Goal: Task Accomplishment & Management: Complete application form

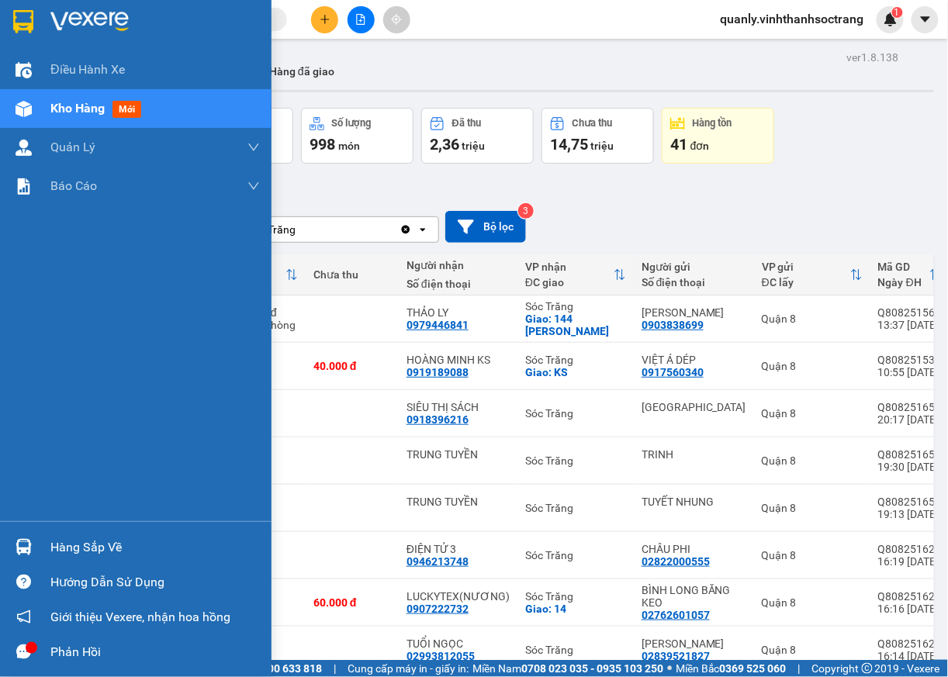
click at [68, 559] on div "Hàng sắp về" at bounding box center [155, 547] width 210 height 23
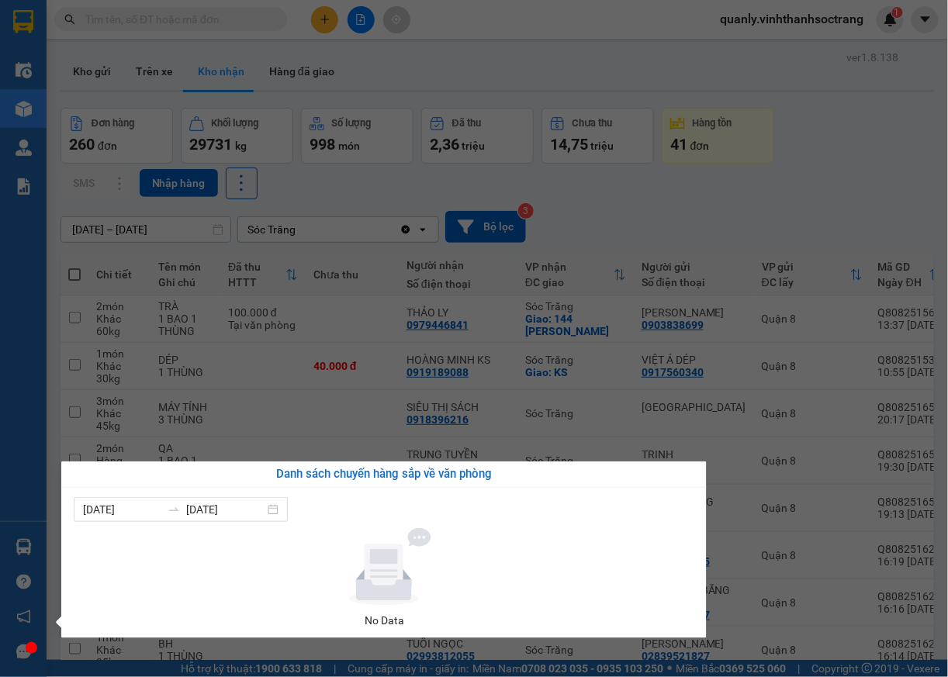
click at [16, 442] on div "Điều hành xe Kho hàng mới Quản Lý Quản lý chuyến Quản lý khách hàng Quản lý khá…" at bounding box center [23, 338] width 47 height 677
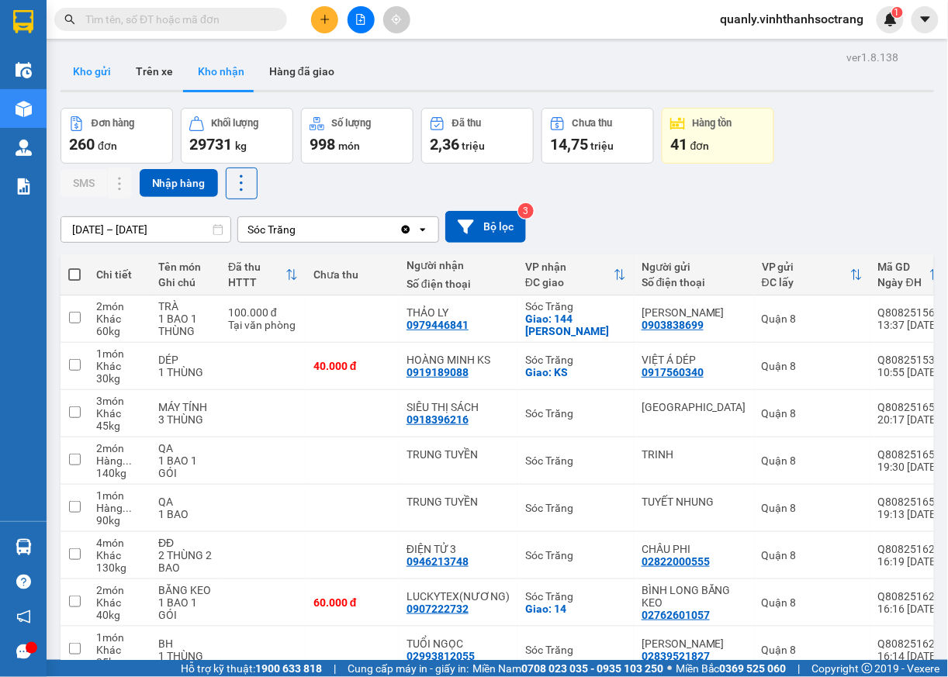
click at [100, 71] on button "Kho gửi" at bounding box center [92, 71] width 63 height 37
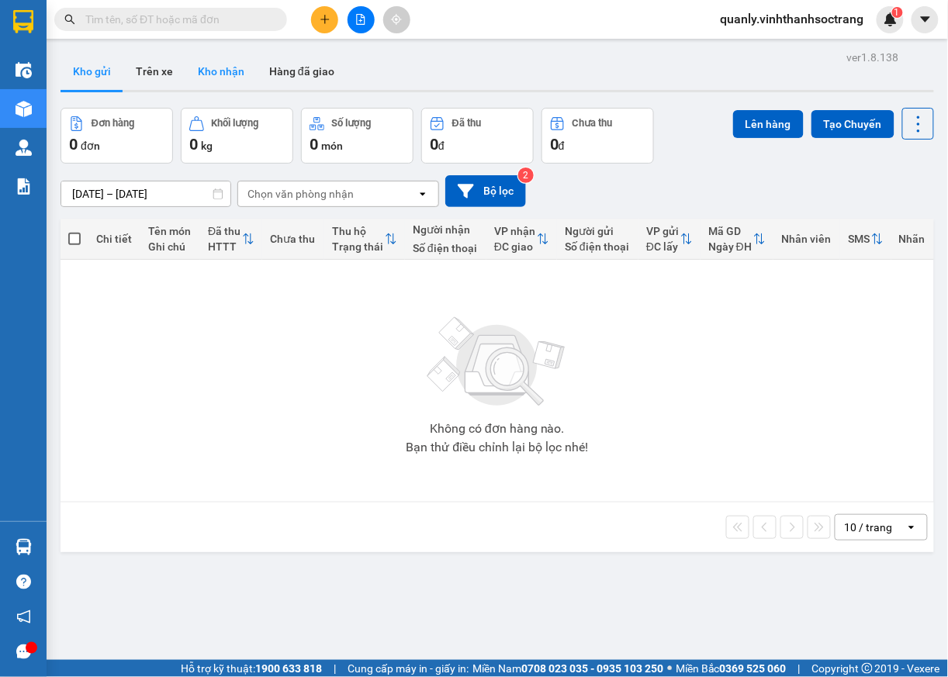
click at [223, 70] on button "Kho nhận" at bounding box center [220, 71] width 71 height 37
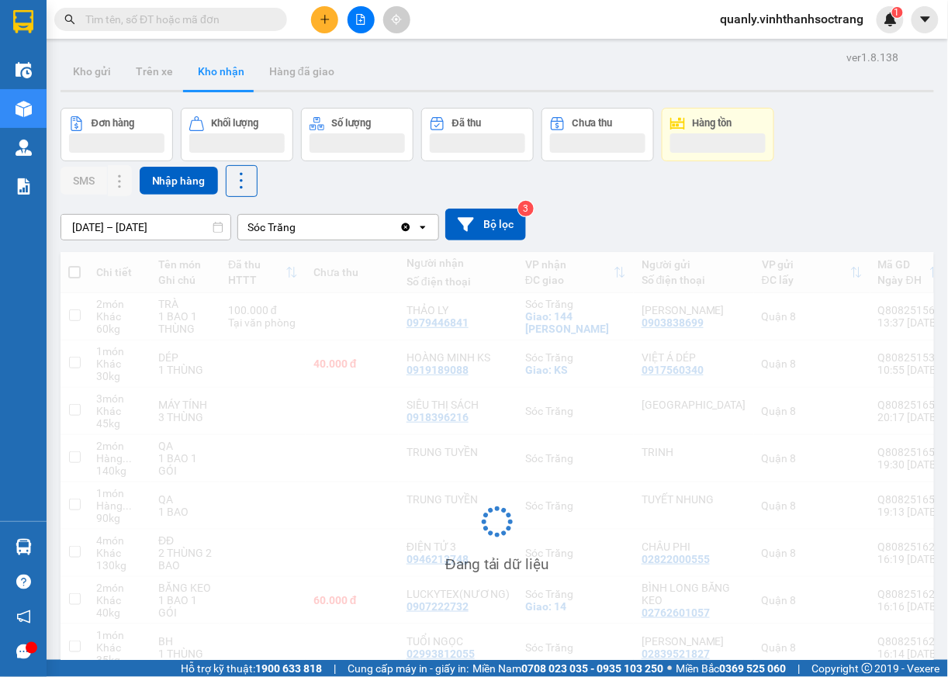
click at [168, 228] on input "[DATE] – [DATE]" at bounding box center [145, 227] width 169 height 25
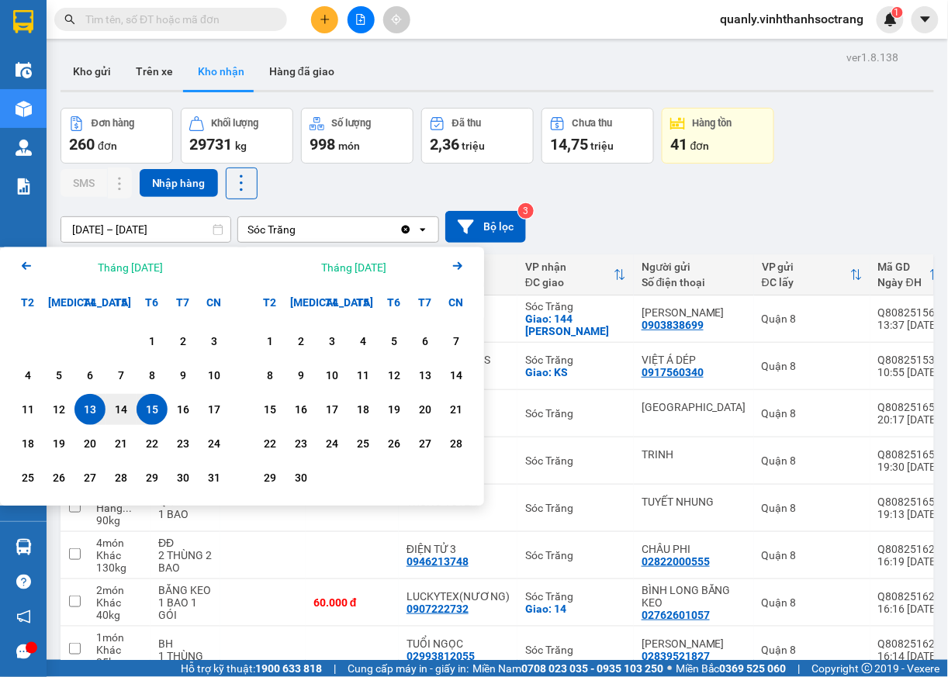
click at [28, 265] on icon "Previous month." at bounding box center [26, 266] width 9 height 8
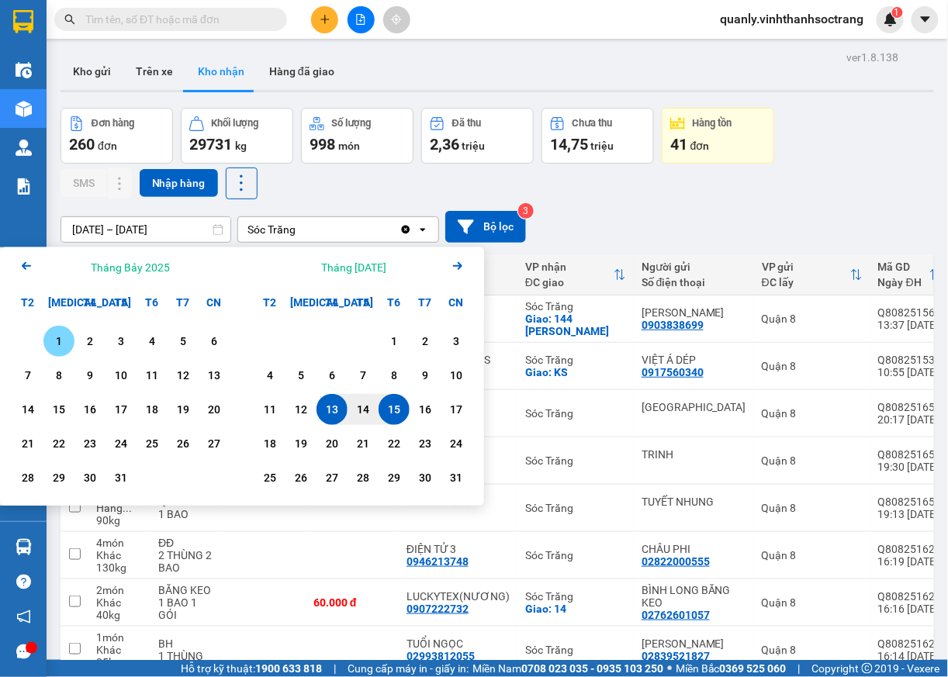
click at [25, 267] on icon "Previous month." at bounding box center [26, 266] width 9 height 8
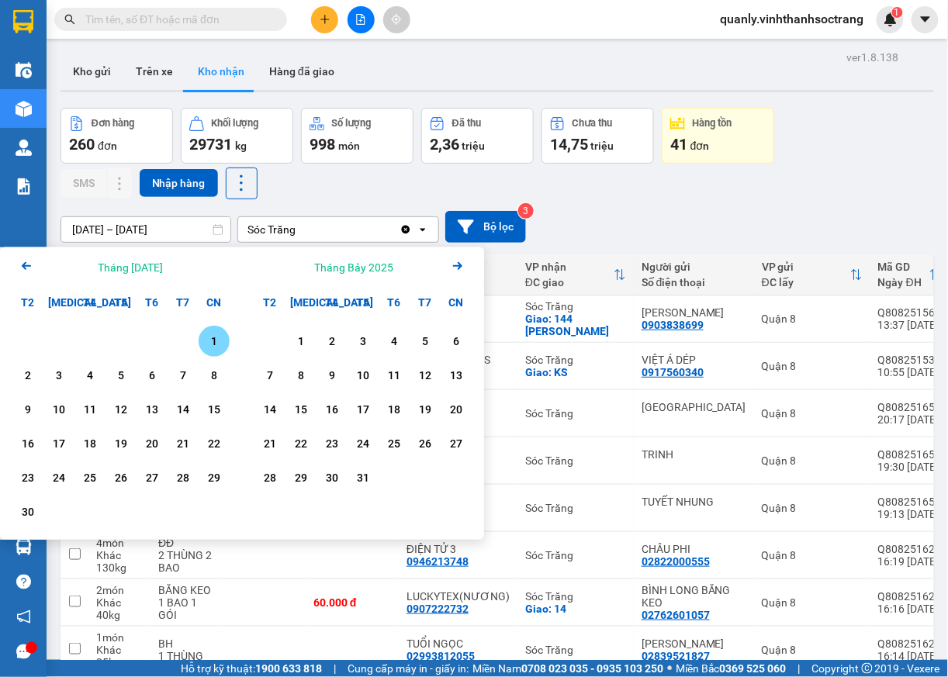
click at [208, 327] on div "1" at bounding box center [214, 341] width 31 height 31
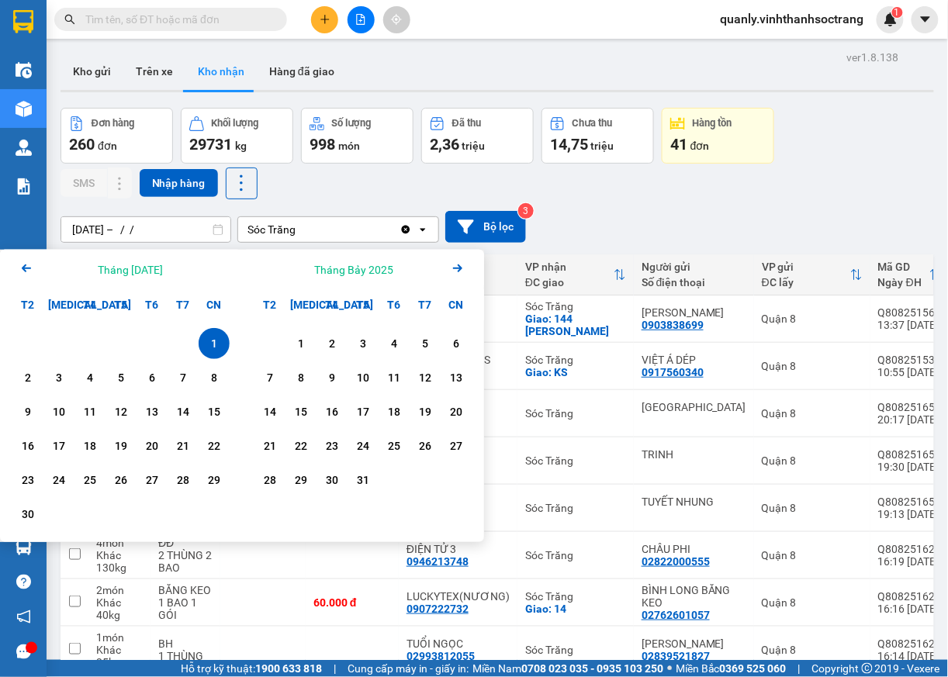
click at [461, 271] on icon "Arrow Right" at bounding box center [458, 268] width 19 height 19
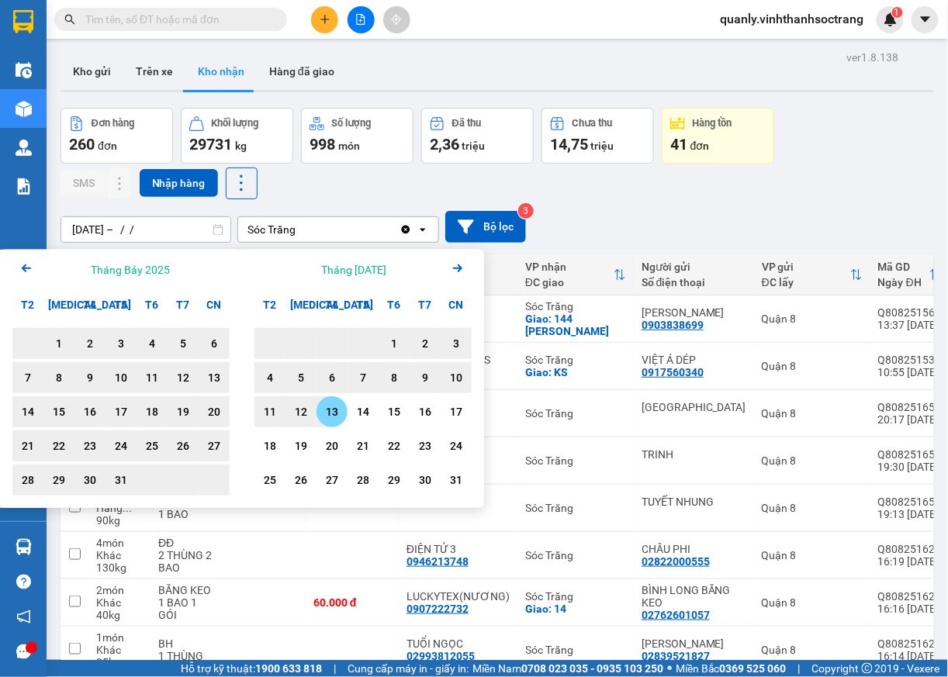
click at [330, 413] on div "13" at bounding box center [332, 412] width 22 height 19
type input "01/06/2025 – 13/08/2025"
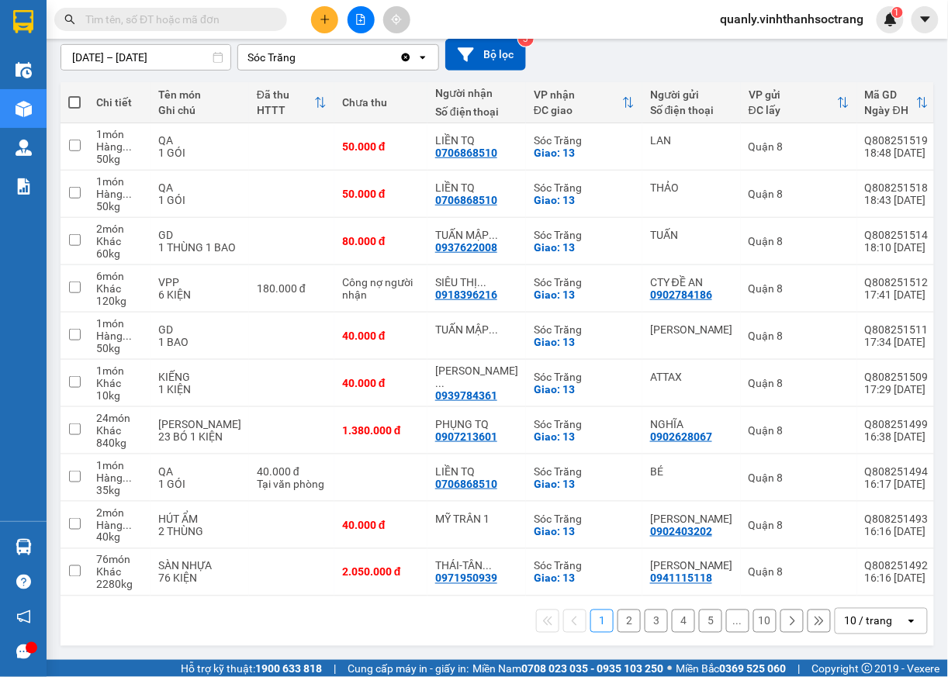
scroll to position [194, 0]
click at [906, 622] on icon "open" at bounding box center [912, 621] width 12 height 12
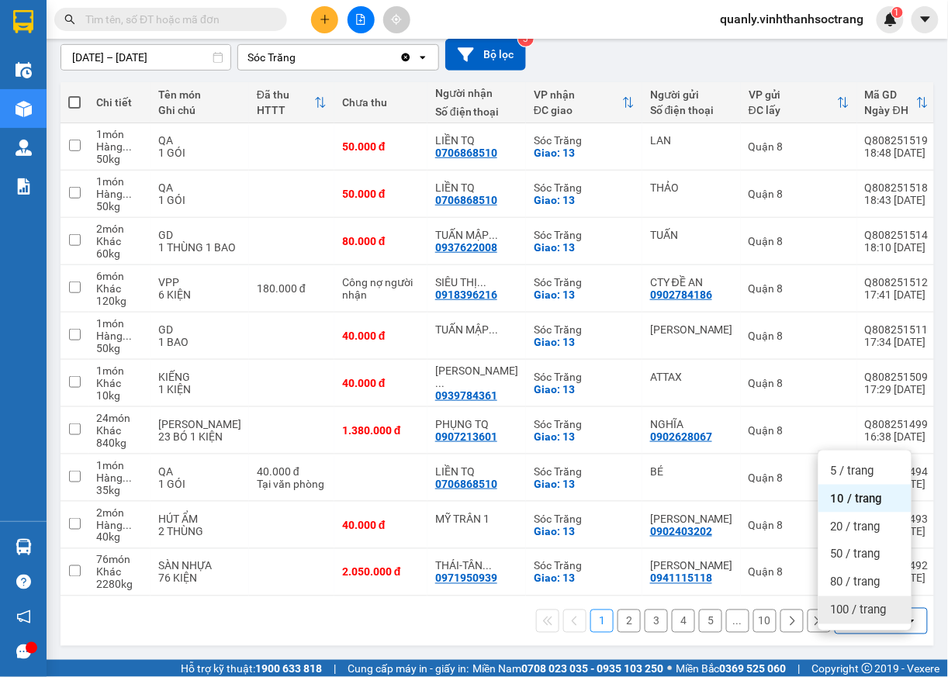
click at [878, 603] on span "100 / trang" at bounding box center [859, 611] width 56 height 16
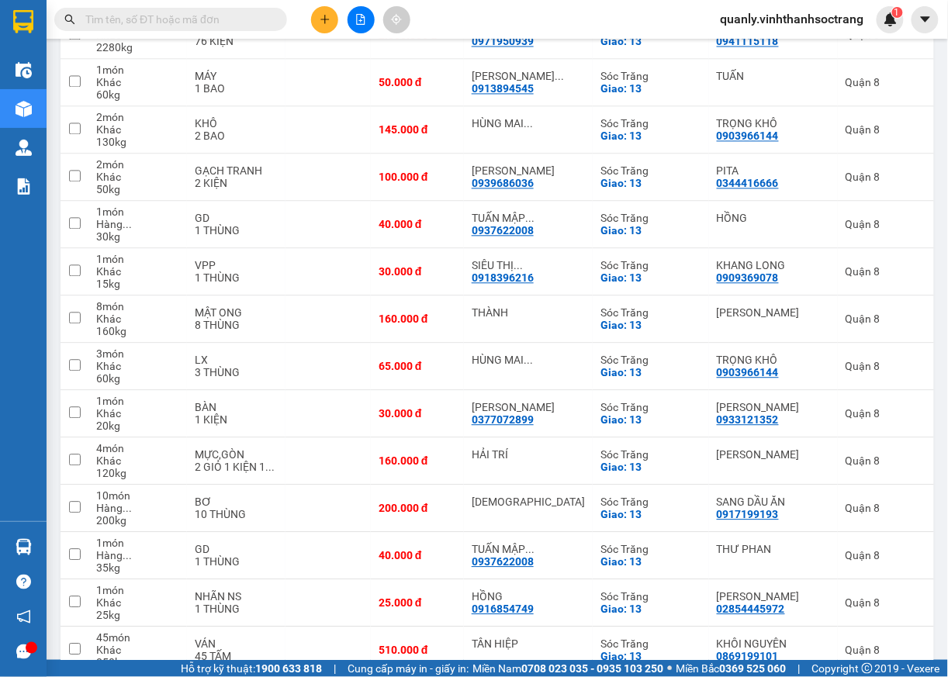
scroll to position [724, 0]
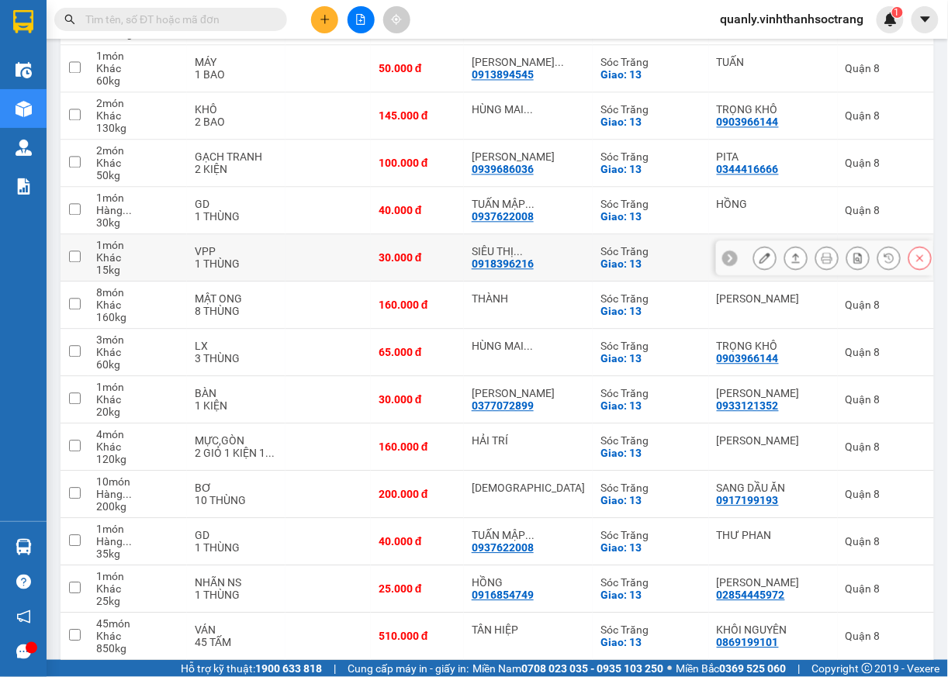
click at [760, 263] on icon at bounding box center [765, 257] width 11 height 11
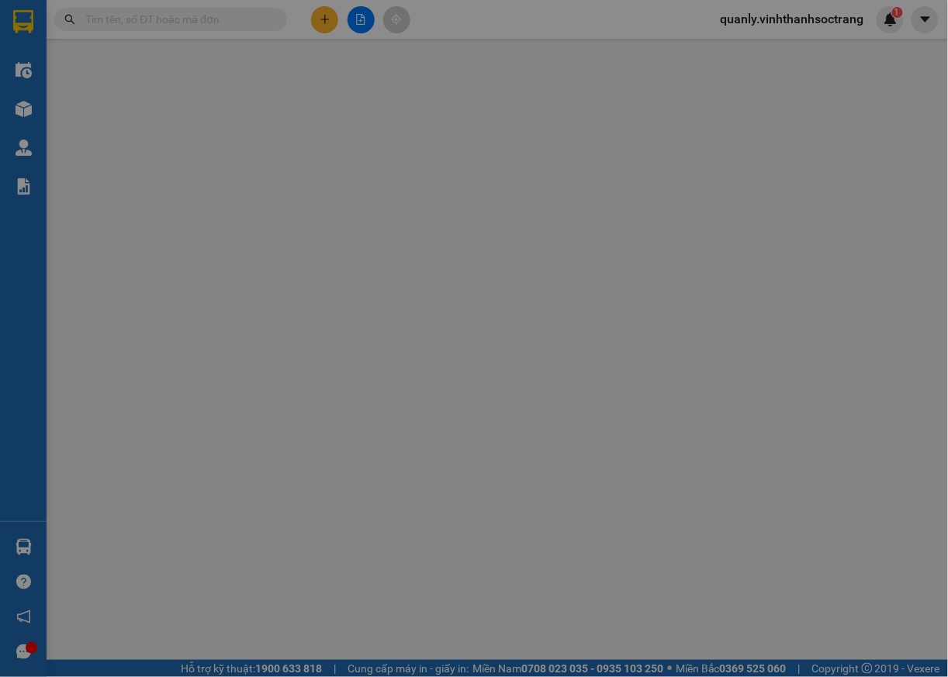
type input "0909369078"
type input "KHANG LONG"
type input "0918396216"
type input "SIÊU THỊ SÁCH"
checkbox input "true"
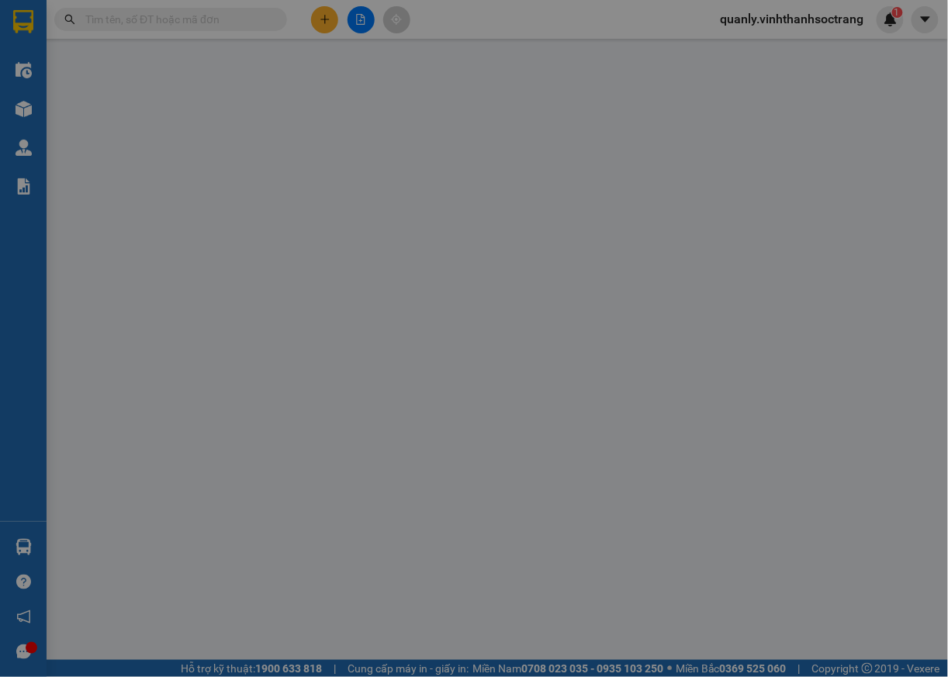
type input "13"
type input "q"
type input "30.000"
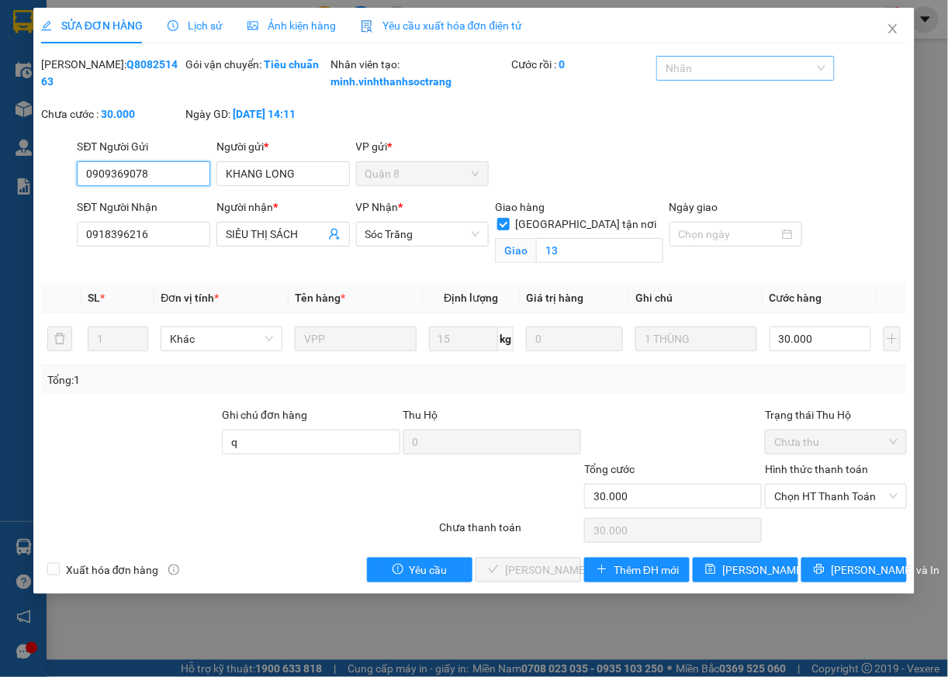
click at [743, 67] on div at bounding box center [737, 68] width 154 height 19
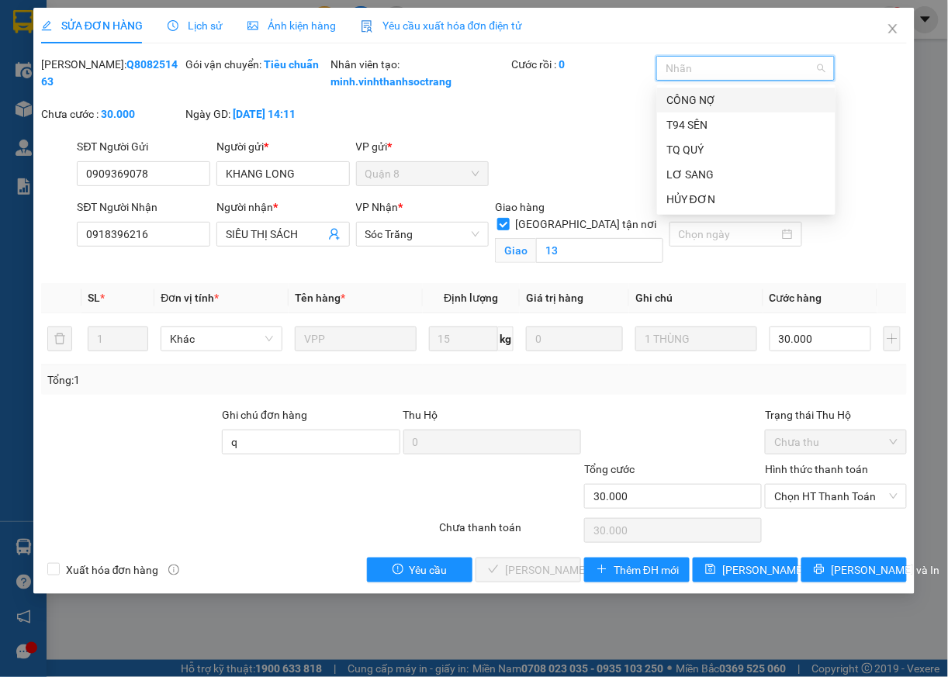
click at [703, 101] on div "CÔNG NỢ" at bounding box center [747, 100] width 160 height 17
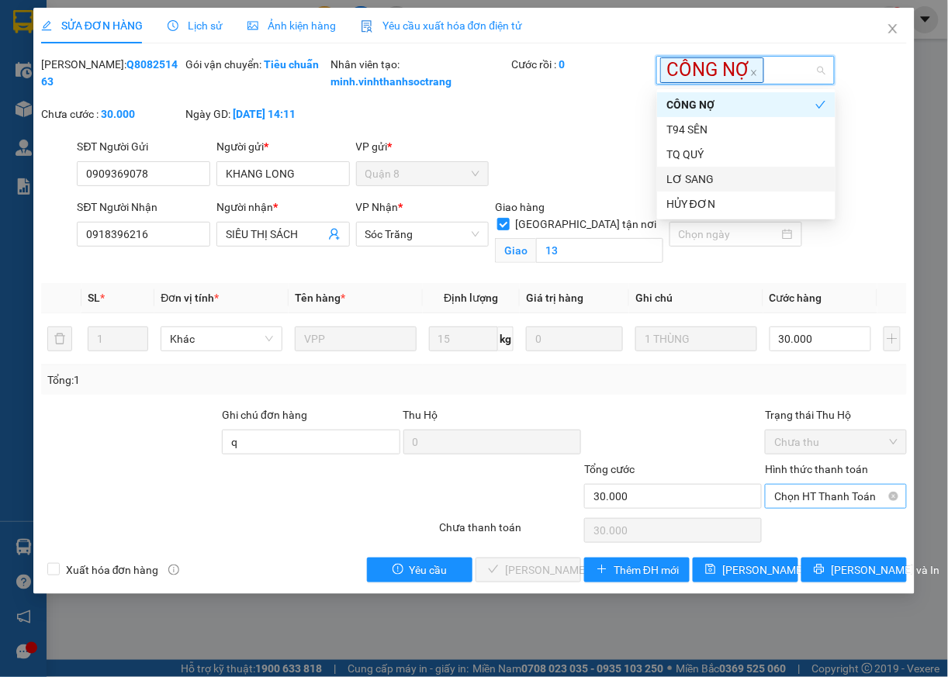
click at [826, 507] on span "Chọn HT Thanh Toán" at bounding box center [835, 496] width 123 height 23
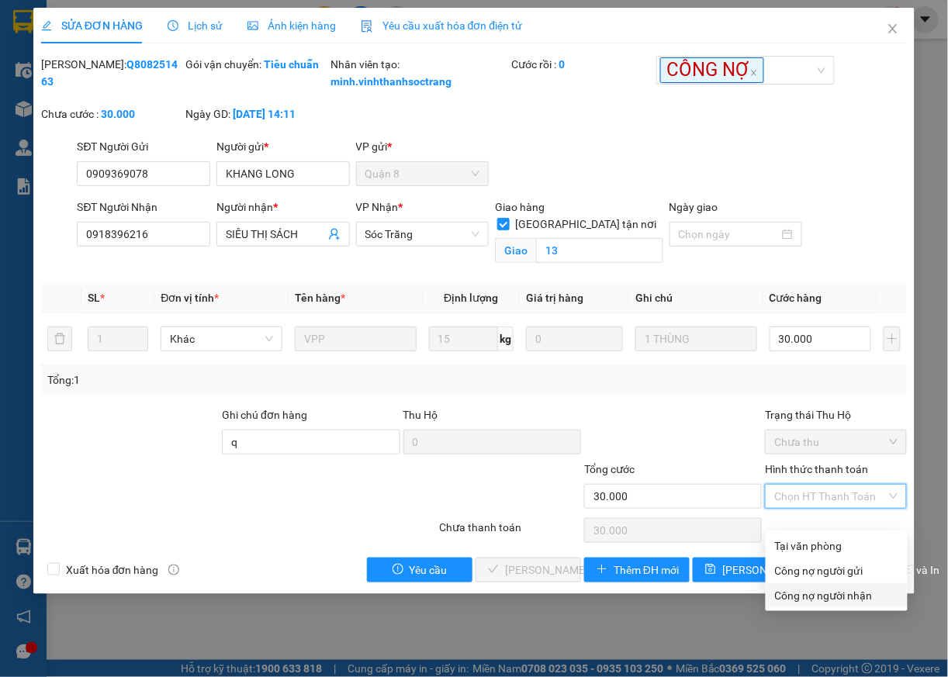
click at [810, 594] on div "Công nợ người nhận" at bounding box center [836, 595] width 123 height 17
type input "0"
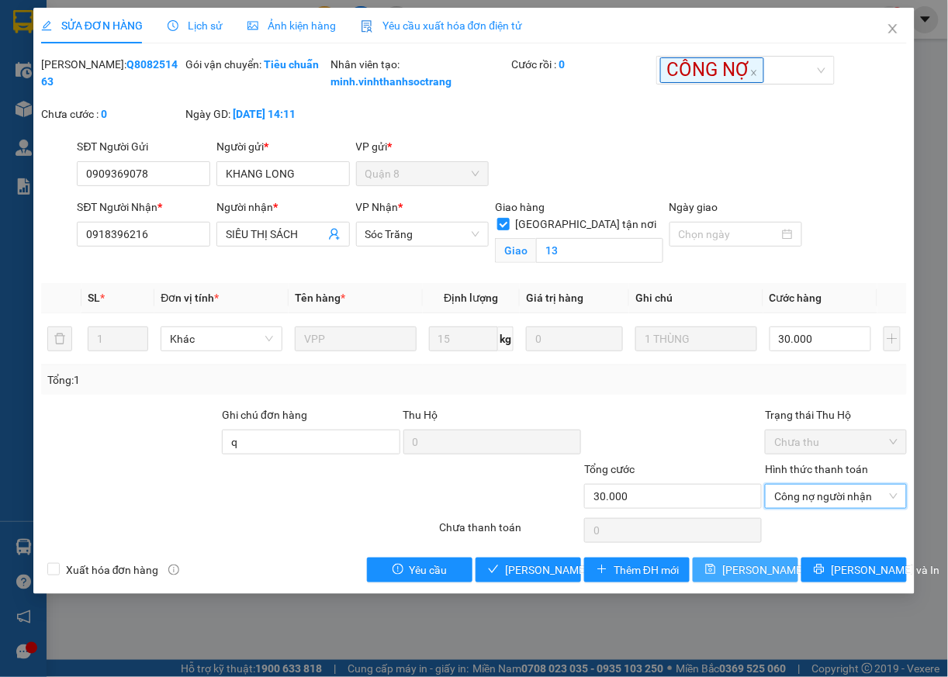
click at [757, 579] on span "Lưu thay đổi" at bounding box center [784, 570] width 124 height 17
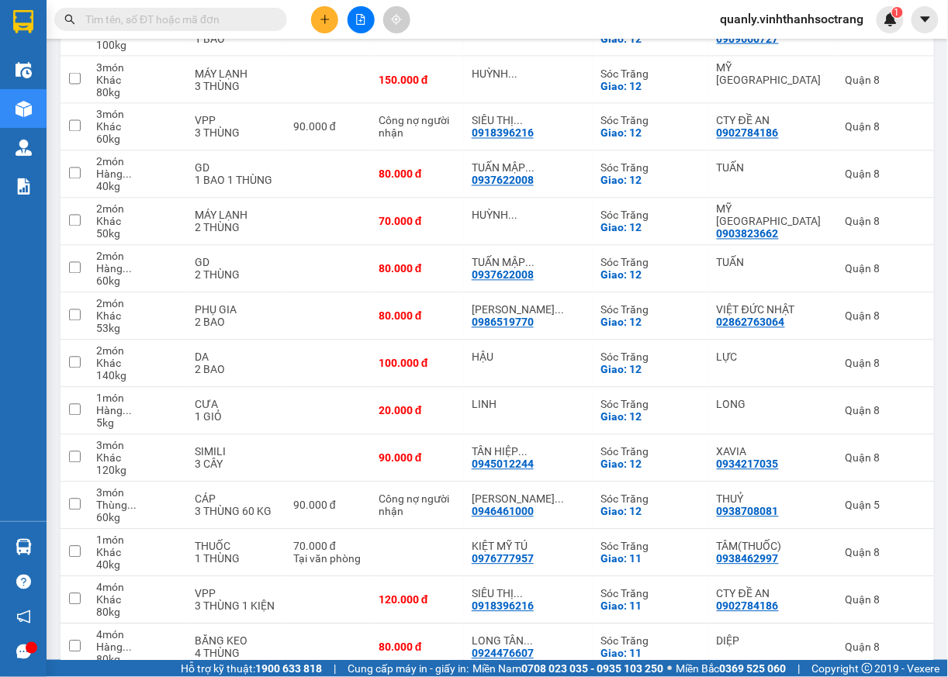
scroll to position [2158, 0]
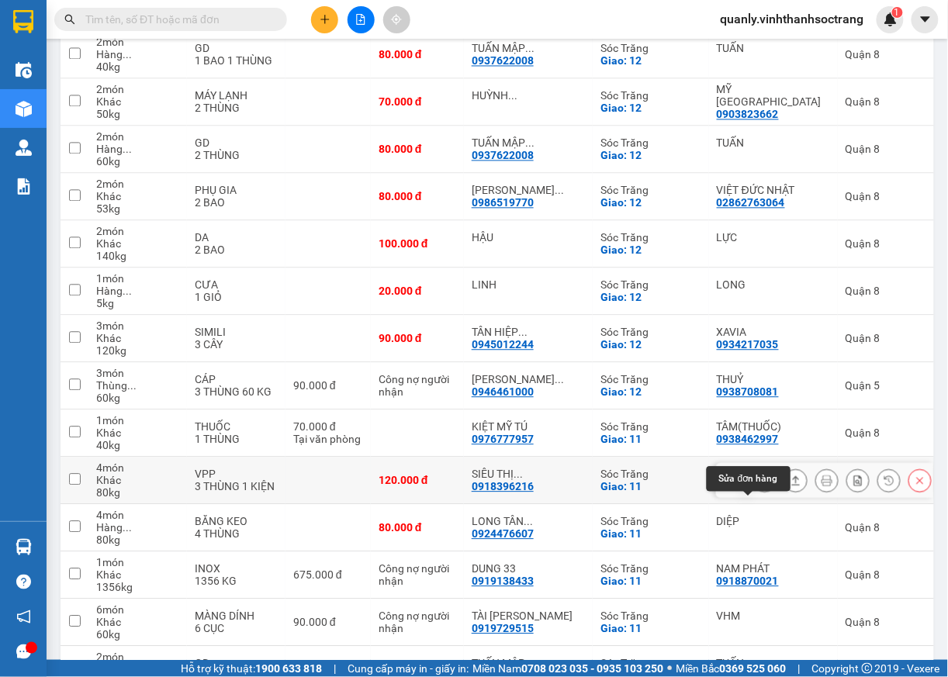
click at [760, 486] on icon at bounding box center [765, 480] width 11 height 11
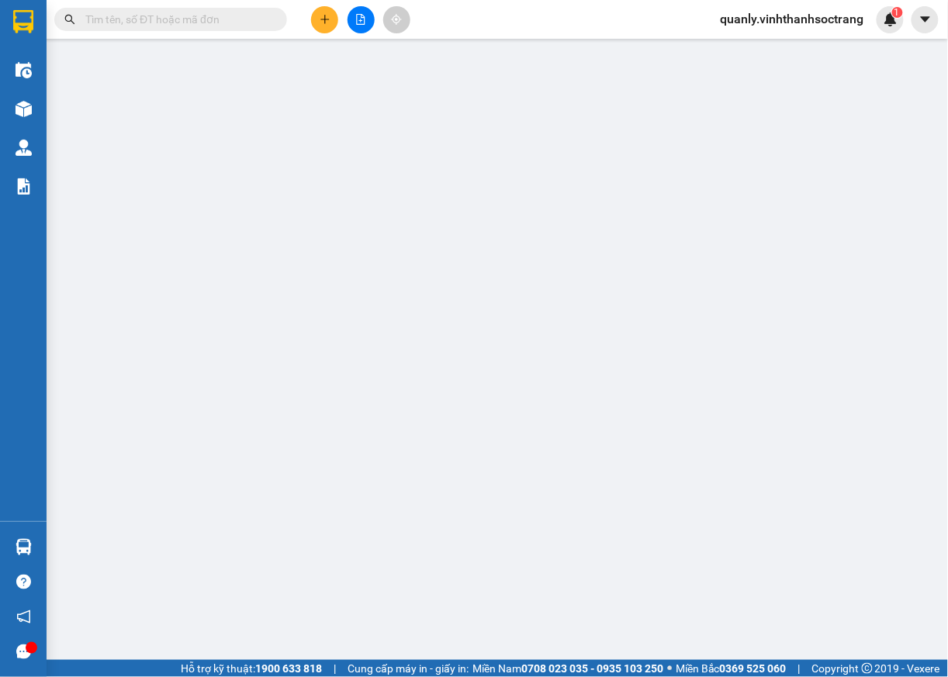
type input "0902784186"
type input "CTY ĐỀ AN"
type input "0918396216"
type input "SIÊU THỊ SÁCH"
checkbox input "true"
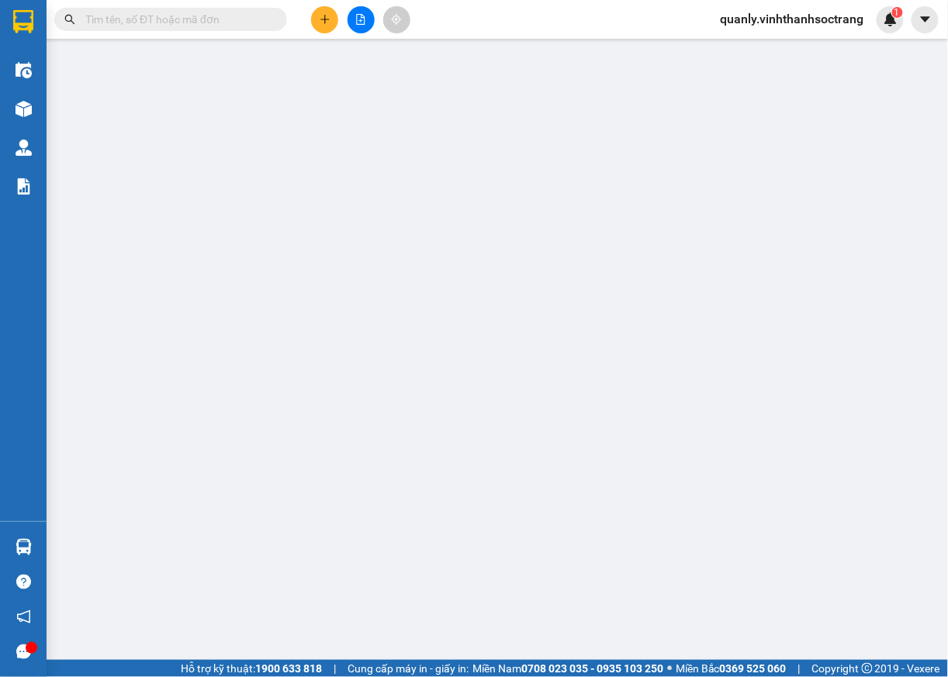
type input "11"
type input "cn"
type input "120.000"
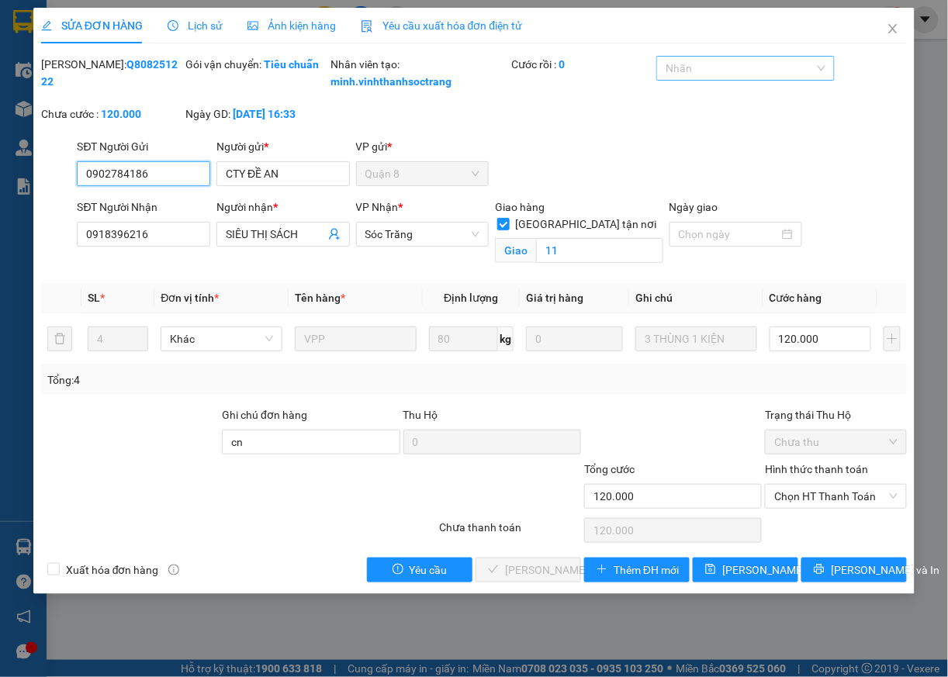
click at [771, 66] on div at bounding box center [737, 68] width 154 height 19
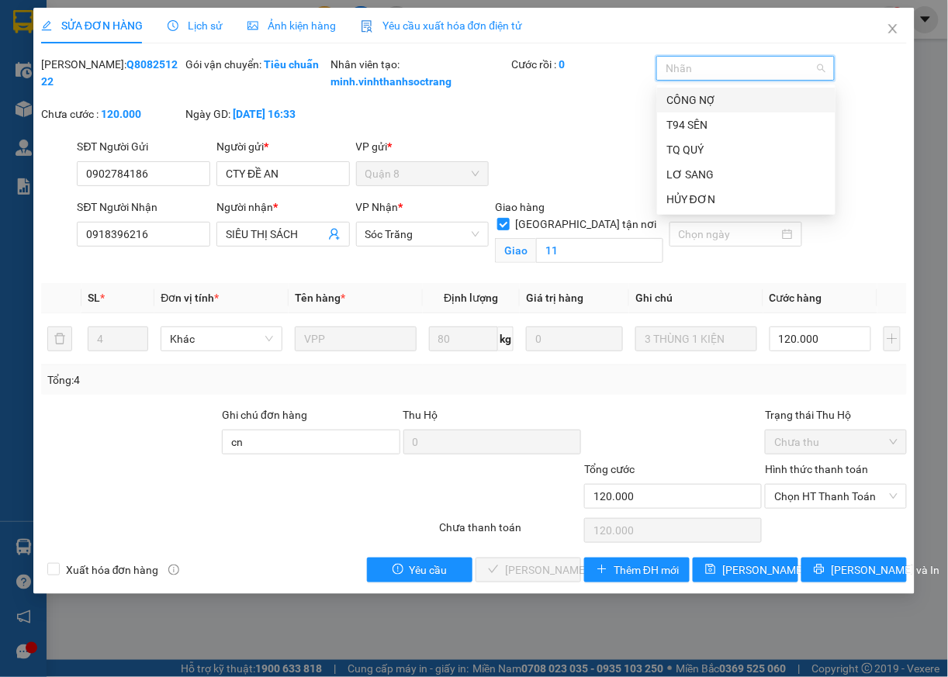
click at [706, 102] on div "CÔNG NỢ" at bounding box center [747, 100] width 160 height 17
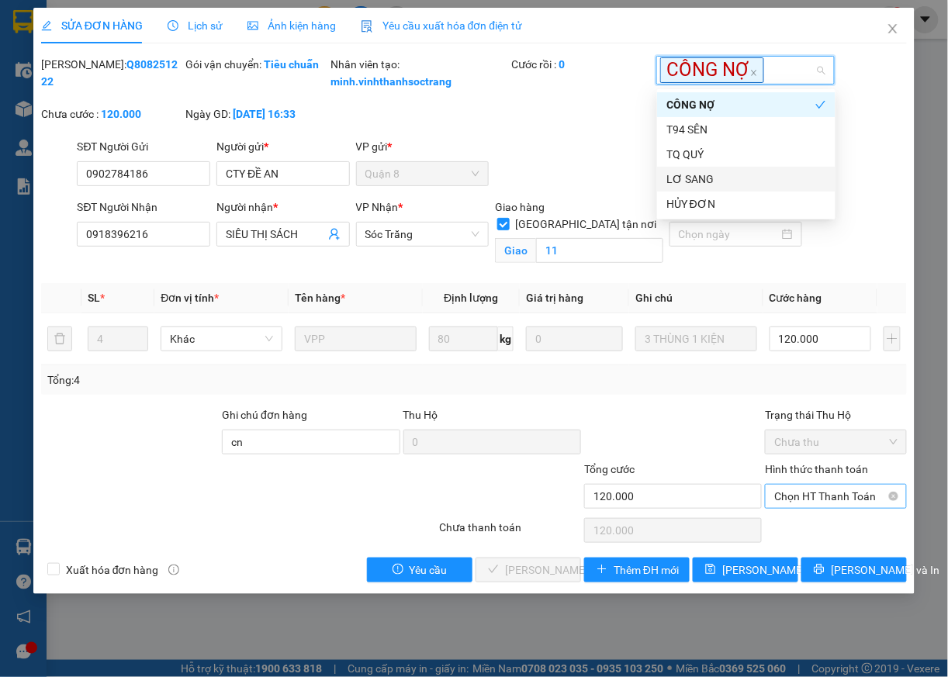
click at [802, 508] on span "Chọn HT Thanh Toán" at bounding box center [835, 496] width 123 height 23
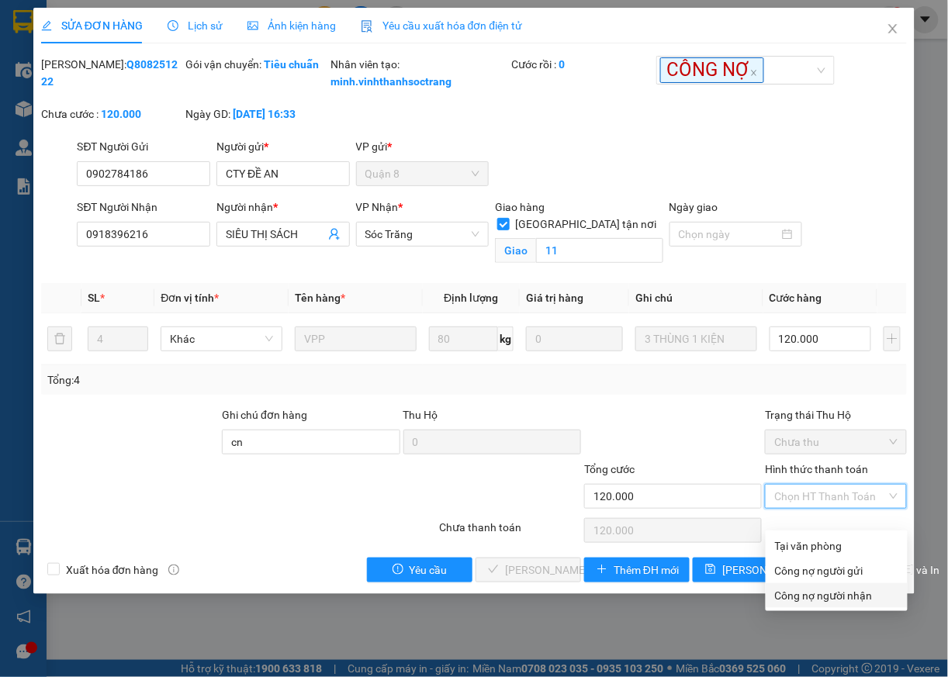
click at [804, 596] on div "Công nợ người nhận" at bounding box center [836, 595] width 123 height 17
type input "0"
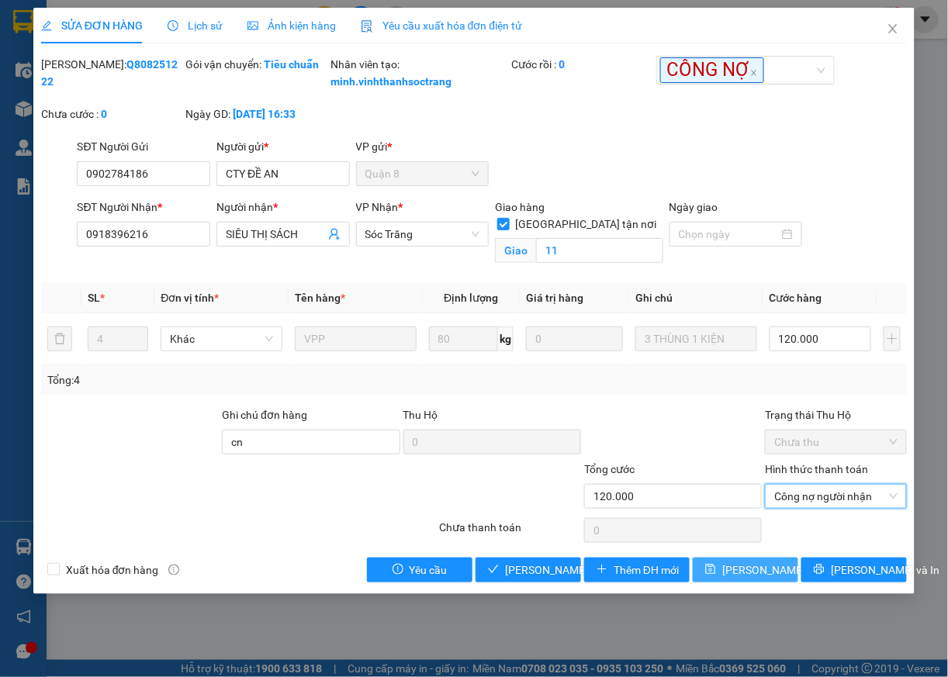
click at [740, 579] on span "Lưu thay đổi" at bounding box center [784, 570] width 124 height 17
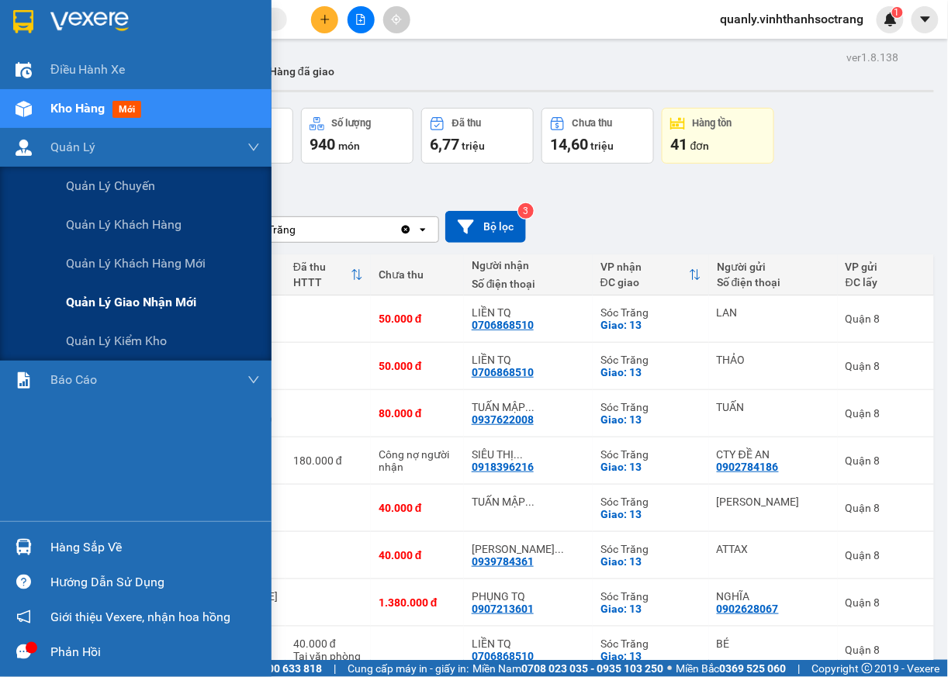
click at [157, 304] on span "Quản lý giao nhận mới" at bounding box center [131, 302] width 130 height 19
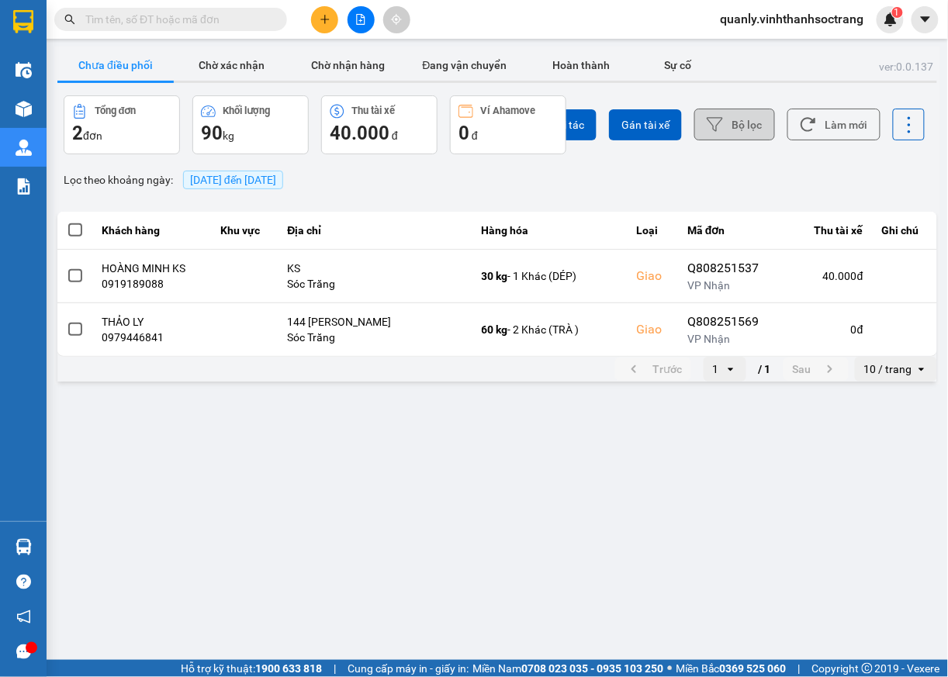
click at [755, 125] on button "Bộ lọc" at bounding box center [734, 125] width 81 height 32
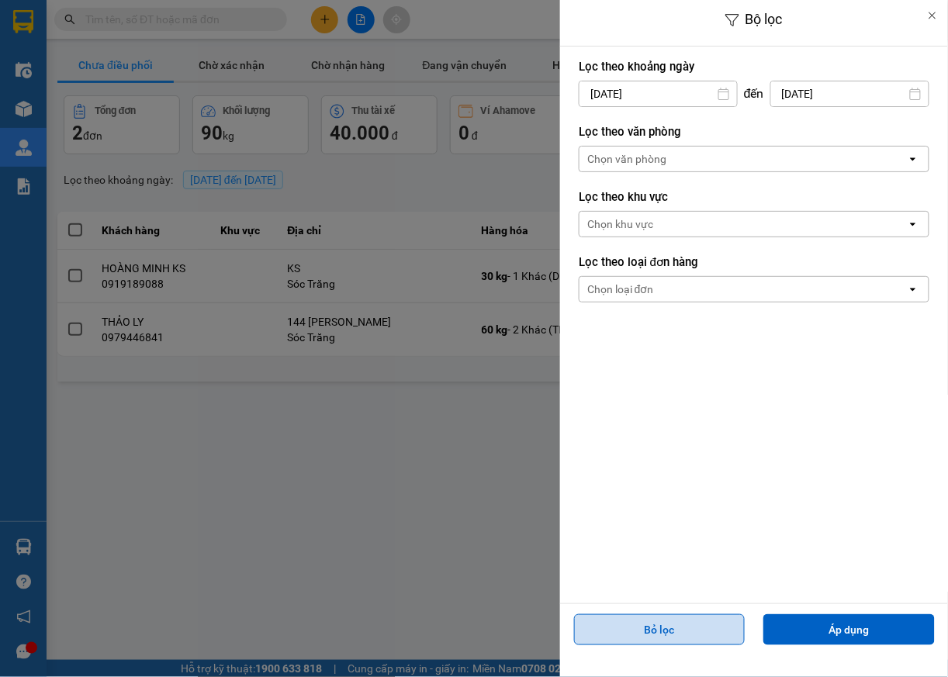
click at [712, 636] on button "Bỏ lọc" at bounding box center [659, 630] width 171 height 31
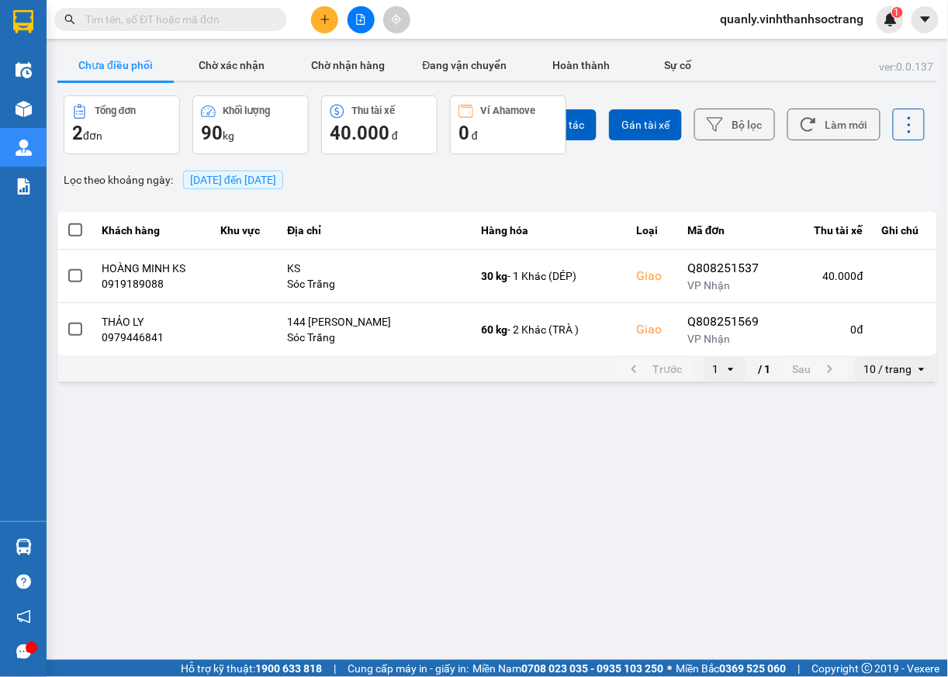
drag, startPoint x: 746, startPoint y: 565, endPoint x: 618, endPoint y: 234, distance: 355.5
click at [746, 562] on main "ver: 0.0.137 Chưa điều phối Chờ xác nhận Chờ nhận hàng Đang vận chuyển Hoàn thà…" at bounding box center [474, 330] width 948 height 660
click at [276, 178] on span "15/08/2025 đến 15/08/2025" at bounding box center [233, 180] width 86 height 12
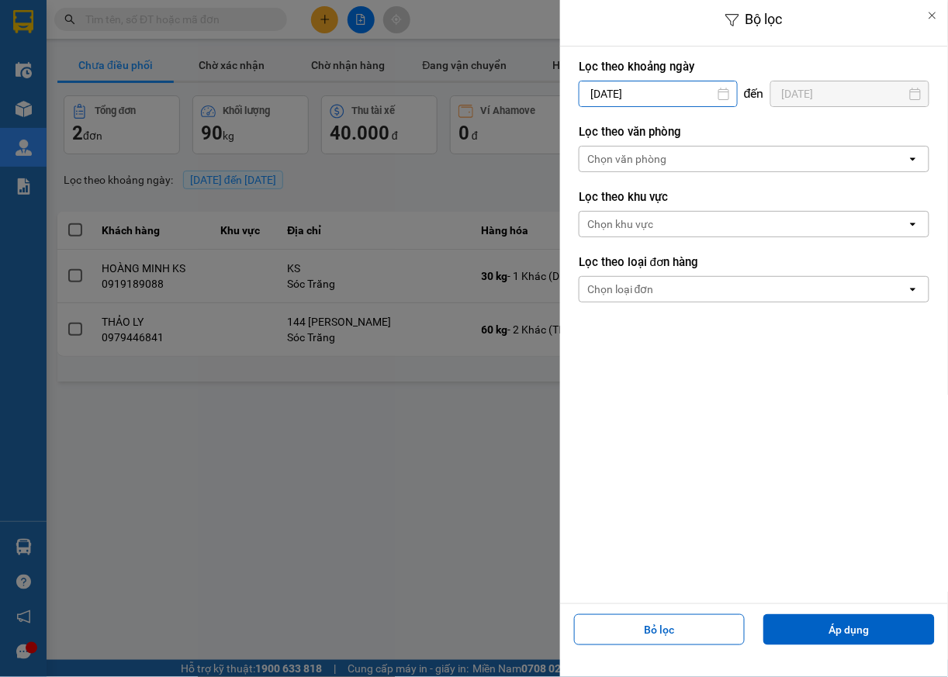
click at [681, 98] on input "[DATE]" at bounding box center [659, 93] width 158 height 25
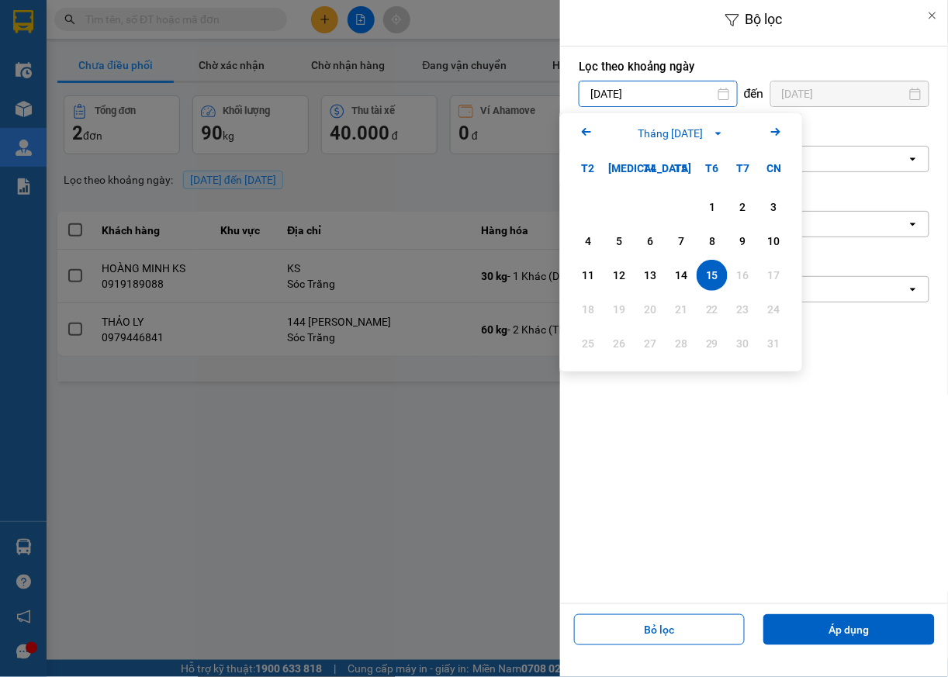
click at [584, 126] on icon "Arrow Left" at bounding box center [586, 132] width 19 height 19
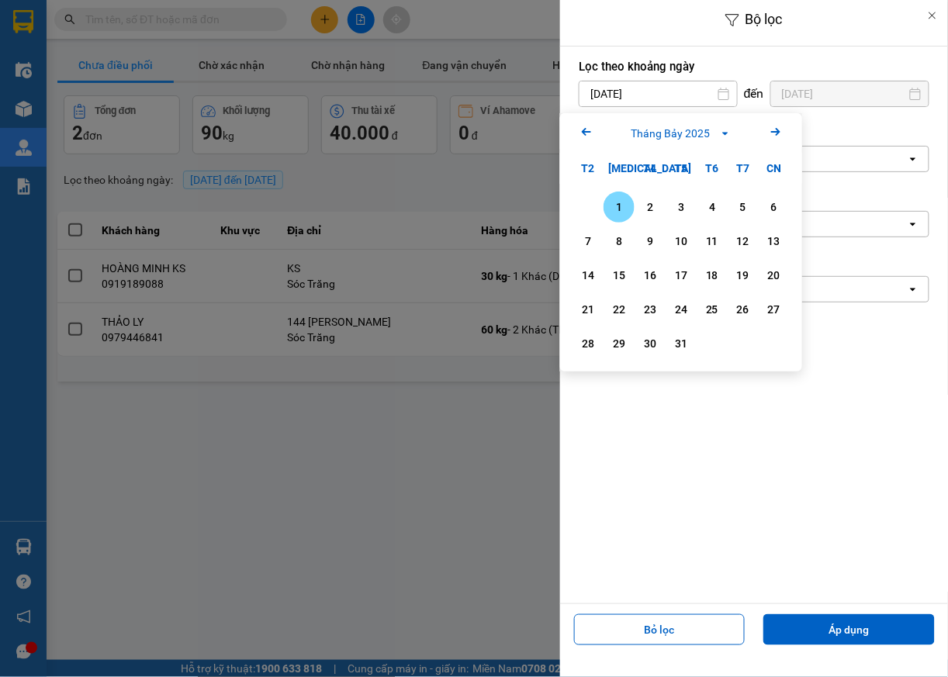
click at [584, 125] on icon "Arrow Left" at bounding box center [586, 132] width 19 height 19
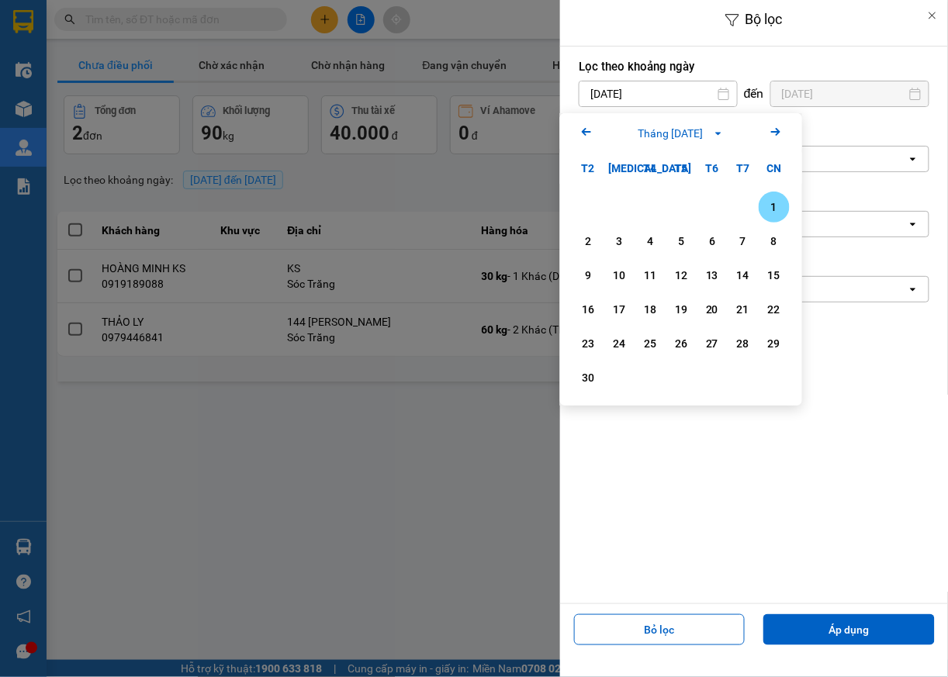
click at [771, 212] on div "1" at bounding box center [775, 207] width 22 height 19
type input "01/06/2025"
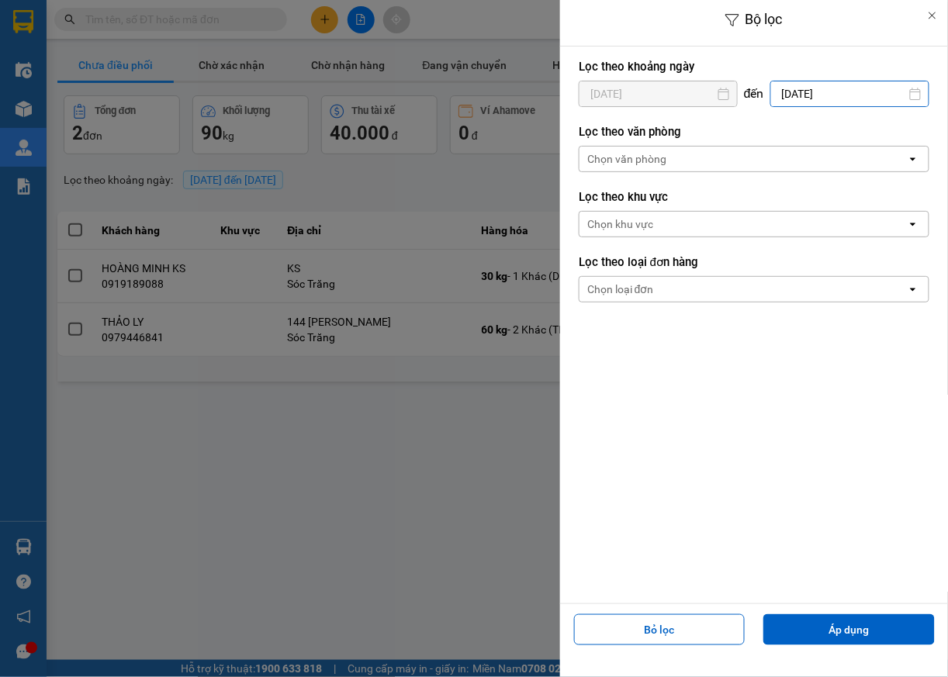
click at [833, 97] on input "[DATE]" at bounding box center [850, 93] width 158 height 25
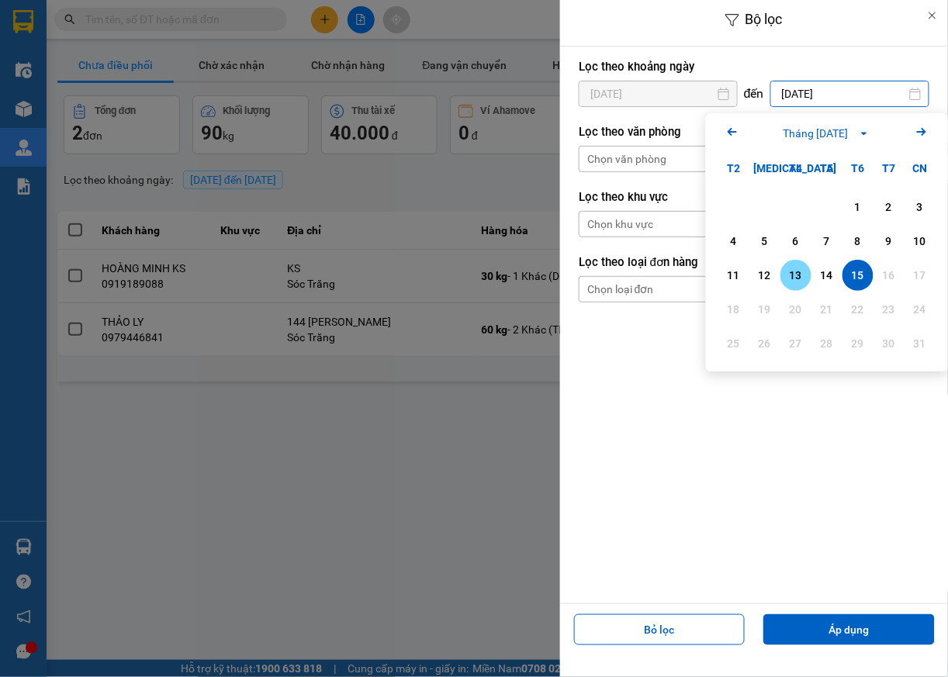
click at [795, 275] on div "13" at bounding box center [796, 275] width 22 height 19
type input "13/08/2025"
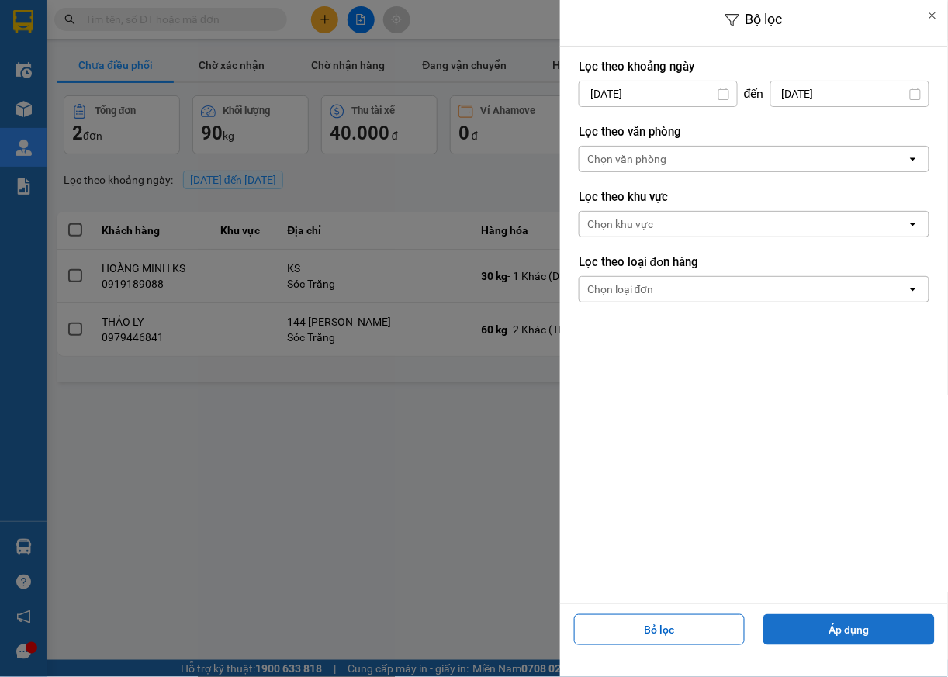
click at [863, 637] on button "Áp dụng" at bounding box center [849, 630] width 171 height 31
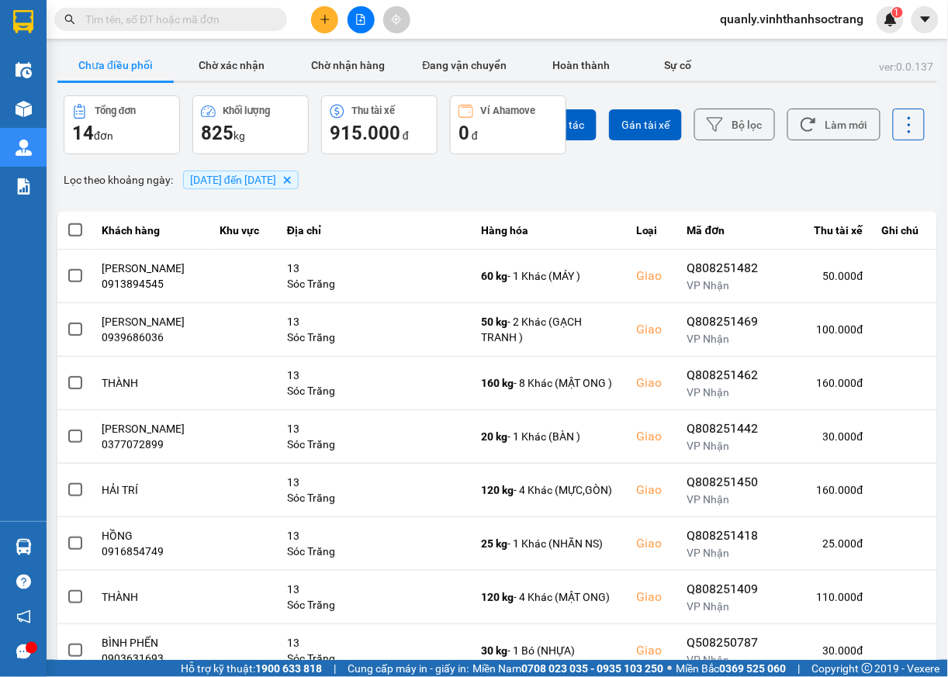
click at [69, 227] on span at bounding box center [75, 230] width 14 height 14
click at [67, 222] on input "checkbox" at bounding box center [67, 222] width 0 height 0
click at [633, 124] on span "Gán tài xế" at bounding box center [646, 125] width 48 height 16
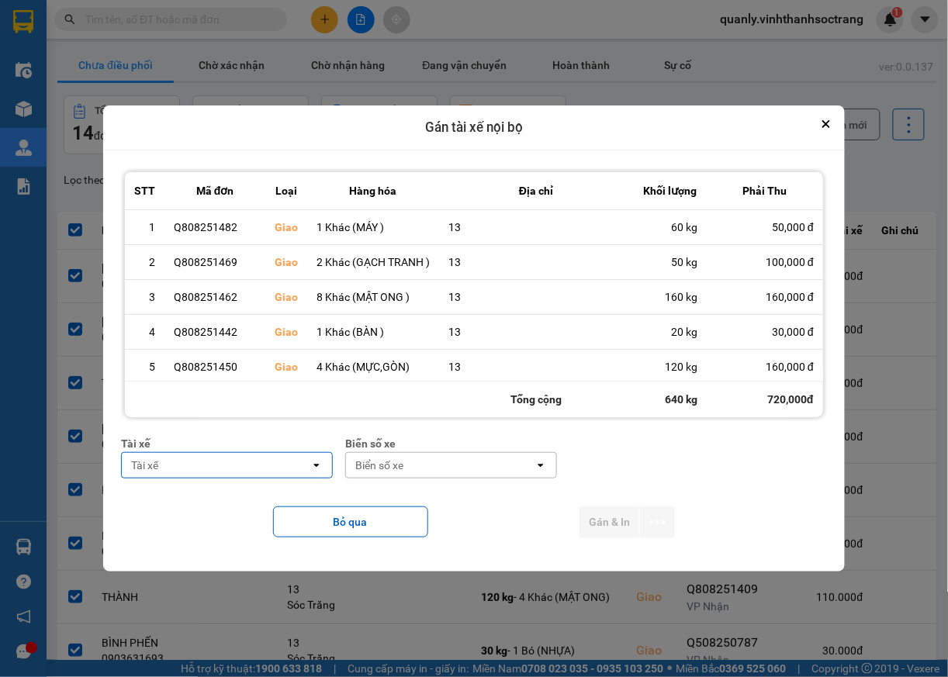
click at [318, 467] on icon "open" at bounding box center [316, 465] width 12 height 12
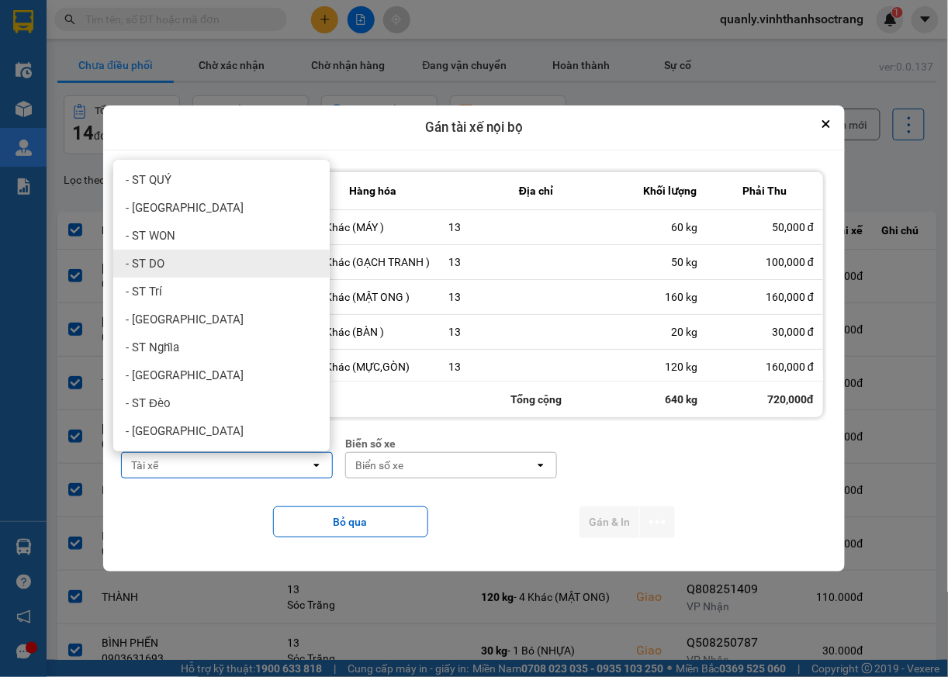
click at [163, 264] on span "- ST DO" at bounding box center [145, 264] width 39 height 16
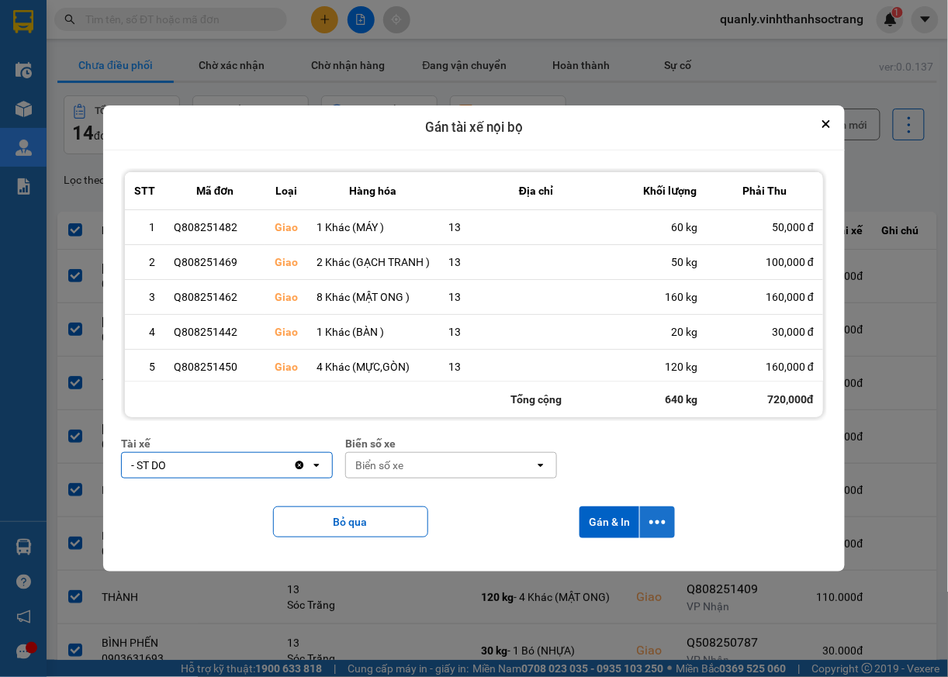
click at [665, 525] on icon "dialog" at bounding box center [657, 522] width 16 height 16
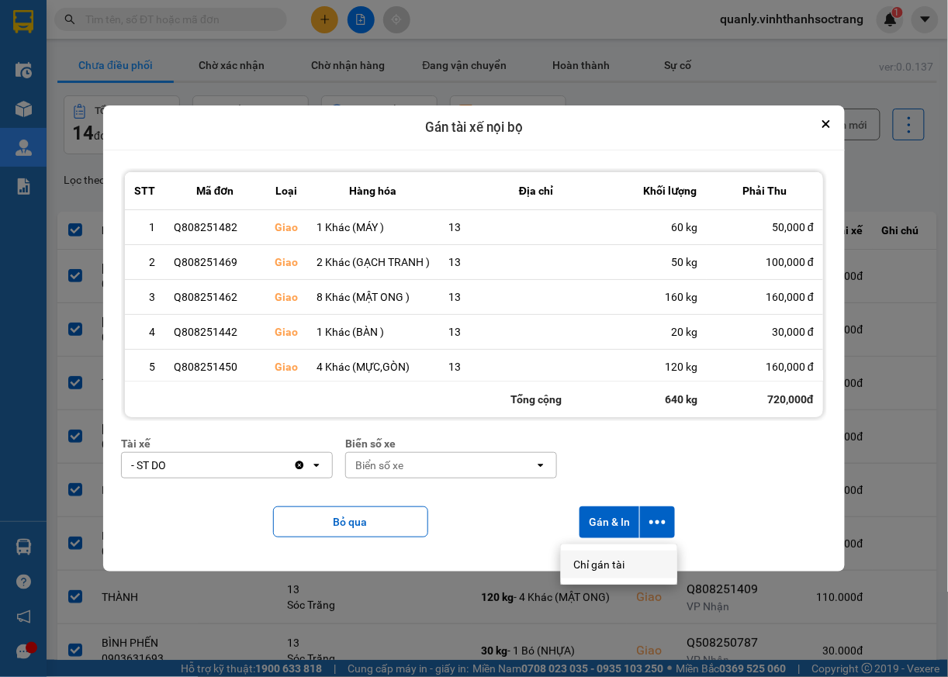
click at [622, 566] on span "Chỉ gán tài" at bounding box center [598, 565] width 51 height 16
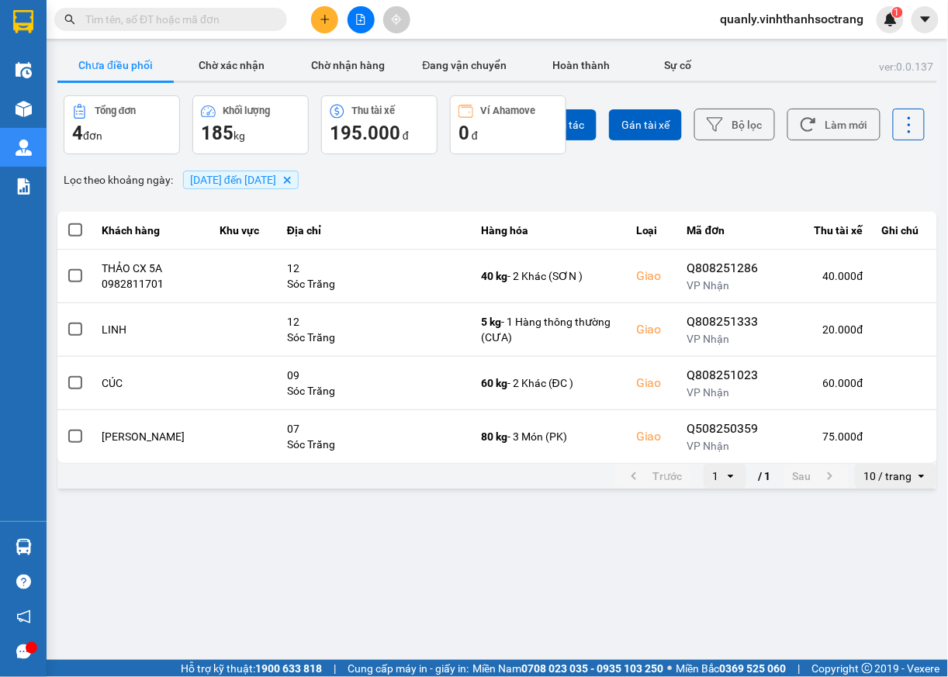
click at [78, 233] on span at bounding box center [75, 230] width 14 height 14
click at [67, 222] on input "checkbox" at bounding box center [67, 222] width 0 height 0
click at [641, 135] on button "Gán tài xế" at bounding box center [645, 124] width 73 height 31
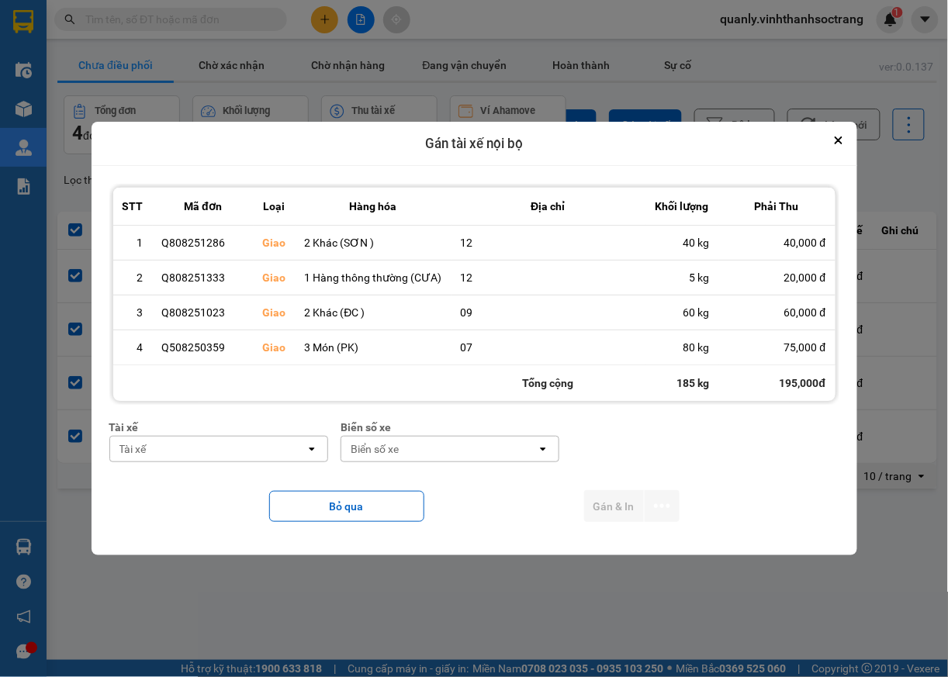
click at [313, 455] on icon "open" at bounding box center [312, 449] width 12 height 12
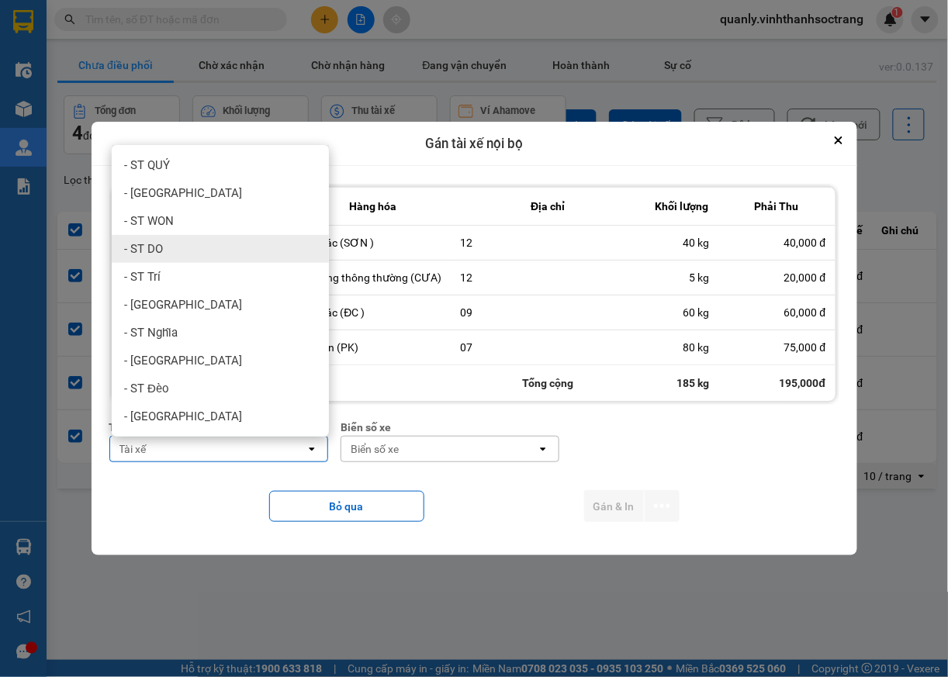
click at [155, 255] on span "- ST DO" at bounding box center [143, 249] width 39 height 16
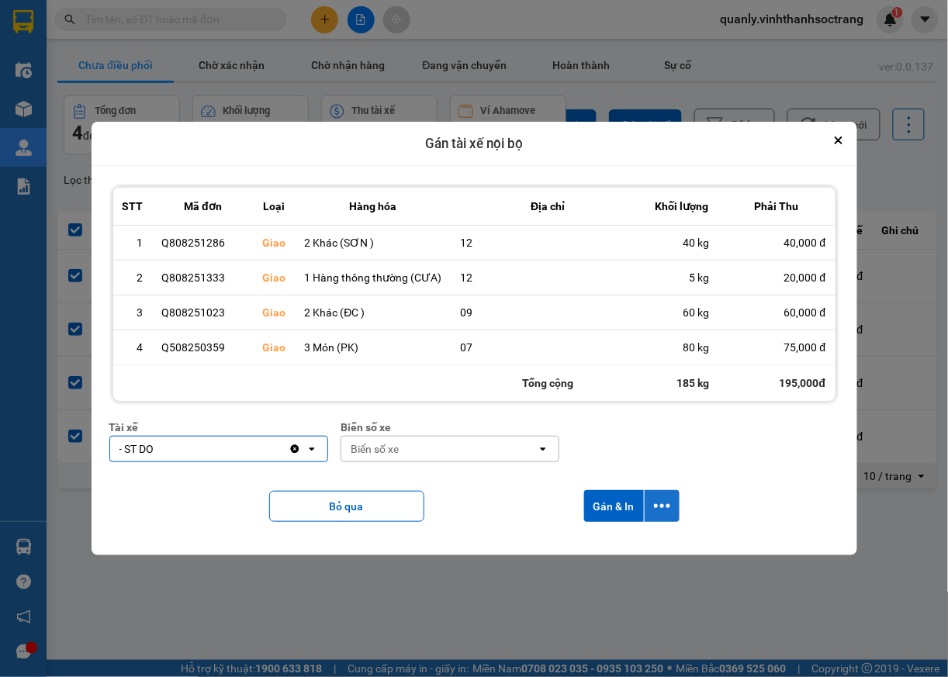
click at [663, 520] on button "dialog" at bounding box center [662, 506] width 35 height 32
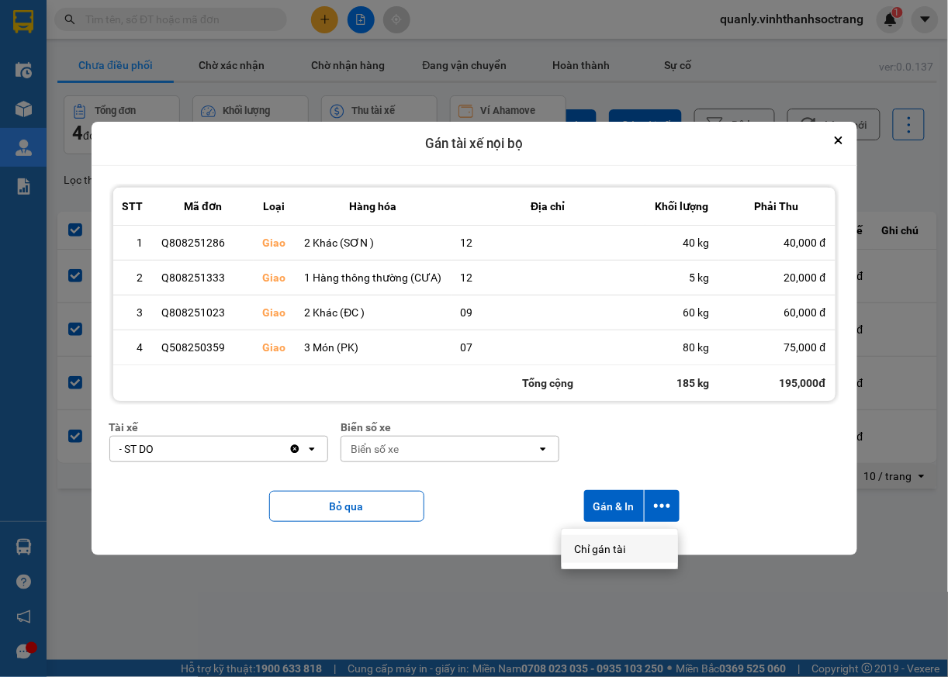
click at [618, 548] on span "Chỉ gán tài" at bounding box center [599, 550] width 51 height 16
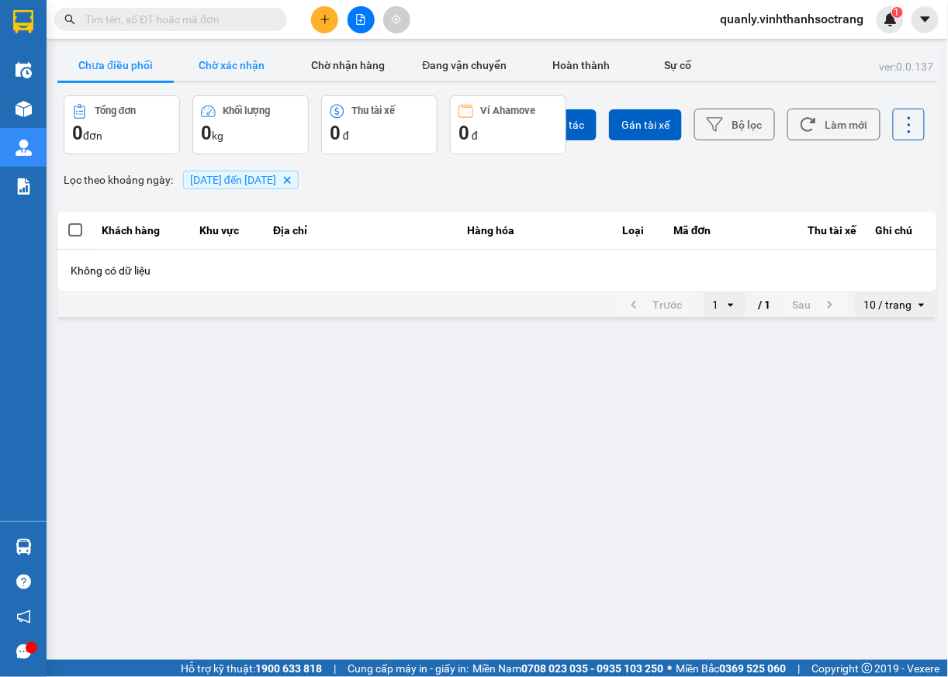
click at [237, 61] on button "Chờ xác nhận" at bounding box center [232, 65] width 116 height 31
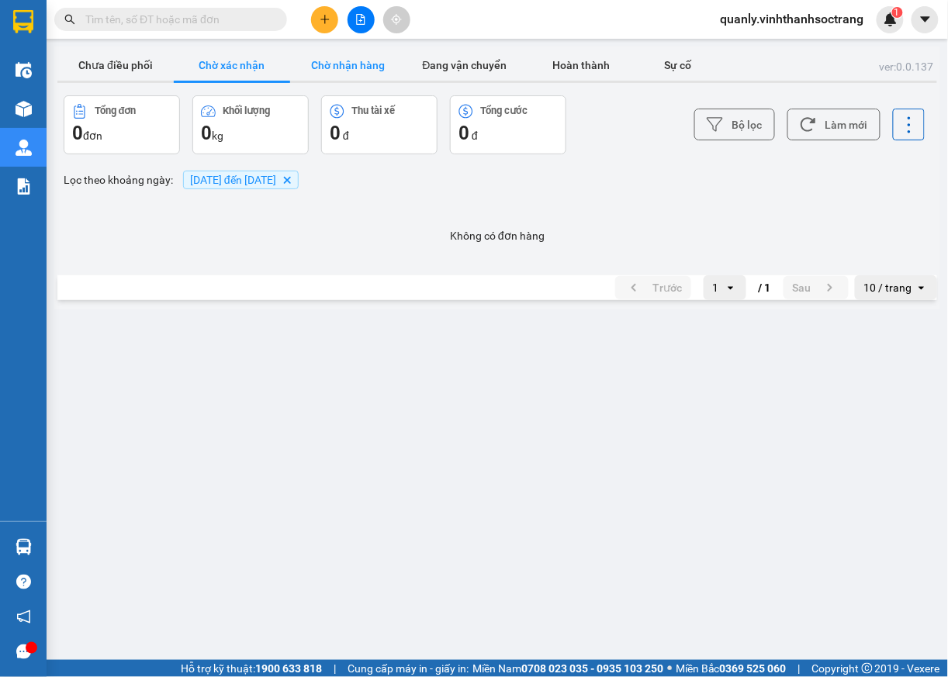
click at [345, 68] on button "Chờ nhận hàng" at bounding box center [348, 65] width 116 height 31
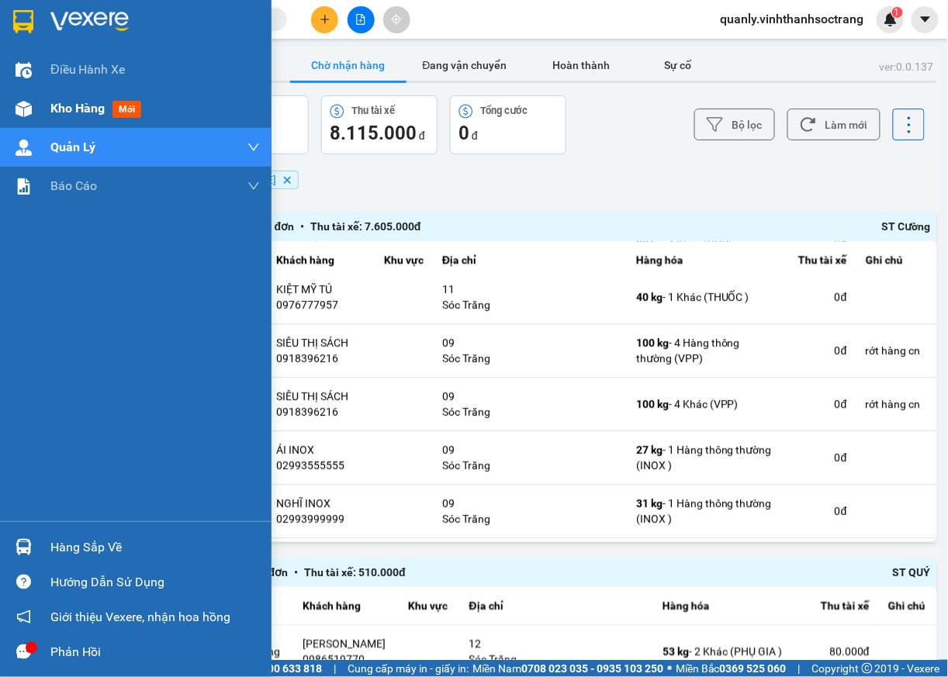
click at [69, 106] on span "Kho hàng" at bounding box center [77, 108] width 54 height 15
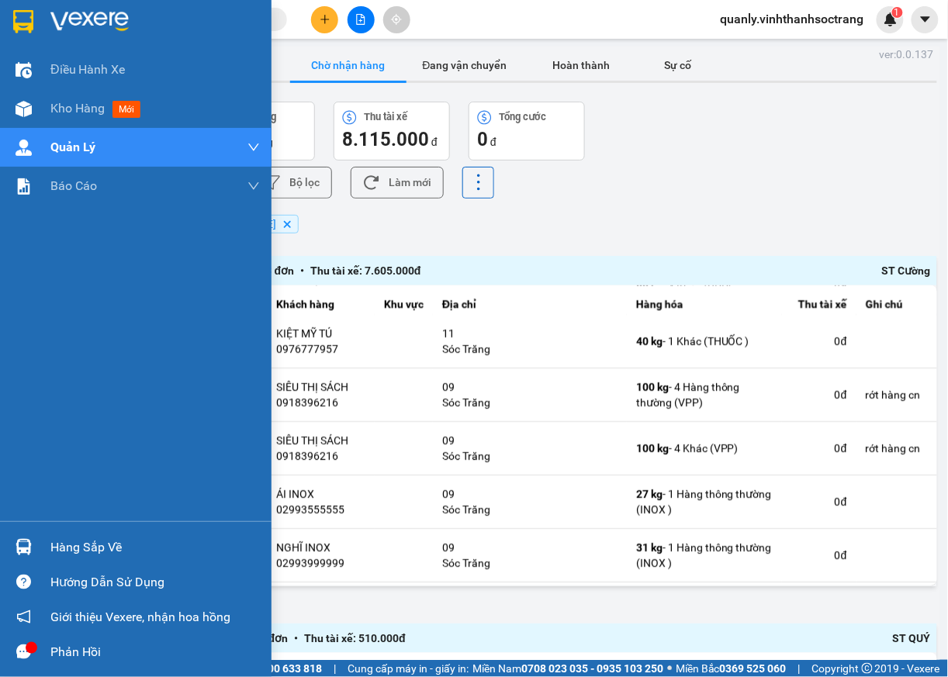
click at [130, 310] on div "Điều hành xe Kho hàng mới Quản Lý Quản lý chuyến Quản lý khách hàng Quản lý khá…" at bounding box center [136, 285] width 272 height 471
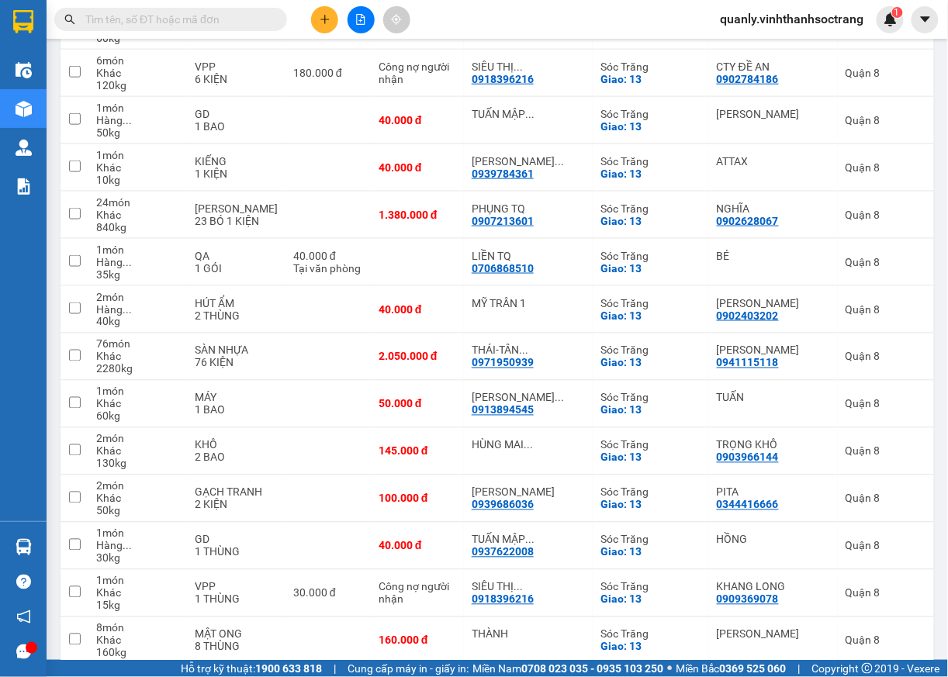
scroll to position [395, 0]
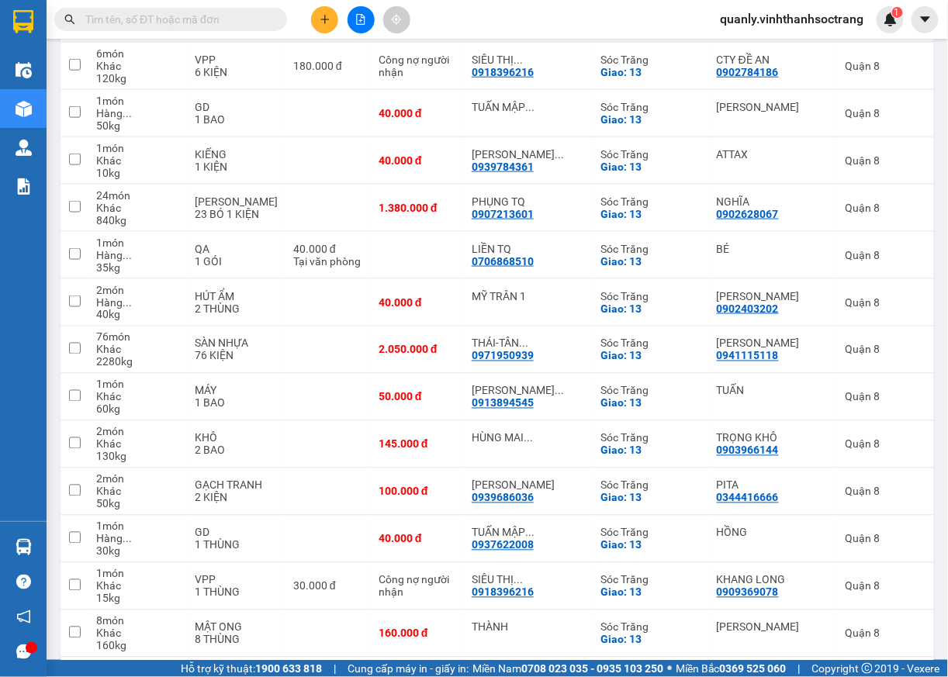
click at [186, 23] on input "text" at bounding box center [176, 19] width 183 height 17
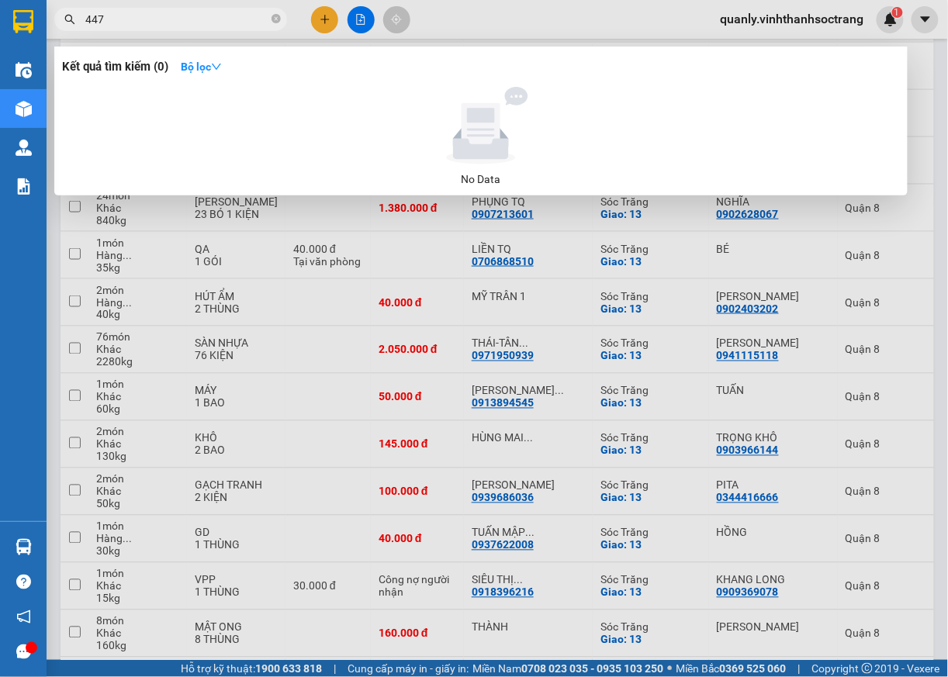
type input "447"
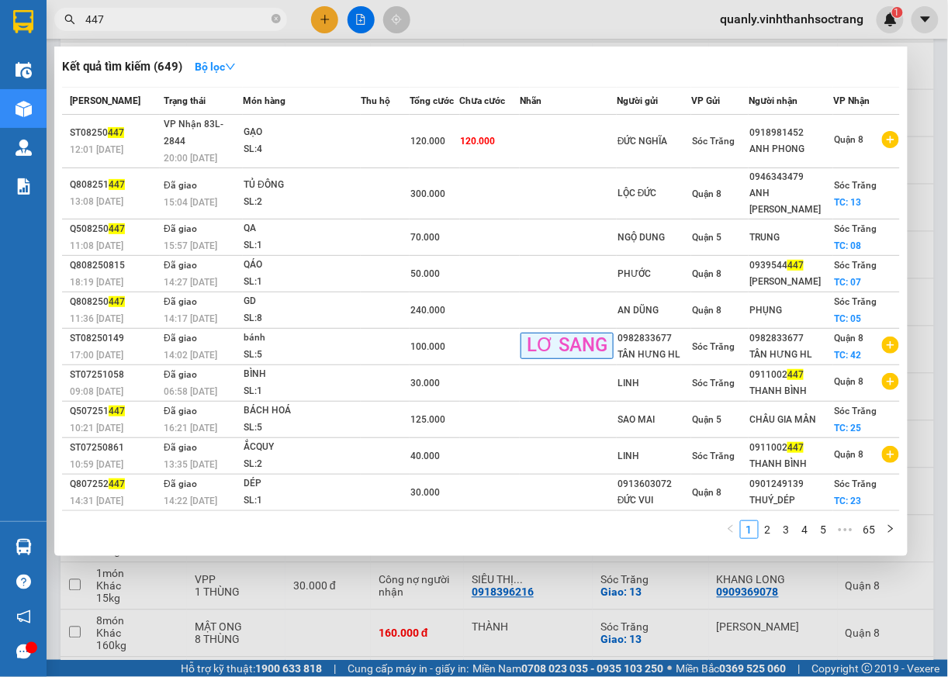
click at [804, 19] on div at bounding box center [474, 338] width 948 height 677
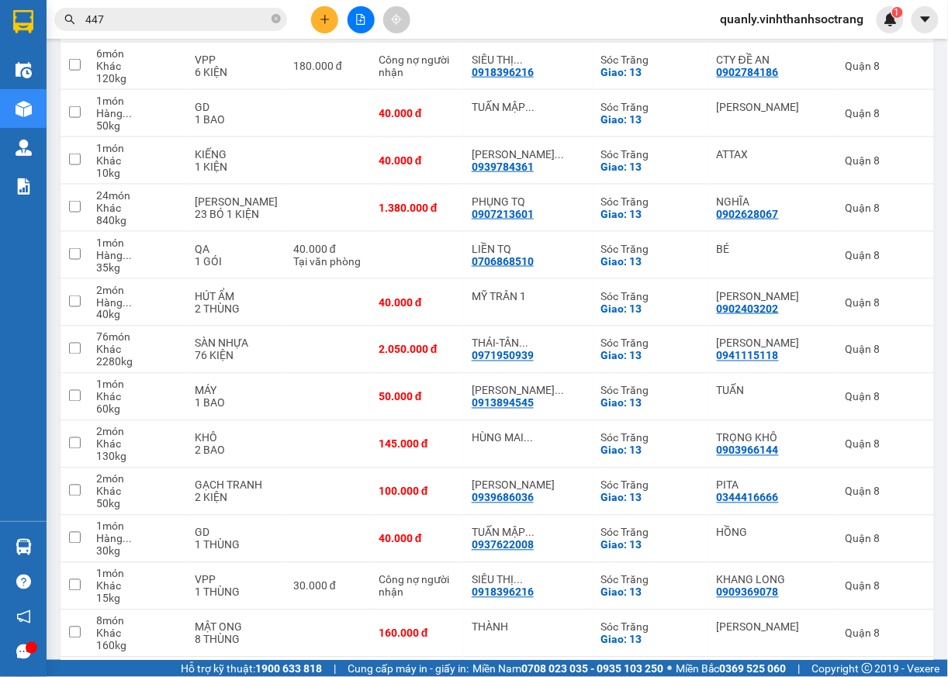
click at [767, 25] on span "quanly.vinhthanhsoctrang" at bounding box center [792, 18] width 168 height 19
click at [749, 45] on span "Đăng xuất" at bounding box center [800, 48] width 137 height 17
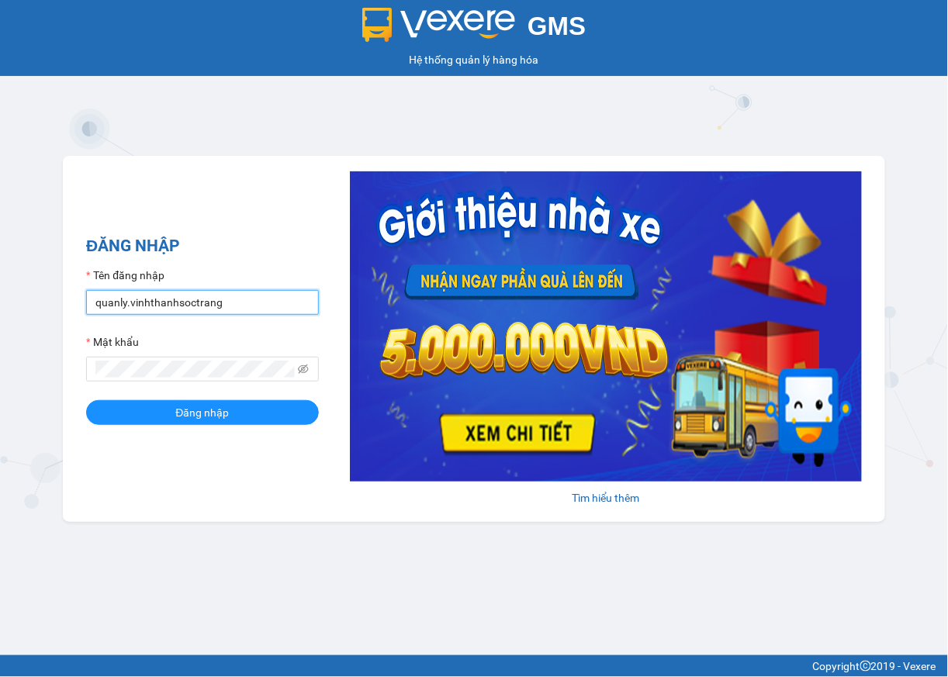
click at [96, 304] on input "quanly.vinhthanhsoctrang" at bounding box center [202, 302] width 233 height 25
type input "ngoc.vinhthanhsoctrang"
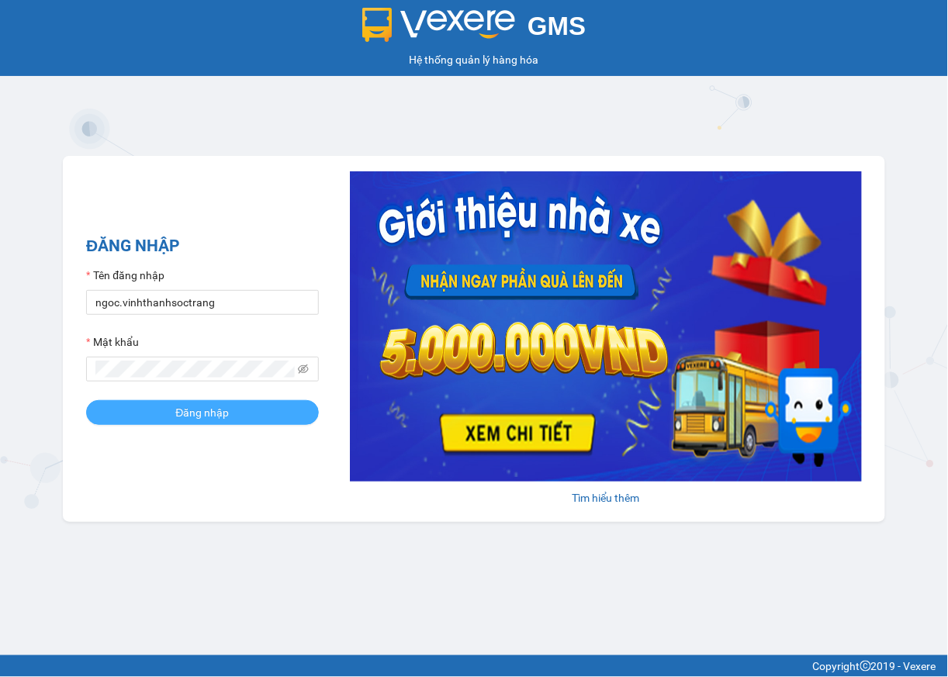
click at [140, 414] on button "Đăng nhập" at bounding box center [202, 412] width 233 height 25
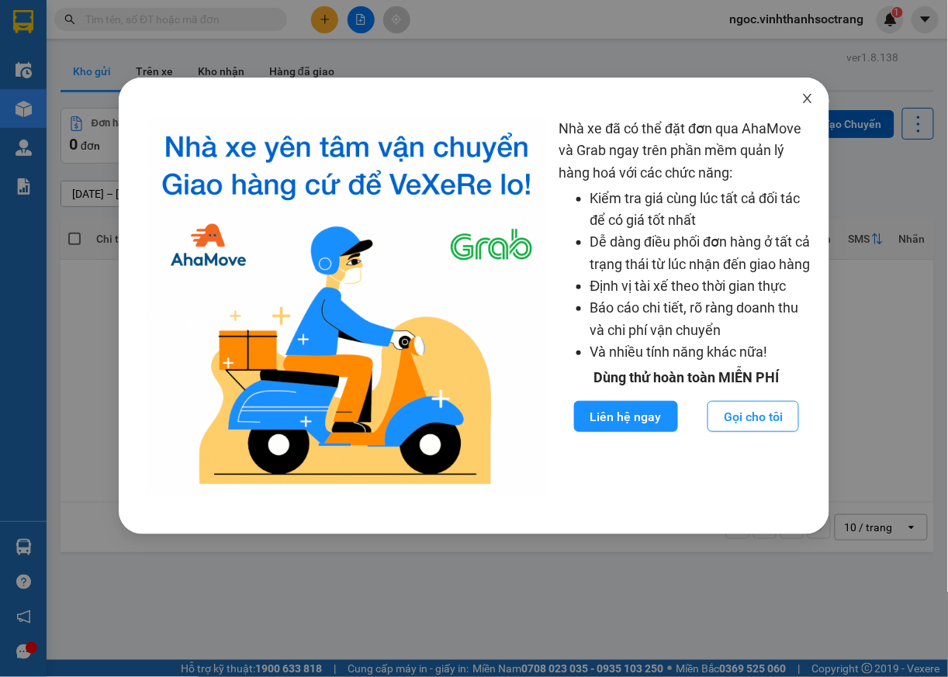
click at [802, 95] on icon "close" at bounding box center [808, 98] width 12 height 12
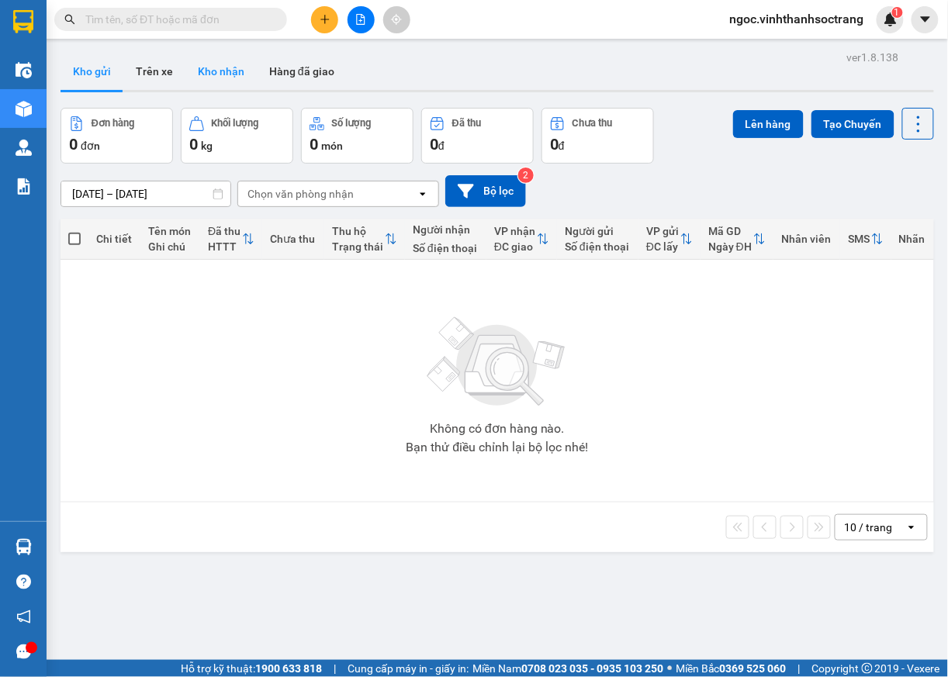
click at [234, 68] on button "Kho nhận" at bounding box center [220, 71] width 71 height 37
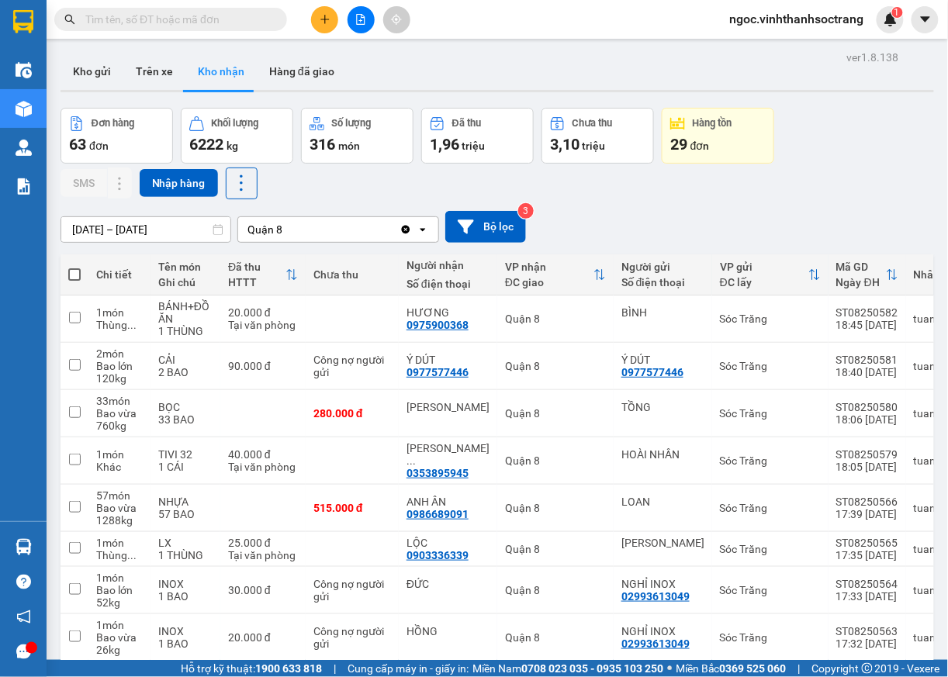
click at [242, 19] on input "text" at bounding box center [176, 19] width 183 height 17
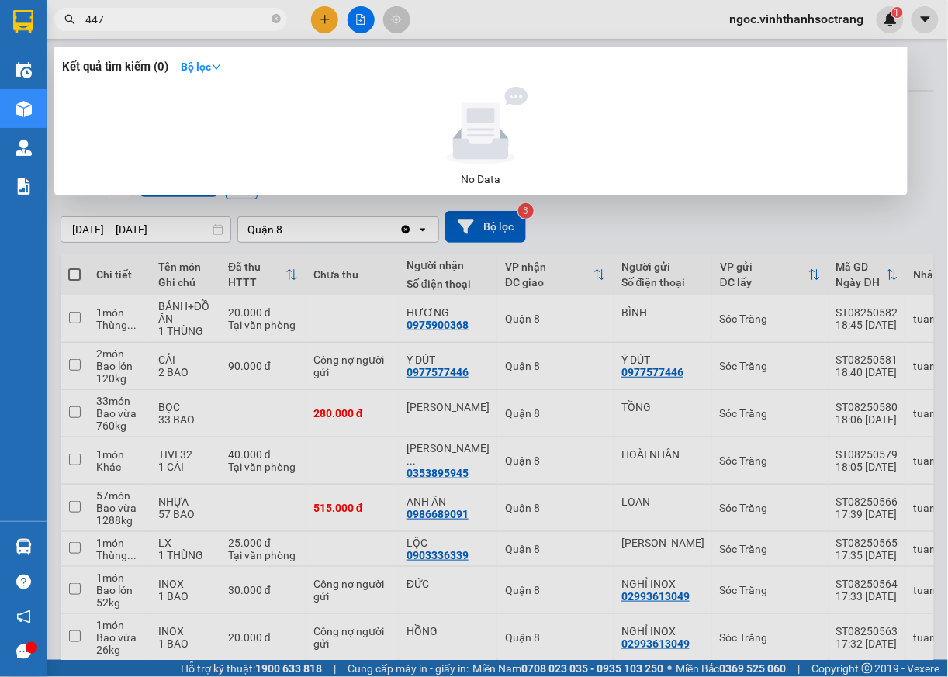
type input "447"
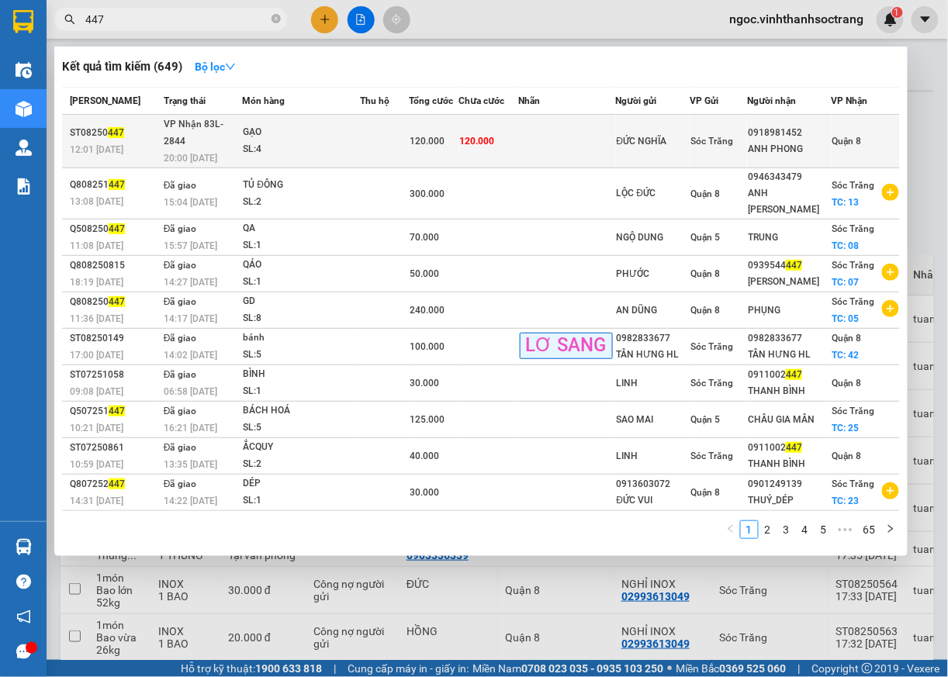
click at [857, 137] on span "Quận 8" at bounding box center [847, 141] width 29 height 11
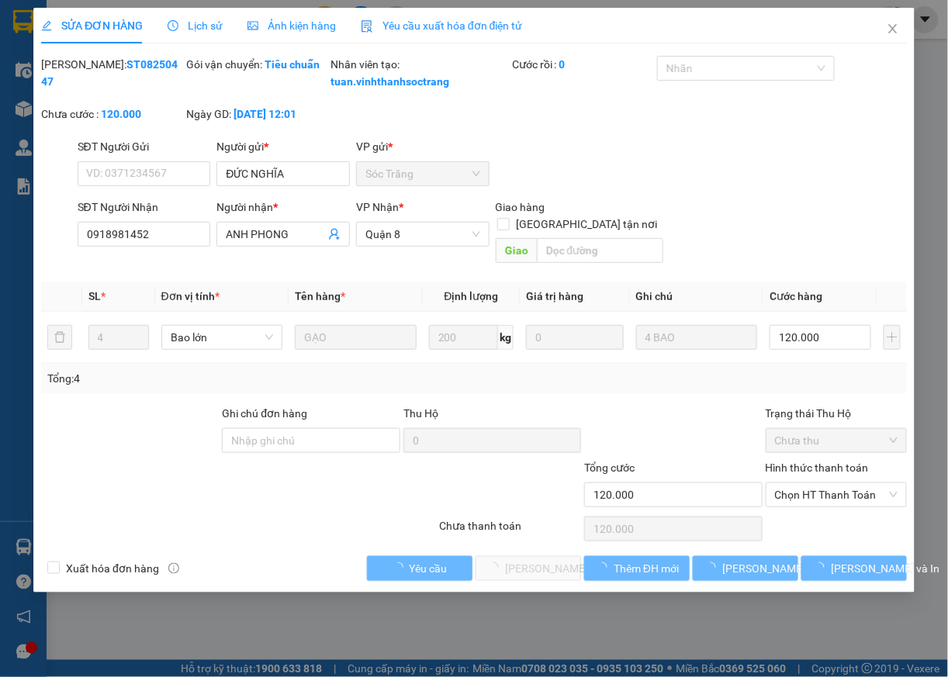
type input "ĐỨC NGHĨA"
type input "0918981452"
type input "ANH PHONG"
type input "120.000"
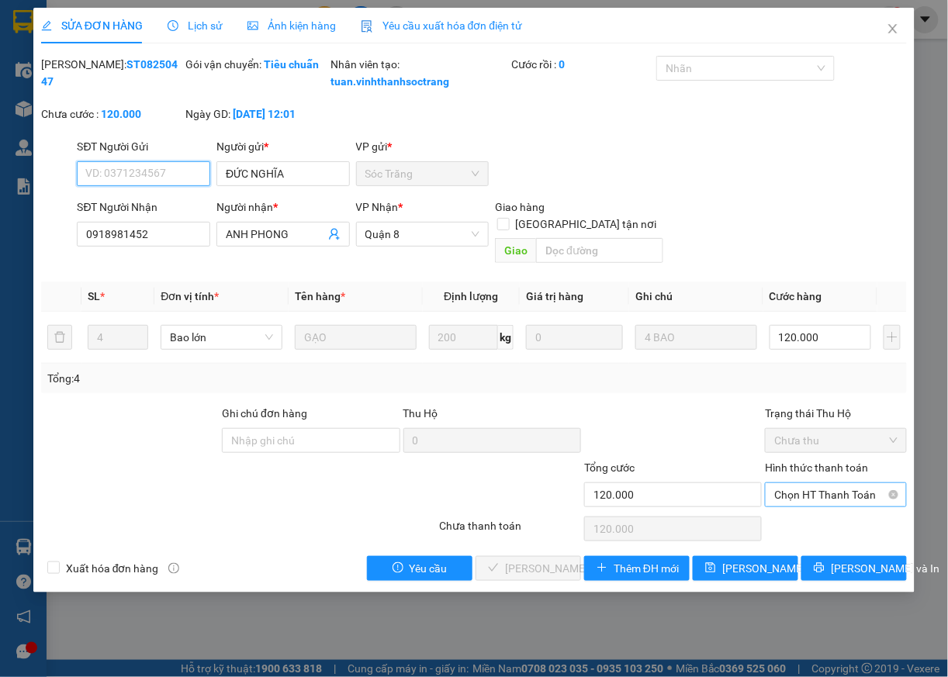
click at [793, 498] on span "Chọn HT Thanh Toán" at bounding box center [835, 494] width 123 height 23
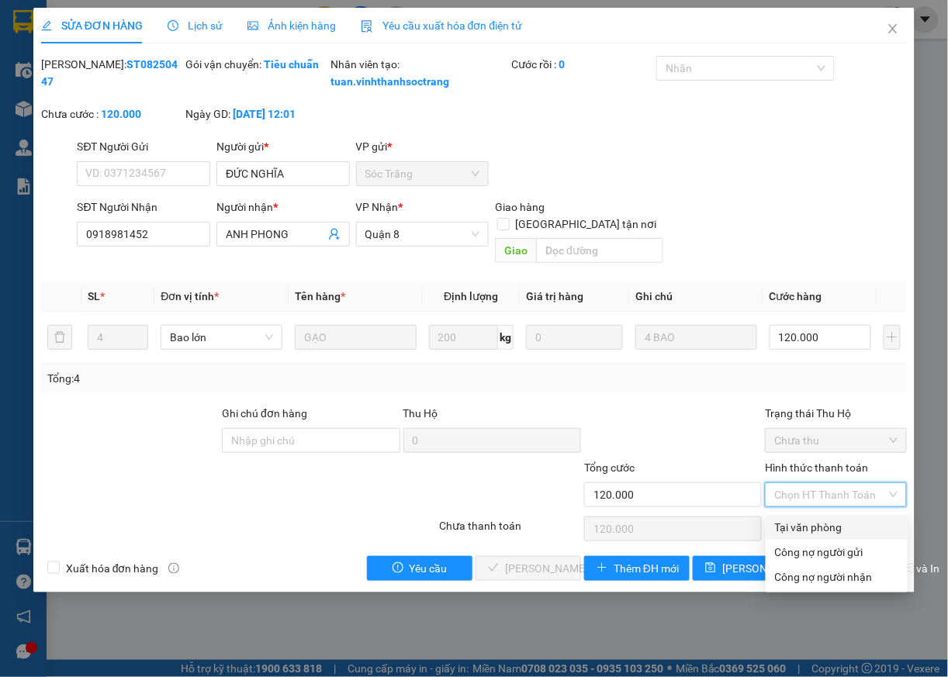
click at [793, 525] on div "Tại văn phòng" at bounding box center [836, 527] width 123 height 17
type input "0"
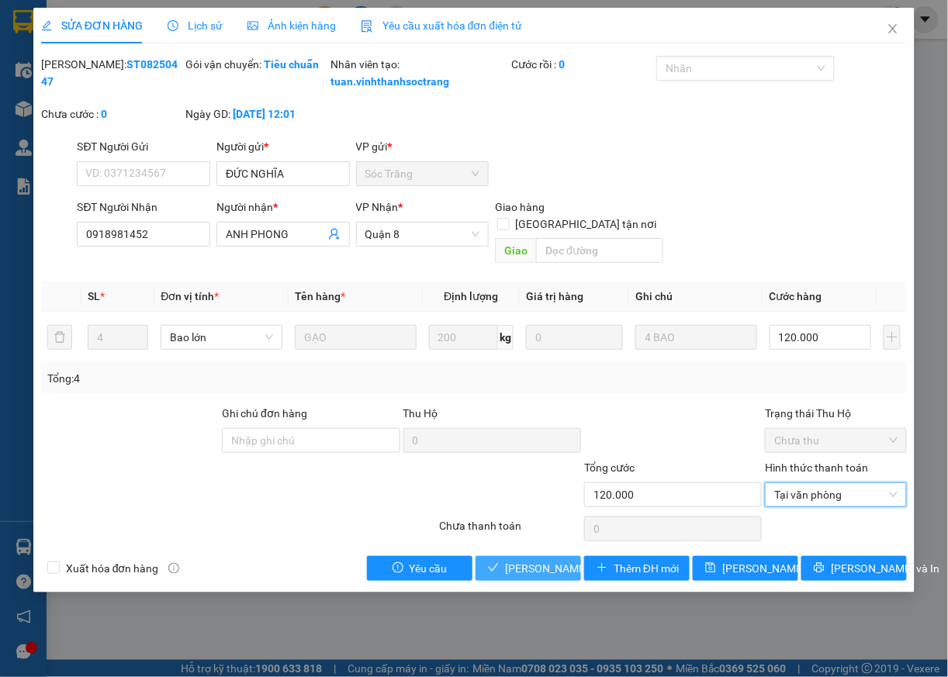
drag, startPoint x: 541, startPoint y: 575, endPoint x: 566, endPoint y: 503, distance: 76.6
click at [541, 574] on span "Lưu và Giao hàng" at bounding box center [579, 568] width 149 height 17
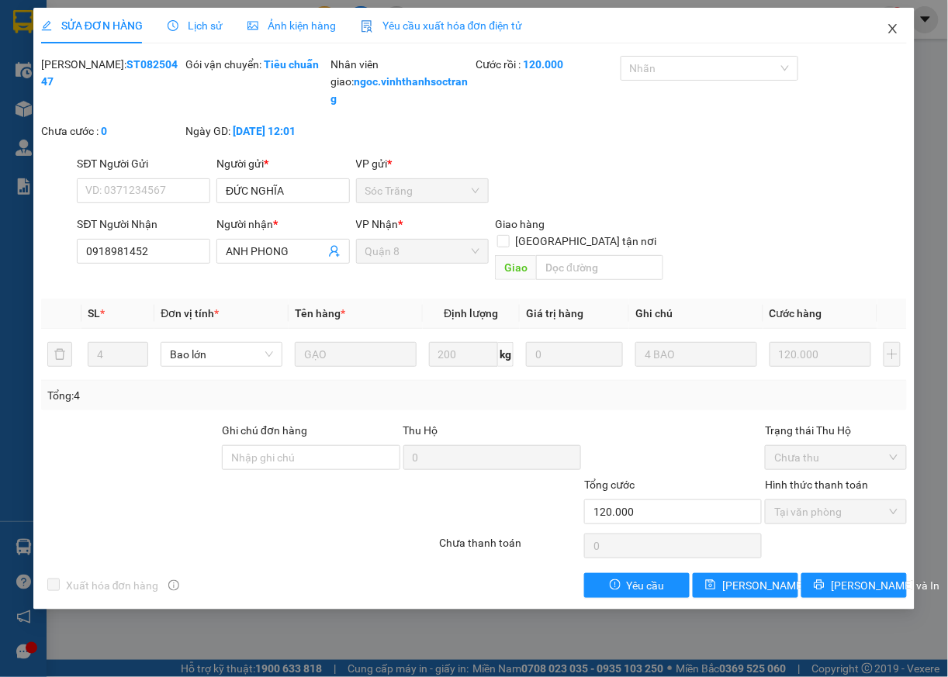
click at [894, 28] on icon "close" at bounding box center [893, 29] width 12 height 12
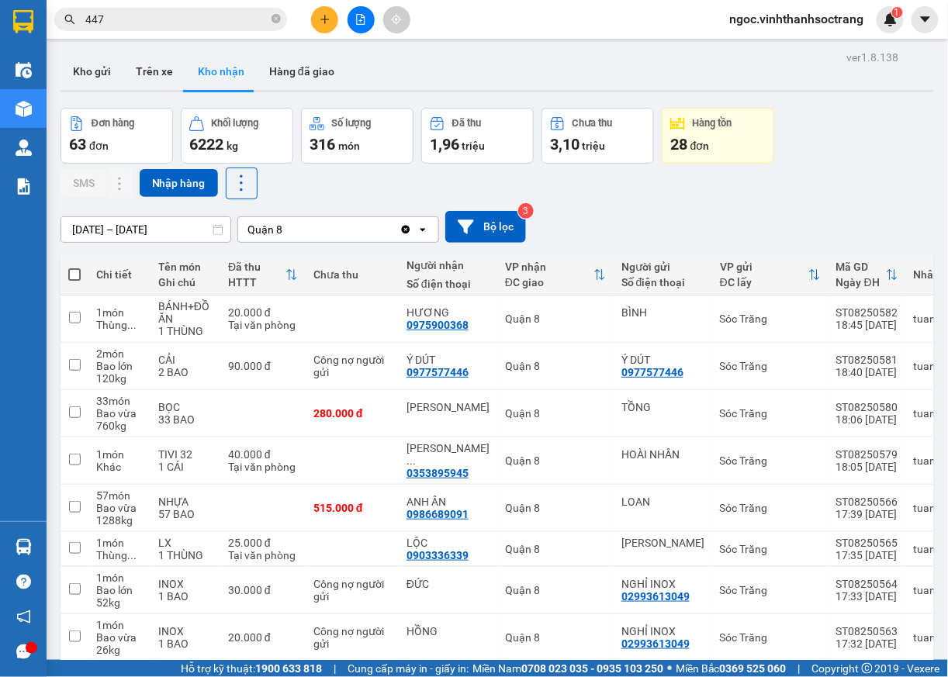
click at [191, 26] on input "447" at bounding box center [176, 19] width 183 height 17
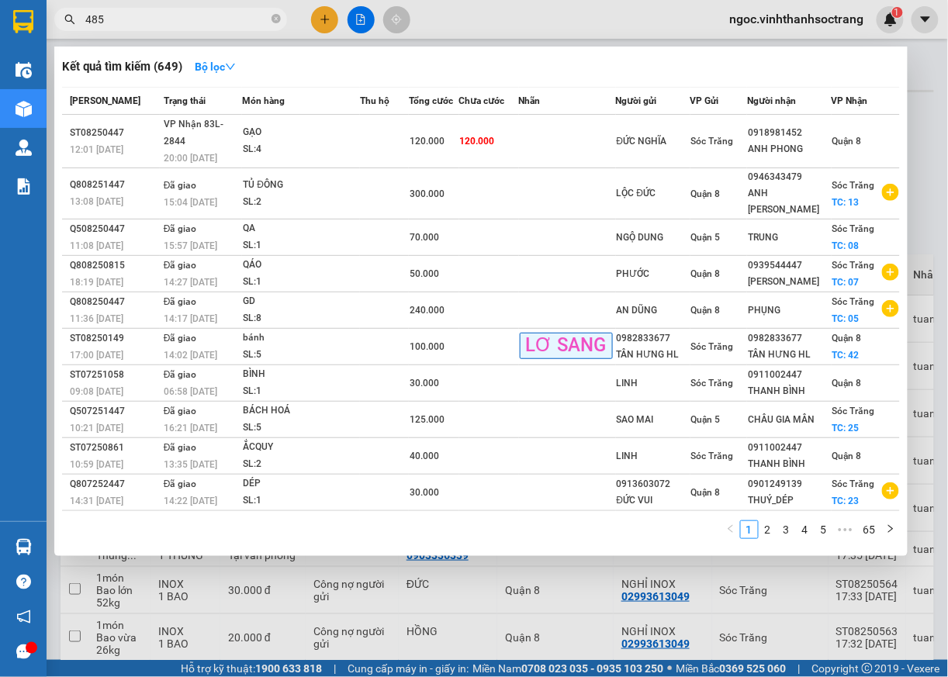
type input "485"
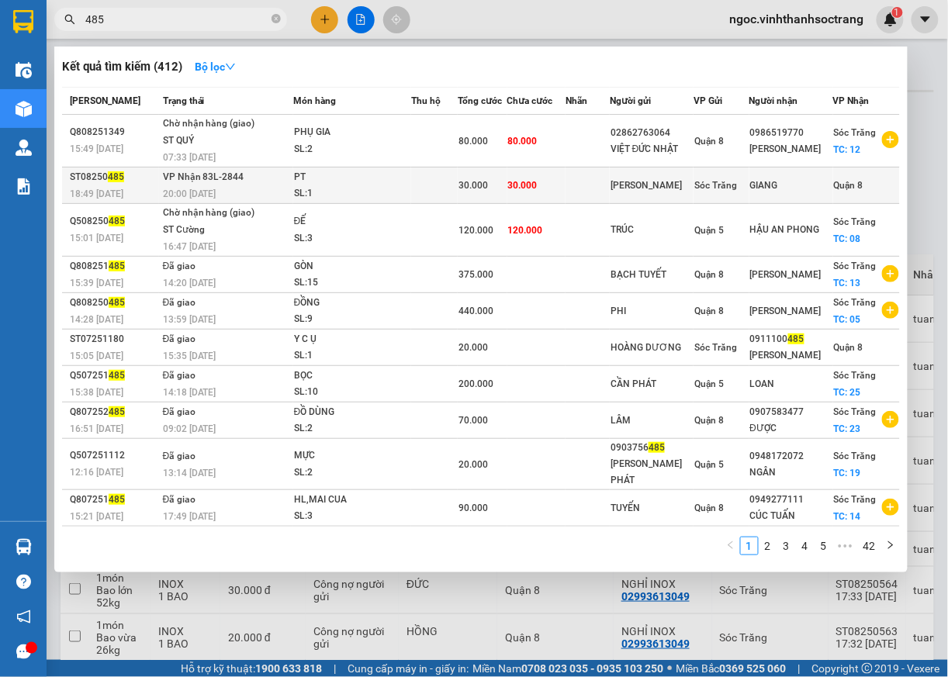
click at [846, 184] on span "Quận 8" at bounding box center [848, 185] width 29 height 11
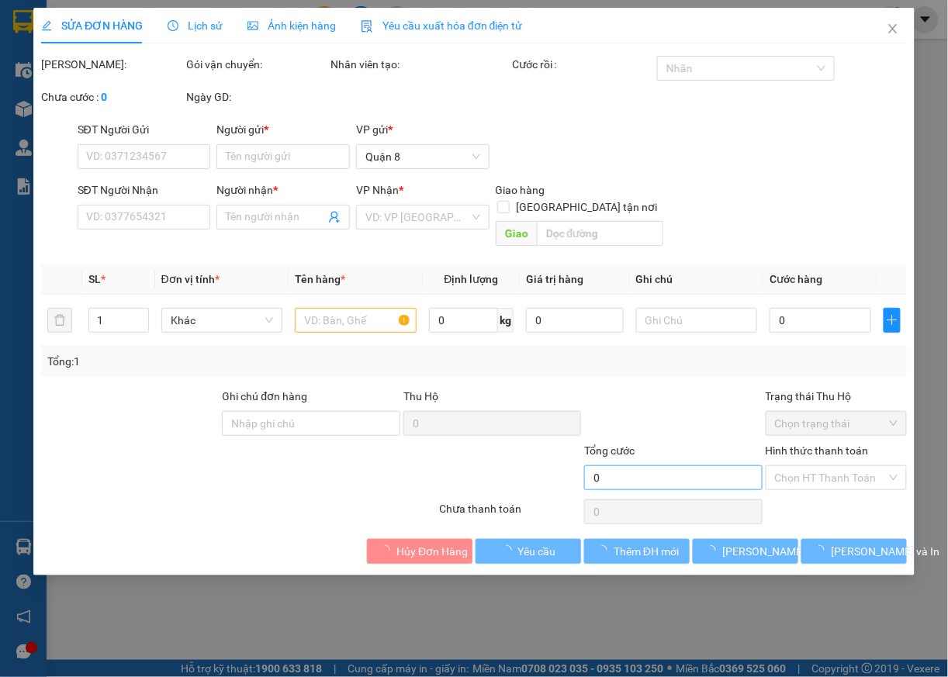
type input "MỸ KIM"
type input "GIANG"
type input "30.000"
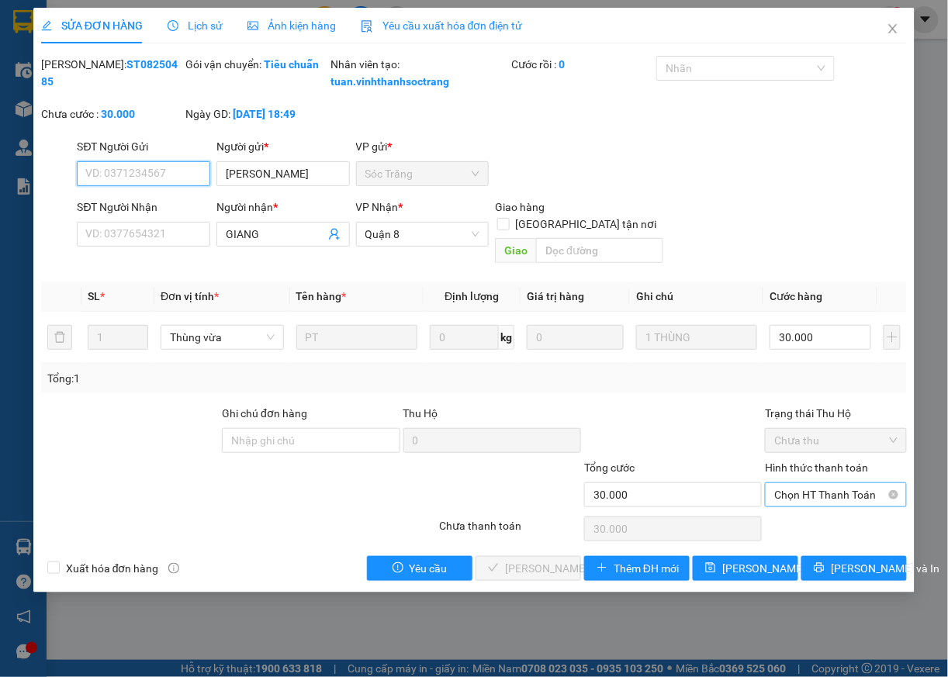
click at [796, 495] on span "Chọn HT Thanh Toán" at bounding box center [835, 494] width 123 height 23
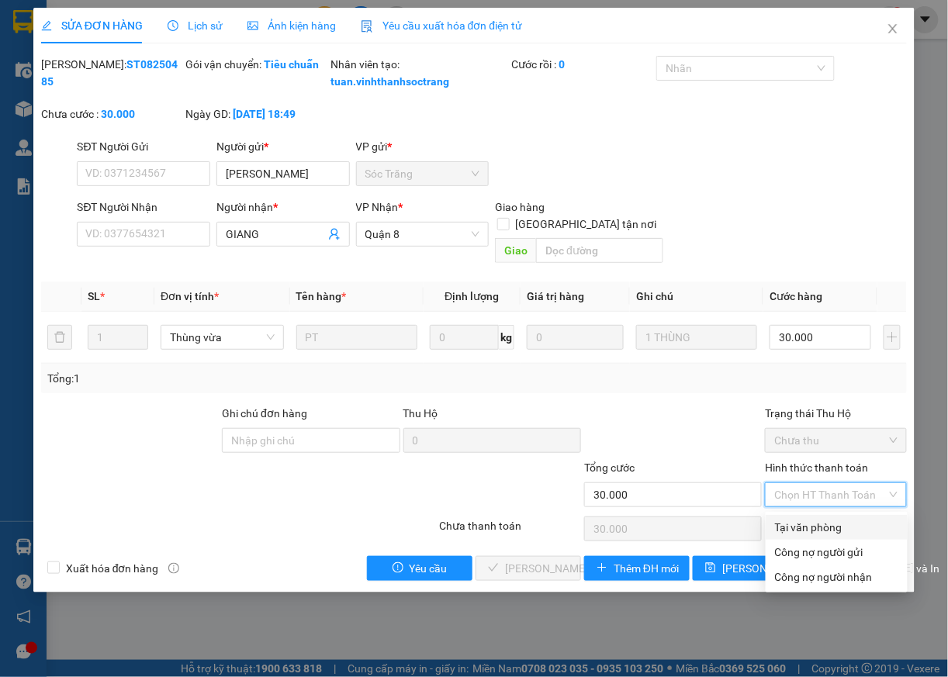
click at [793, 525] on div "Tại văn phòng" at bounding box center [836, 527] width 123 height 17
type input "0"
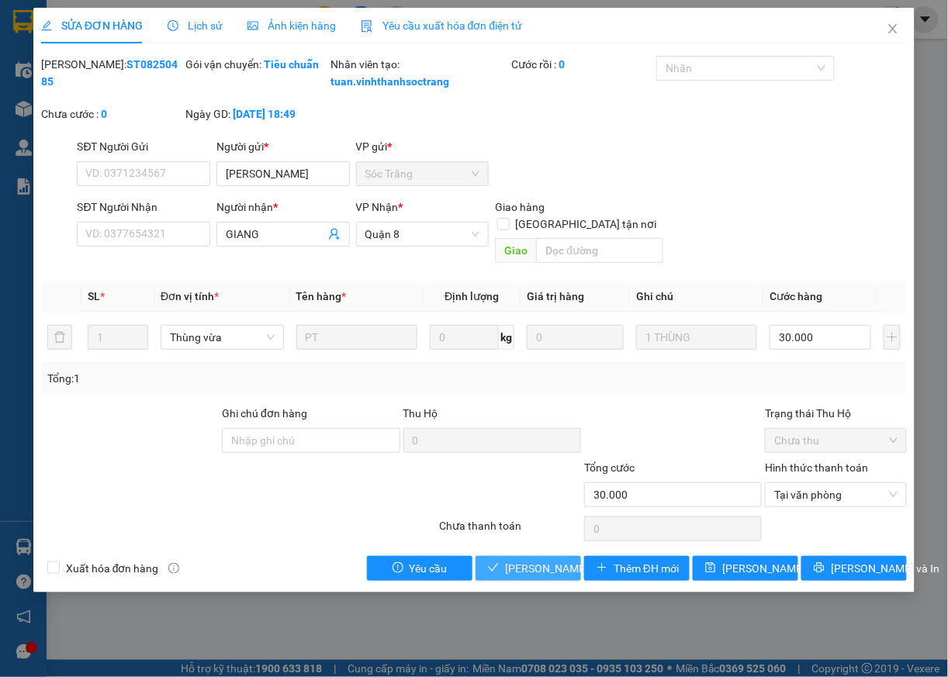
click at [563, 571] on span "Lưu và Giao hàng" at bounding box center [579, 568] width 149 height 17
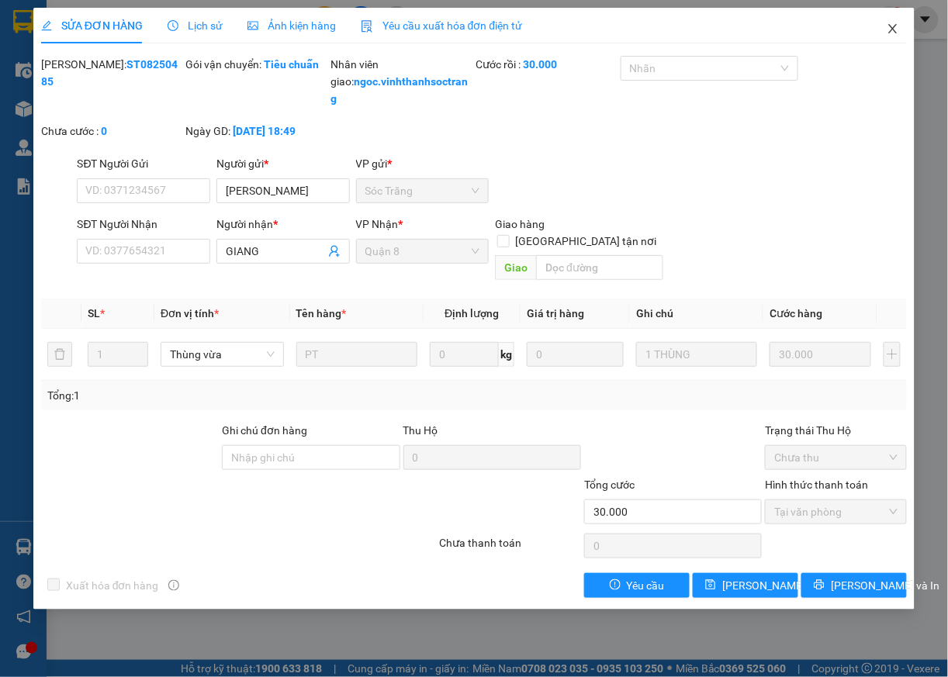
click at [891, 35] on icon "close" at bounding box center [893, 29] width 12 height 12
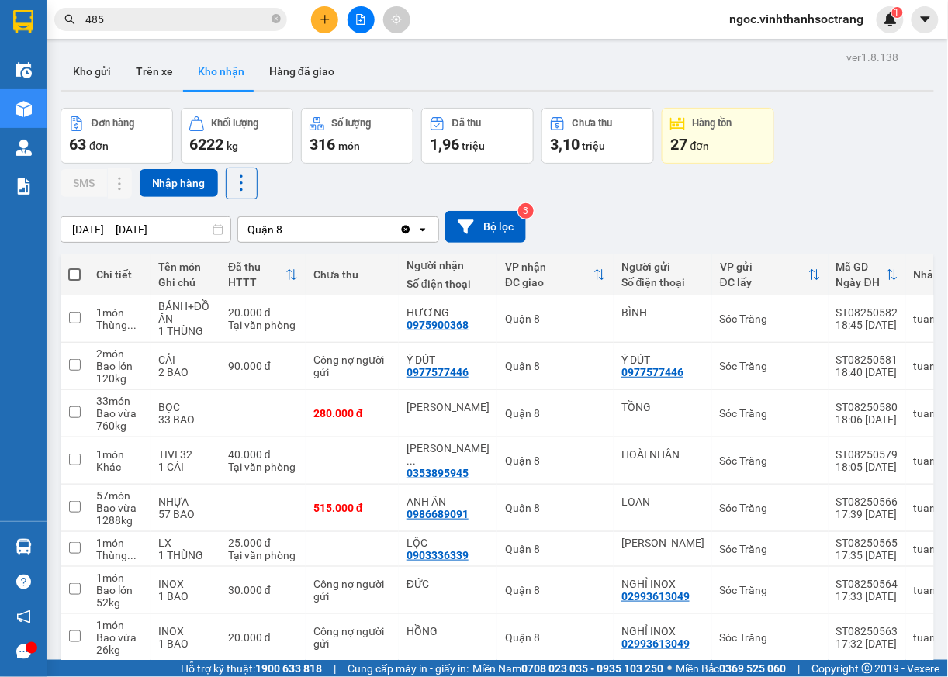
click at [118, 26] on input "485" at bounding box center [176, 19] width 183 height 17
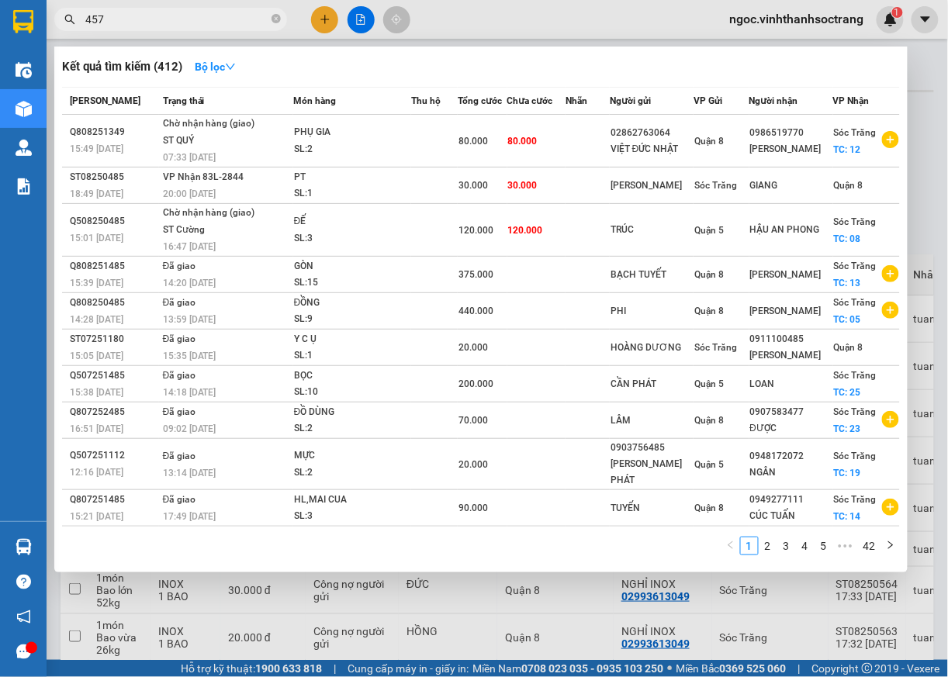
type input "457"
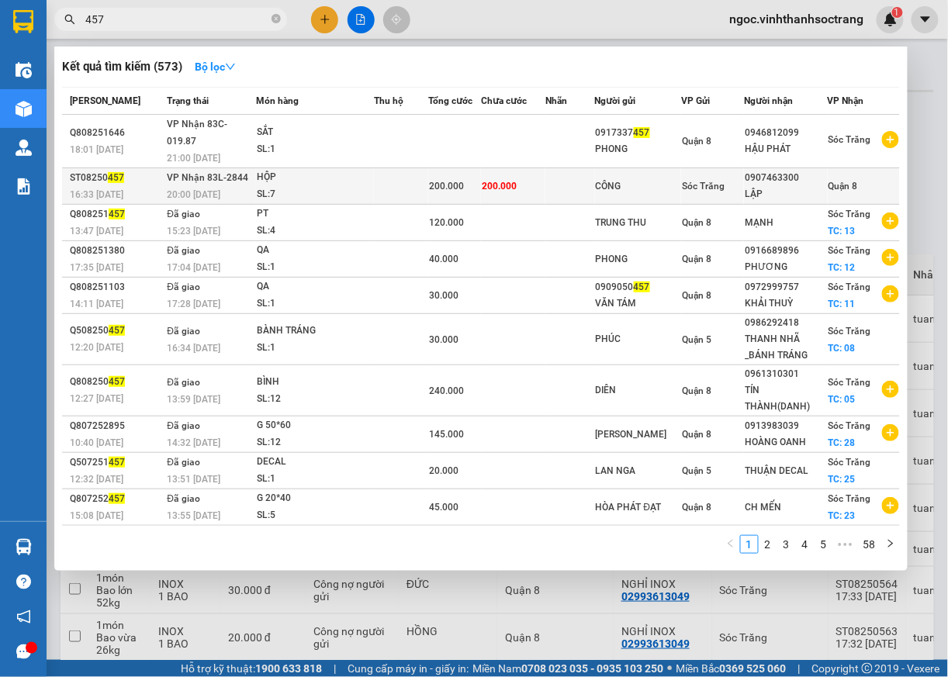
click at [849, 181] on span "Quận 8" at bounding box center [843, 186] width 29 height 11
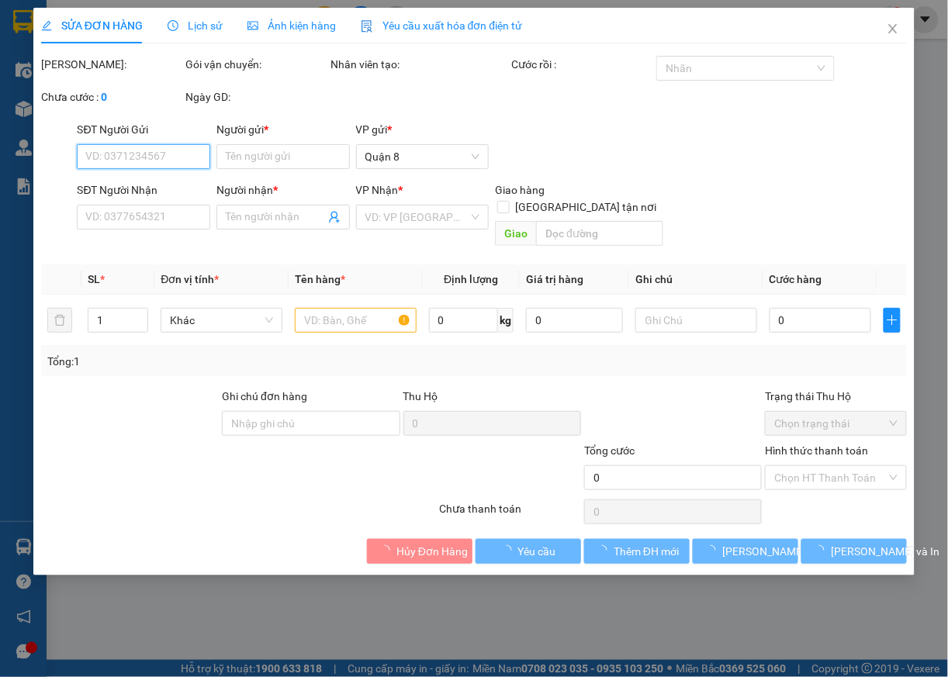
type input "CÔNG"
type input "0907463300"
type input "LẬP"
type input "200.000"
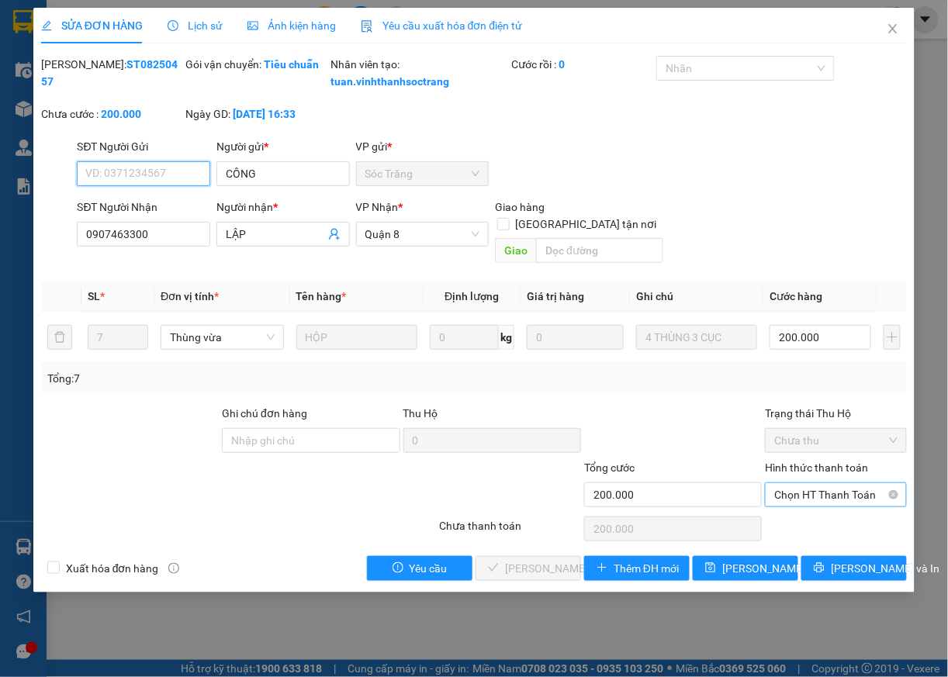
click at [809, 501] on span "Chọn HT Thanh Toán" at bounding box center [835, 494] width 123 height 23
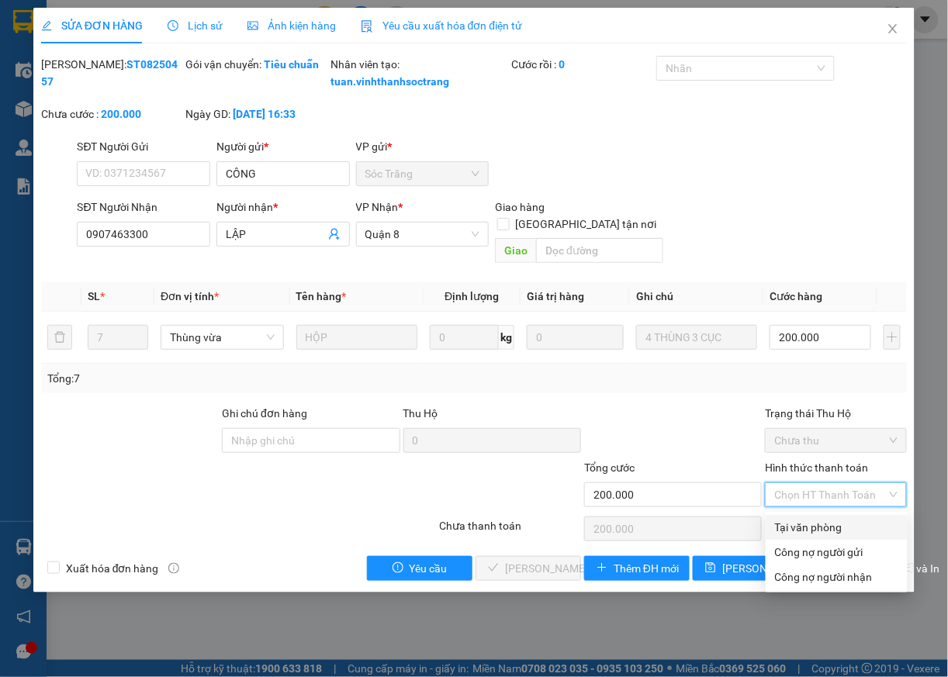
drag, startPoint x: 801, startPoint y: 532, endPoint x: 697, endPoint y: 547, distance: 105.0
click at [799, 532] on div "Tại văn phòng" at bounding box center [836, 527] width 123 height 17
type input "0"
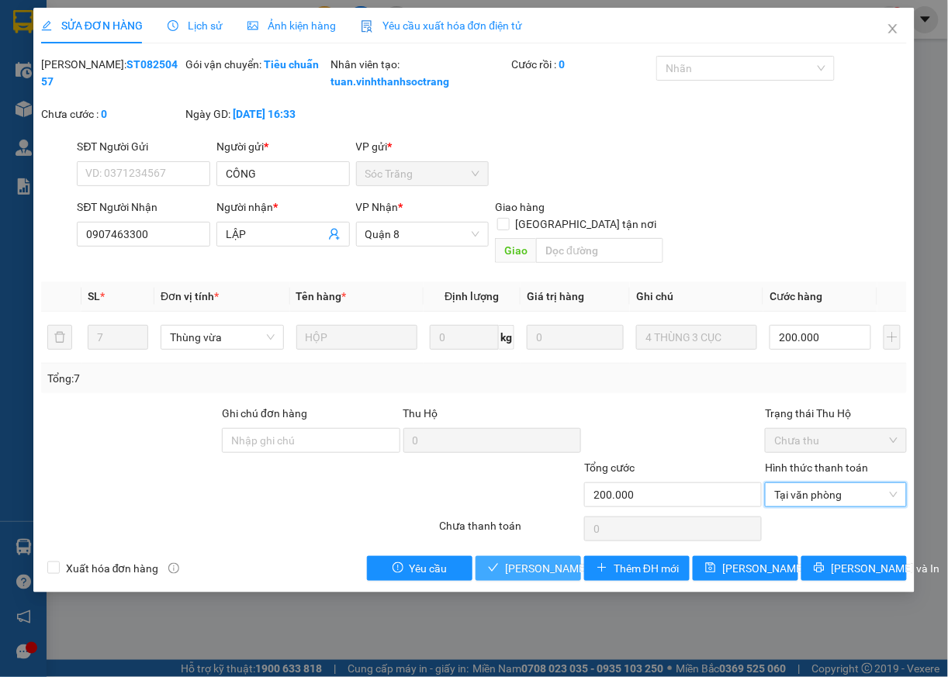
click at [544, 575] on span "Lưu và Giao hàng" at bounding box center [579, 568] width 149 height 17
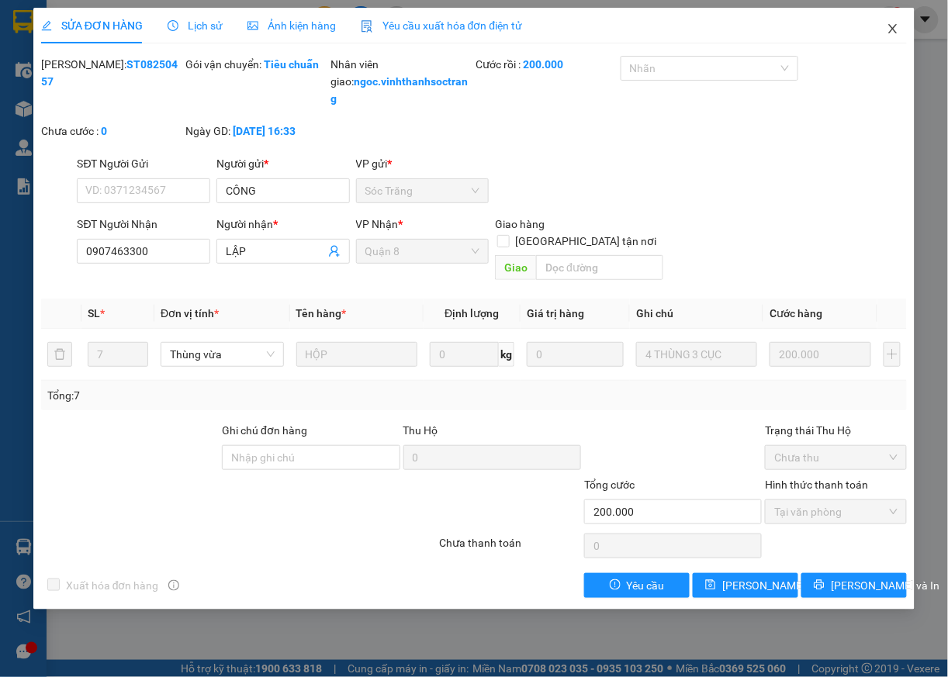
click at [899, 29] on icon "close" at bounding box center [893, 29] width 12 height 12
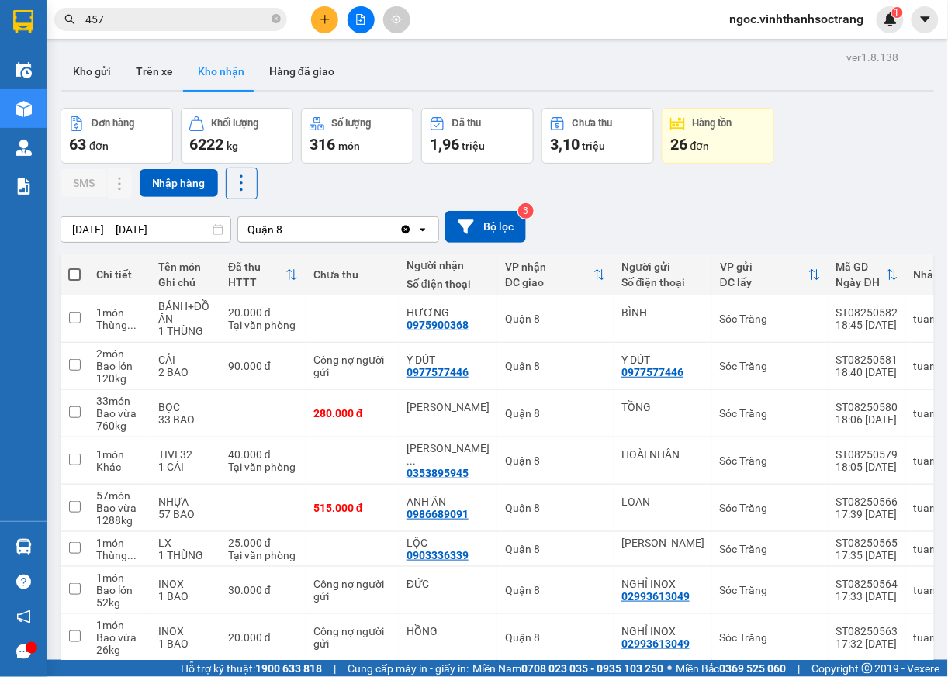
click at [160, 20] on input "457" at bounding box center [176, 19] width 183 height 17
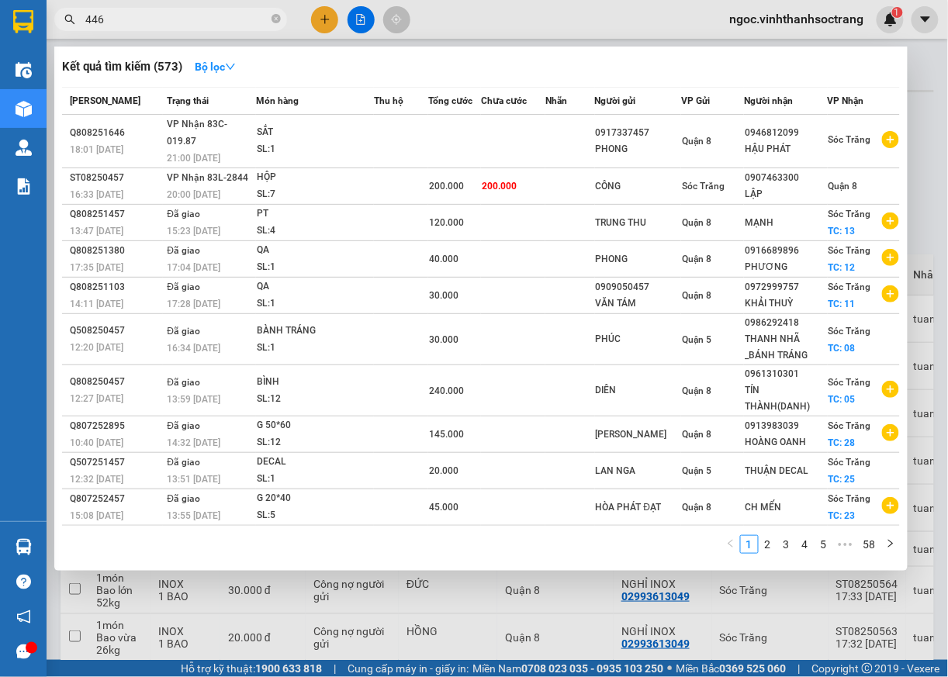
type input "446"
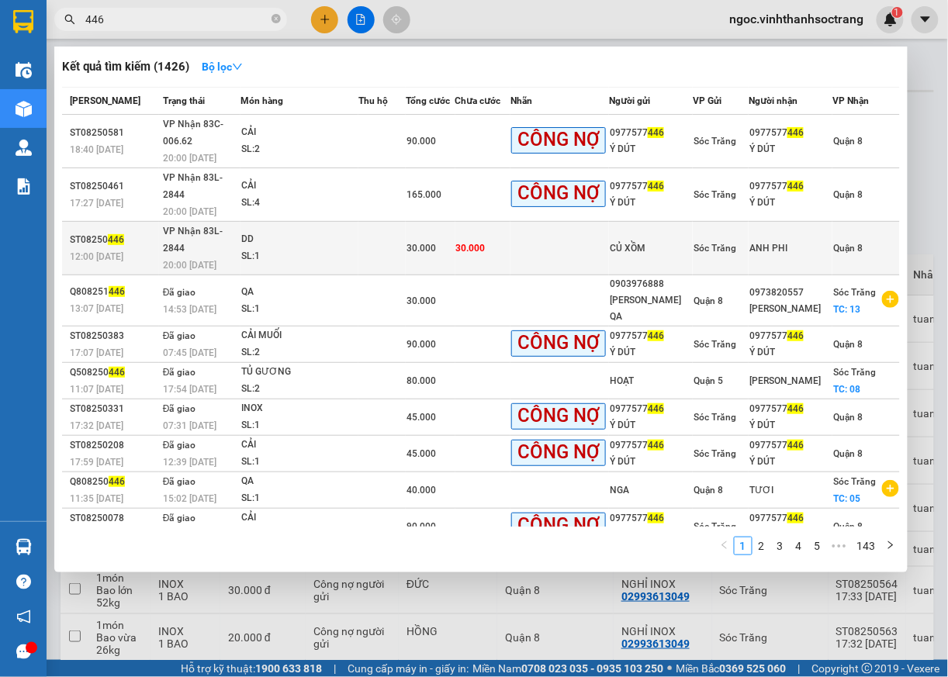
click at [850, 243] on span "Quận 8" at bounding box center [847, 248] width 29 height 11
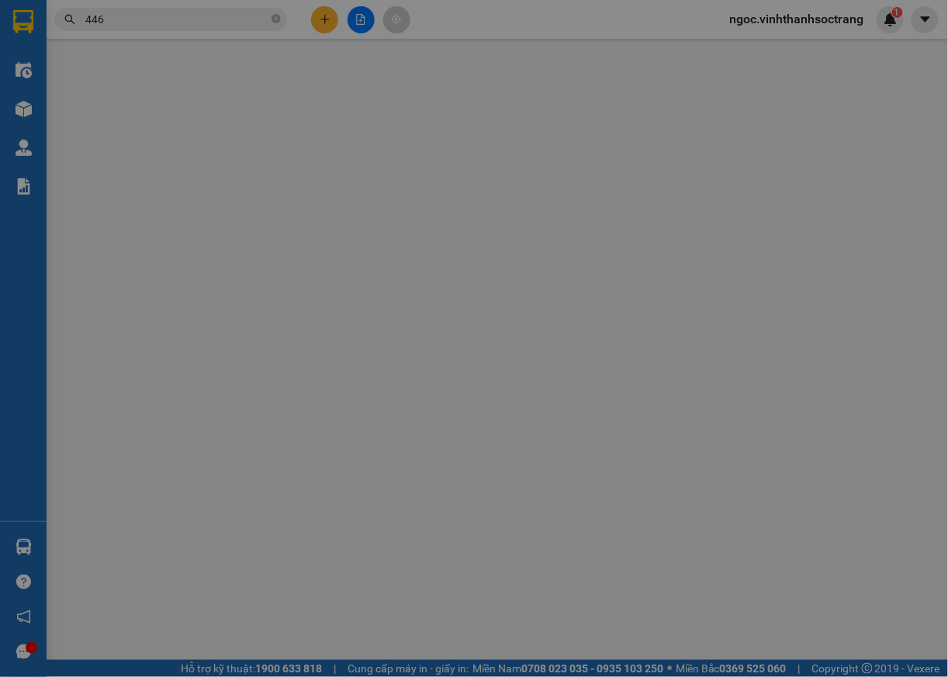
type input "CỦ XỒM"
type input "ANH PHI"
type input "30.000"
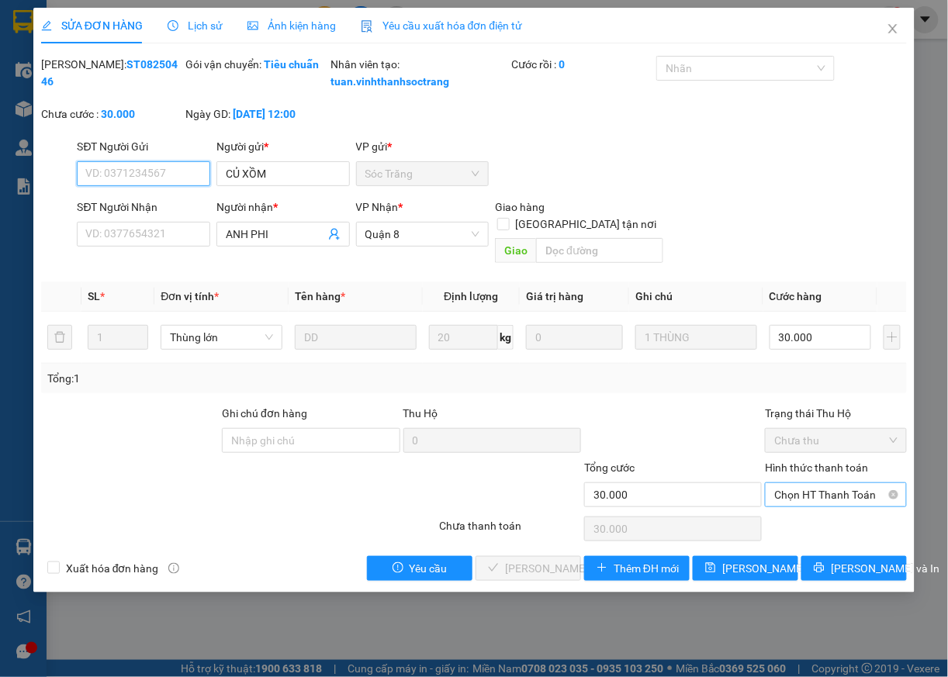
click at [799, 497] on span "Chọn HT Thanh Toán" at bounding box center [835, 494] width 123 height 23
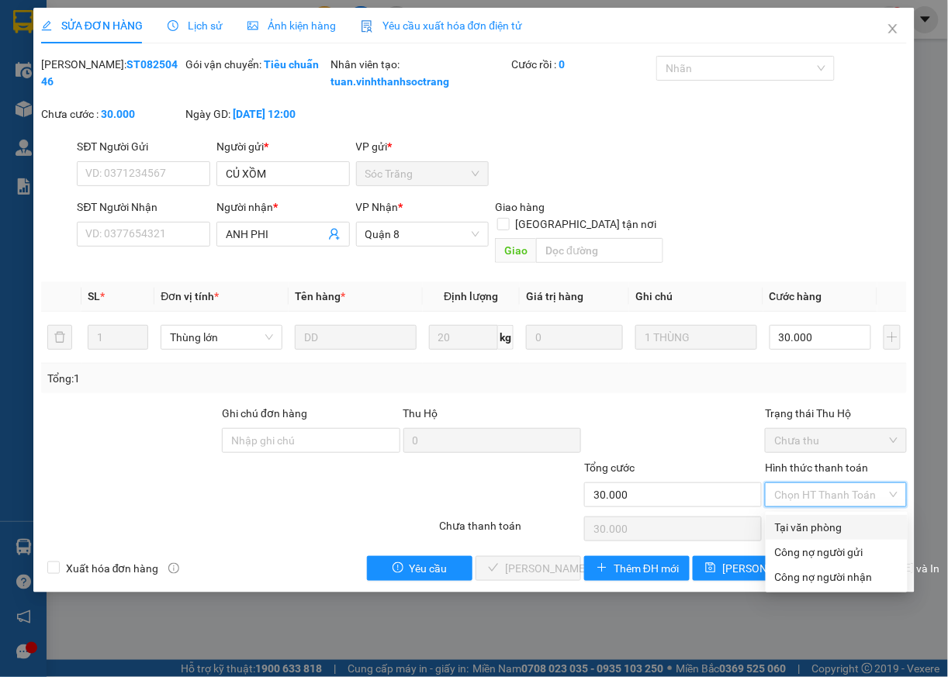
drag, startPoint x: 792, startPoint y: 532, endPoint x: 720, endPoint y: 540, distance: 72.6
click at [791, 532] on div "Tại văn phòng" at bounding box center [836, 527] width 123 height 17
type input "0"
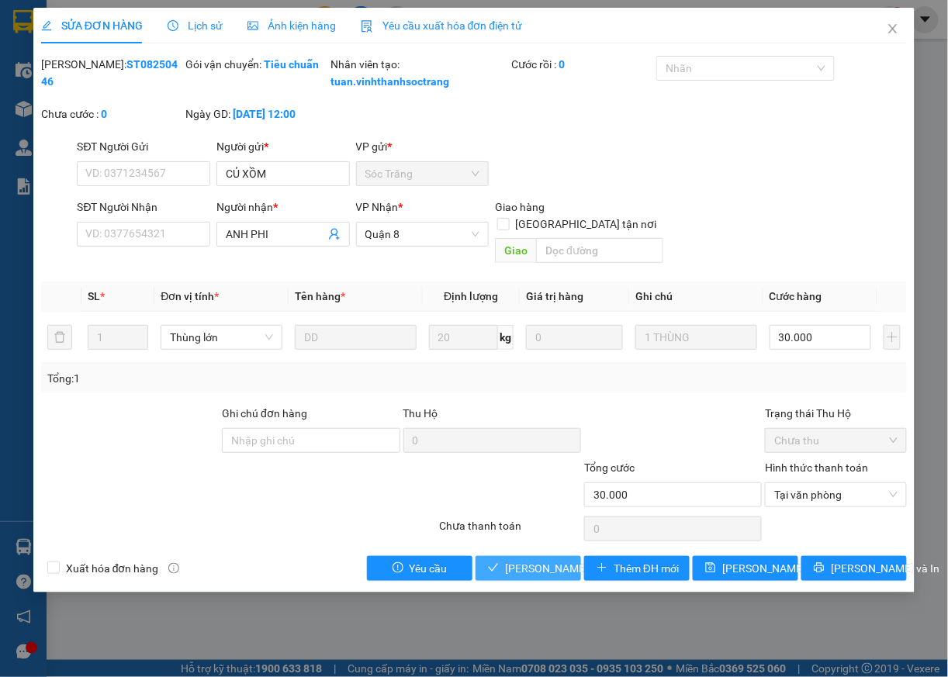
click at [532, 577] on span "Lưu và Giao hàng" at bounding box center [579, 568] width 149 height 17
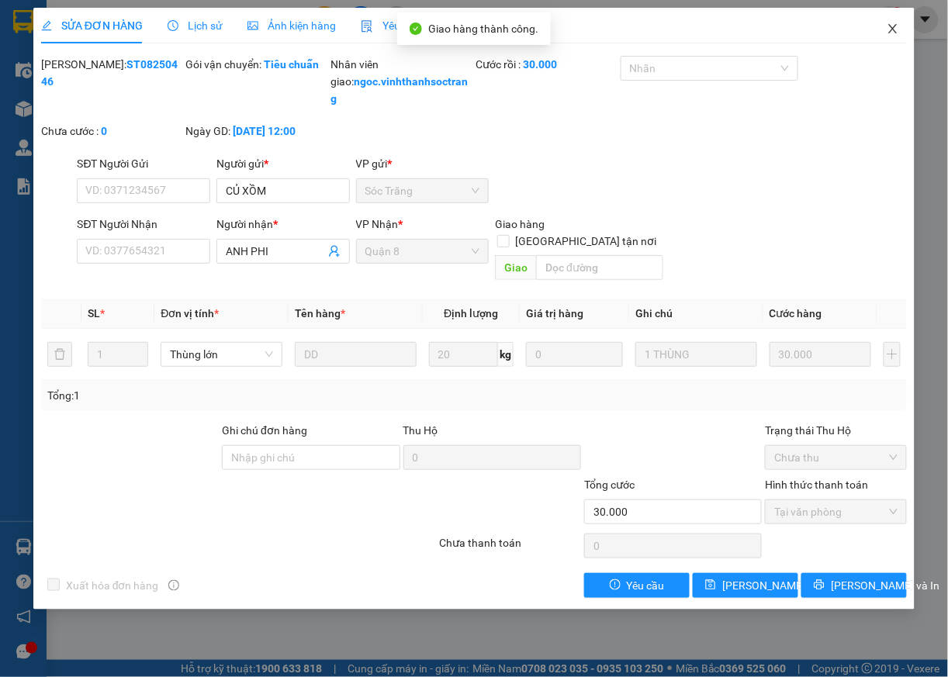
click at [895, 26] on icon "close" at bounding box center [893, 29] width 12 height 12
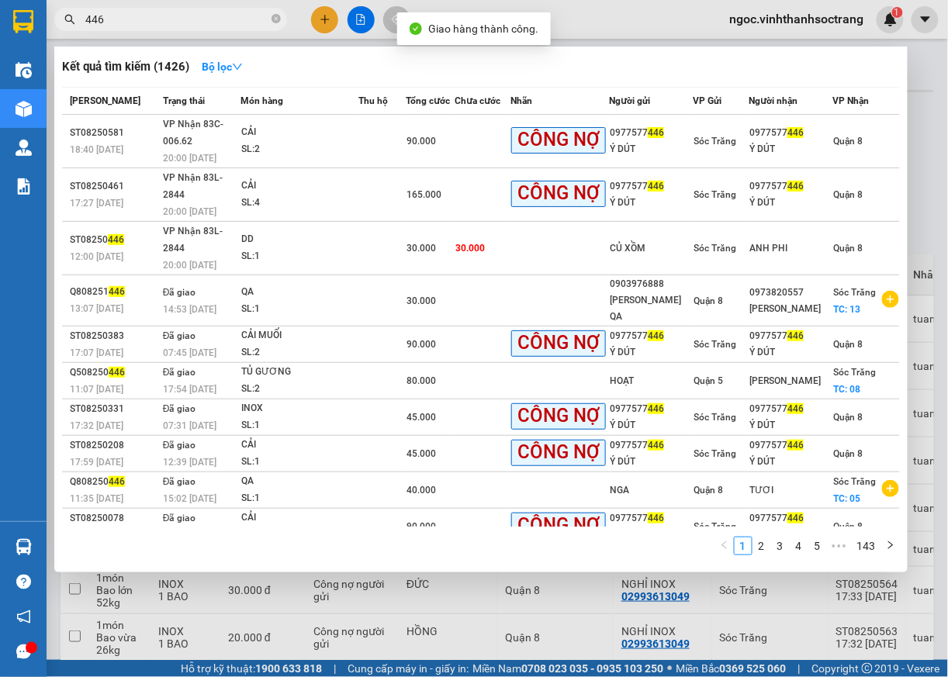
click at [175, 17] on input "446" at bounding box center [176, 19] width 183 height 17
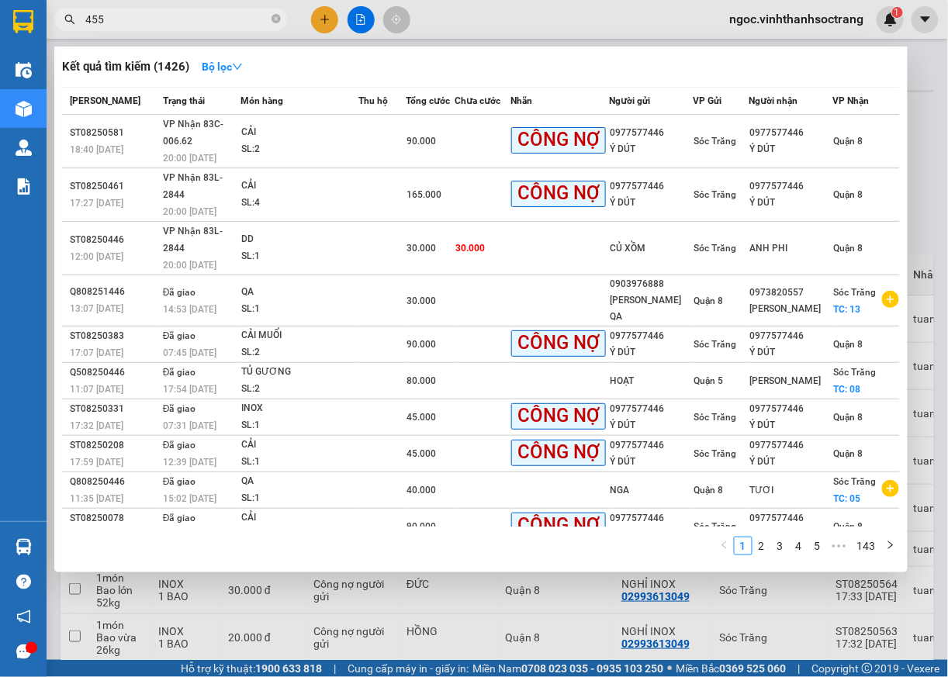
type input "455"
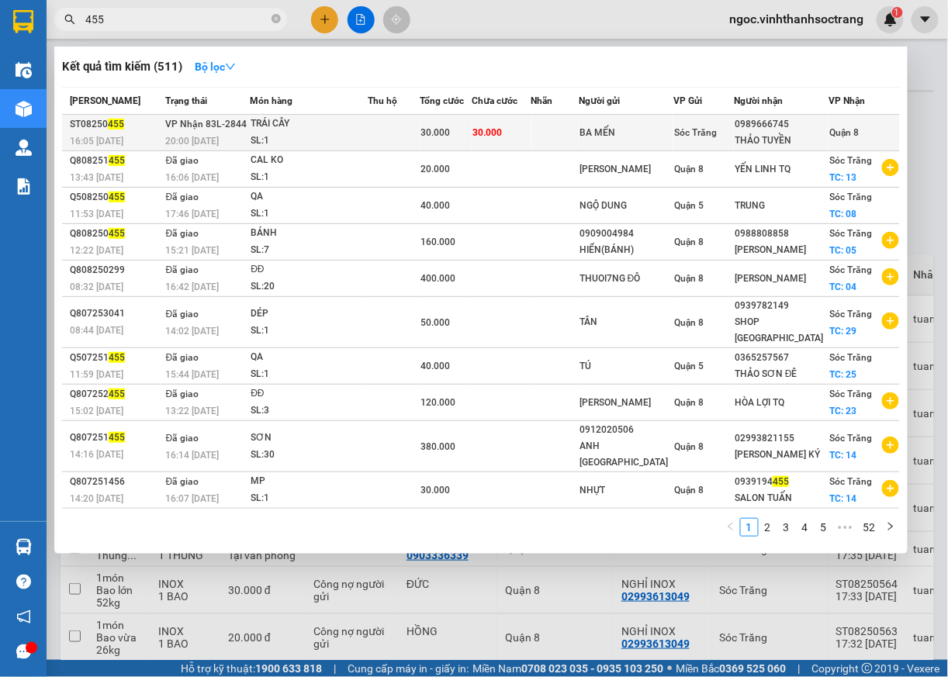
click at [832, 127] on span "Quận 8" at bounding box center [844, 132] width 29 height 11
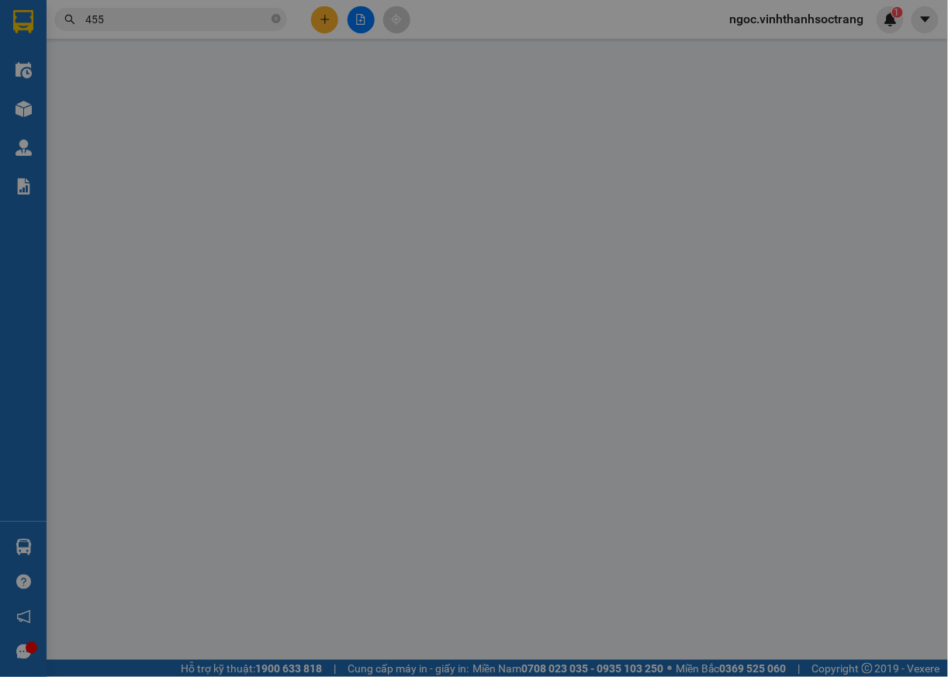
type input "BA MẾN"
type input "0989666745"
type input "THẢO TUYỀN"
type input "30.000"
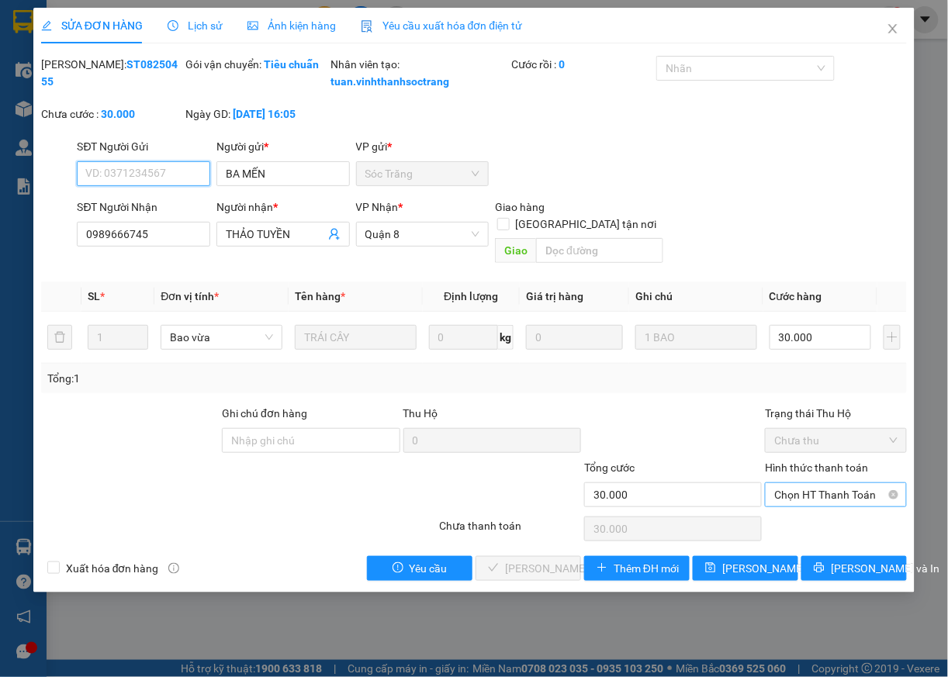
click at [811, 504] on span "Chọn HT Thanh Toán" at bounding box center [835, 494] width 123 height 23
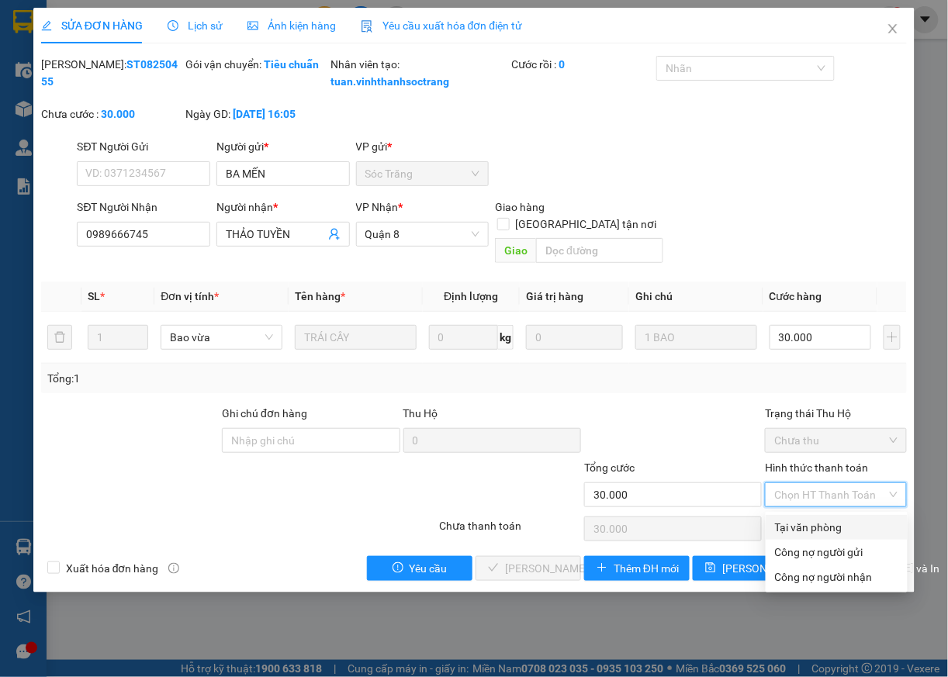
drag, startPoint x: 798, startPoint y: 528, endPoint x: 726, endPoint y: 531, distance: 72.2
click at [795, 528] on div "Tại văn phòng" at bounding box center [836, 527] width 123 height 17
type input "0"
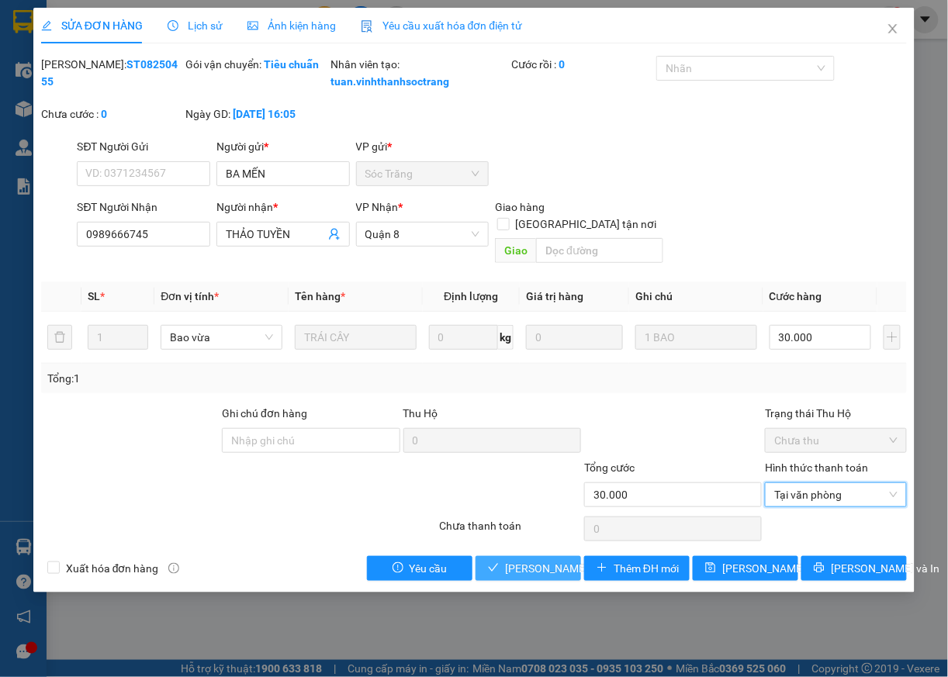
click at [531, 574] on span "Lưu và Giao hàng" at bounding box center [579, 568] width 149 height 17
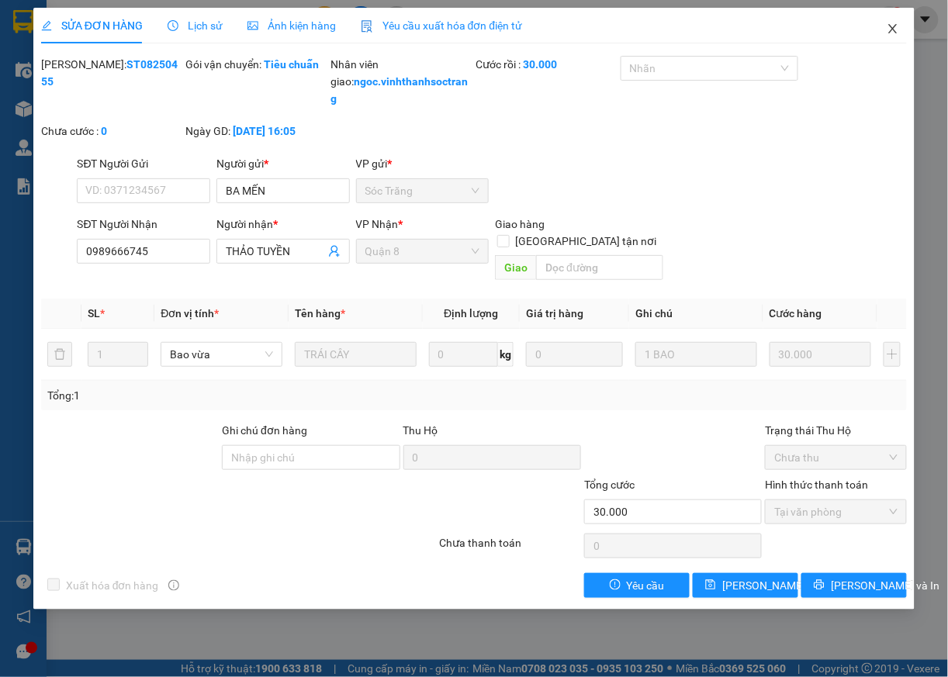
click at [892, 32] on icon "close" at bounding box center [893, 28] width 9 height 9
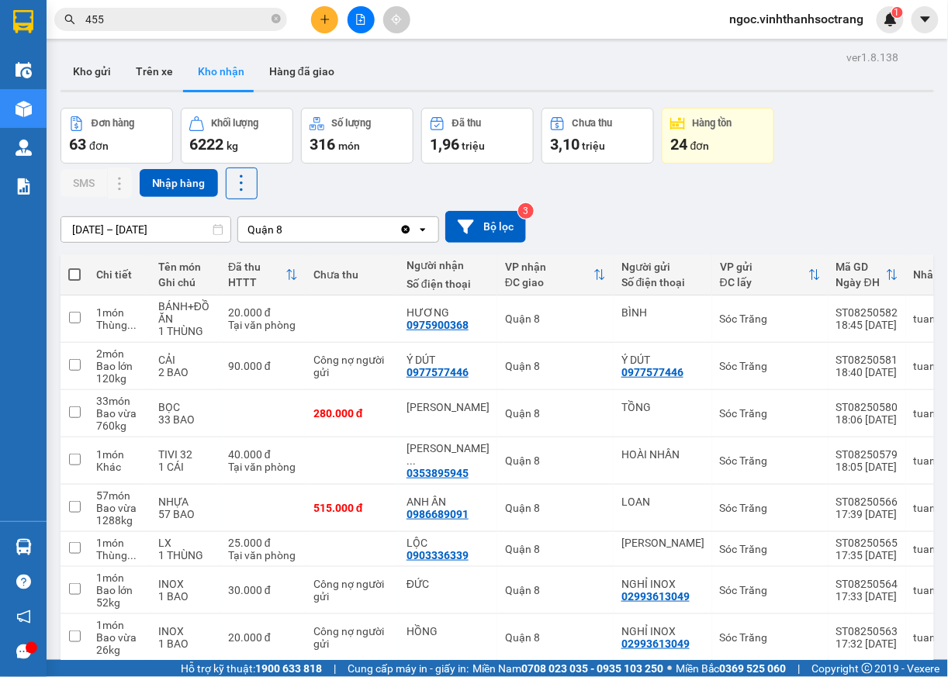
click at [192, 16] on input "455" at bounding box center [176, 19] width 183 height 17
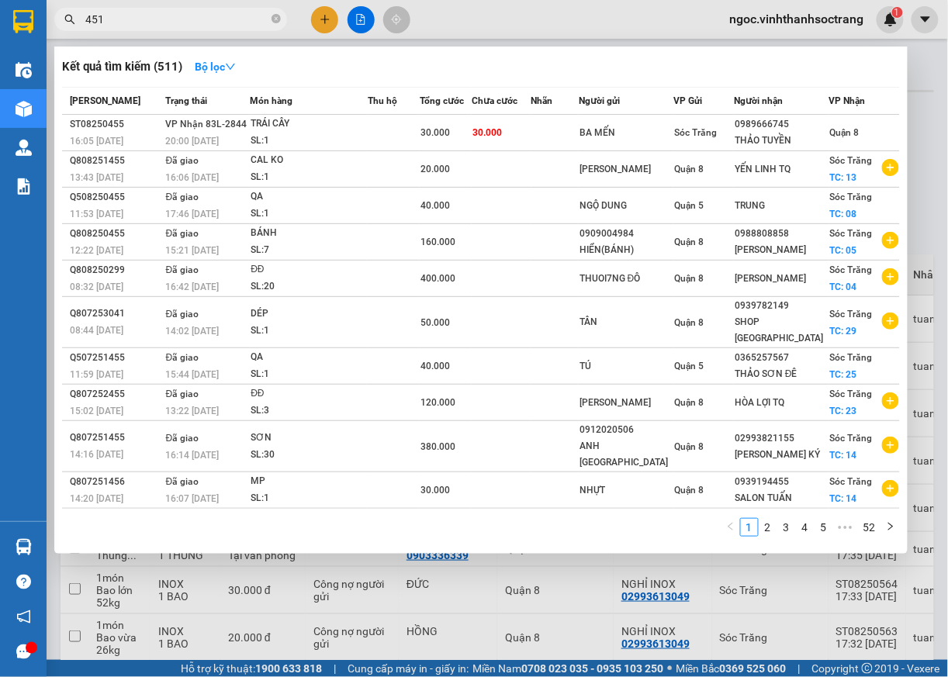
type input "451"
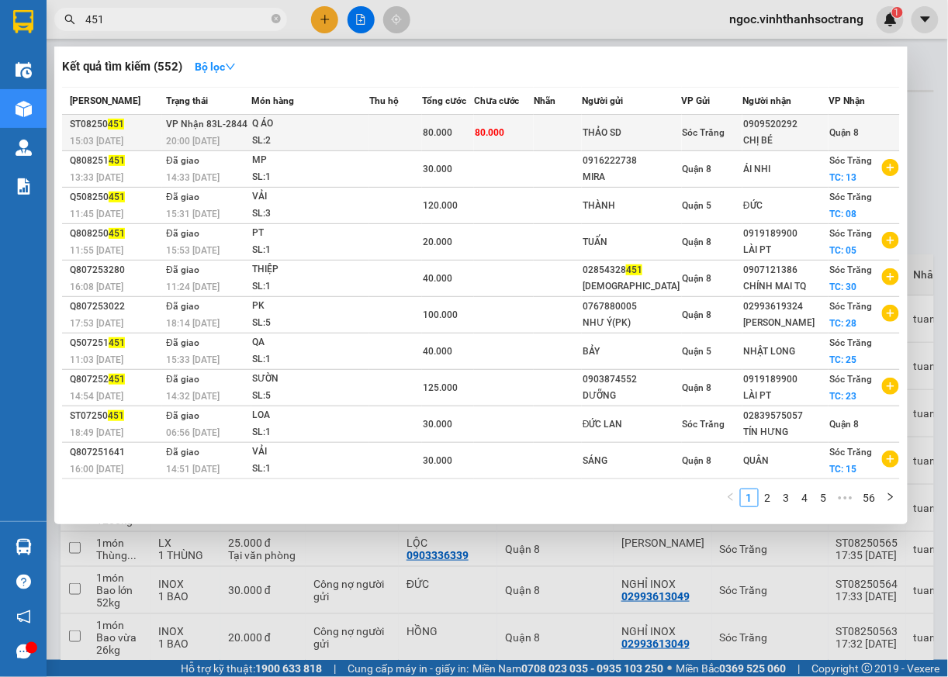
click at [854, 132] on span "Quận 8" at bounding box center [844, 132] width 29 height 11
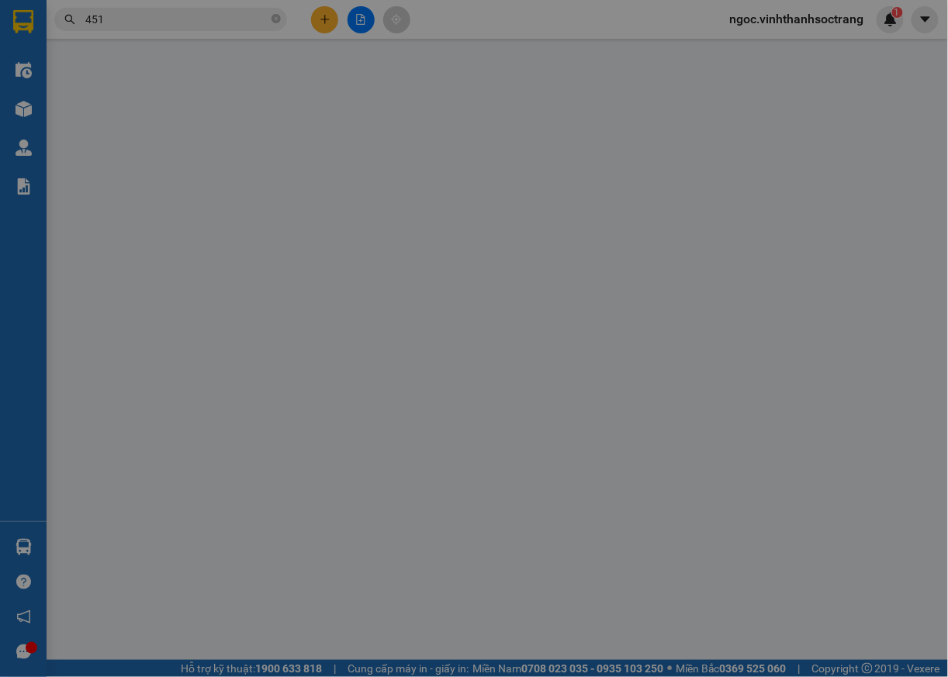
type input "THẢO SD"
type input "0909520292"
type input "CHỊ BÉ"
type input "80.000"
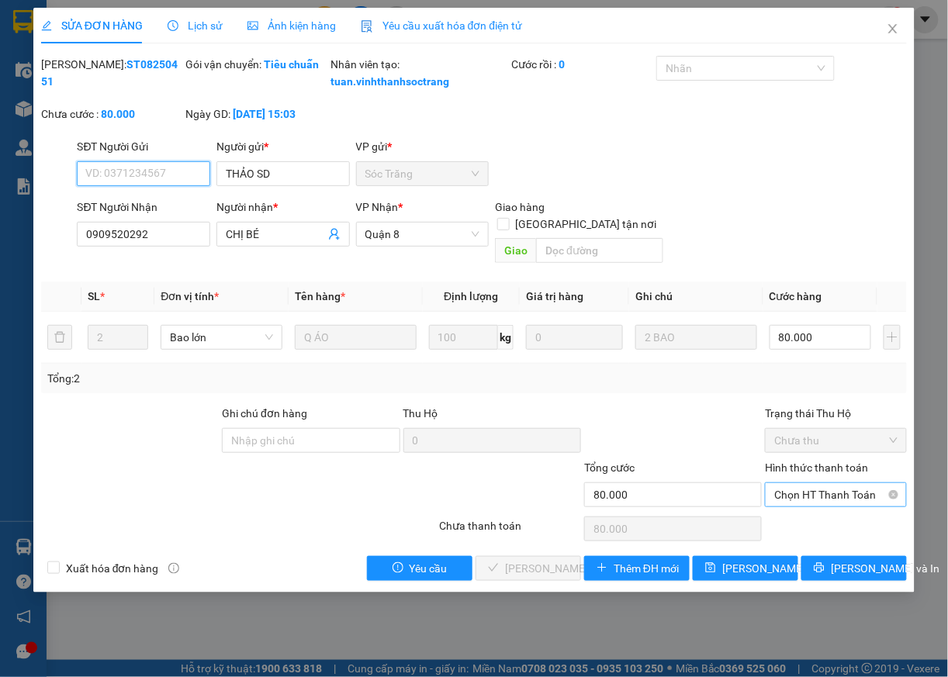
click at [810, 503] on span "Chọn HT Thanh Toán" at bounding box center [835, 494] width 123 height 23
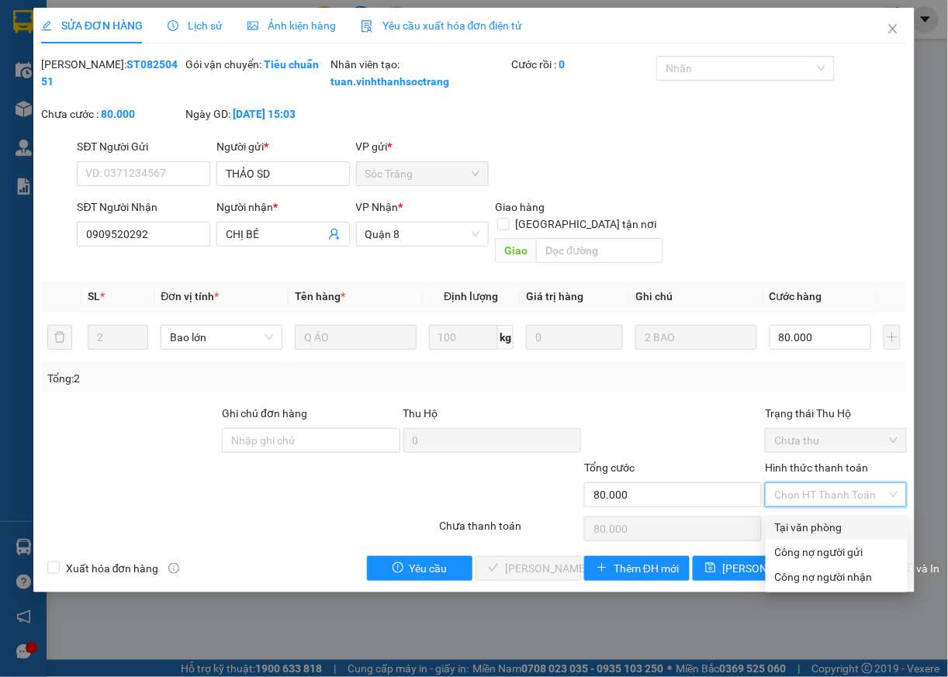
click at [804, 522] on div "Tại văn phòng" at bounding box center [836, 527] width 123 height 17
type input "0"
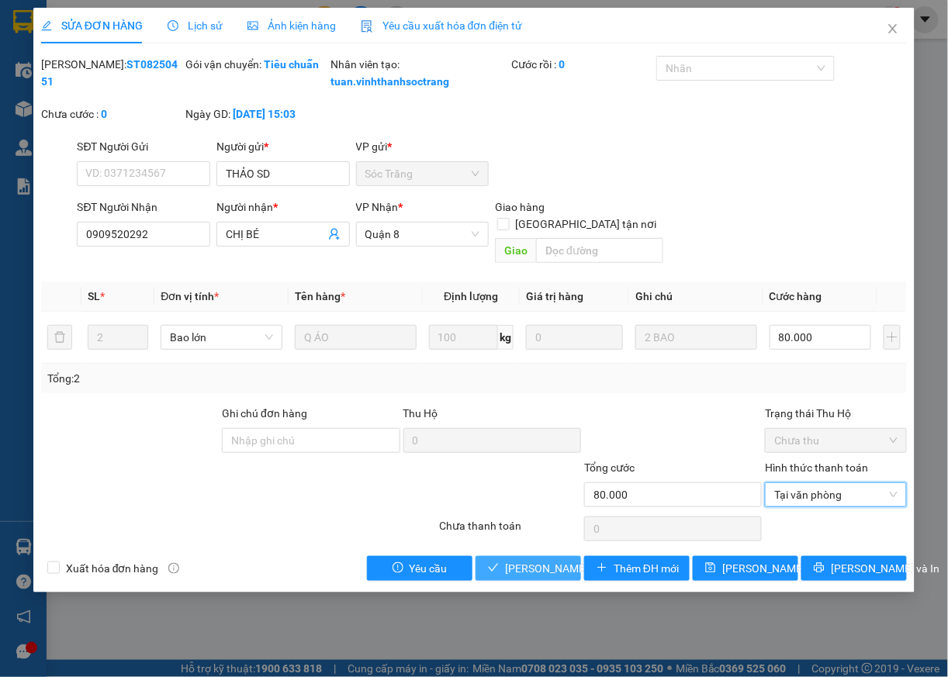
drag, startPoint x: 512, startPoint y: 572, endPoint x: 492, endPoint y: 391, distance: 181.9
click at [513, 572] on span "Lưu và Giao hàng" at bounding box center [579, 568] width 149 height 17
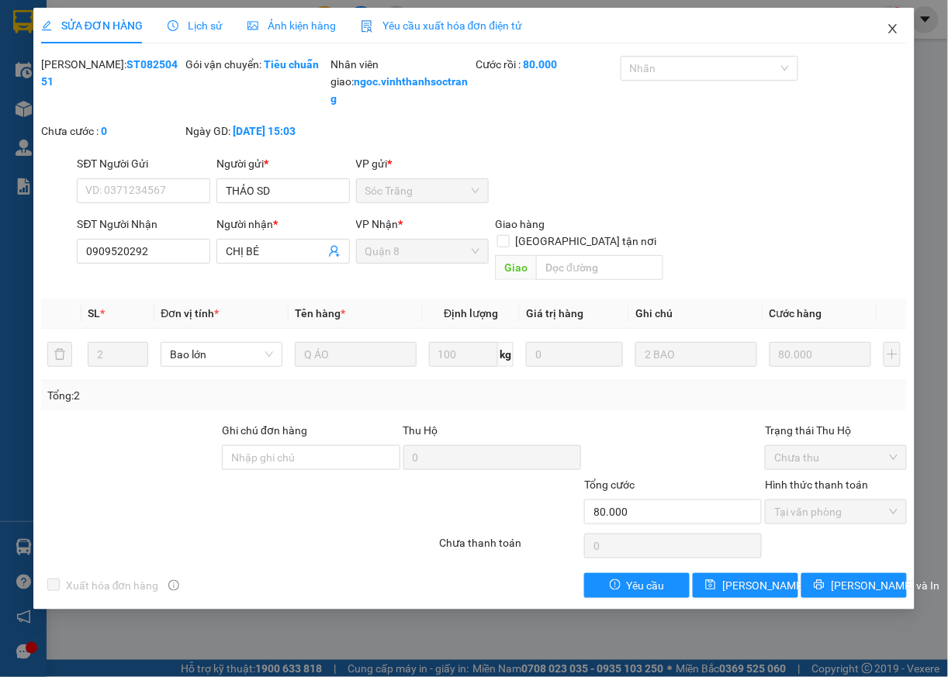
click at [898, 29] on icon "close" at bounding box center [893, 29] width 12 height 12
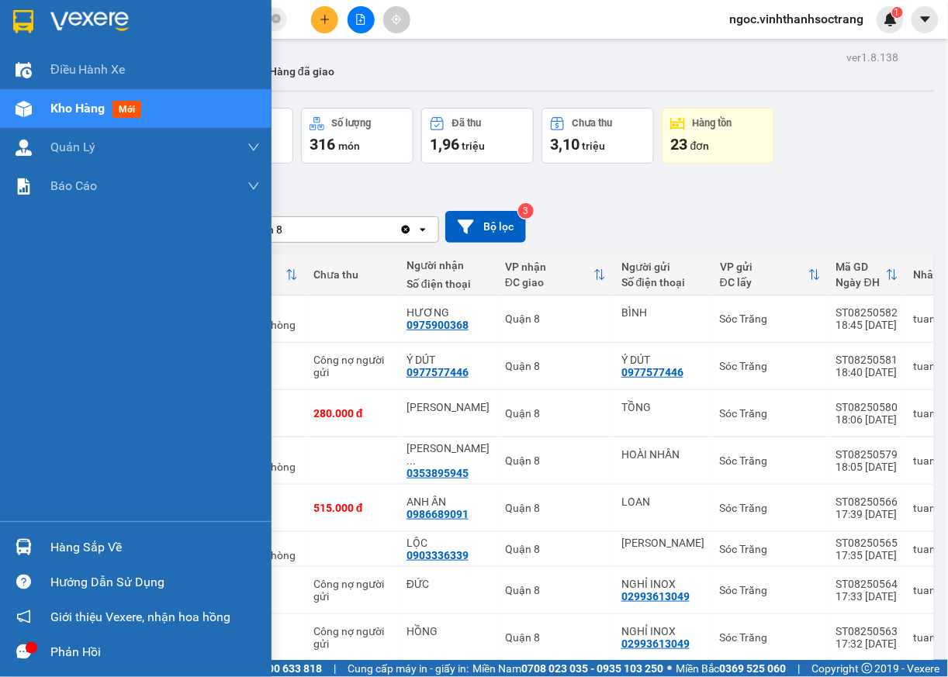
click at [66, 554] on div "Hàng sắp về" at bounding box center [155, 547] width 210 height 23
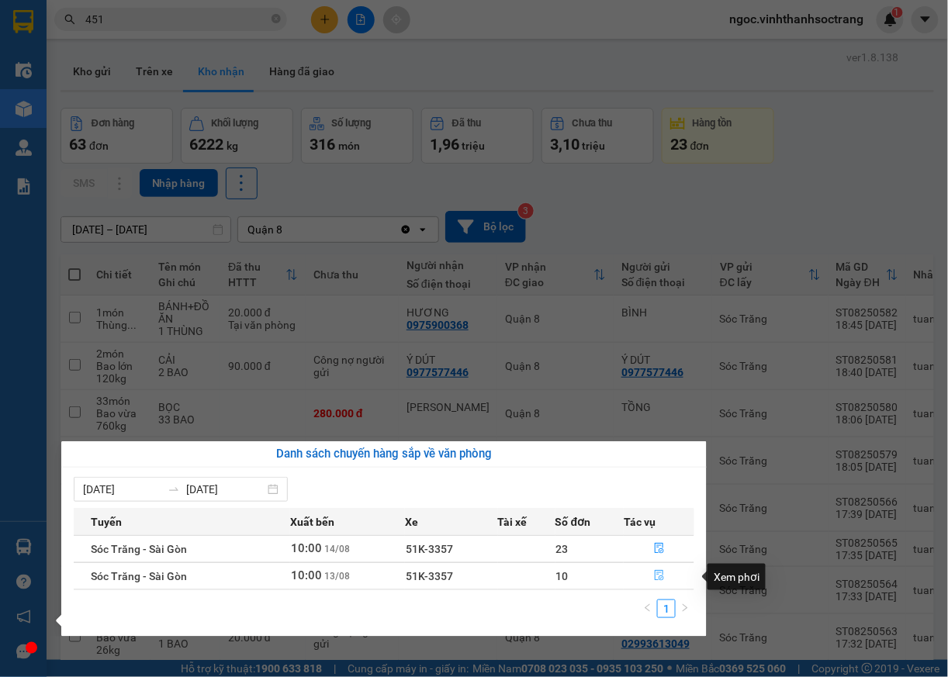
click at [655, 579] on icon "file-done" at bounding box center [659, 575] width 11 height 11
click at [655, 579] on main "ver 1.8.138 Kho gửi Trên xe Kho nhận Hàng đã giao Đơn hàng 63 đơn Khối lượng 62…" at bounding box center [474, 330] width 948 height 660
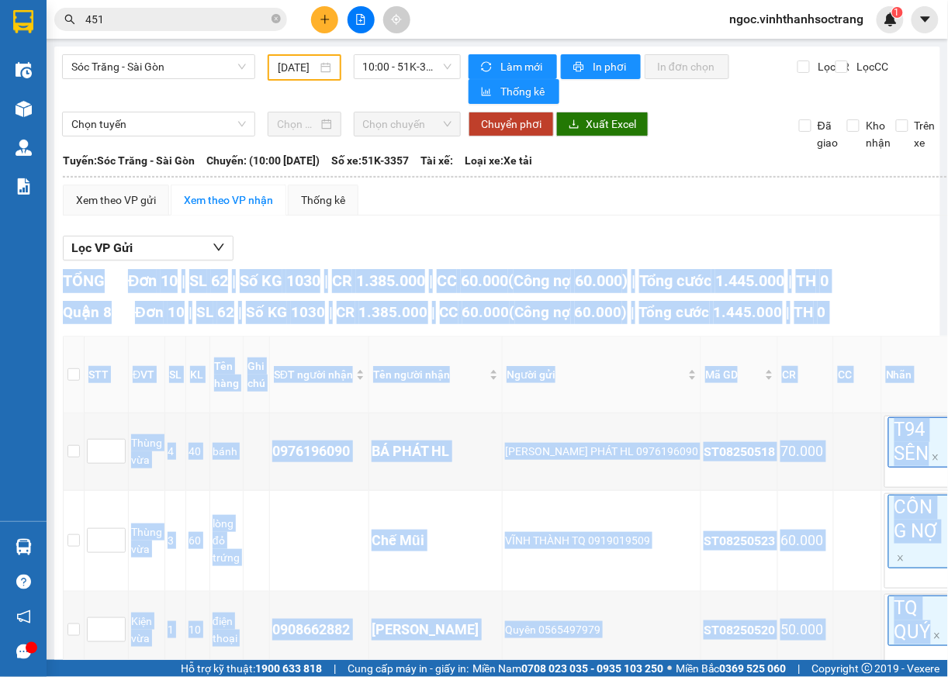
type input "13/08/2025"
click at [74, 376] on input "checkbox" at bounding box center [74, 375] width 12 height 12
checkbox input "true"
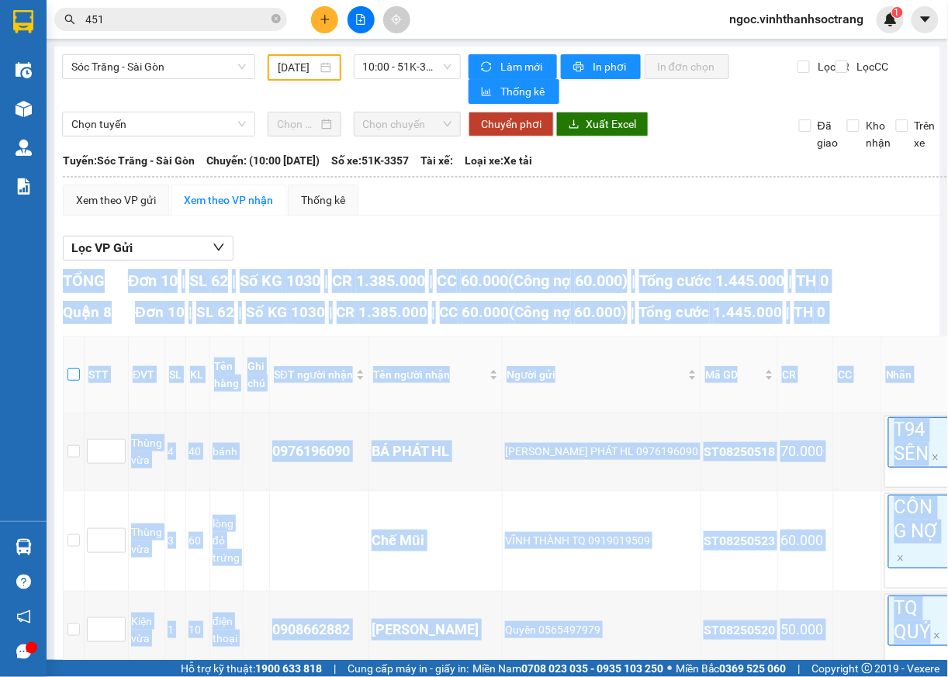
checkbox input "true"
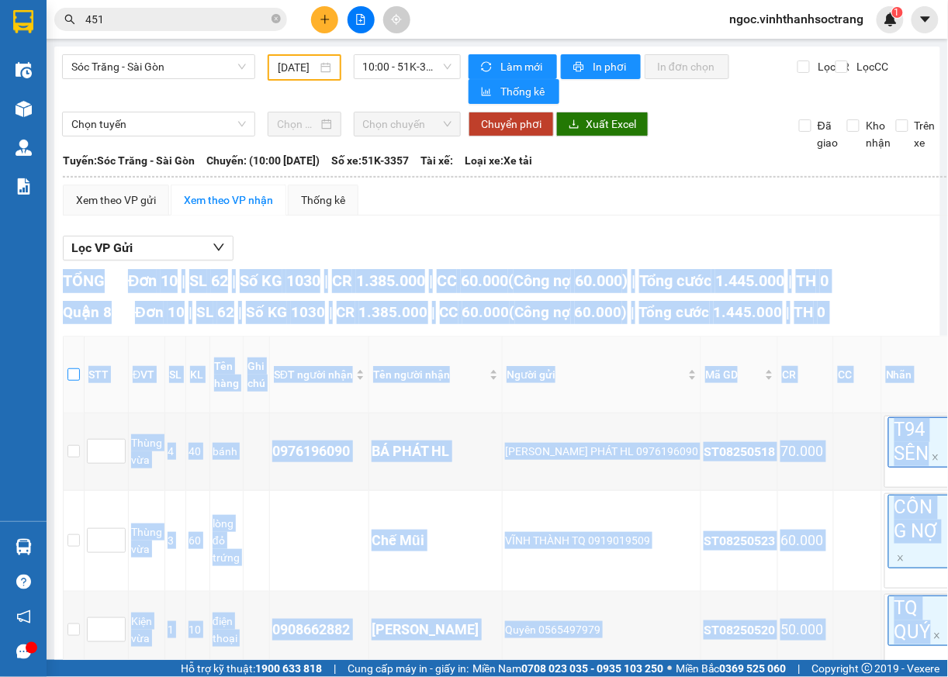
checkbox input "true"
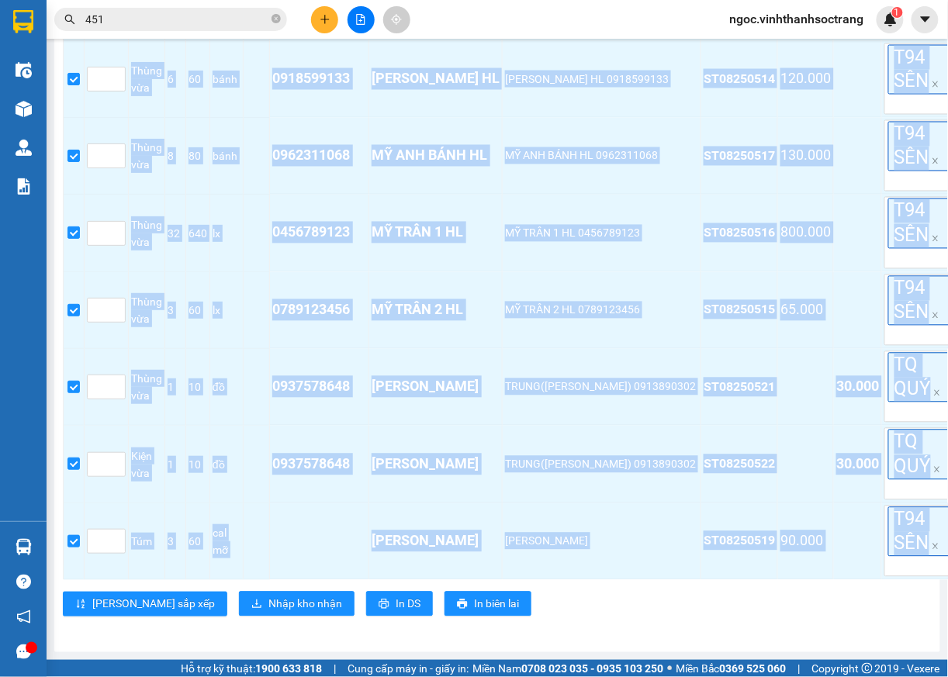
scroll to position [659, 0]
click at [268, 596] on span "Nhập kho nhận" at bounding box center [305, 604] width 74 height 17
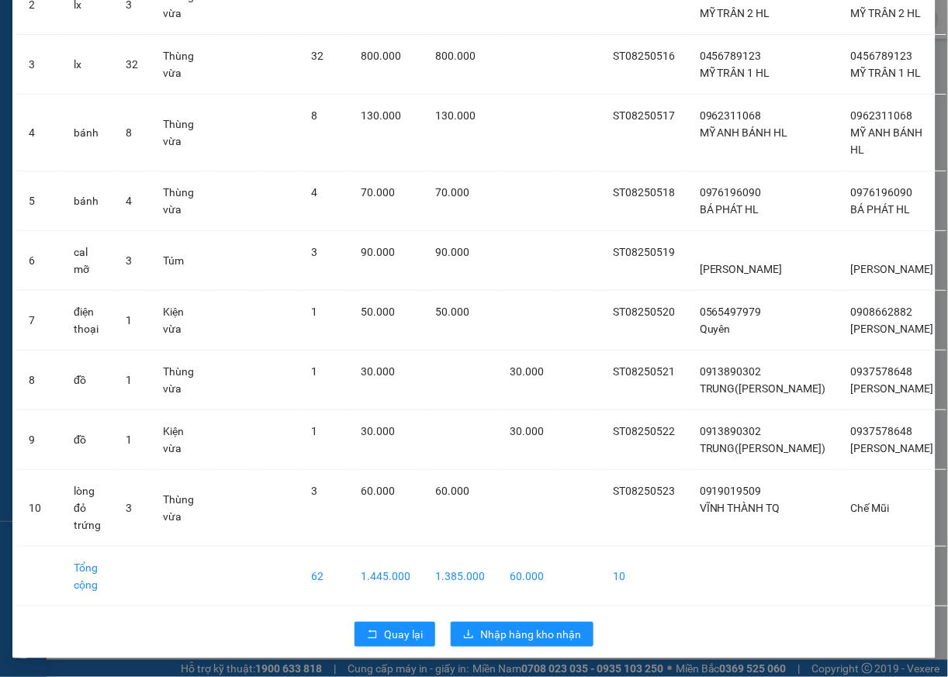
scroll to position [303, 0]
click at [543, 641] on span "Nhập hàng kho nhận" at bounding box center [530, 634] width 101 height 17
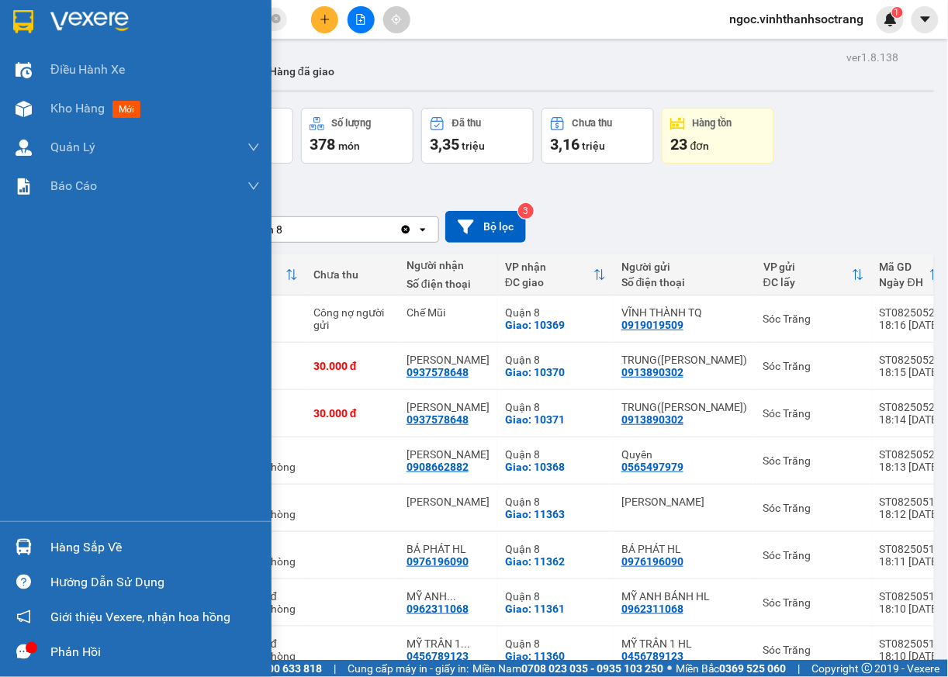
click at [43, 317] on div "Điều hành xe Kho hàng mới Quản Lý Quản lý chuyến Quản lý khách hàng Quản lý khá…" at bounding box center [136, 285] width 272 height 471
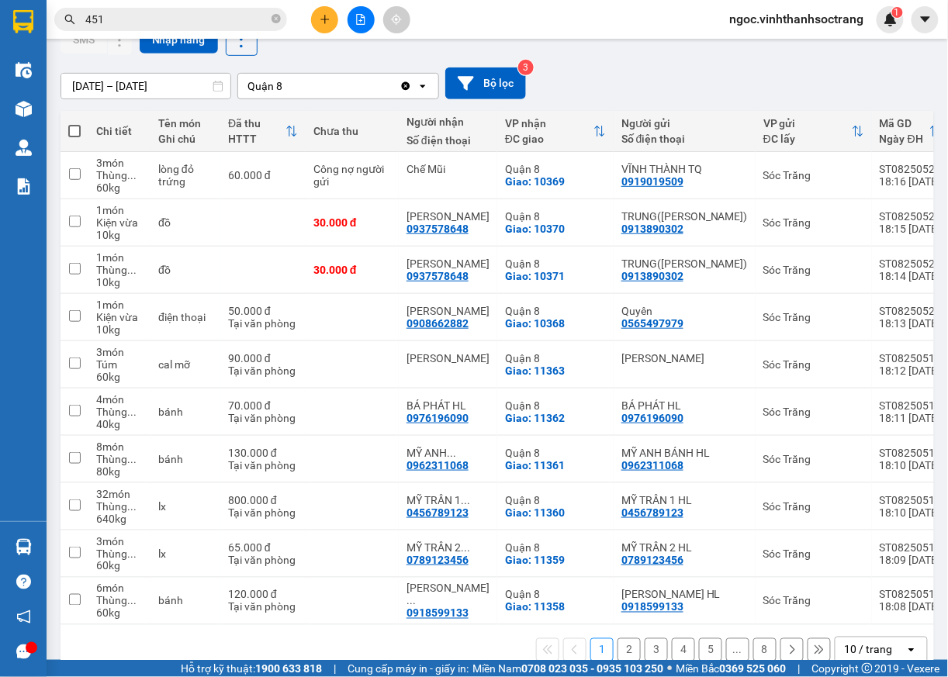
scroll to position [182, 0]
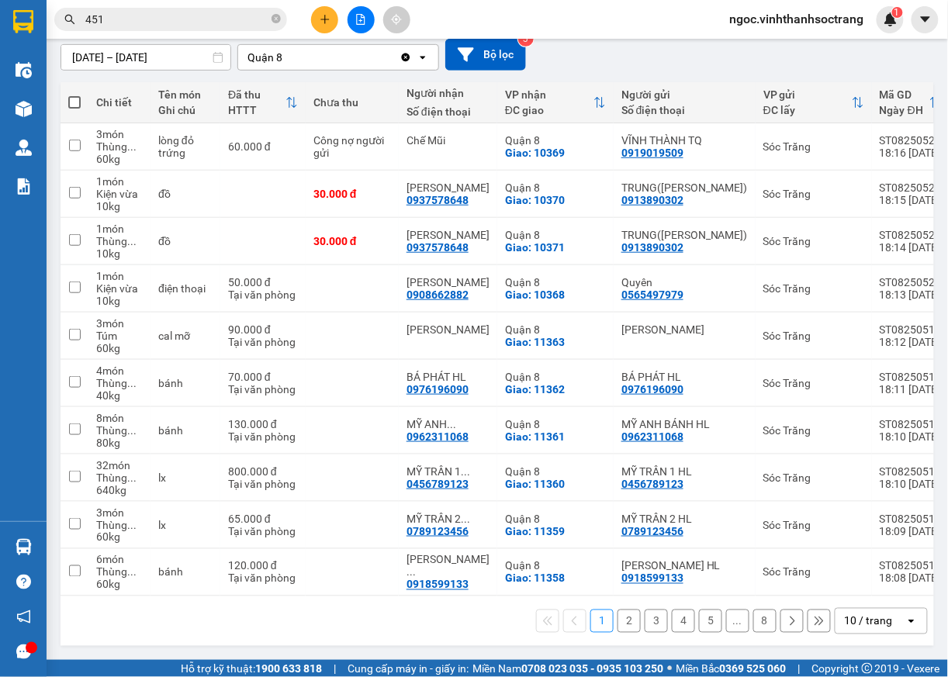
click at [906, 624] on icon "open" at bounding box center [912, 621] width 12 height 12
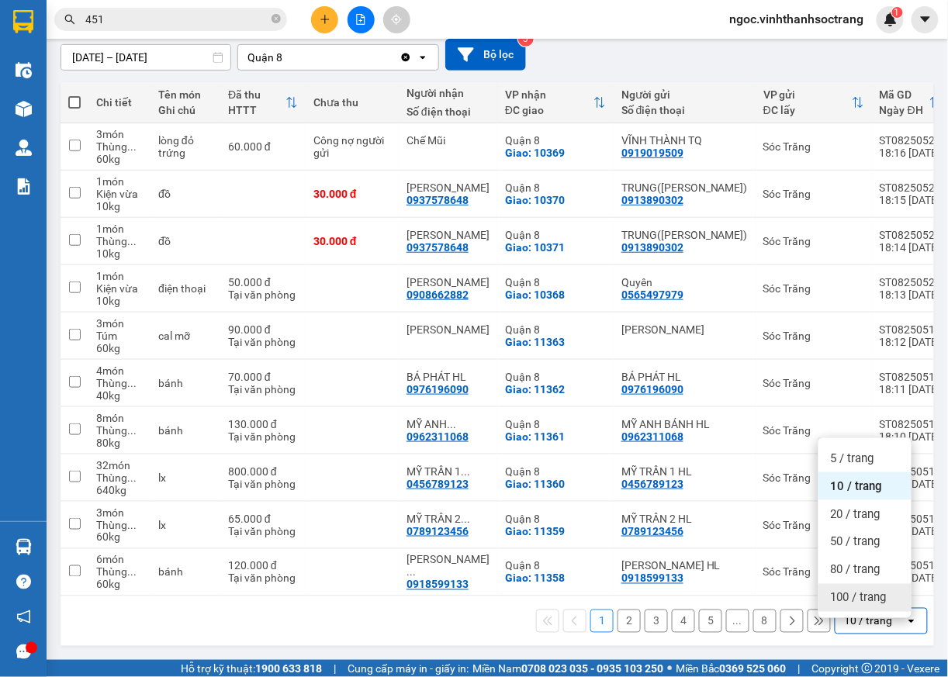
click at [877, 584] on div "100 / trang" at bounding box center [865, 598] width 93 height 28
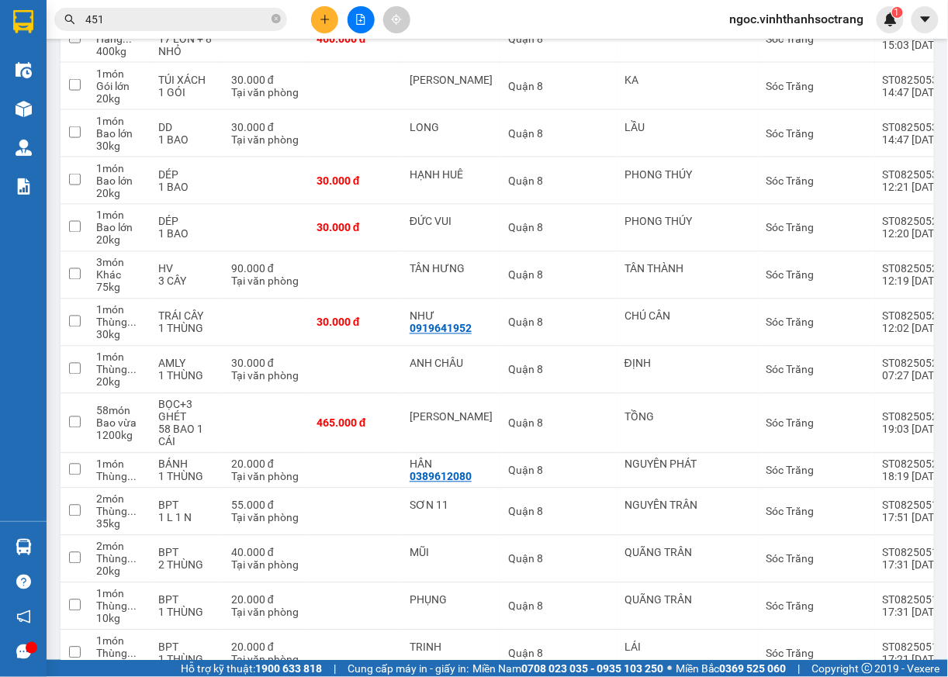
scroll to position [2185, 0]
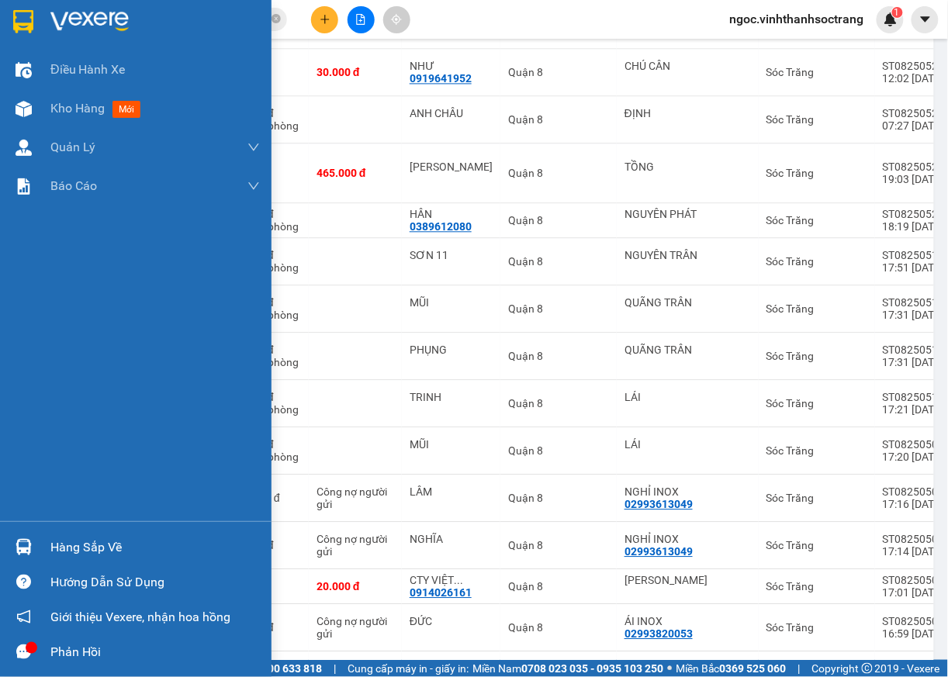
drag, startPoint x: 54, startPoint y: 546, endPoint x: 67, endPoint y: 546, distance: 13.2
click at [54, 546] on div "Hàng sắp về" at bounding box center [155, 547] width 210 height 23
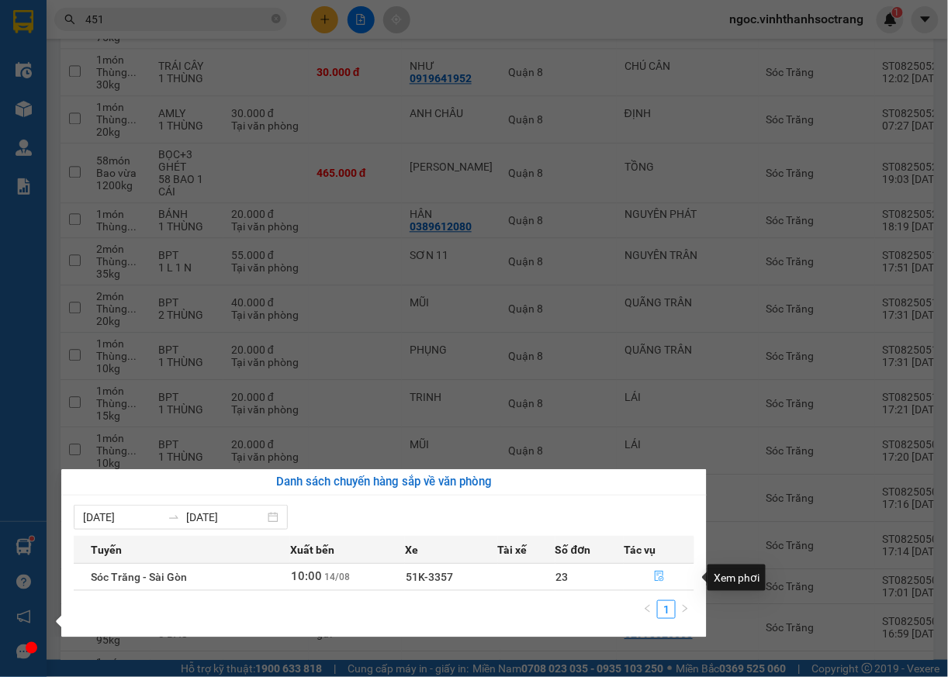
click at [658, 580] on icon "file-done" at bounding box center [659, 577] width 9 height 11
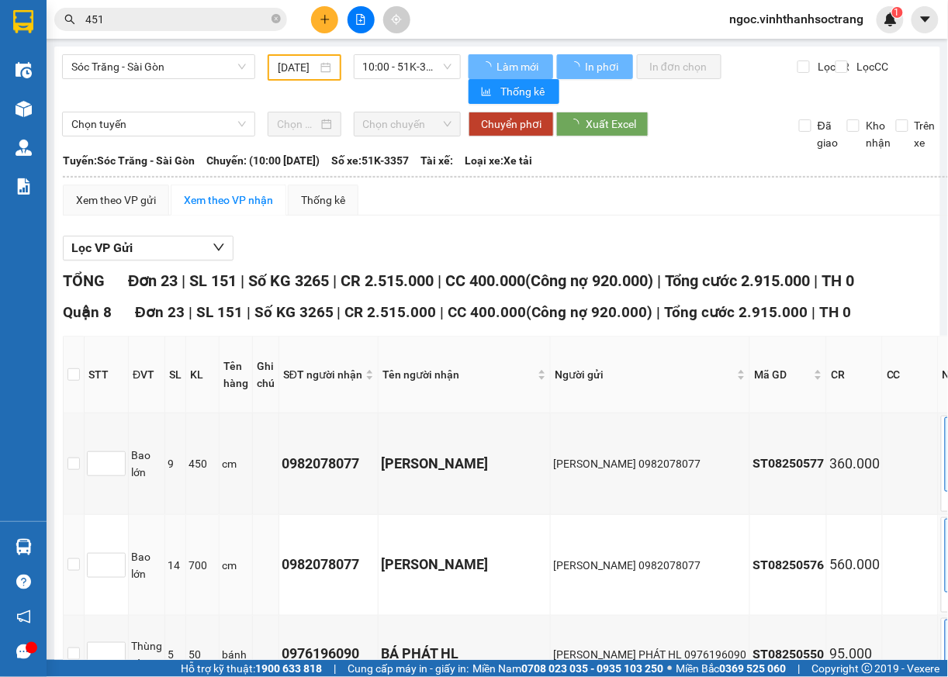
type input "14/08/2025"
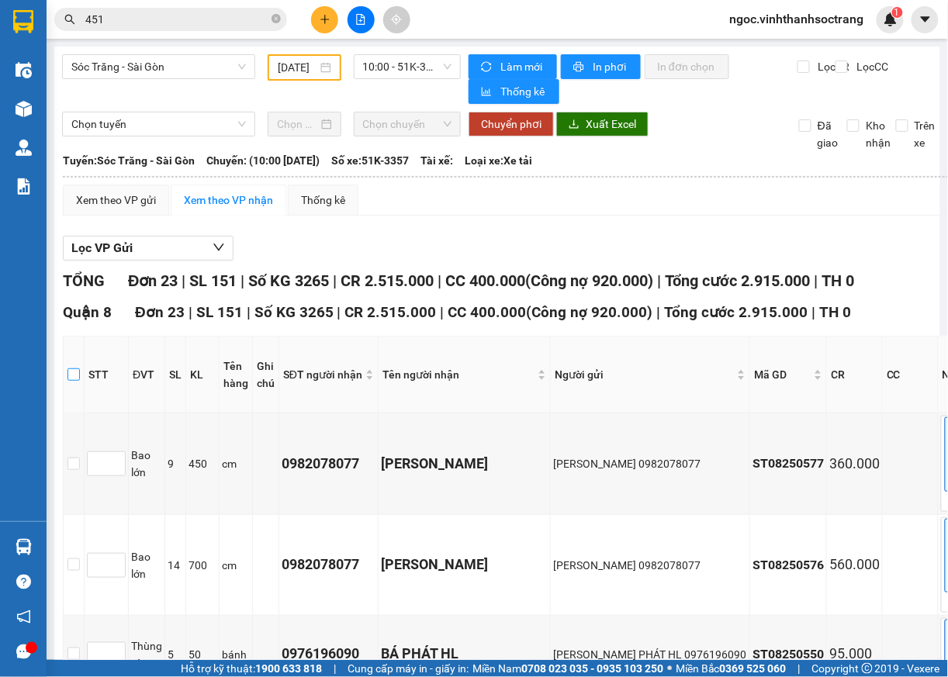
click at [74, 374] on input "checkbox" at bounding box center [74, 375] width 12 height 12
checkbox input "true"
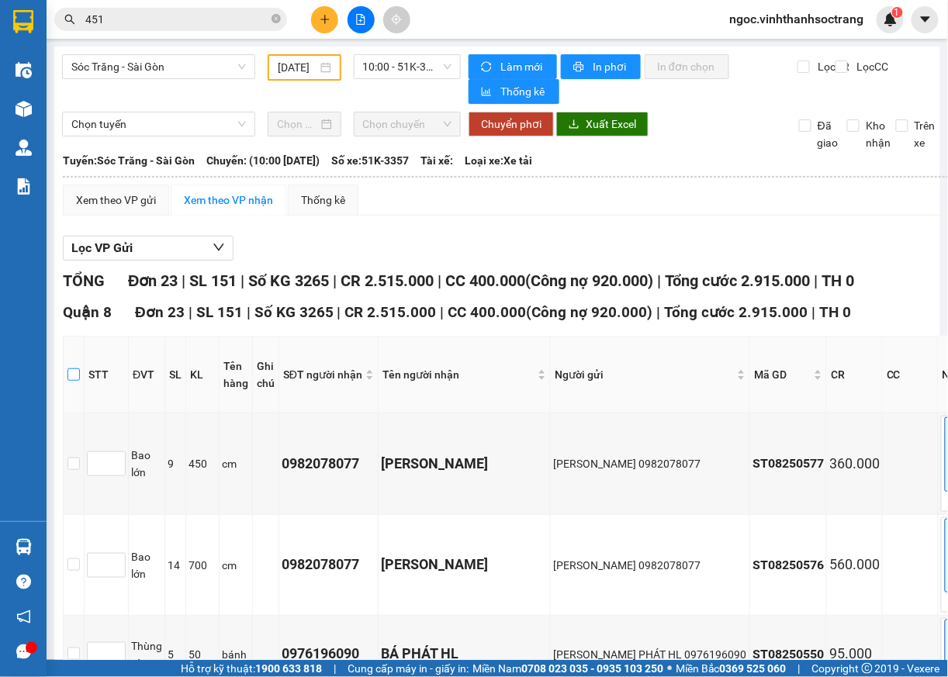
checkbox input "true"
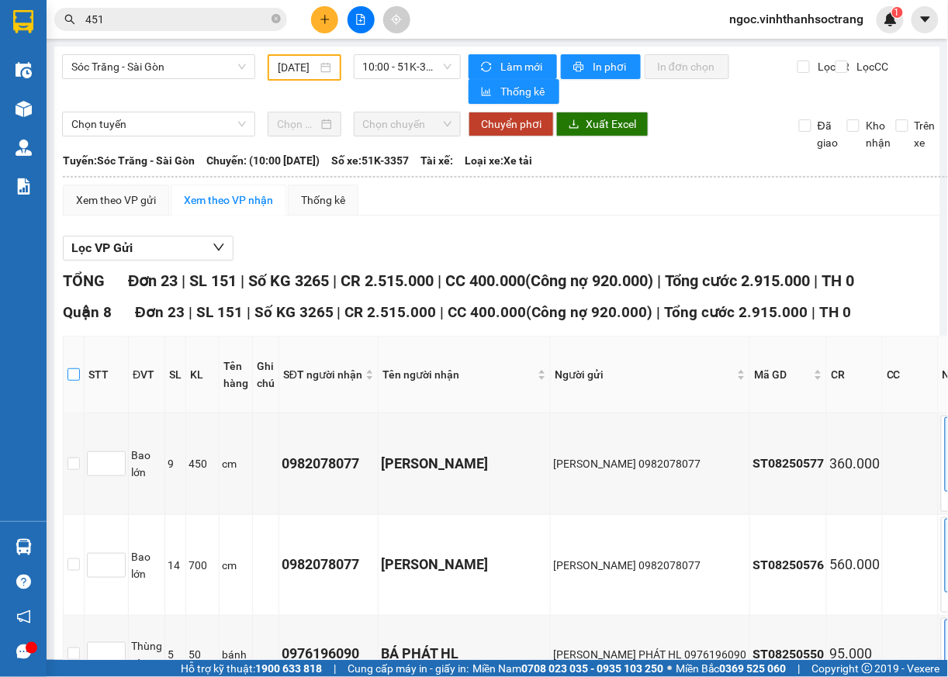
checkbox input "true"
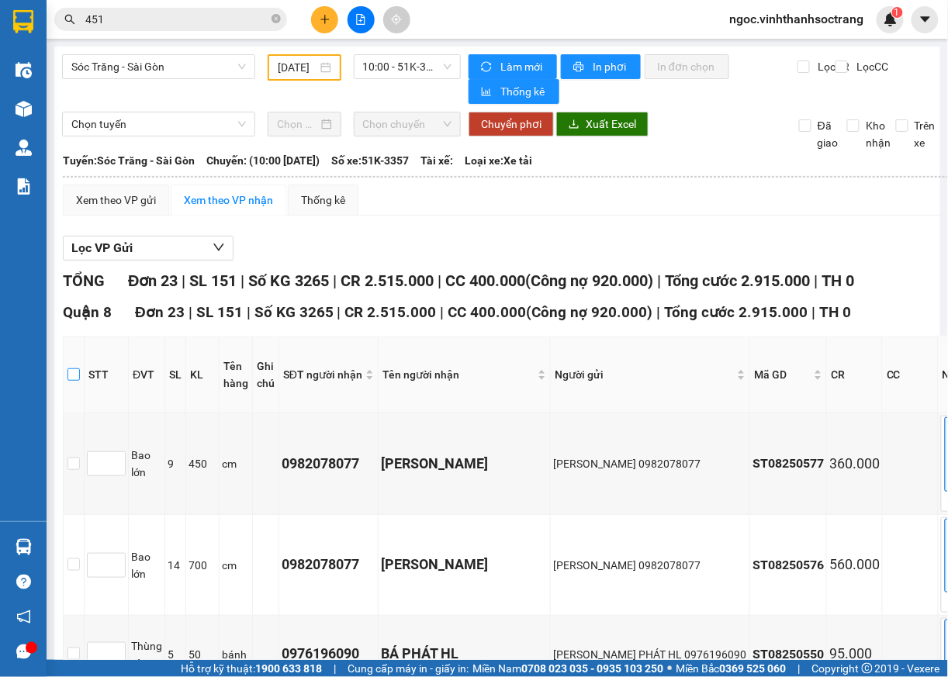
checkbox input "true"
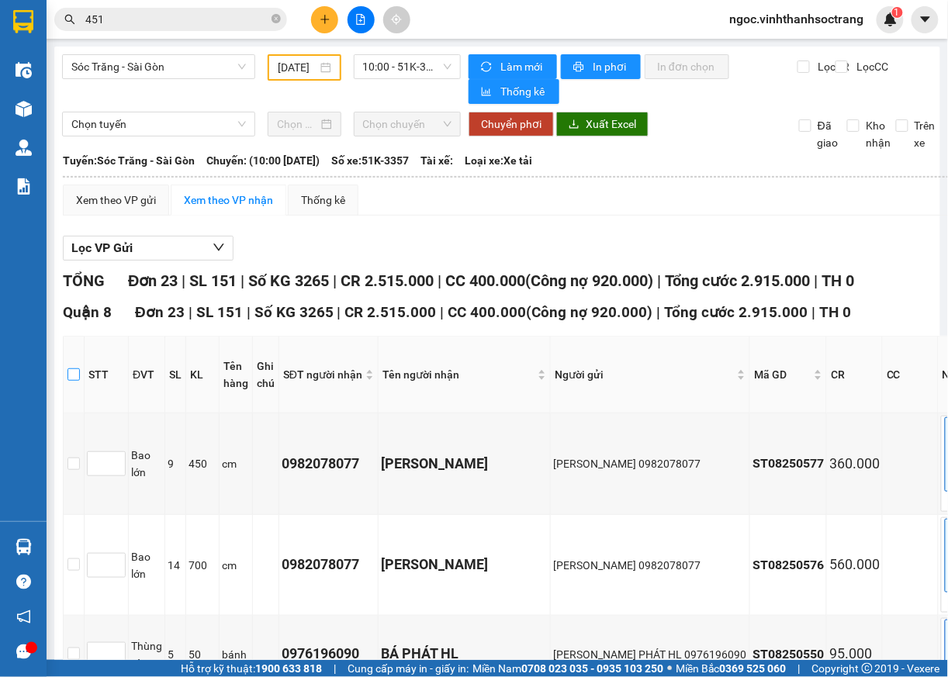
checkbox input "true"
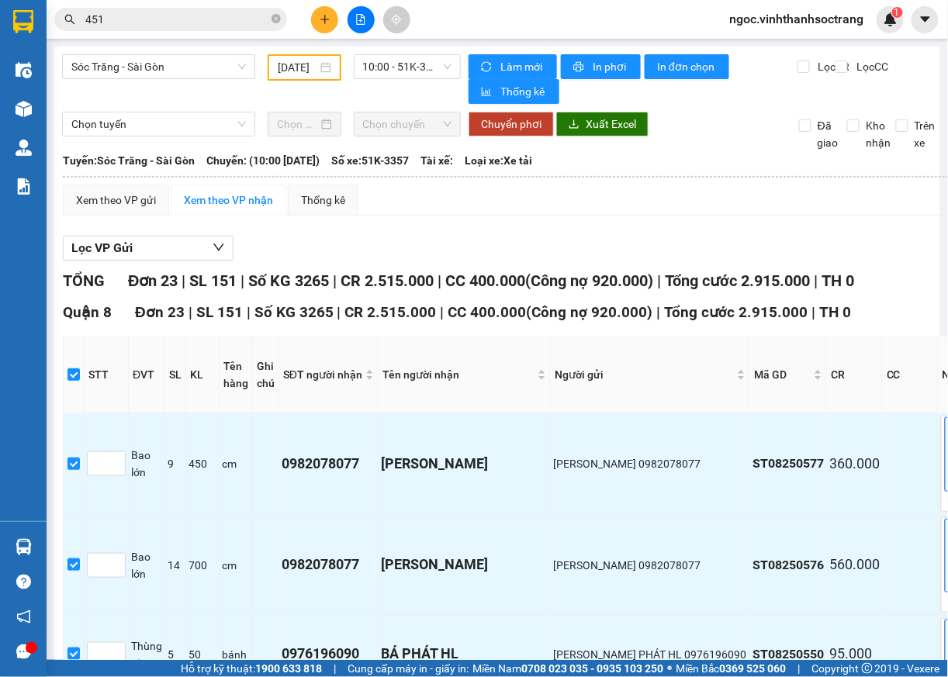
scroll to position [1945, 0]
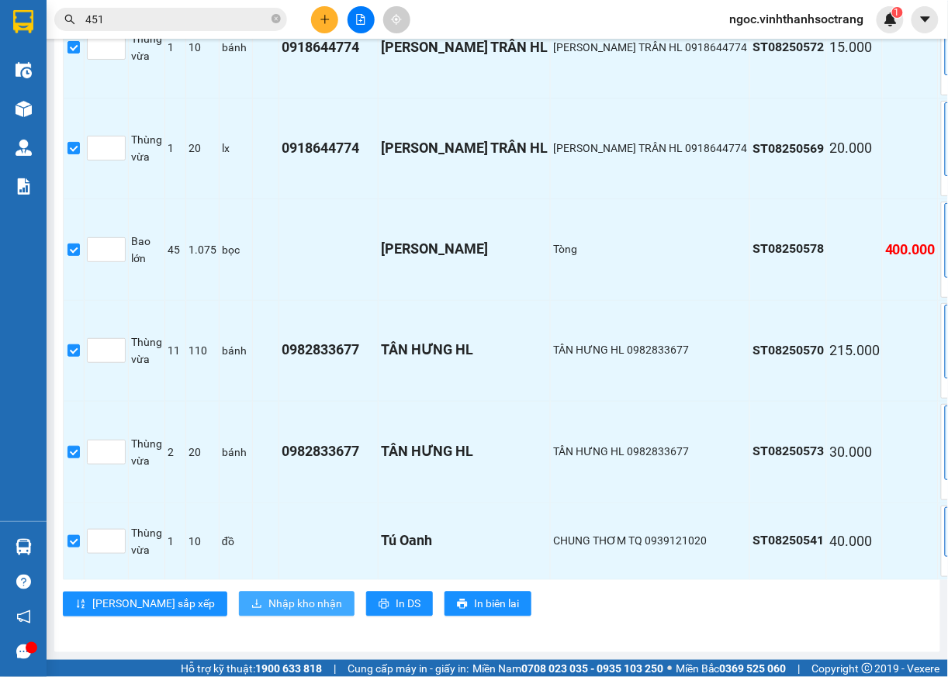
click at [268, 596] on span "Nhập kho nhận" at bounding box center [305, 604] width 74 height 17
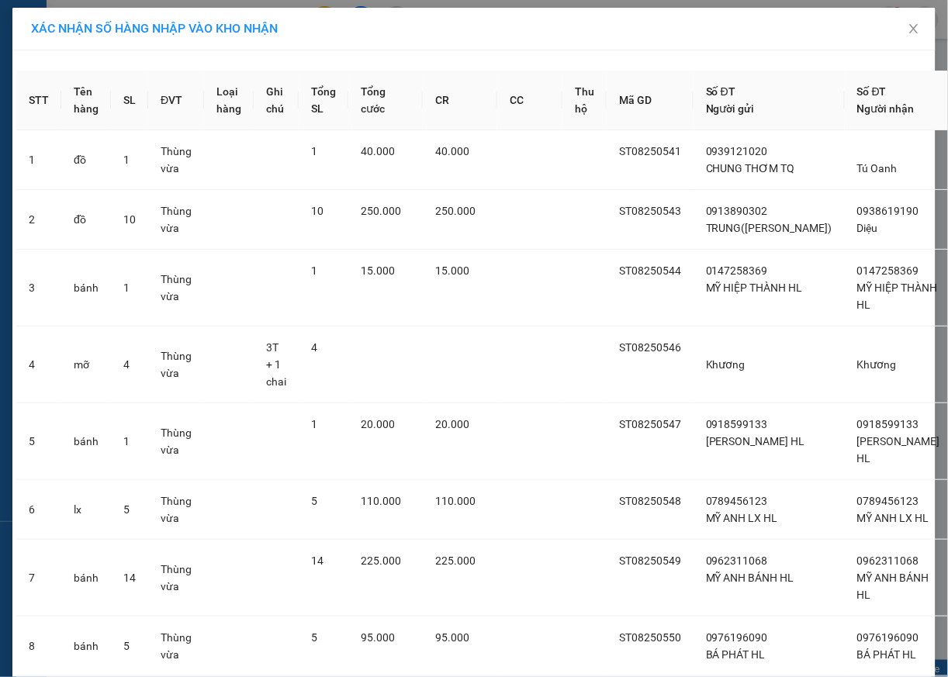
scroll to position [1186, 0]
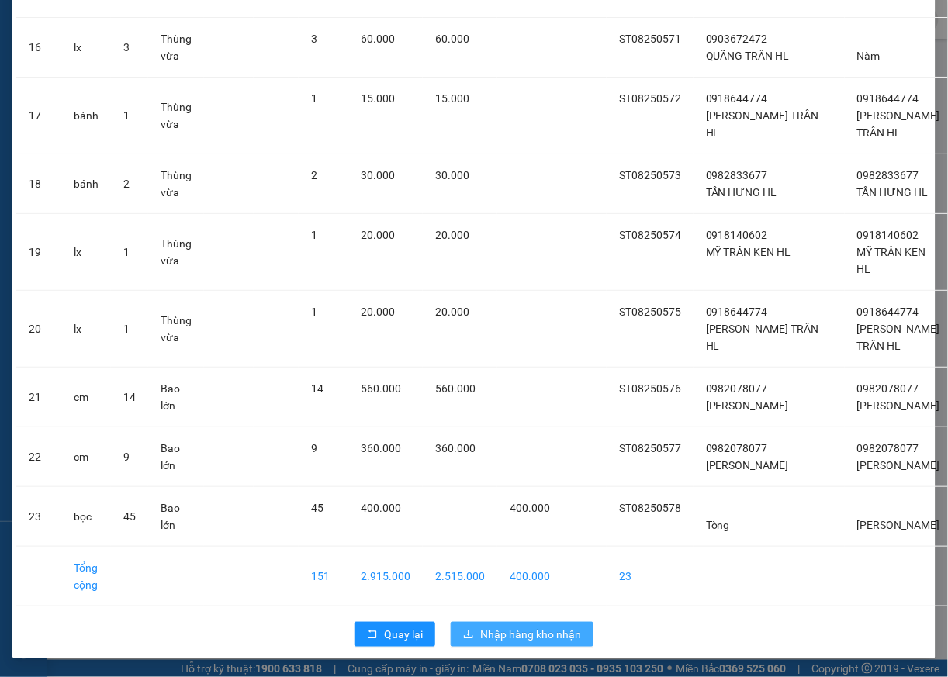
click at [532, 634] on span "Nhập hàng kho nhận" at bounding box center [530, 634] width 101 height 17
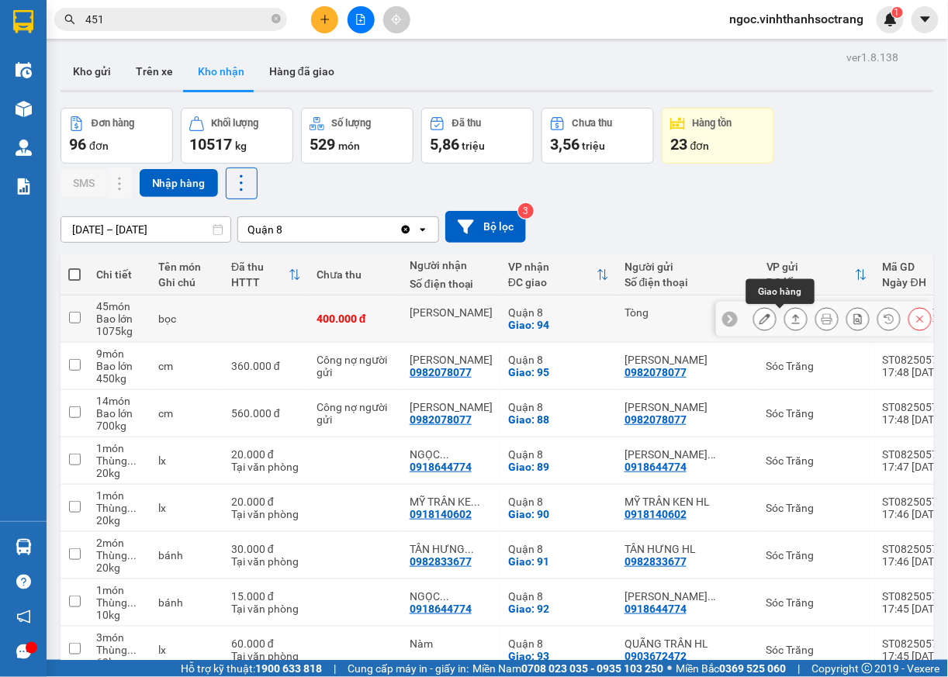
click at [791, 323] on icon at bounding box center [796, 318] width 11 height 11
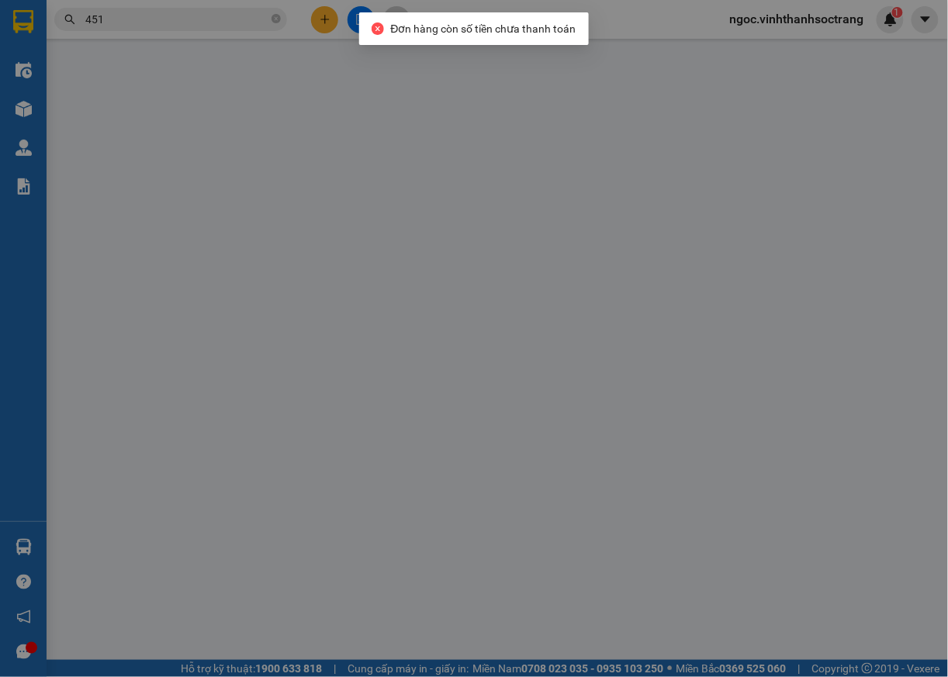
type input "Tòng"
type input "Quang Minh"
checkbox input "true"
type input "94"
type input "400.000"
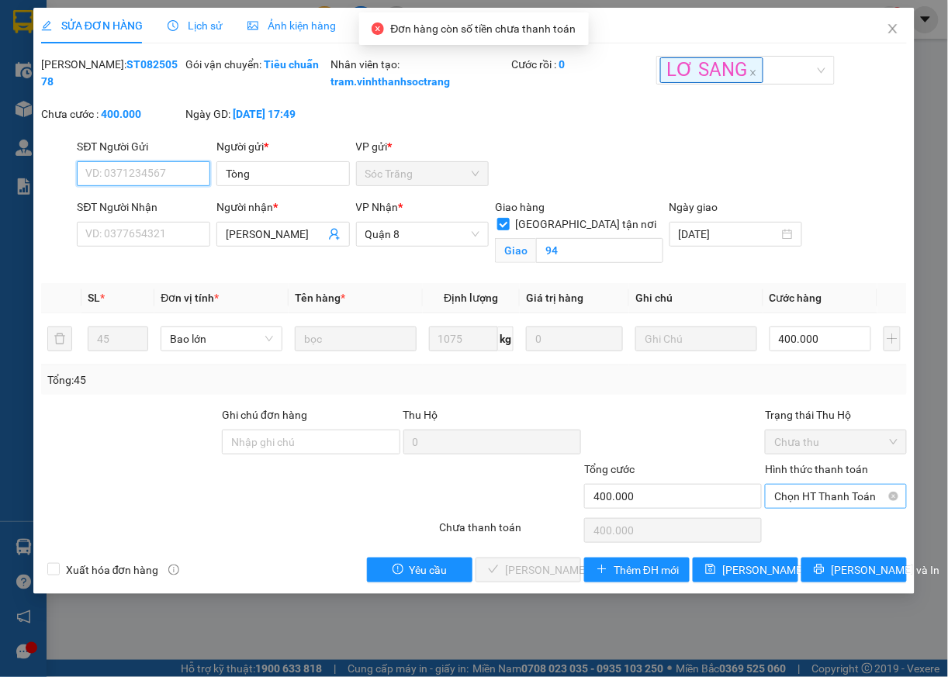
click at [823, 508] on span "Chọn HT Thanh Toán" at bounding box center [835, 496] width 123 height 23
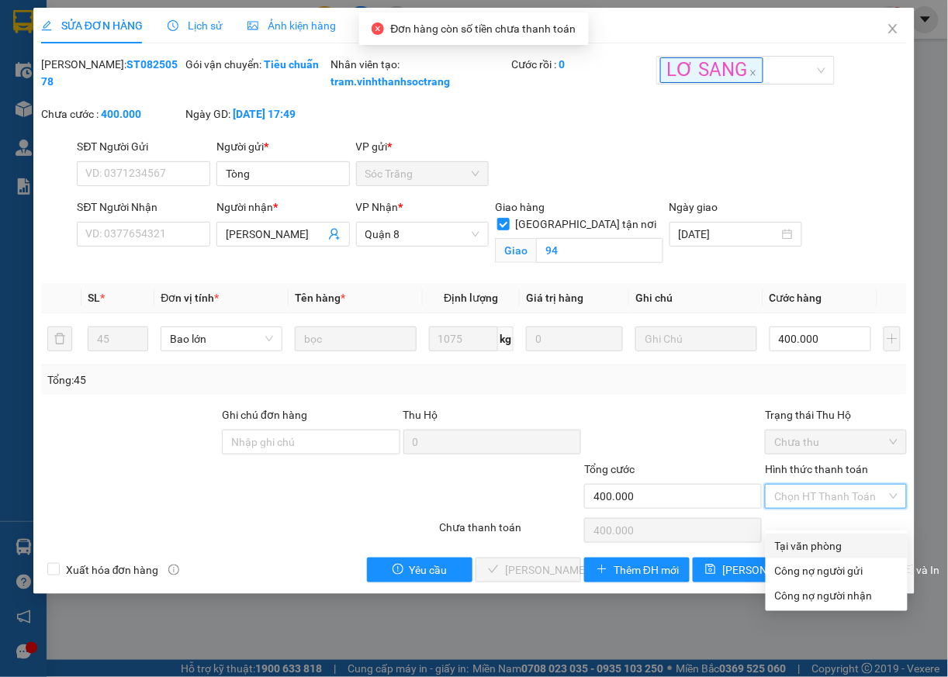
drag, startPoint x: 816, startPoint y: 550, endPoint x: 782, endPoint y: 548, distance: 34.2
click at [815, 550] on div "Tại văn phòng" at bounding box center [836, 546] width 123 height 17
type input "0"
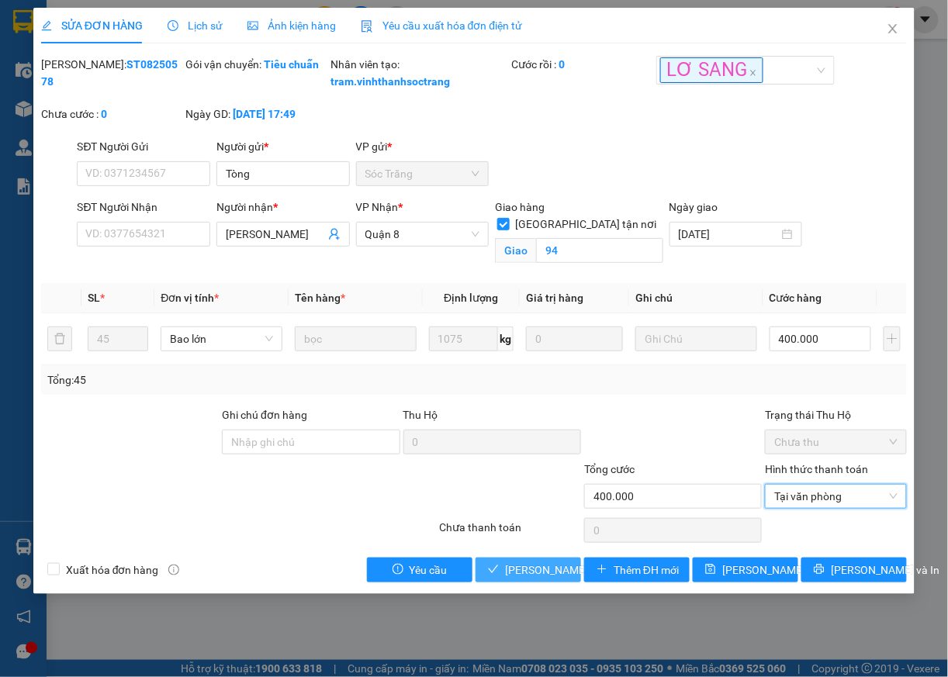
click at [534, 579] on span "[PERSON_NAME] và [PERSON_NAME] hàng" at bounding box center [579, 570] width 149 height 17
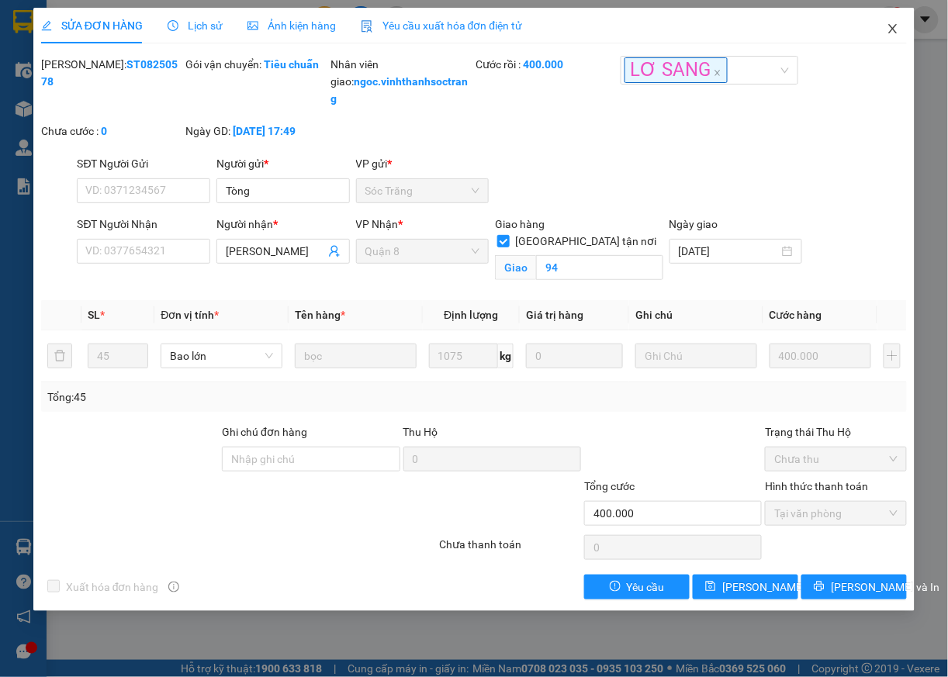
click at [903, 26] on span "Close" at bounding box center [892, 29] width 43 height 43
click at [894, 26] on img at bounding box center [891, 19] width 14 height 14
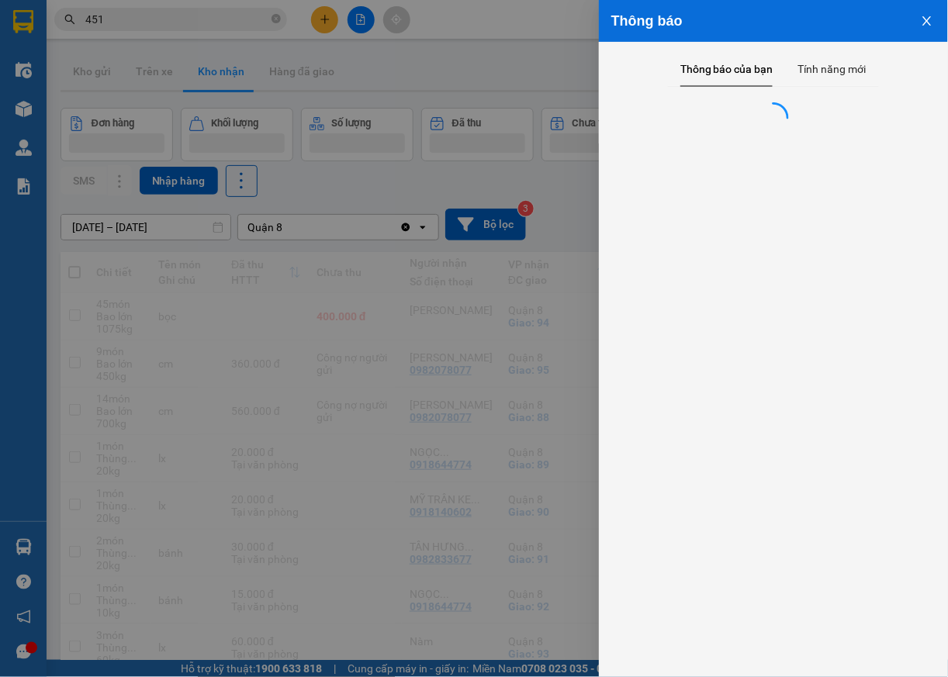
click at [461, 48] on div at bounding box center [474, 338] width 948 height 677
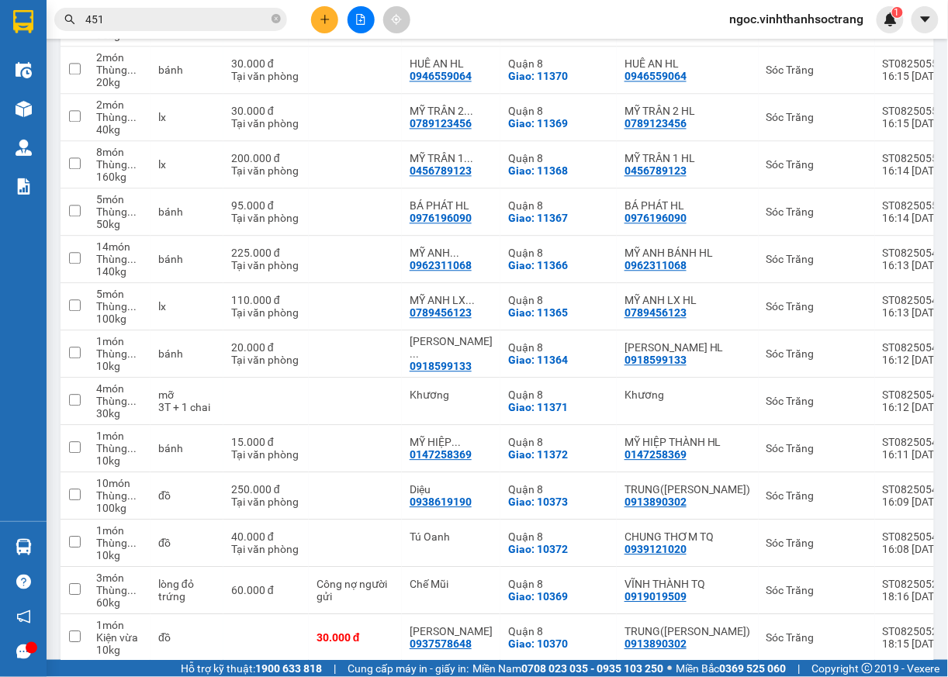
scroll to position [777, 0]
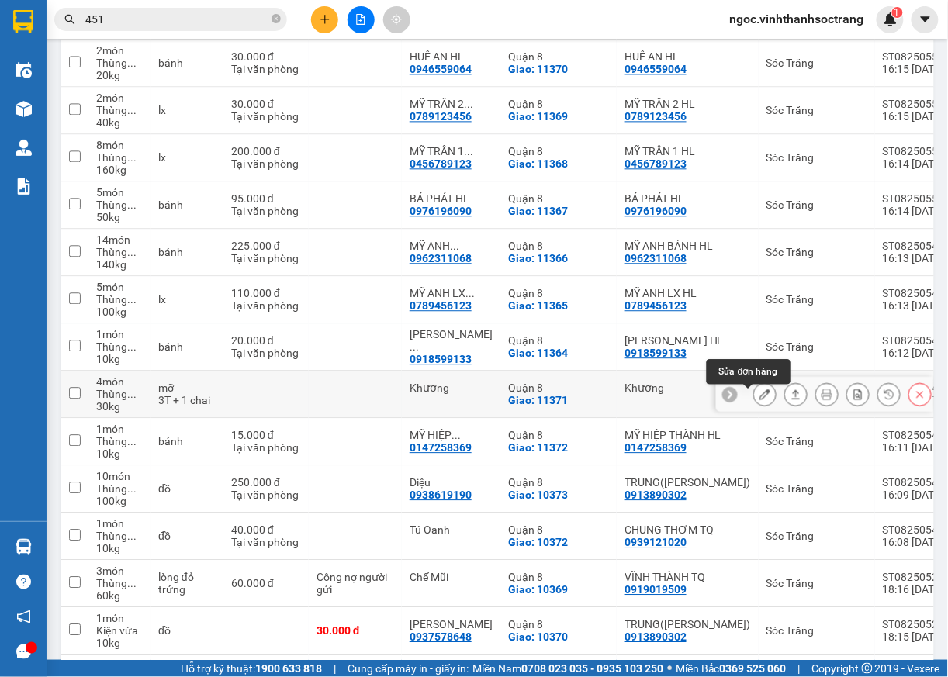
click at [760, 398] on icon at bounding box center [765, 394] width 11 height 11
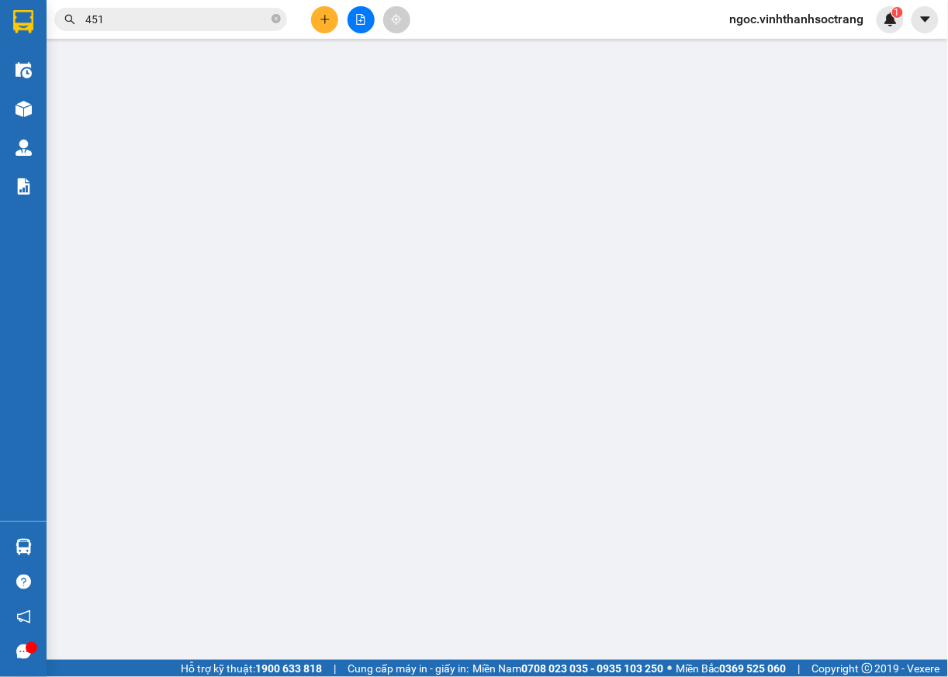
type input "Khương"
checkbox input "true"
type input "11371"
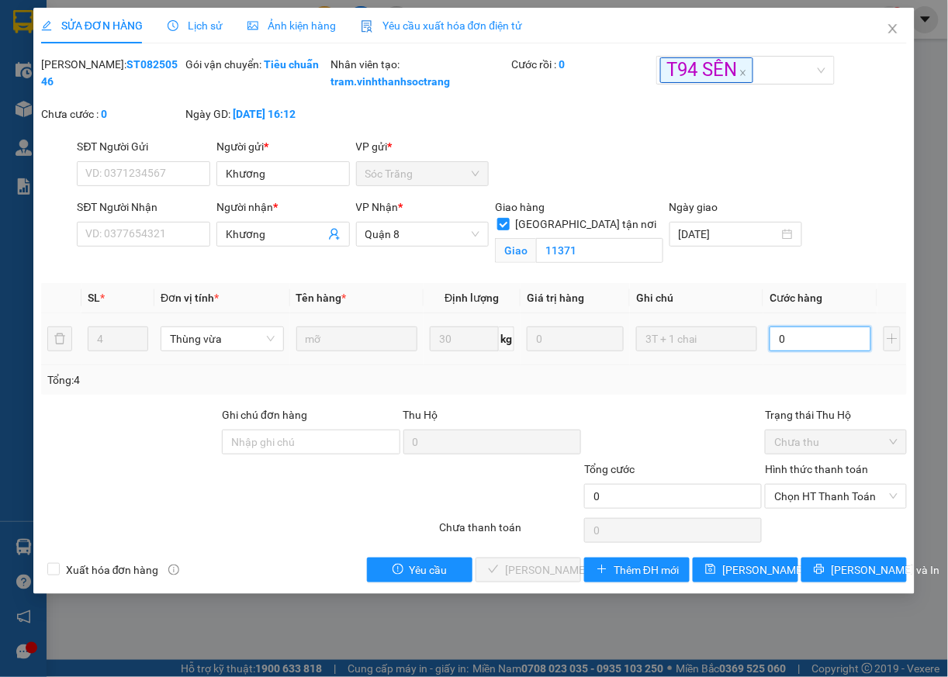
click at [823, 352] on input "0" at bounding box center [820, 339] width 101 height 25
type input "1"
type input "13"
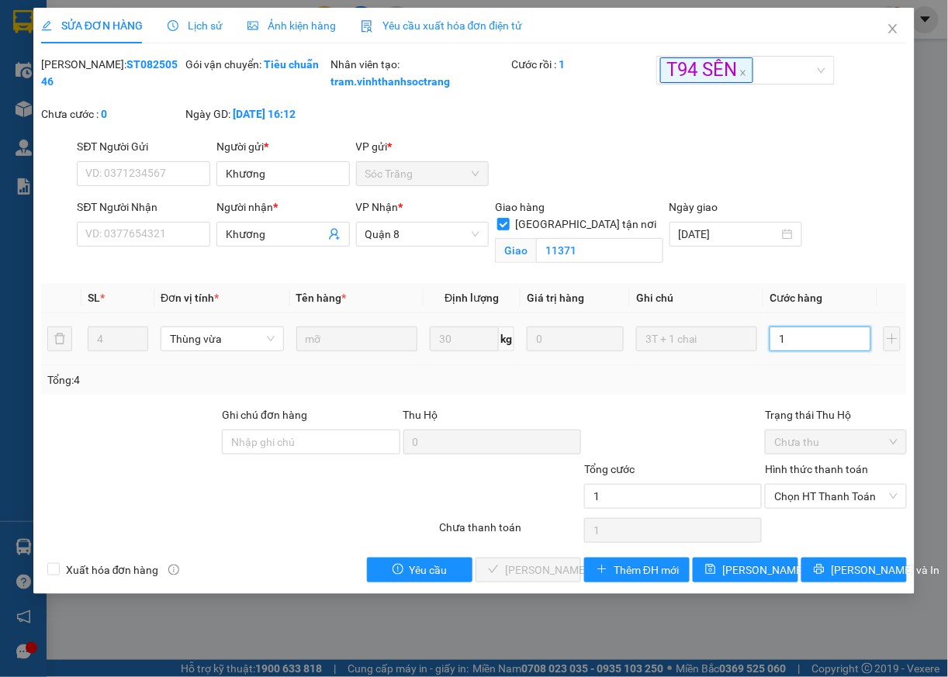
type input "13"
type input "130"
type input "1.300"
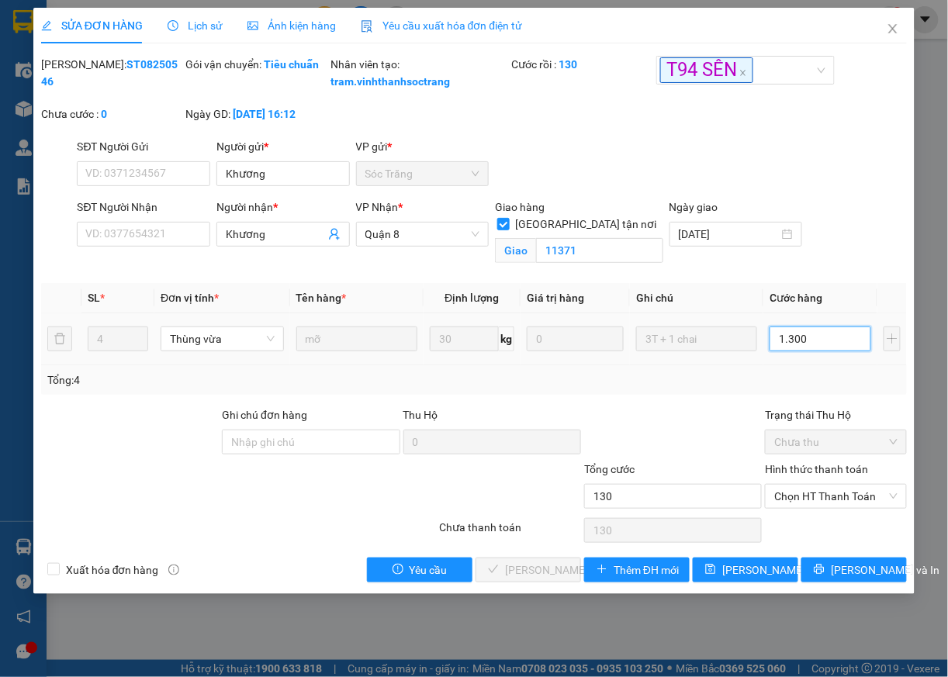
type input "1.300"
type input "13.000"
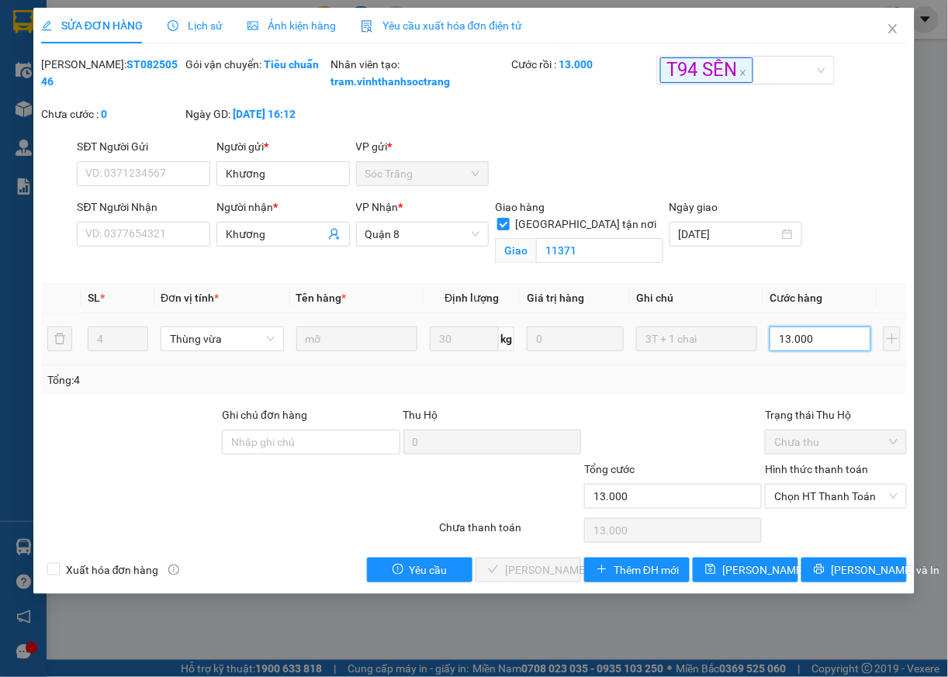
type input "130.000"
click at [855, 579] on span "[PERSON_NAME] và In" at bounding box center [885, 570] width 109 height 17
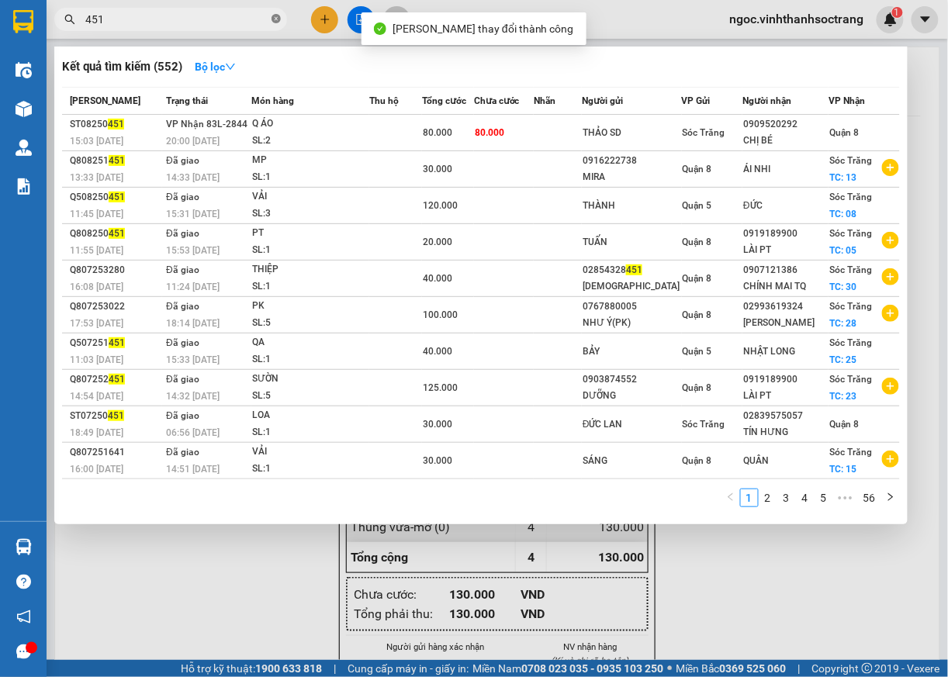
click at [279, 19] on icon "close-circle" at bounding box center [276, 18] width 9 height 9
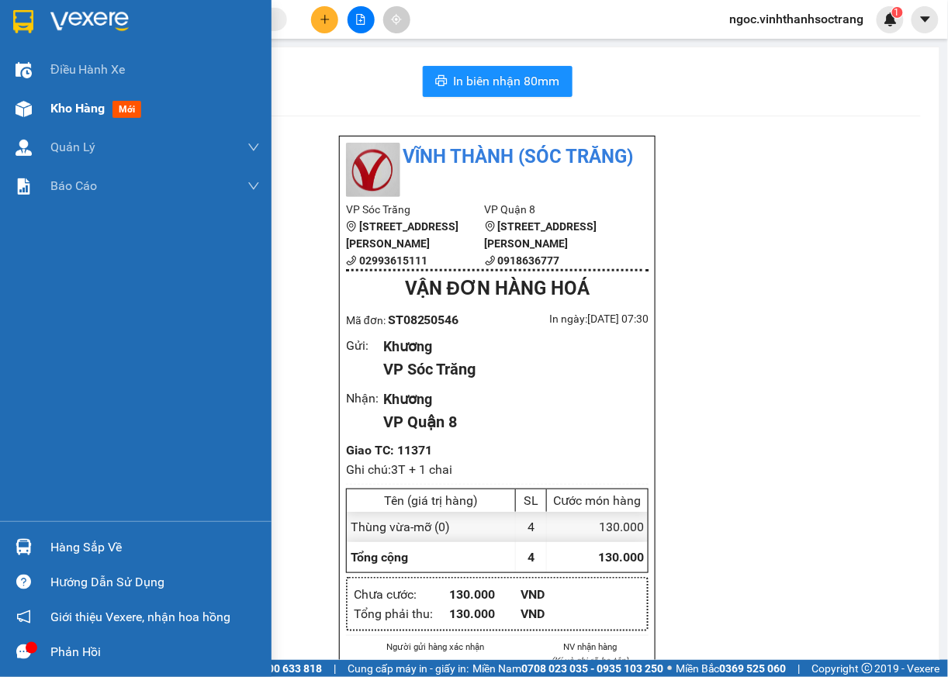
click at [63, 109] on span "Kho hàng" at bounding box center [77, 108] width 54 height 15
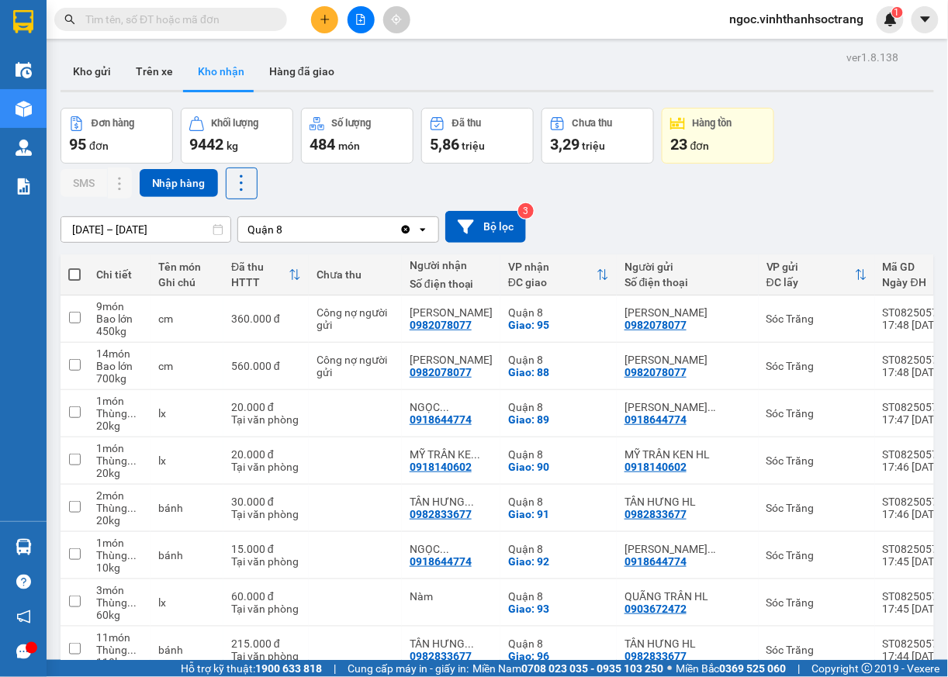
scroll to position [628, 0]
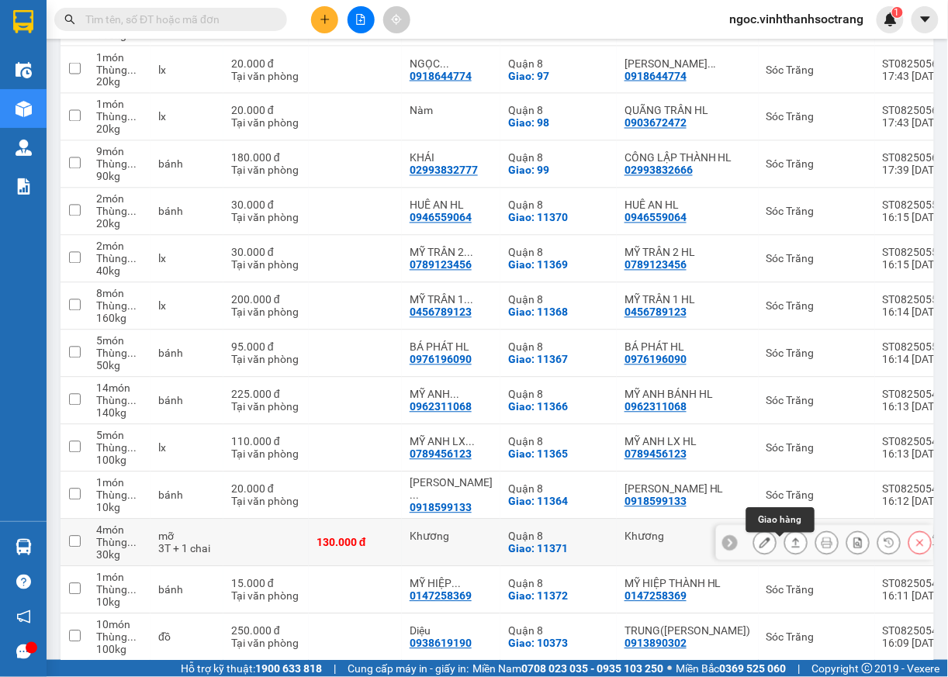
click at [791, 549] on icon at bounding box center [796, 543] width 11 height 11
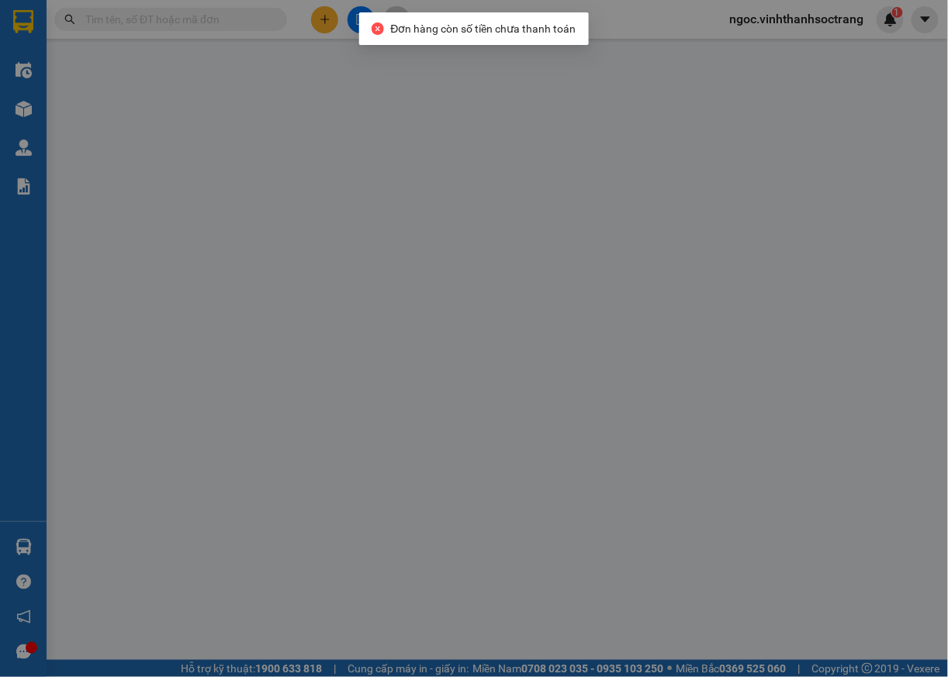
type input "Khương"
checkbox input "true"
type input "11371"
type input "130.000"
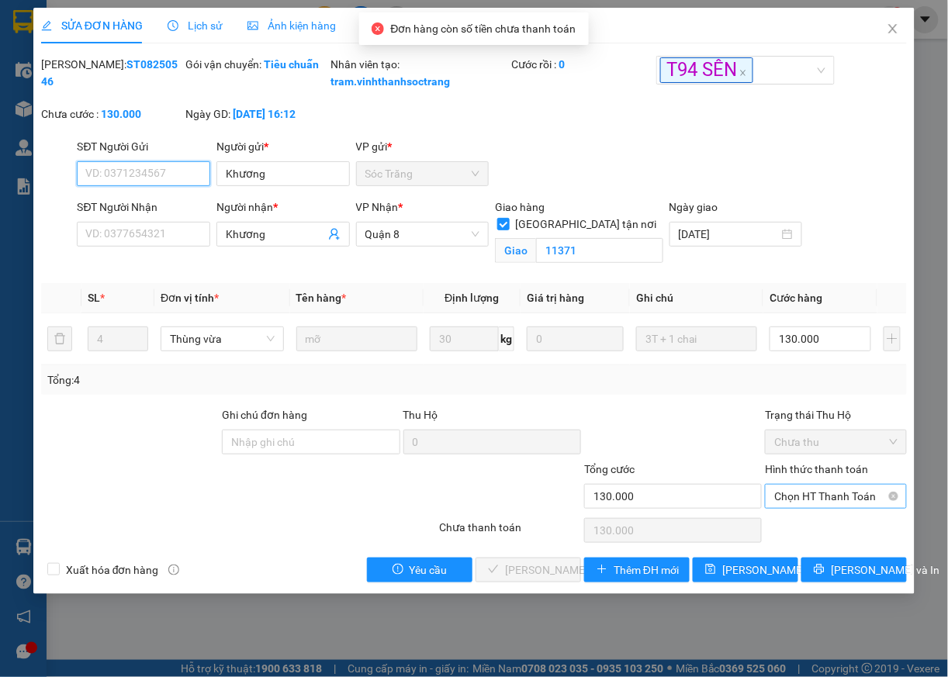
click at [795, 508] on span "Chọn HT Thanh Toán" at bounding box center [835, 496] width 123 height 23
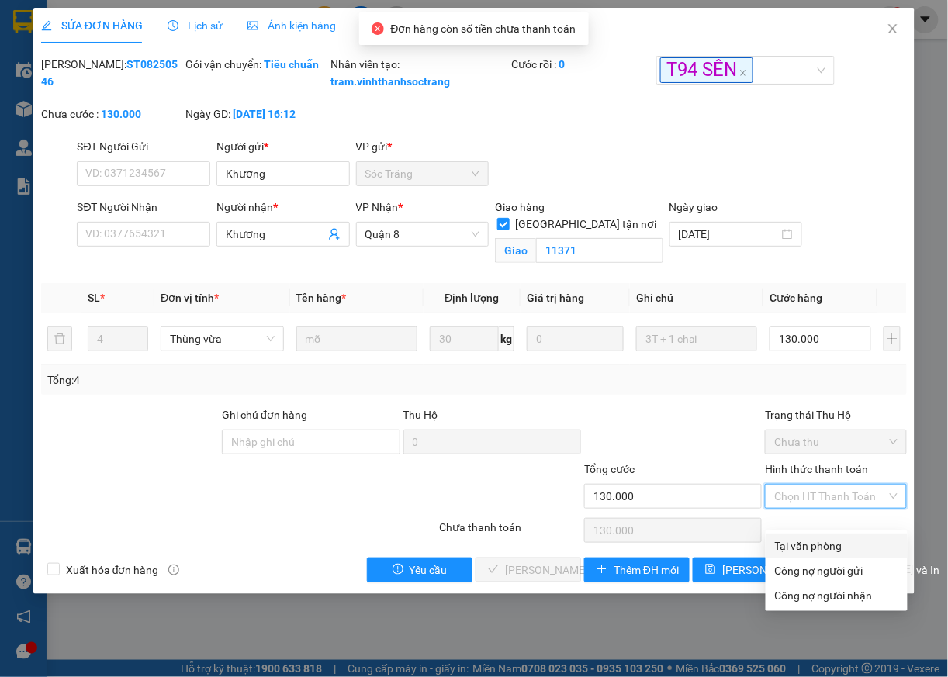
click at [791, 544] on div "Tại văn phòng" at bounding box center [836, 546] width 123 height 17
type input "0"
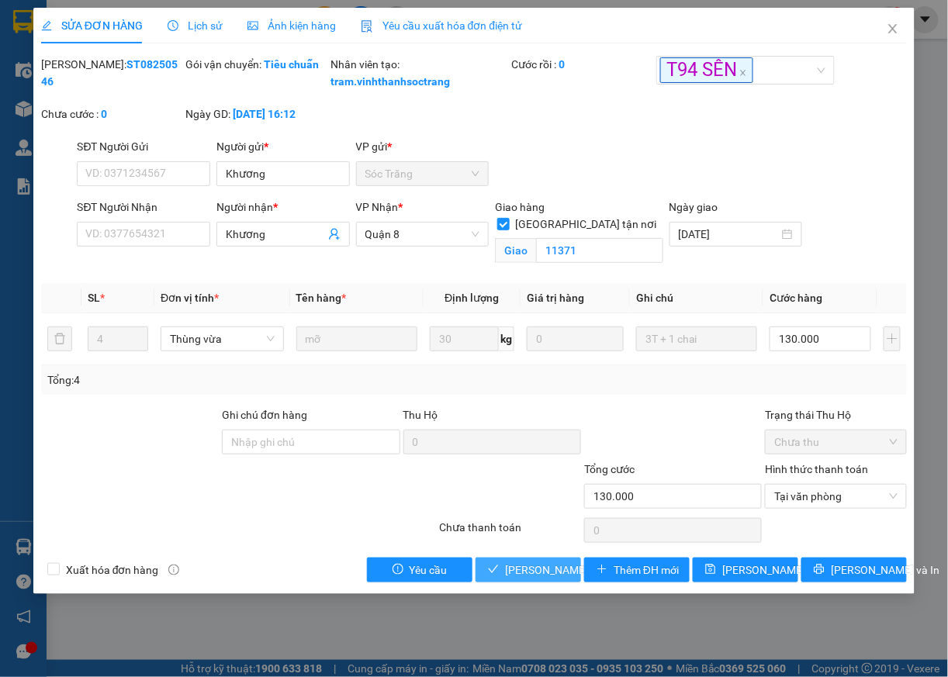
click at [545, 579] on span "[PERSON_NAME] và [PERSON_NAME] hàng" at bounding box center [579, 570] width 149 height 17
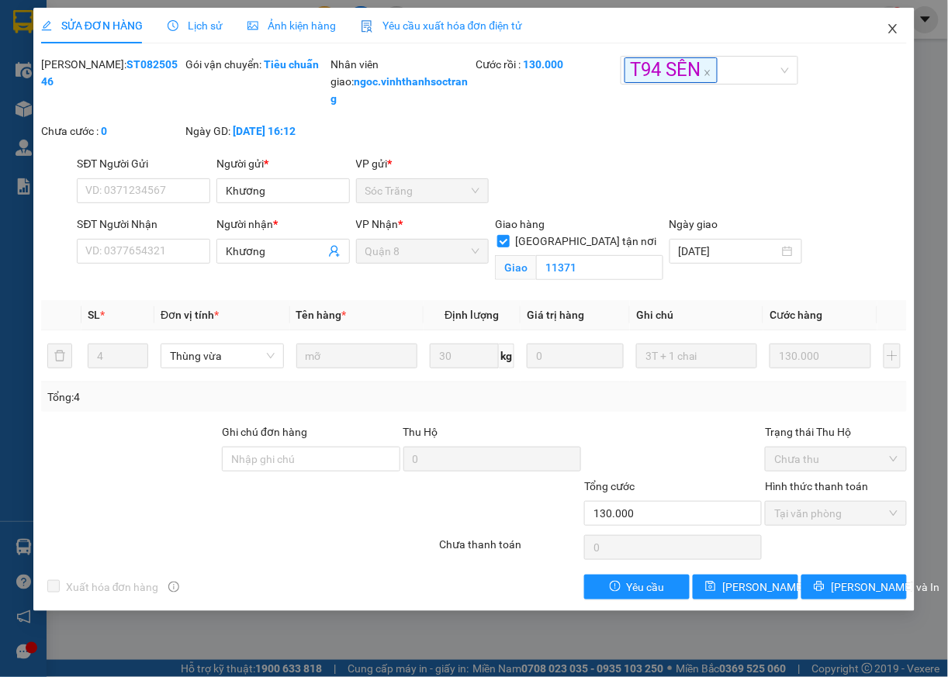
click at [891, 33] on icon "close" at bounding box center [893, 28] width 9 height 9
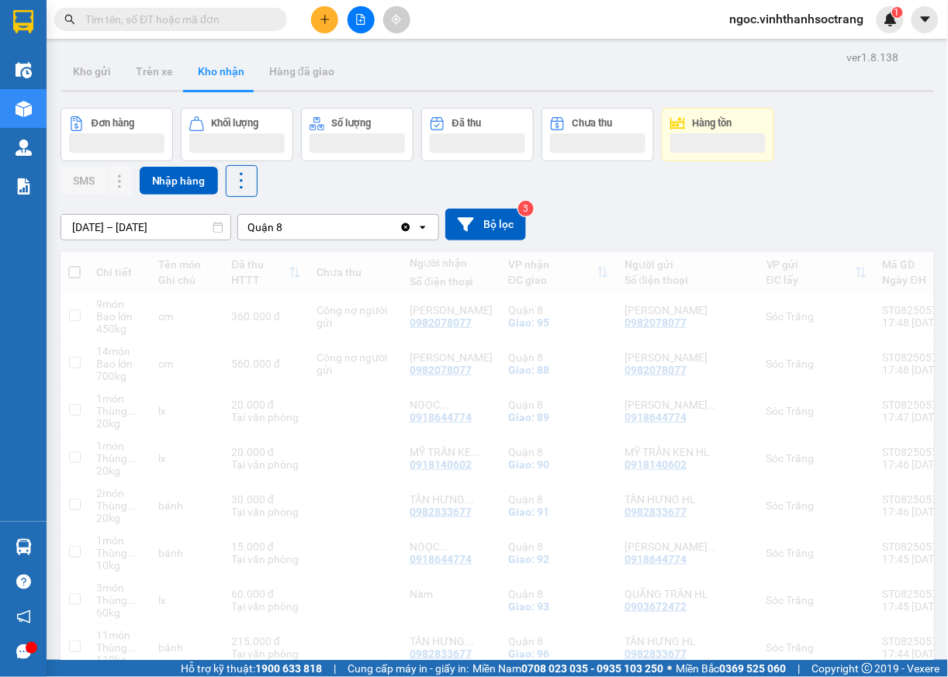
click at [258, 16] on input "text" at bounding box center [176, 19] width 183 height 17
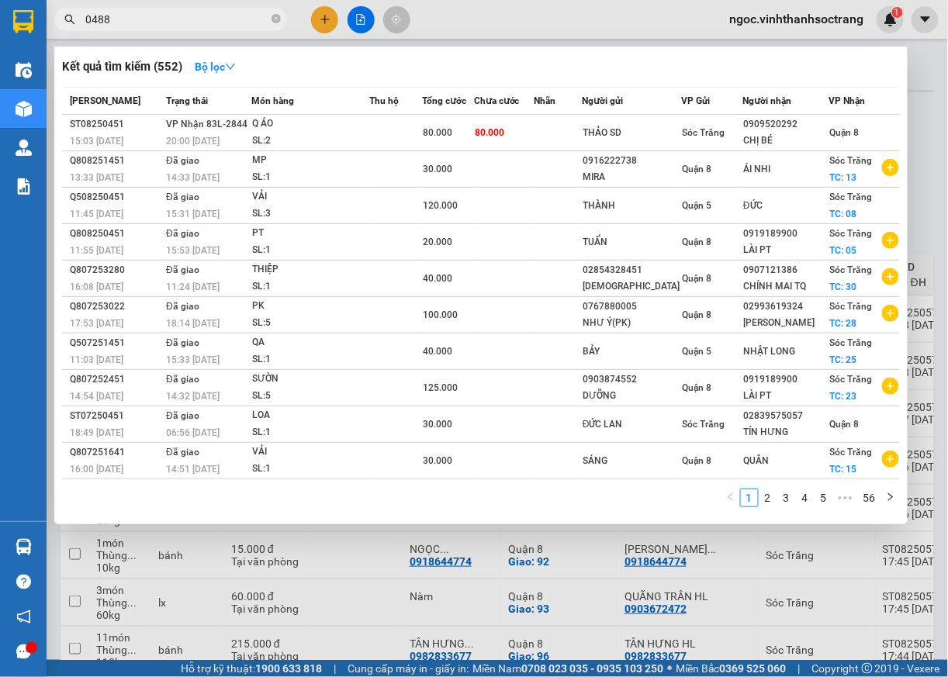
type input "0488"
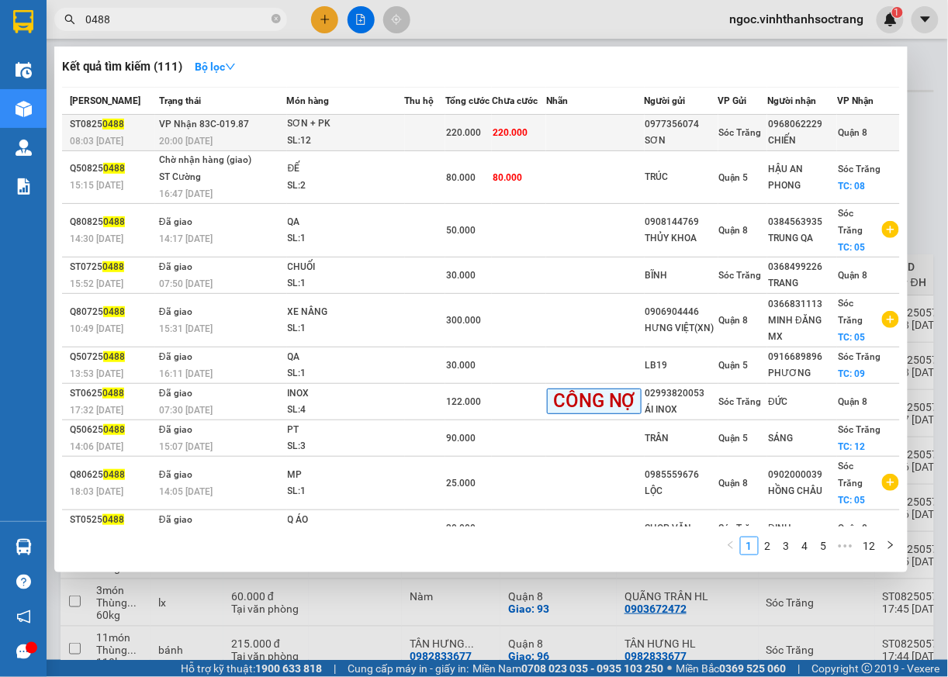
click at [849, 133] on span "Quận 8" at bounding box center [852, 132] width 29 height 11
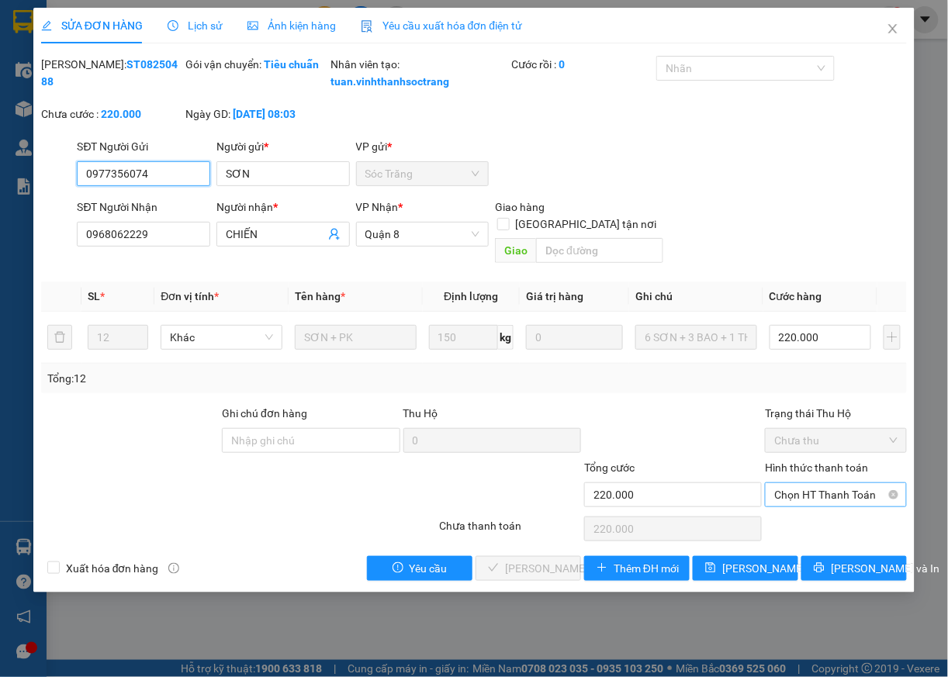
click at [829, 498] on span "Chọn HT Thanh Toán" at bounding box center [835, 494] width 123 height 23
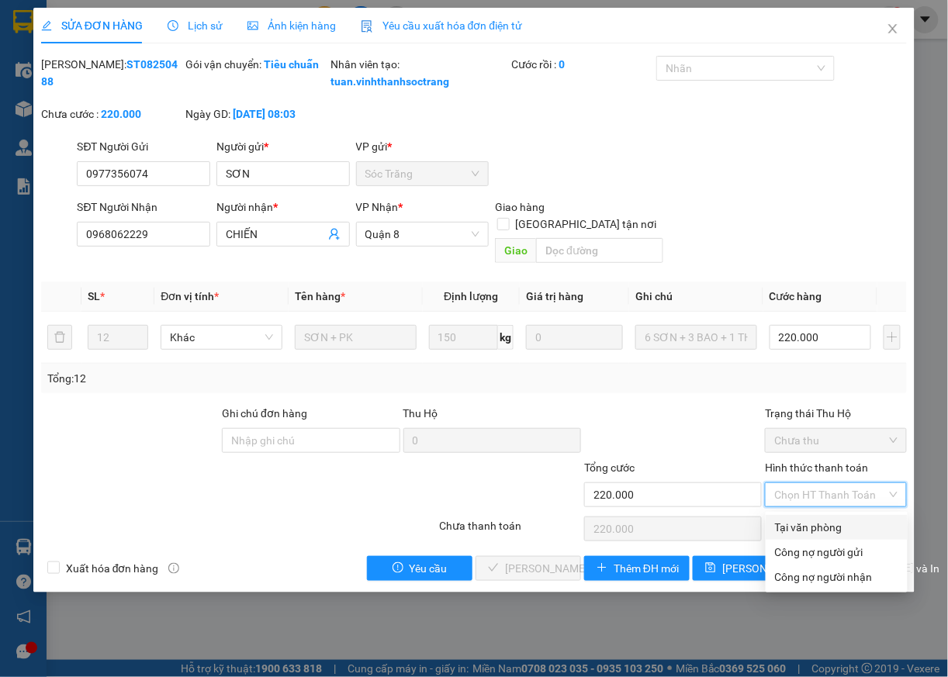
drag, startPoint x: 801, startPoint y: 521, endPoint x: 761, endPoint y: 526, distance: 39.8
click at [799, 522] on div "Tại văn phòng" at bounding box center [836, 527] width 123 height 17
type input "0"
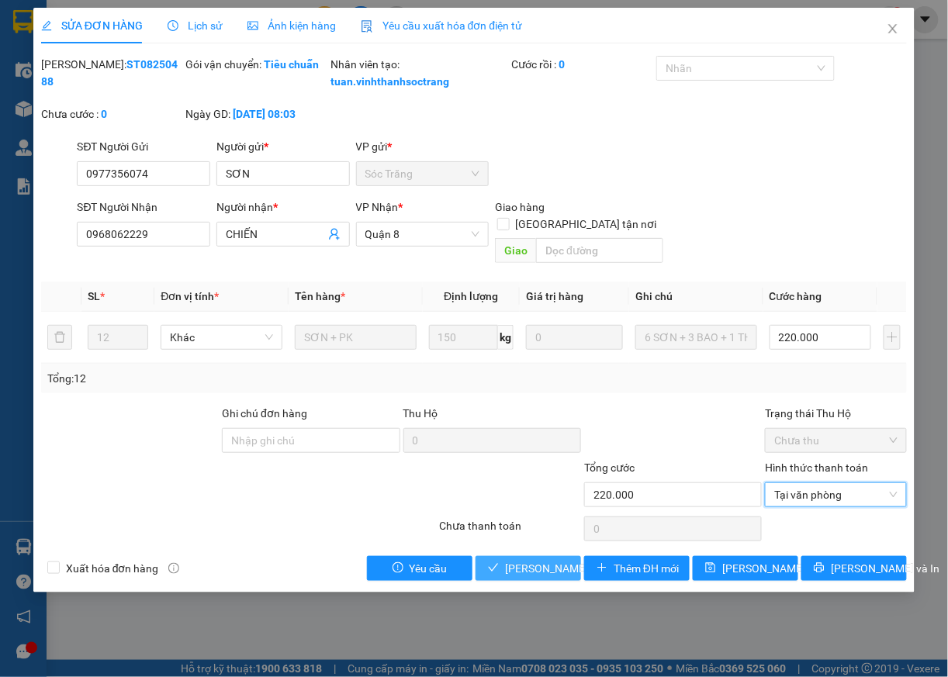
click at [531, 576] on span "[PERSON_NAME] và [PERSON_NAME] hàng" at bounding box center [579, 568] width 149 height 17
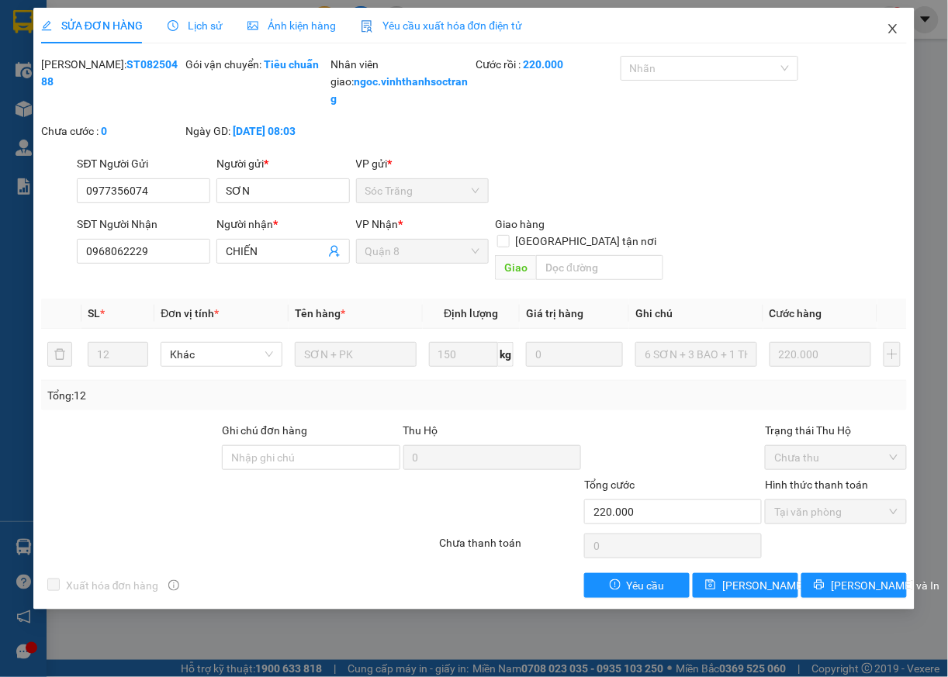
click at [894, 29] on icon "close" at bounding box center [893, 29] width 12 height 12
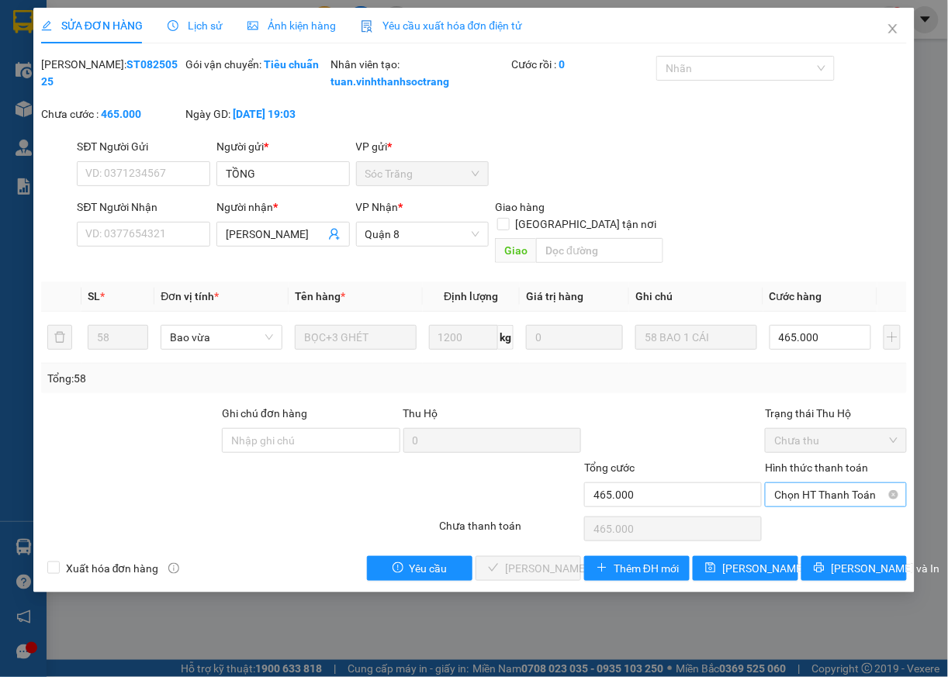
drag, startPoint x: 807, startPoint y: 494, endPoint x: 801, endPoint y: 504, distance: 12.5
click at [805, 494] on span "Chọn HT Thanh Toán" at bounding box center [835, 494] width 123 height 23
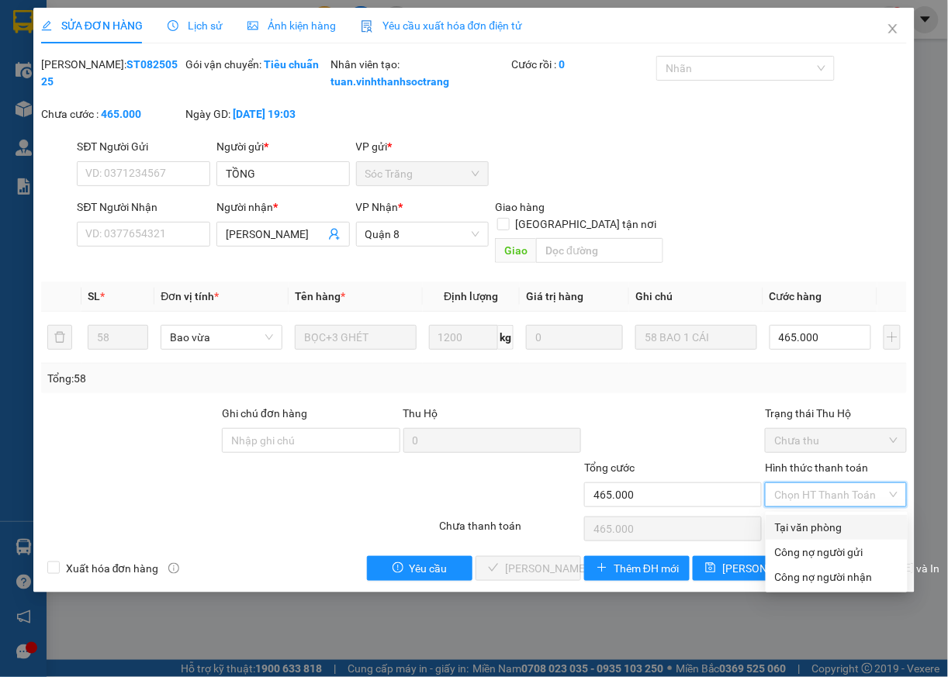
click at [787, 526] on div "Tại văn phòng" at bounding box center [836, 527] width 123 height 17
type input "0"
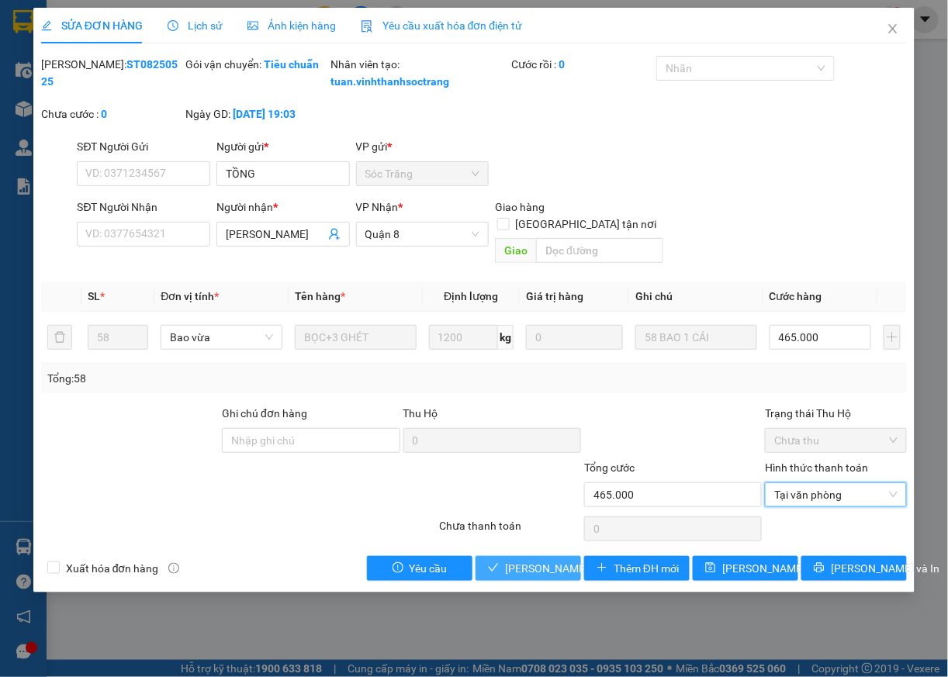
click at [500, 570] on button "Lưu và Giao hàng" at bounding box center [529, 568] width 106 height 25
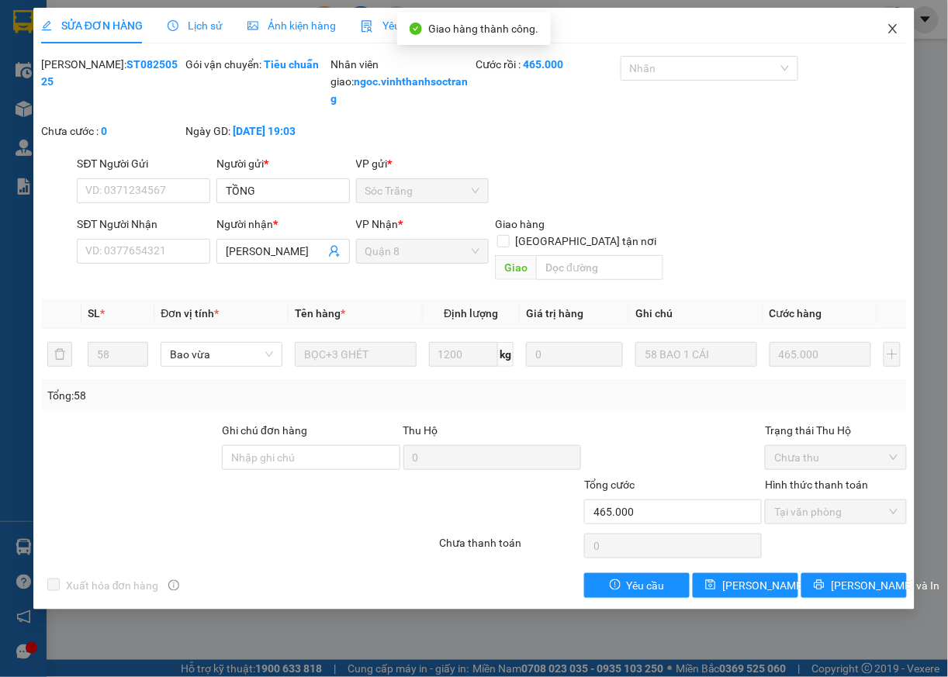
click at [892, 26] on icon "close" at bounding box center [893, 29] width 12 height 12
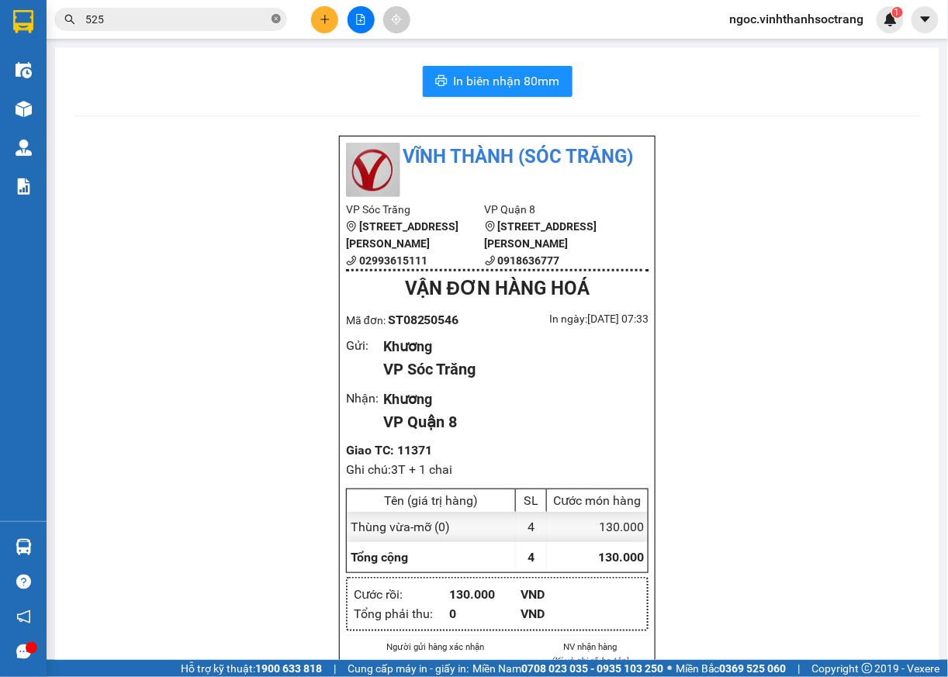
click at [274, 19] on icon "close-circle" at bounding box center [276, 18] width 9 height 9
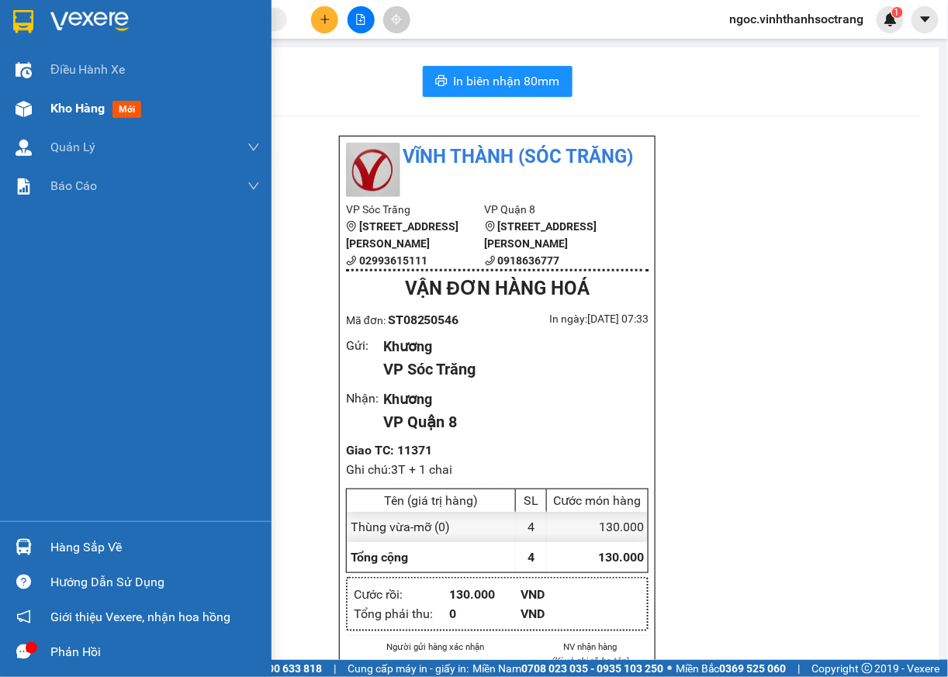
drag, startPoint x: 60, startPoint y: 99, endPoint x: 78, endPoint y: 100, distance: 18.6
click at [61, 101] on span "Kho hàng" at bounding box center [77, 108] width 54 height 15
click at [78, 109] on span "Kho hàng" at bounding box center [77, 108] width 54 height 15
click at [51, 103] on span "Kho hàng" at bounding box center [77, 108] width 54 height 15
click at [54, 106] on span "Kho hàng" at bounding box center [77, 108] width 54 height 15
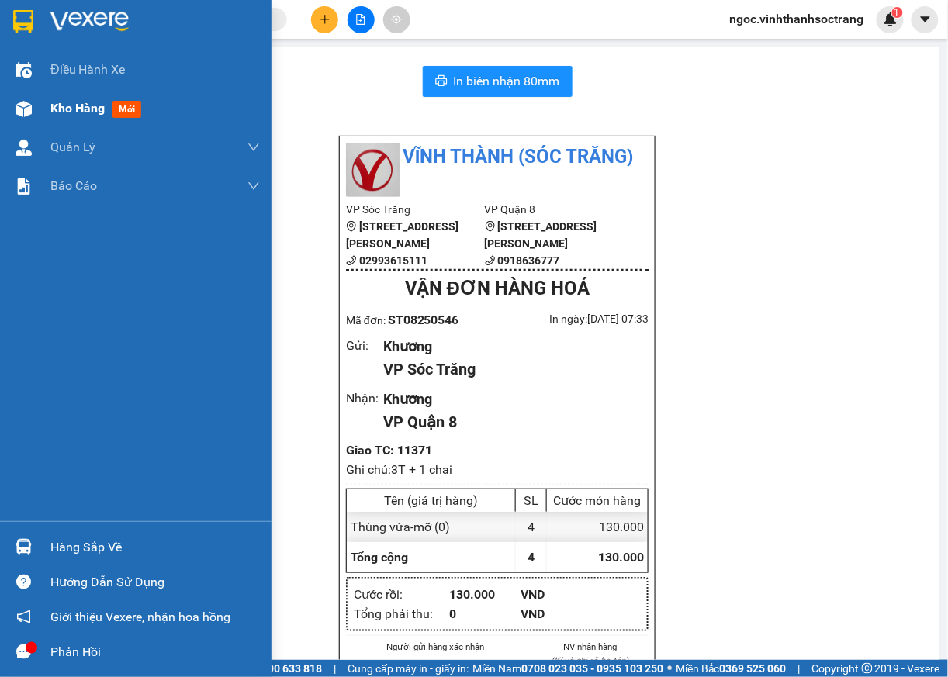
click at [51, 109] on span "Kho hàng" at bounding box center [77, 108] width 54 height 15
click at [75, 107] on span "Kho hàng" at bounding box center [77, 108] width 54 height 15
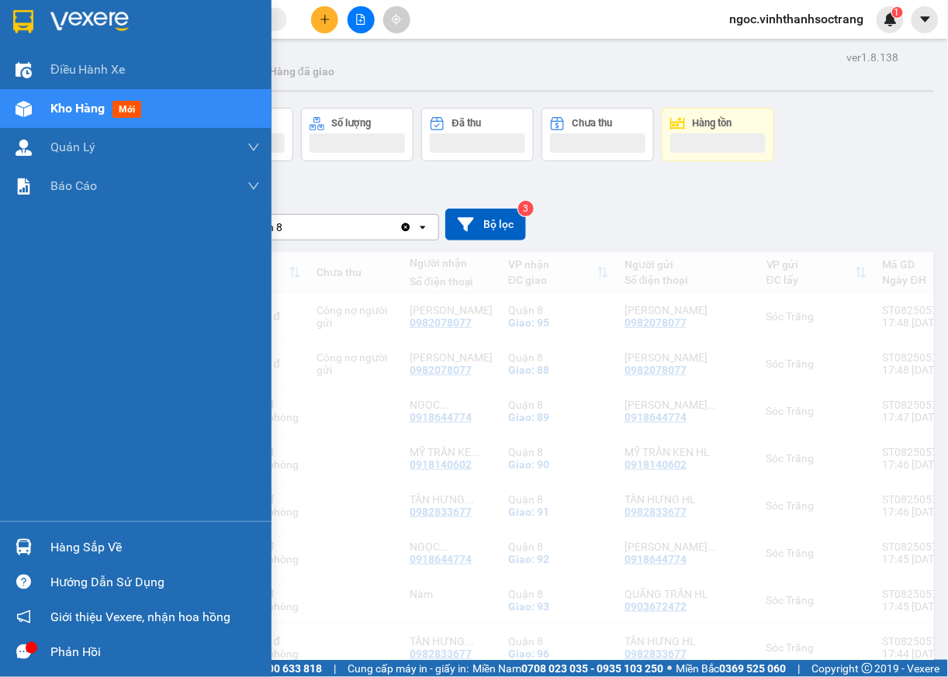
click at [78, 101] on span "Kho hàng" at bounding box center [77, 108] width 54 height 15
click at [82, 101] on span "Kho hàng" at bounding box center [77, 108] width 54 height 15
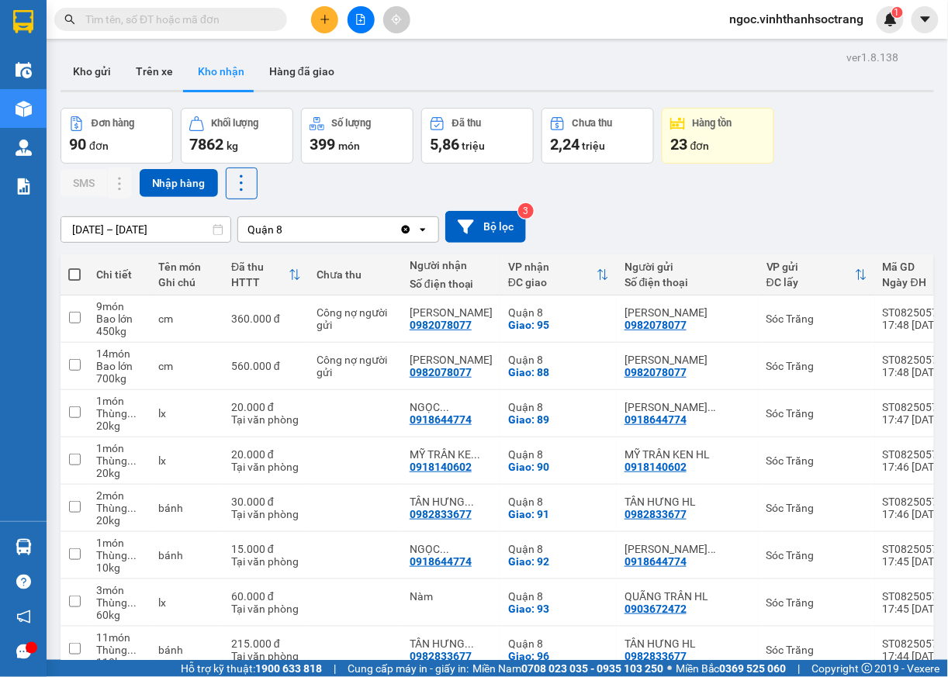
click at [230, 11] on input "text" at bounding box center [176, 19] width 183 height 17
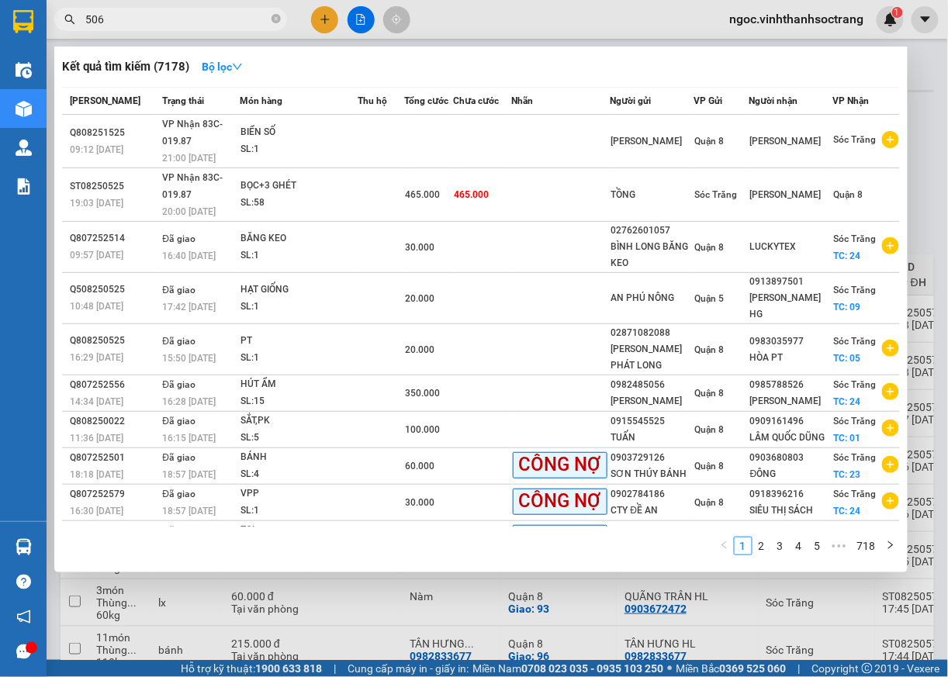
type input "506"
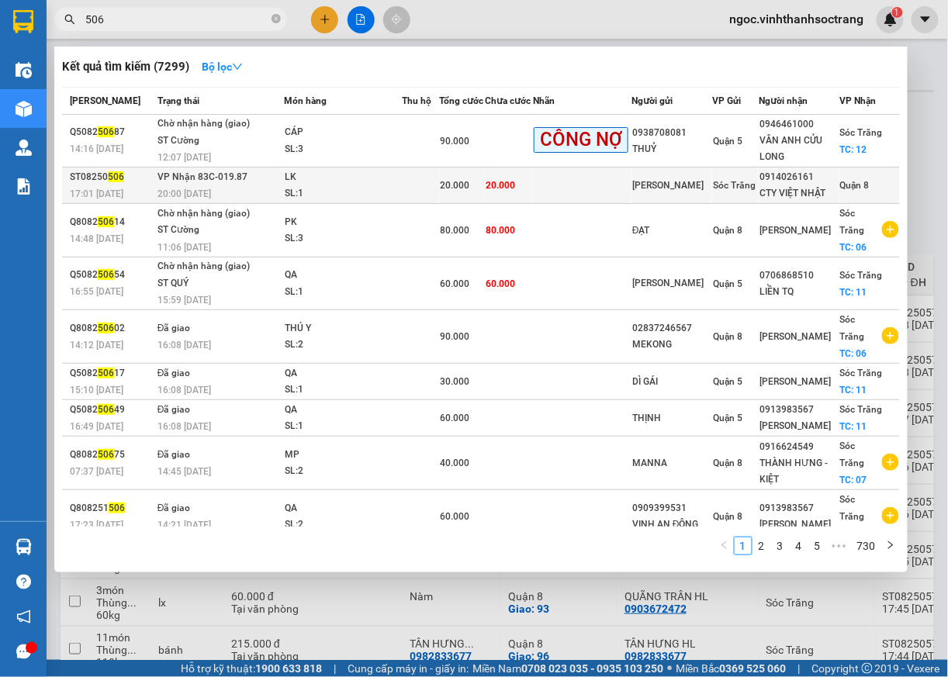
click at [840, 186] on span "Quận 8" at bounding box center [854, 185] width 29 height 11
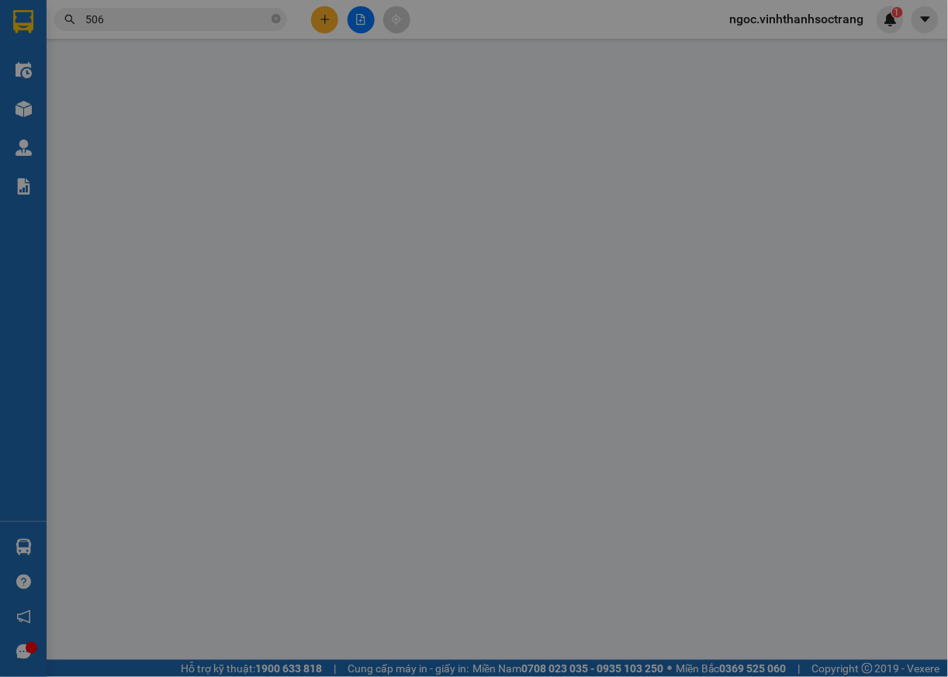
type input "[PERSON_NAME]"
type input "0914026161"
type input "CTY VIỆT NHẬT"
type input "20.000"
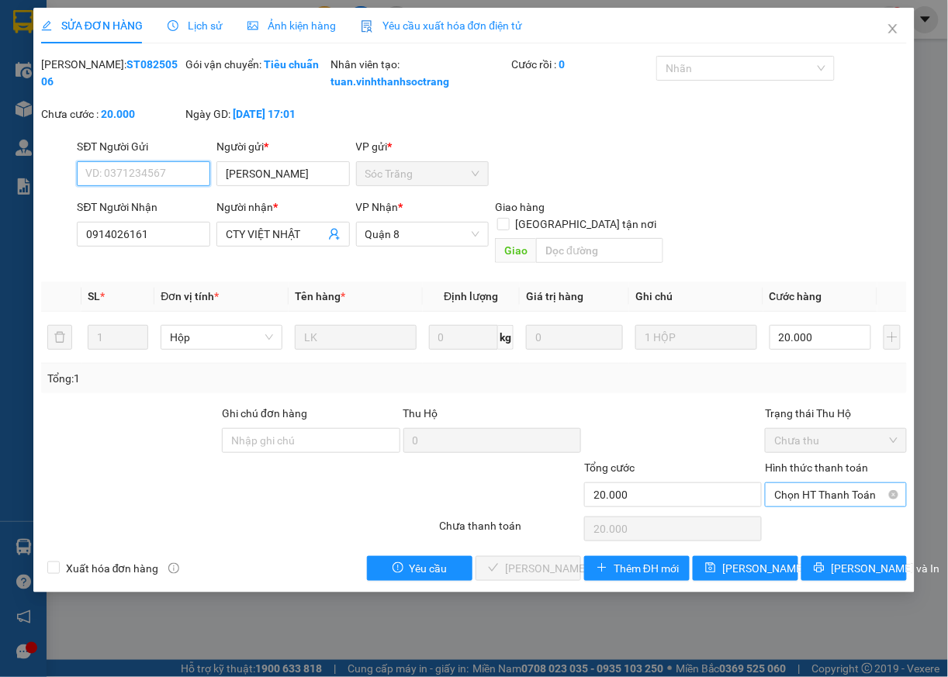
click at [801, 492] on span "Chọn HT Thanh Toán" at bounding box center [835, 494] width 123 height 23
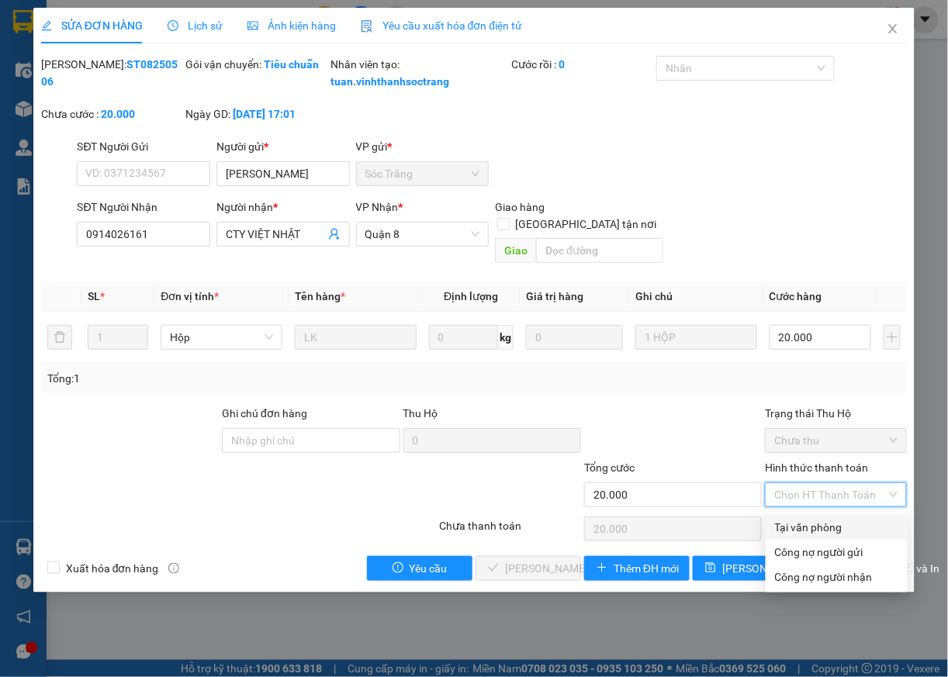
click at [804, 532] on div "Tại văn phòng" at bounding box center [836, 527] width 123 height 17
type input "0"
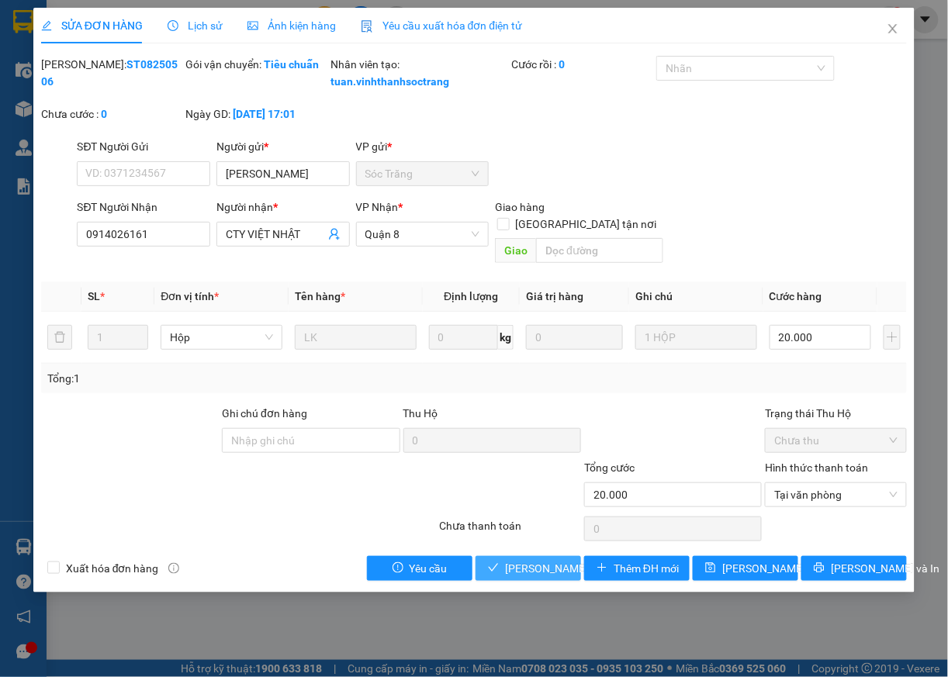
drag, startPoint x: 535, startPoint y: 569, endPoint x: 562, endPoint y: 548, distance: 34.3
click at [537, 568] on span "Lưu và Giao hàng" at bounding box center [579, 568] width 149 height 17
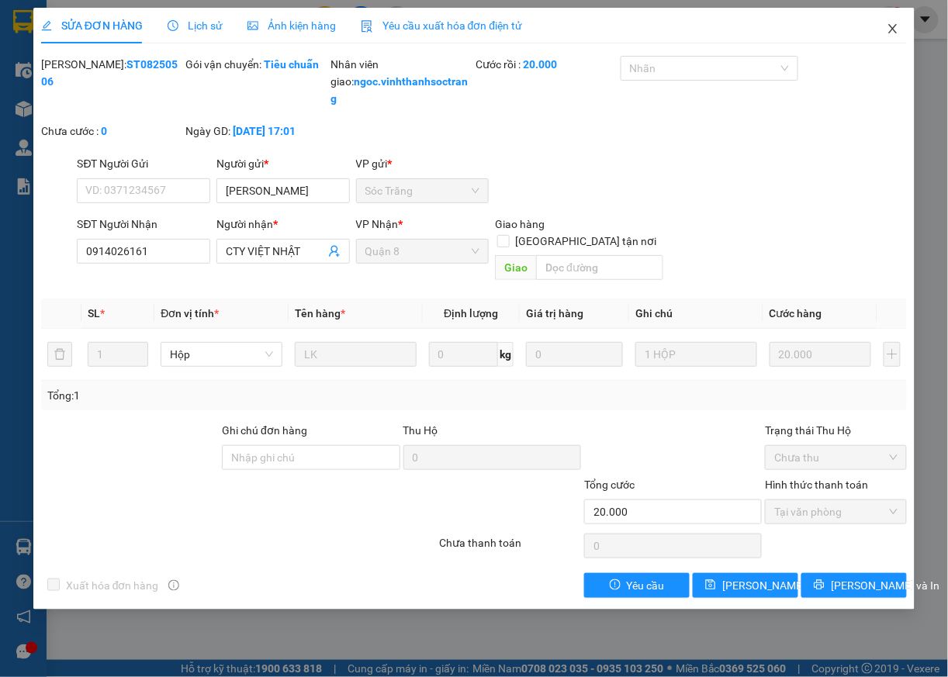
click at [889, 33] on icon "close" at bounding box center [893, 28] width 9 height 9
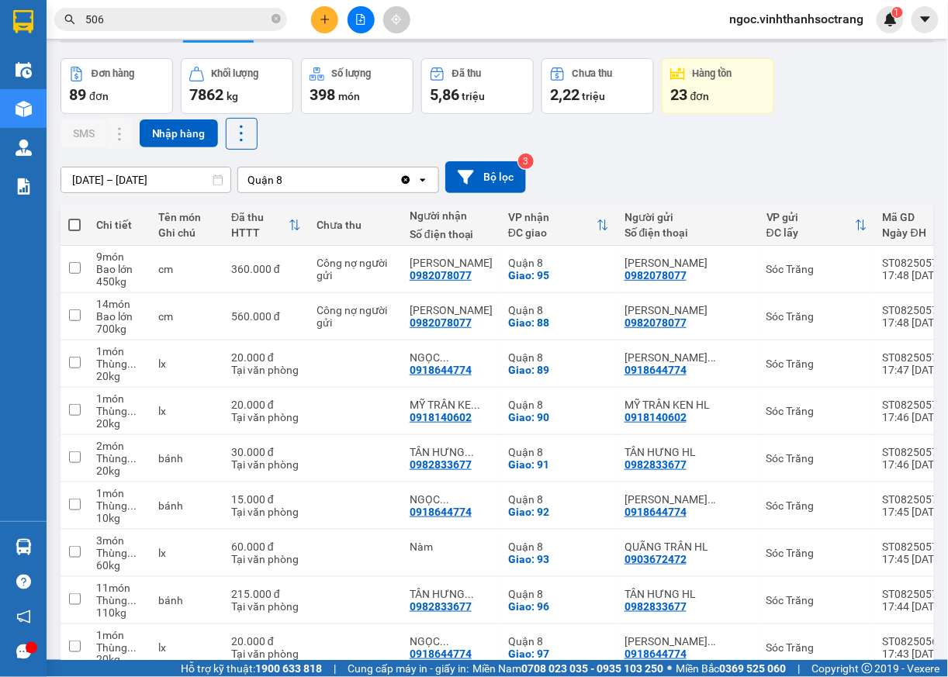
scroll to position [63, 0]
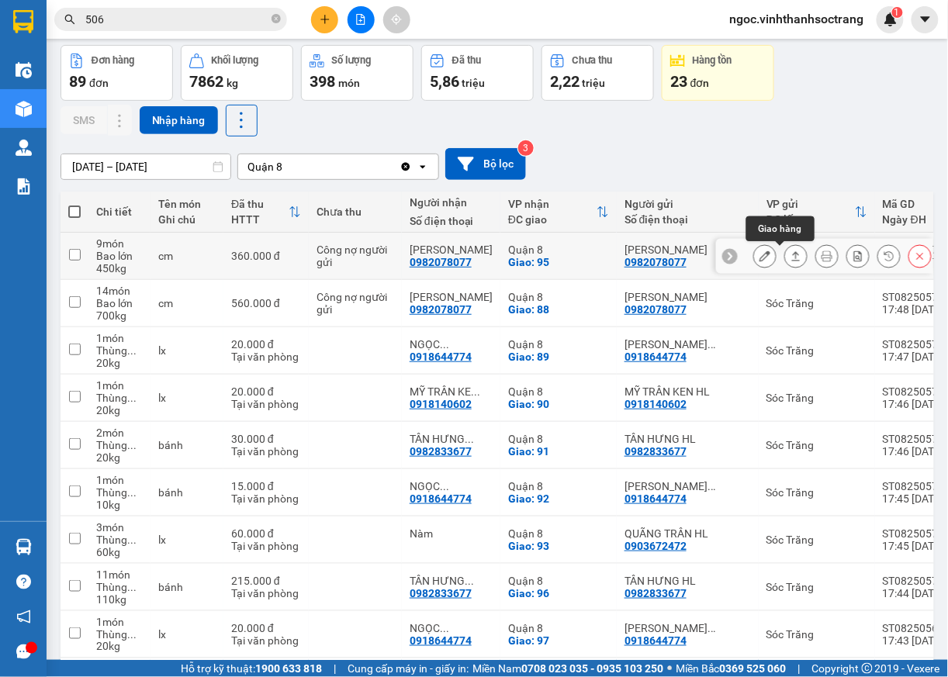
click at [792, 255] on icon at bounding box center [796, 255] width 9 height 9
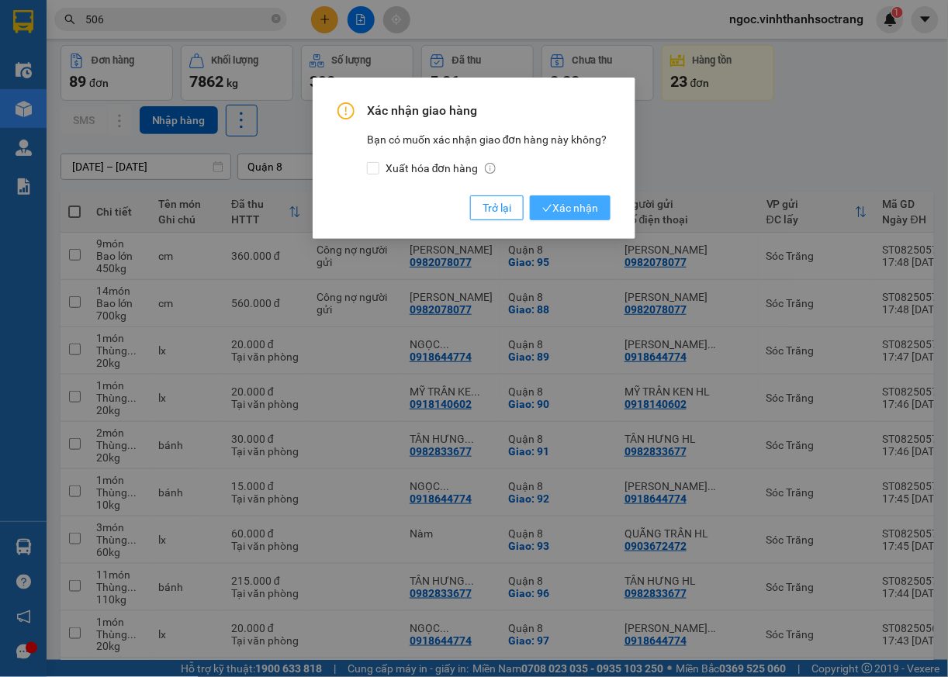
click at [588, 211] on span "Xác nhận" at bounding box center [570, 207] width 56 height 17
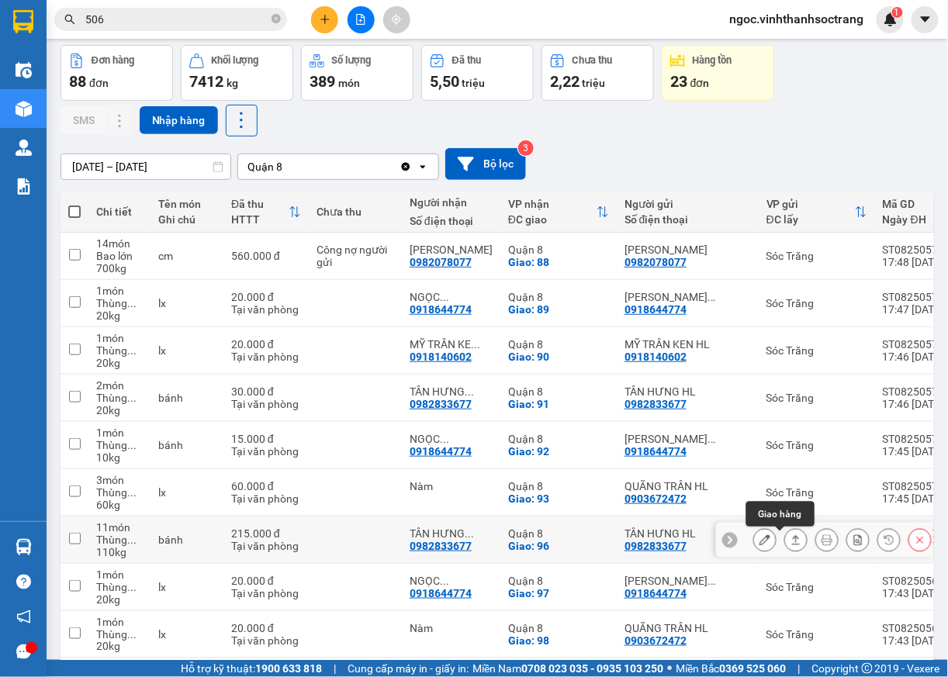
click at [791, 544] on icon at bounding box center [796, 540] width 11 height 11
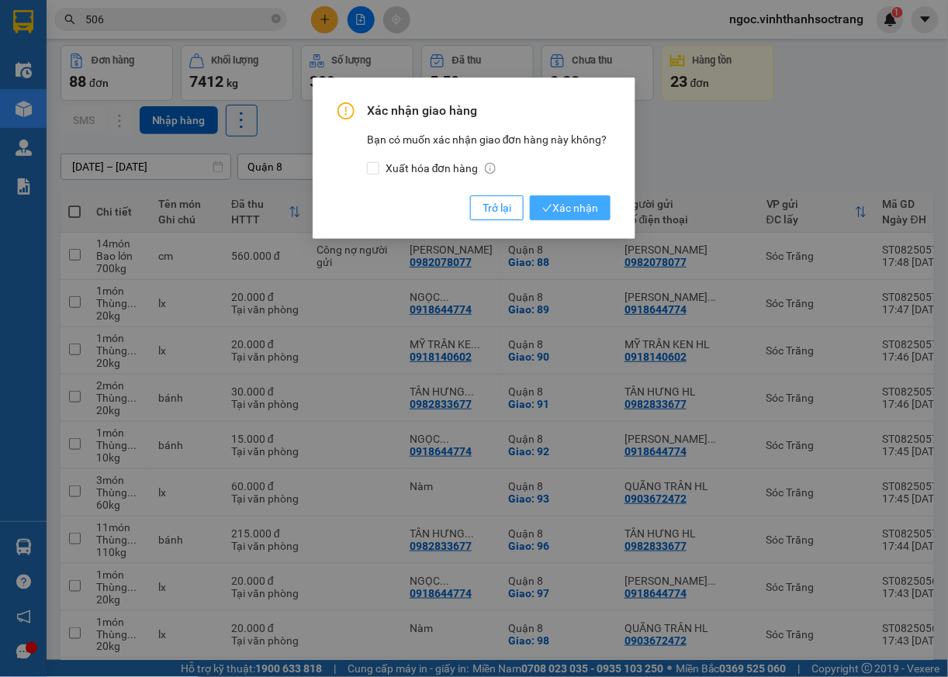
click at [579, 212] on span "Xác nhận" at bounding box center [570, 207] width 56 height 17
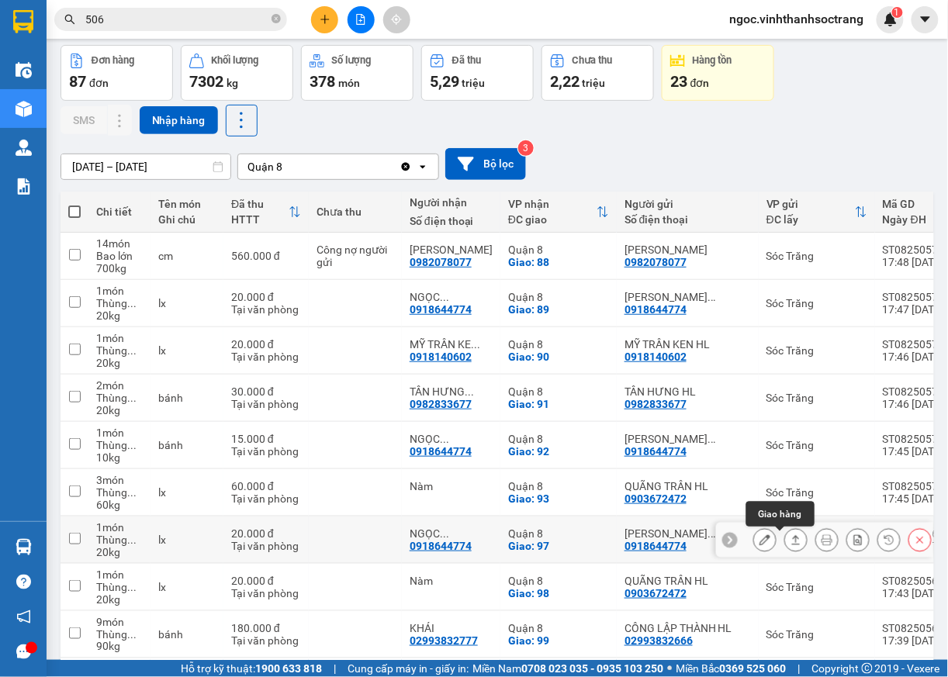
click at [786, 541] on button at bounding box center [796, 540] width 22 height 27
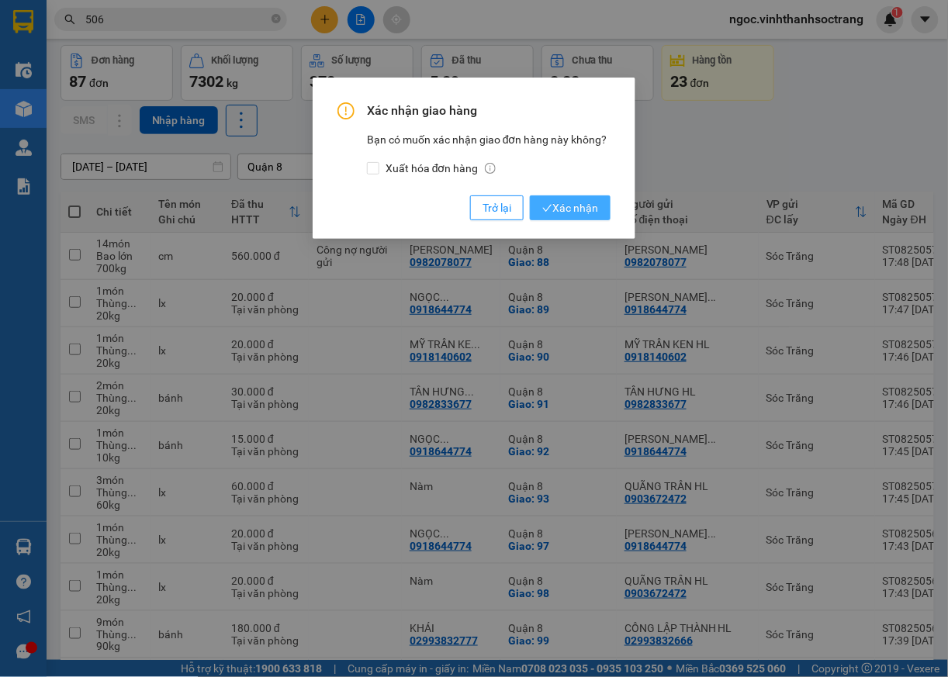
click at [580, 206] on span "Xác nhận" at bounding box center [570, 207] width 56 height 17
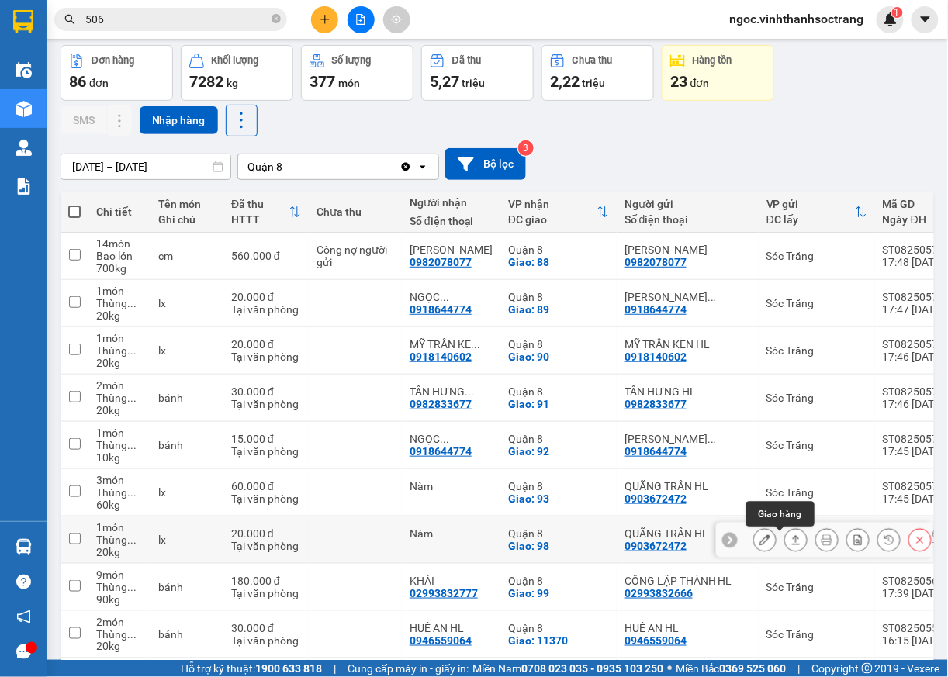
click at [791, 542] on icon at bounding box center [796, 540] width 11 height 11
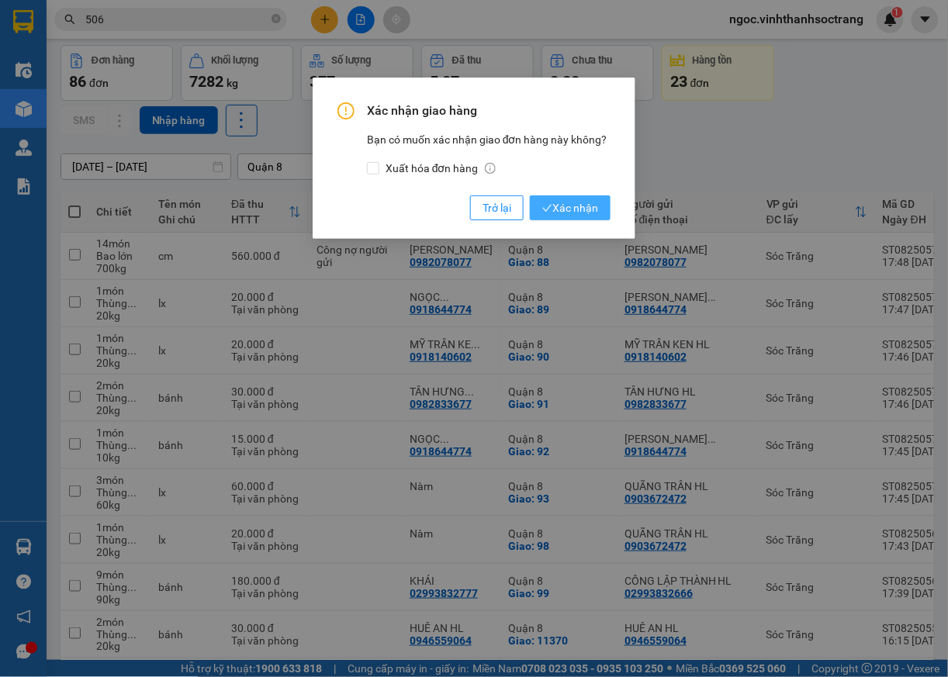
click at [576, 209] on span "Xác nhận" at bounding box center [570, 207] width 56 height 17
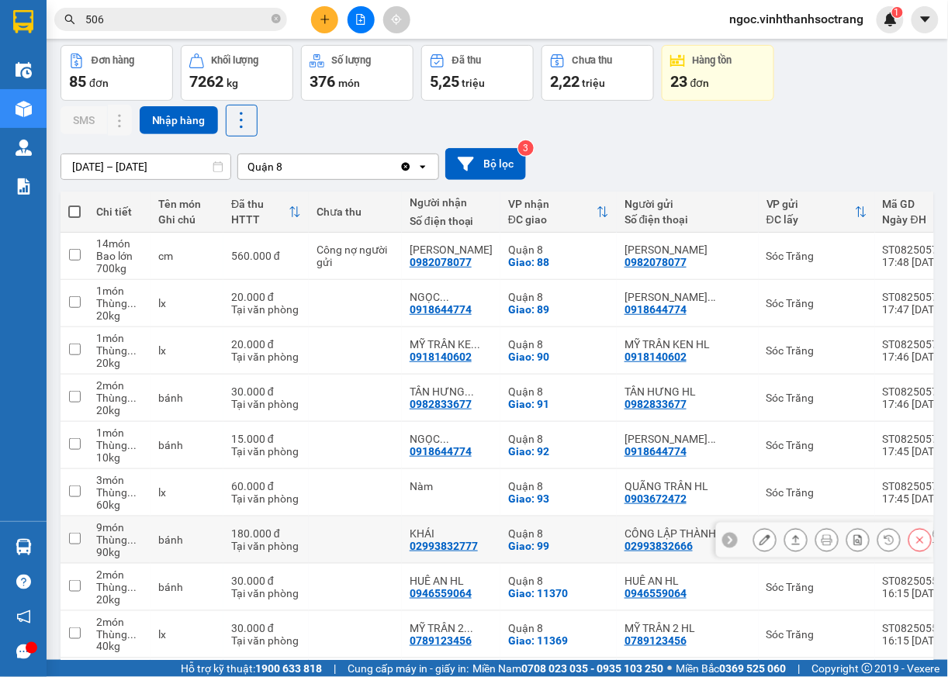
click at [791, 546] on icon at bounding box center [796, 540] width 11 height 11
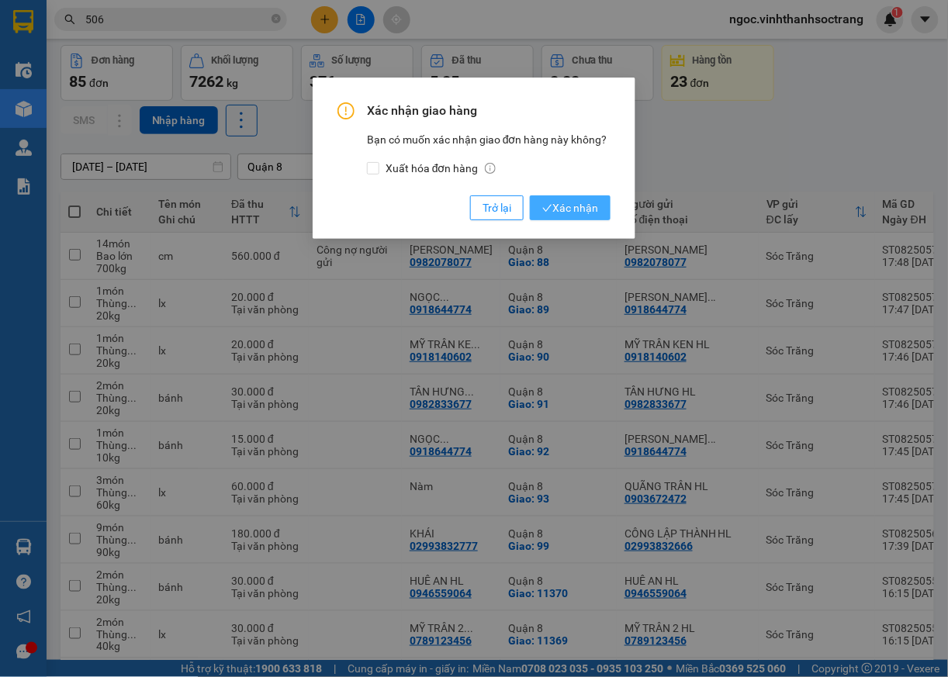
click at [577, 199] on span "Xác nhận" at bounding box center [570, 207] width 56 height 17
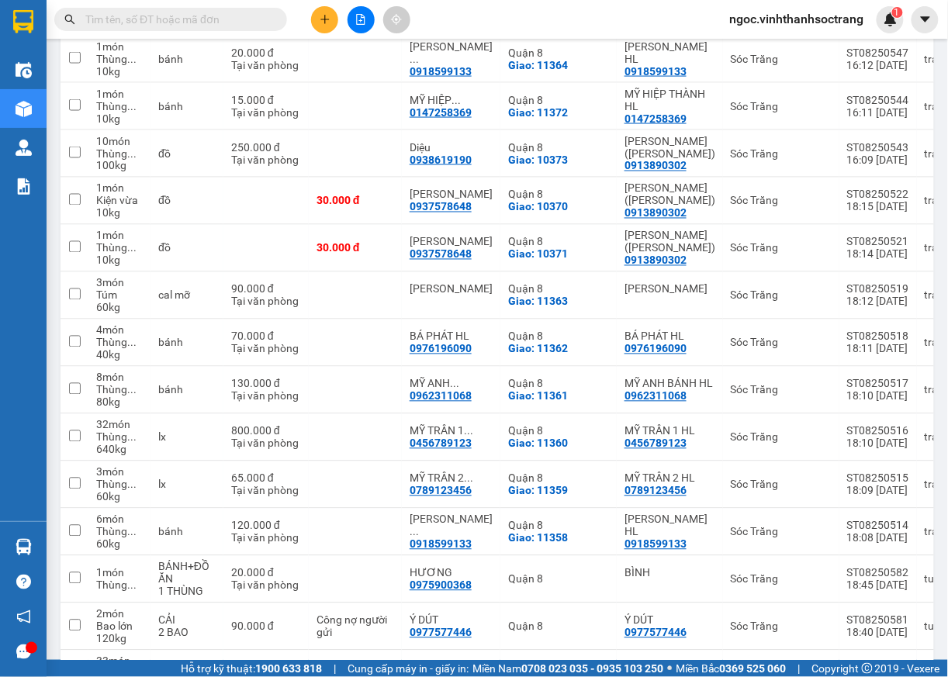
scroll to position [549, 0]
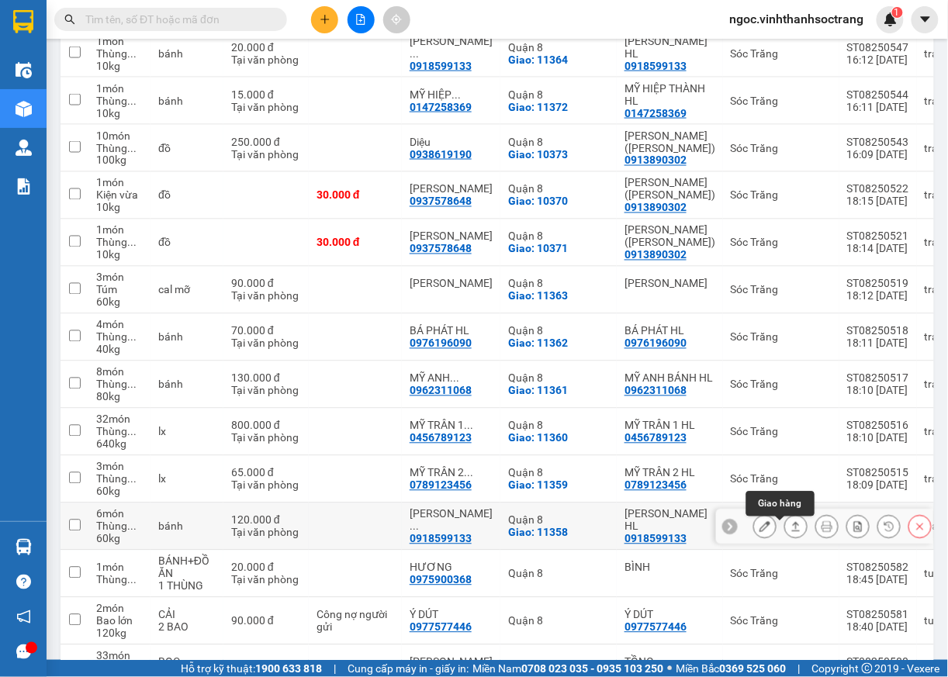
click at [791, 532] on icon at bounding box center [796, 526] width 11 height 11
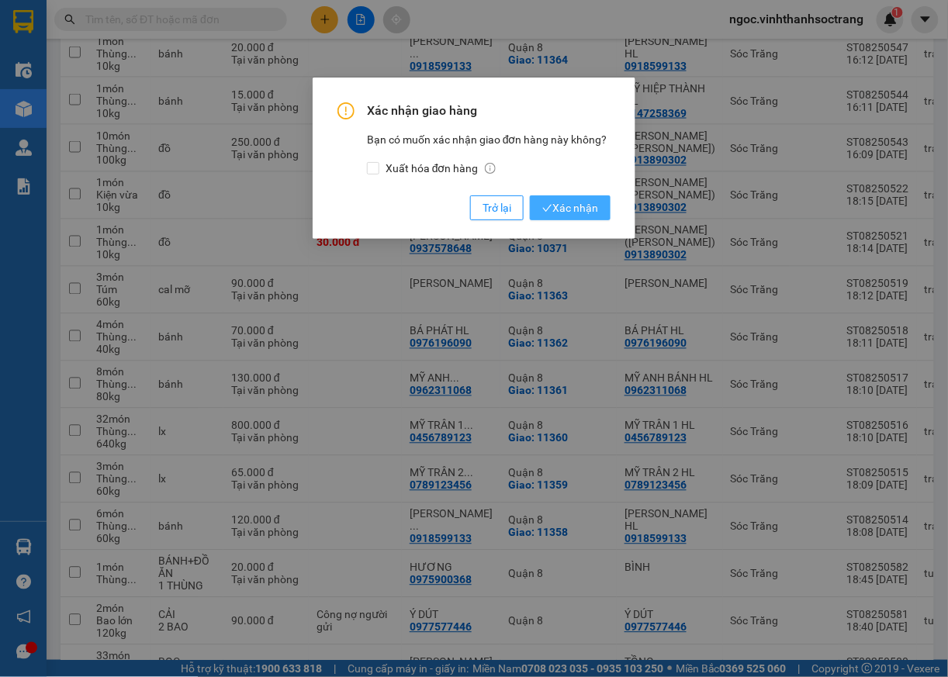
click at [584, 202] on span "Xác nhận" at bounding box center [570, 207] width 56 height 17
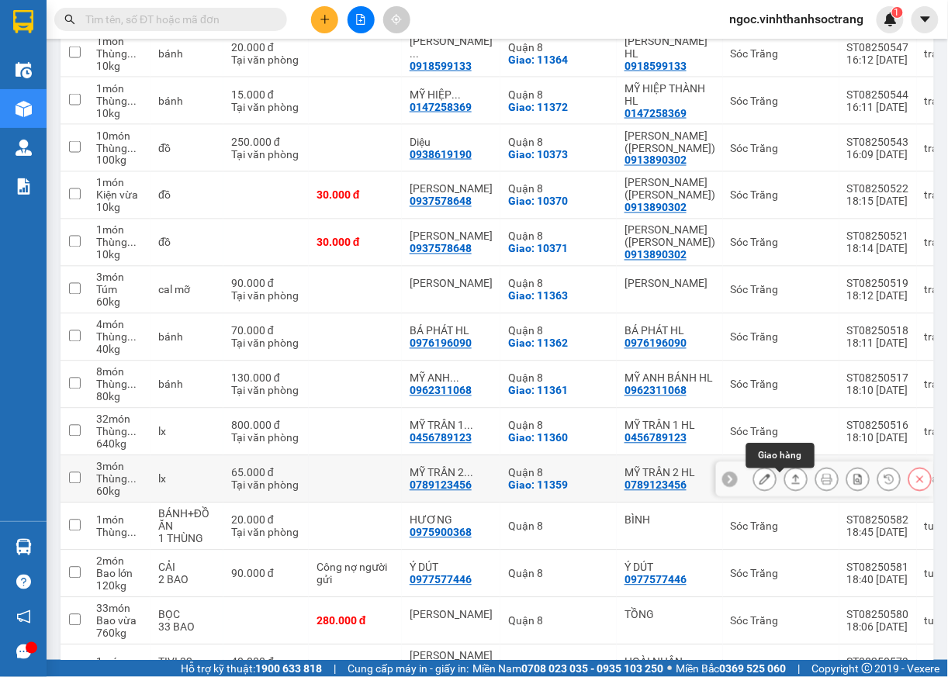
click at [791, 481] on icon at bounding box center [796, 479] width 11 height 11
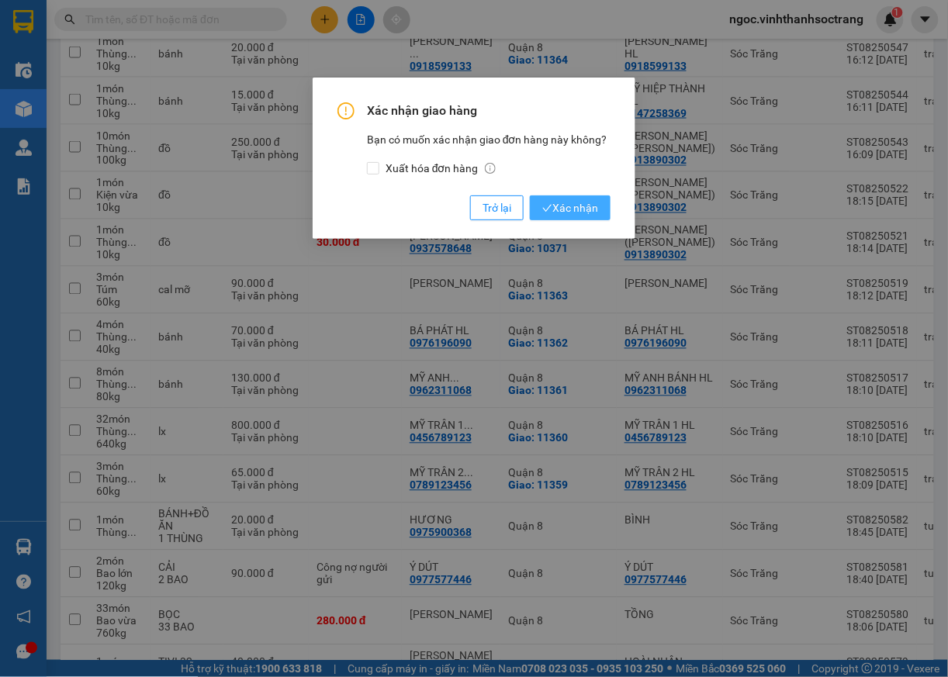
click at [585, 200] on span "Xác nhận" at bounding box center [570, 207] width 56 height 17
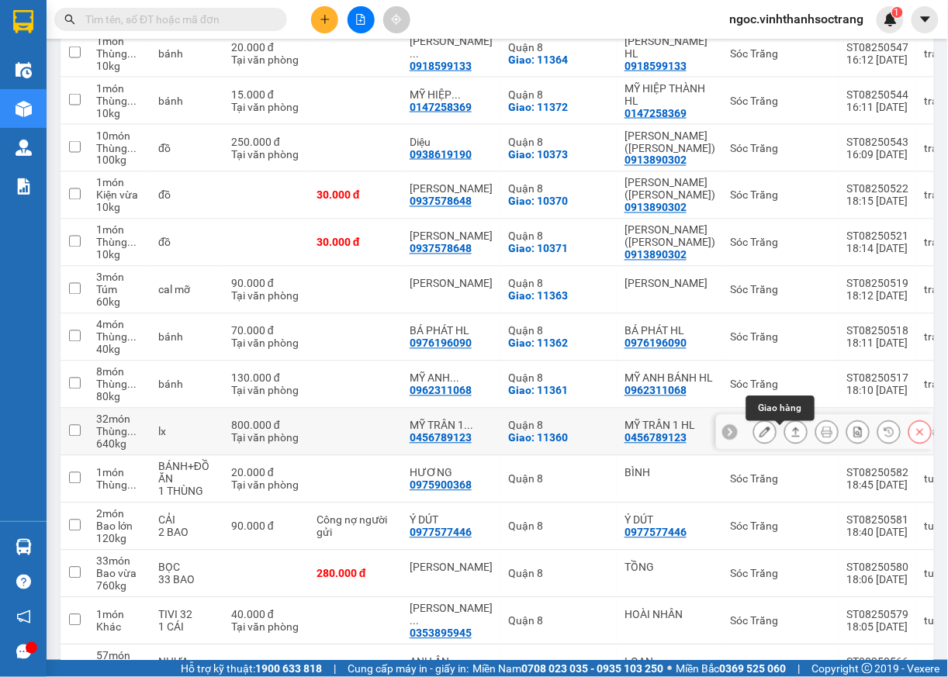
click at [791, 438] on icon at bounding box center [796, 432] width 11 height 11
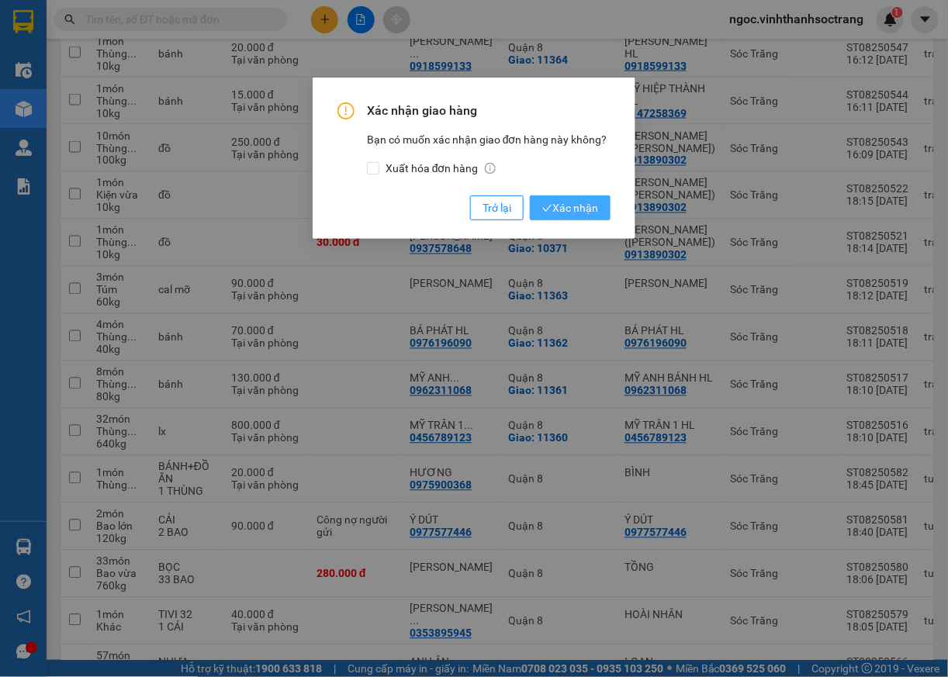
click at [596, 214] on span "Xác nhận" at bounding box center [570, 207] width 56 height 17
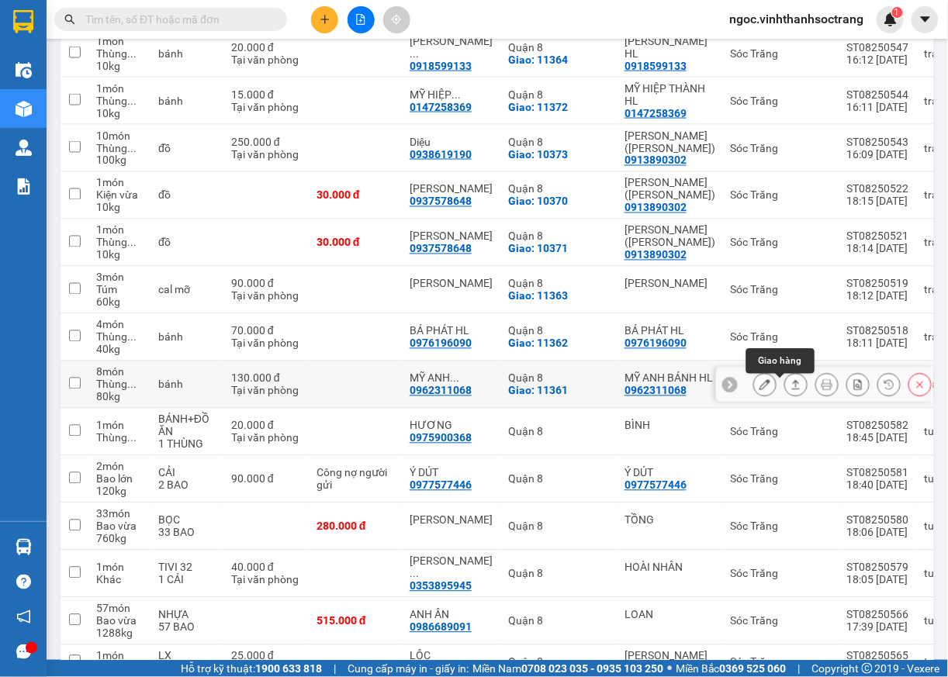
click at [791, 389] on icon at bounding box center [796, 384] width 11 height 11
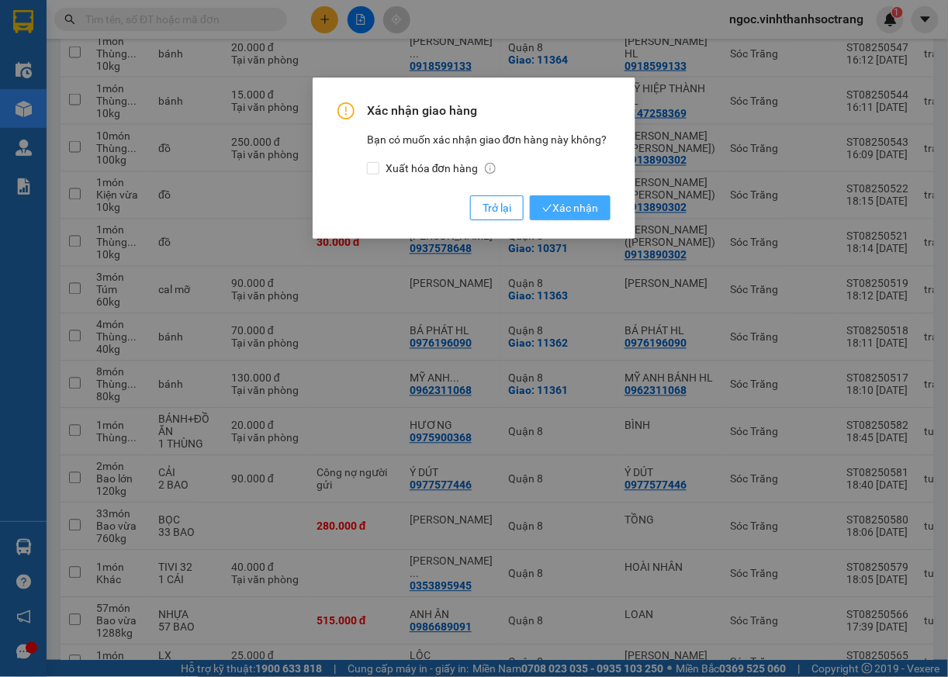
click at [588, 214] on span "Xác nhận" at bounding box center [570, 207] width 56 height 17
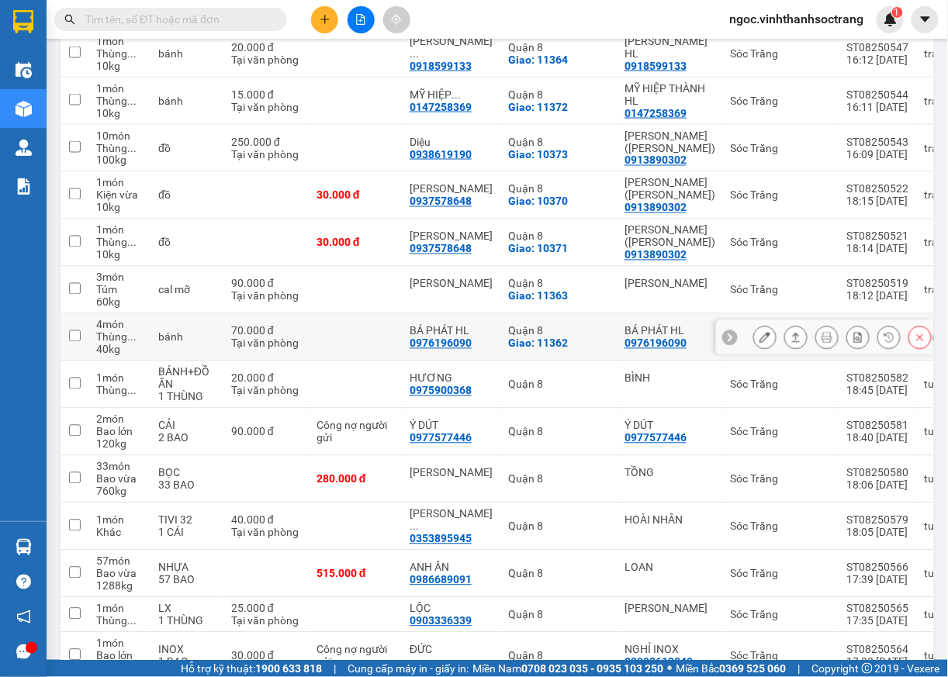
click at [785, 339] on button at bounding box center [796, 337] width 22 height 27
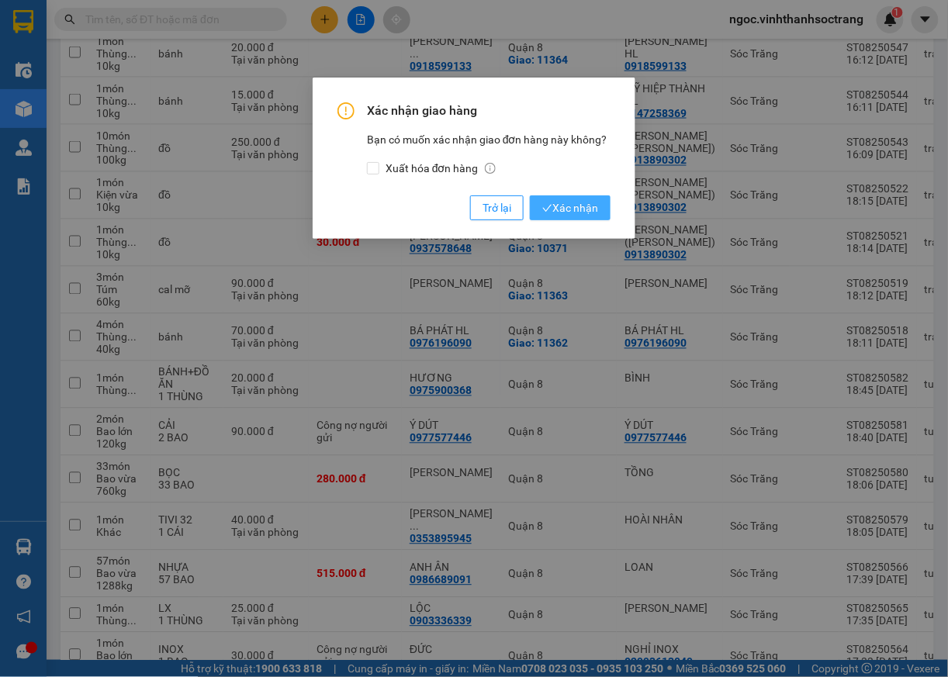
click at [596, 211] on span "Xác nhận" at bounding box center [570, 207] width 56 height 17
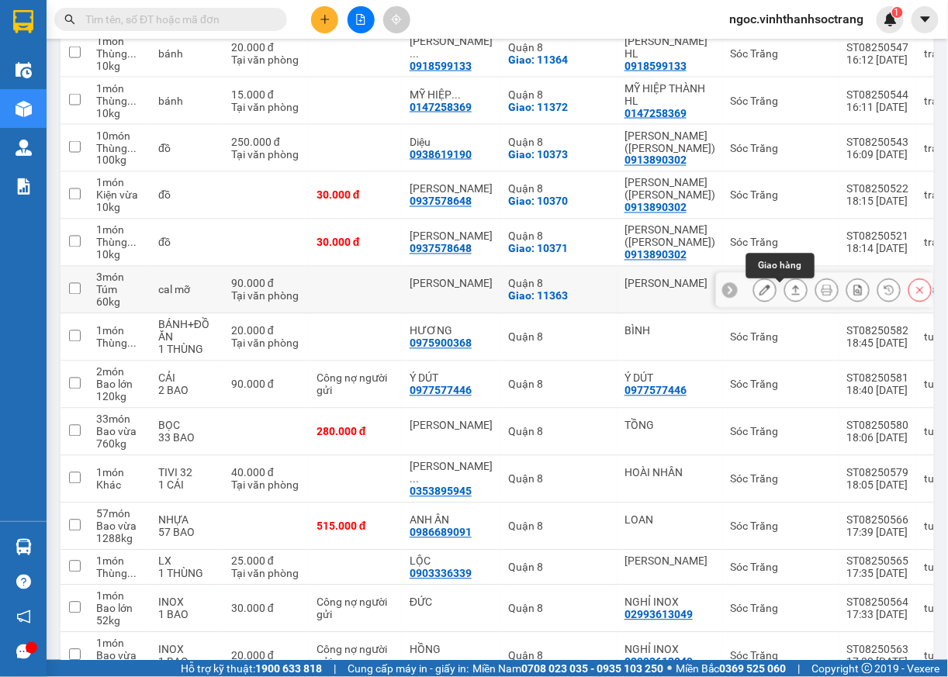
click at [791, 296] on icon at bounding box center [796, 290] width 11 height 11
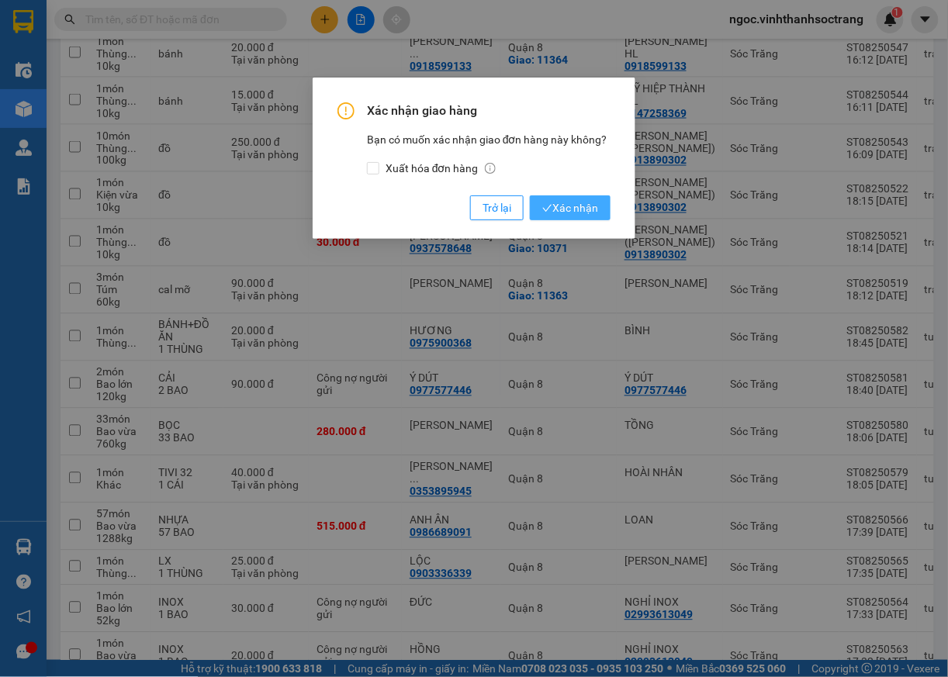
click at [570, 212] on span "Xác nhận" at bounding box center [570, 207] width 56 height 17
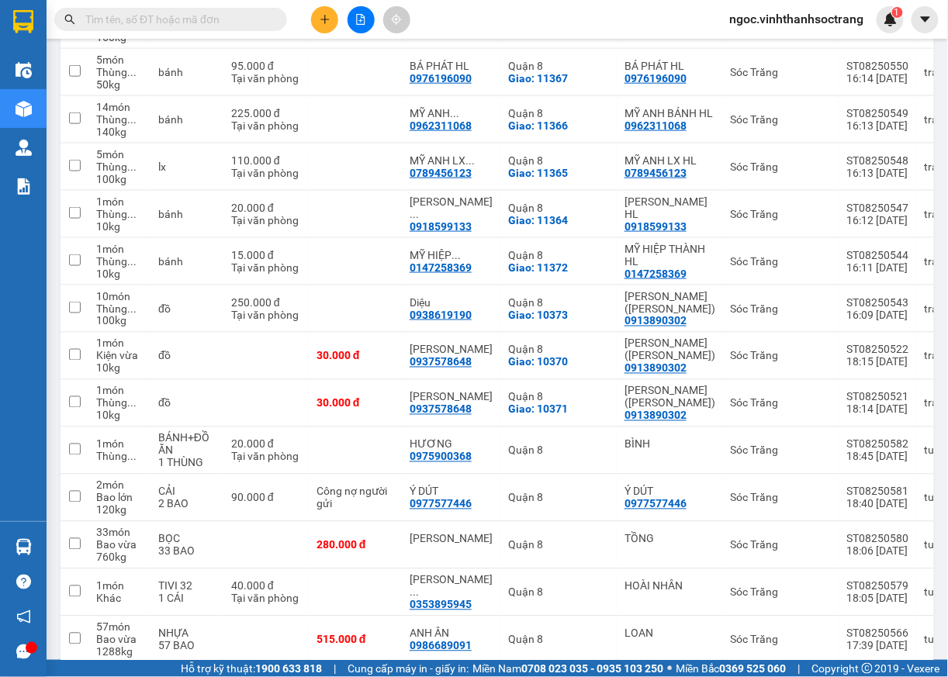
scroll to position [383, 0]
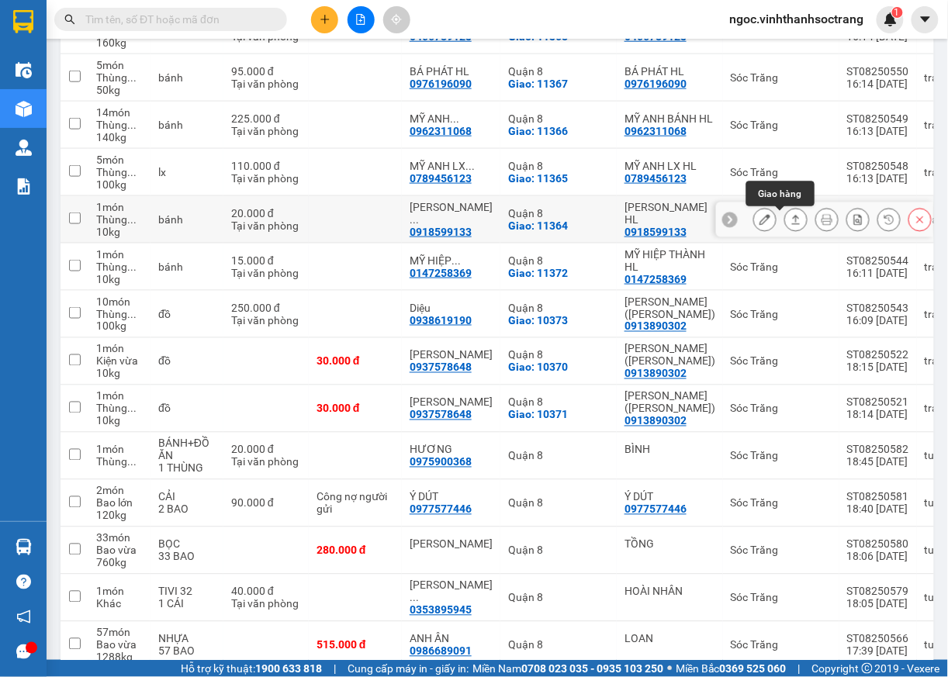
click at [791, 222] on icon at bounding box center [796, 219] width 11 height 11
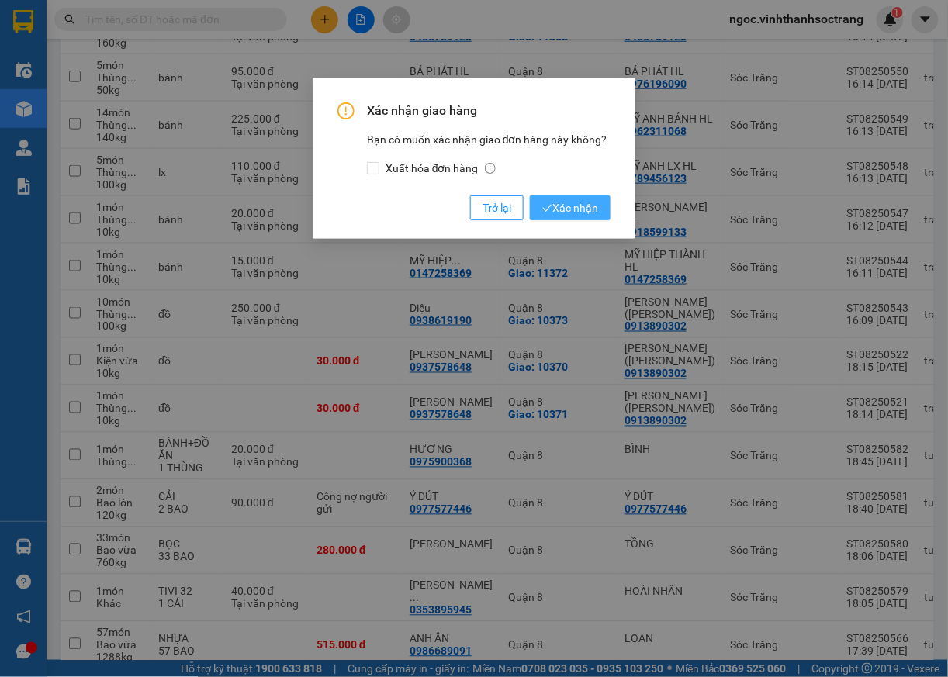
click at [581, 212] on span "Xác nhận" at bounding box center [570, 207] width 56 height 17
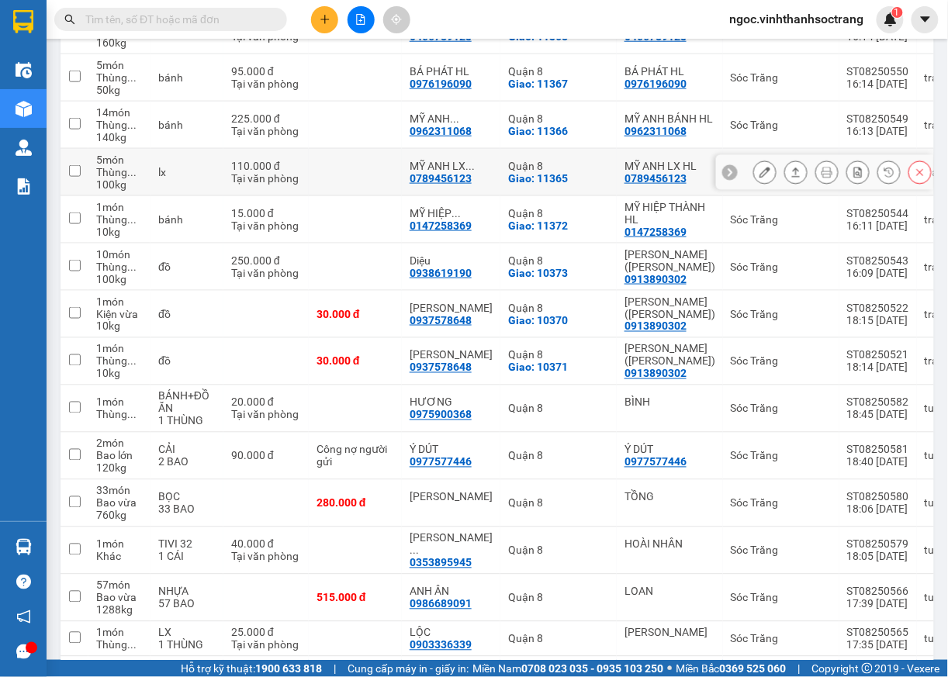
click at [791, 171] on icon at bounding box center [796, 172] width 11 height 11
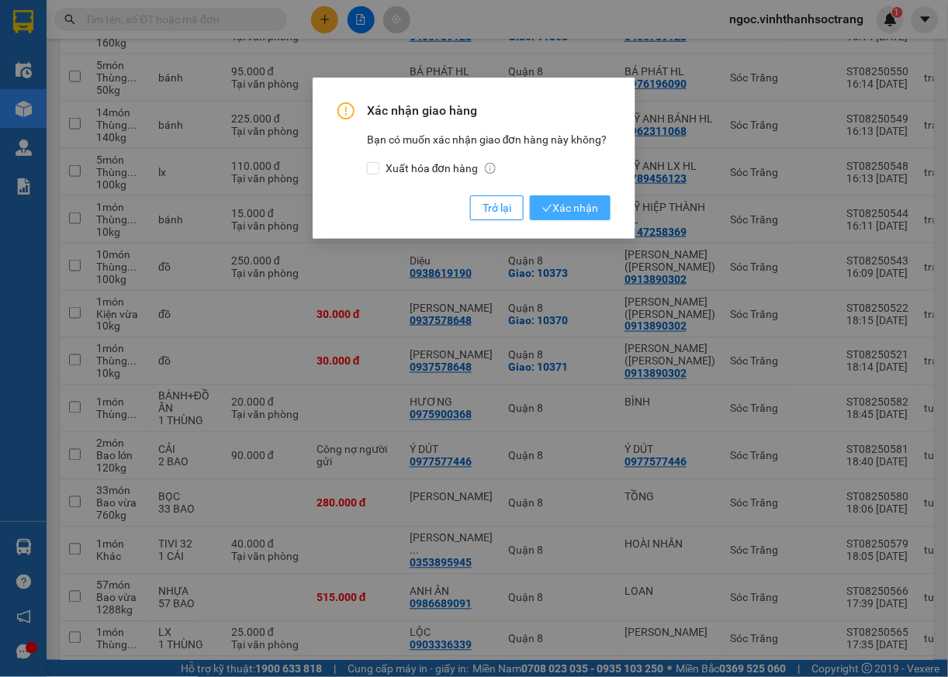
click at [563, 208] on span "Xác nhận" at bounding box center [570, 207] width 56 height 17
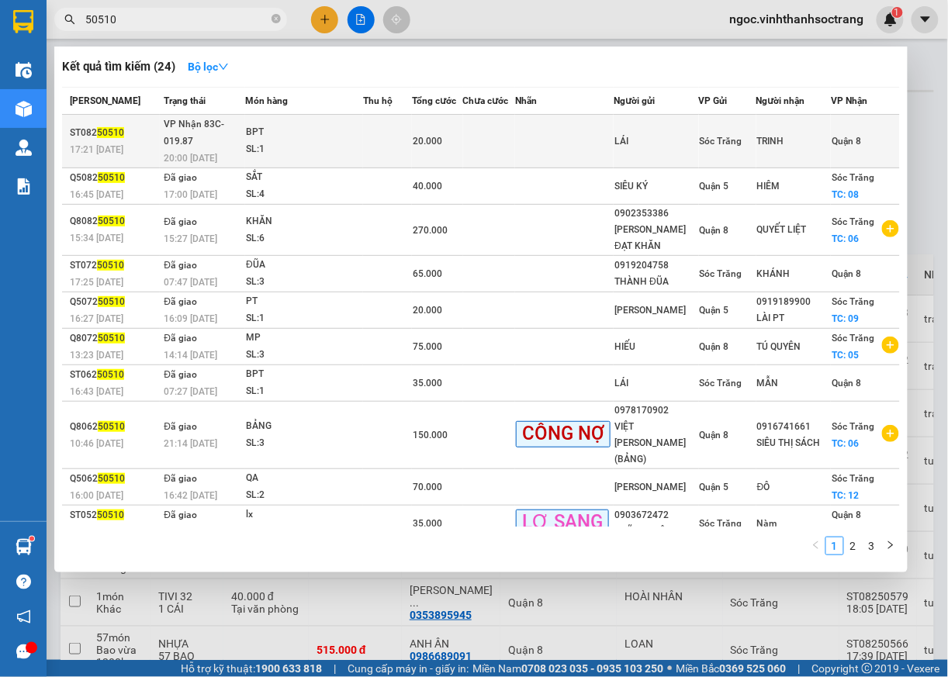
click at [849, 141] on span "Quận 8" at bounding box center [846, 141] width 29 height 11
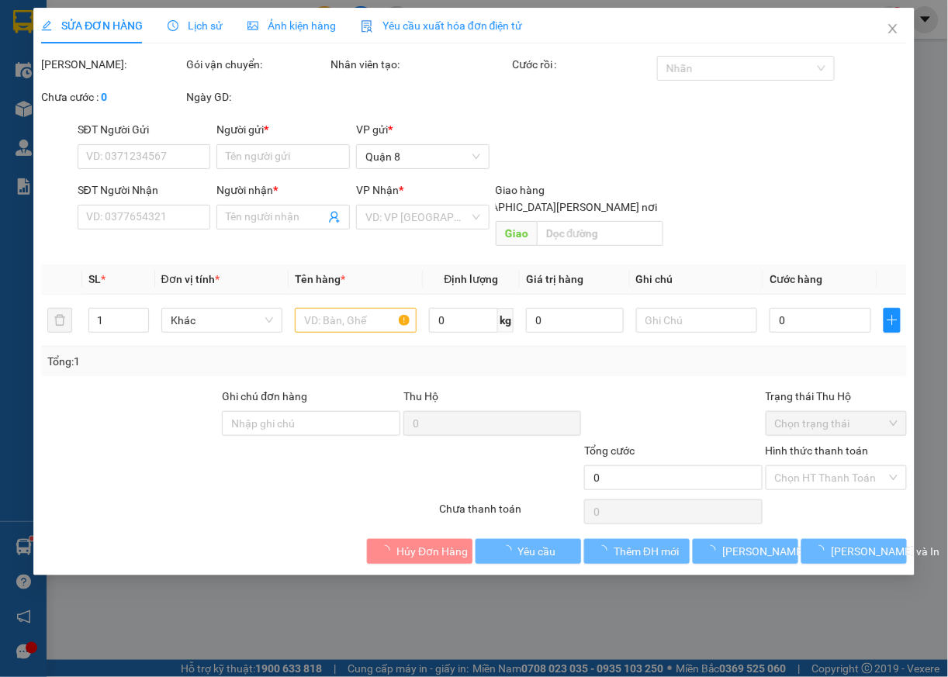
type input "LÁI"
type input "TRINH"
type input "20.000"
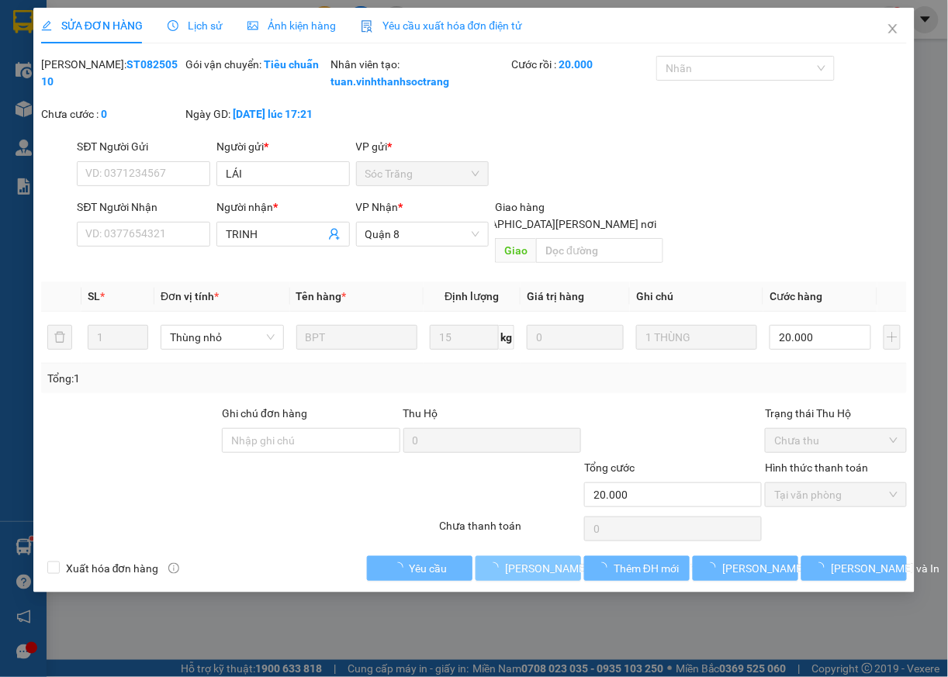
click at [526, 570] on span "[PERSON_NAME] và [PERSON_NAME] hàng" at bounding box center [610, 568] width 210 height 17
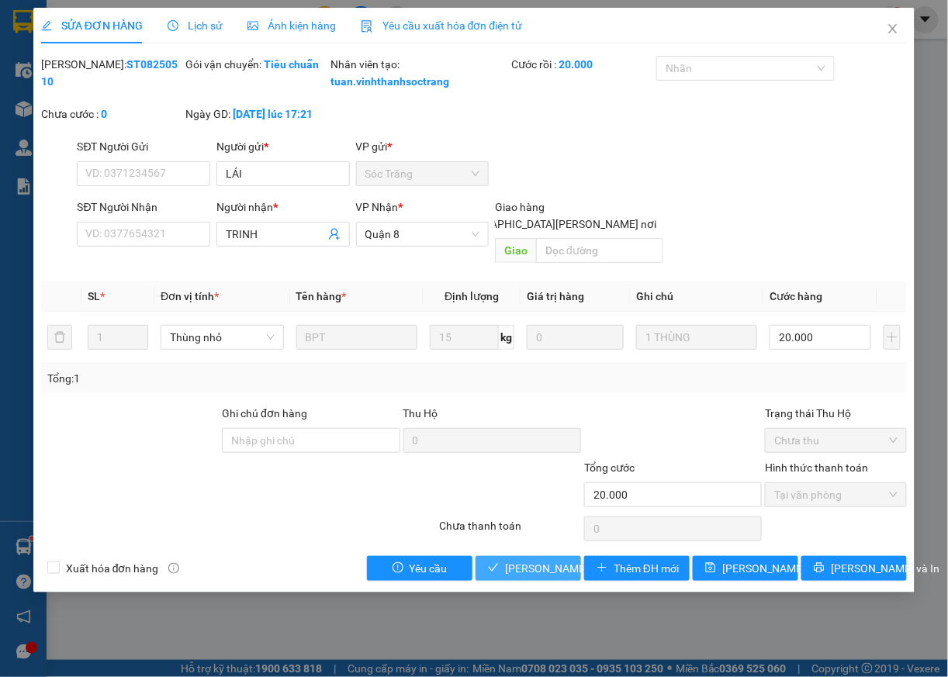
click at [559, 575] on span "[PERSON_NAME] và [PERSON_NAME] hàng" at bounding box center [610, 568] width 210 height 17
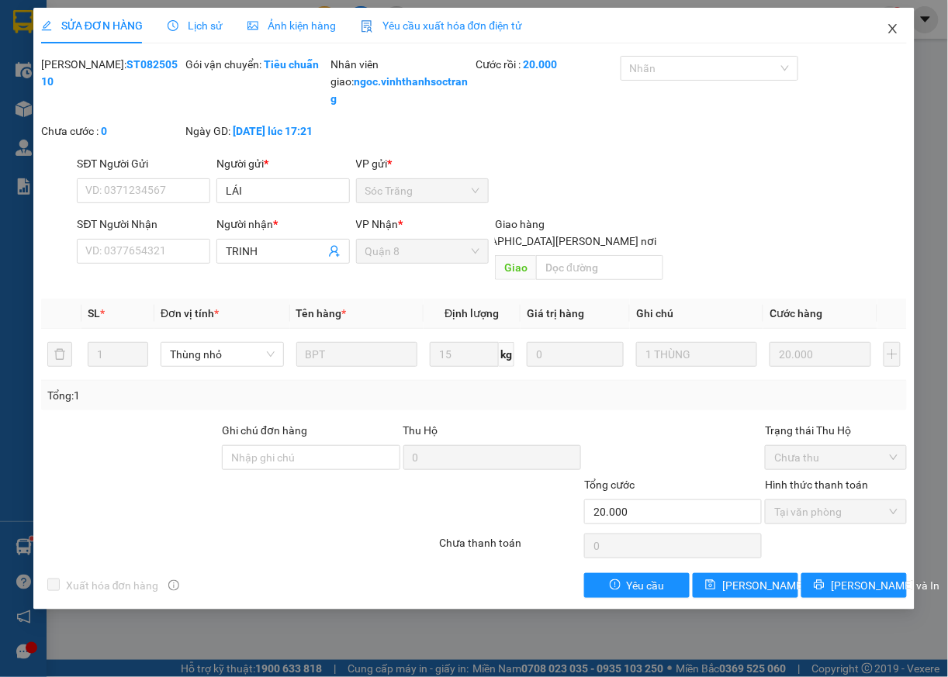
click at [892, 32] on icon "close" at bounding box center [893, 29] width 12 height 12
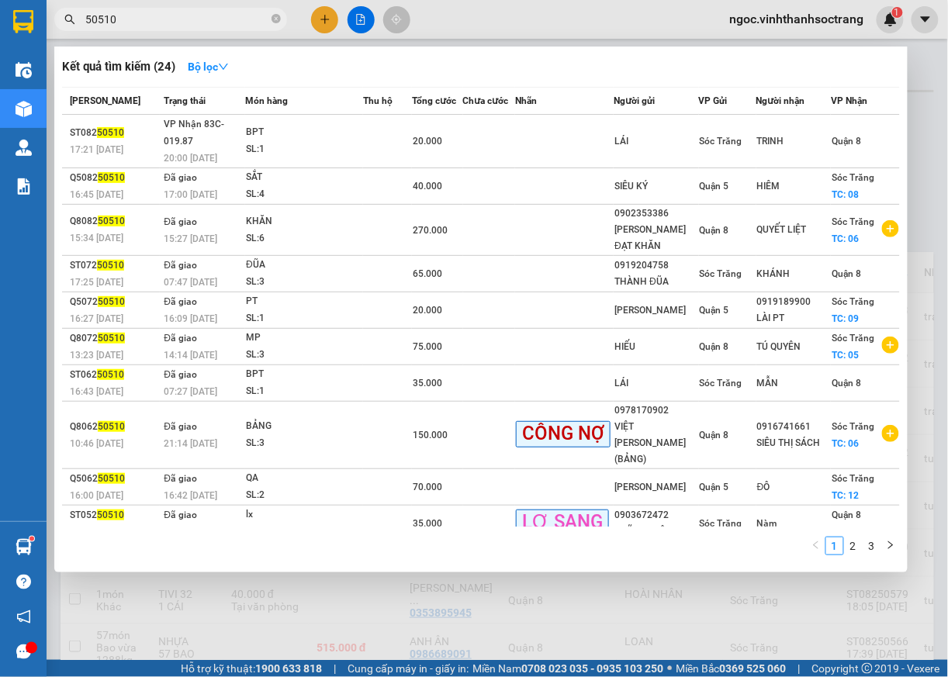
click at [282, 20] on span "50510" at bounding box center [170, 19] width 233 height 23
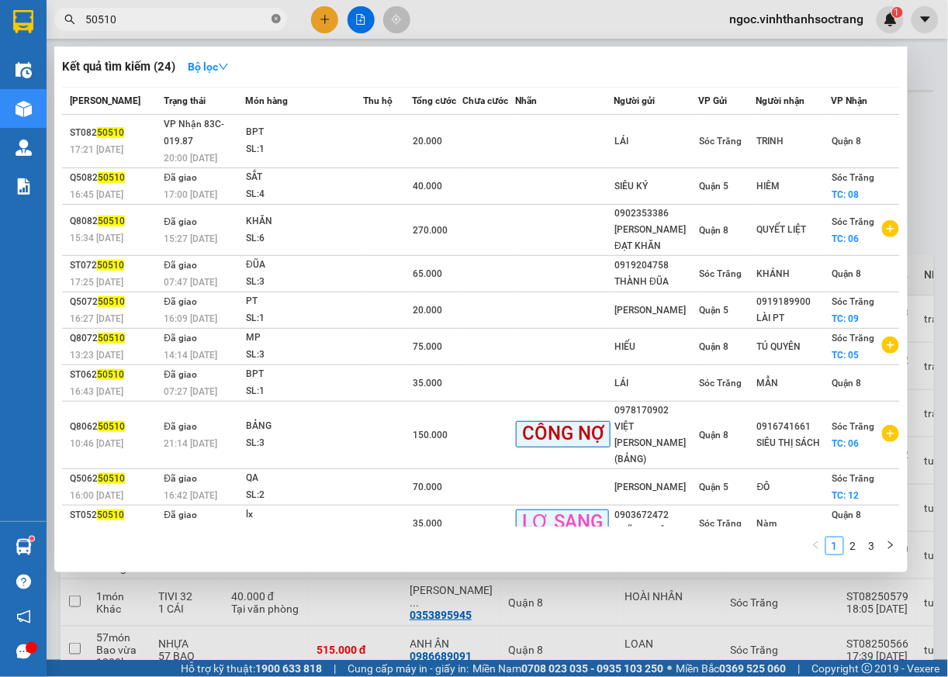
click at [280, 19] on icon "close-circle" at bounding box center [276, 18] width 9 height 9
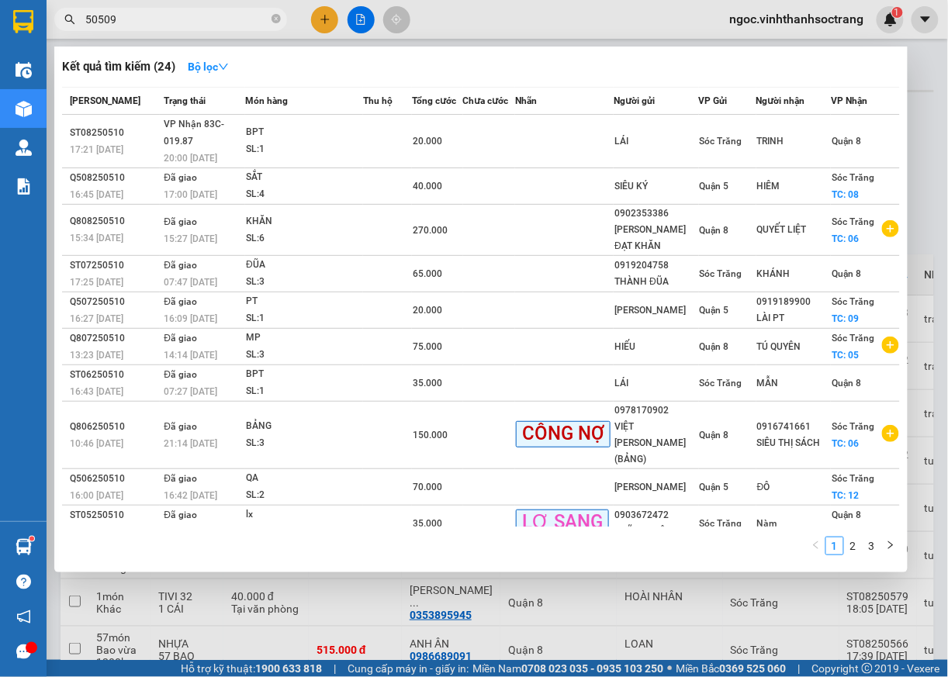
type input "50509"
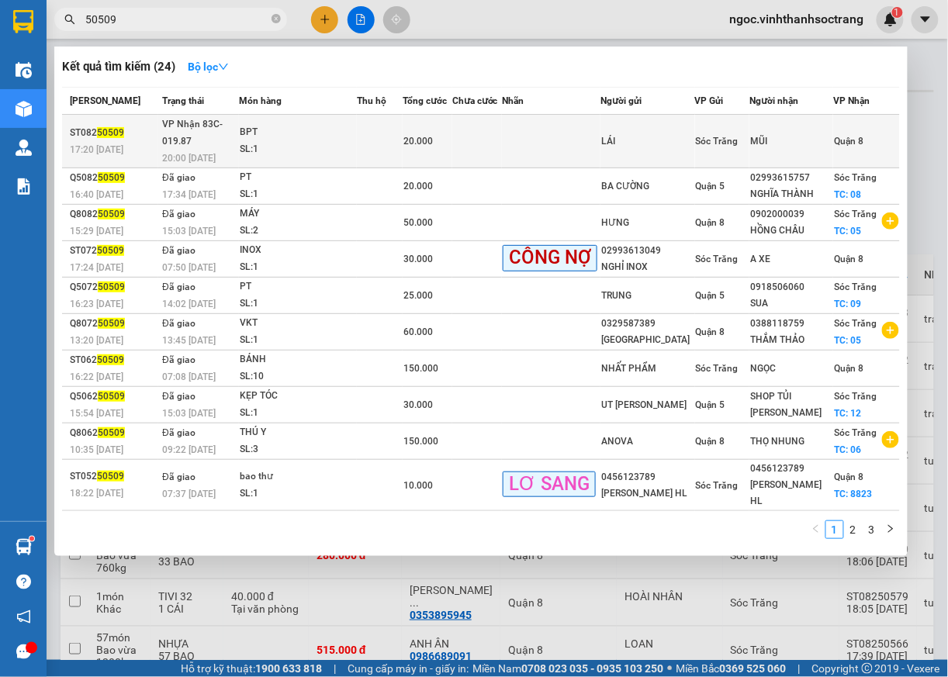
click at [845, 140] on span "Quận 8" at bounding box center [848, 141] width 29 height 11
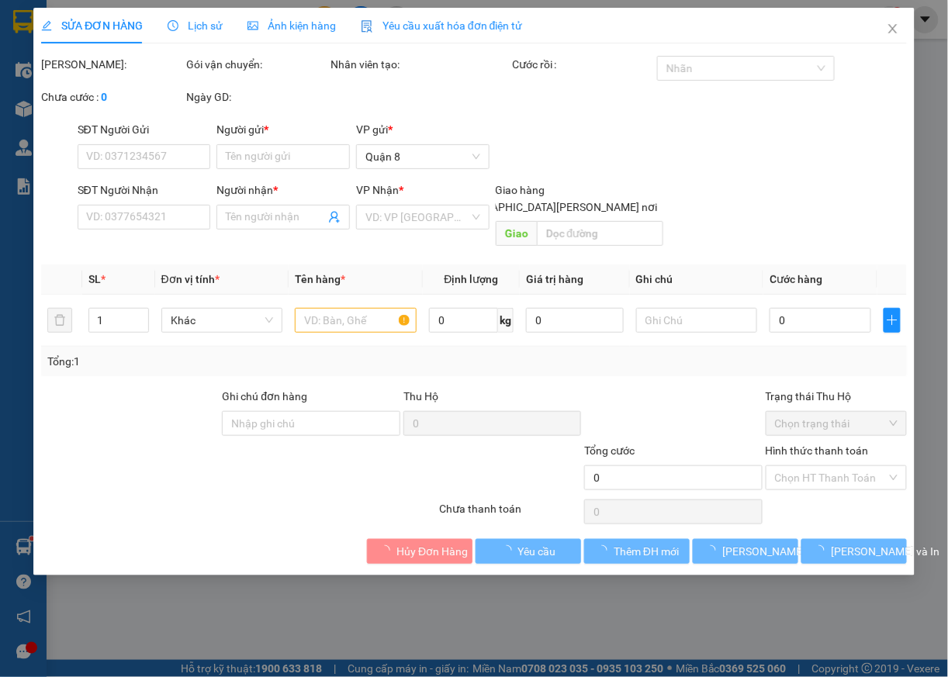
type input "LÁI"
type input "MŨI"
type input "20.000"
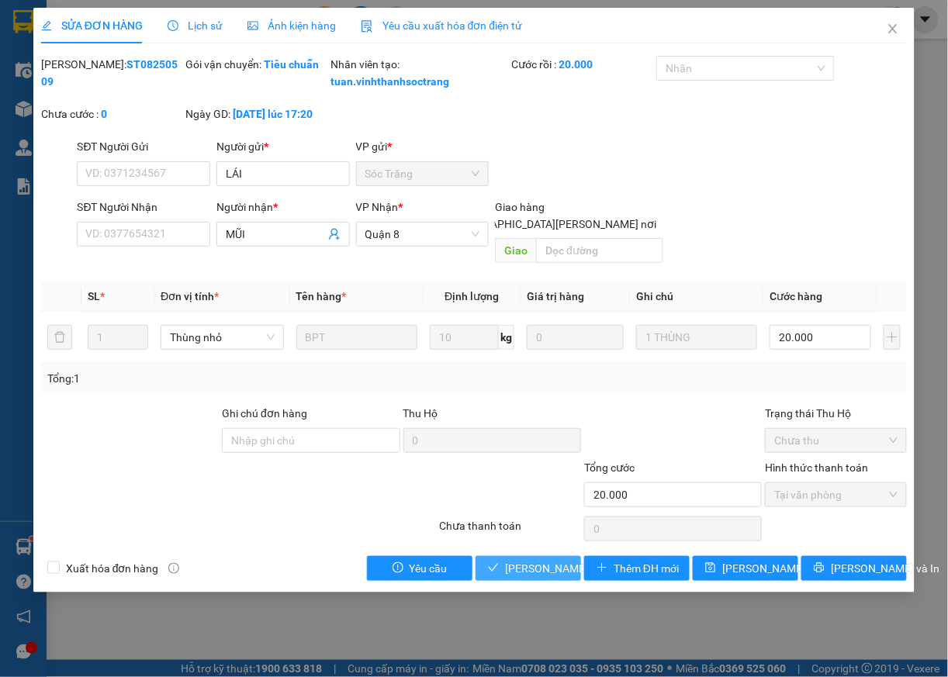
click at [548, 568] on span "[PERSON_NAME] và [PERSON_NAME] hàng" at bounding box center [610, 568] width 210 height 17
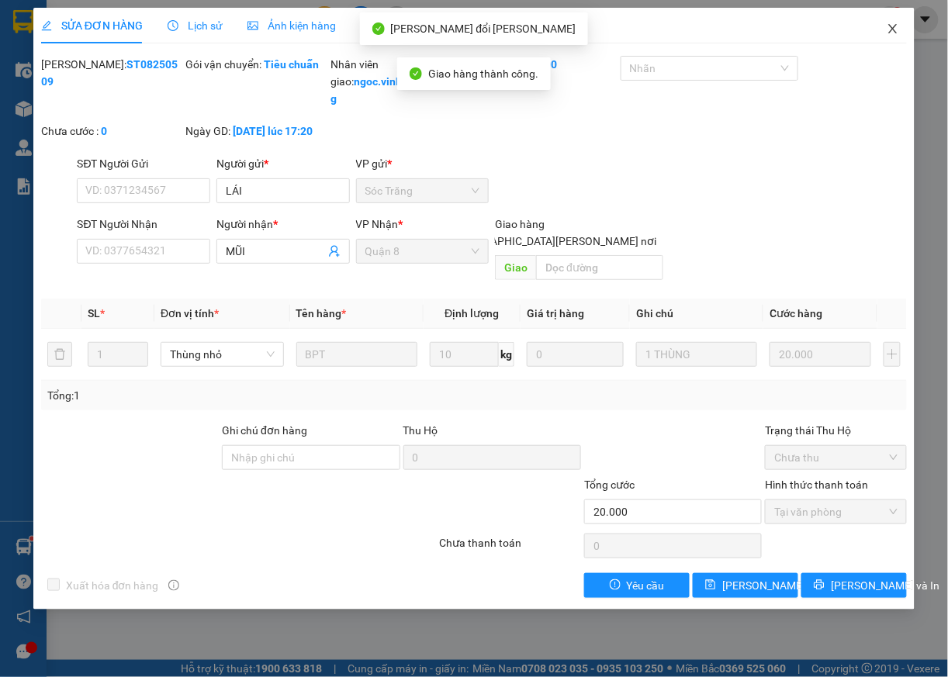
click at [897, 25] on icon "close" at bounding box center [893, 29] width 12 height 12
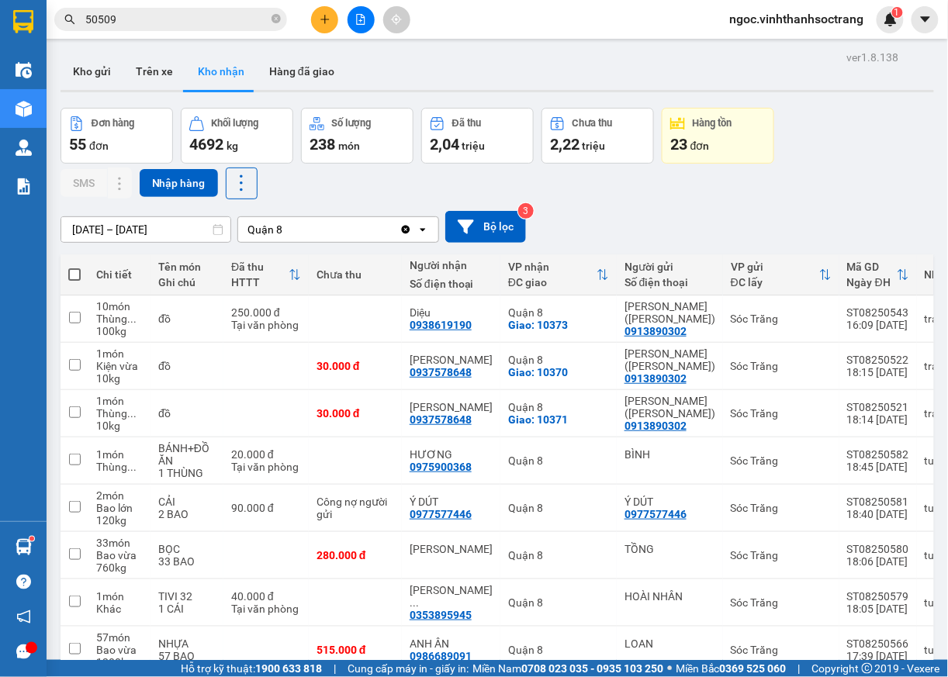
click at [188, 19] on input "50509" at bounding box center [176, 19] width 183 height 17
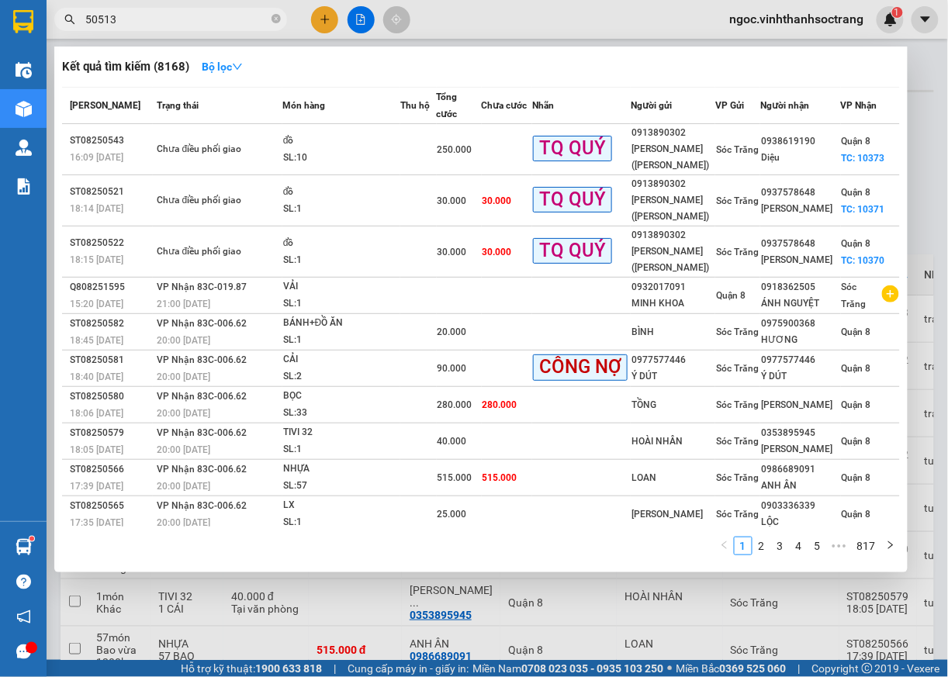
type input "50513"
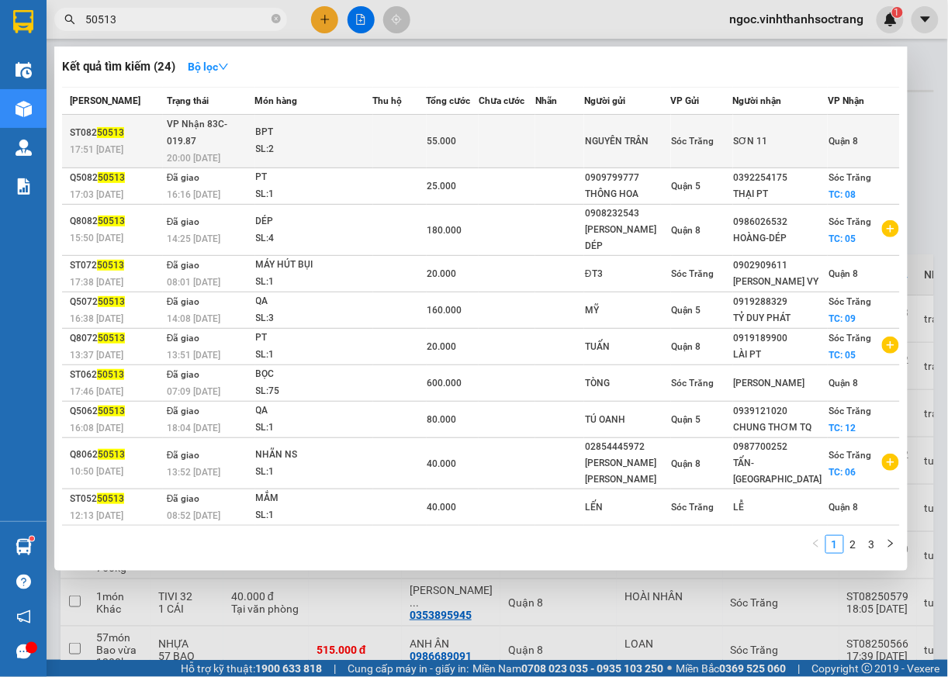
click at [836, 137] on span "Quận 8" at bounding box center [843, 141] width 29 height 11
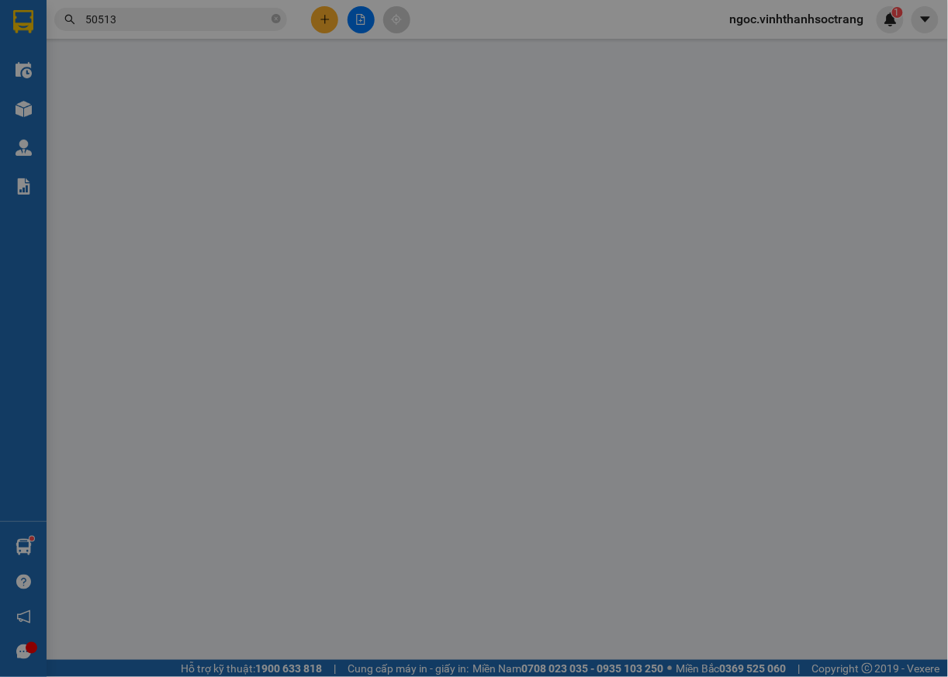
type input "NGUYÊN TRÂN"
type input "SƠN 11"
type input "55.000"
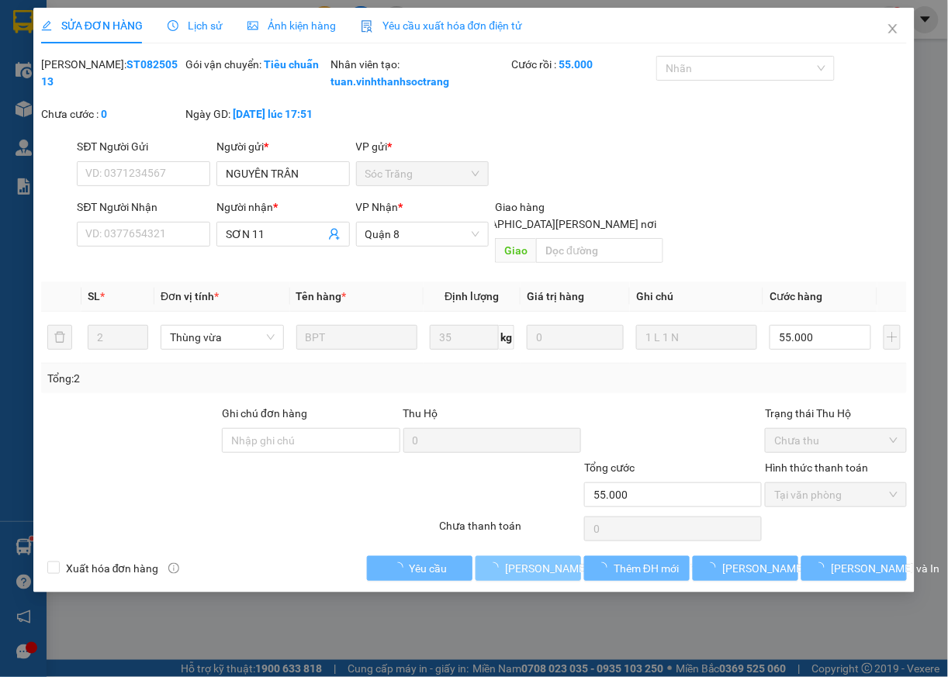
click at [554, 566] on span "[PERSON_NAME] và [PERSON_NAME] hàng" at bounding box center [610, 568] width 210 height 17
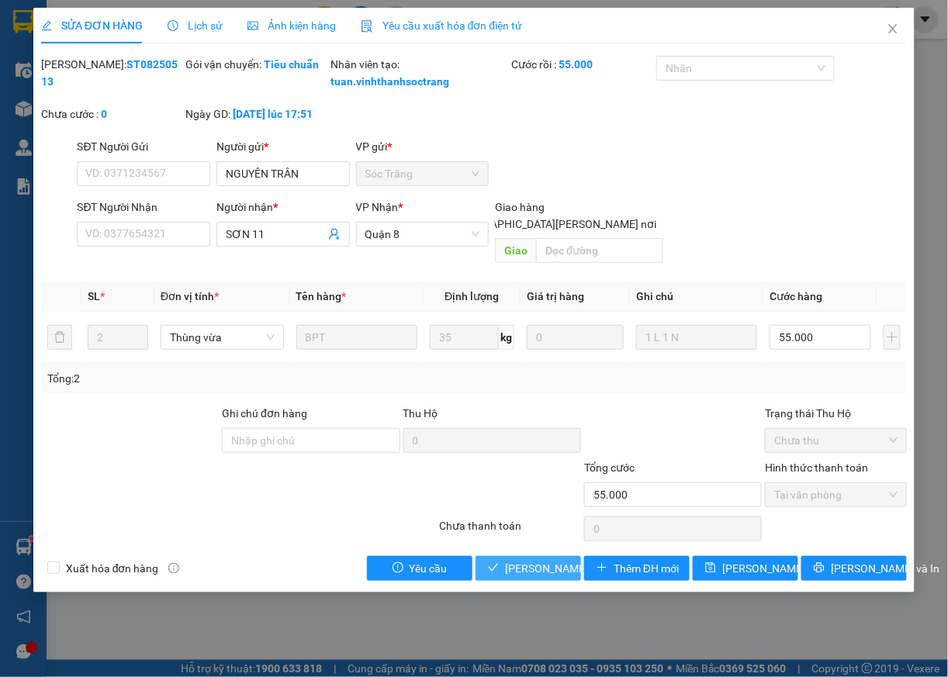
click at [548, 572] on span "[PERSON_NAME] và [PERSON_NAME] hàng" at bounding box center [610, 568] width 210 height 17
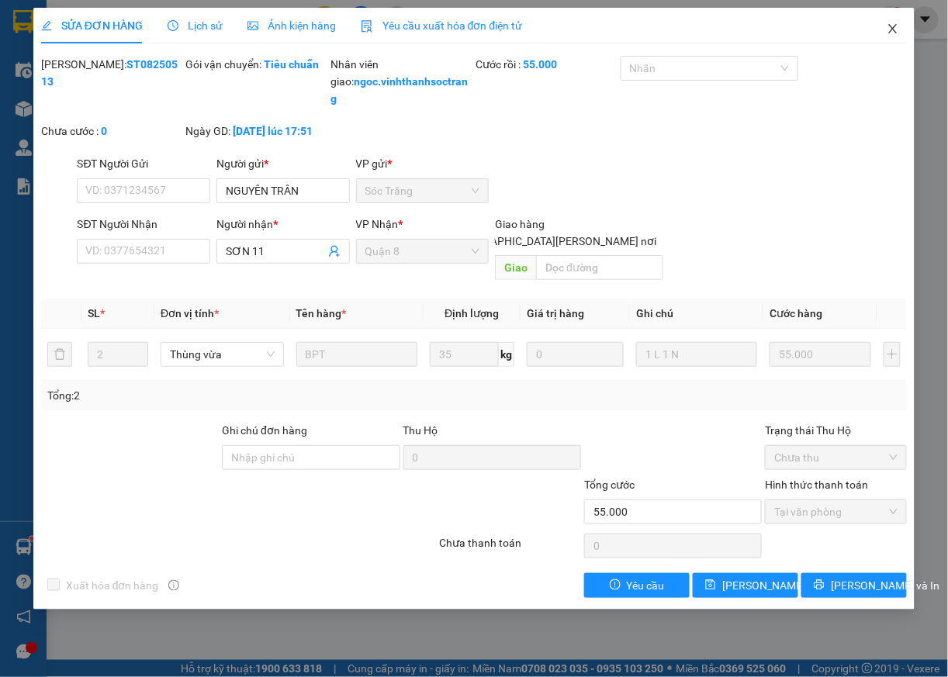
click at [889, 26] on icon "close" at bounding box center [893, 28] width 9 height 9
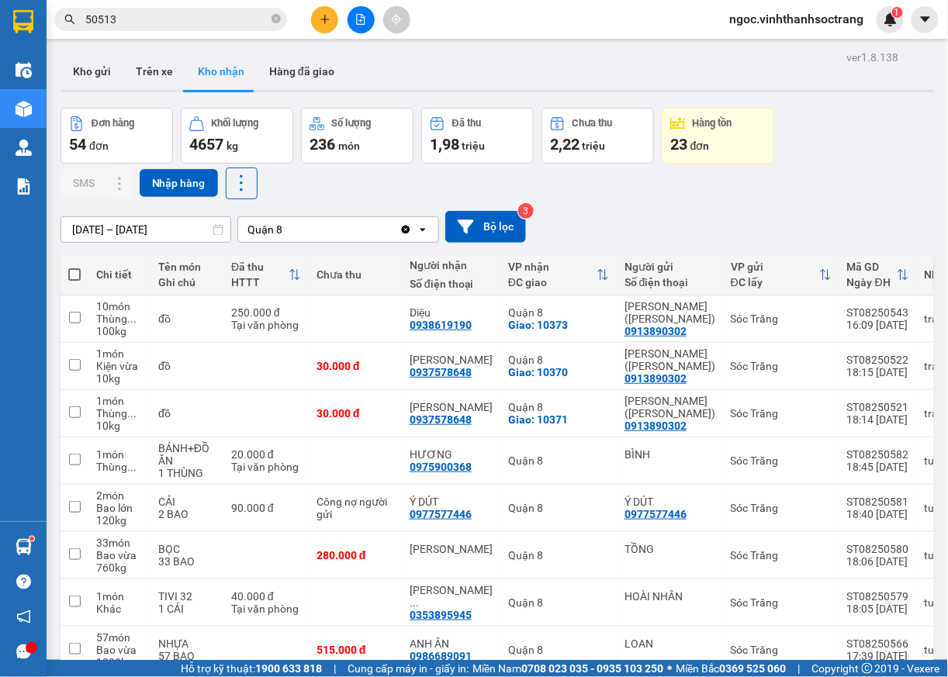
click at [277, 20] on icon "close-circle" at bounding box center [276, 18] width 9 height 9
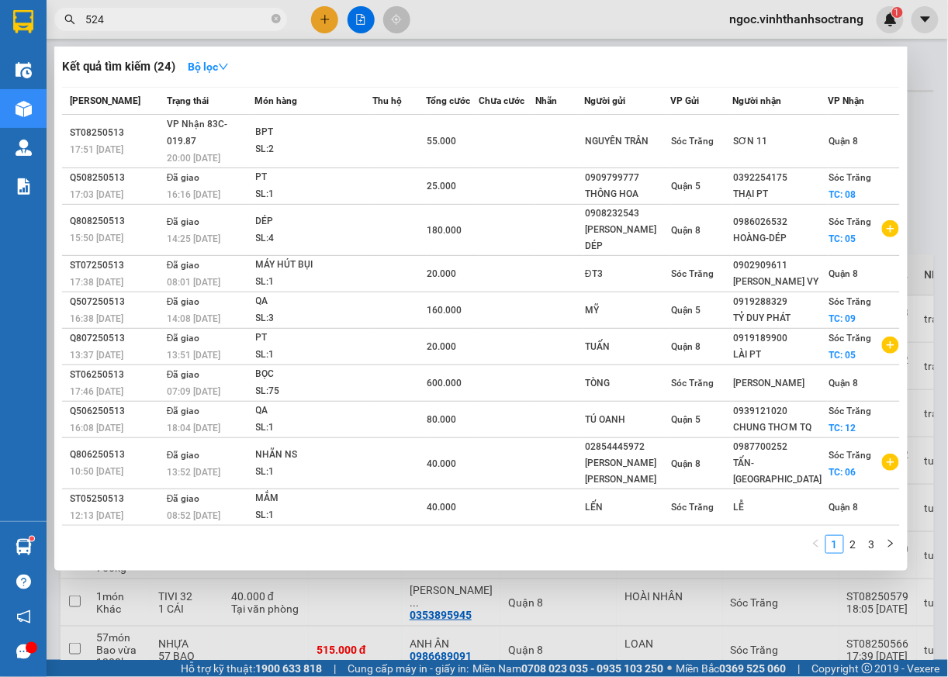
type input "524"
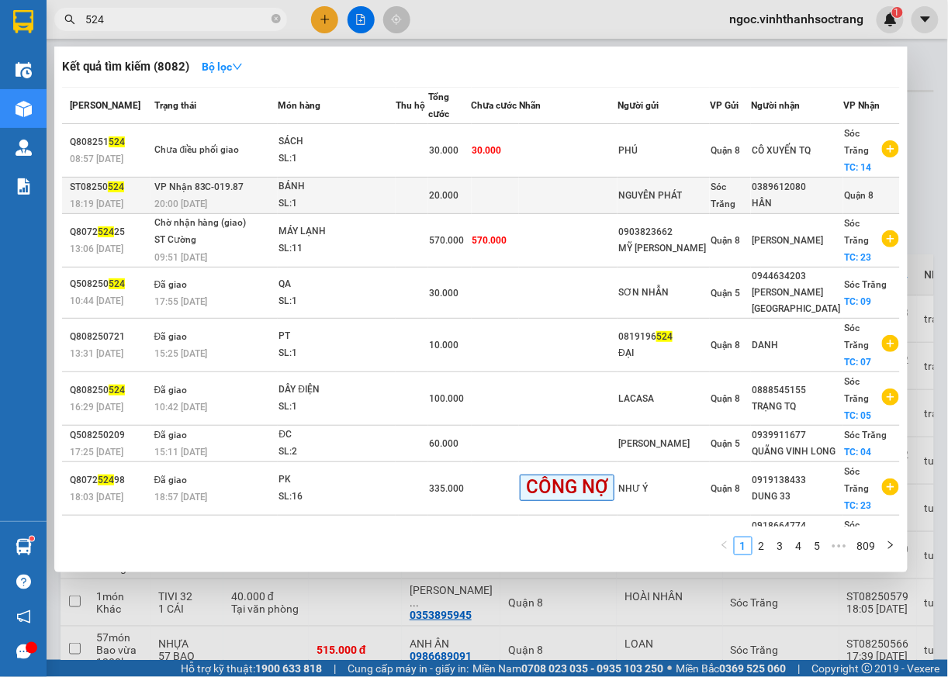
click at [850, 187] on td "Quận 8" at bounding box center [871, 196] width 57 height 36
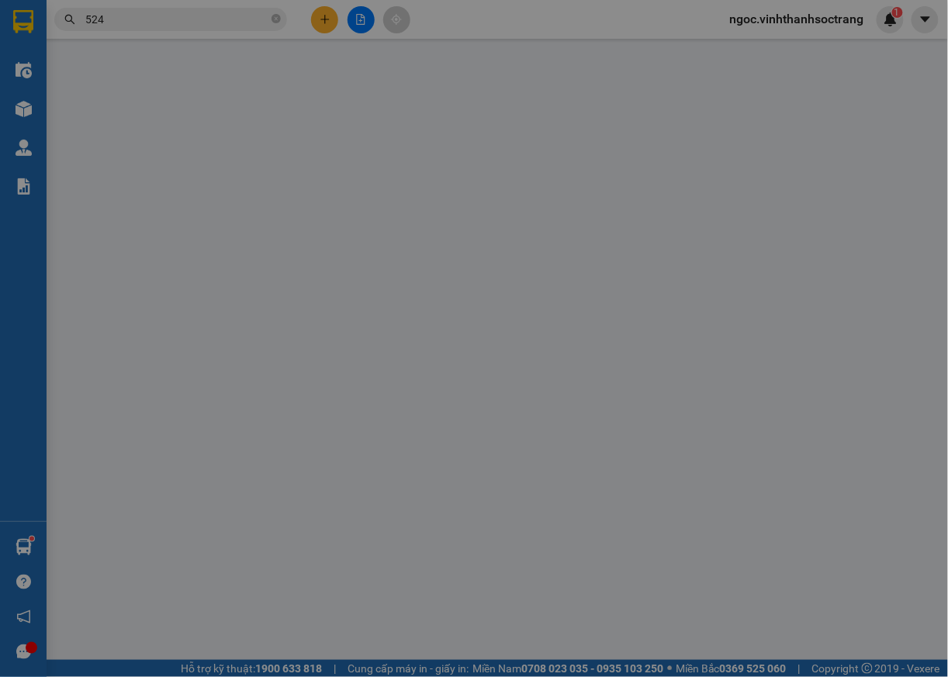
type input "NGUYÊN PHÁT"
type input "0389612080"
type input "HÂN"
type input "20.000"
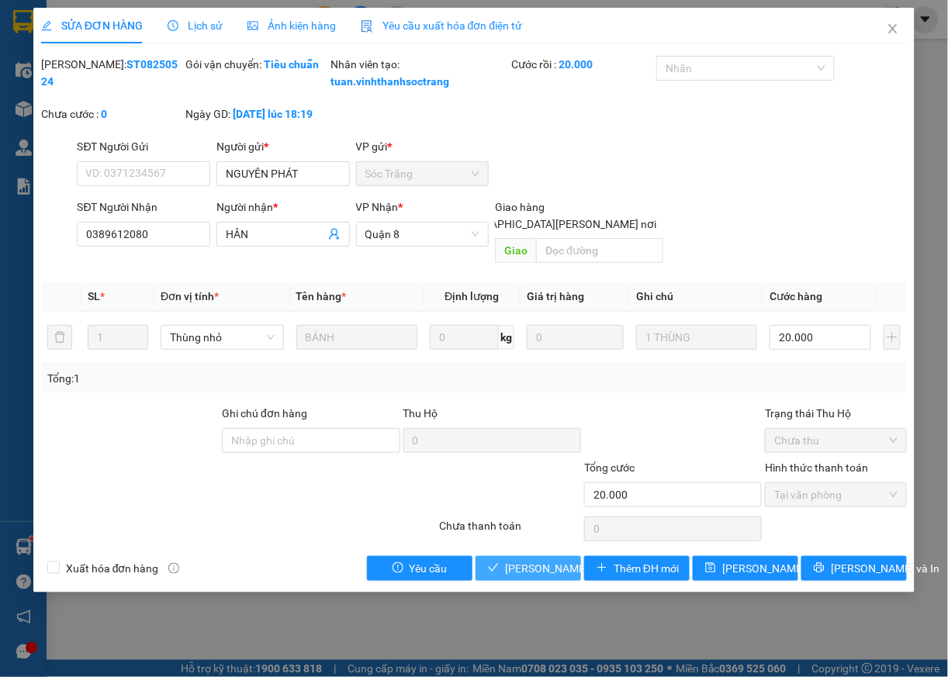
click at [551, 569] on span "[PERSON_NAME] và [PERSON_NAME] hàng" at bounding box center [610, 568] width 210 height 17
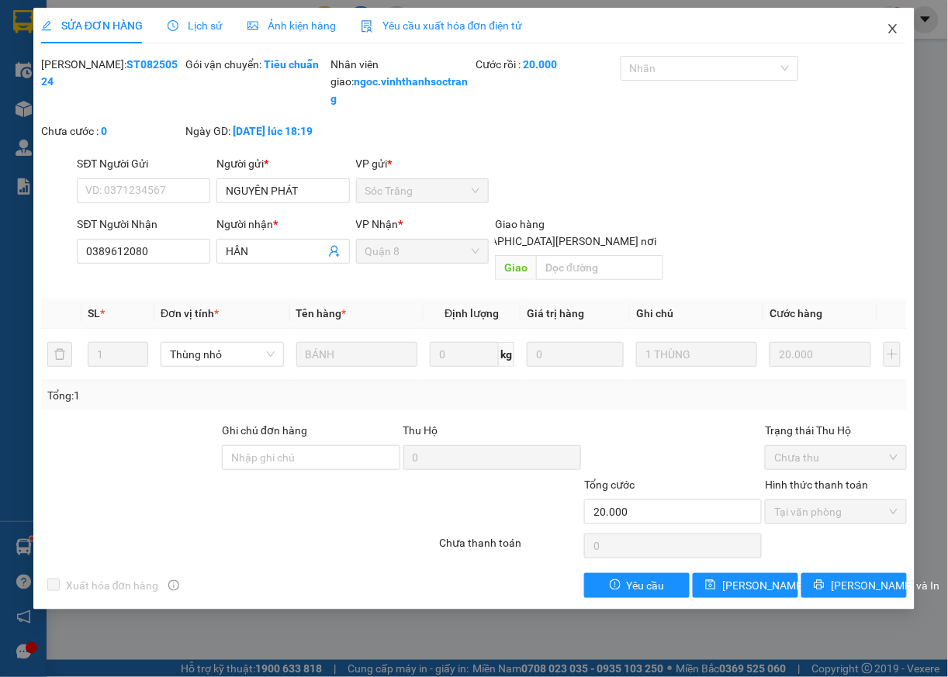
click at [895, 34] on icon "close" at bounding box center [893, 29] width 12 height 12
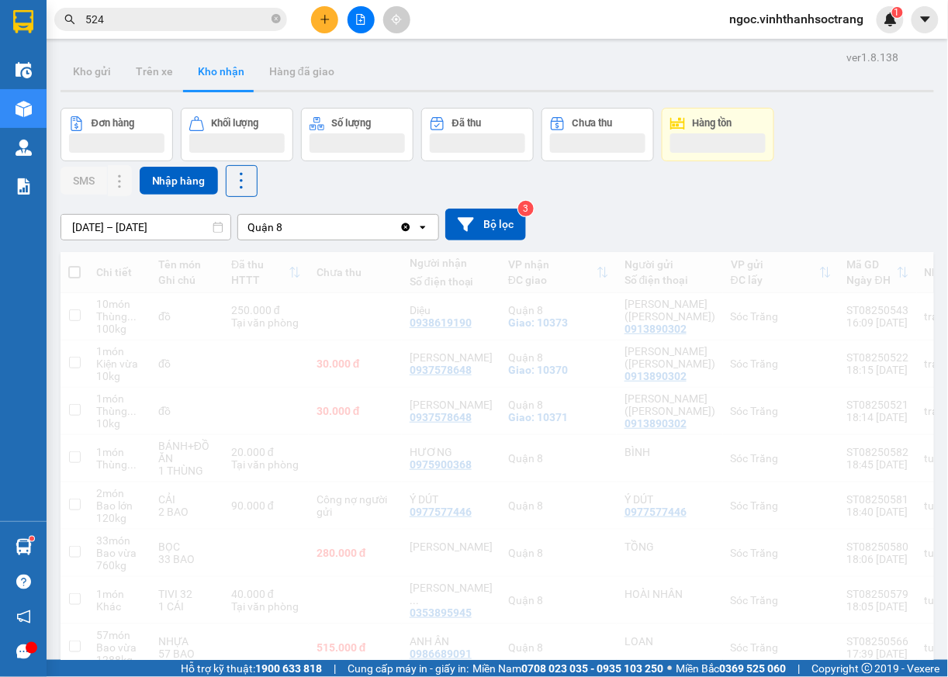
click at [119, 22] on input "524" at bounding box center [176, 19] width 183 height 17
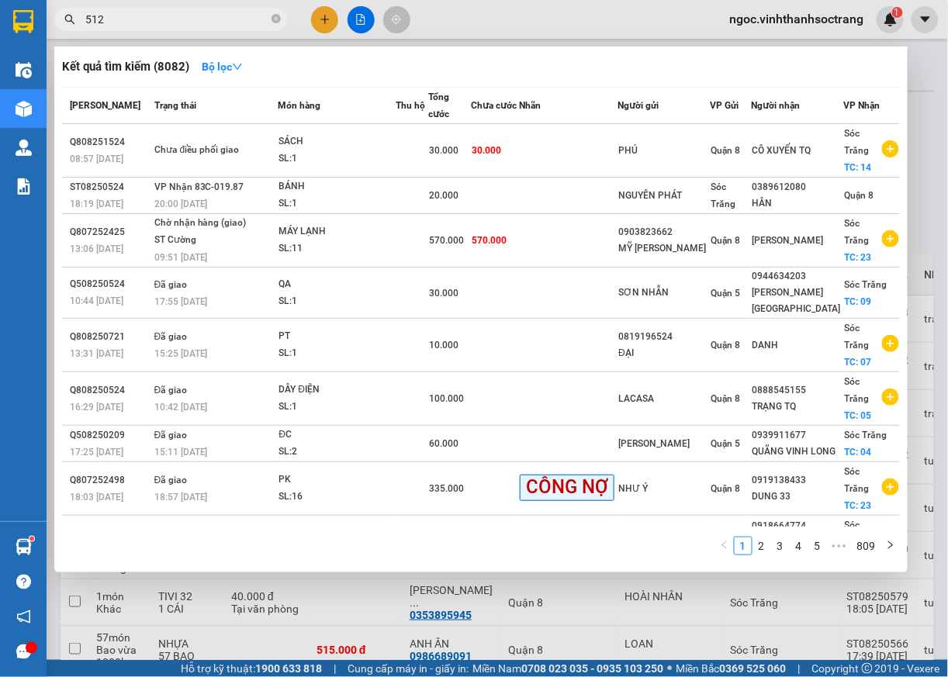
type input "512"
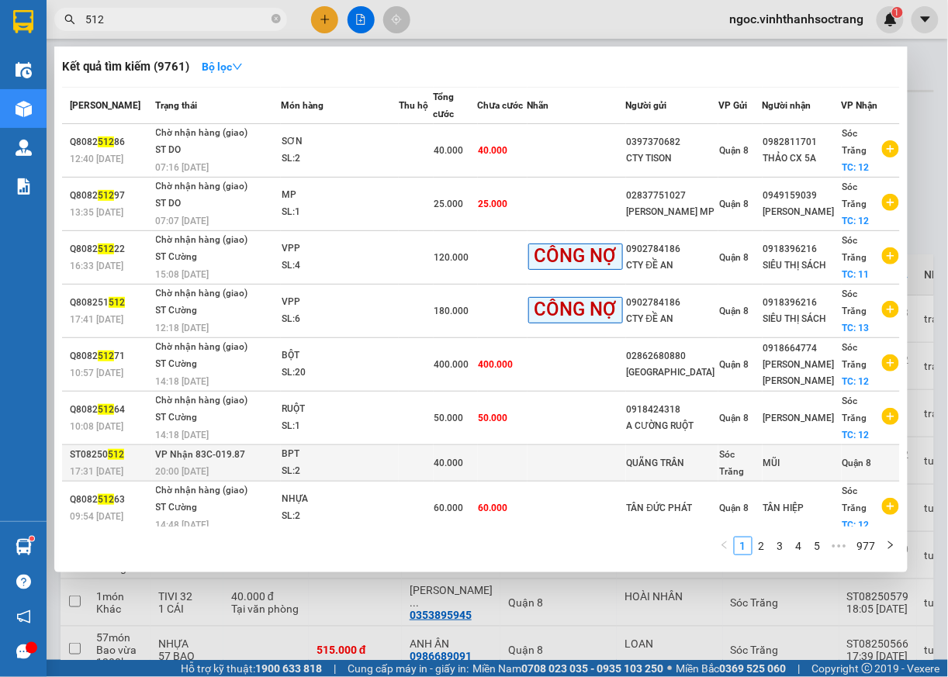
click at [860, 458] on span "Quận 8" at bounding box center [857, 463] width 29 height 11
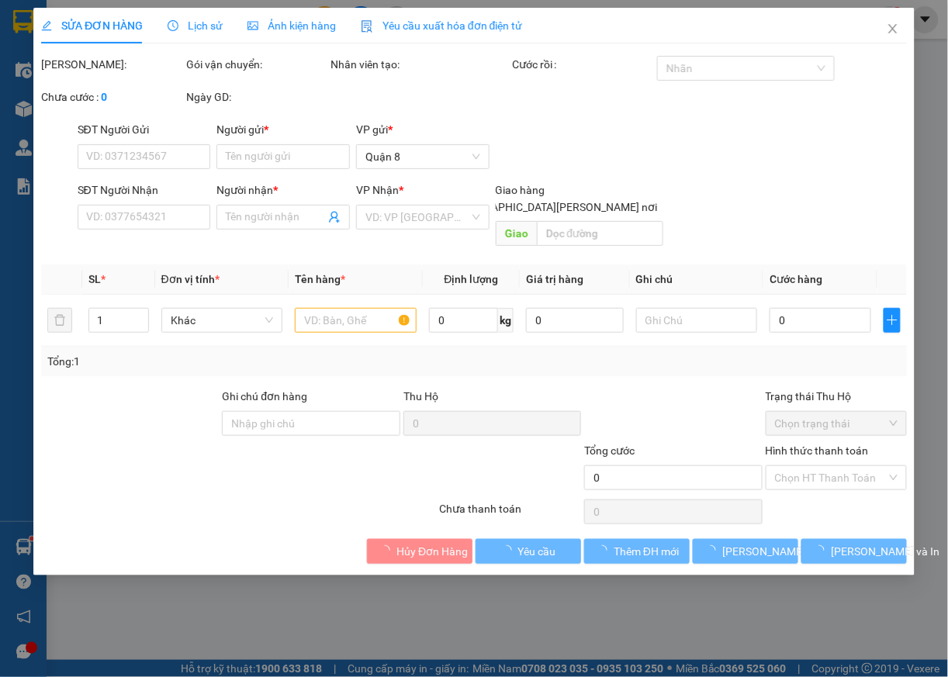
type input "QUÃNG TRÂN"
type input "MŨI"
type input "40.000"
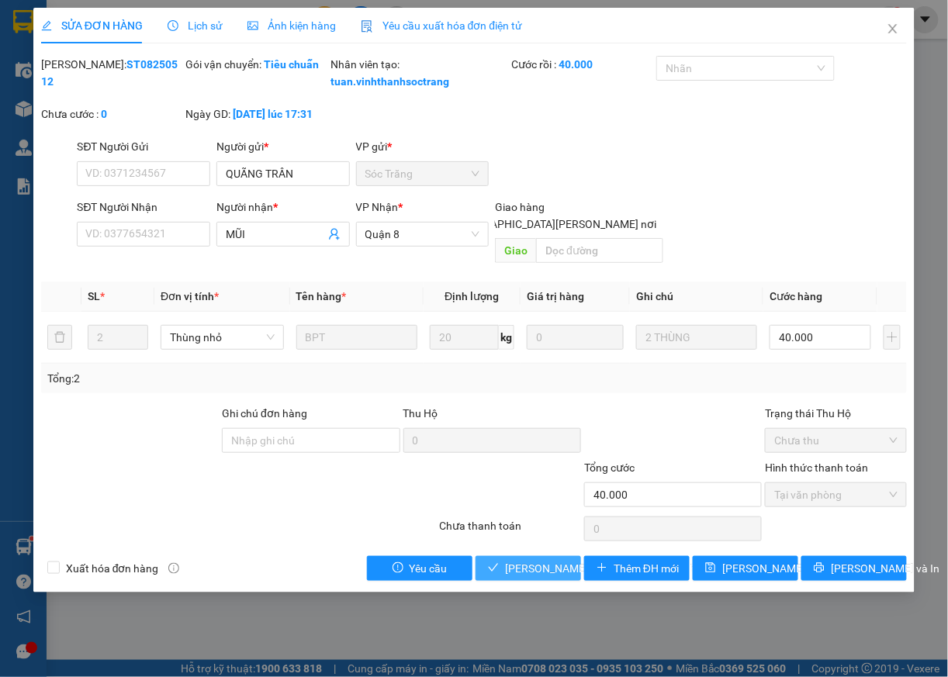
click at [562, 573] on span "[PERSON_NAME] và [PERSON_NAME] hàng" at bounding box center [610, 568] width 210 height 17
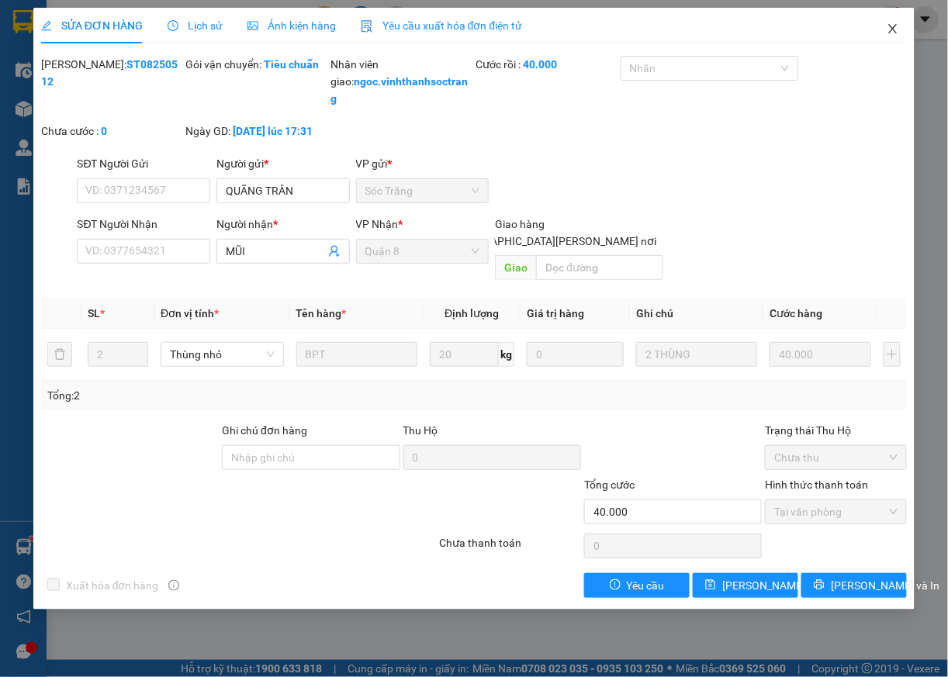
click at [899, 29] on icon "close" at bounding box center [893, 29] width 12 height 12
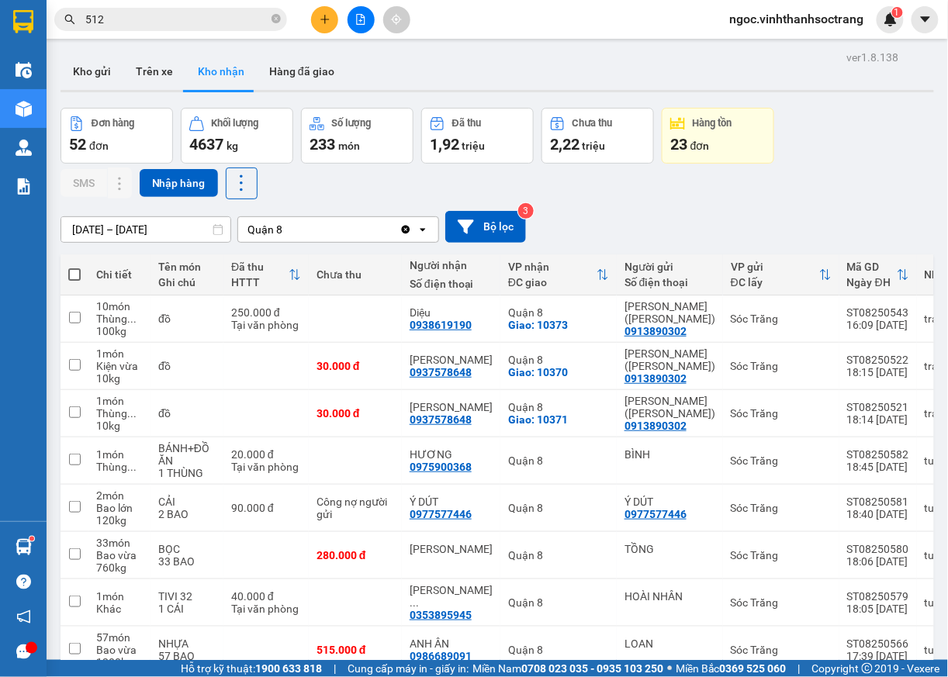
click at [175, 20] on input "512" at bounding box center [176, 19] width 183 height 17
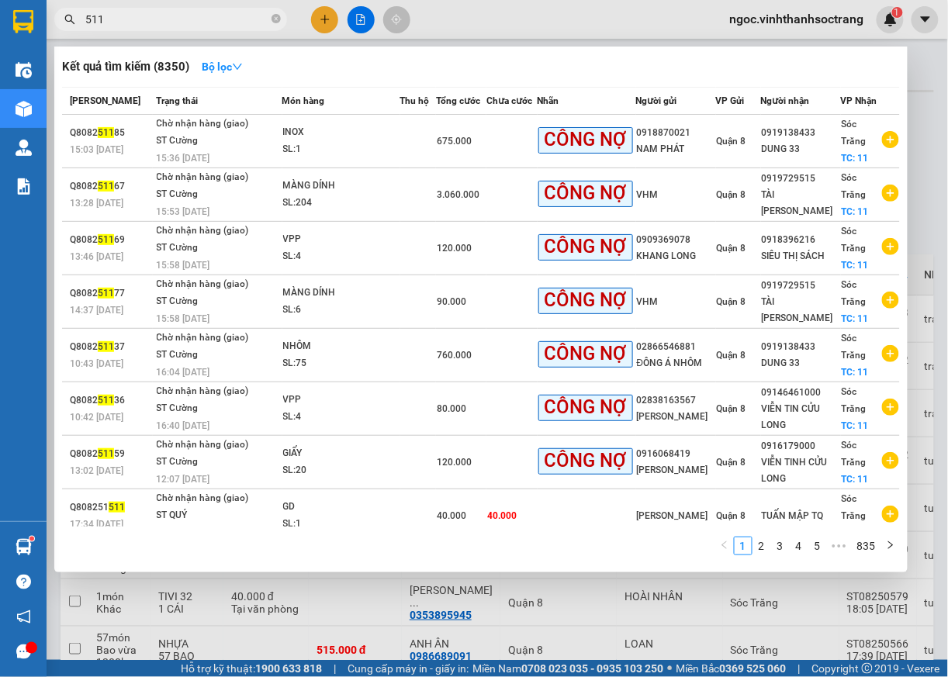
click at [85, 17] on input "511" at bounding box center [176, 19] width 183 height 17
type input "50511"
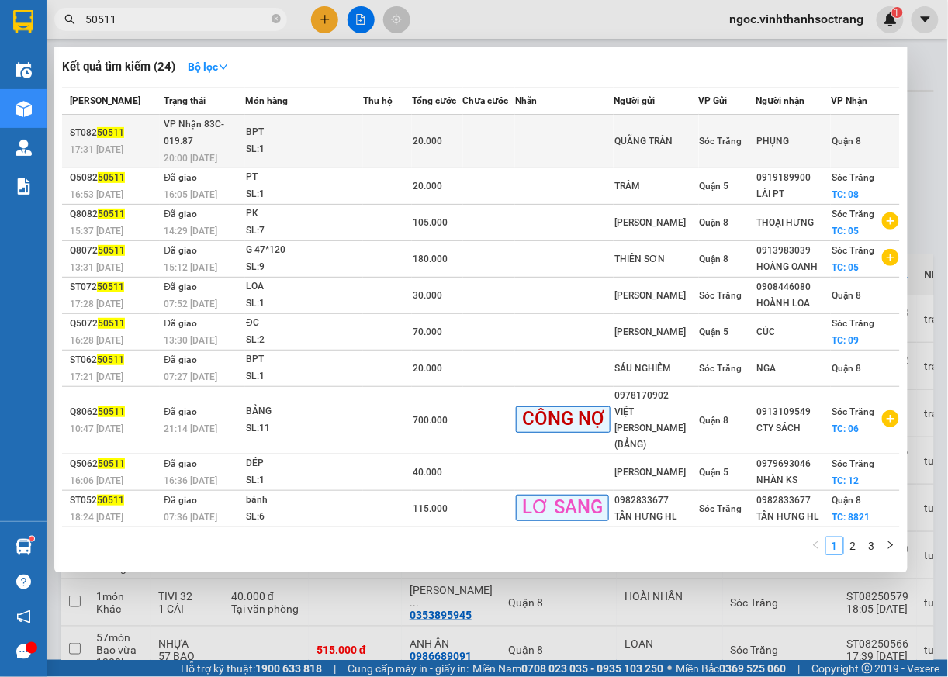
click at [841, 140] on span "Quận 8" at bounding box center [846, 141] width 29 height 11
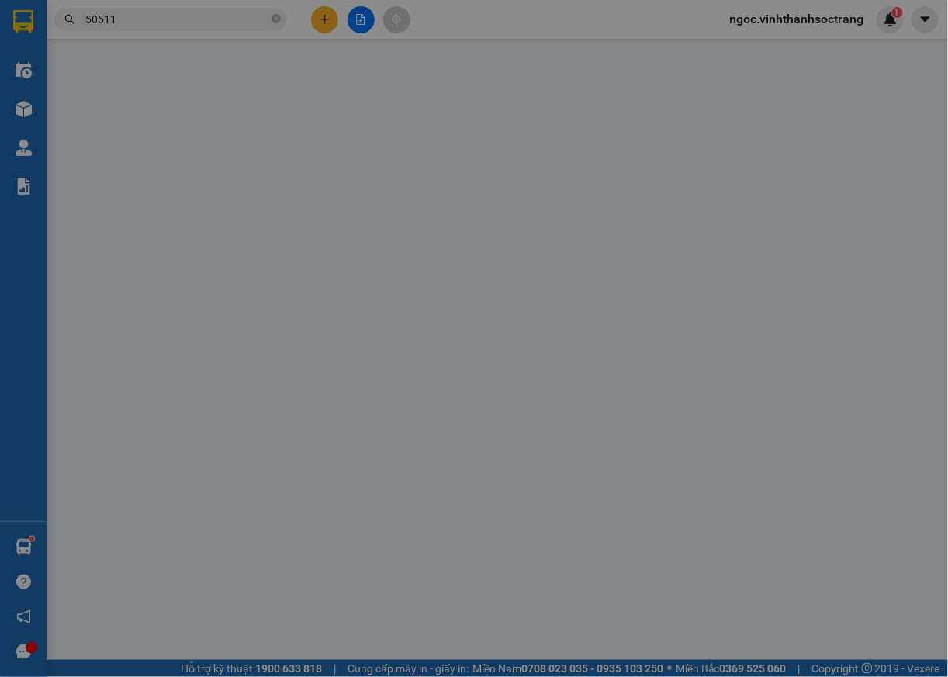
type input "QUÃNG TRÂN"
type input "PHỤNG"
type input "20.000"
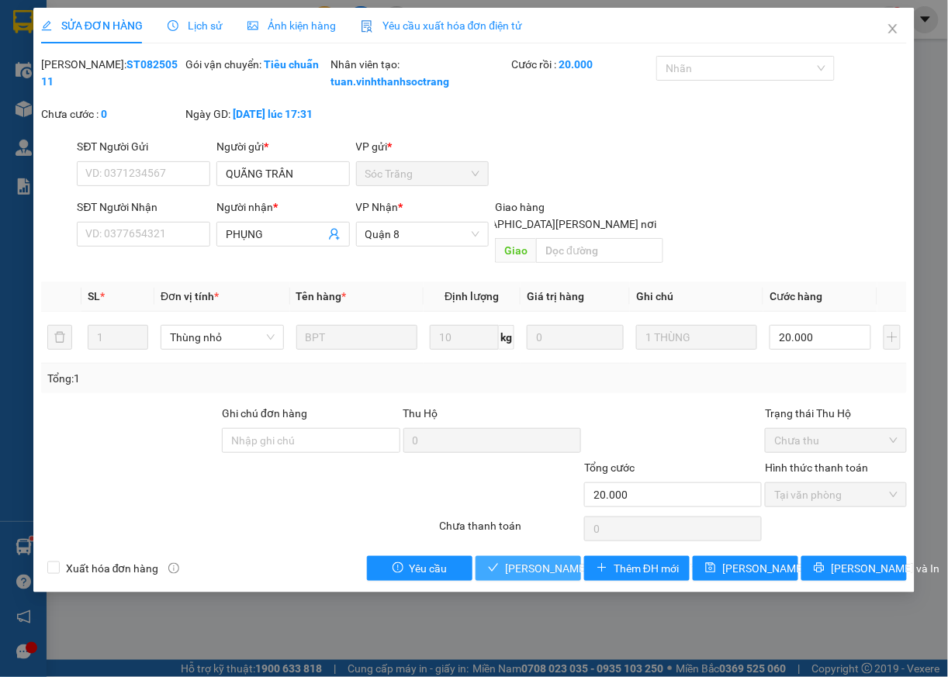
click at [552, 563] on span "[PERSON_NAME] và [PERSON_NAME] hàng" at bounding box center [610, 568] width 210 height 17
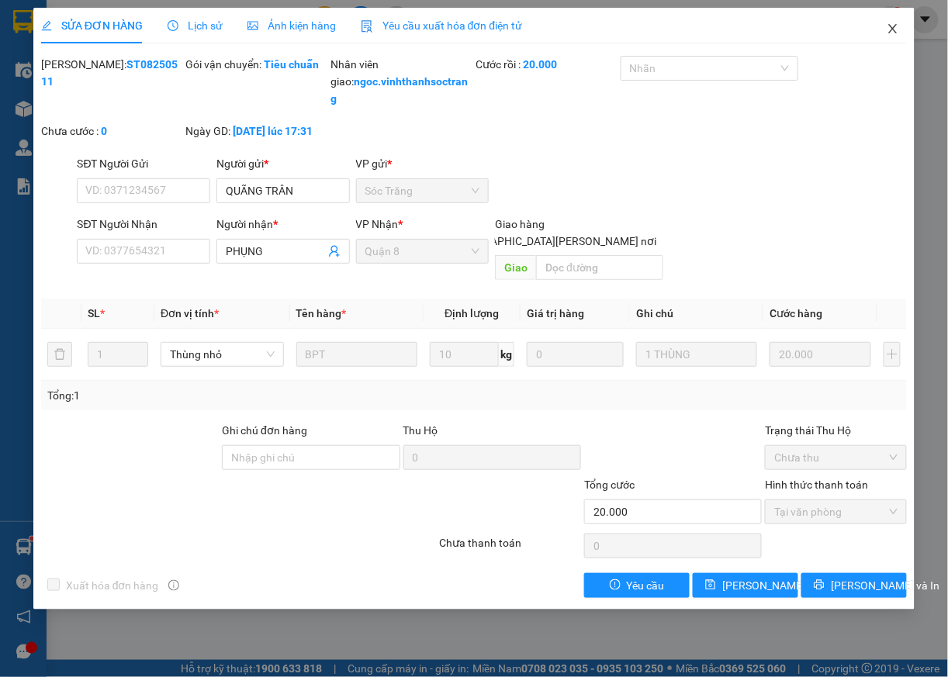
click at [887, 23] on icon "close" at bounding box center [893, 29] width 12 height 12
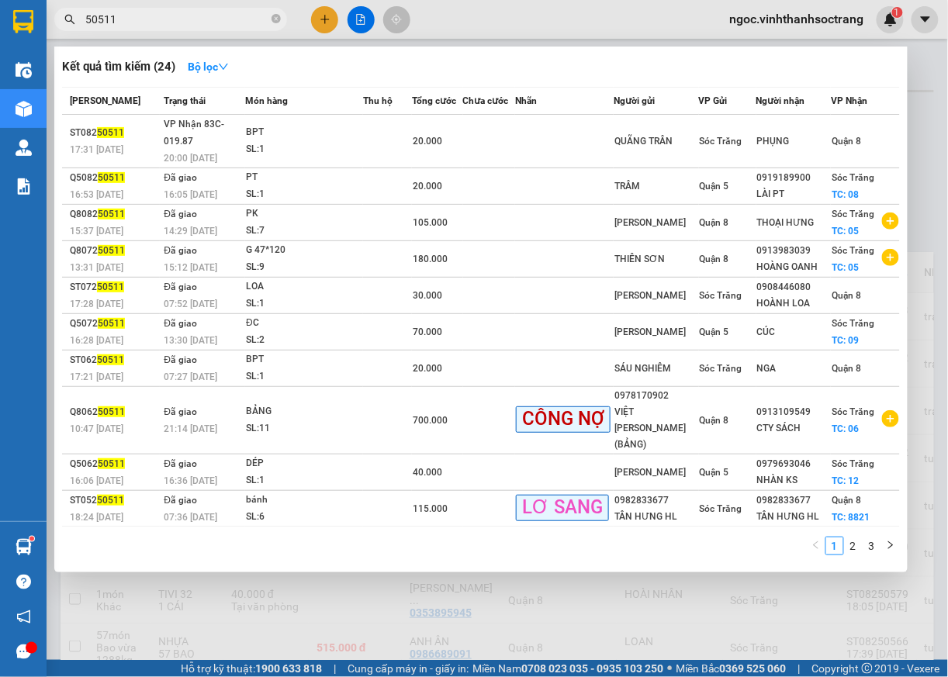
click at [196, 19] on input "50511" at bounding box center [176, 19] width 183 height 17
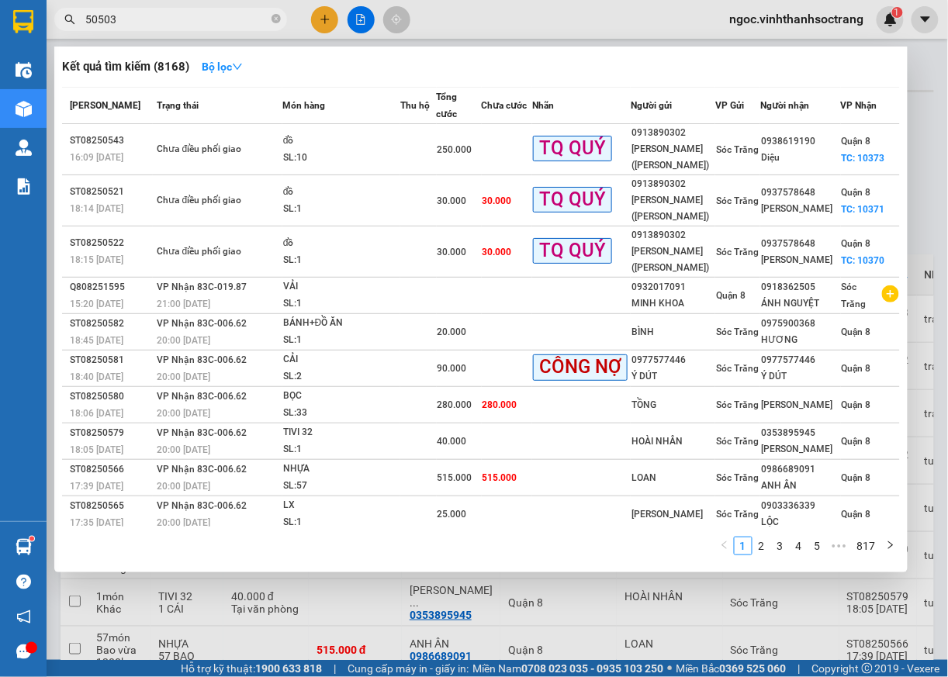
type input "50503"
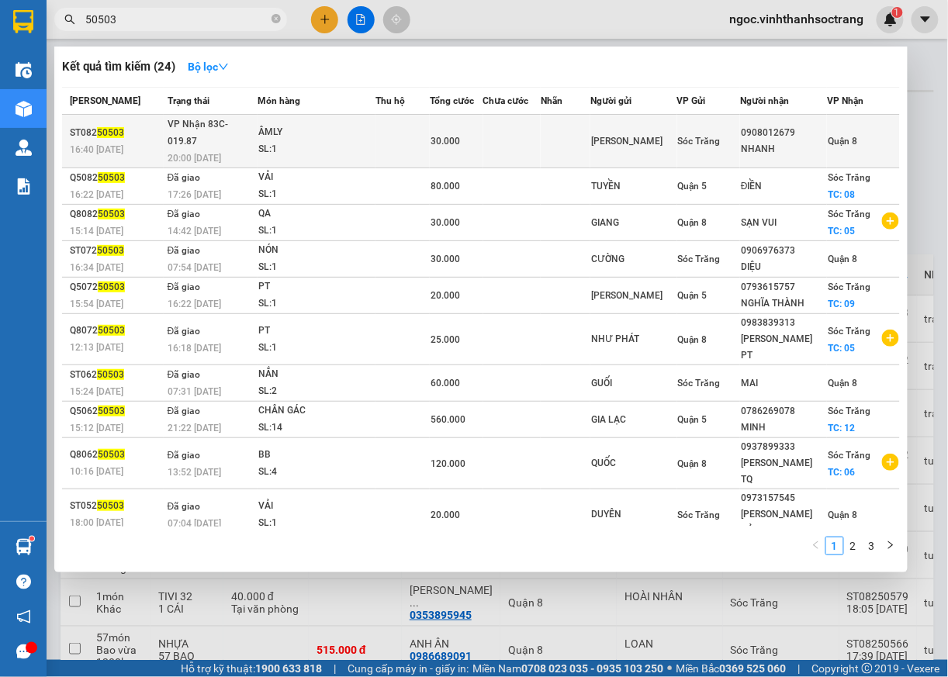
click at [843, 136] on span "Quận 8" at bounding box center [842, 141] width 29 height 11
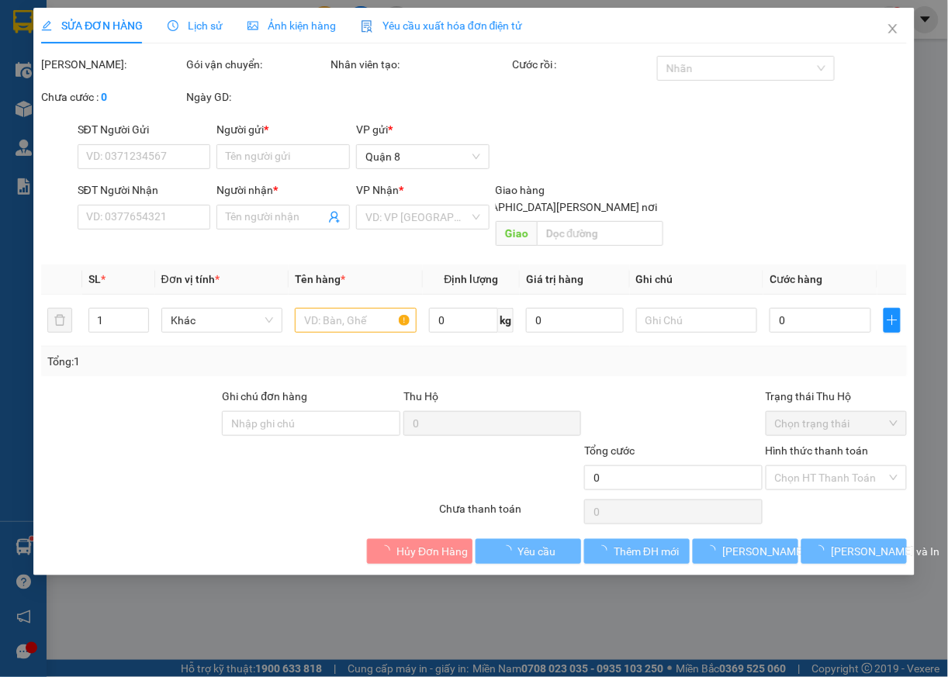
type input "TOÀN LINH"
type input "0908012679"
type input "NHANH"
type input "30.000"
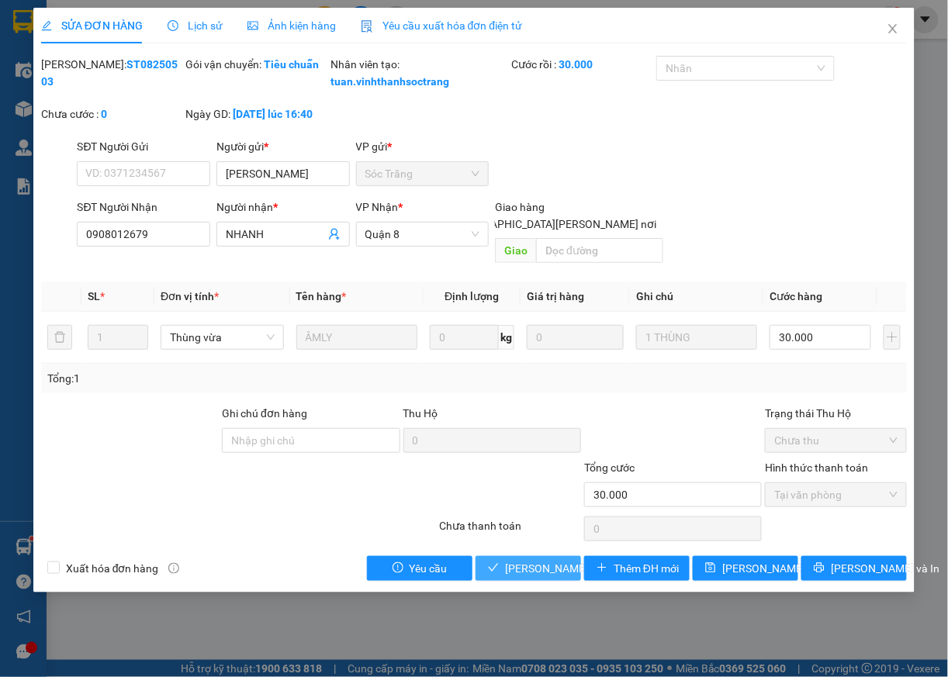
click at [557, 573] on span "[PERSON_NAME] và [PERSON_NAME] hàng" at bounding box center [610, 568] width 210 height 17
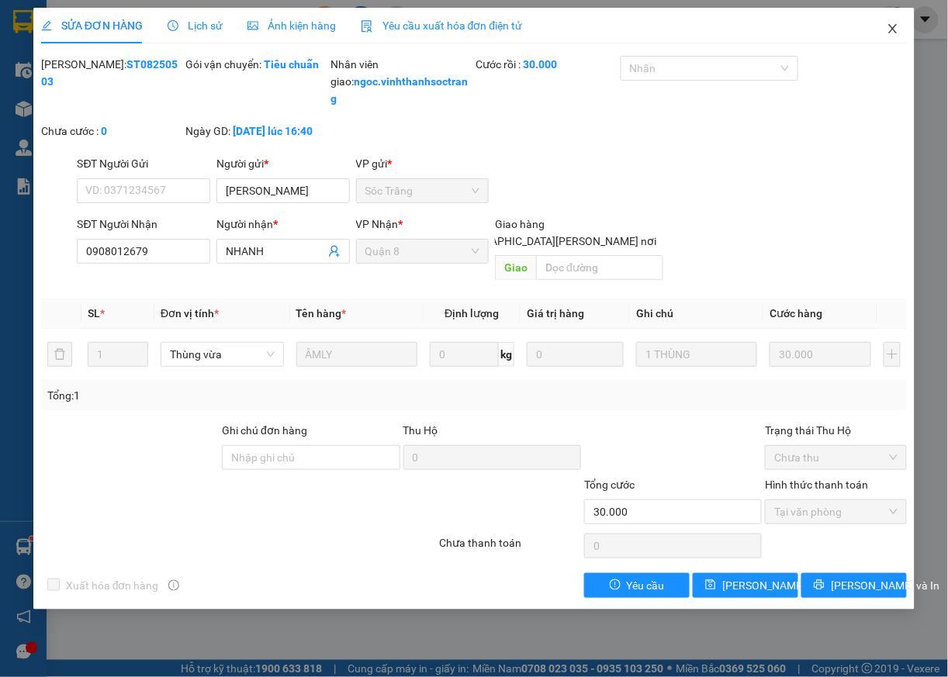
click at [895, 31] on icon "close" at bounding box center [893, 29] width 12 height 12
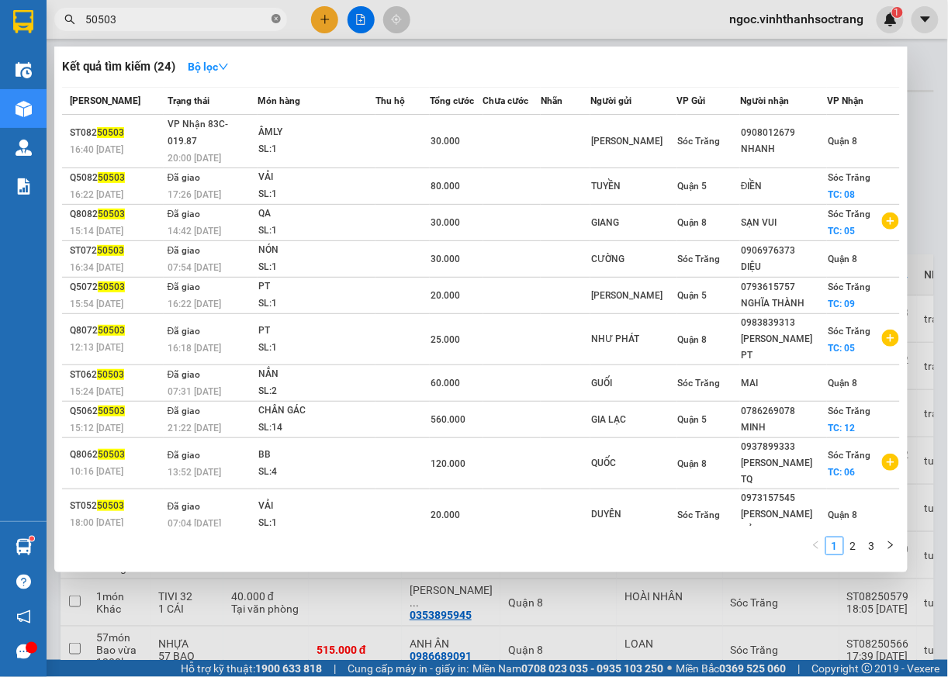
click at [278, 20] on icon "close-circle" at bounding box center [276, 18] width 9 height 9
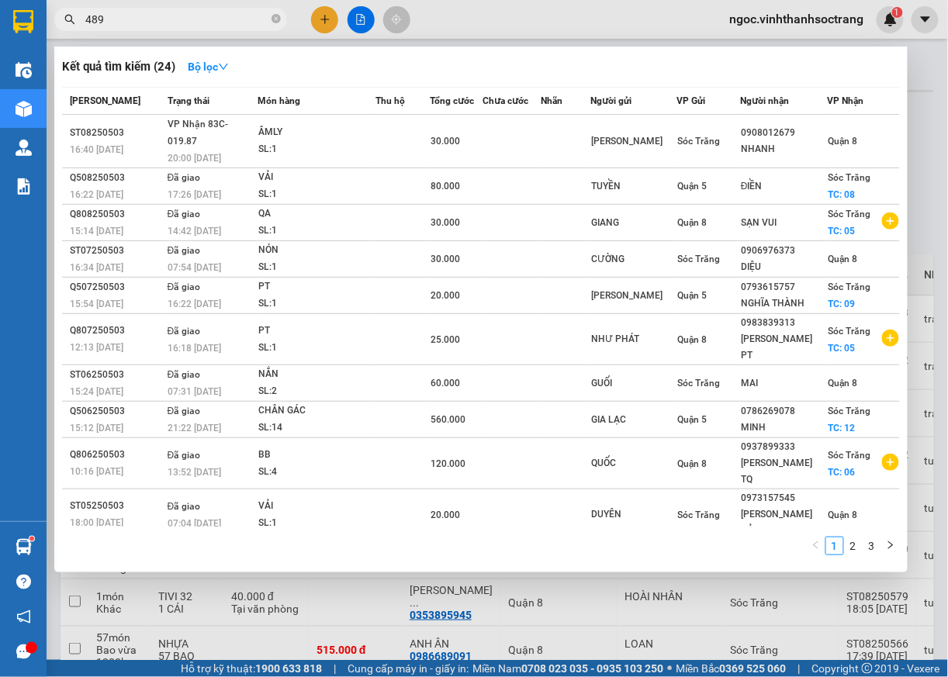
type input "489"
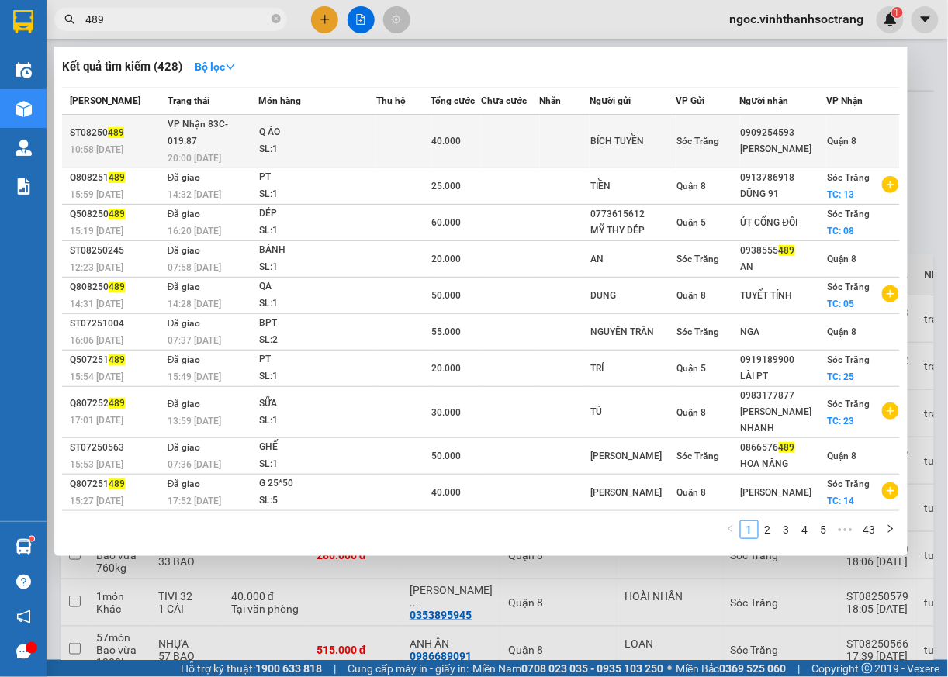
click at [845, 136] on span "Quận 8" at bounding box center [842, 141] width 29 height 11
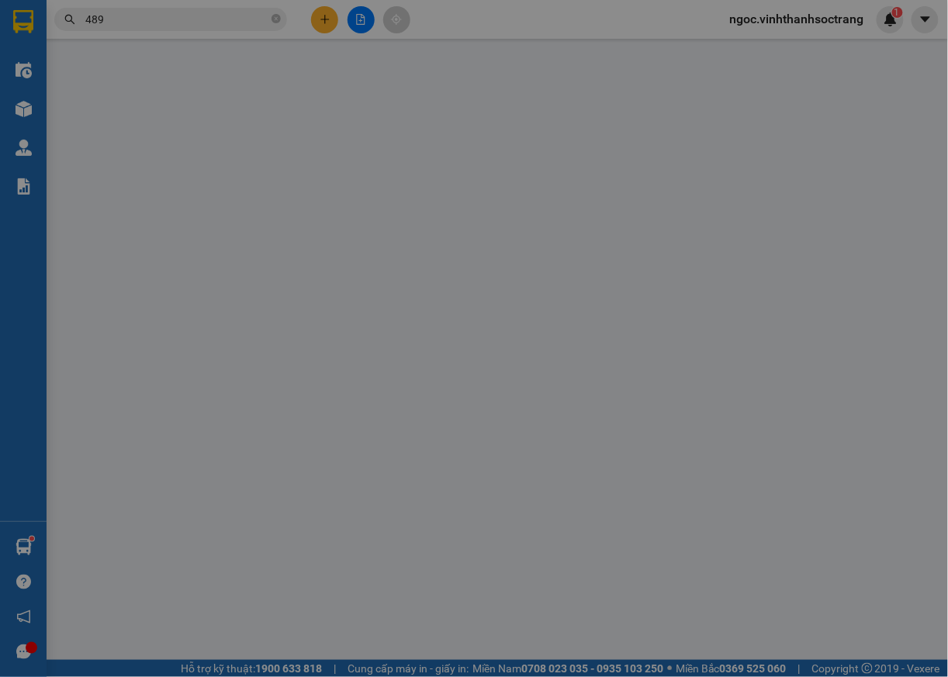
type input "BÍCH TUYỀN"
type input "0909254593"
type input "NGỌC LAN"
type input "40.000"
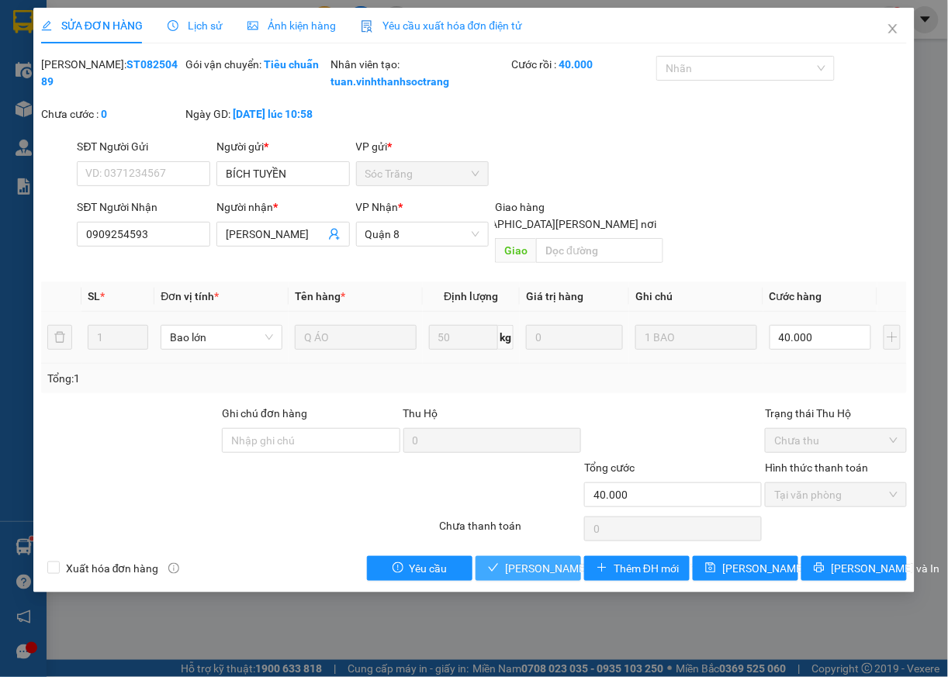
click at [532, 569] on span "[PERSON_NAME] và [PERSON_NAME] hàng" at bounding box center [610, 568] width 210 height 17
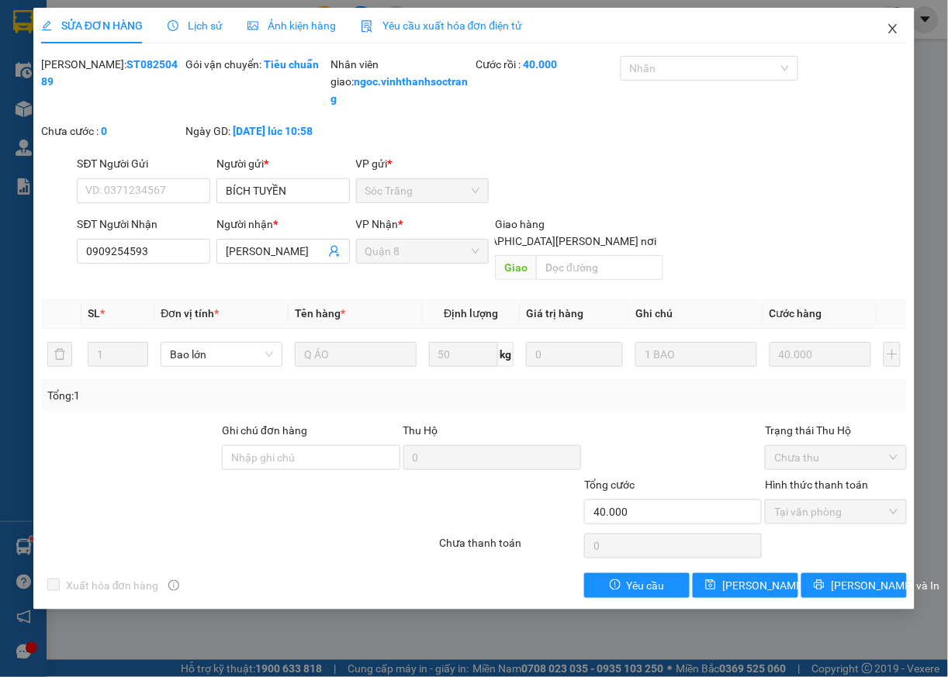
click at [894, 31] on icon "close" at bounding box center [893, 29] width 12 height 12
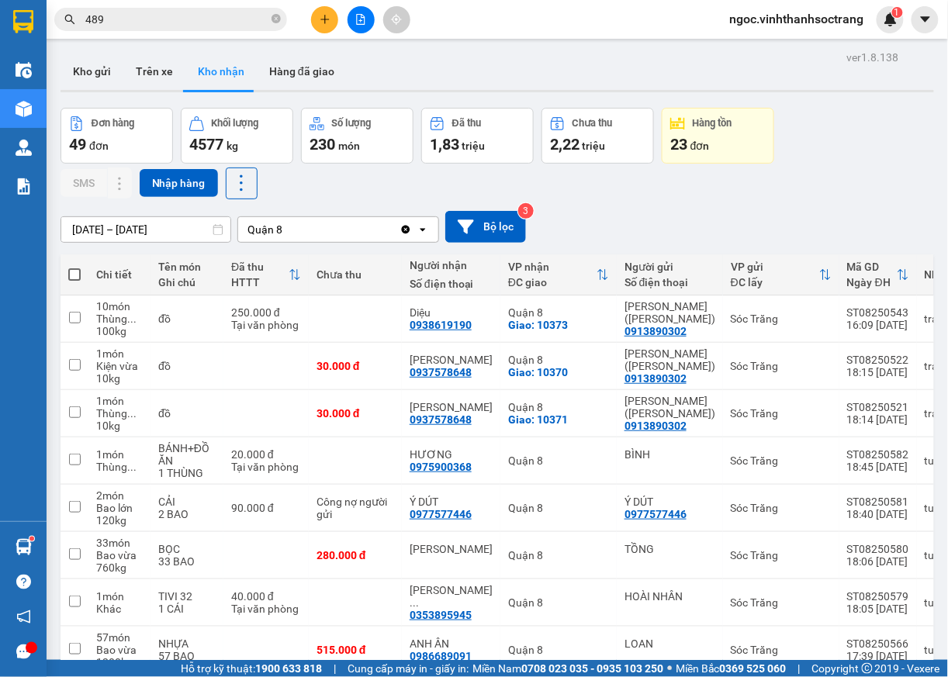
click at [163, 14] on input "489" at bounding box center [176, 19] width 183 height 17
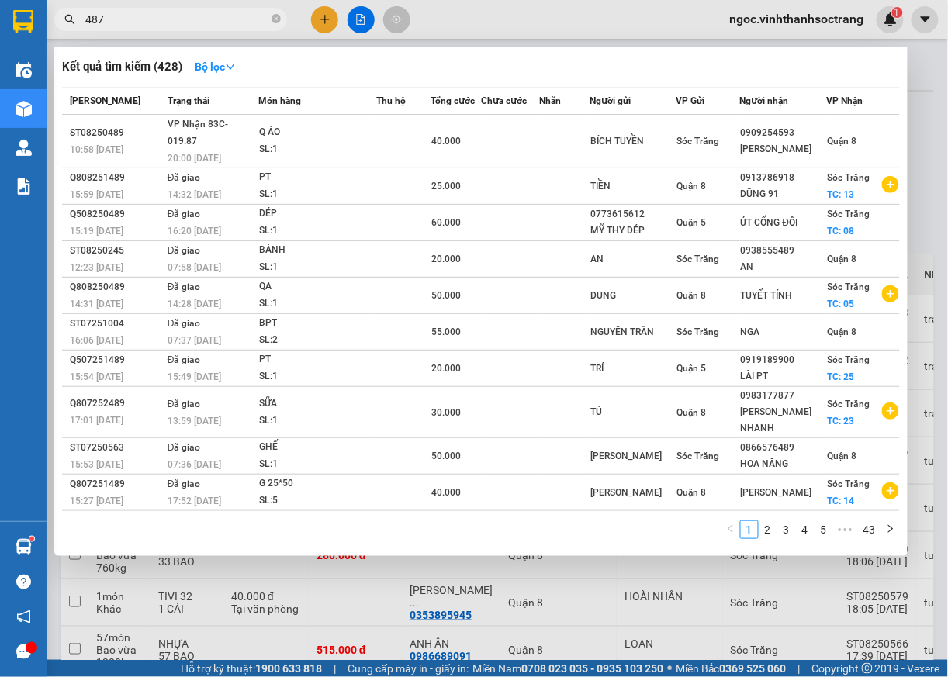
type input "487"
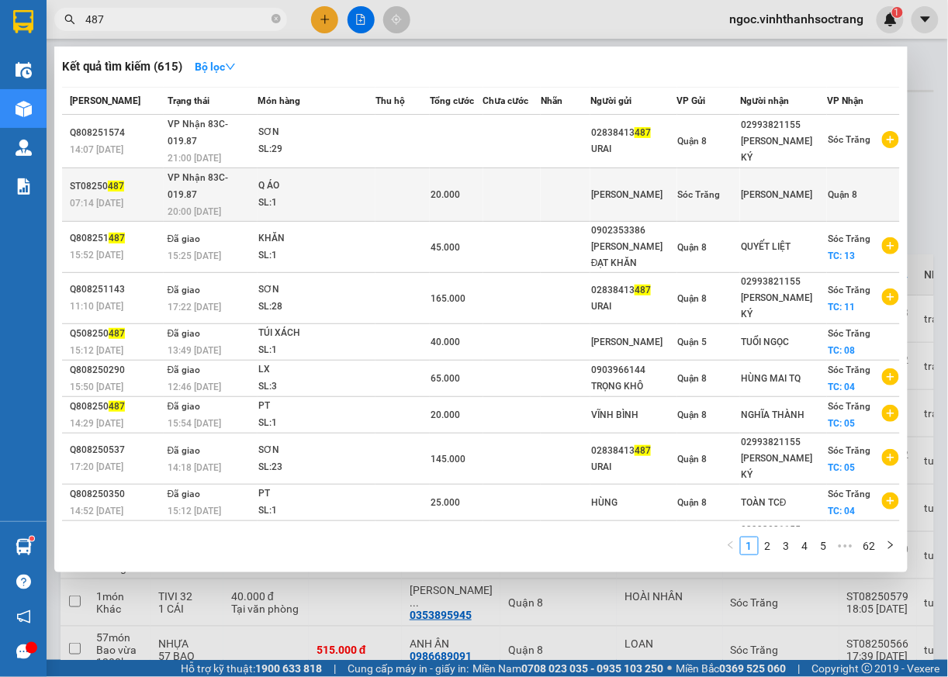
click at [840, 189] on span "Quận 8" at bounding box center [842, 194] width 29 height 11
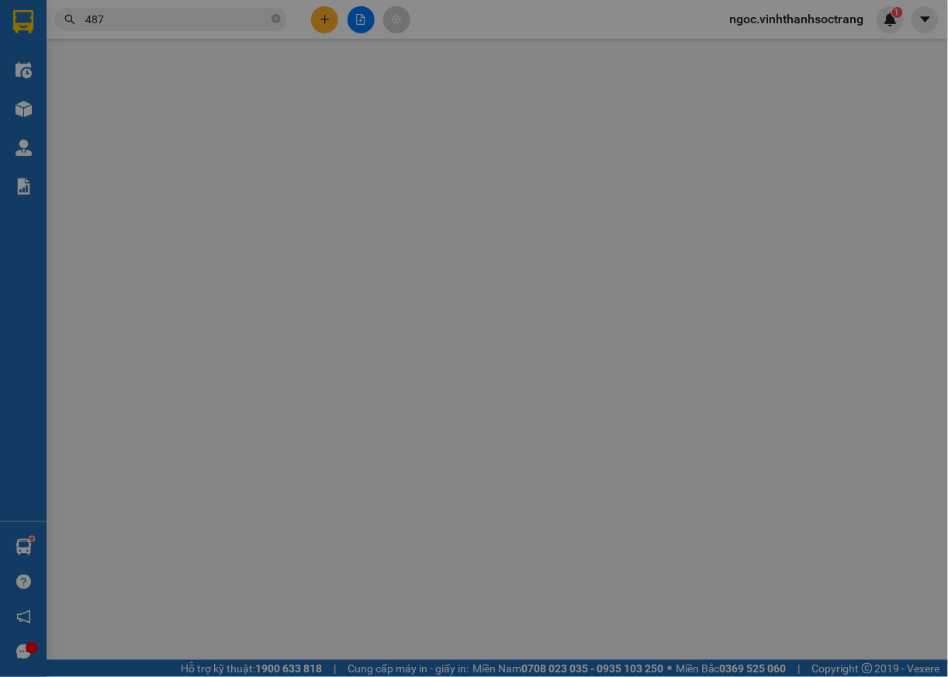
type input "KIỀU LINH"
type input "NGỌC SƯƠNG"
type input "20.000"
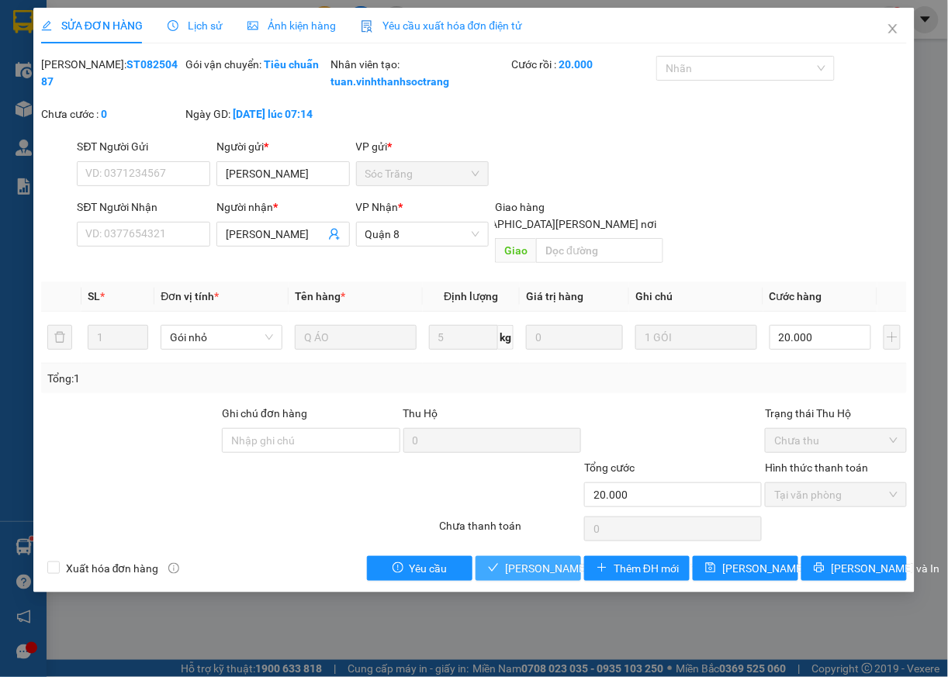
click at [559, 571] on span "[PERSON_NAME] và [PERSON_NAME] hàng" at bounding box center [610, 568] width 210 height 17
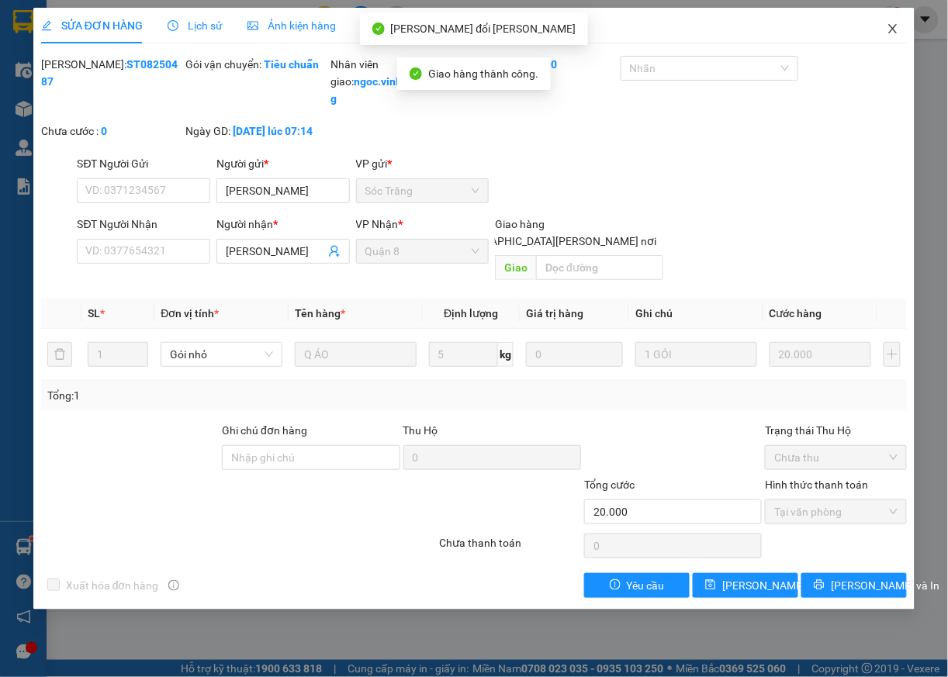
click at [892, 29] on icon "close" at bounding box center [893, 29] width 12 height 12
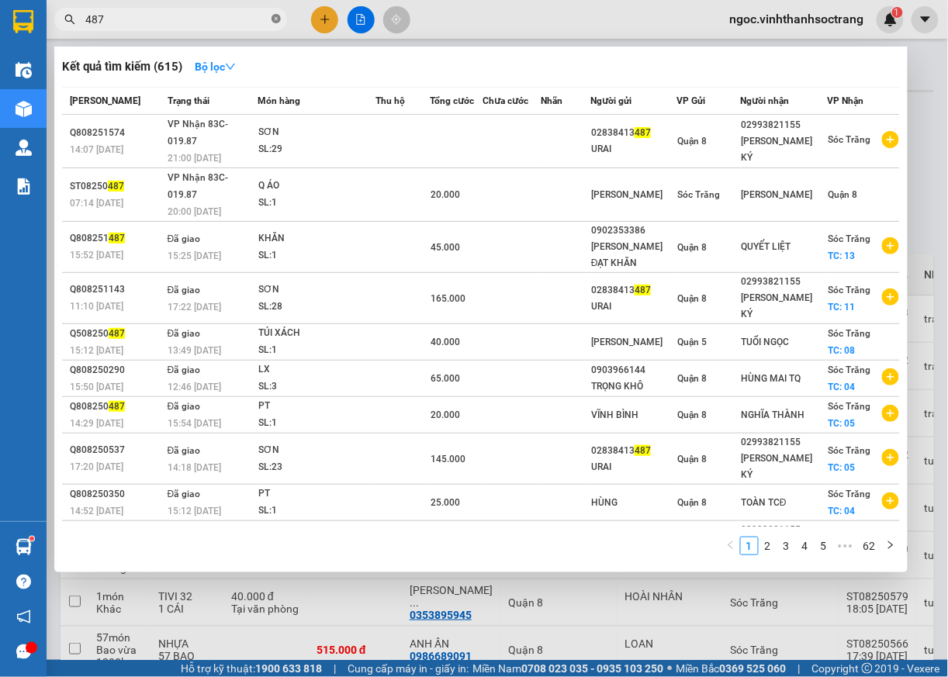
click at [276, 17] on icon "close-circle" at bounding box center [276, 18] width 9 height 9
type input "494"
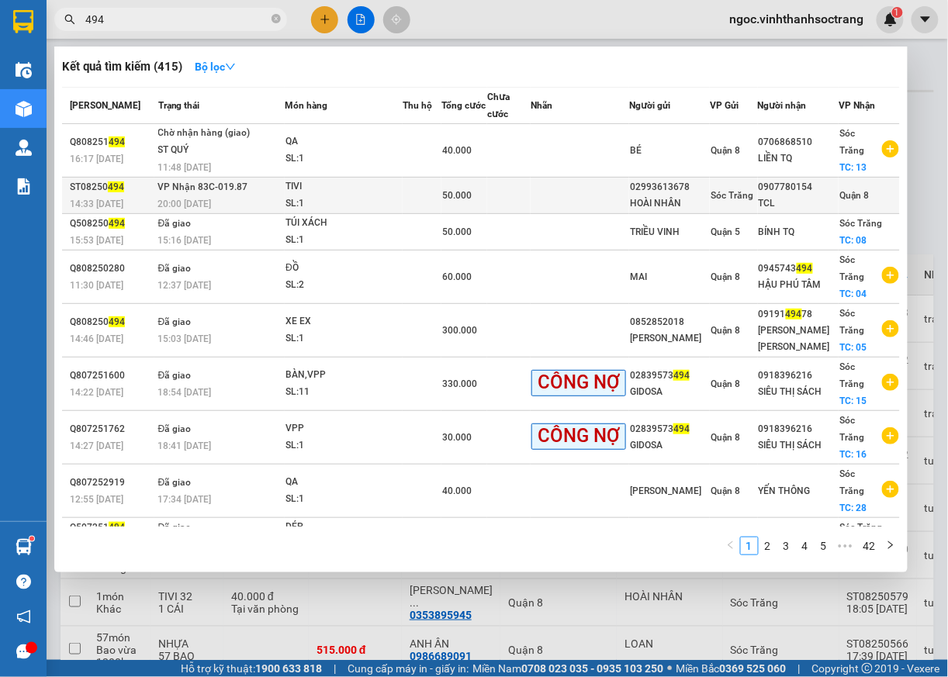
click at [849, 190] on span "Quận 8" at bounding box center [854, 195] width 29 height 11
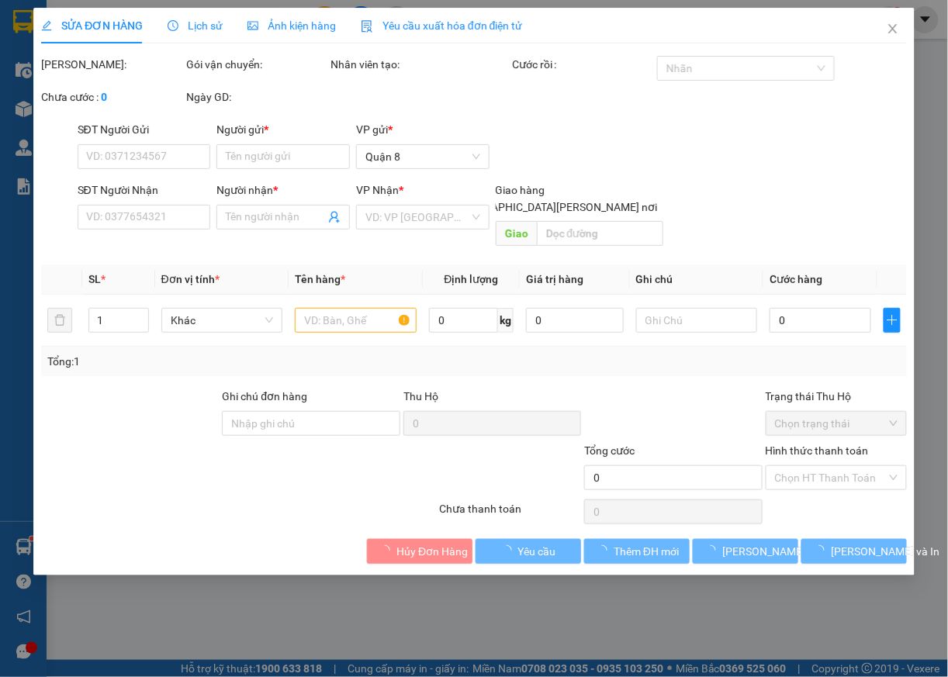
type input "02993613678"
type input "HOÀI NHÂN"
type input "0907780154"
type input "TCL"
type input "50.000"
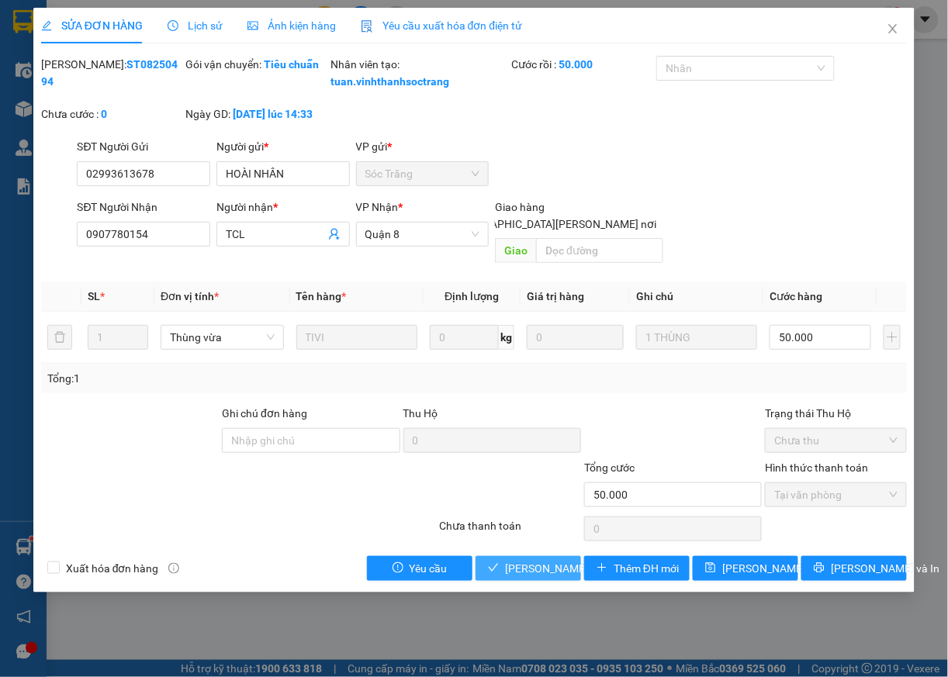
click at [547, 571] on span "[PERSON_NAME] và [PERSON_NAME] hàng" at bounding box center [610, 568] width 210 height 17
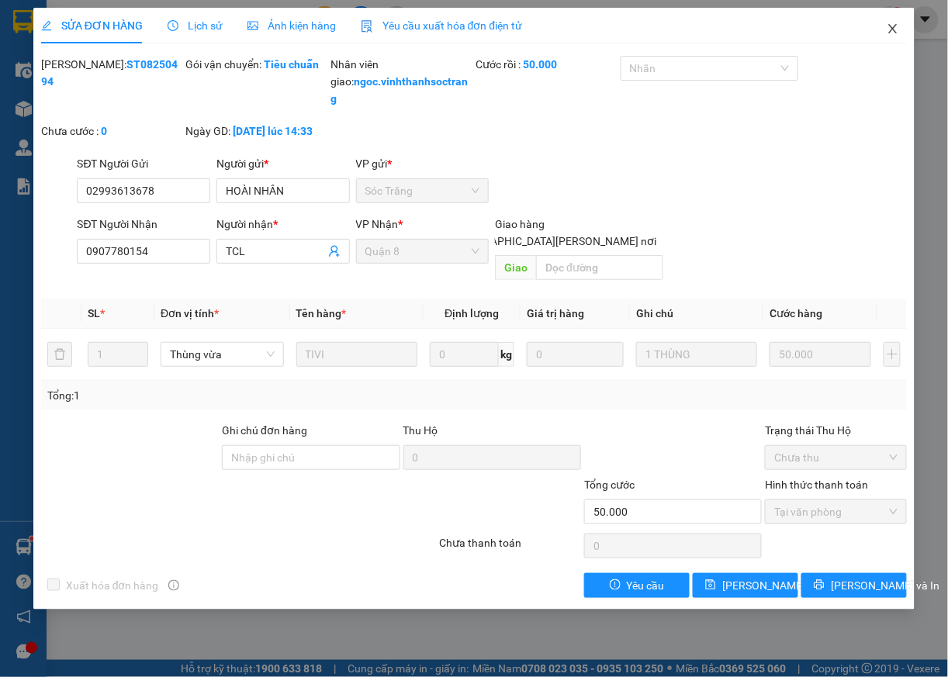
click at [888, 33] on icon "close" at bounding box center [893, 29] width 12 height 12
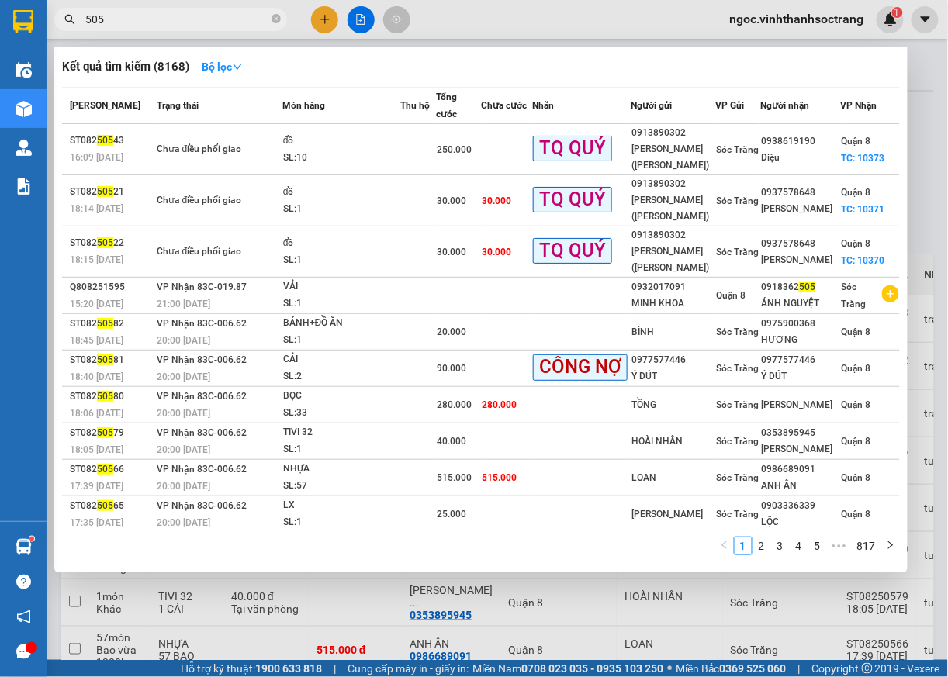
click at [87, 17] on input "505" at bounding box center [176, 19] width 183 height 17
type input "50505"
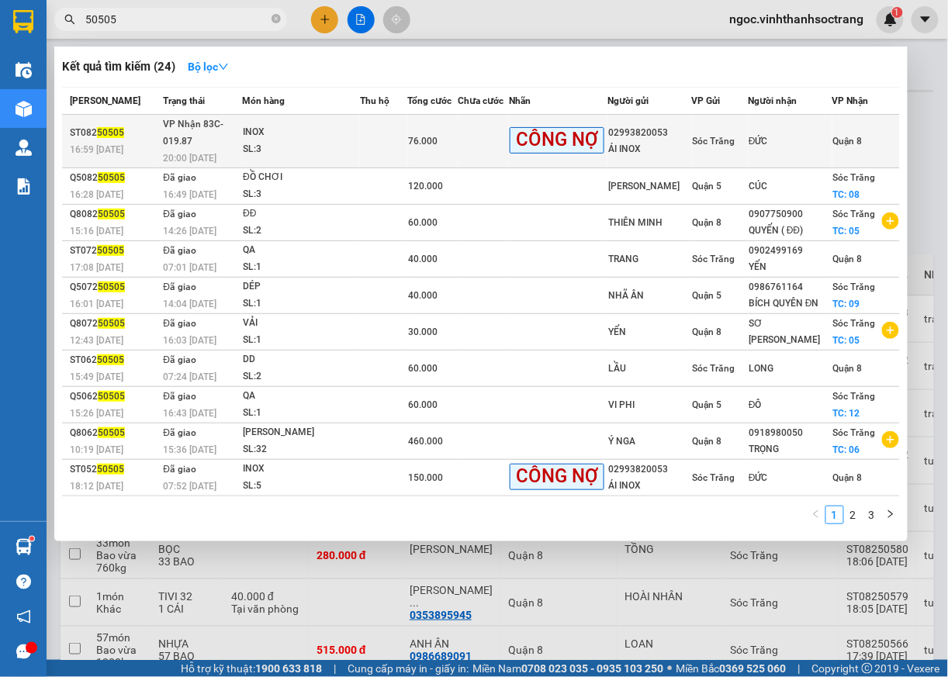
click at [845, 140] on span "Quận 8" at bounding box center [847, 141] width 29 height 11
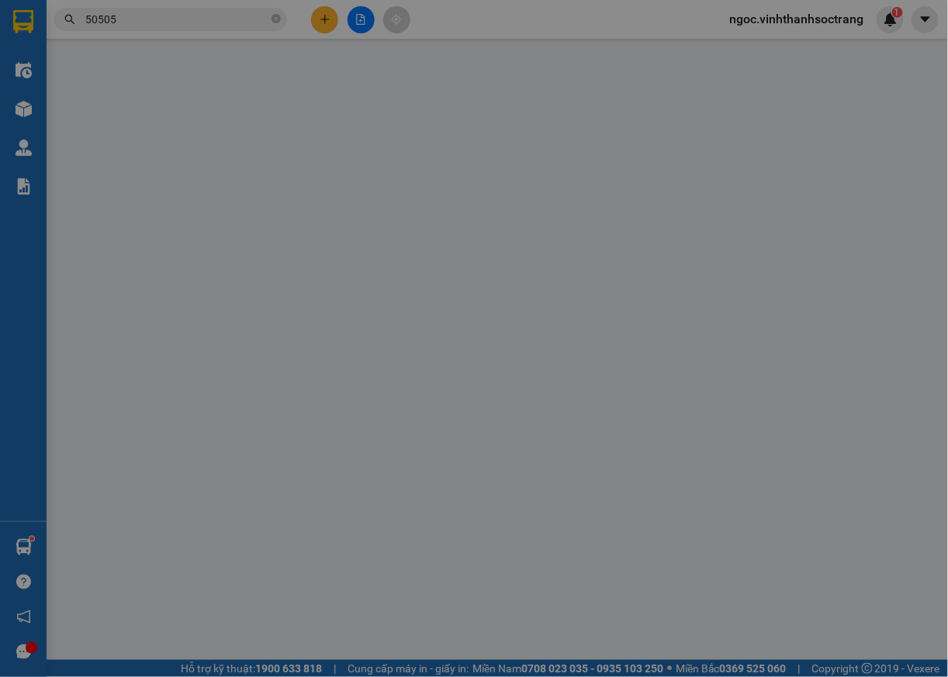
type input "02993820053"
type input "ÁI INOX"
type input "ĐỨC"
type input "76.000"
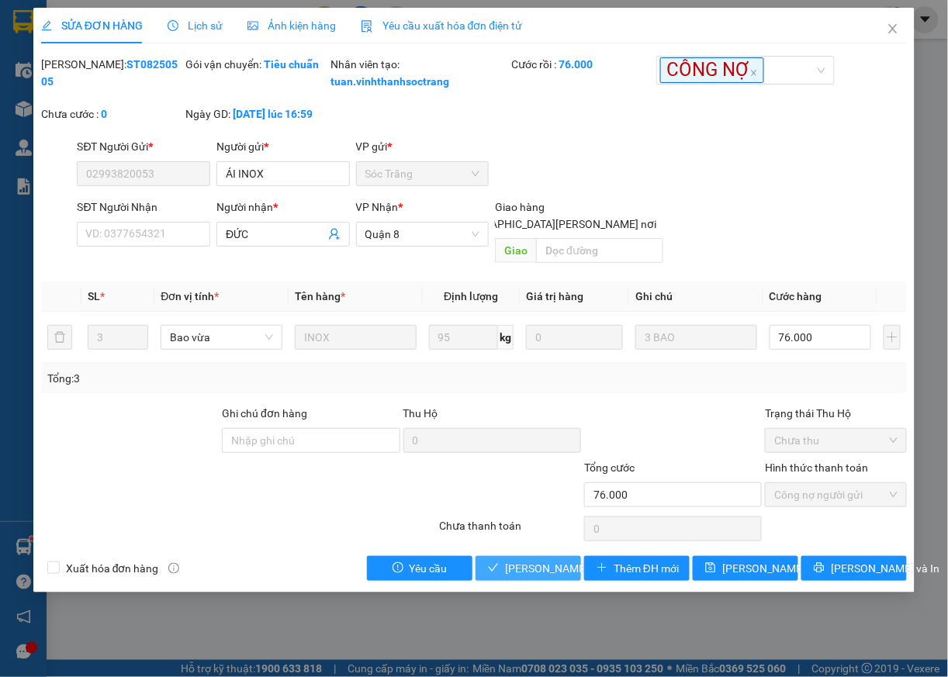
drag, startPoint x: 537, startPoint y: 572, endPoint x: 534, endPoint y: 522, distance: 49.8
click at [539, 571] on span "[PERSON_NAME] và [PERSON_NAME] hàng" at bounding box center [610, 568] width 210 height 17
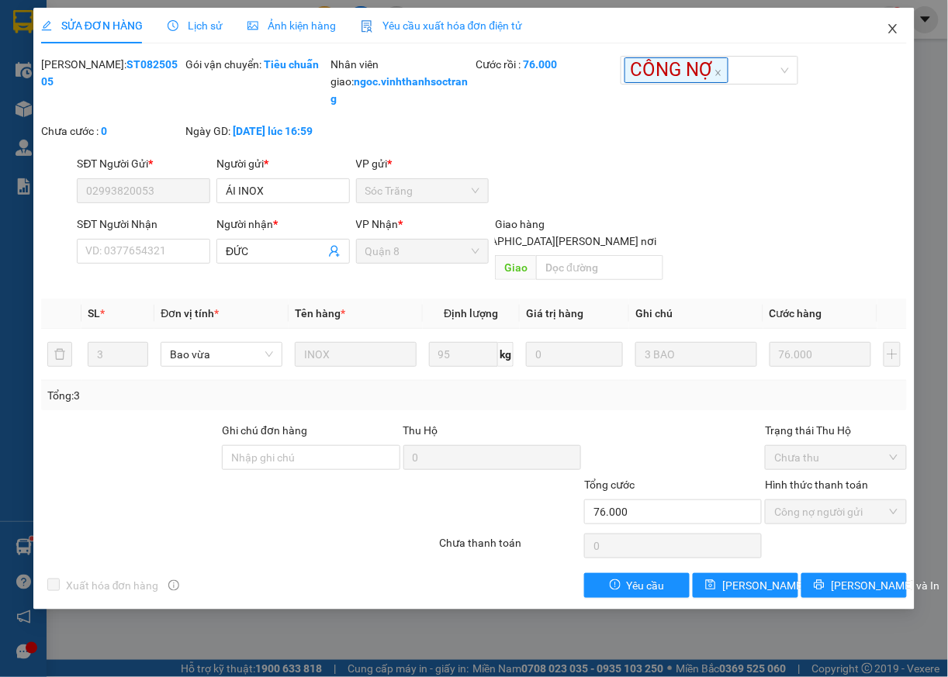
click at [898, 32] on icon "close" at bounding box center [893, 29] width 12 height 12
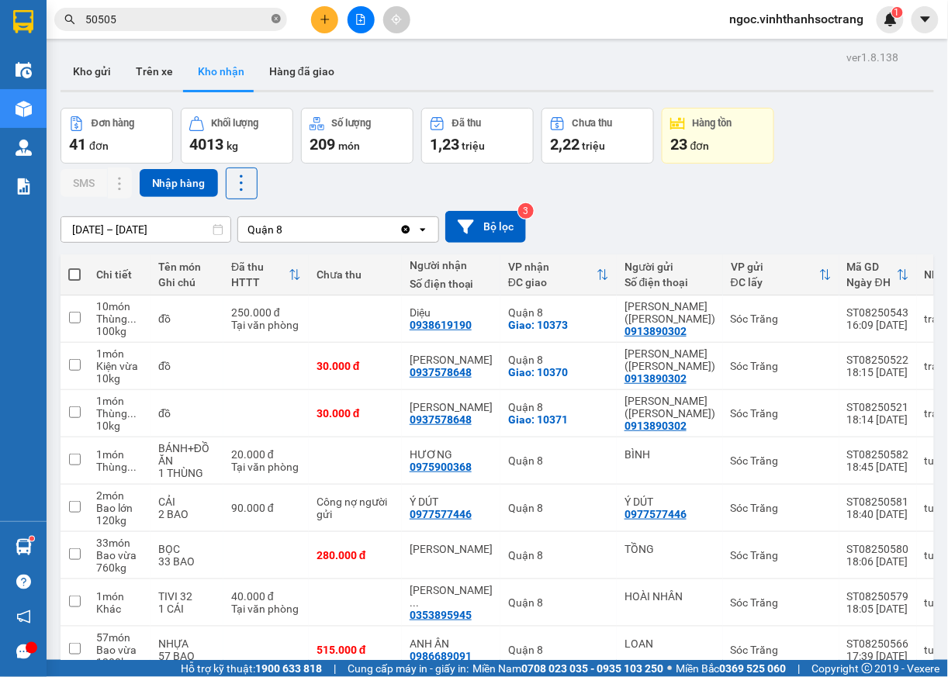
click at [275, 23] on icon "close-circle" at bounding box center [276, 18] width 9 height 9
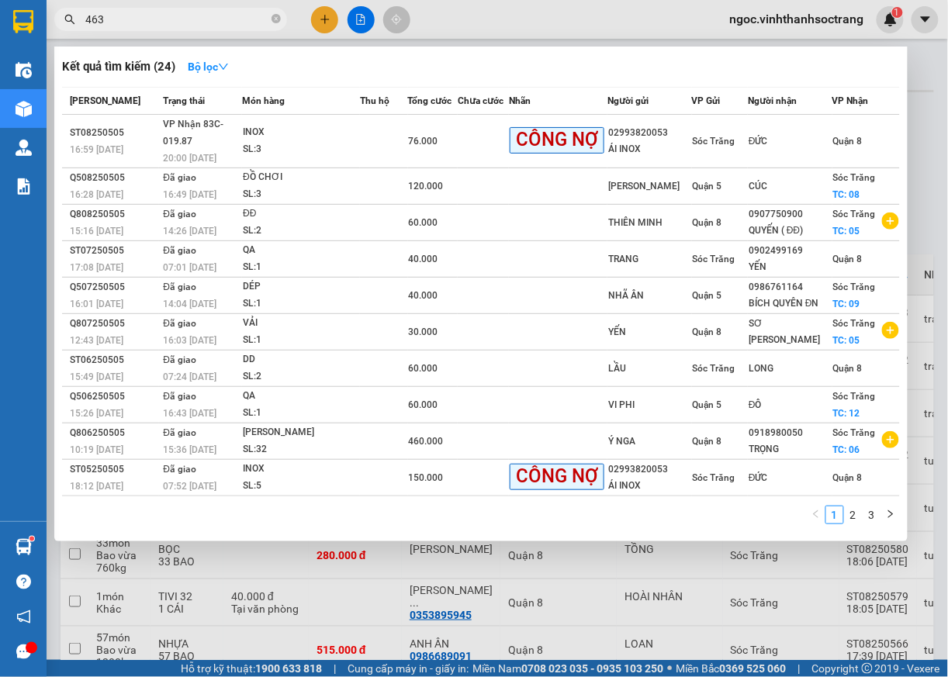
type input "463"
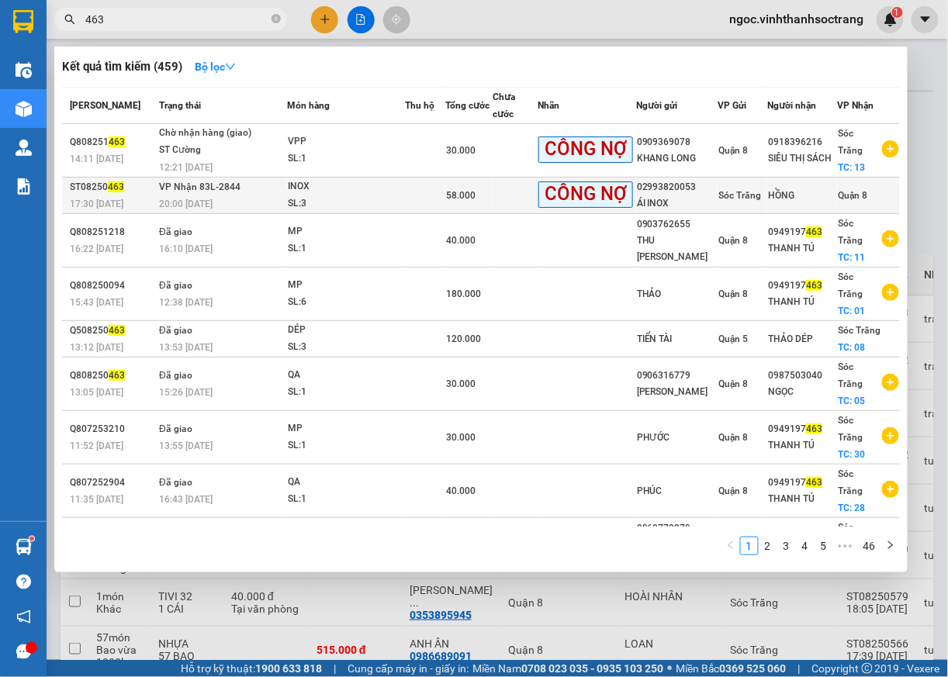
click at [852, 190] on span "Quận 8" at bounding box center [852, 195] width 29 height 11
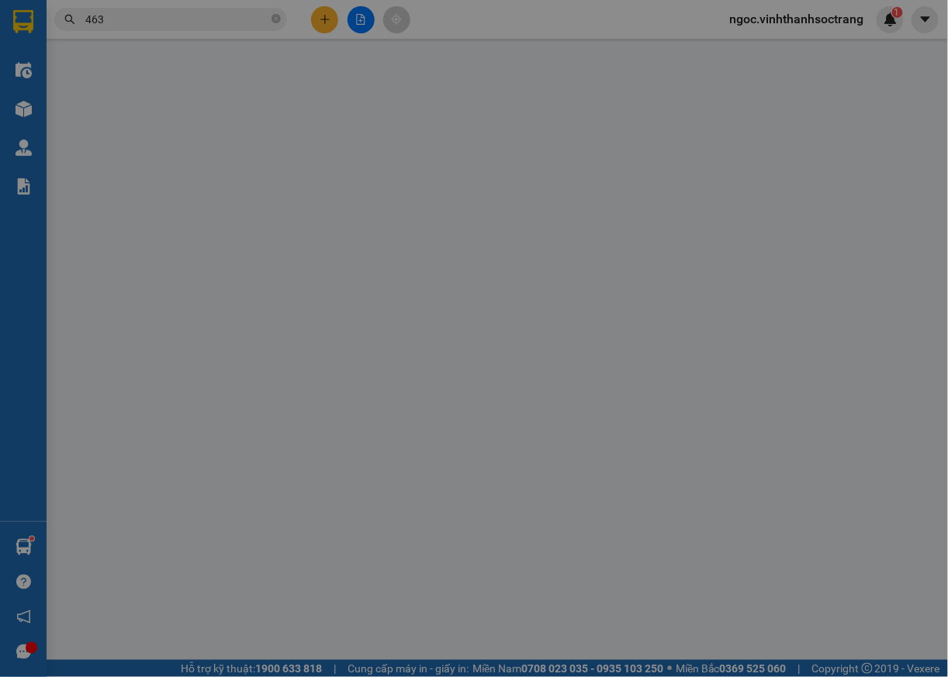
type input "02993820053"
type input "ÁI INOX"
type input "HỒNG"
type input "58.000"
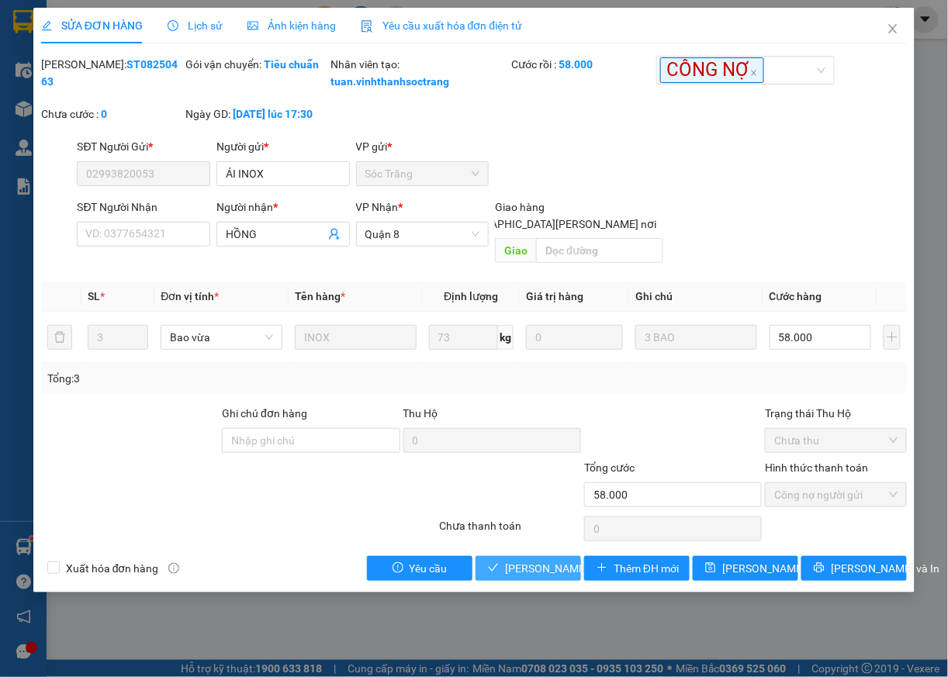
click at [570, 573] on span "[PERSON_NAME] và [PERSON_NAME] hàng" at bounding box center [610, 568] width 210 height 17
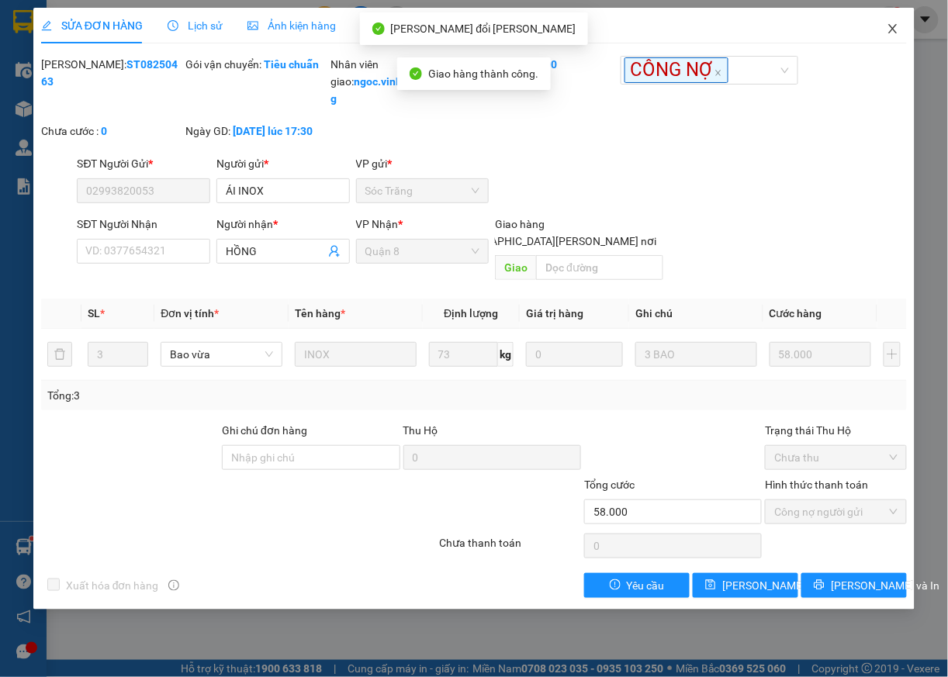
click at [892, 25] on icon "close" at bounding box center [893, 29] width 12 height 12
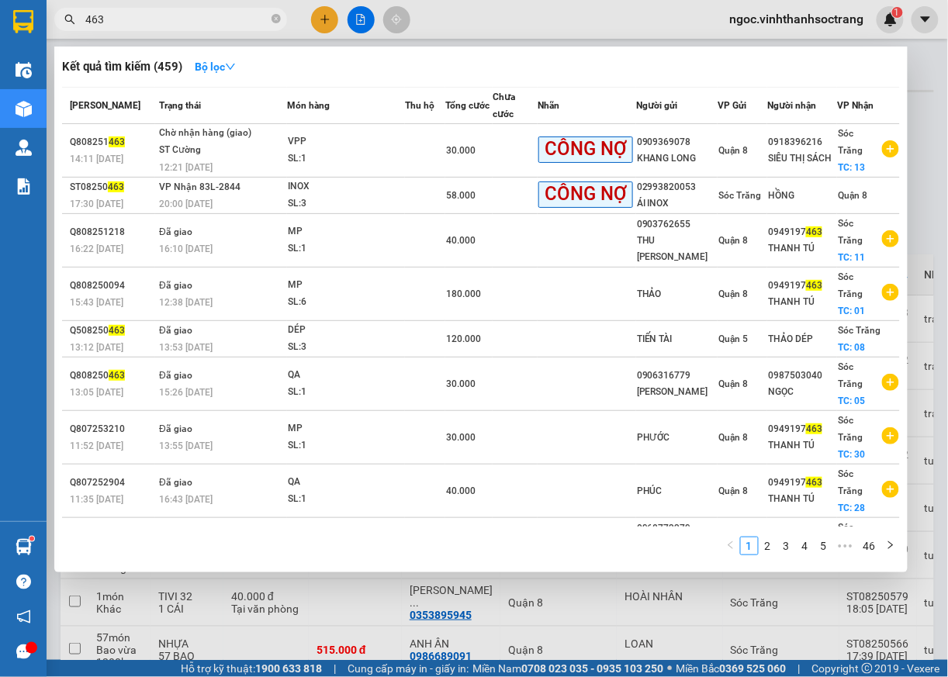
click at [153, 23] on input "463" at bounding box center [176, 19] width 183 height 17
type input "464"
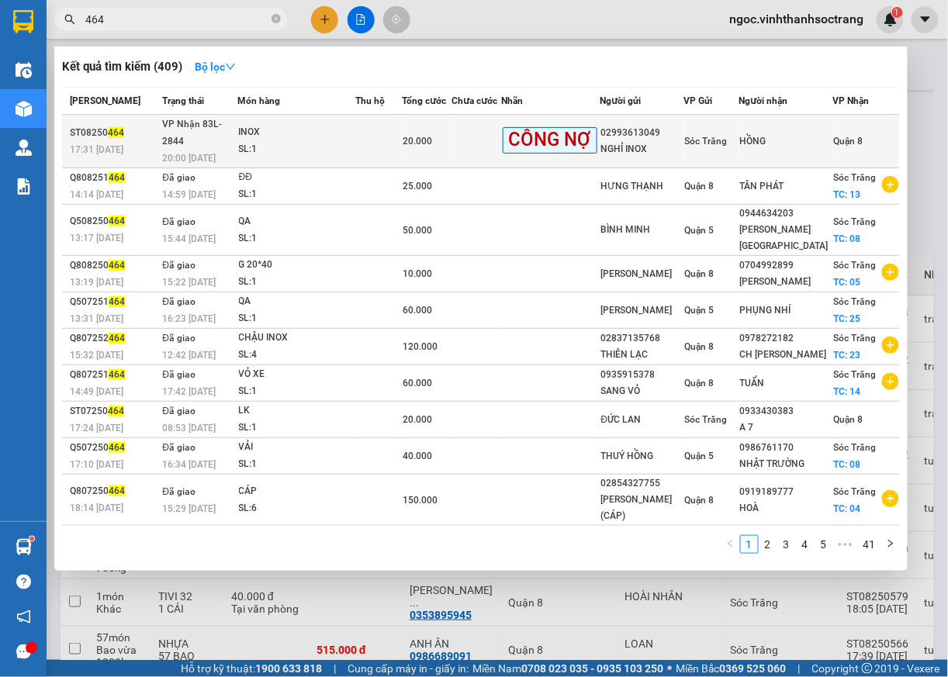
click at [855, 136] on span "Quận 8" at bounding box center [848, 141] width 29 height 11
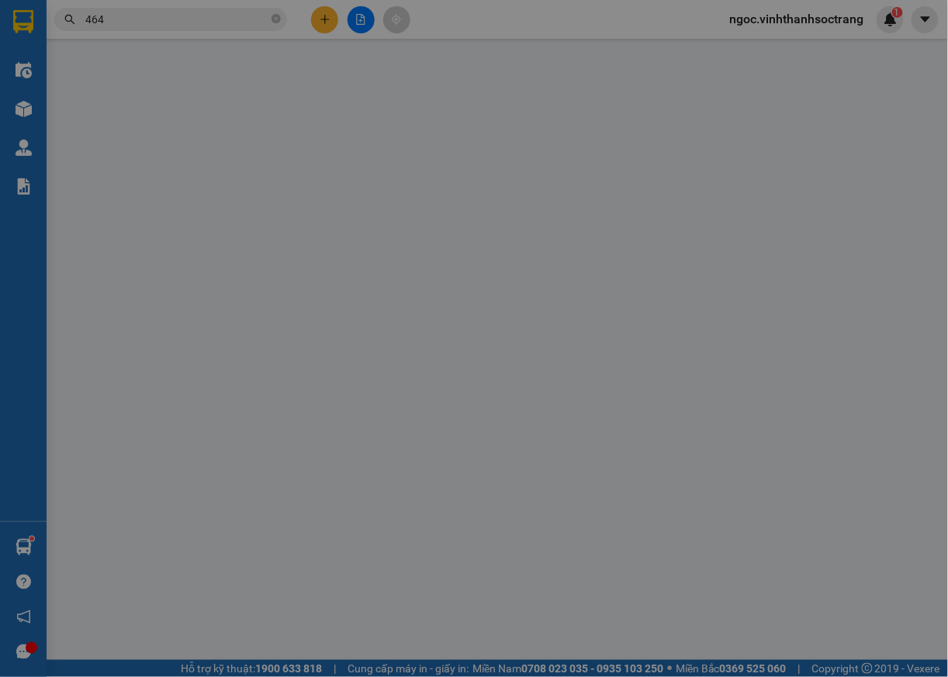
type input "02993613049"
type input "NGHỈ INOX"
type input "HỒNG"
type input "20.000"
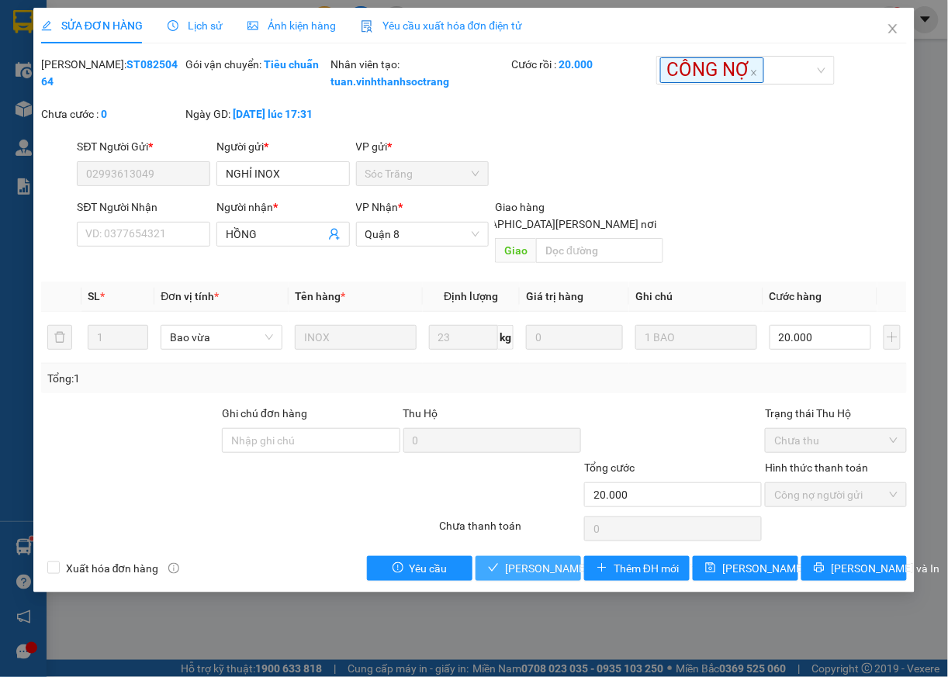
click at [557, 571] on span "[PERSON_NAME] và [PERSON_NAME] hàng" at bounding box center [610, 568] width 210 height 17
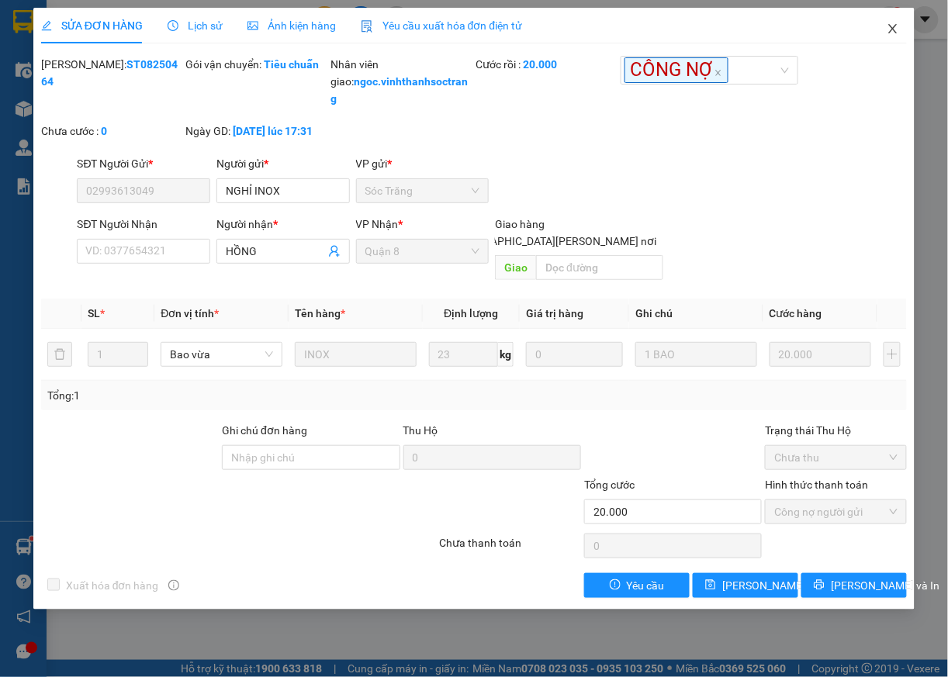
click at [895, 29] on icon "close" at bounding box center [893, 29] width 12 height 12
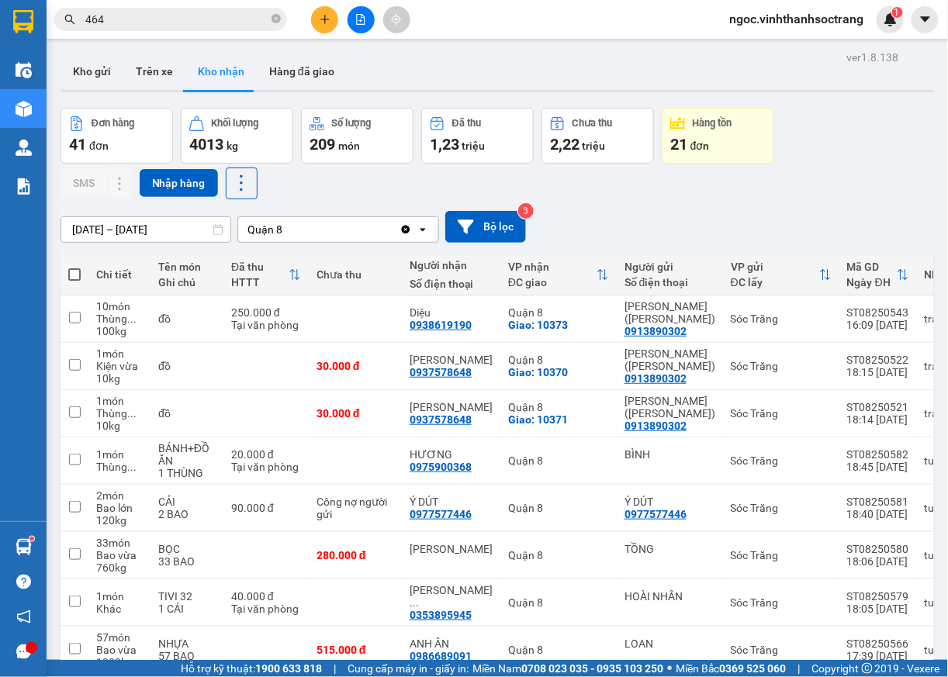
click at [154, 22] on input "464" at bounding box center [176, 19] width 183 height 17
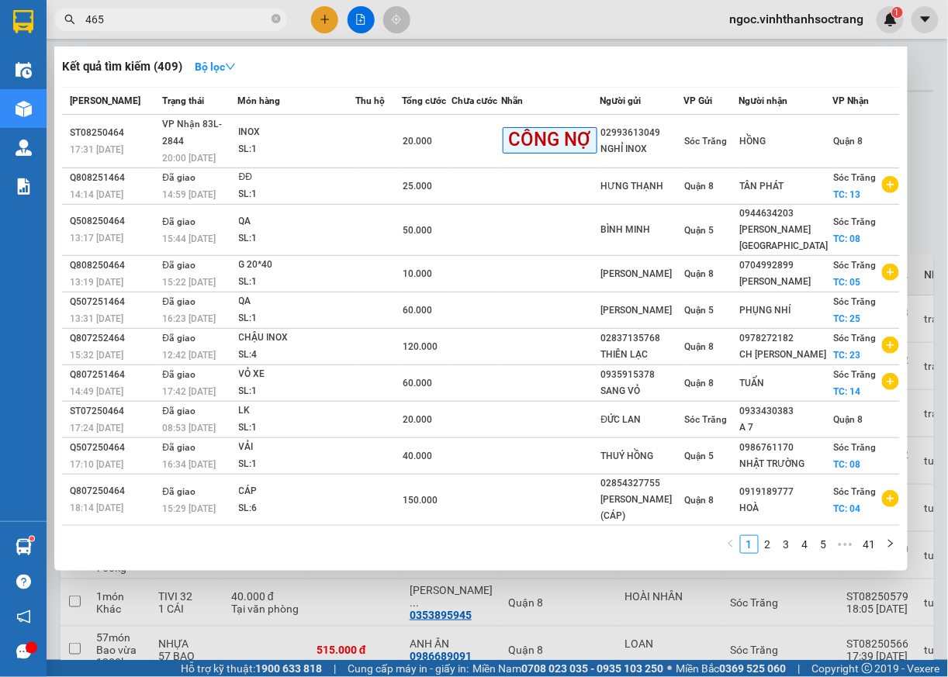
type input "465"
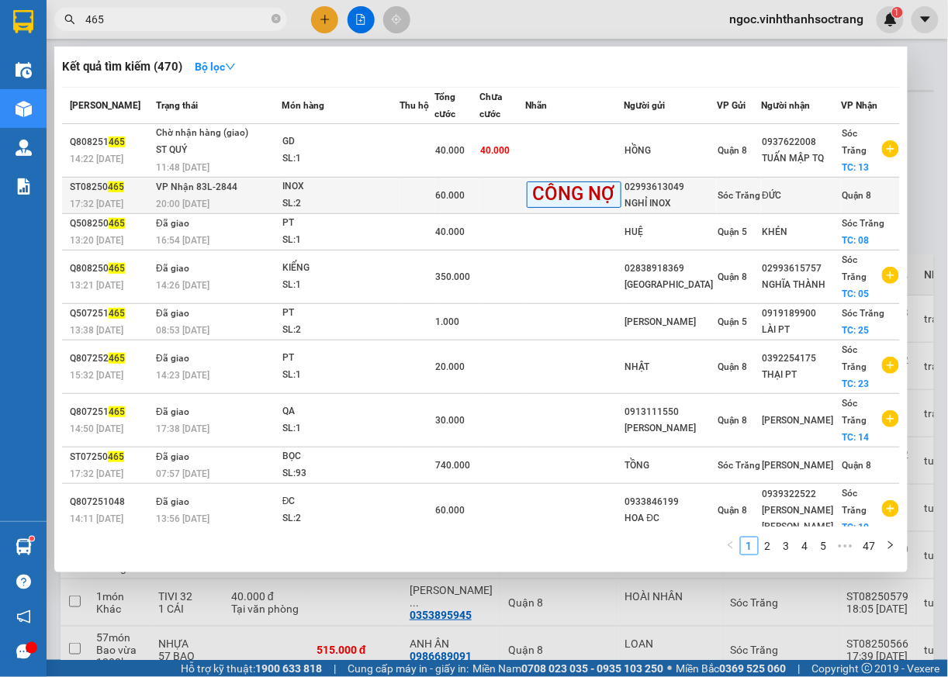
click at [844, 190] on span "Quận 8" at bounding box center [856, 195] width 29 height 11
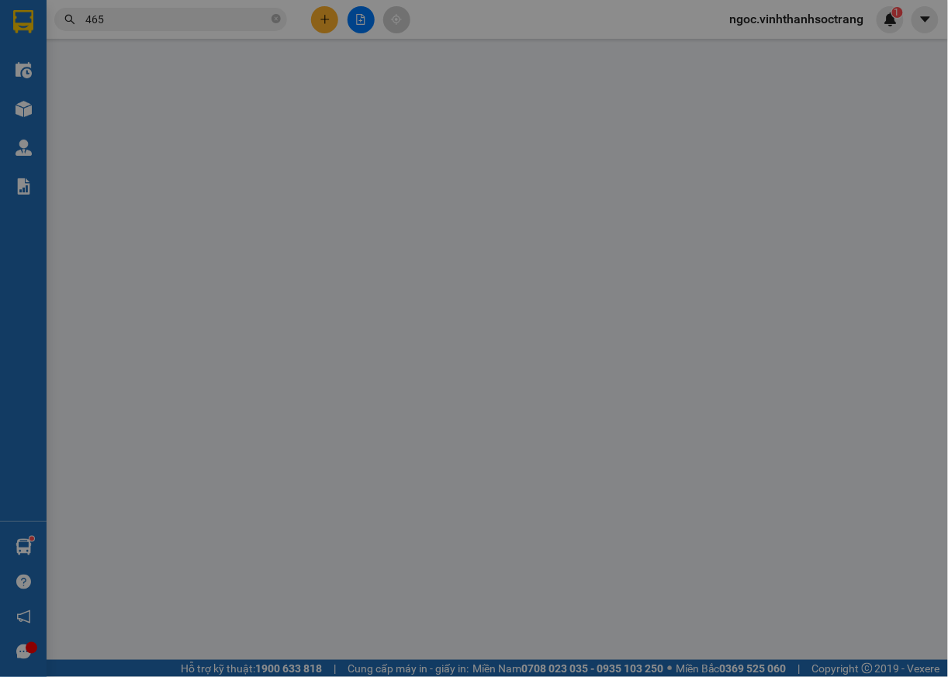
type input "02993613049"
type input "NGHỈ INOX"
type input "ĐỨC"
type input "60.000"
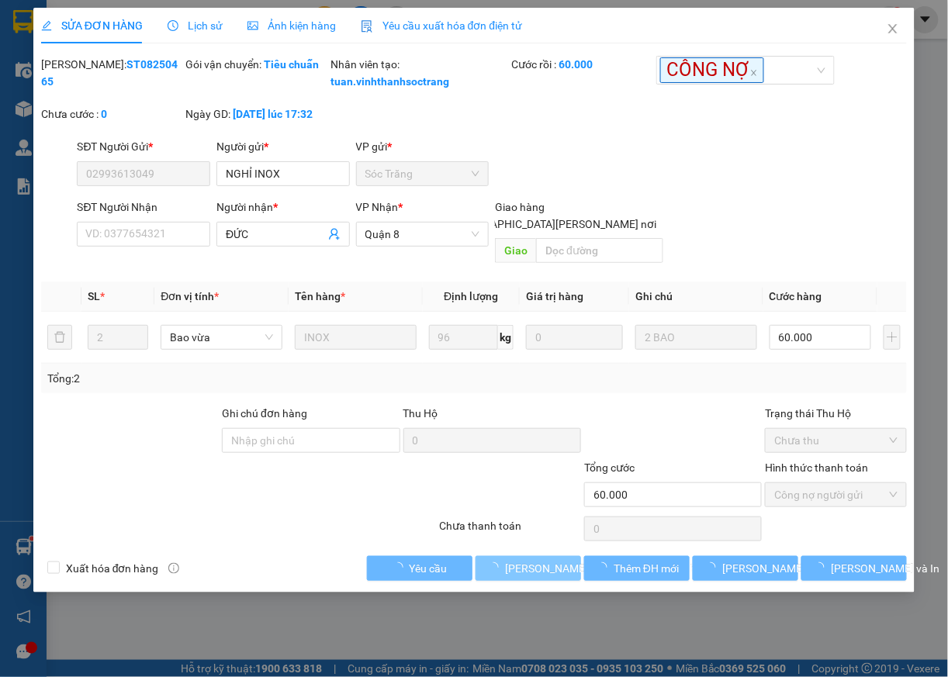
click at [559, 570] on span "[PERSON_NAME] và [PERSON_NAME] hàng" at bounding box center [610, 568] width 210 height 17
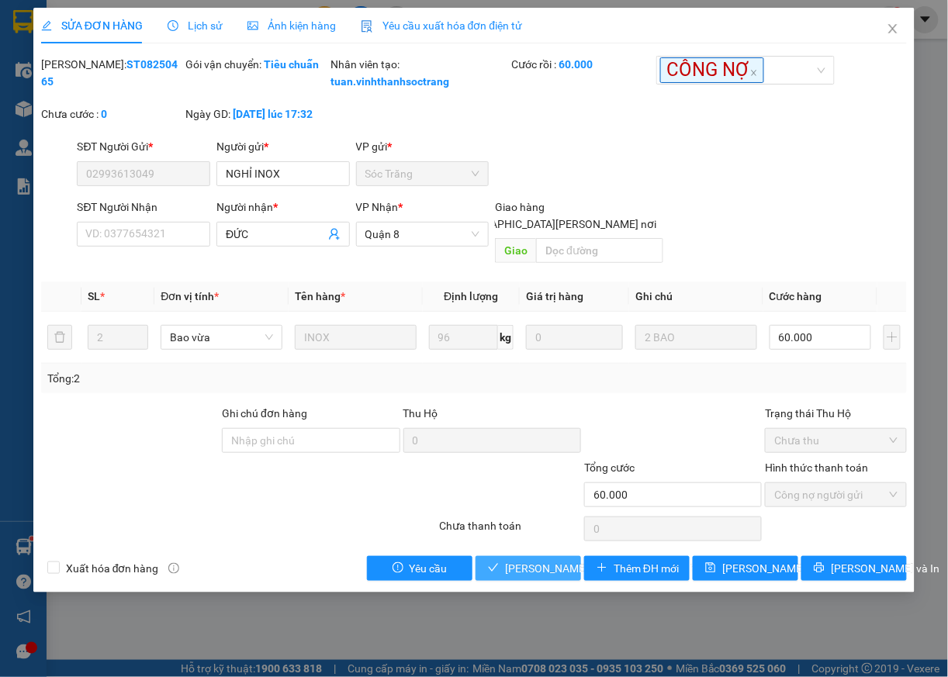
click at [535, 569] on span "[PERSON_NAME] và [PERSON_NAME] hàng" at bounding box center [610, 568] width 210 height 17
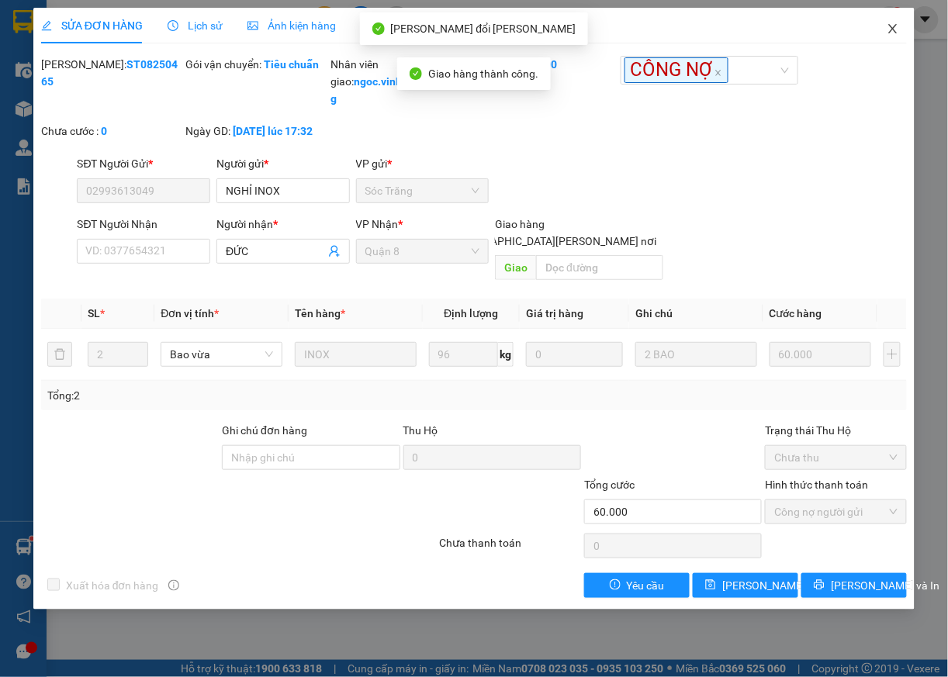
drag, startPoint x: 894, startPoint y: 32, endPoint x: 928, endPoint y: 2, distance: 45.6
click at [898, 29] on icon "close" at bounding box center [893, 29] width 12 height 12
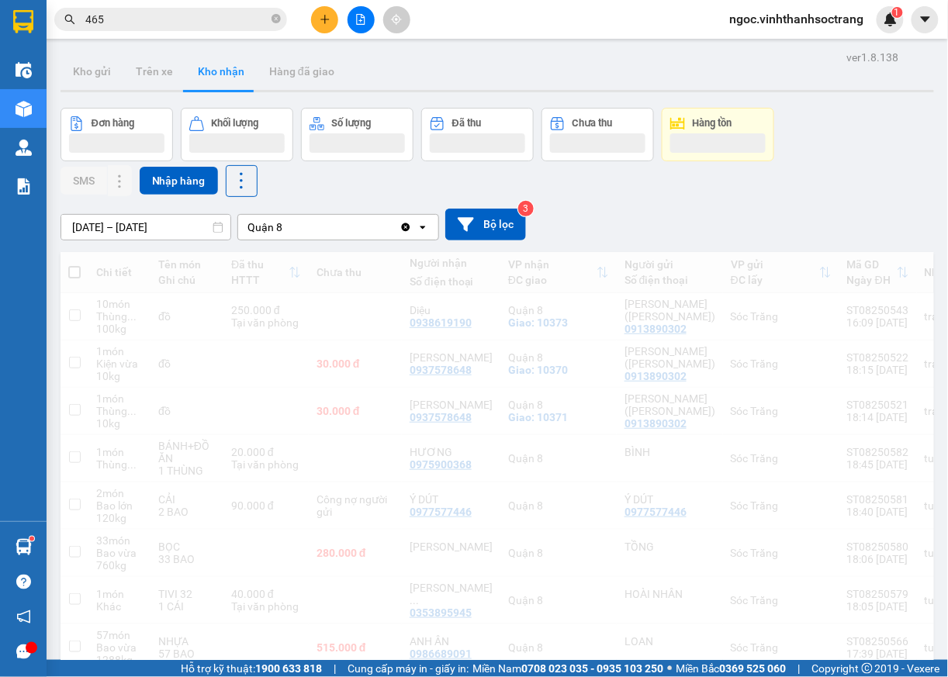
click at [188, 16] on input "465" at bounding box center [176, 19] width 183 height 17
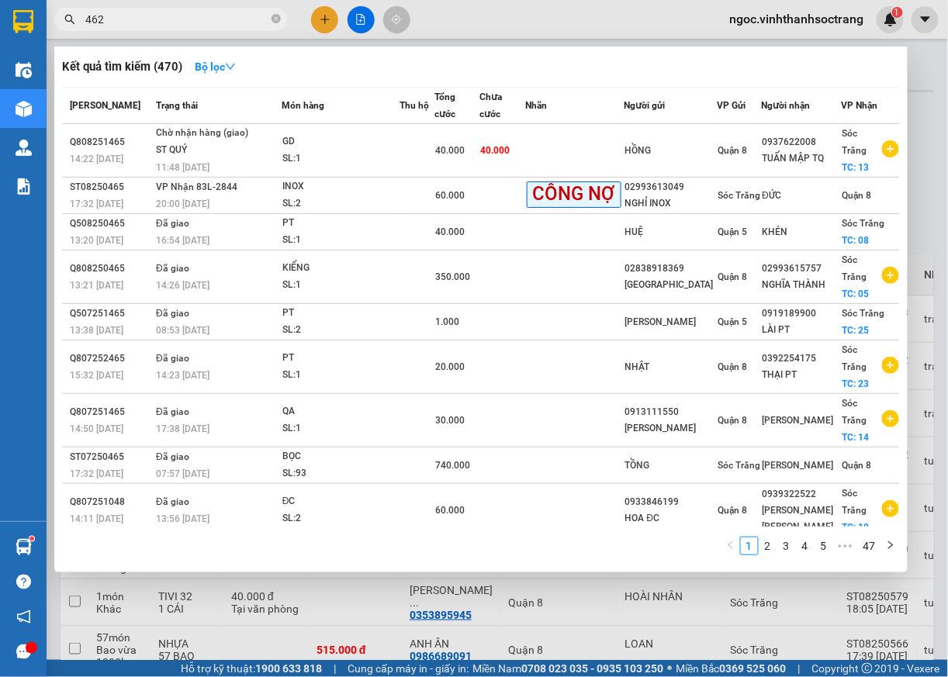
type input "462"
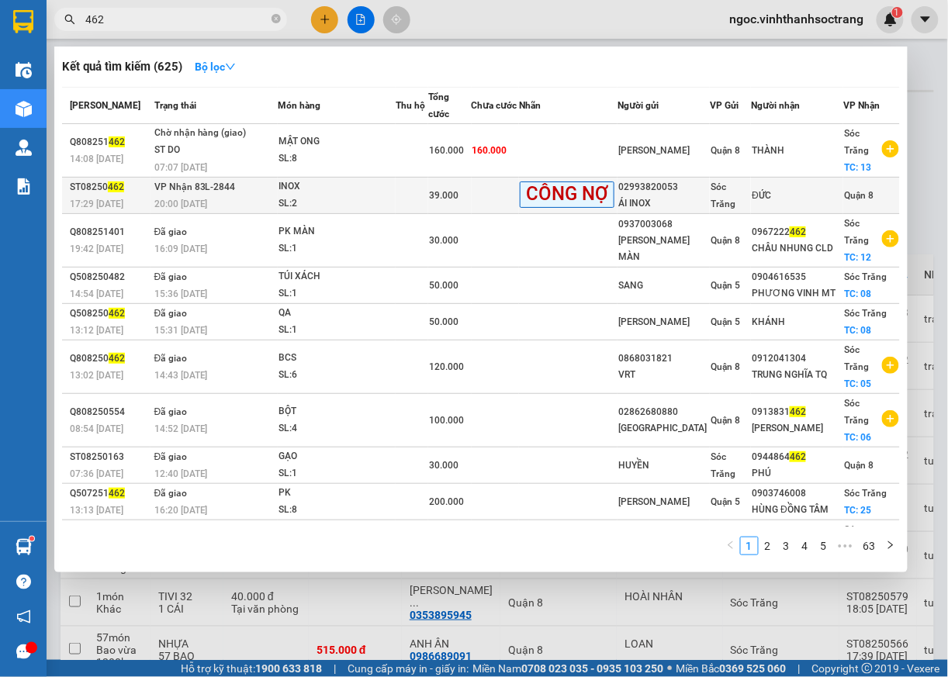
click at [844, 192] on span "Quận 8" at bounding box center [858, 195] width 29 height 11
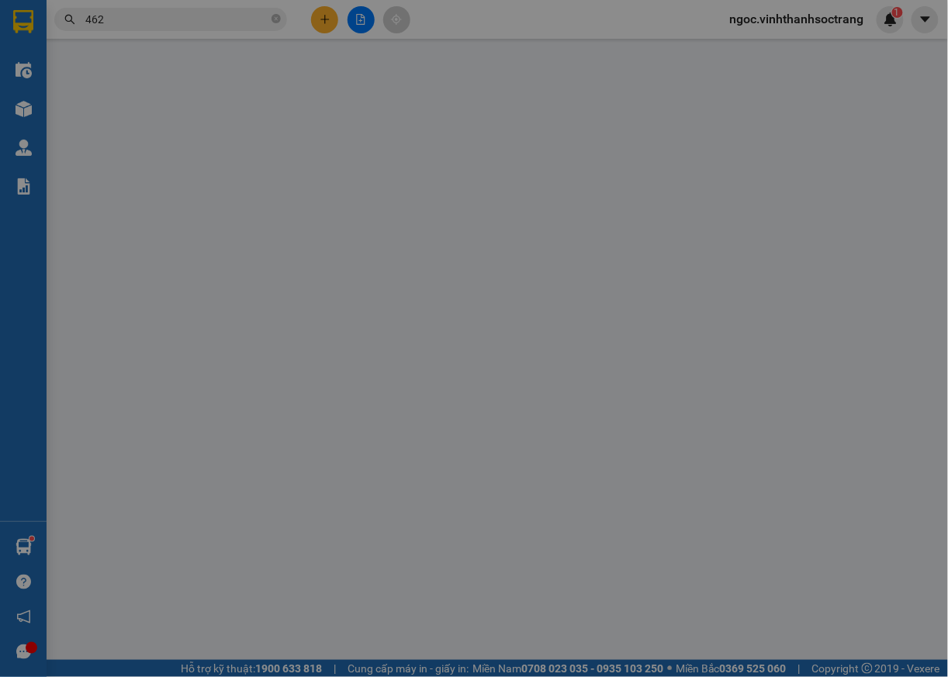
type input "02993820053"
type input "ÁI INOX"
type input "ĐỨC"
type input "39.000"
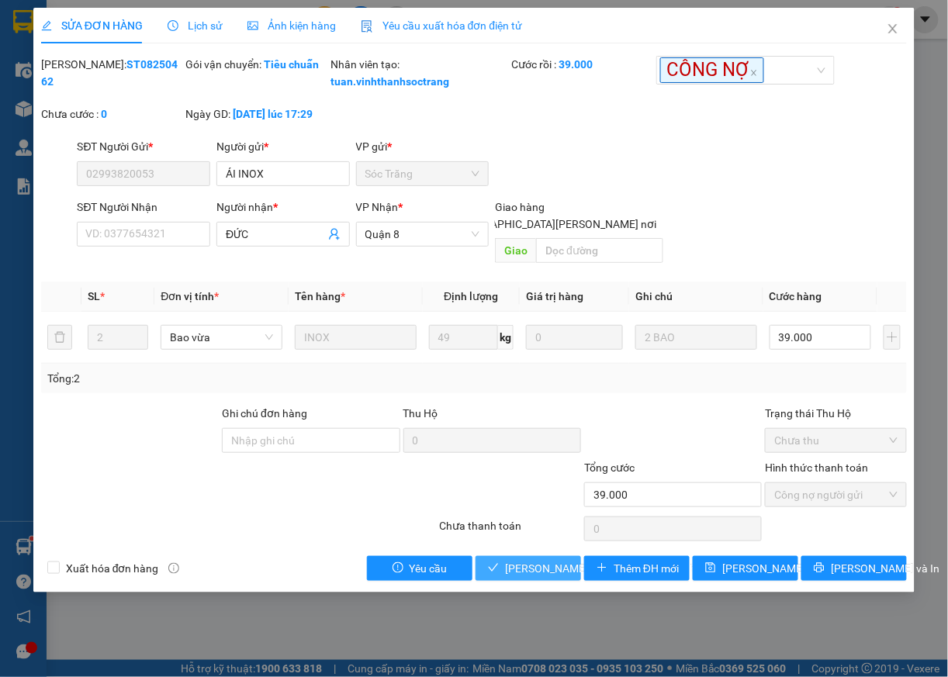
click at [557, 570] on span "[PERSON_NAME] và [PERSON_NAME] hàng" at bounding box center [610, 568] width 210 height 17
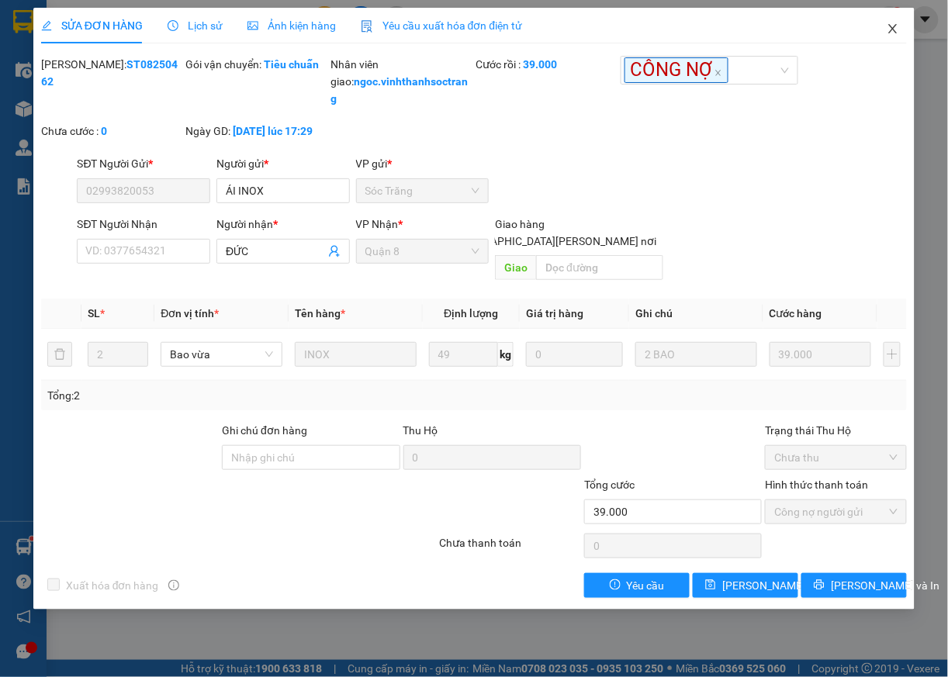
click at [895, 29] on icon "close" at bounding box center [893, 29] width 12 height 12
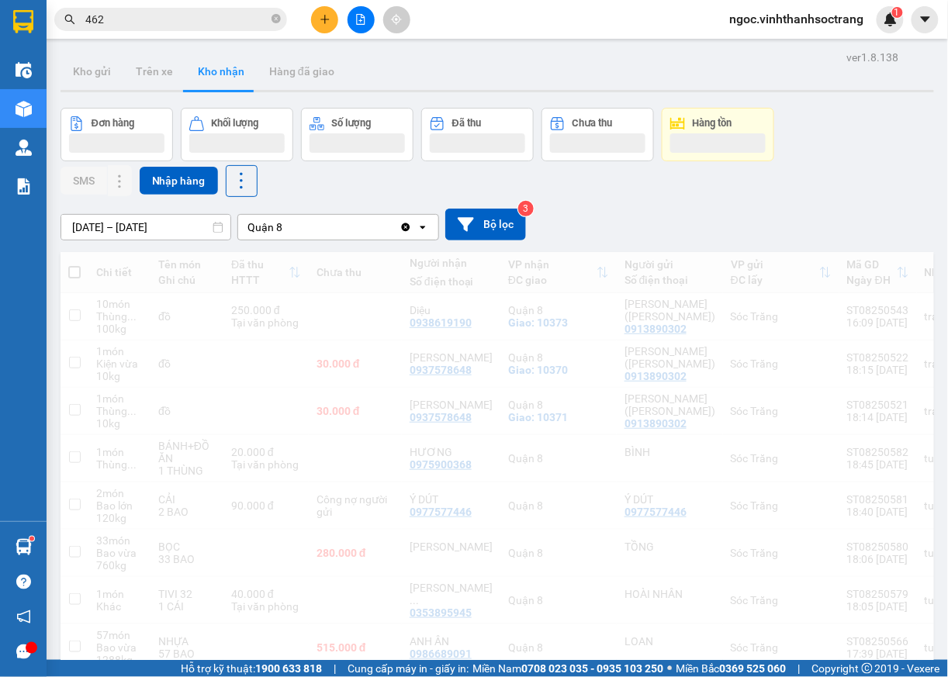
click at [119, 17] on input "462" at bounding box center [176, 19] width 183 height 17
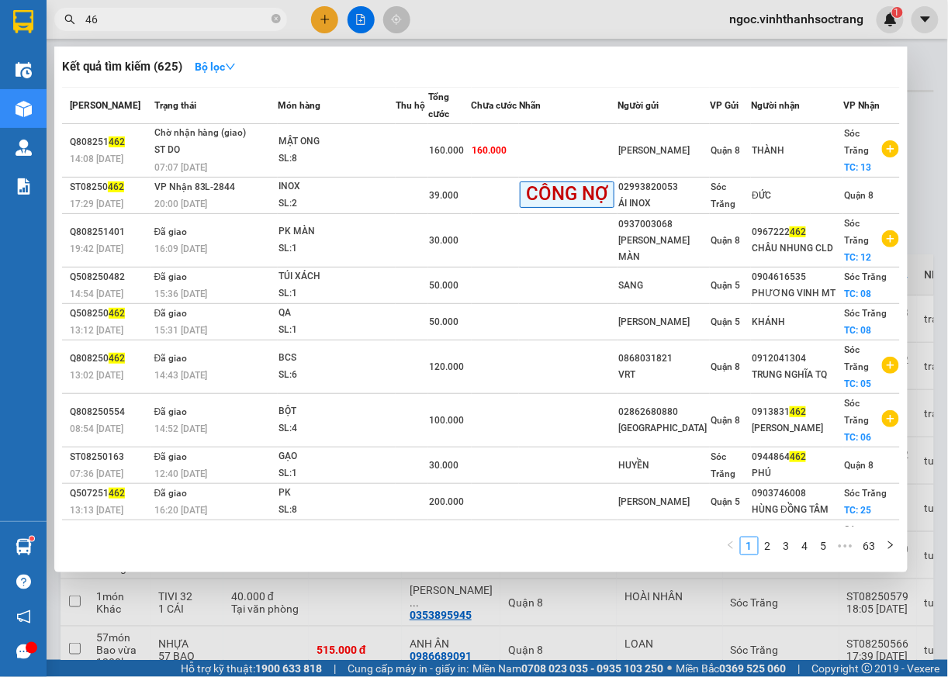
type input "4"
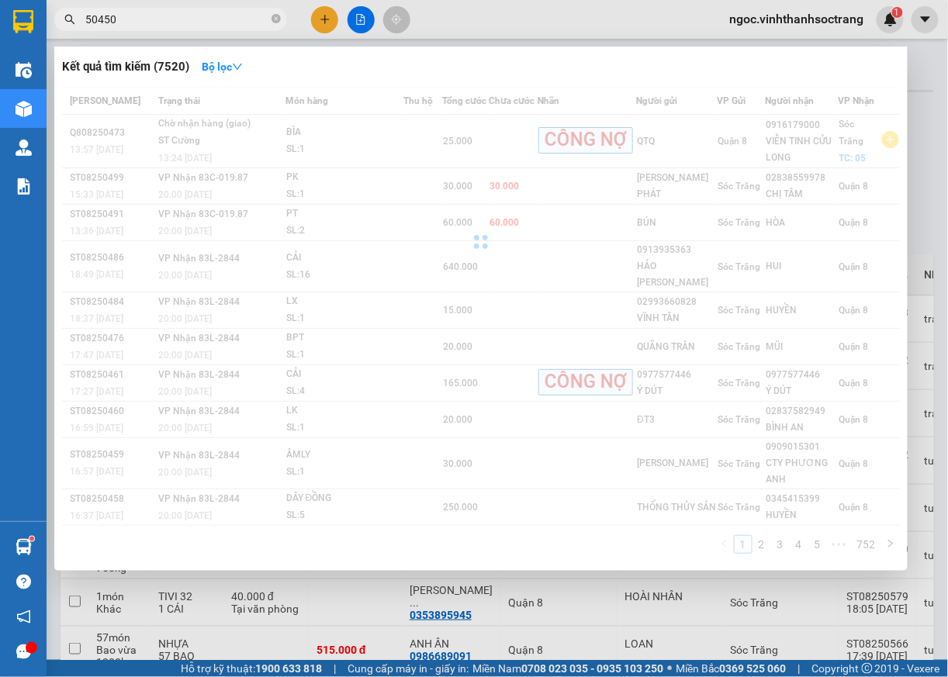
type input "50450"
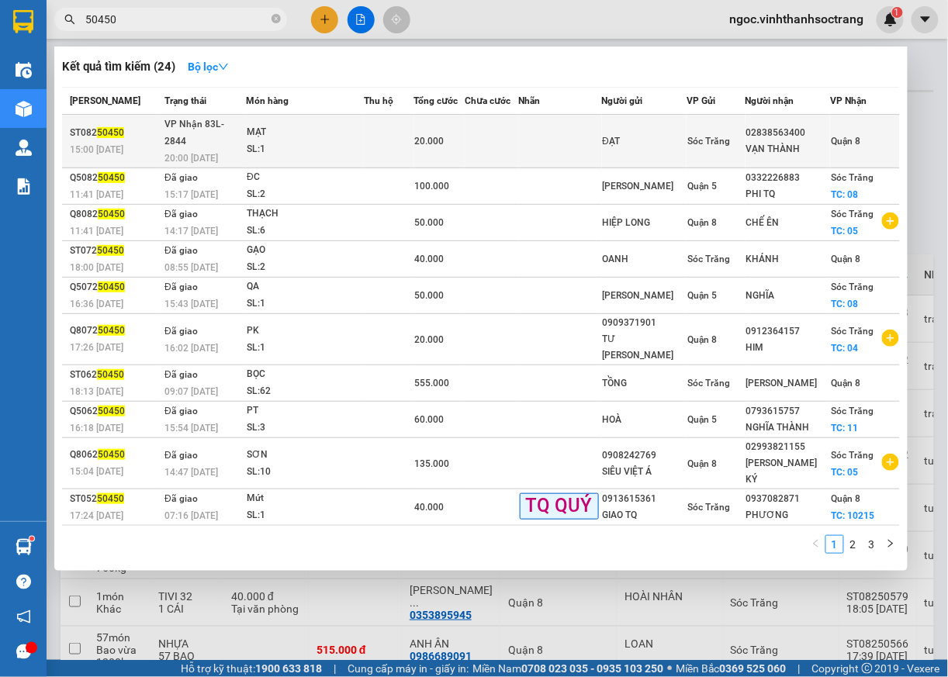
click at [844, 136] on span "Quận 8" at bounding box center [845, 141] width 29 height 11
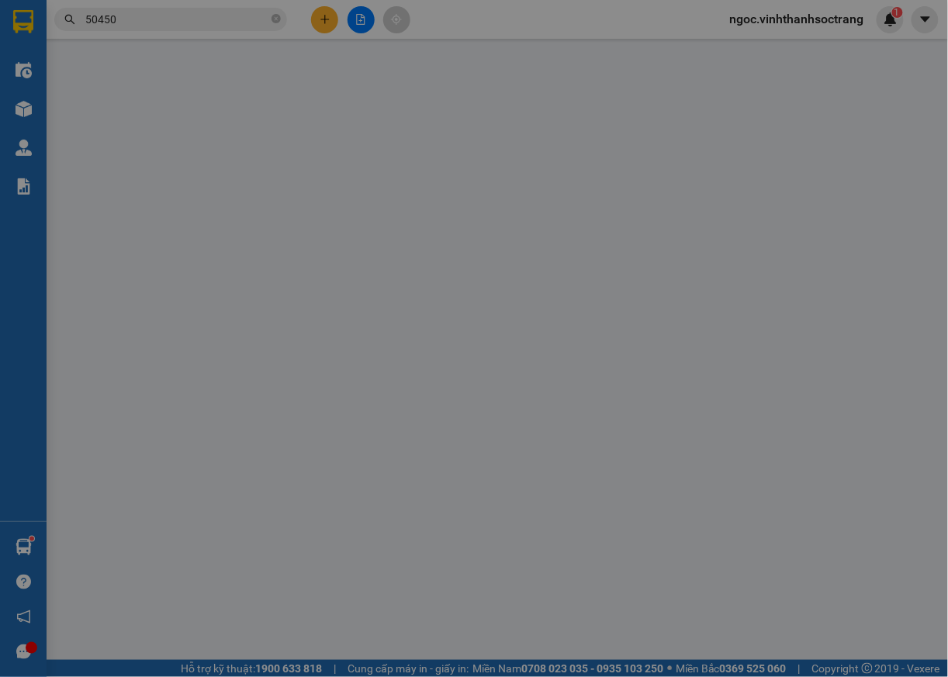
type input "ĐẠT"
type input "02838563400"
type input "VẠN THÀNH"
type input "20.000"
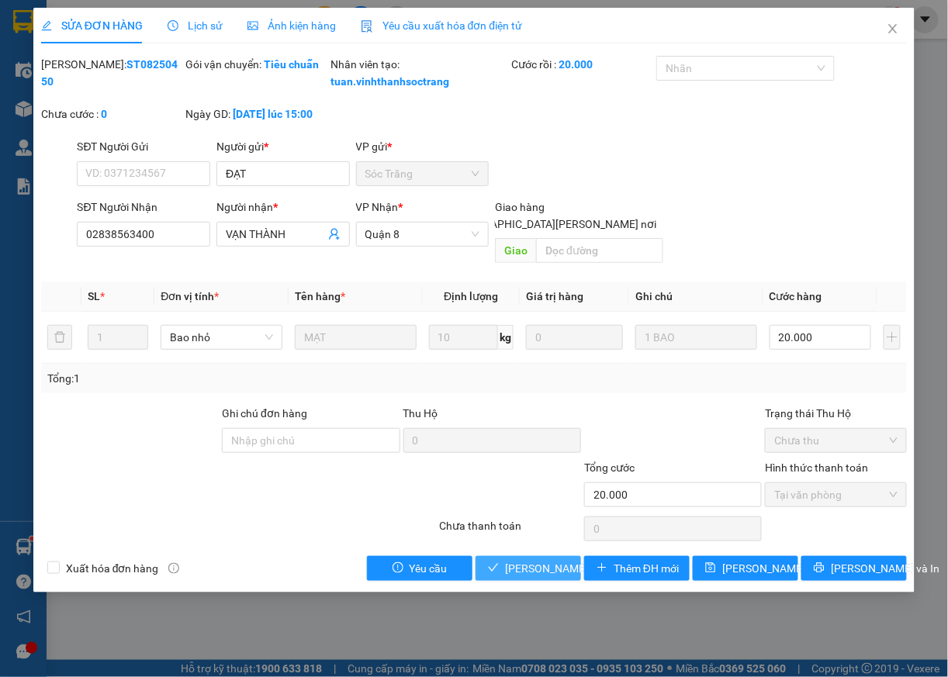
click at [532, 560] on button "[PERSON_NAME] và [PERSON_NAME] hàng" at bounding box center [529, 568] width 106 height 25
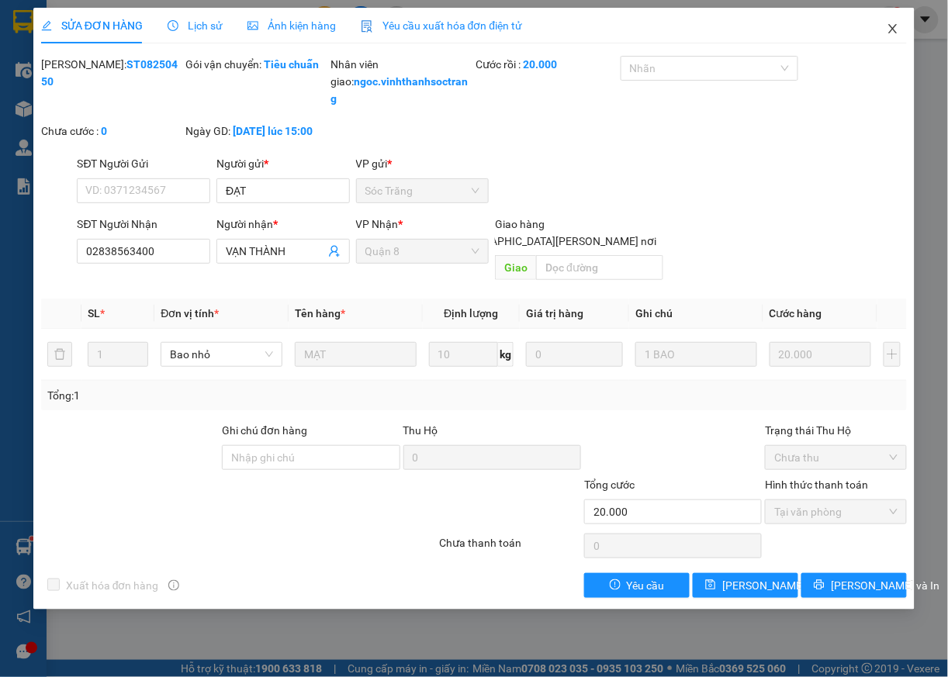
click at [888, 28] on icon "close" at bounding box center [893, 29] width 12 height 12
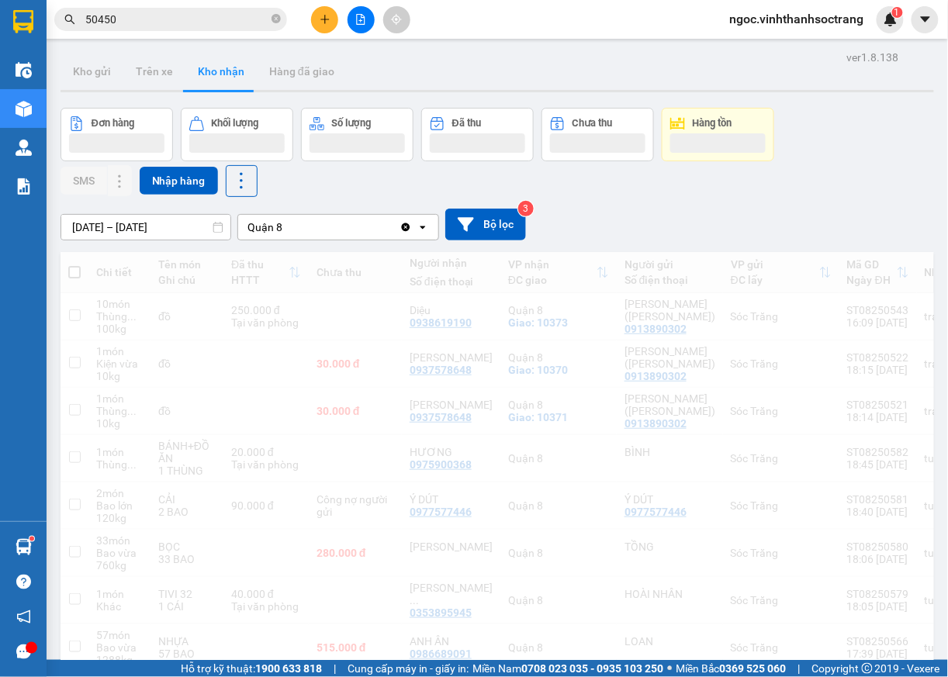
click at [132, 26] on input "50450" at bounding box center [176, 19] width 183 height 17
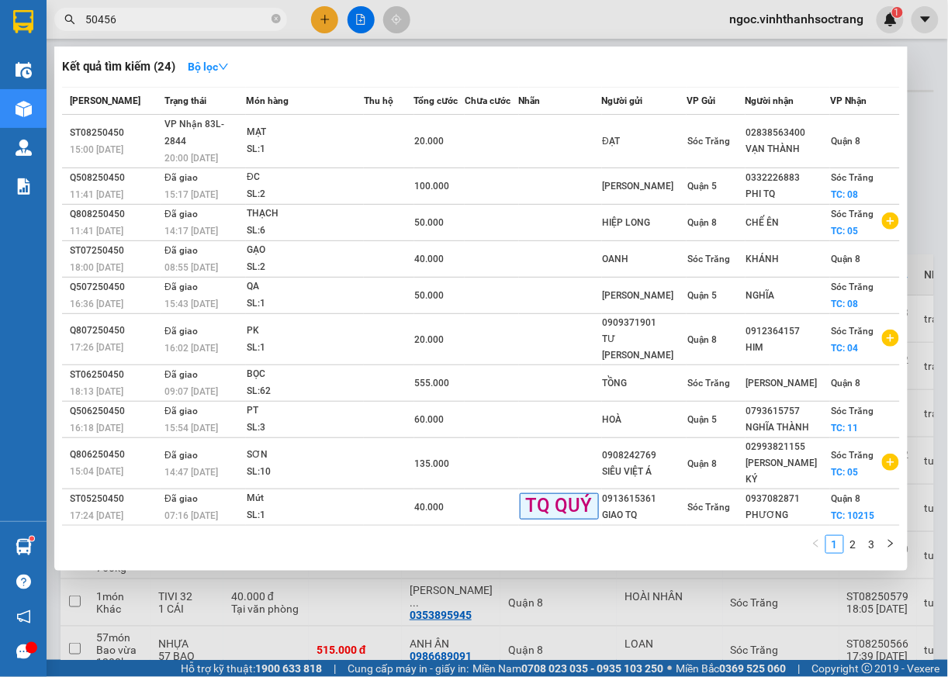
type input "50456"
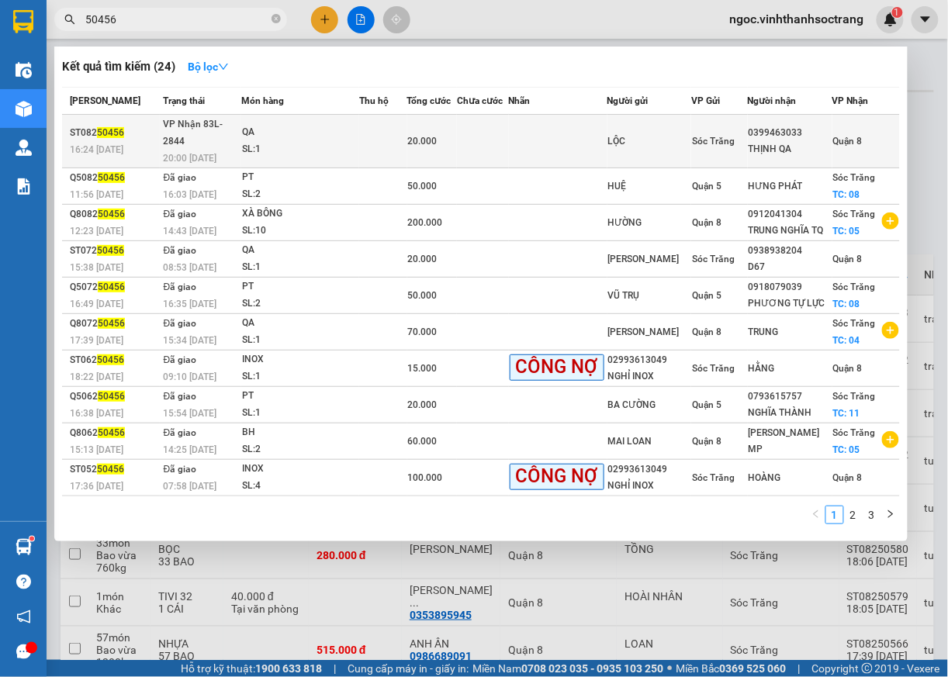
click at [857, 136] on span "Quận 8" at bounding box center [847, 141] width 29 height 11
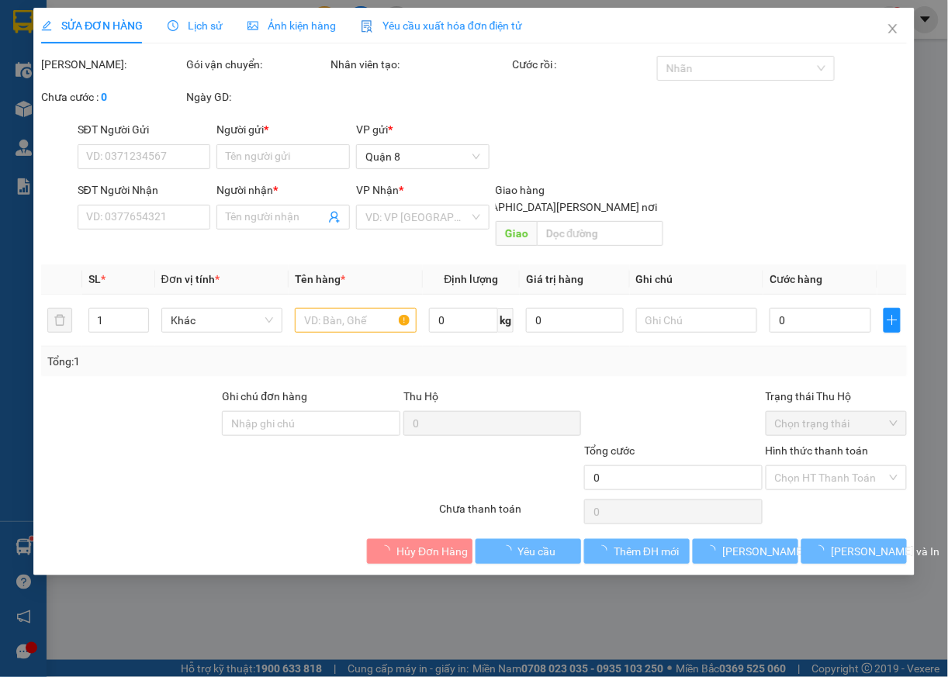
type input "LỘC"
type input "0399463033"
type input "THỊNH QA"
type input "20.000"
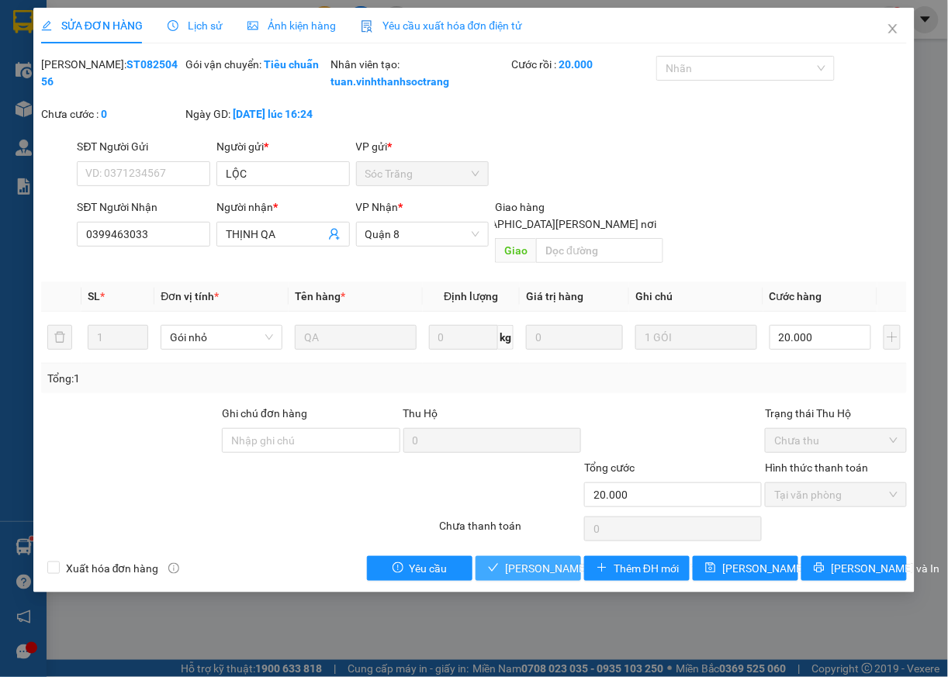
click at [566, 569] on span "[PERSON_NAME] và [PERSON_NAME] hàng" at bounding box center [610, 568] width 210 height 17
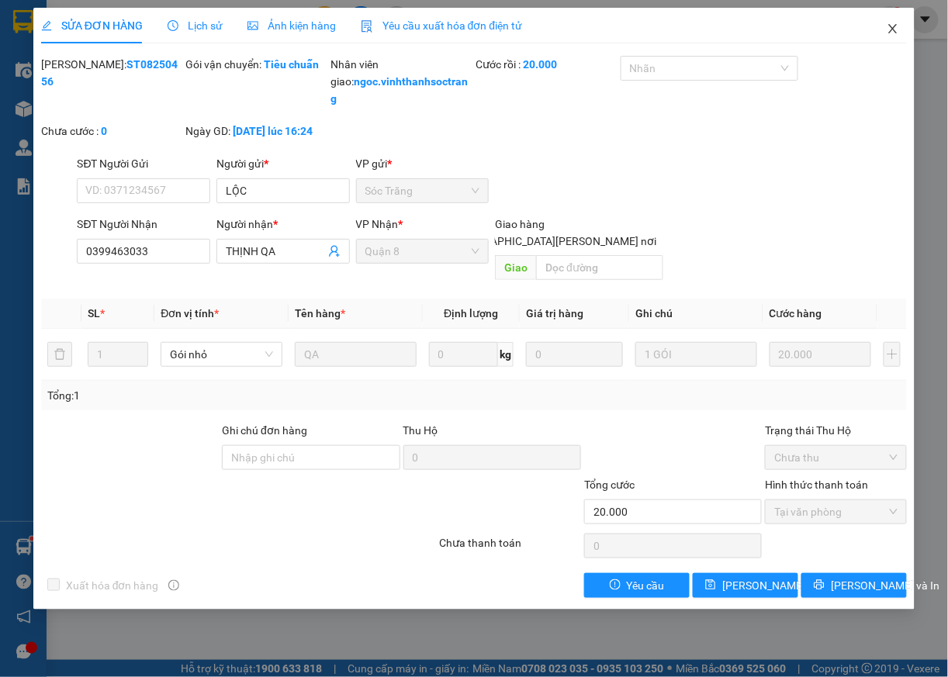
click at [894, 23] on span "Close" at bounding box center [892, 29] width 43 height 43
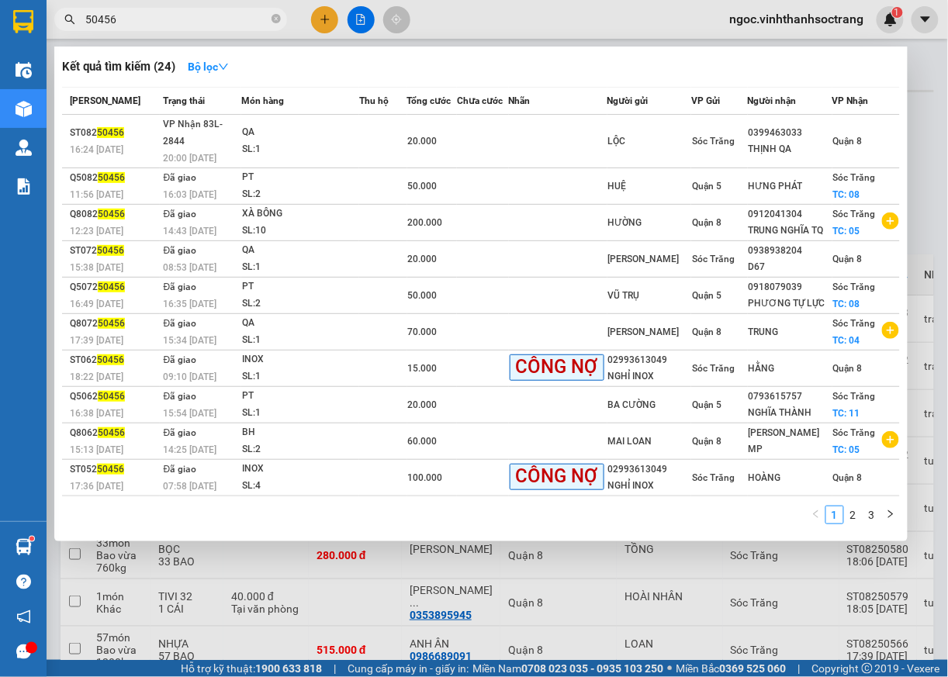
click at [202, 22] on input "50456" at bounding box center [176, 19] width 183 height 17
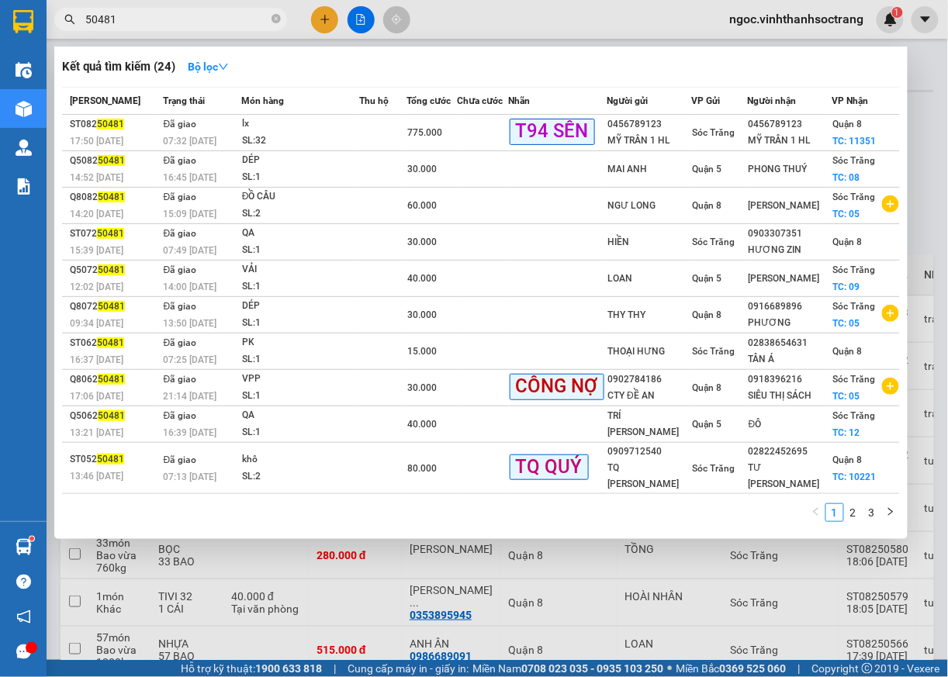
click at [102, 19] on input "50481" at bounding box center [176, 19] width 183 height 17
type input "50381"
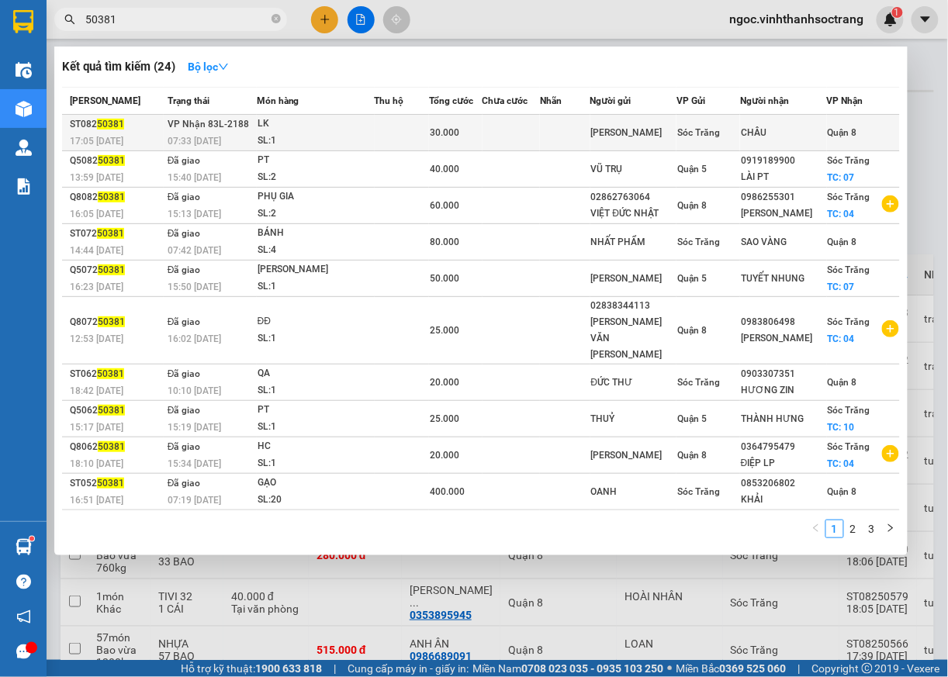
click at [849, 135] on span "Quận 8" at bounding box center [842, 132] width 29 height 11
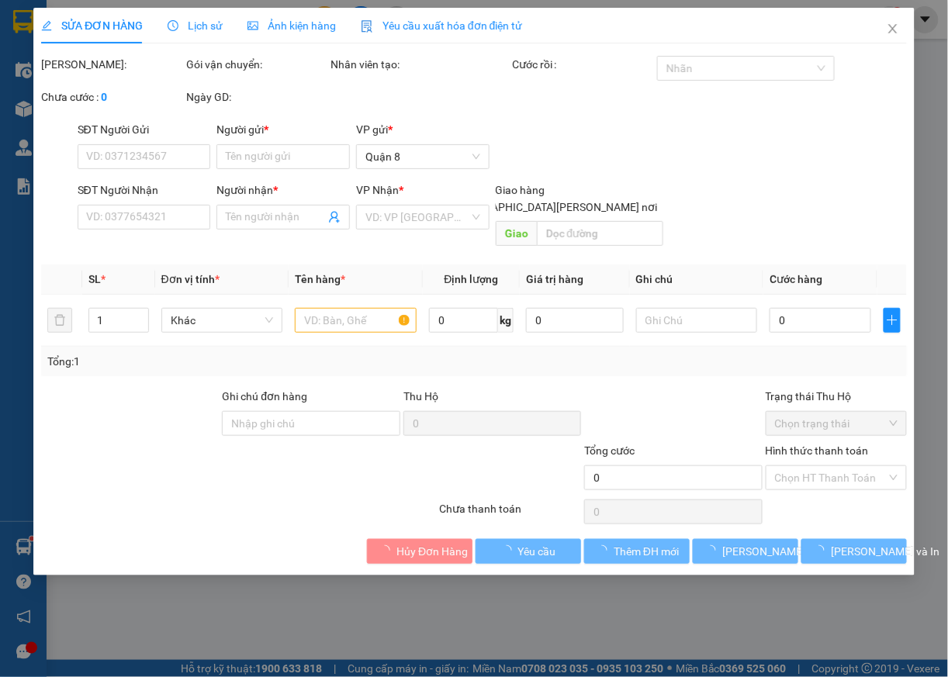
type input "THANH MINH"
type input "CHÂU"
type input "30.000"
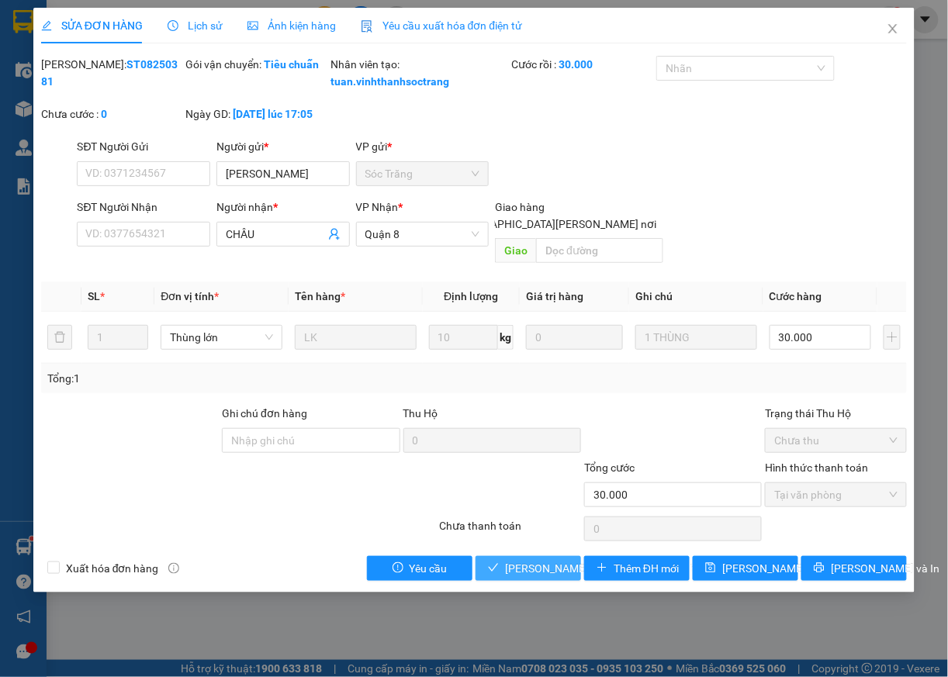
click at [563, 570] on span "[PERSON_NAME] và [PERSON_NAME] hàng" at bounding box center [610, 568] width 210 height 17
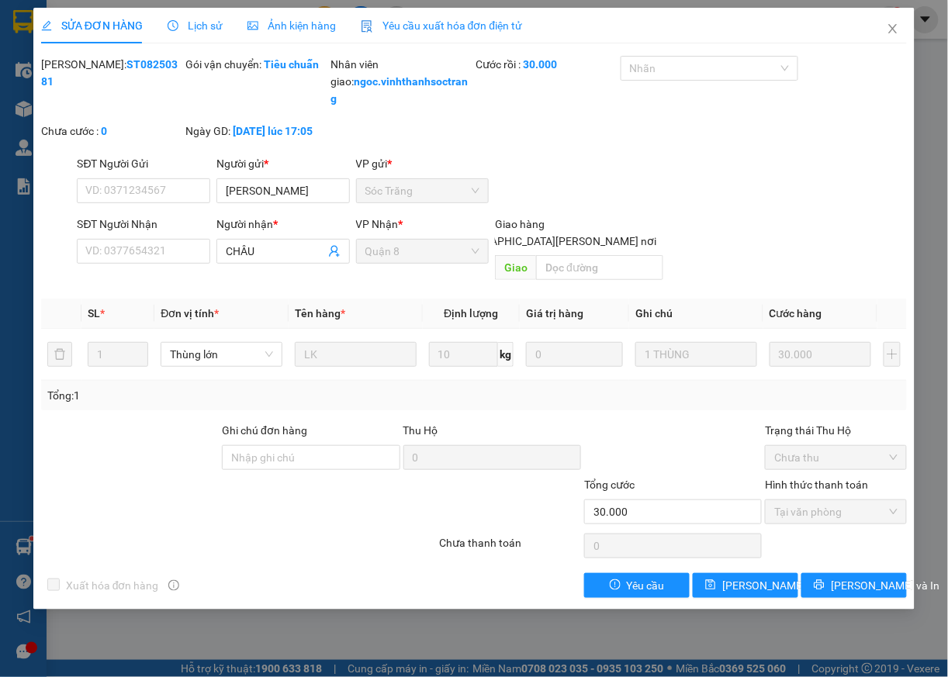
click at [916, 23] on div "SỬA ĐƠN HÀNG Lịch sử Ảnh kiện hàng Yêu cầu xuất hóa đơn điện tử Total Paid Fee …" at bounding box center [474, 338] width 948 height 677
click at [895, 29] on icon "close" at bounding box center [893, 29] width 12 height 12
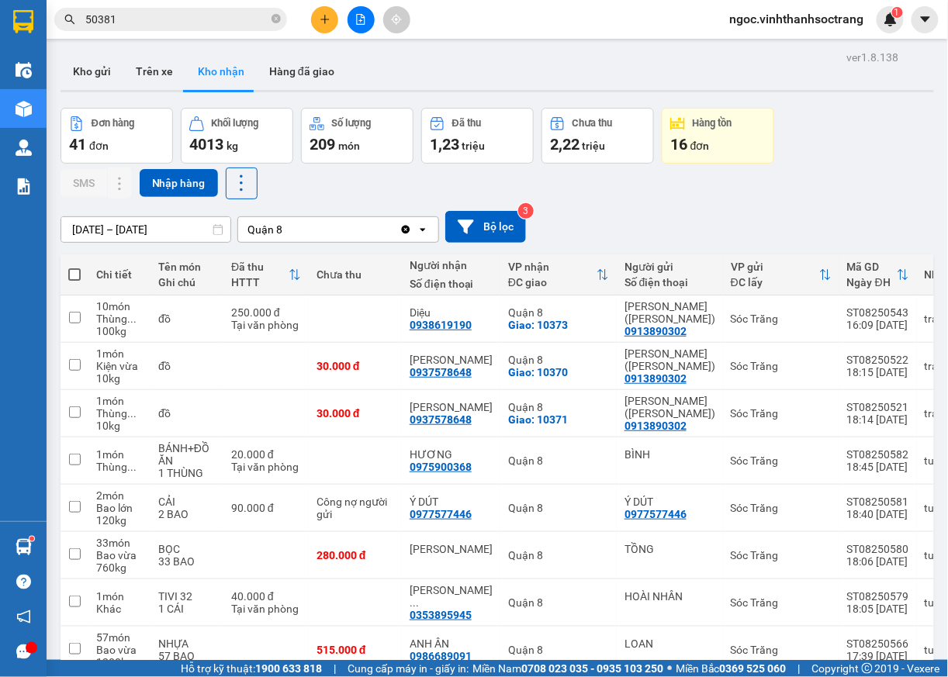
click at [175, 20] on input "50381" at bounding box center [176, 19] width 183 height 17
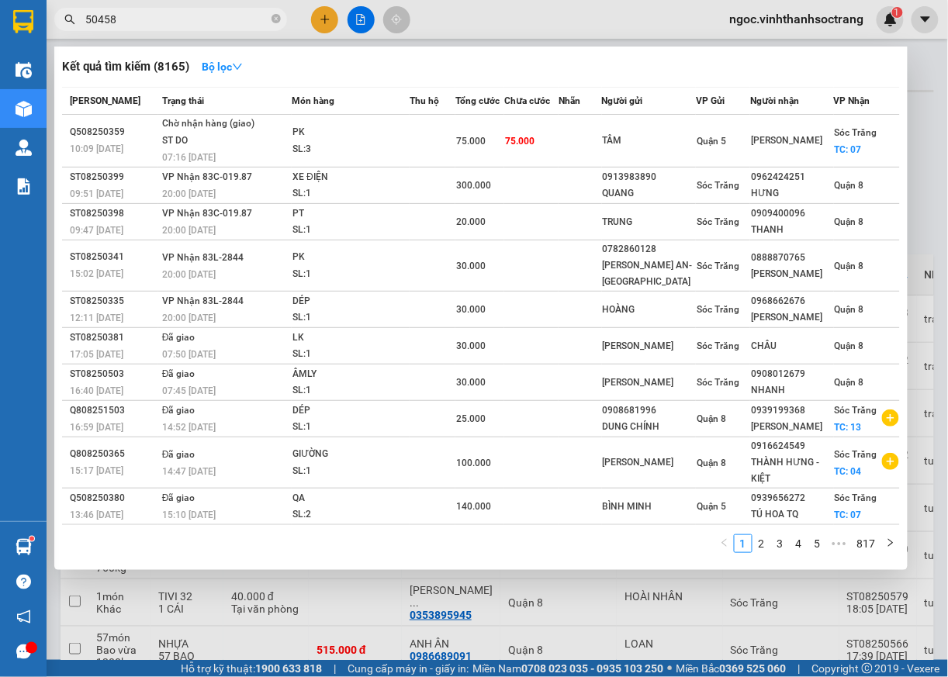
type input "50458"
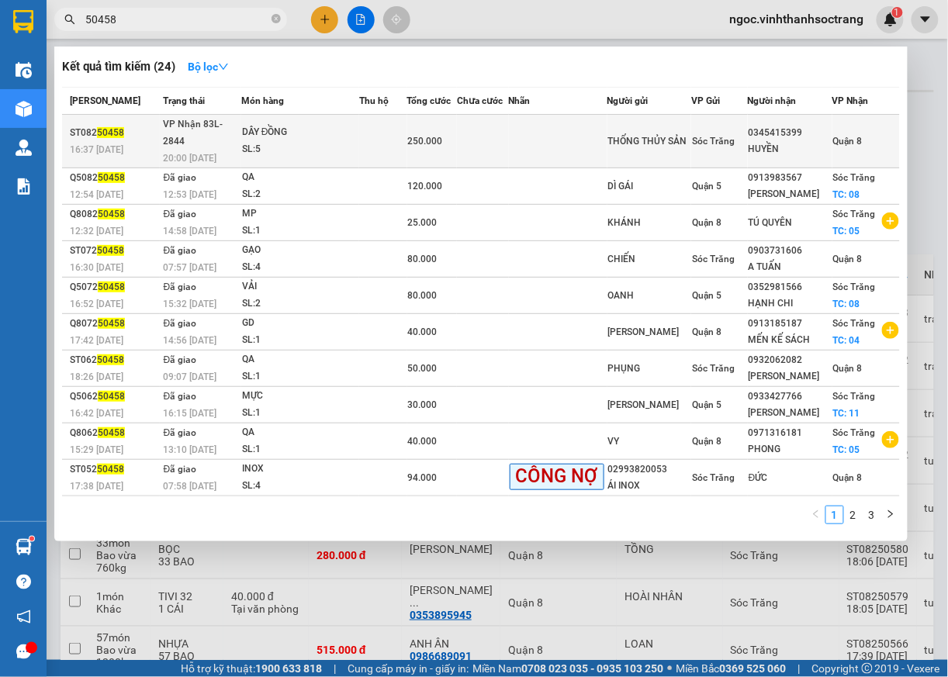
click at [854, 136] on span "Quận 8" at bounding box center [847, 141] width 29 height 11
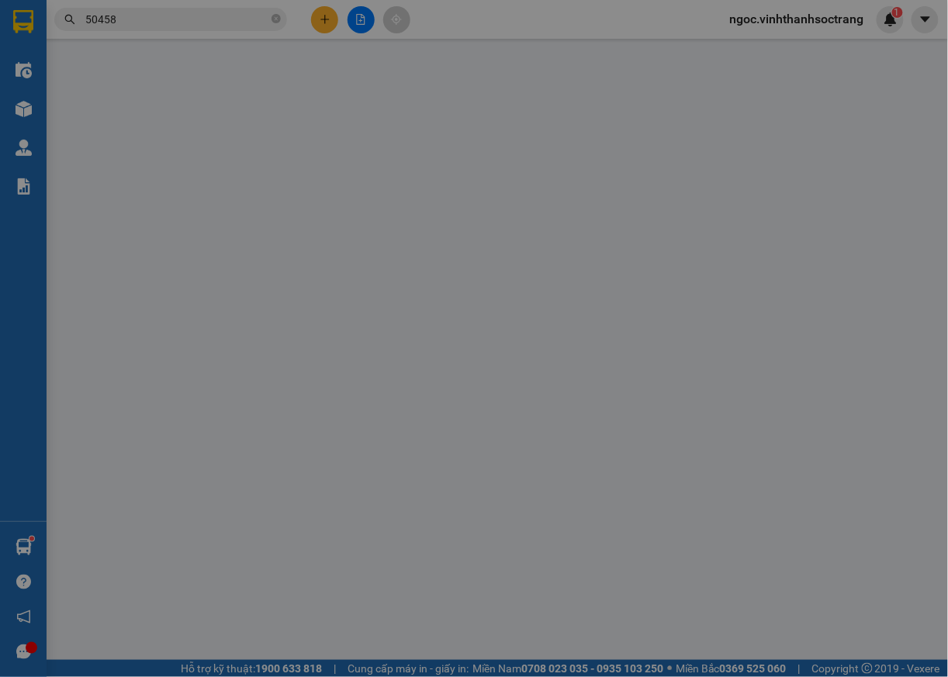
type input "THỐNG THỦY SẢN"
type input "0345415399"
type input "HUYỀN"
type input "250.000"
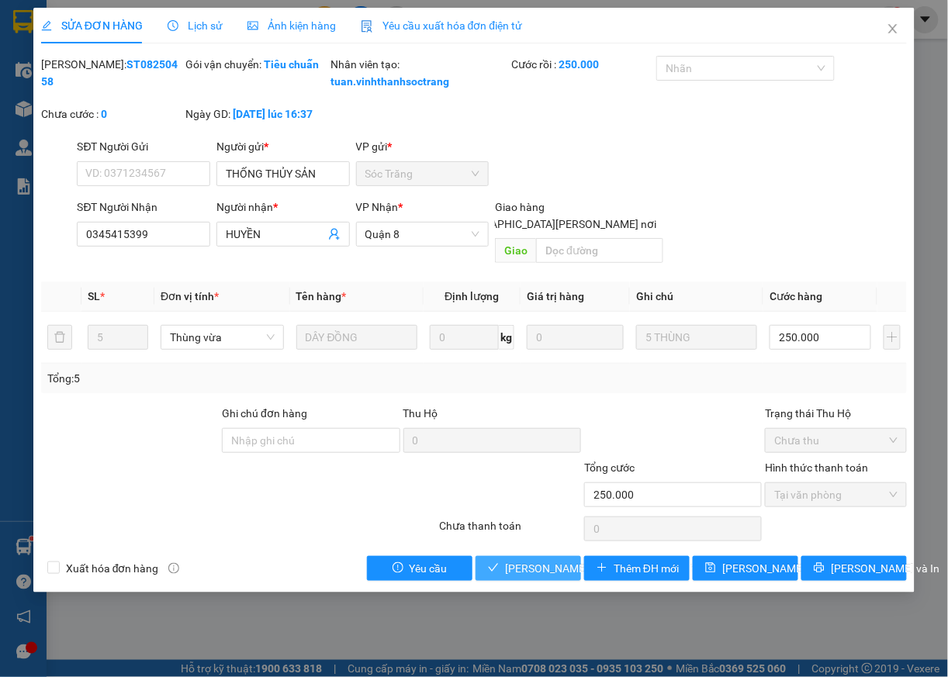
click at [551, 575] on span "[PERSON_NAME] và [PERSON_NAME] hàng" at bounding box center [610, 568] width 210 height 17
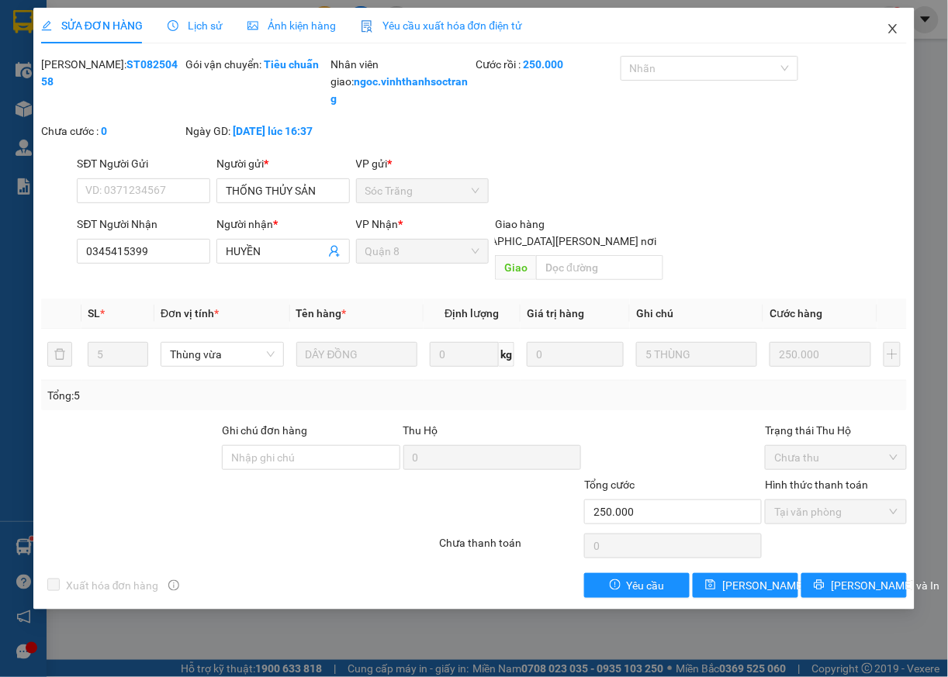
click at [888, 28] on icon "close" at bounding box center [893, 29] width 12 height 12
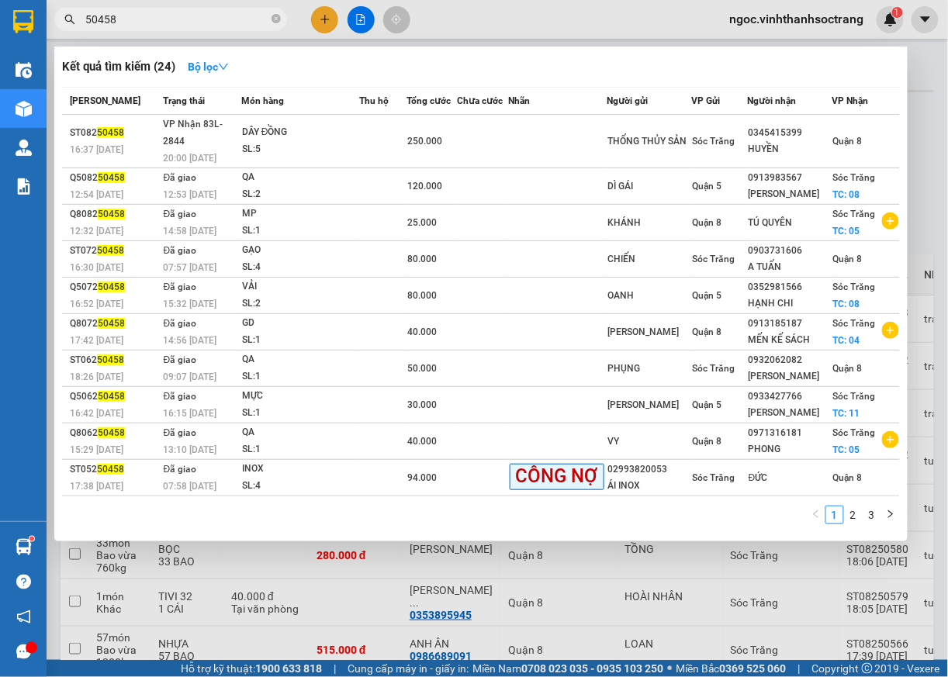
click at [168, 16] on input "50458" at bounding box center [176, 19] width 183 height 17
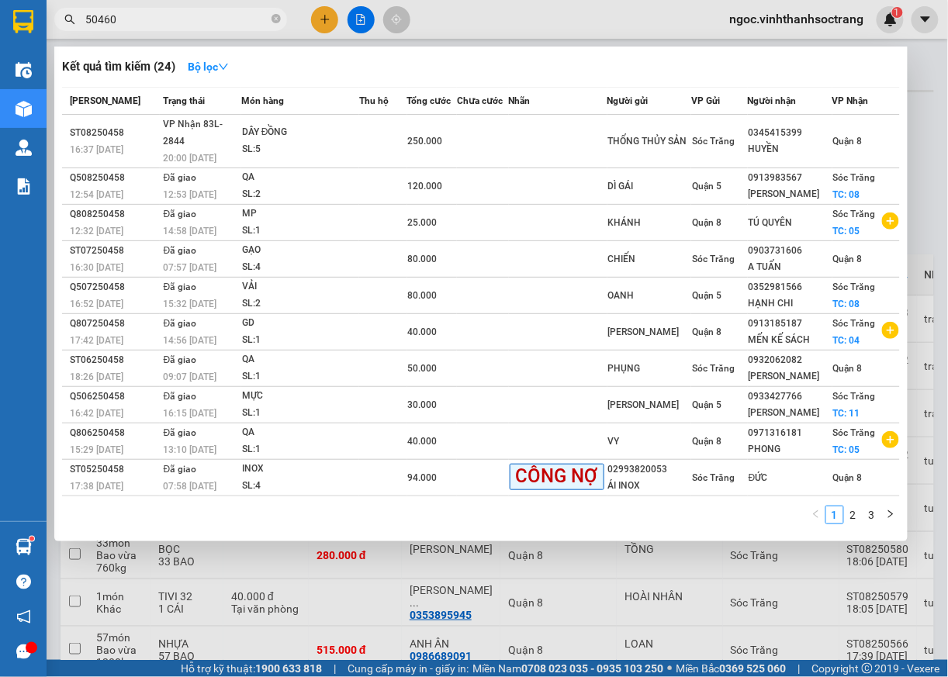
type input "50460"
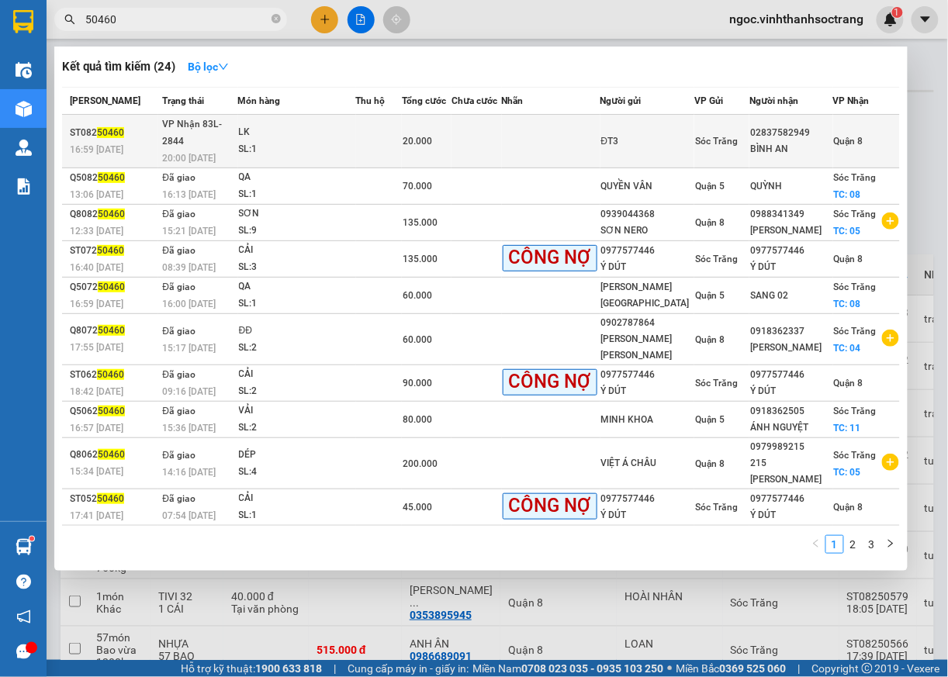
click at [857, 136] on span "Quận 8" at bounding box center [848, 141] width 29 height 11
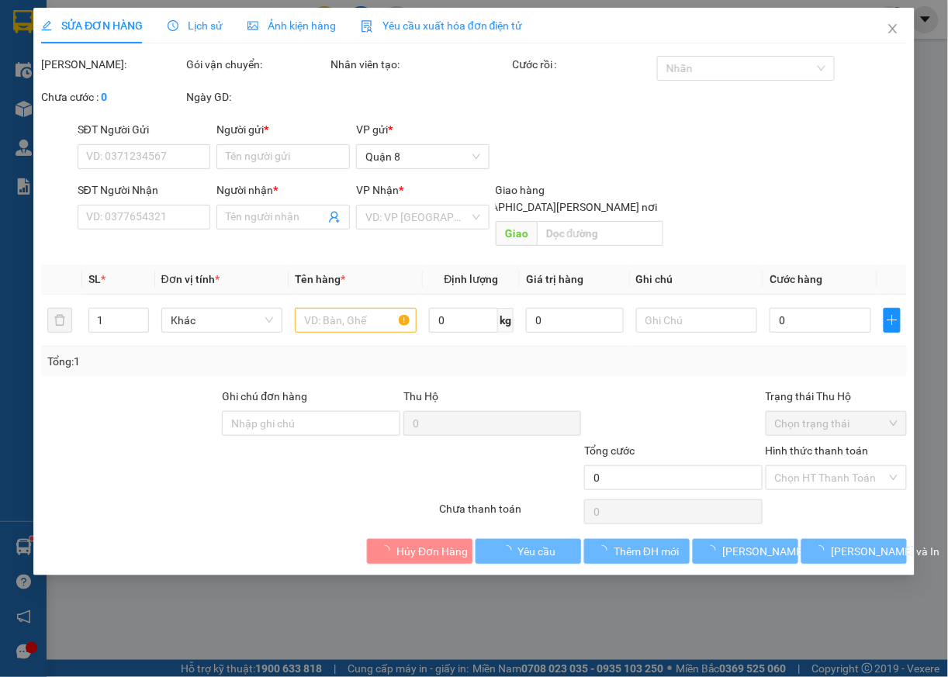
type input "ĐT3"
type input "02837582949"
type input "BÌNH AN"
type input "20.000"
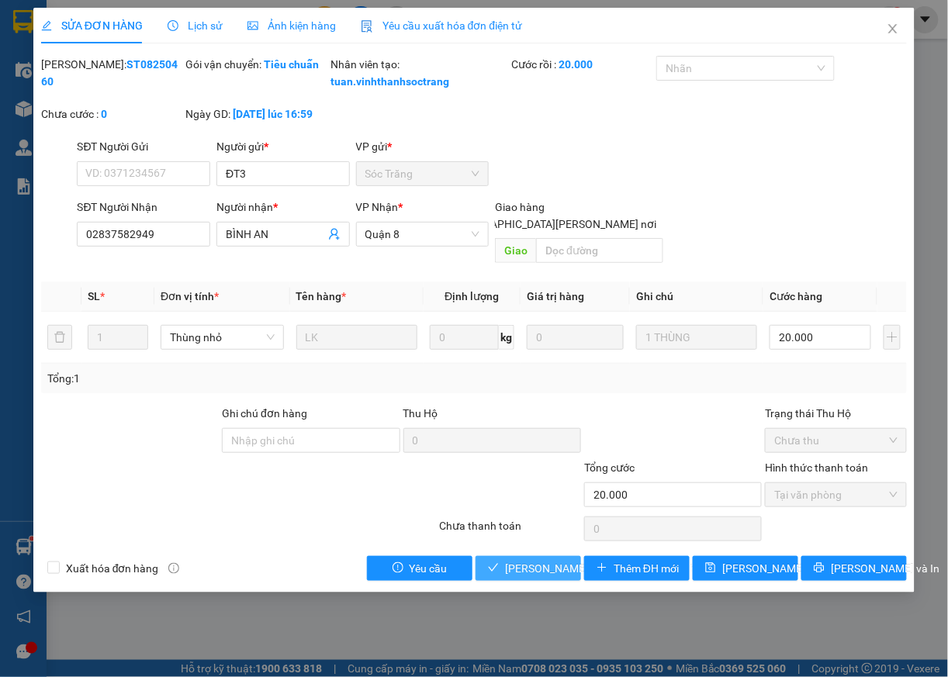
click at [557, 580] on button "[PERSON_NAME] và [PERSON_NAME] hàng" at bounding box center [529, 568] width 106 height 25
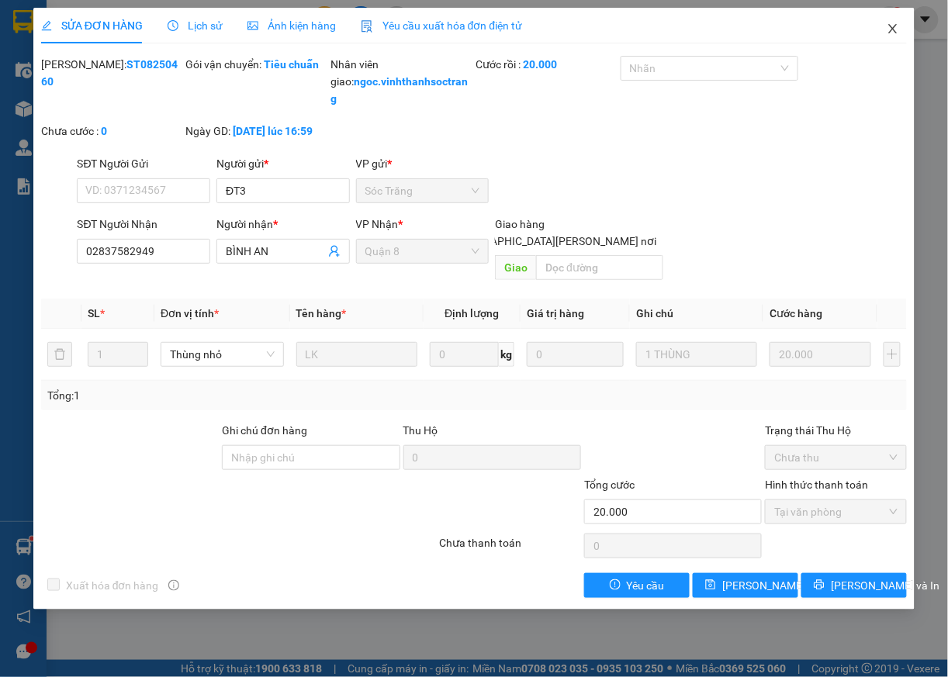
click at [895, 29] on icon "close" at bounding box center [893, 29] width 12 height 12
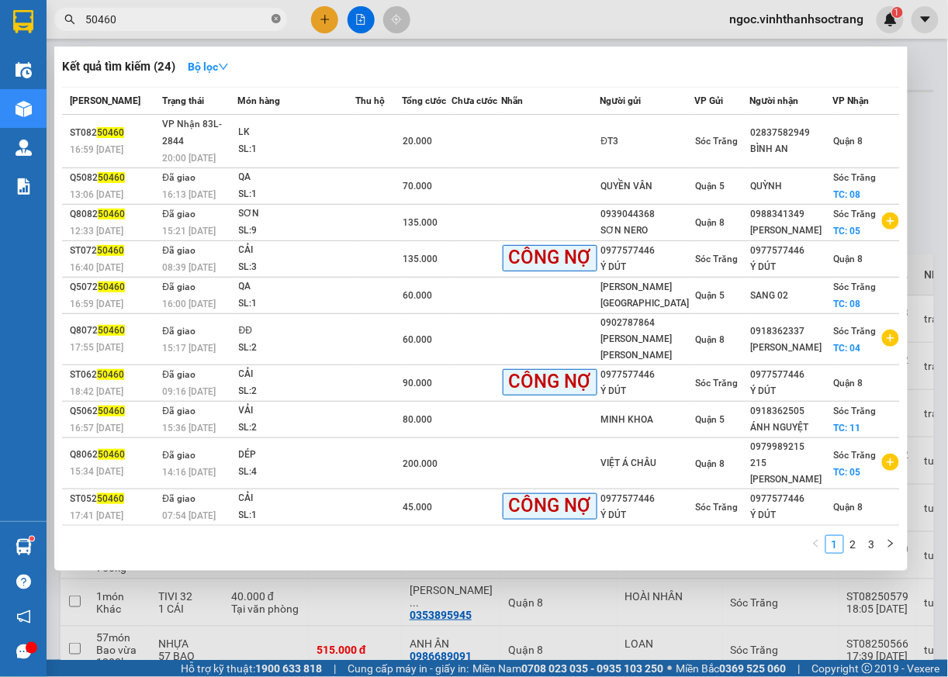
click at [277, 22] on icon "close-circle" at bounding box center [276, 18] width 9 height 9
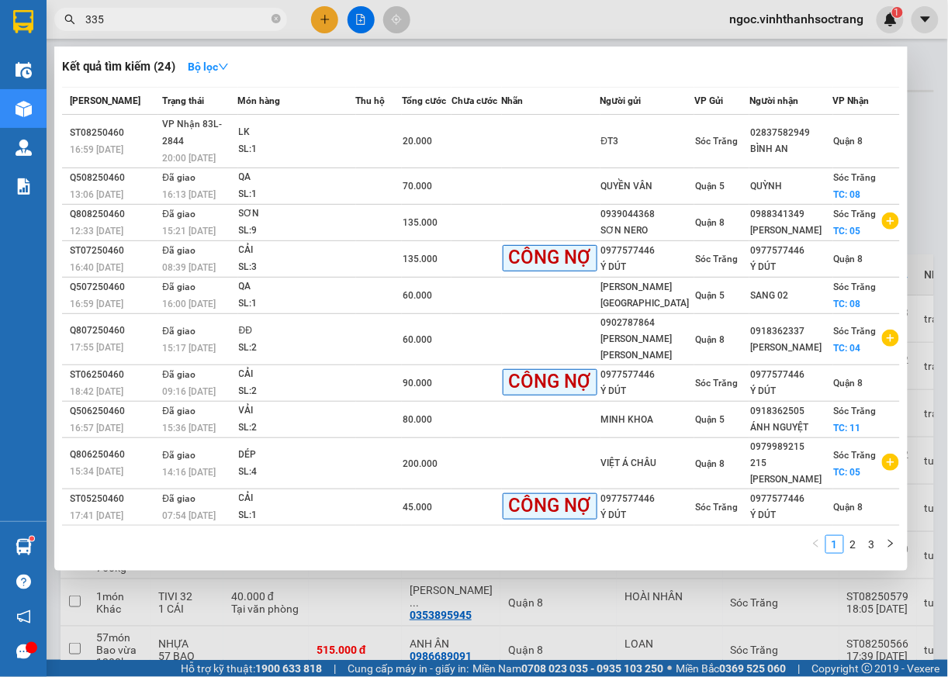
type input "335"
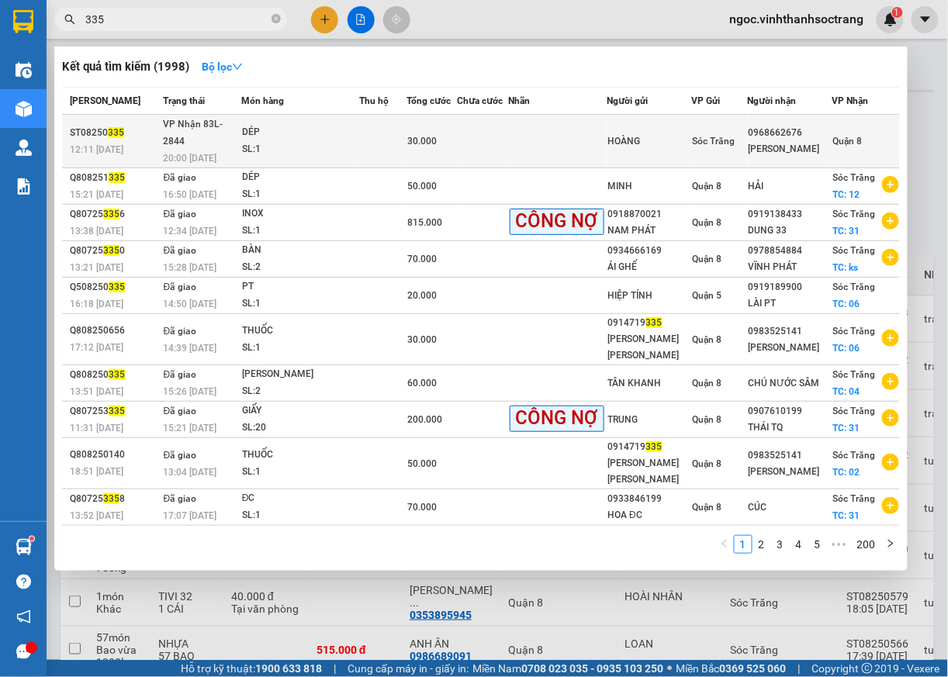
click at [861, 136] on span "Quận 8" at bounding box center [847, 141] width 29 height 11
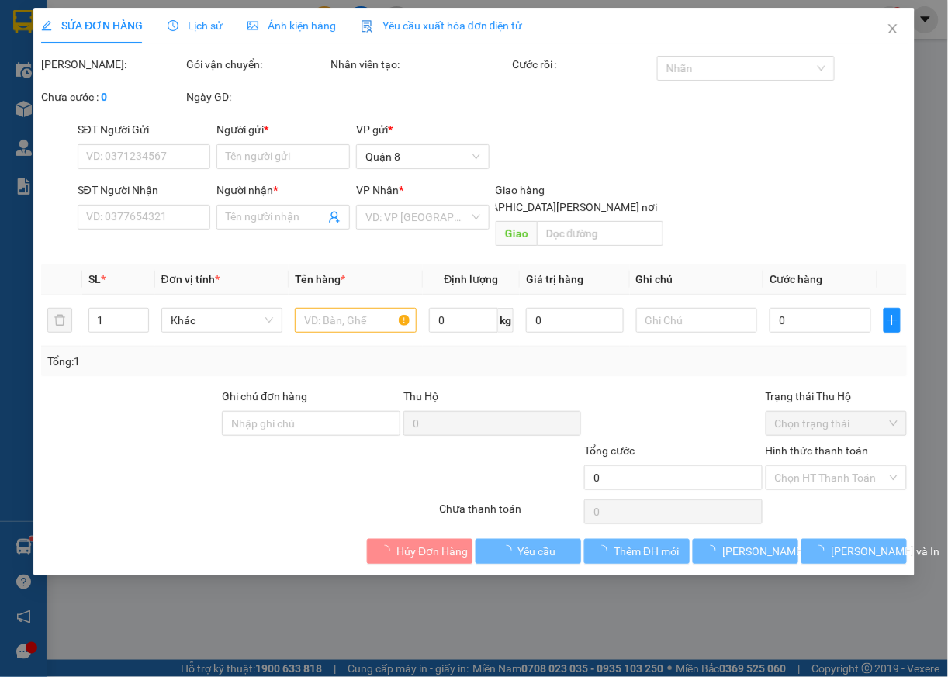
type input "HOÀNG"
type input "0968662676"
type input "GIA HUY"
type input "30.000"
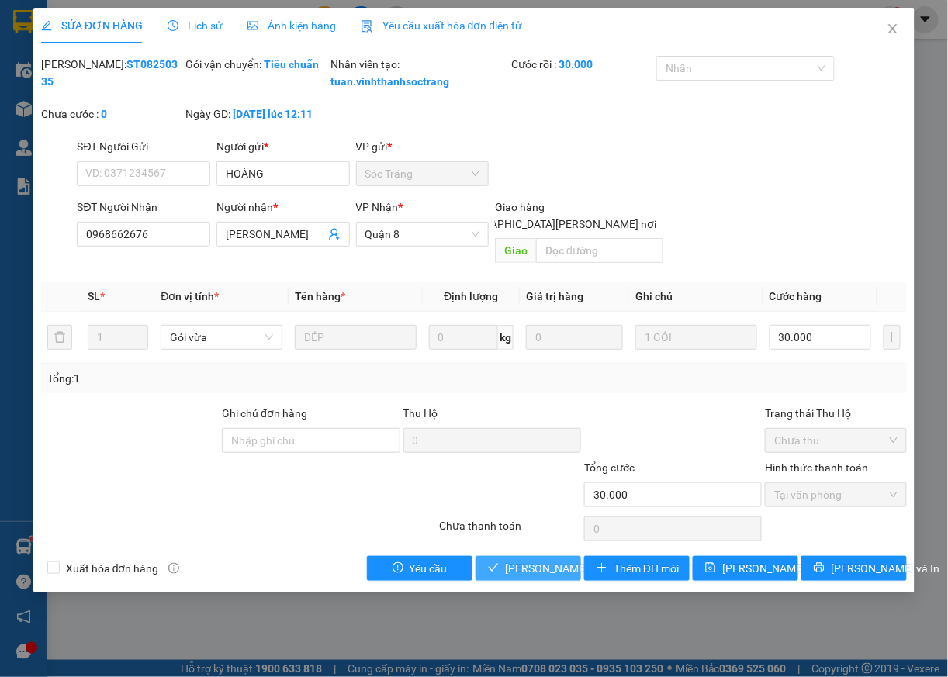
click at [559, 573] on span "[PERSON_NAME] và [PERSON_NAME] hàng" at bounding box center [610, 568] width 210 height 17
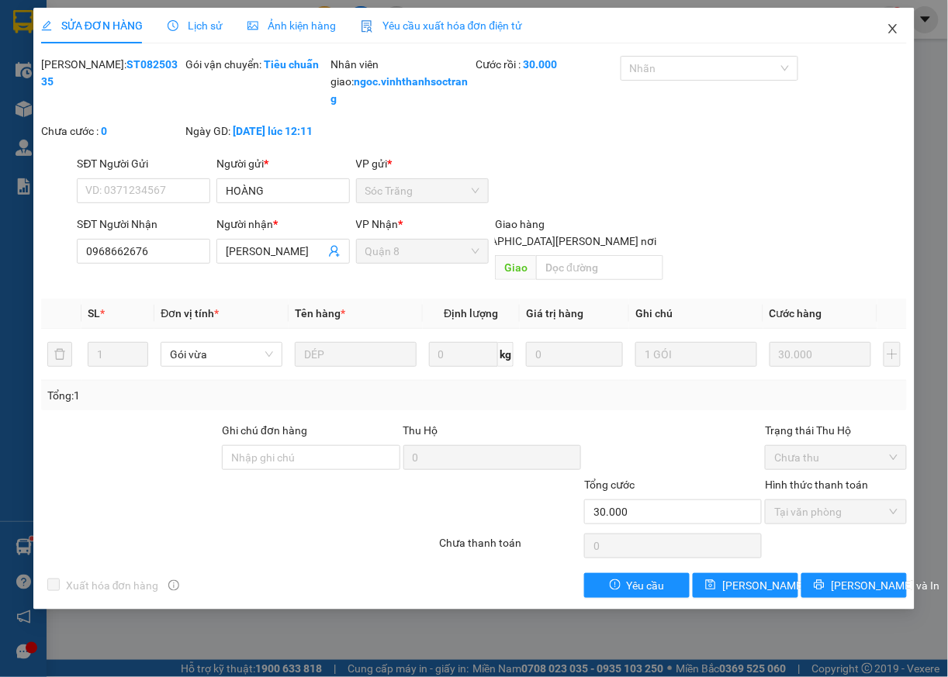
click at [894, 26] on icon "close" at bounding box center [893, 29] width 12 height 12
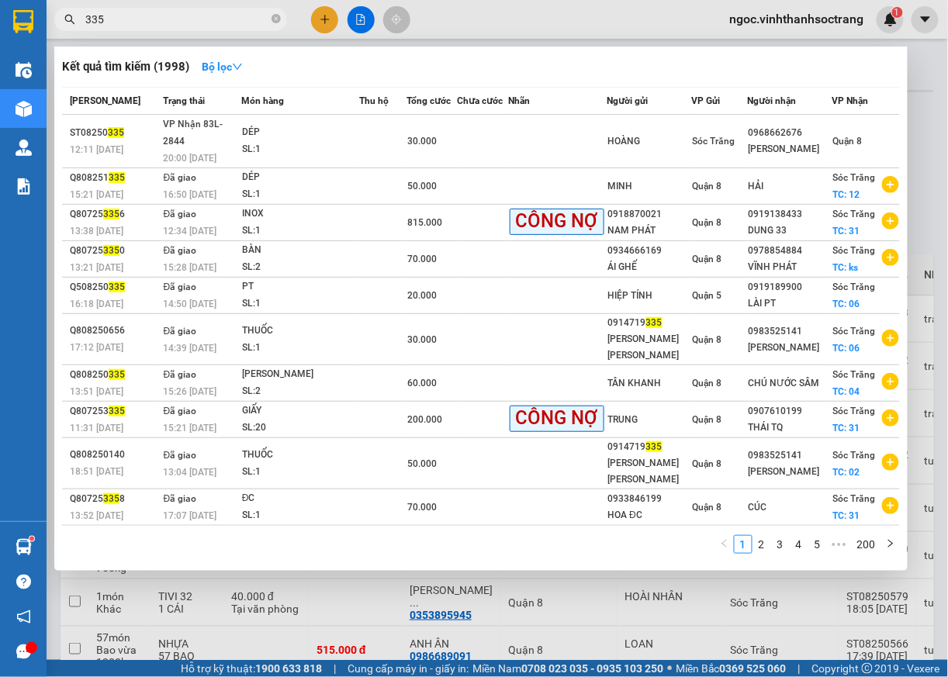
click at [210, 19] on input "335" at bounding box center [176, 19] width 183 height 17
type input "3"
type input "262"
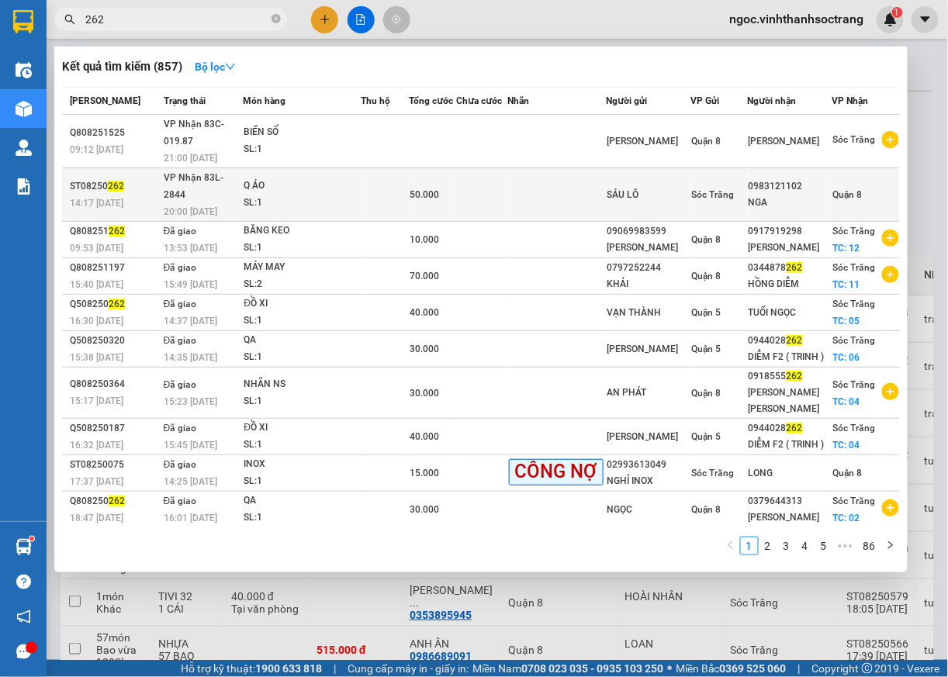
click at [846, 189] on span "Quận 8" at bounding box center [847, 194] width 29 height 11
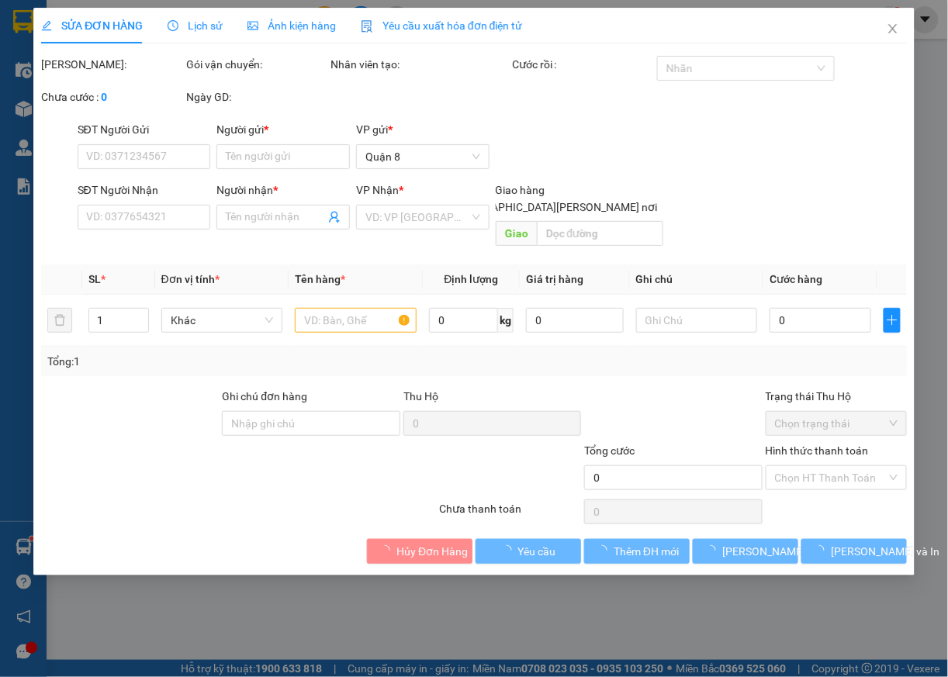
type input "SÁU LÔ"
type input "0983121102"
type input "NGA"
type input "50.000"
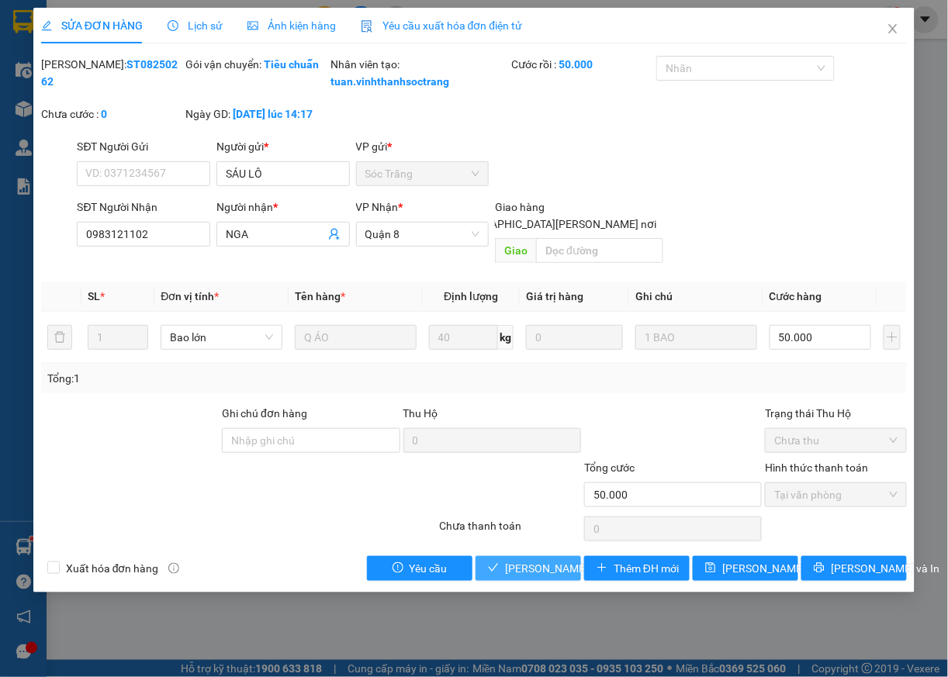
click at [543, 571] on span "[PERSON_NAME] và [PERSON_NAME] hàng" at bounding box center [610, 568] width 210 height 17
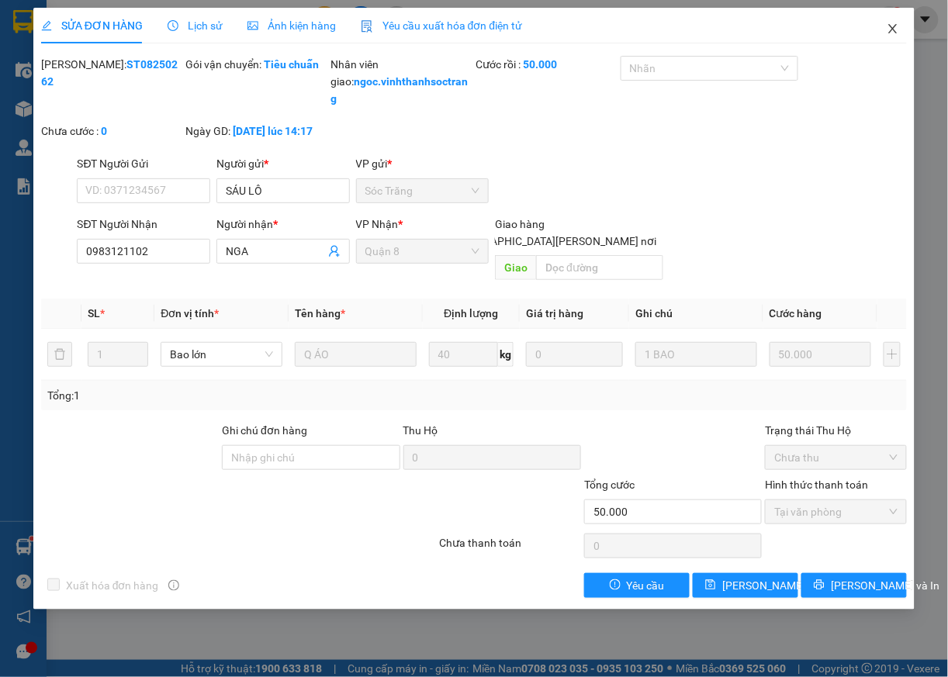
click at [895, 26] on icon "close" at bounding box center [893, 29] width 12 height 12
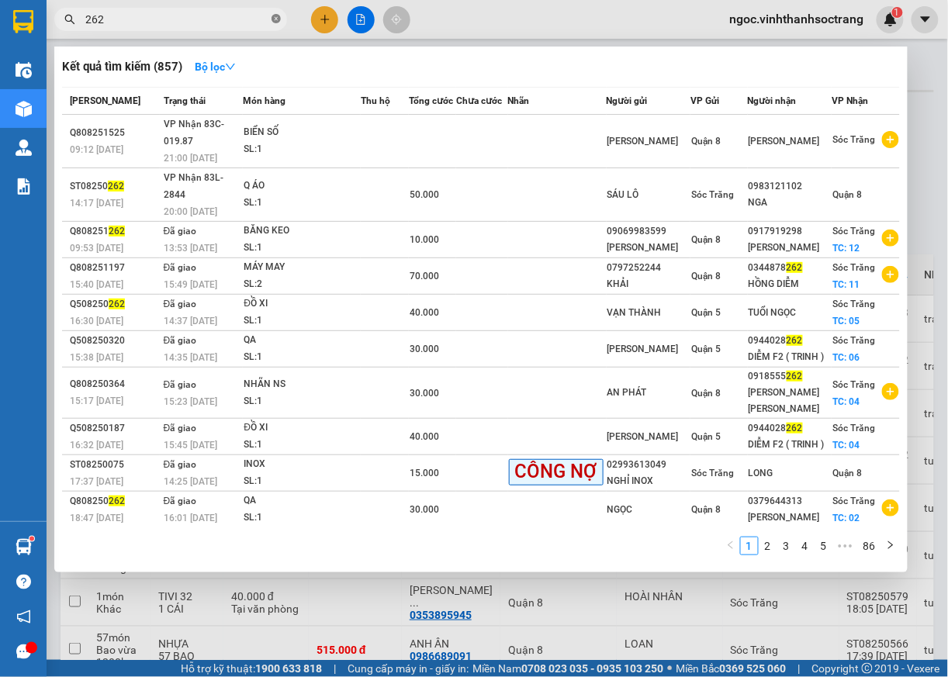
click at [278, 22] on icon "close-circle" at bounding box center [276, 18] width 9 height 9
type input "459"
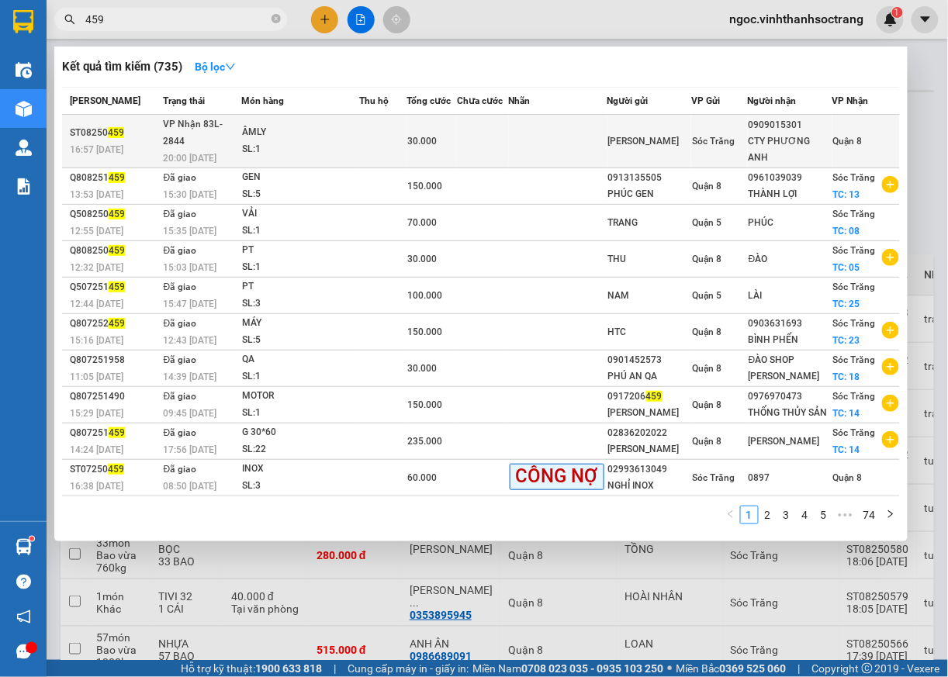
click at [847, 137] on span "Quận 8" at bounding box center [847, 141] width 29 height 11
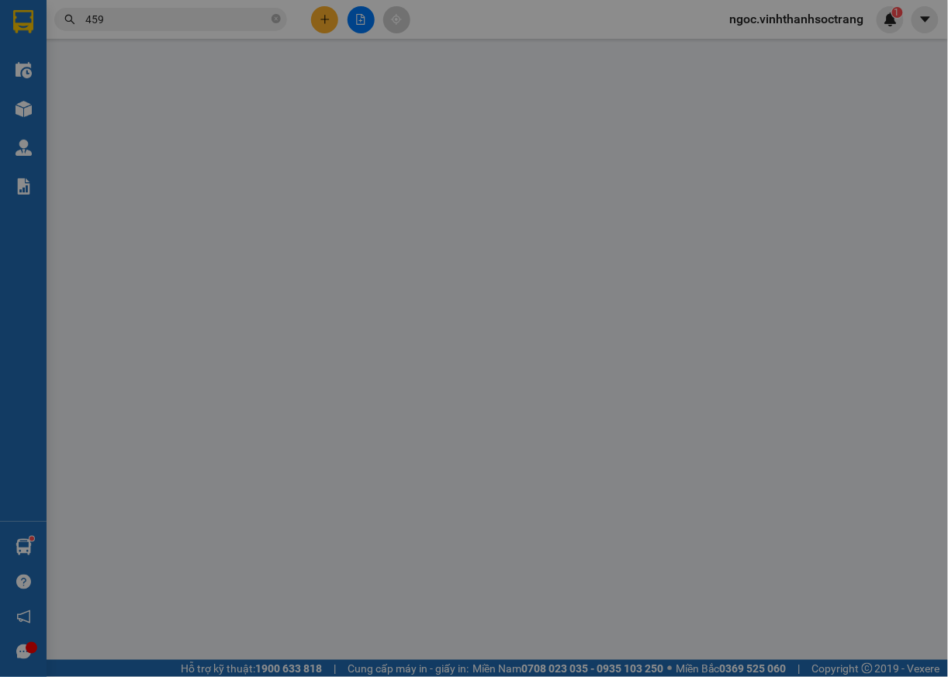
type input "[PERSON_NAME]"
type input "0909015301"
type input "CTY PHƯƠNG ANH"
type input "30.000"
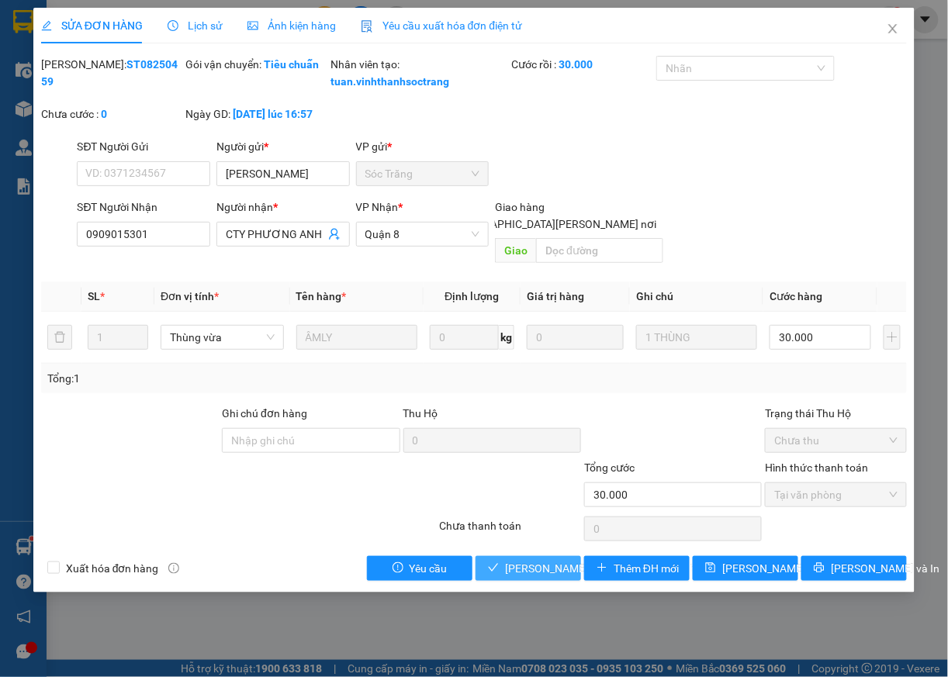
click at [535, 560] on button "[PERSON_NAME] và [PERSON_NAME] hàng" at bounding box center [529, 568] width 106 height 25
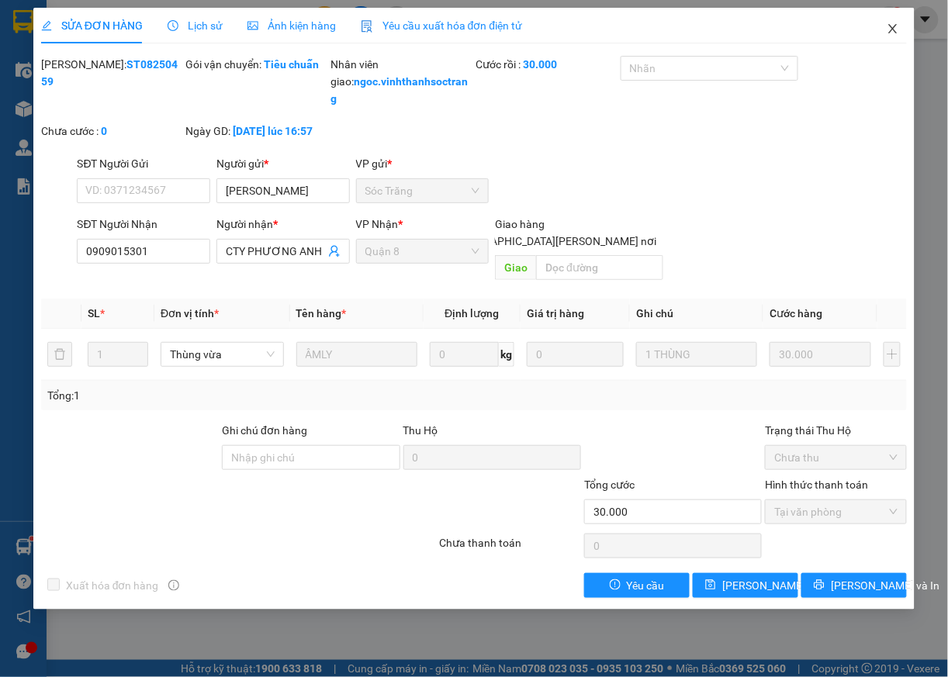
click at [891, 33] on icon "close" at bounding box center [893, 28] width 9 height 9
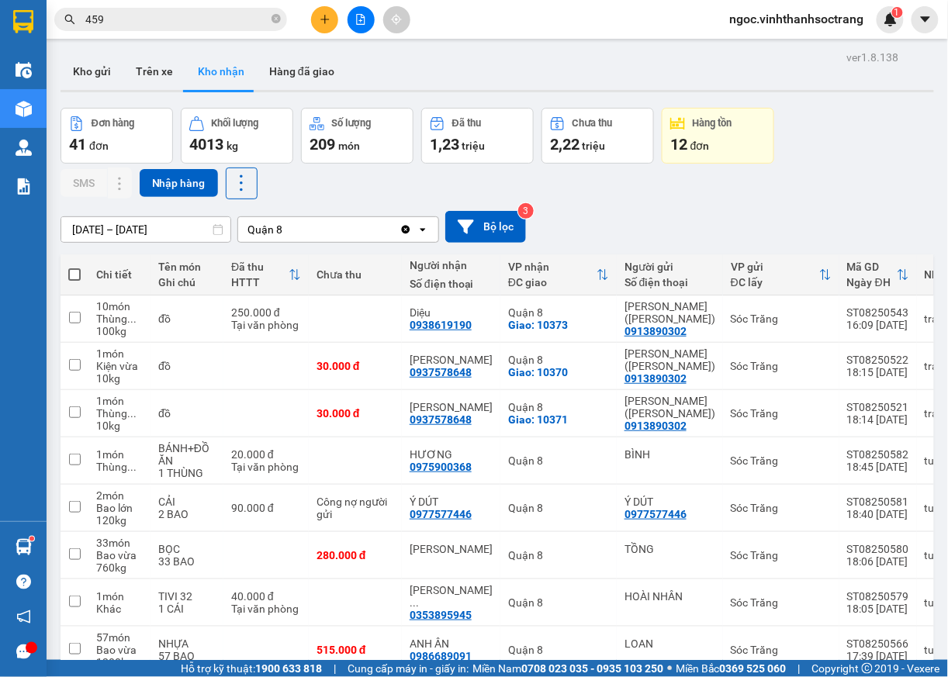
click at [273, 20] on icon "close-circle" at bounding box center [276, 18] width 9 height 9
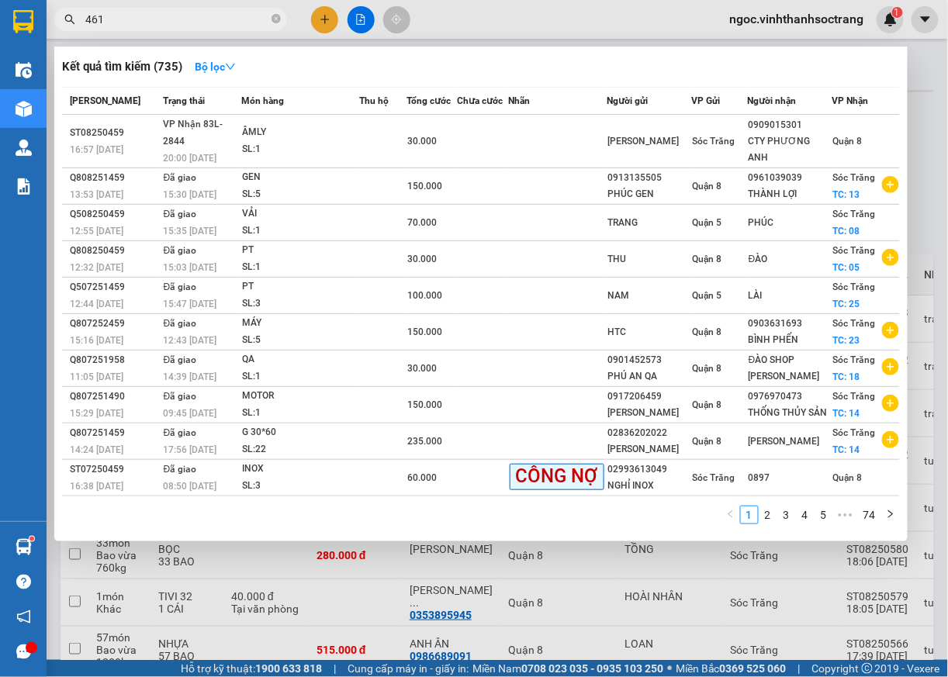
type input "461"
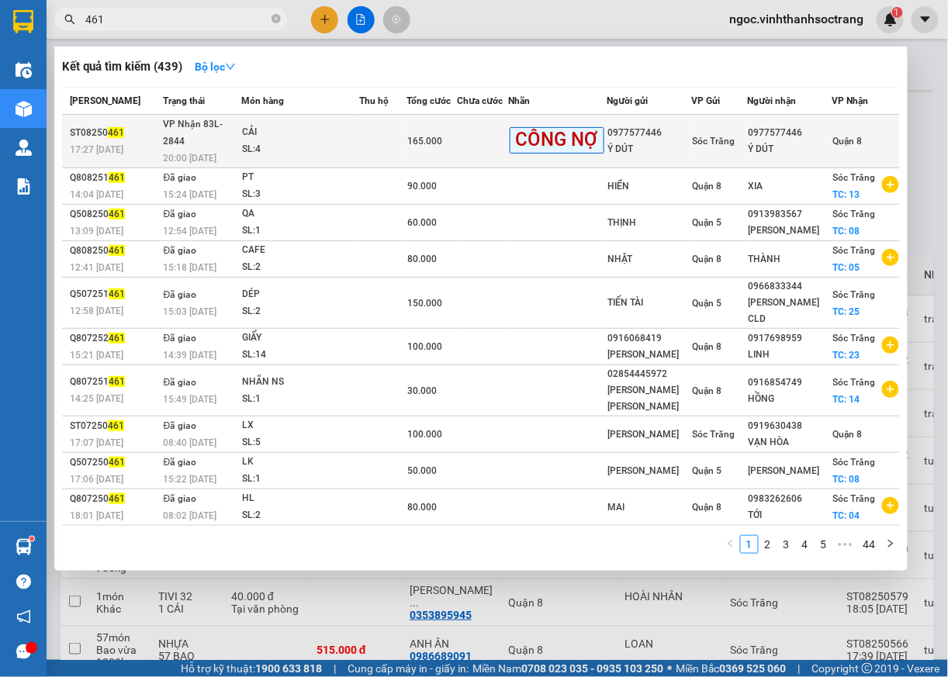
click at [850, 122] on td "Quận 8" at bounding box center [867, 142] width 68 height 54
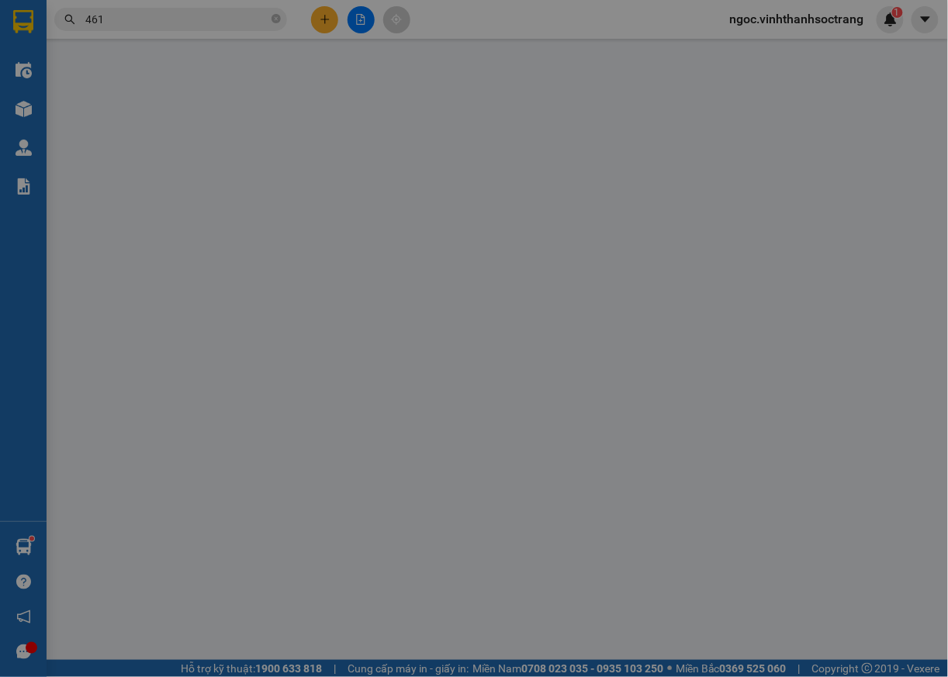
type input "0977577446"
type input "Ý DÚT"
type input "0977577446"
type input "Ý DÚT"
type input "165.000"
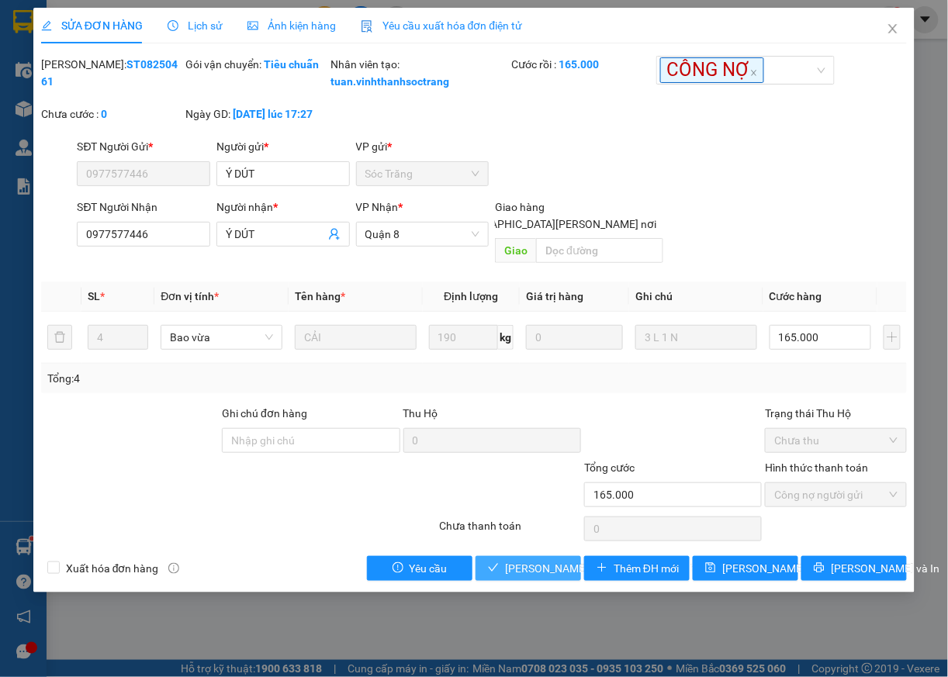
drag, startPoint x: 503, startPoint y: 563, endPoint x: 504, endPoint y: 540, distance: 22.6
click at [504, 562] on button "[PERSON_NAME] và [PERSON_NAME] hàng" at bounding box center [529, 568] width 106 height 25
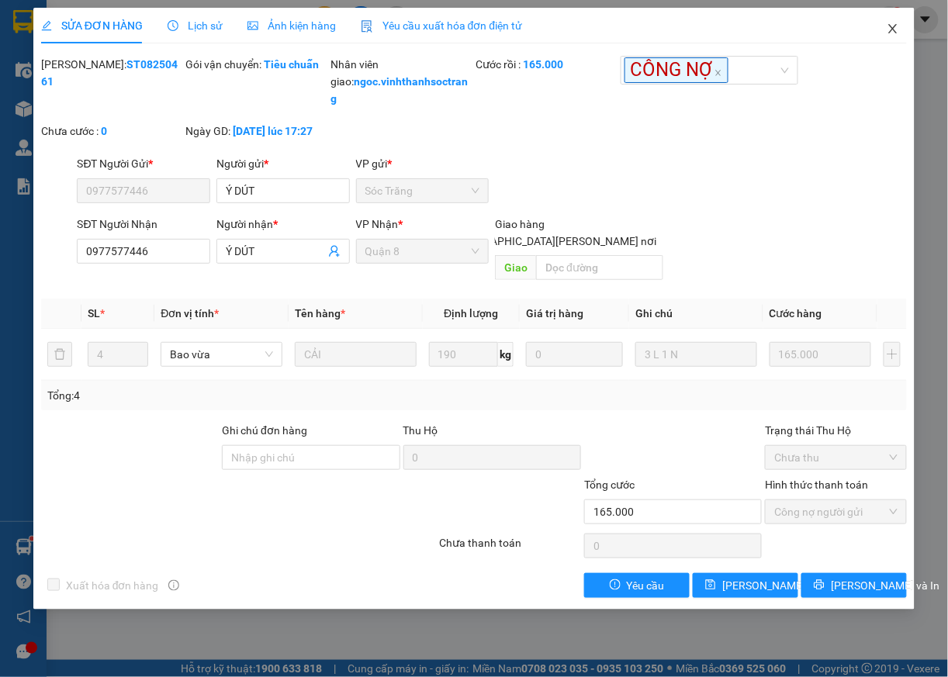
click at [889, 31] on icon "close" at bounding box center [893, 29] width 12 height 12
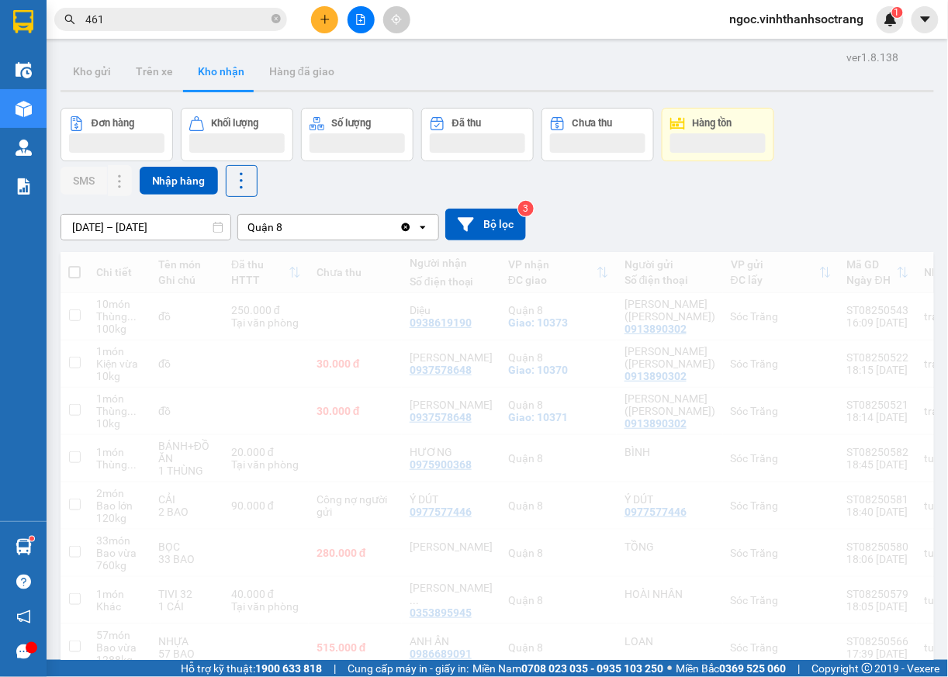
click at [140, 20] on input "461" at bounding box center [176, 19] width 183 height 17
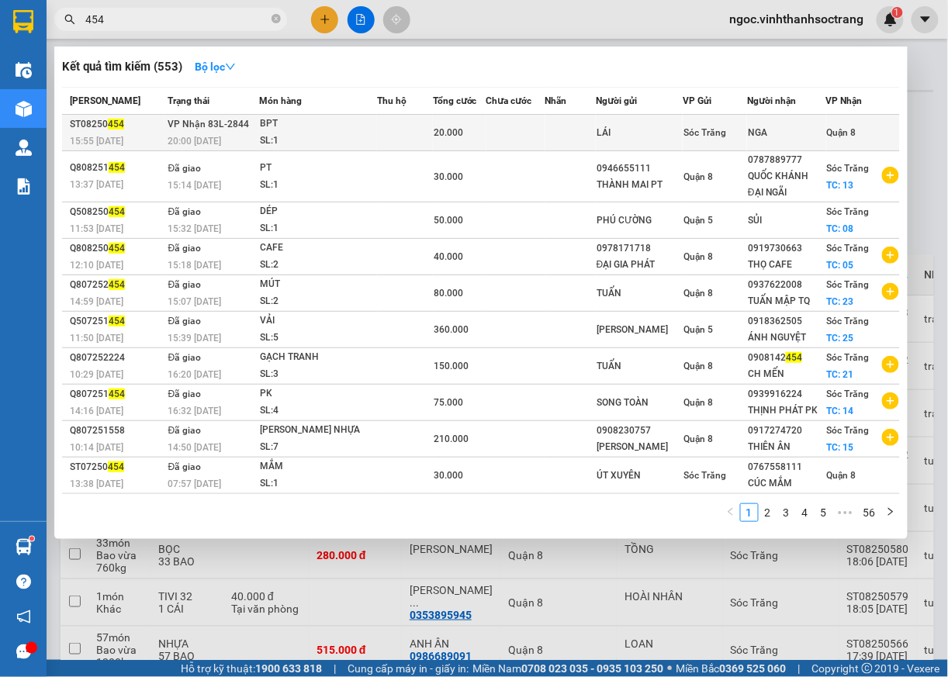
click at [868, 135] on div "Quận 8" at bounding box center [863, 132] width 72 height 17
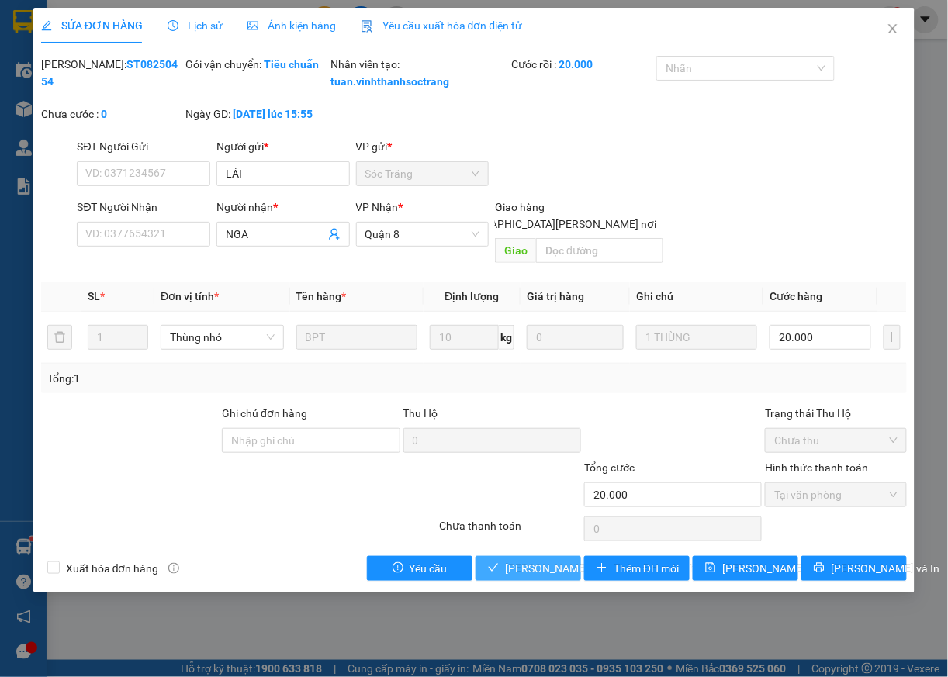
click at [547, 577] on span "[PERSON_NAME] và [PERSON_NAME] hàng" at bounding box center [610, 568] width 210 height 17
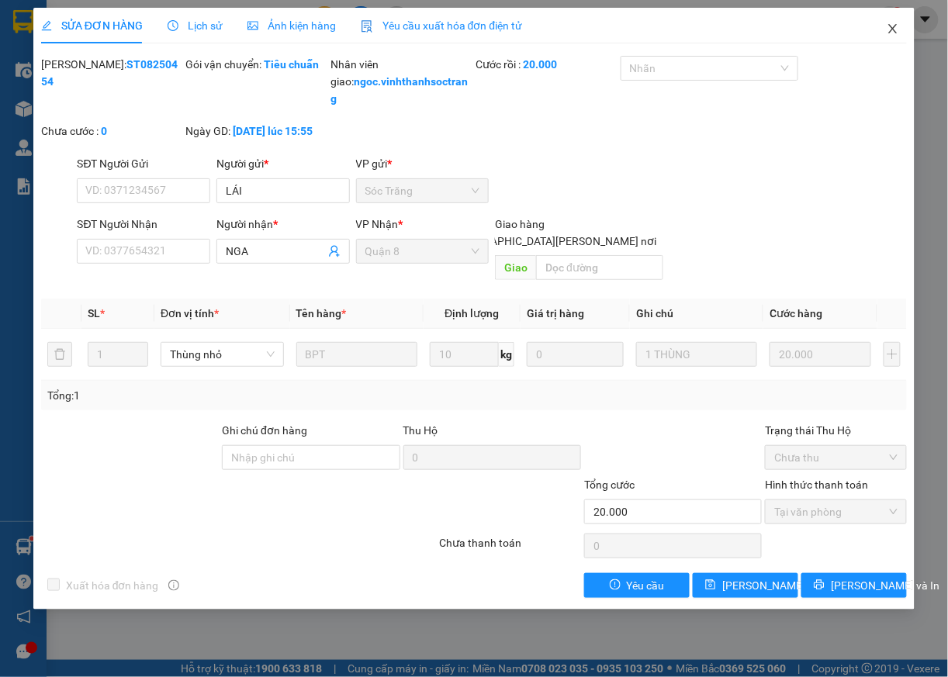
click at [895, 36] on span "Close" at bounding box center [892, 29] width 43 height 43
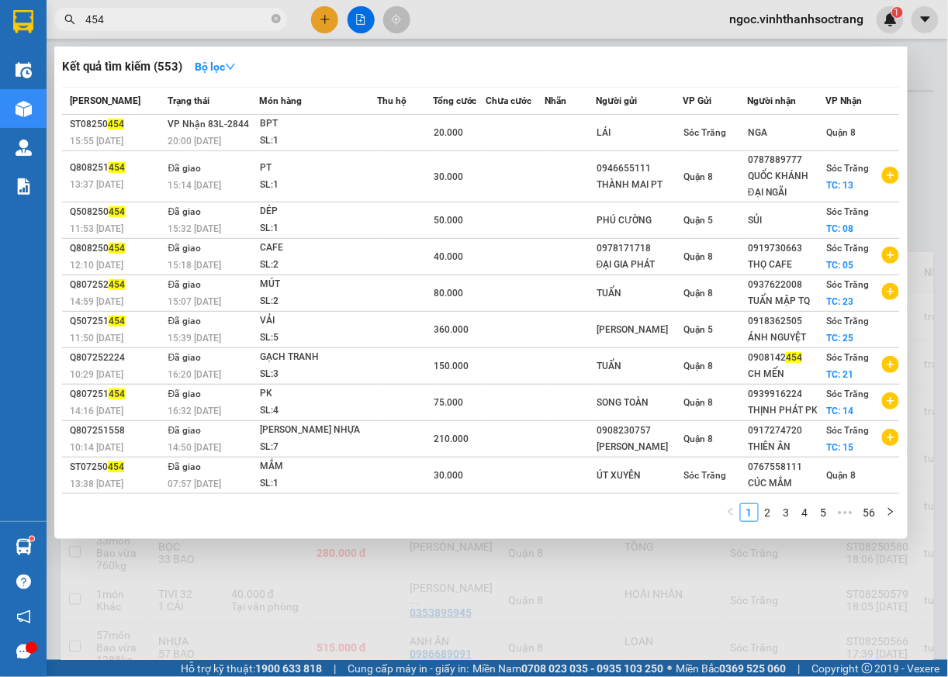
click at [211, 22] on input "454" at bounding box center [176, 19] width 183 height 17
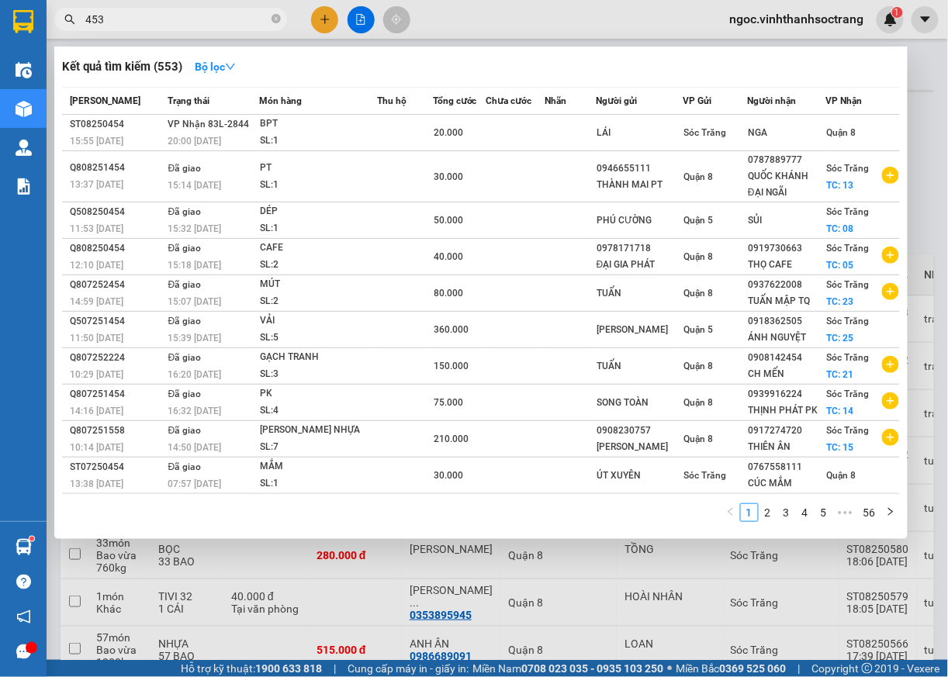
type input "453"
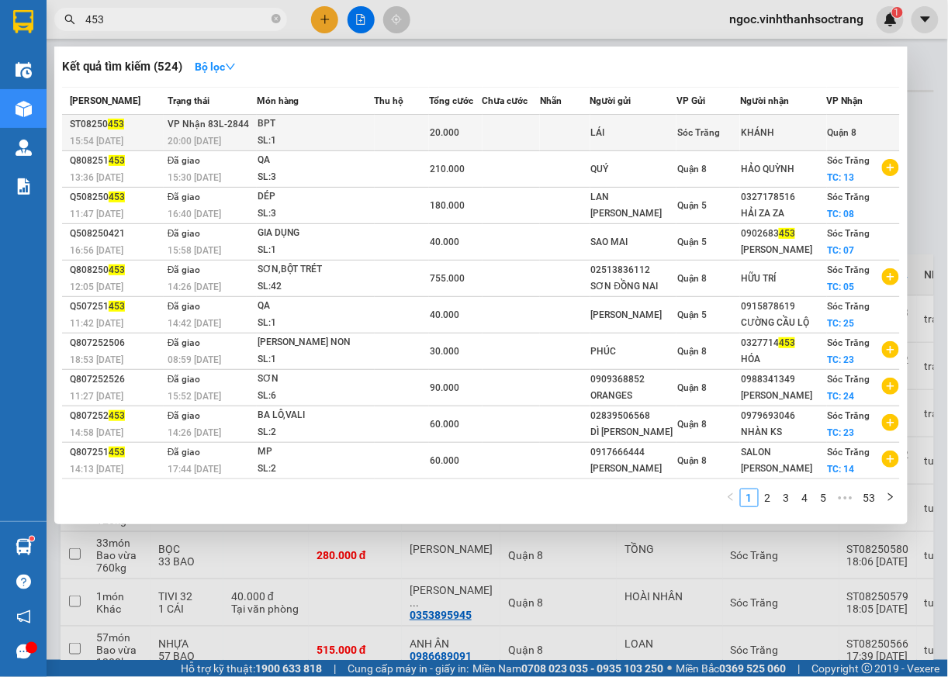
click at [841, 131] on span "Quận 8" at bounding box center [842, 132] width 29 height 11
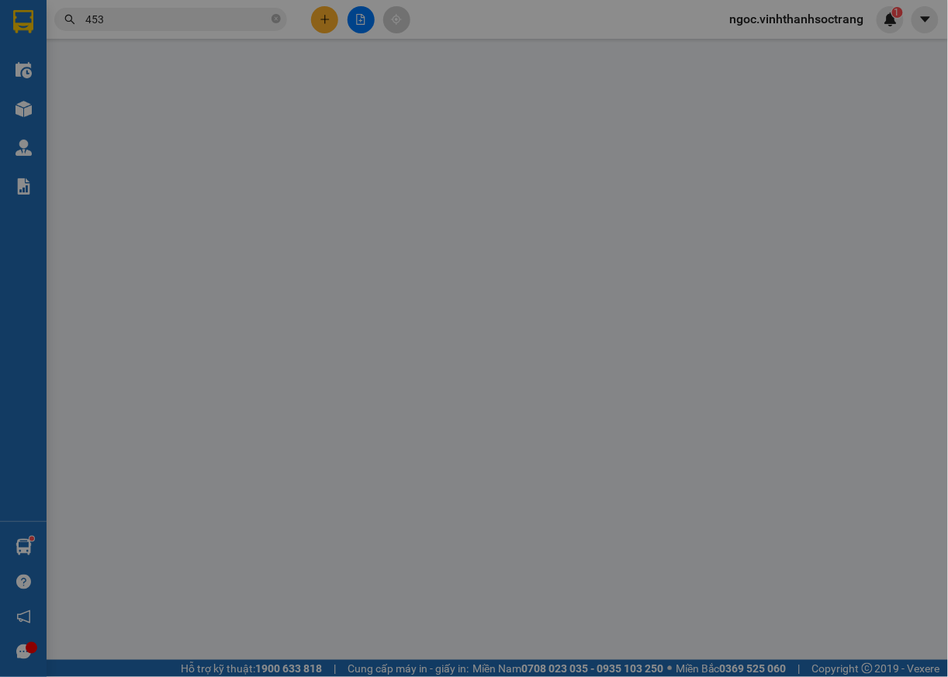
type input "LÁI"
type input "KHÁNH"
type input "20.000"
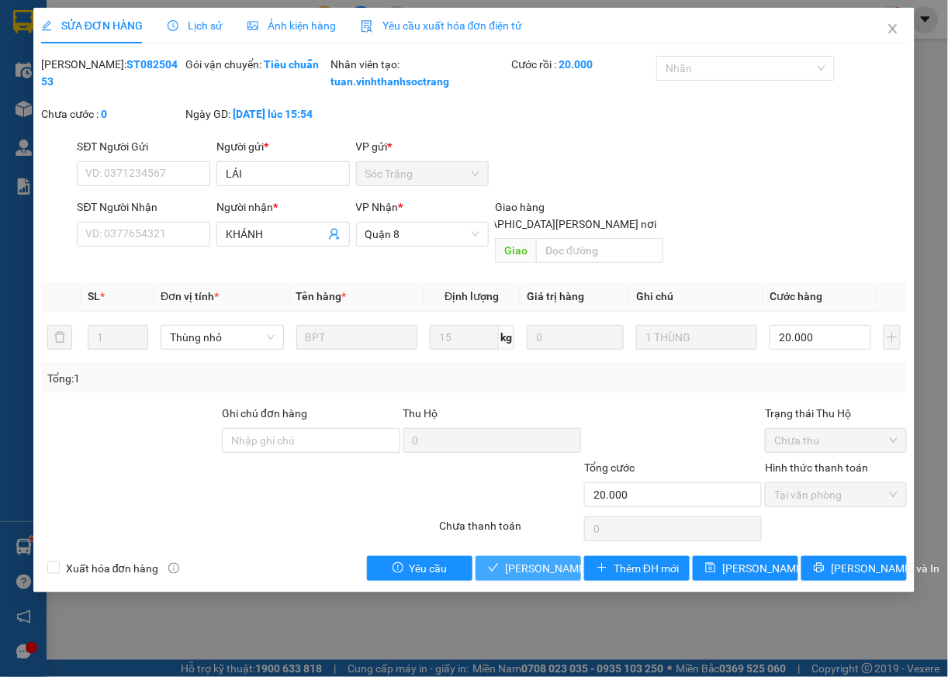
click at [556, 573] on span "[PERSON_NAME] và [PERSON_NAME] hàng" at bounding box center [610, 568] width 210 height 17
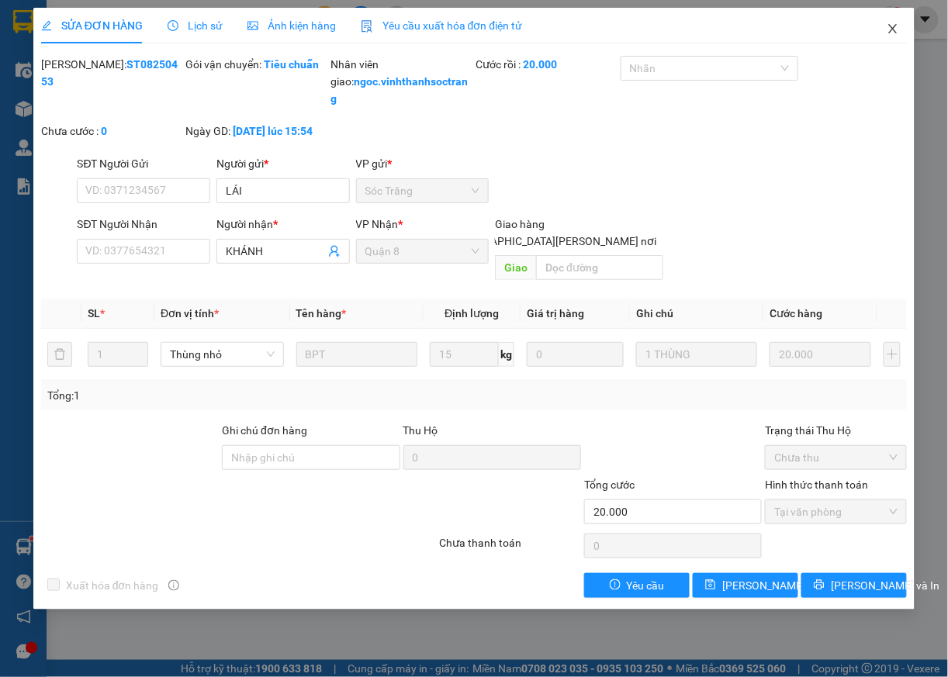
click at [892, 28] on icon "close" at bounding box center [893, 28] width 9 height 9
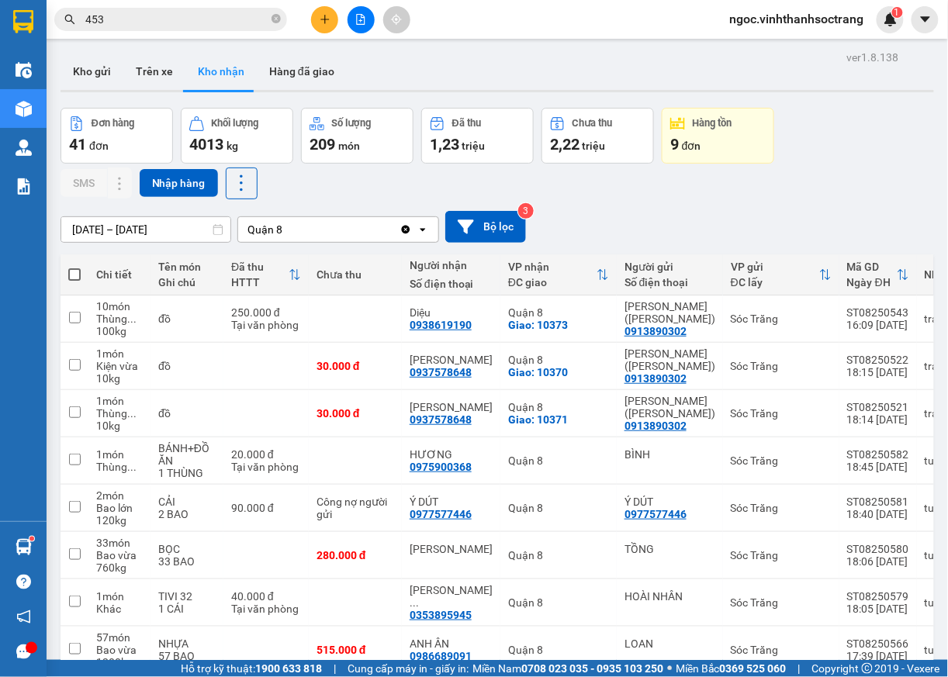
click at [157, 11] on input "453" at bounding box center [176, 19] width 183 height 17
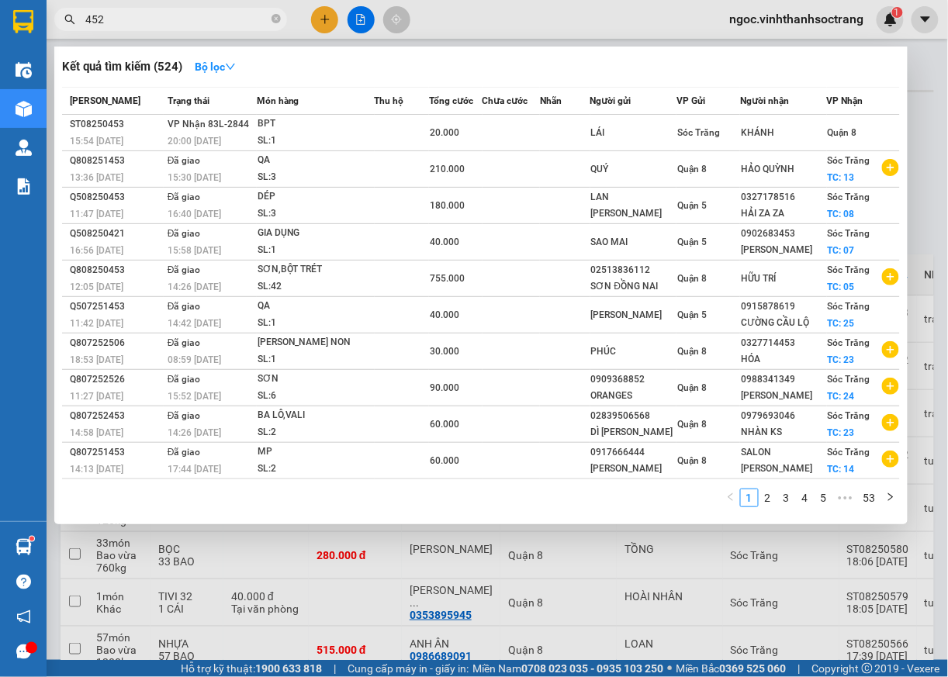
type input "452"
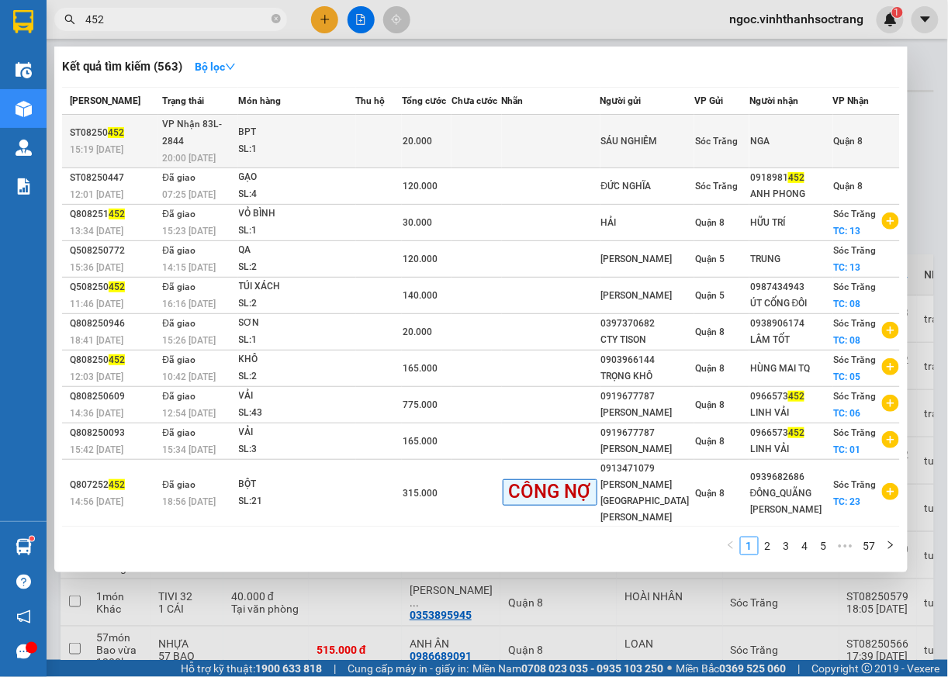
click at [854, 136] on span "Quận 8" at bounding box center [848, 141] width 29 height 11
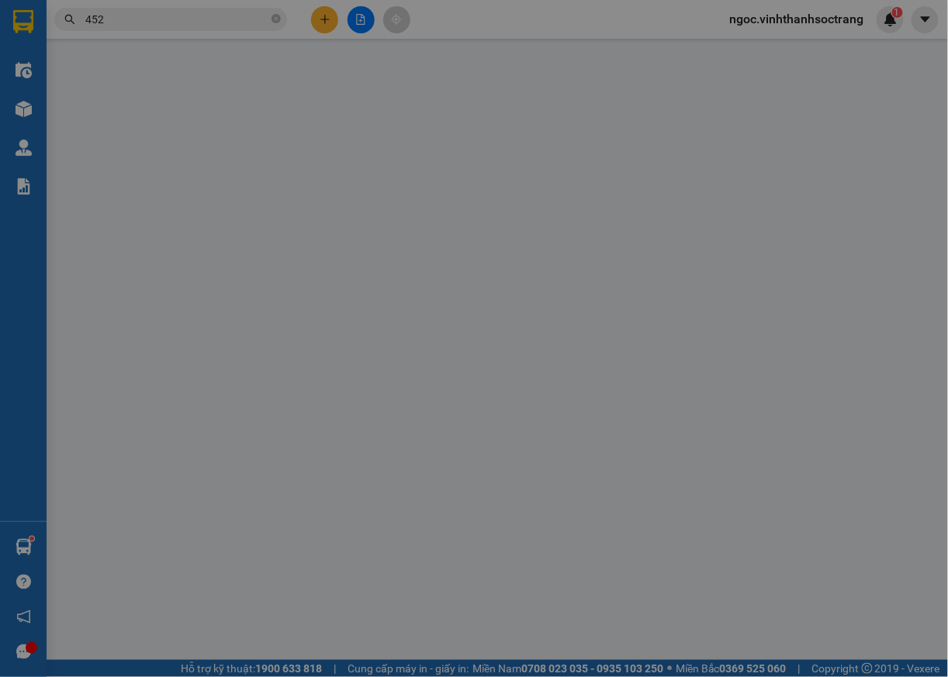
type input "SÁU NGHIÊM"
type input "NGA"
type input "20.000"
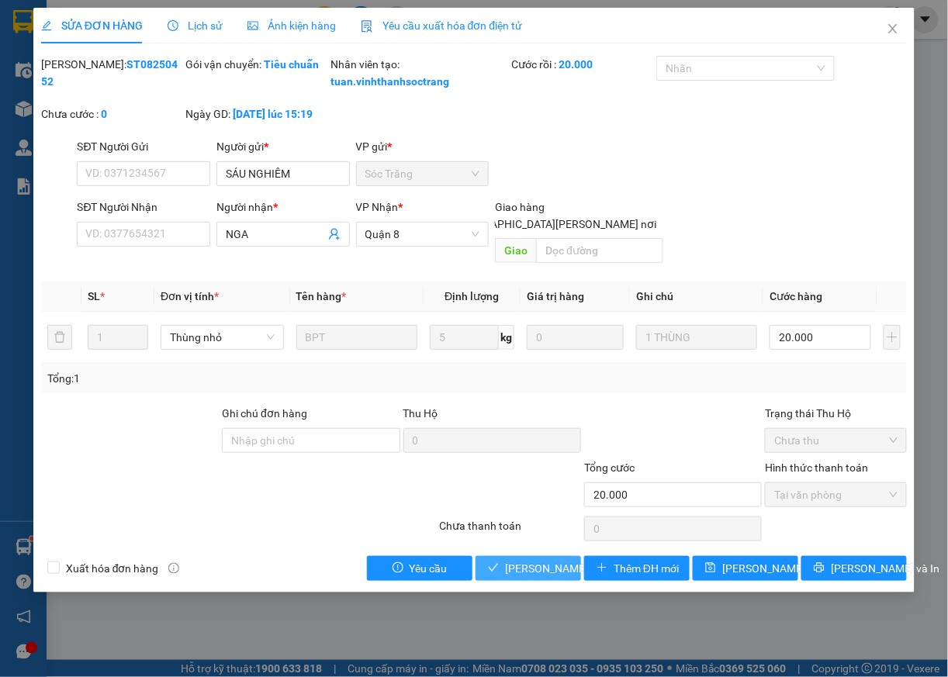
click at [541, 575] on span "[PERSON_NAME] và [PERSON_NAME] hàng" at bounding box center [610, 568] width 210 height 17
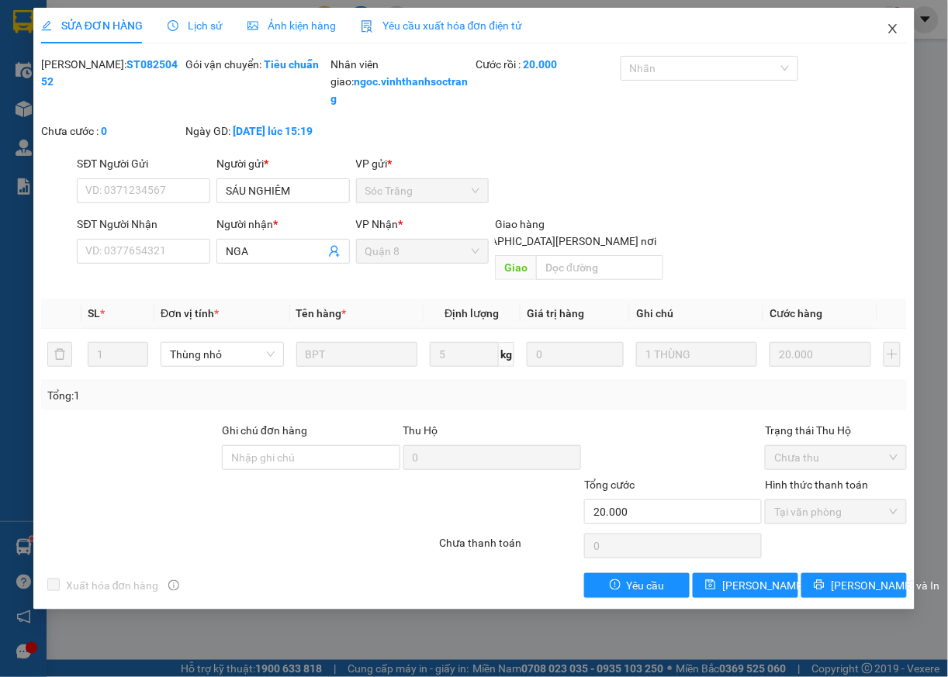
click at [892, 28] on icon "close" at bounding box center [893, 29] width 12 height 12
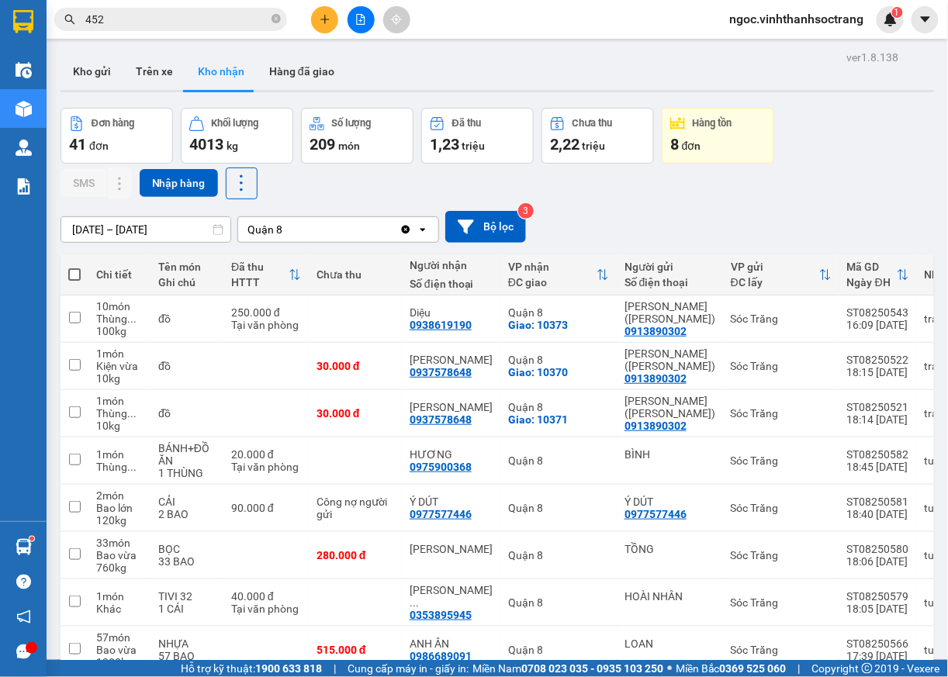
click at [211, 23] on input "452" at bounding box center [176, 19] width 183 height 17
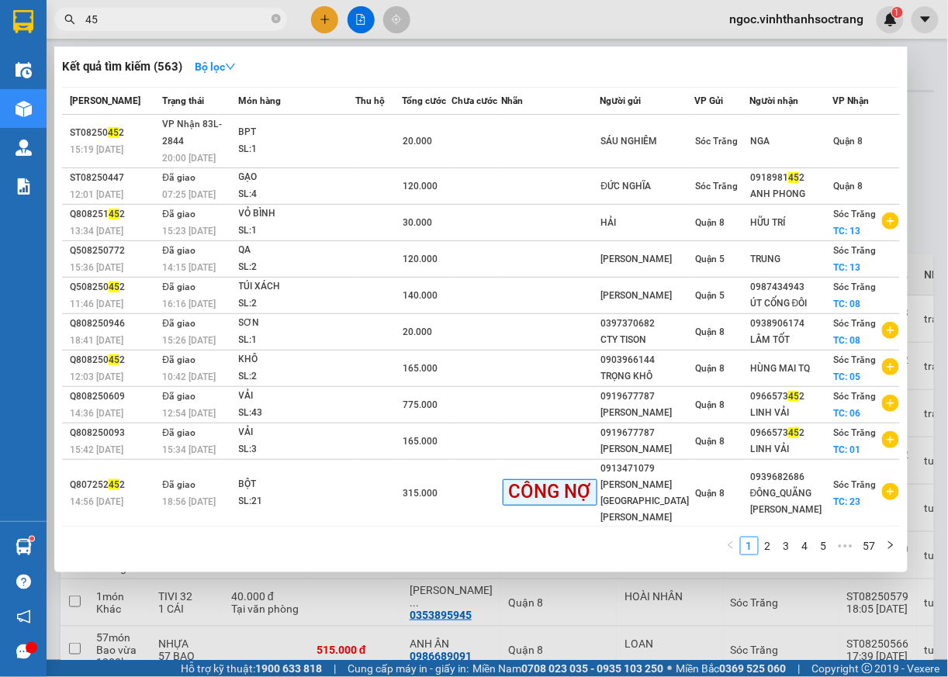
type input "4"
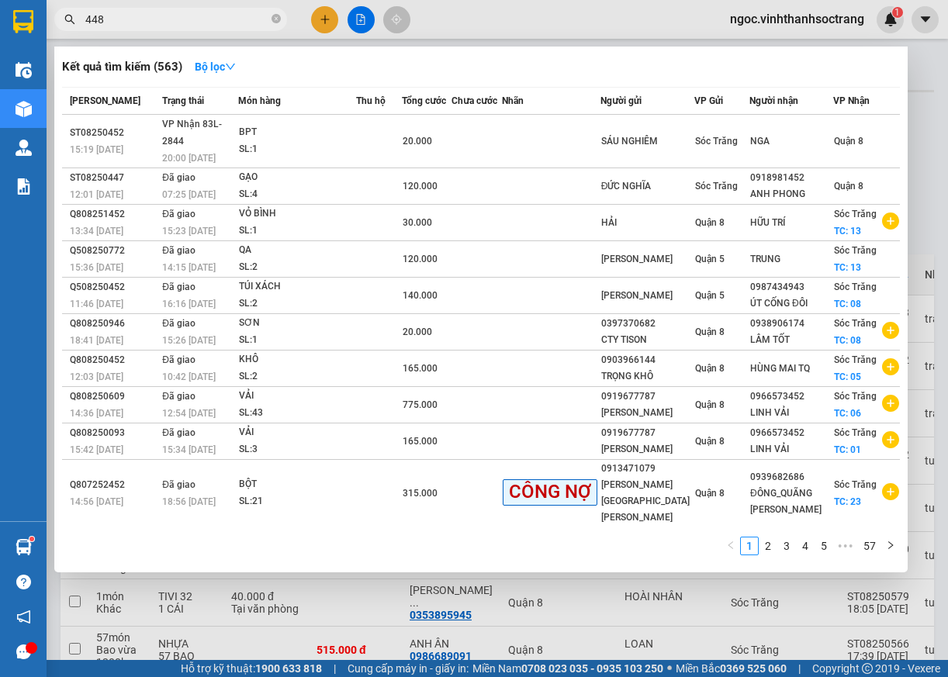
type input "448"
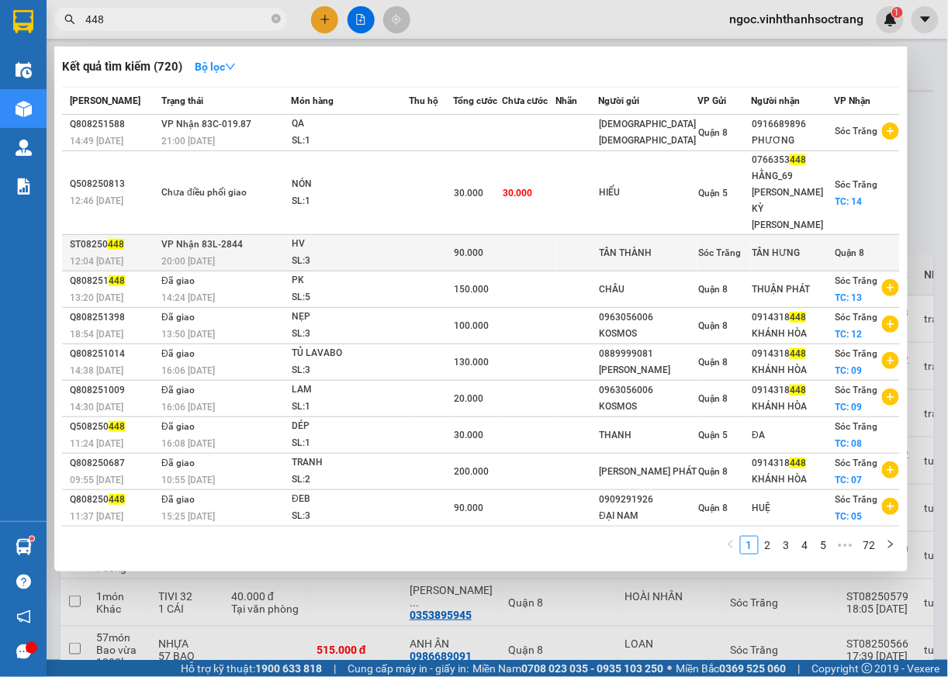
click at [843, 244] on div "Quận 8" at bounding box center [850, 252] width 29 height 17
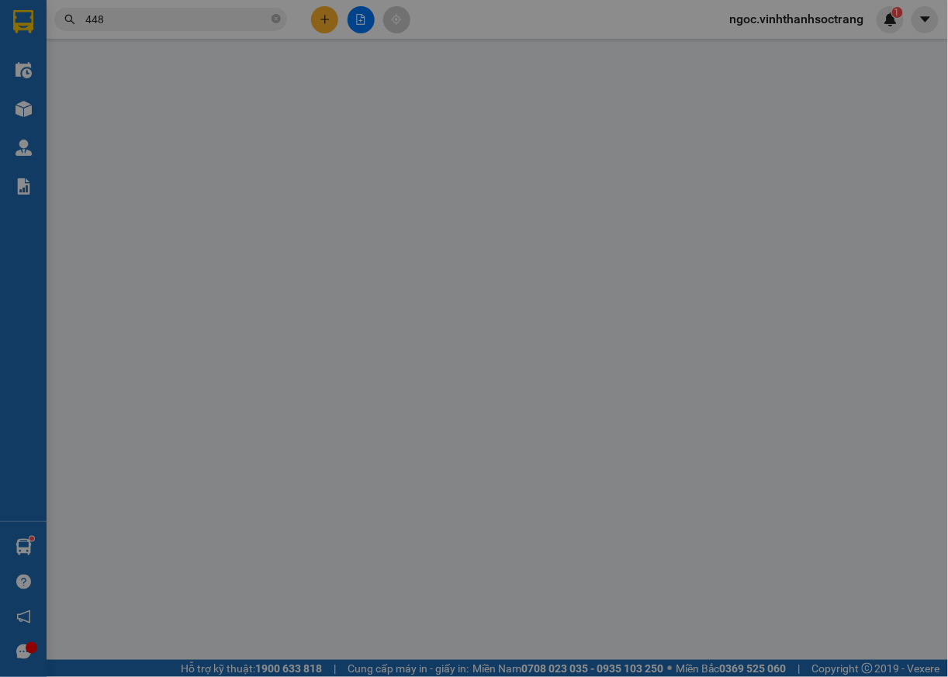
type input "TÂN THÀNH"
type input "TÂN HƯNG"
type input "90.000"
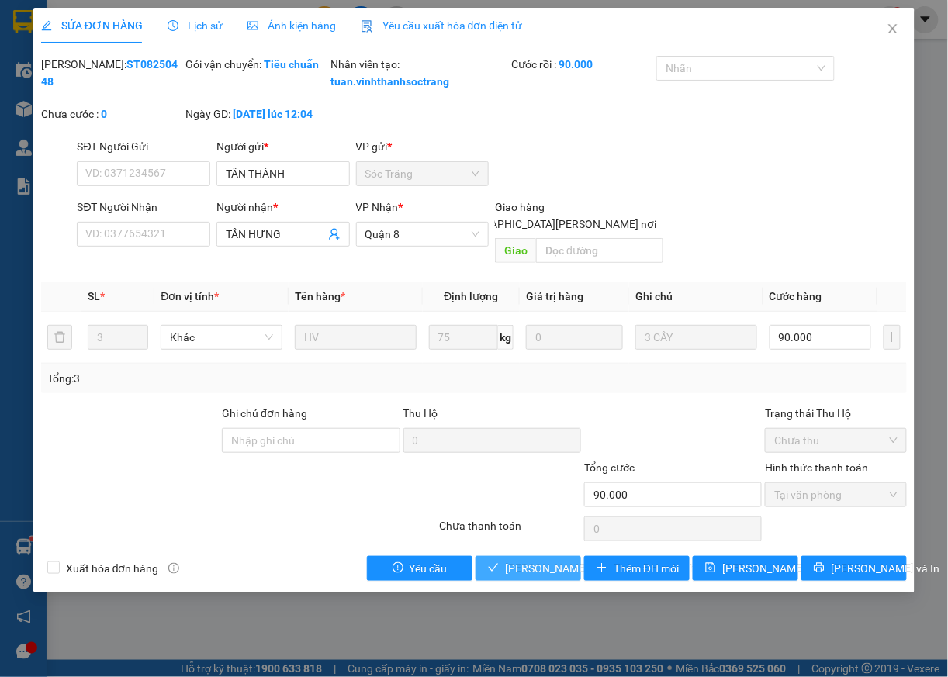
click at [542, 570] on span "[PERSON_NAME] và [PERSON_NAME] hàng" at bounding box center [610, 568] width 210 height 17
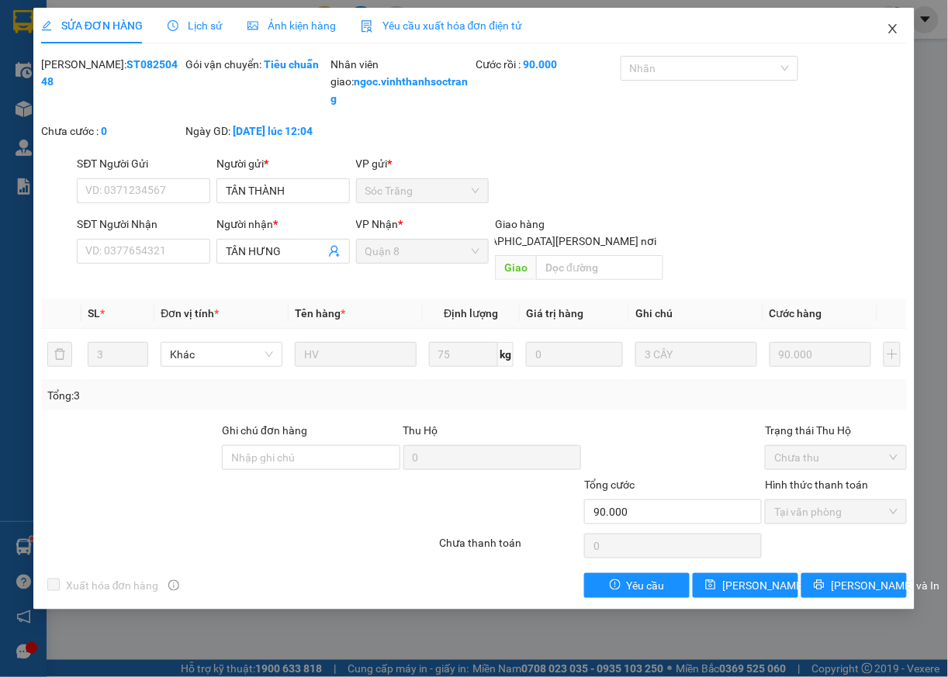
click at [898, 32] on icon "close" at bounding box center [893, 29] width 12 height 12
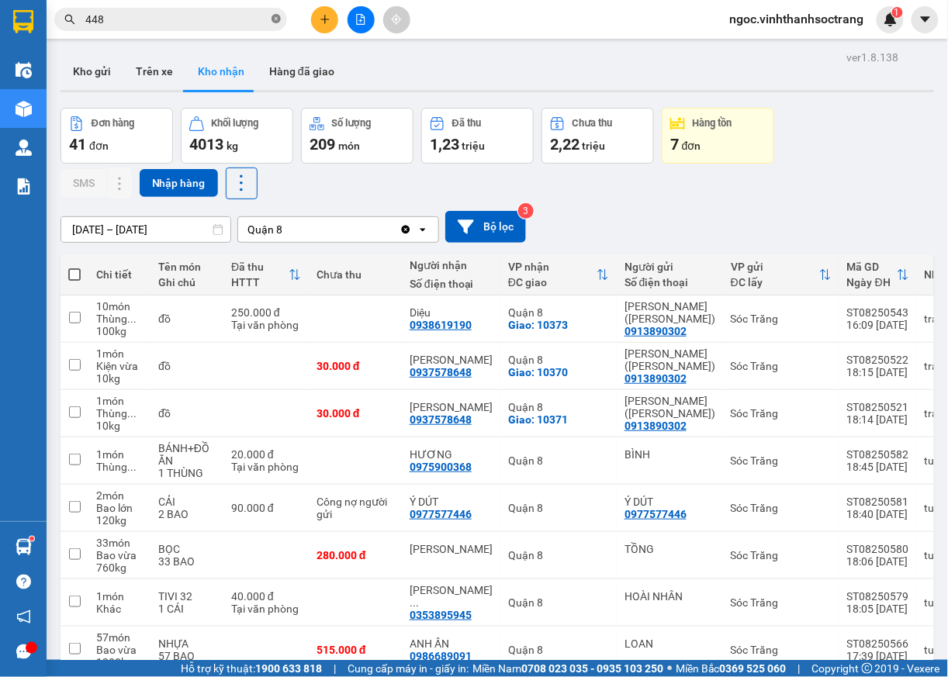
click at [278, 19] on icon "close-circle" at bounding box center [276, 18] width 9 height 9
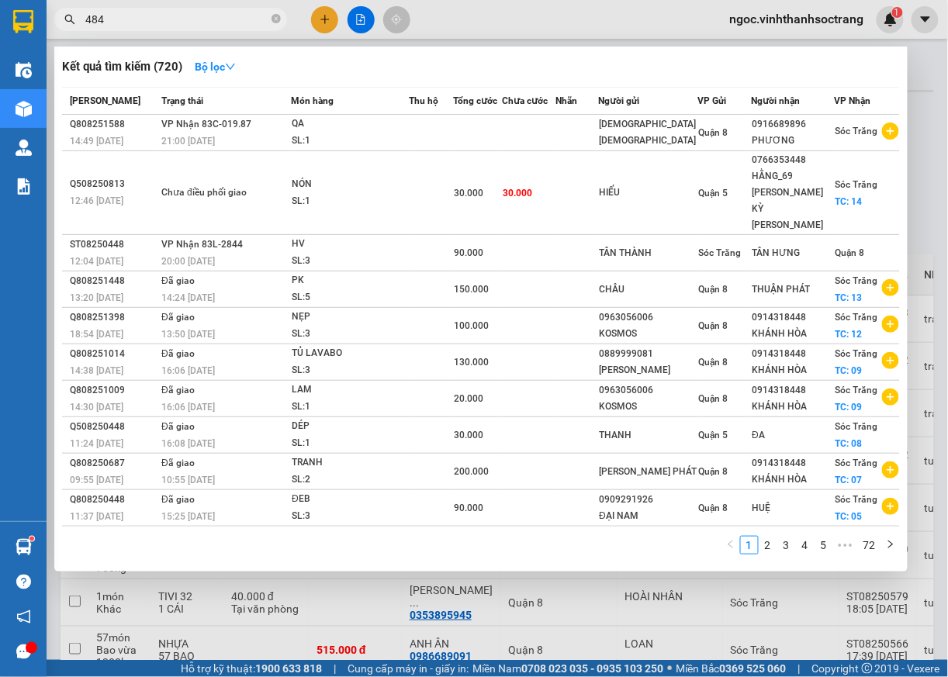
type input "484"
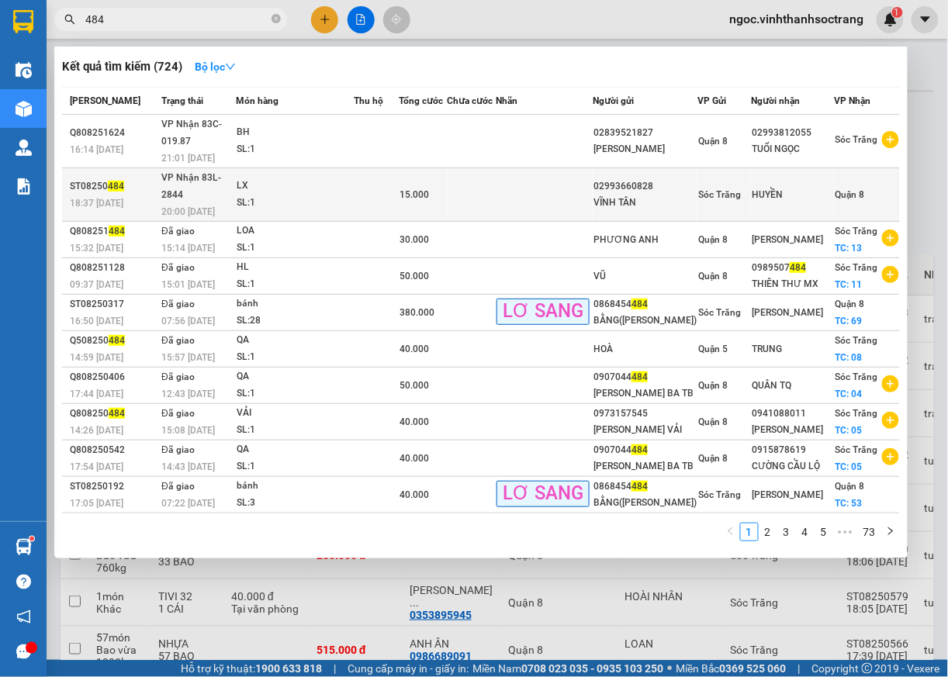
click at [848, 189] on span "Quận 8" at bounding box center [849, 194] width 29 height 11
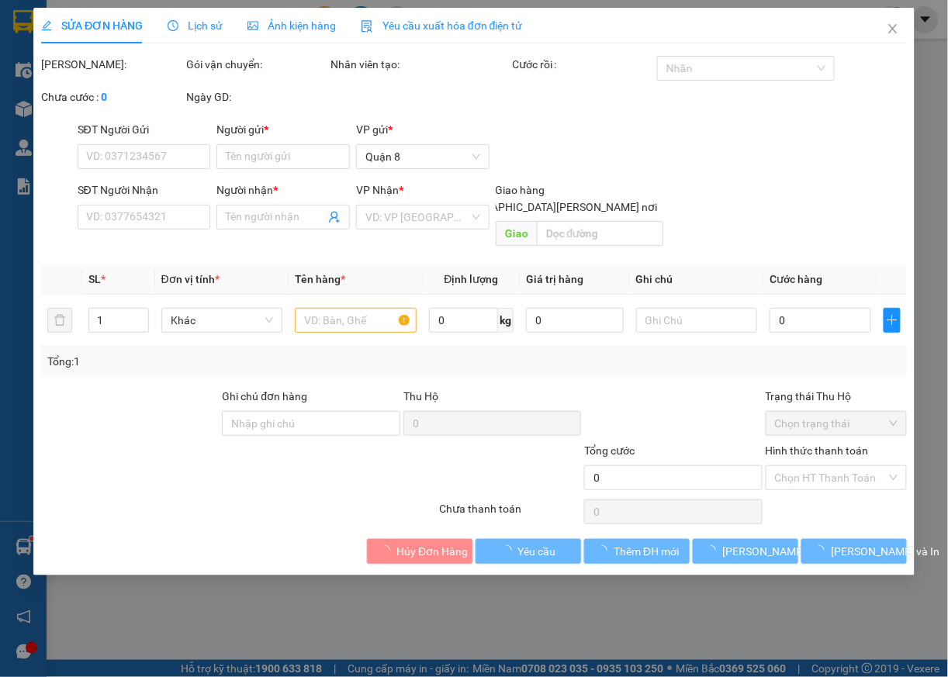
type input "02993660828"
type input "VĨNH TÂN"
type input "HUYỀN"
type input "15.000"
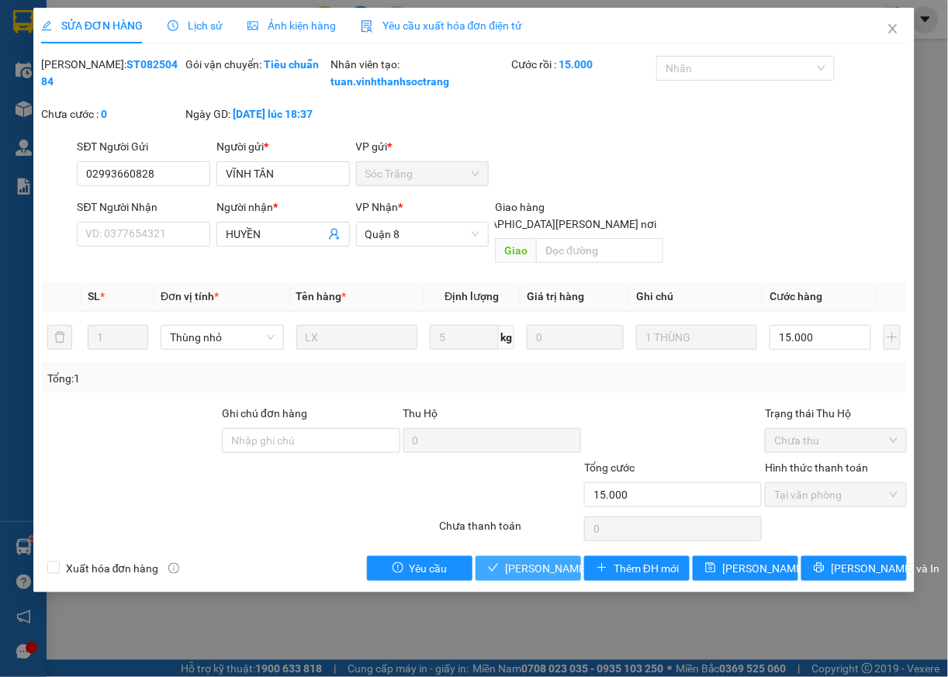
click at [546, 575] on span "[PERSON_NAME] và [PERSON_NAME] hàng" at bounding box center [610, 568] width 210 height 17
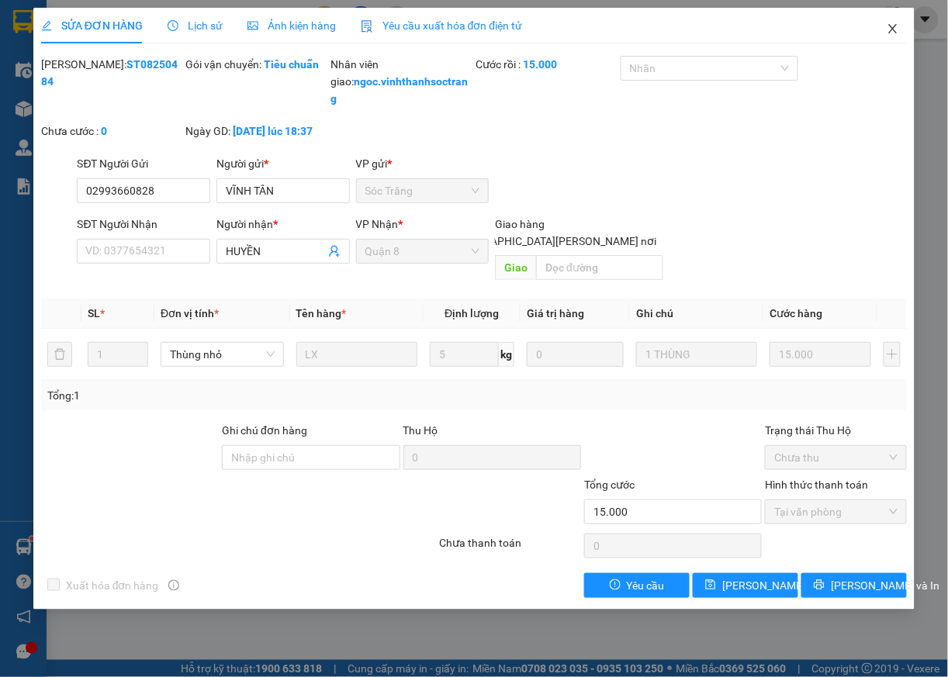
click at [895, 29] on icon "close" at bounding box center [893, 29] width 12 height 12
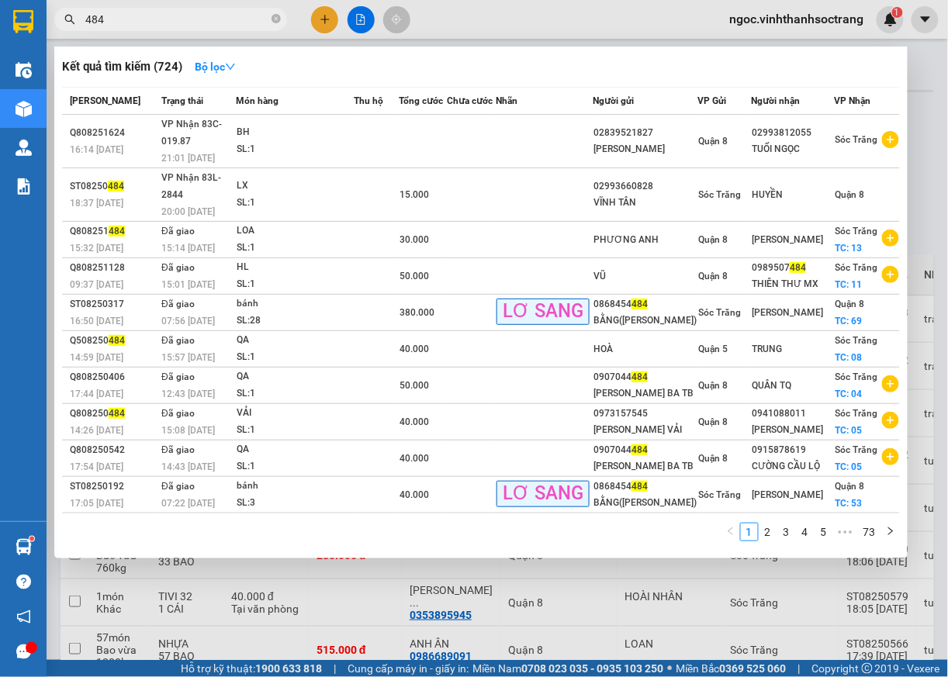
click at [187, 22] on input "484" at bounding box center [176, 19] width 183 height 17
type input "476"
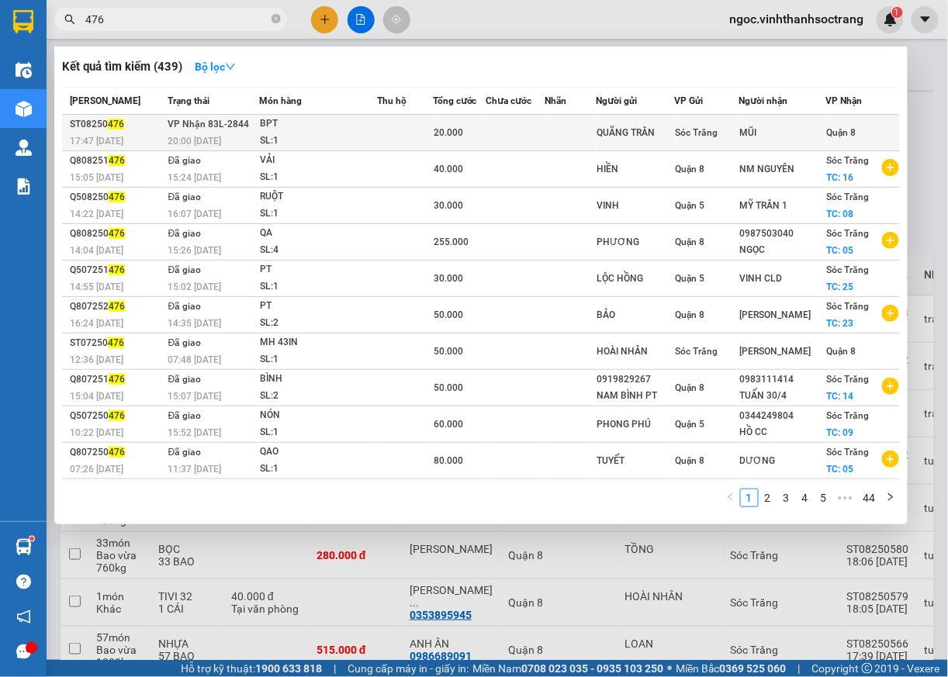
click at [850, 128] on span "Quận 8" at bounding box center [841, 132] width 29 height 11
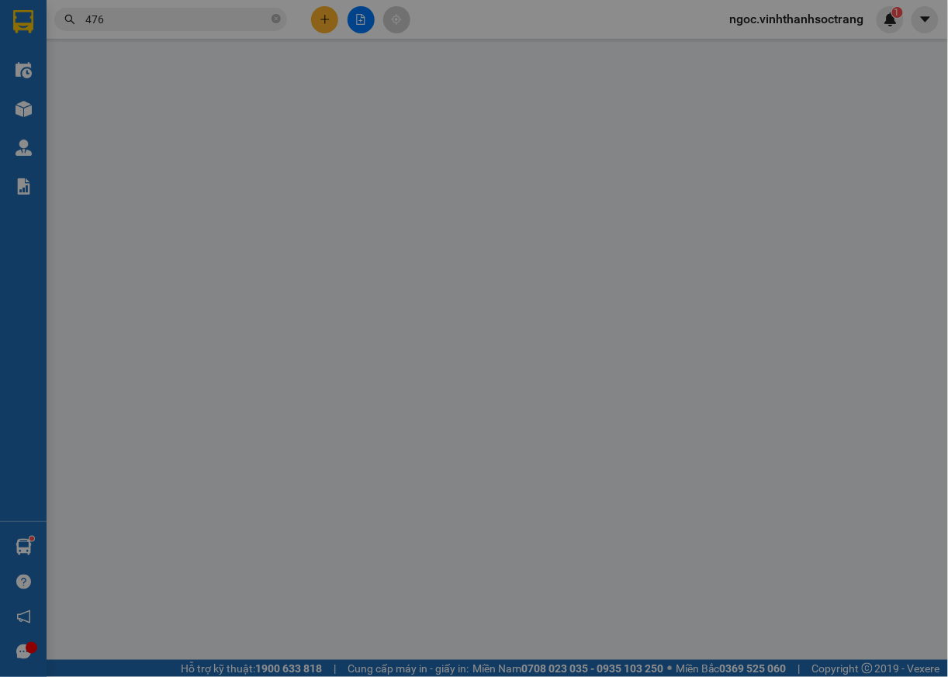
type input "QUÃNG TRÂN"
type input "MŨI"
type input "20.000"
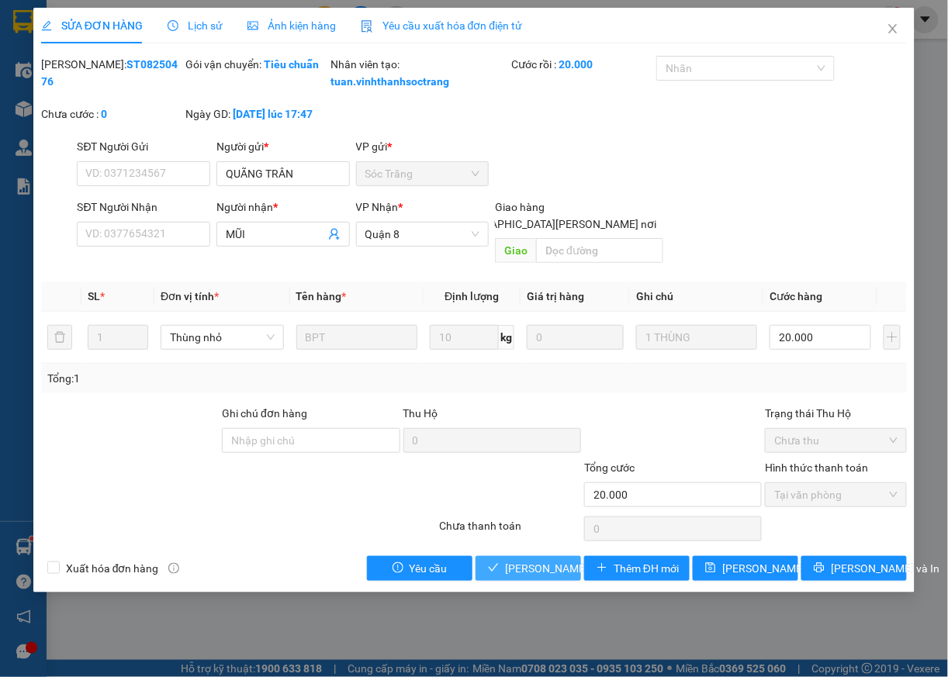
click at [526, 577] on span "[PERSON_NAME] và [PERSON_NAME] hàng" at bounding box center [610, 568] width 210 height 17
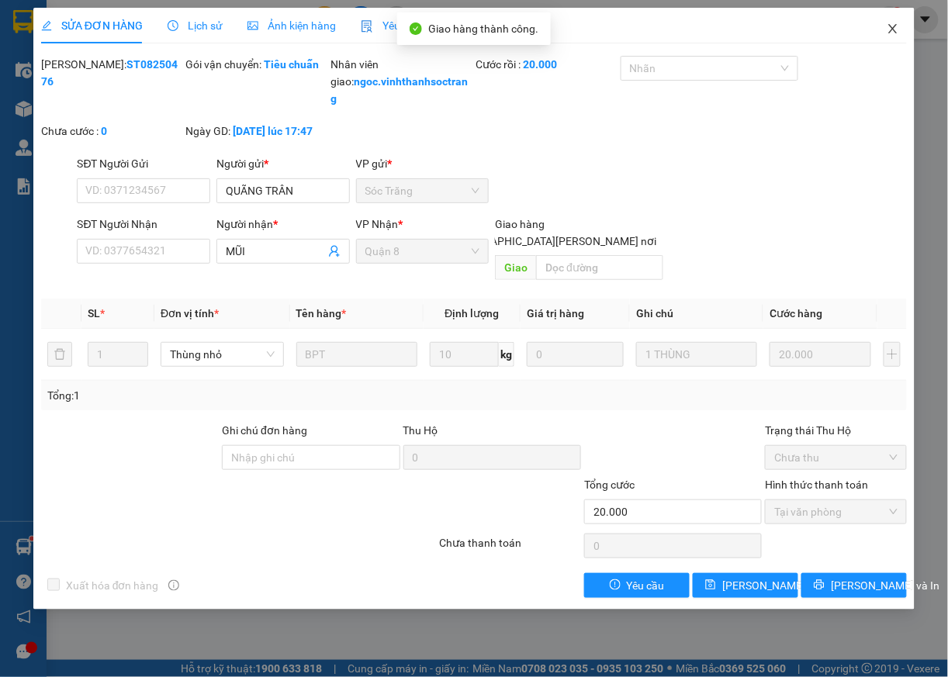
click at [892, 26] on icon "close" at bounding box center [893, 29] width 12 height 12
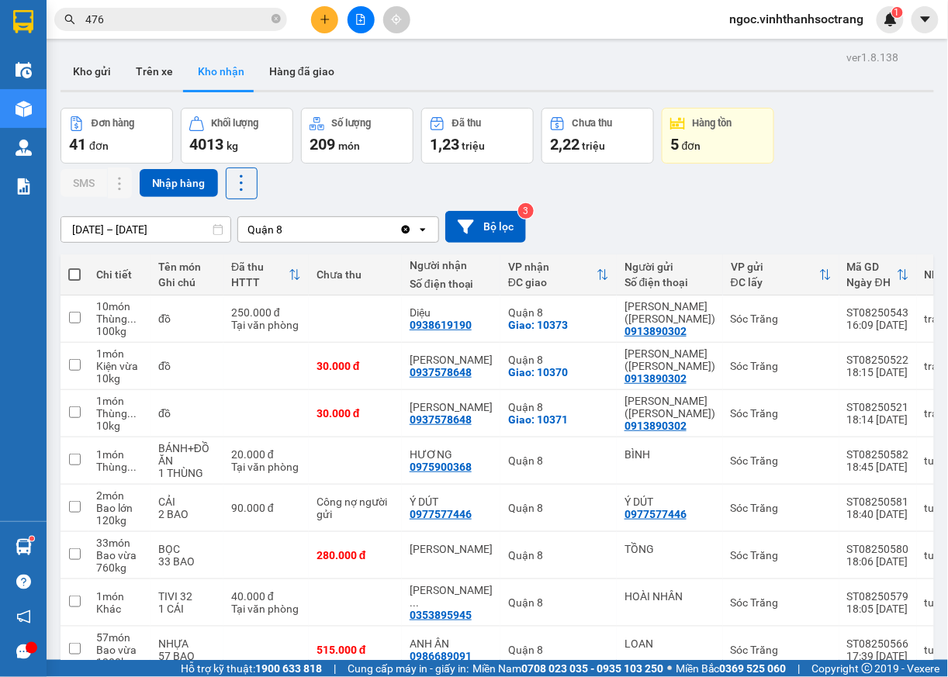
click at [94, 19] on input "476" at bounding box center [176, 19] width 183 height 17
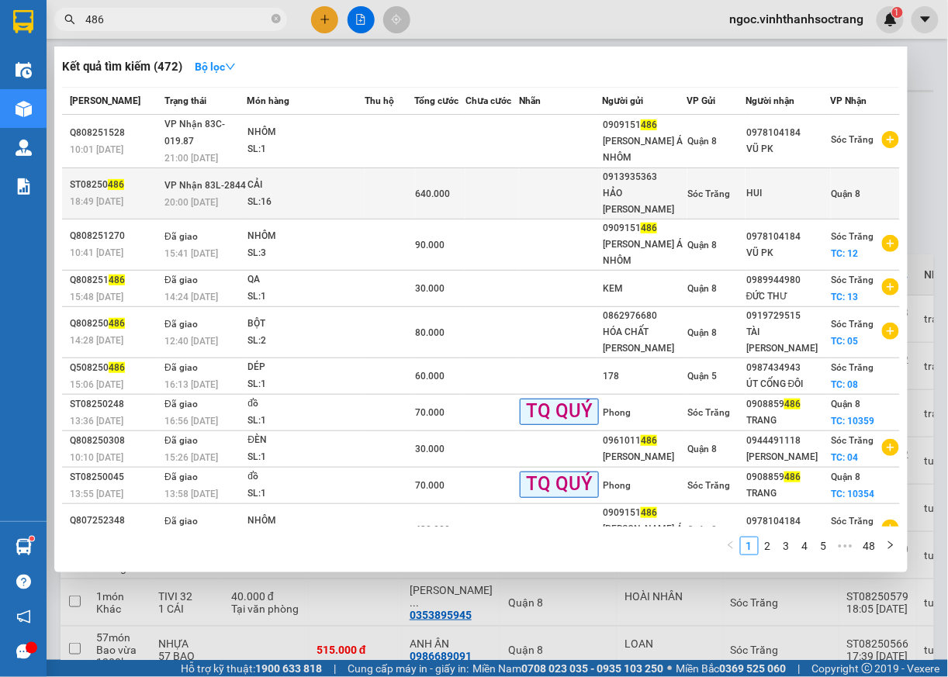
type input "486"
click at [857, 189] on span "Quận 8" at bounding box center [846, 194] width 29 height 11
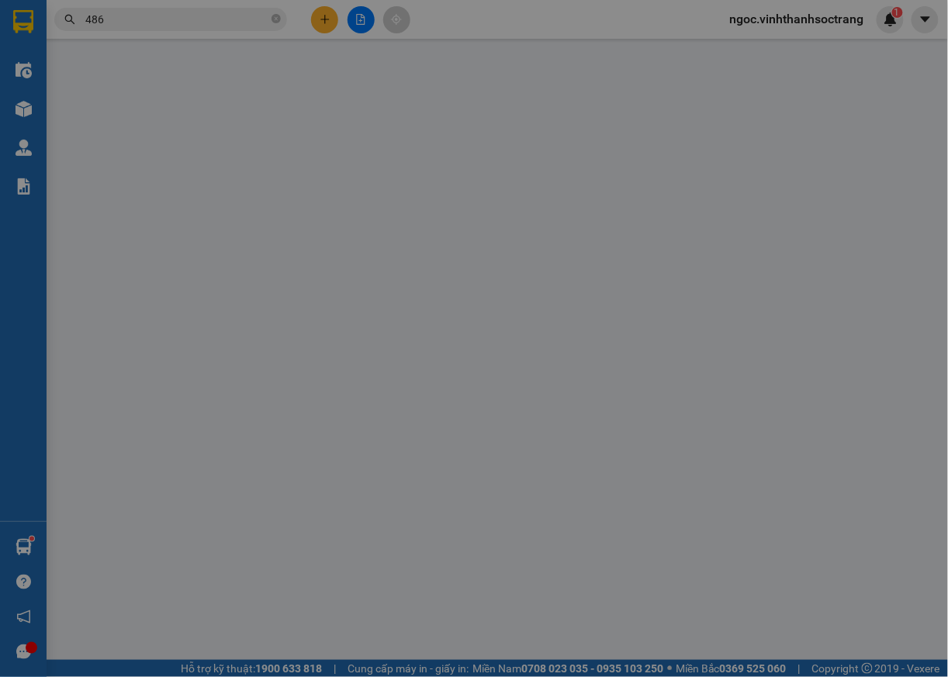
type input "0913935363"
type input "HẢO [PERSON_NAME]"
type input "HUI"
type input "640.000"
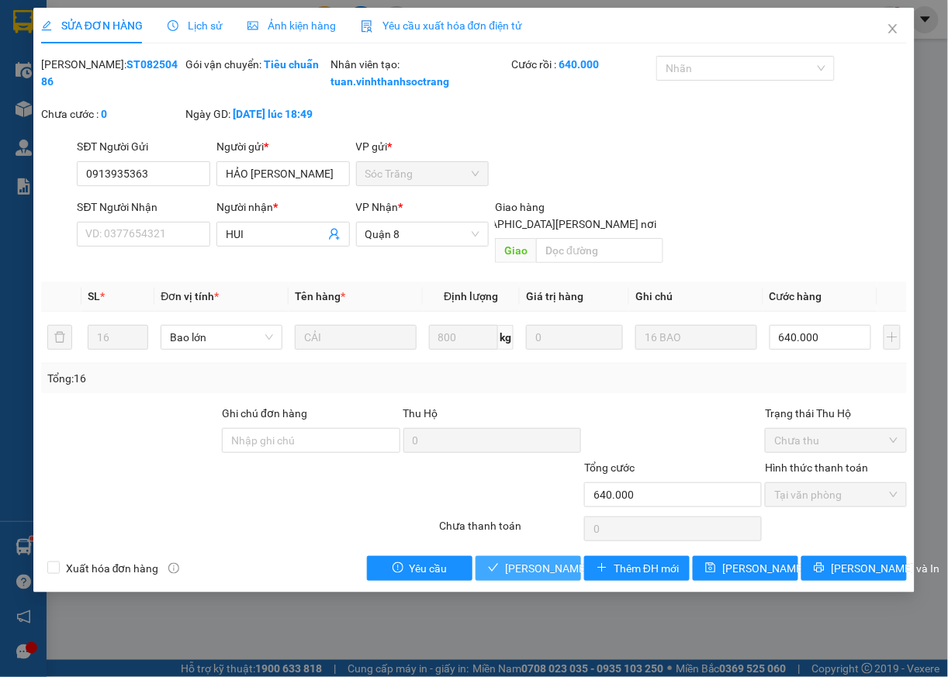
click at [551, 566] on span "[PERSON_NAME] và [PERSON_NAME] hàng" at bounding box center [610, 568] width 210 height 17
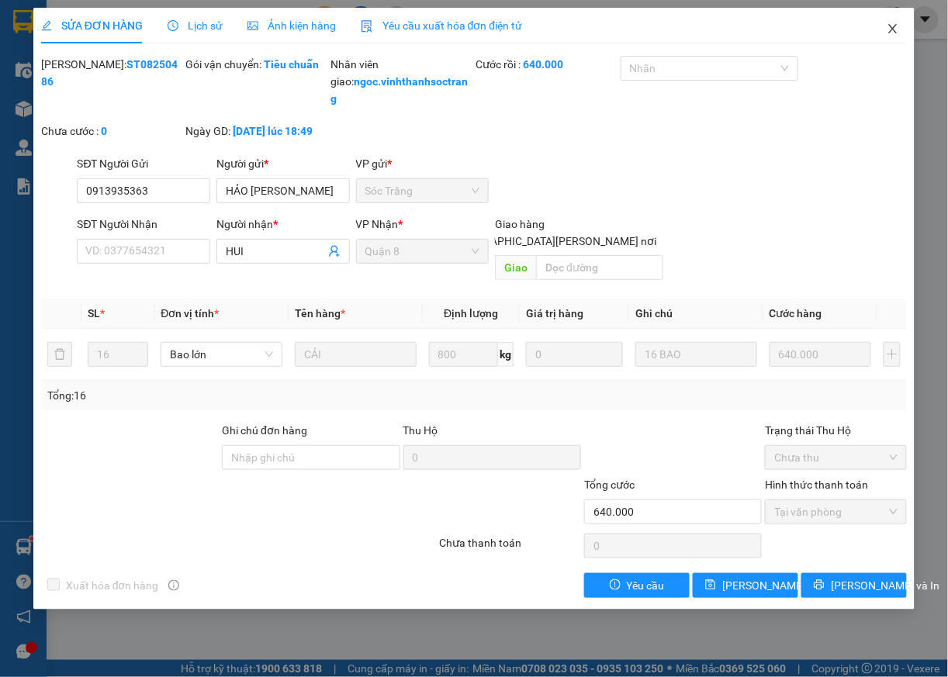
click at [891, 23] on icon "close" at bounding box center [893, 29] width 12 height 12
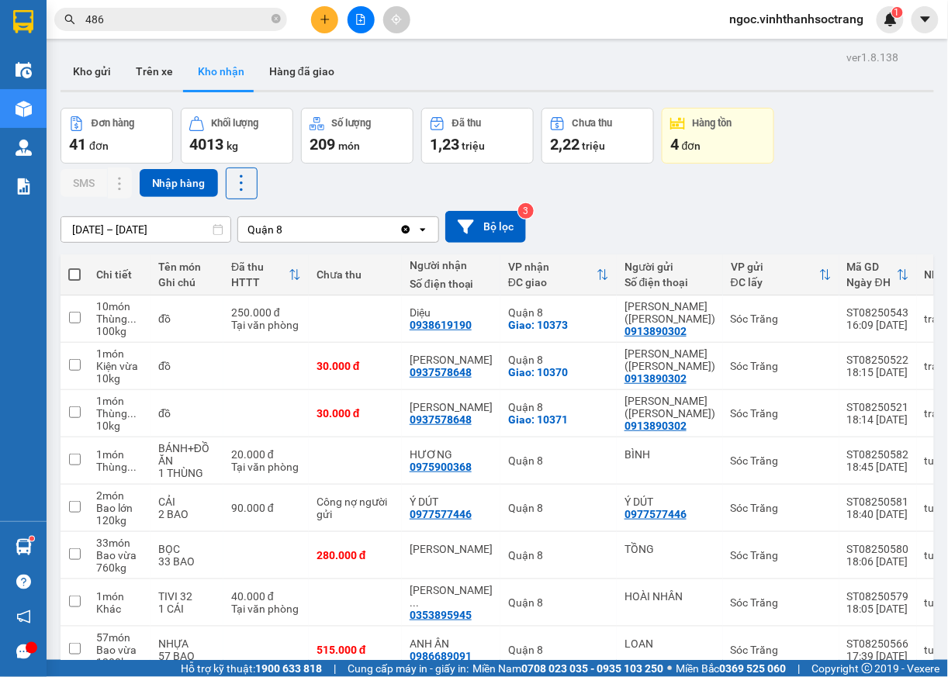
click at [85, 227] on input "[DATE] – [DATE]" at bounding box center [145, 229] width 169 height 25
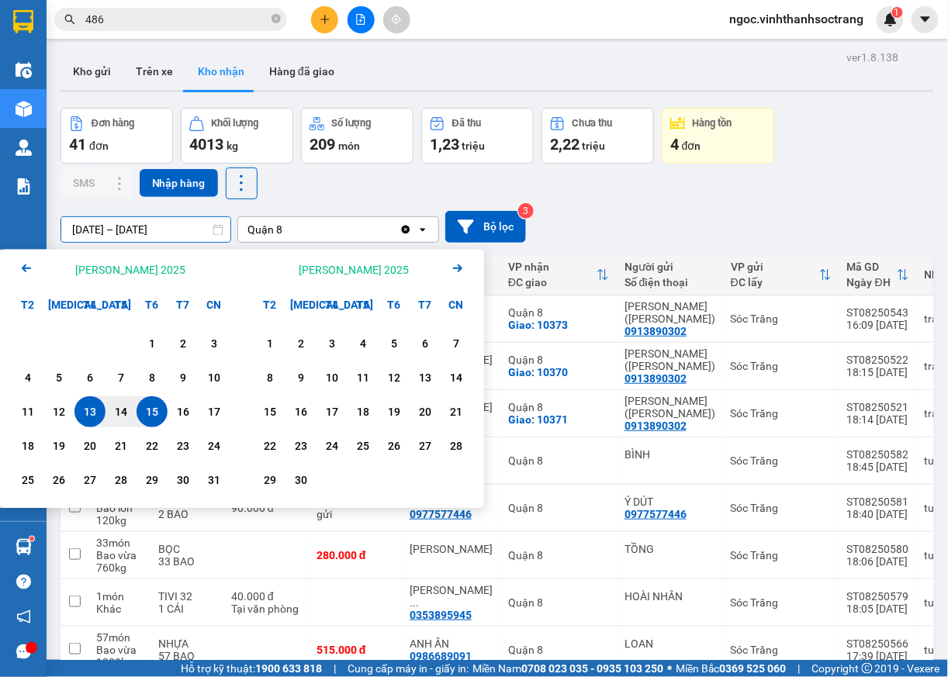
click at [23, 268] on icon "Previous month." at bounding box center [26, 269] width 9 height 8
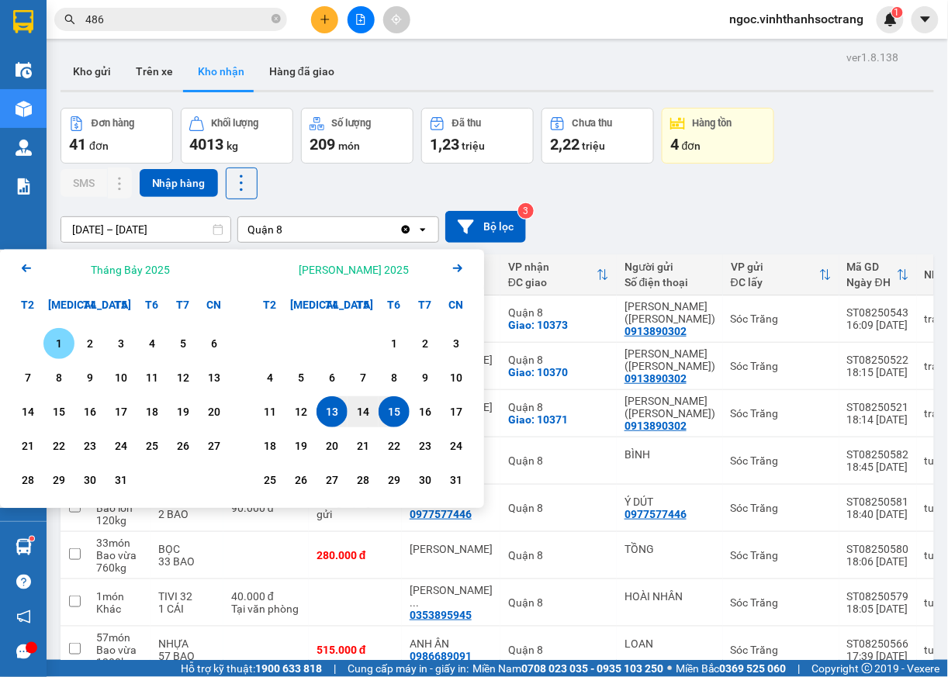
click at [54, 340] on div "1" at bounding box center [59, 343] width 22 height 19
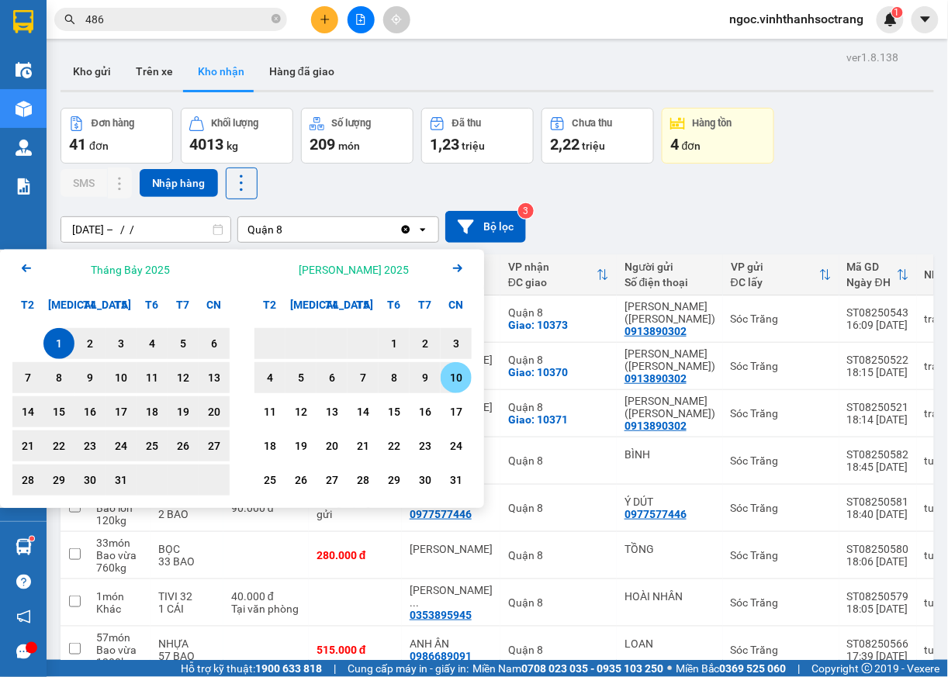
click at [451, 379] on div "10" at bounding box center [456, 378] width 22 height 19
type input "[DATE] – [DATE]"
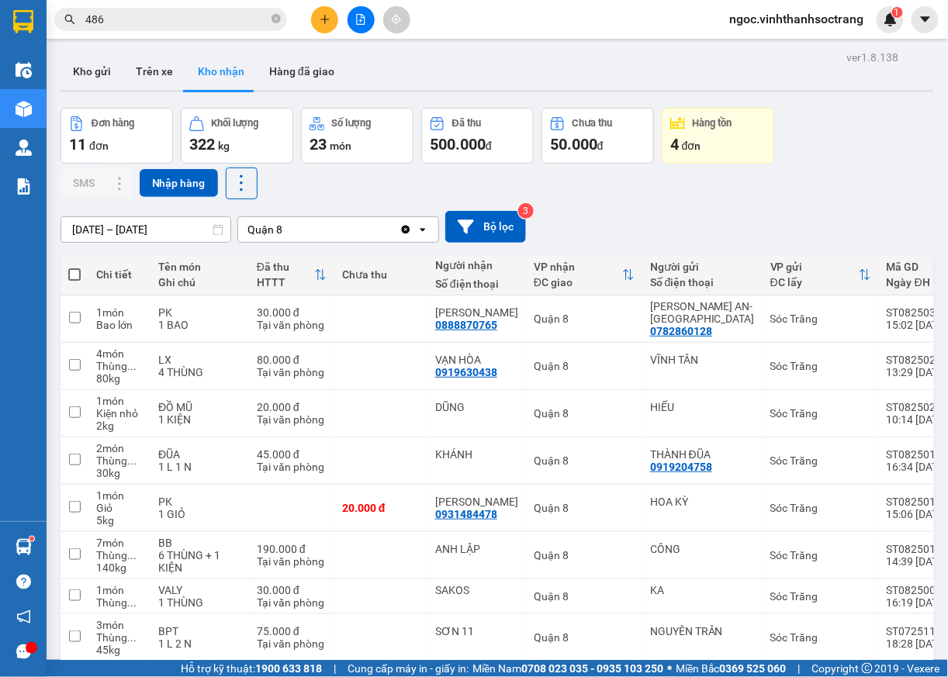
scroll to position [192, 0]
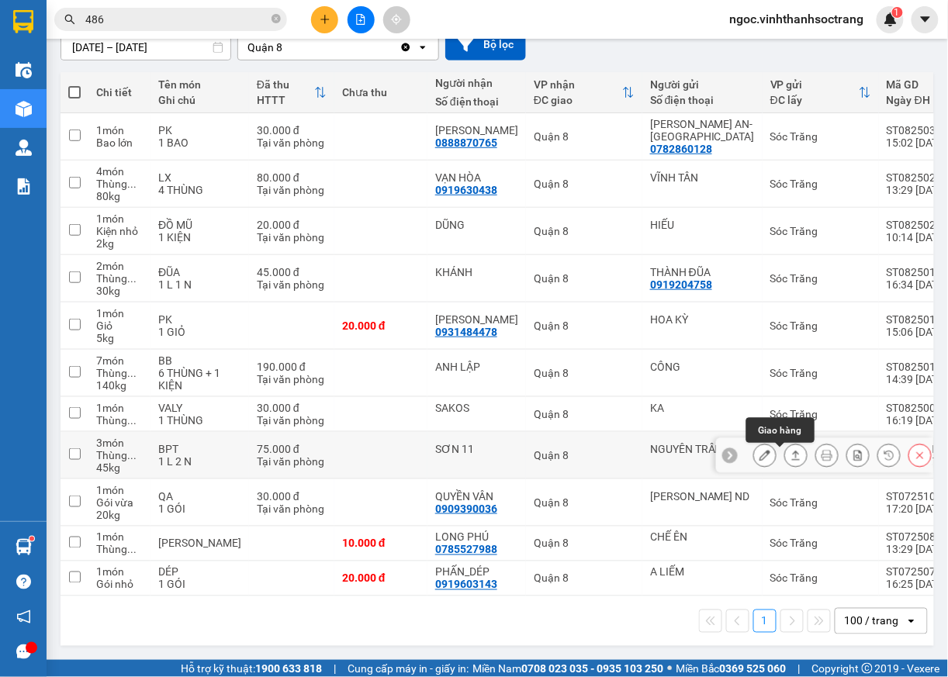
click at [792, 451] on icon at bounding box center [796, 455] width 9 height 9
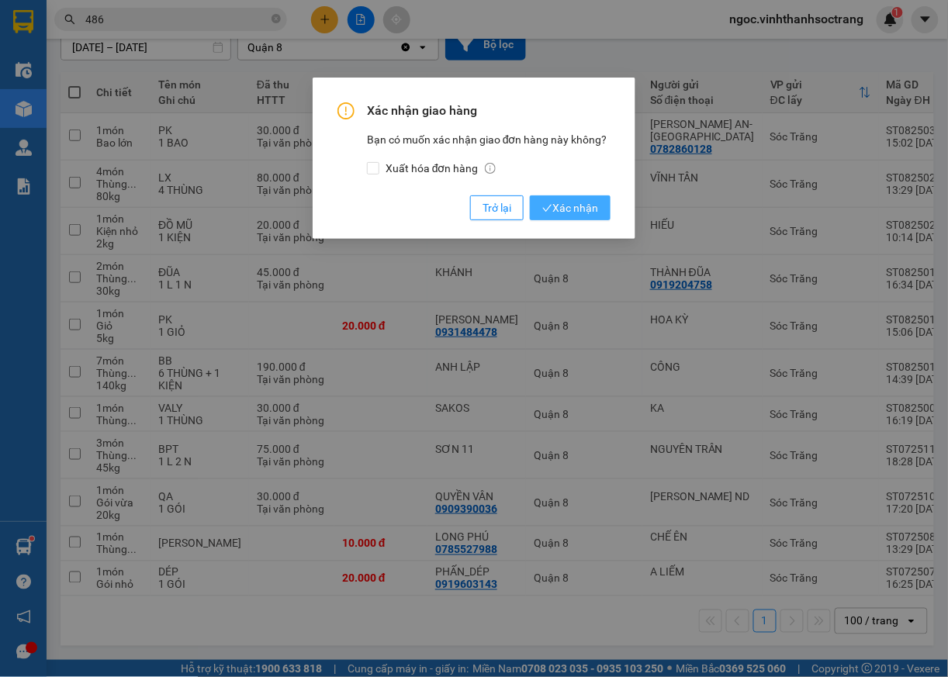
click at [572, 208] on span "Xác nhận" at bounding box center [570, 207] width 56 height 17
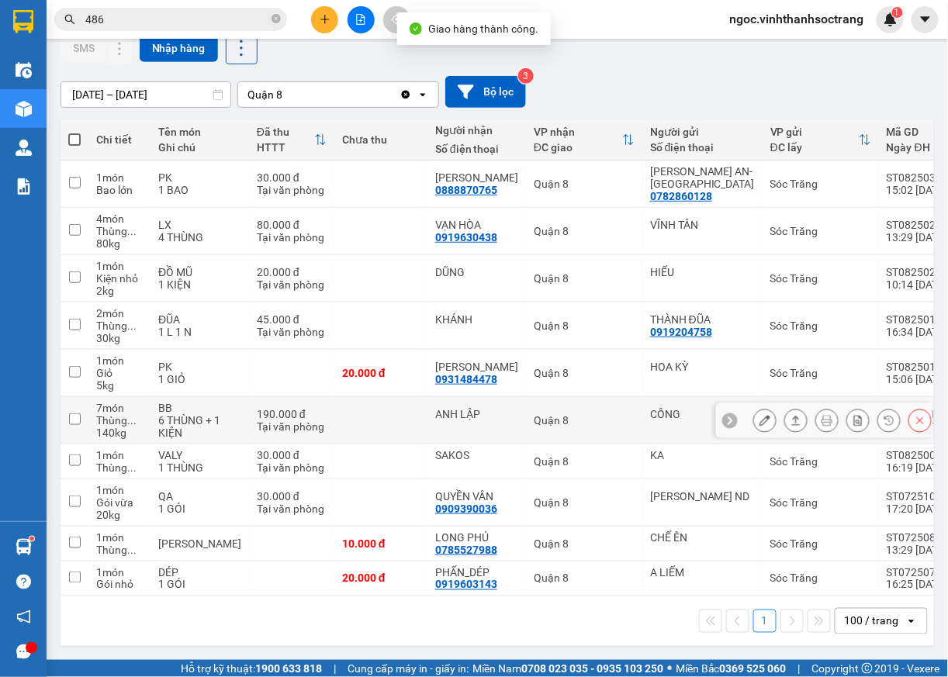
scroll to position [144, 0]
click at [791, 415] on icon at bounding box center [796, 420] width 11 height 11
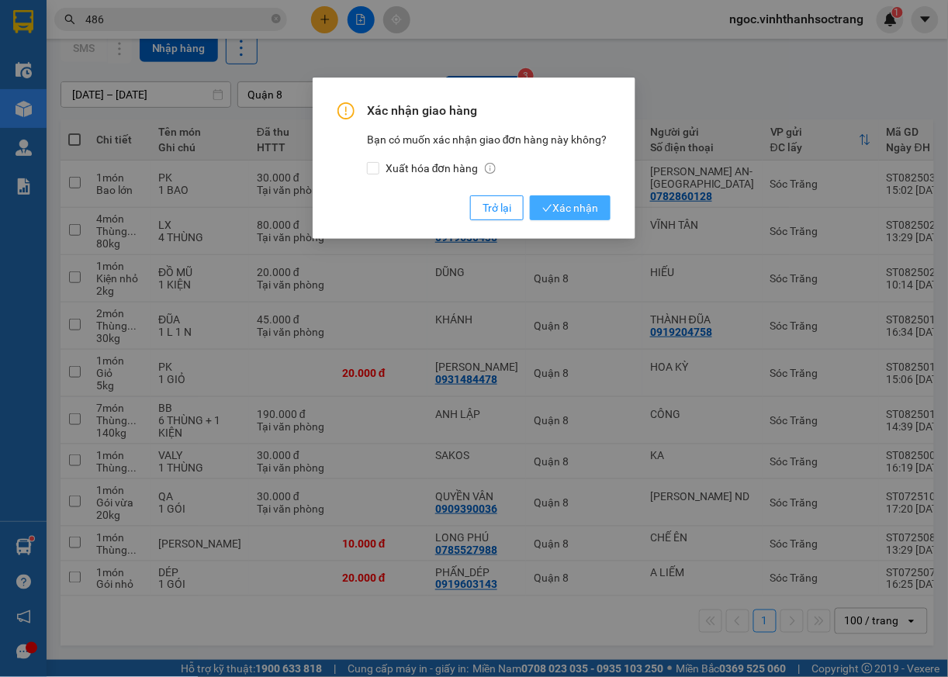
click at [569, 214] on span "Xác nhận" at bounding box center [570, 207] width 56 height 17
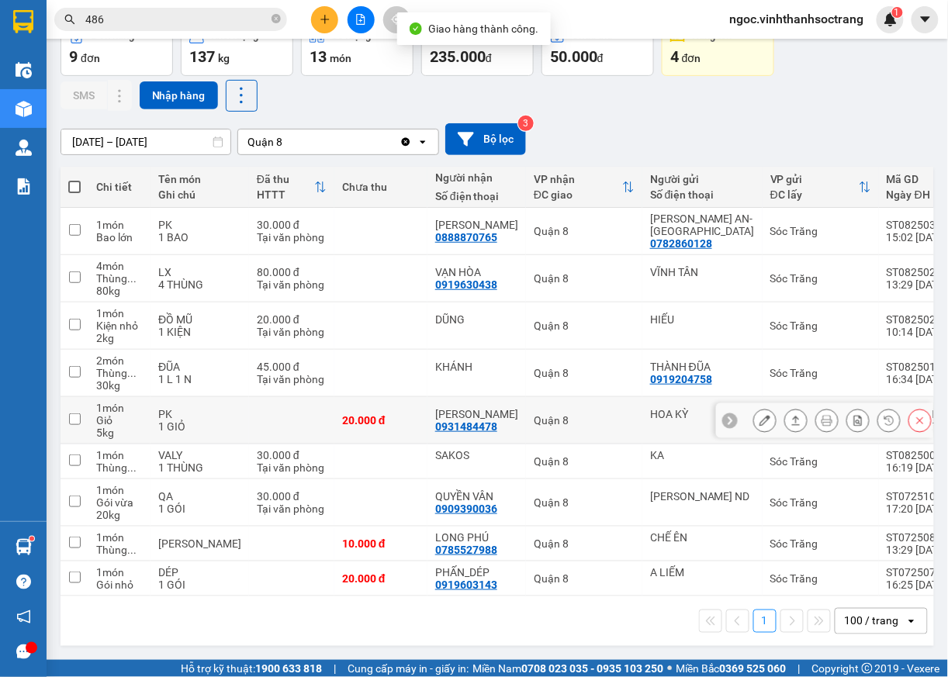
scroll to position [97, 0]
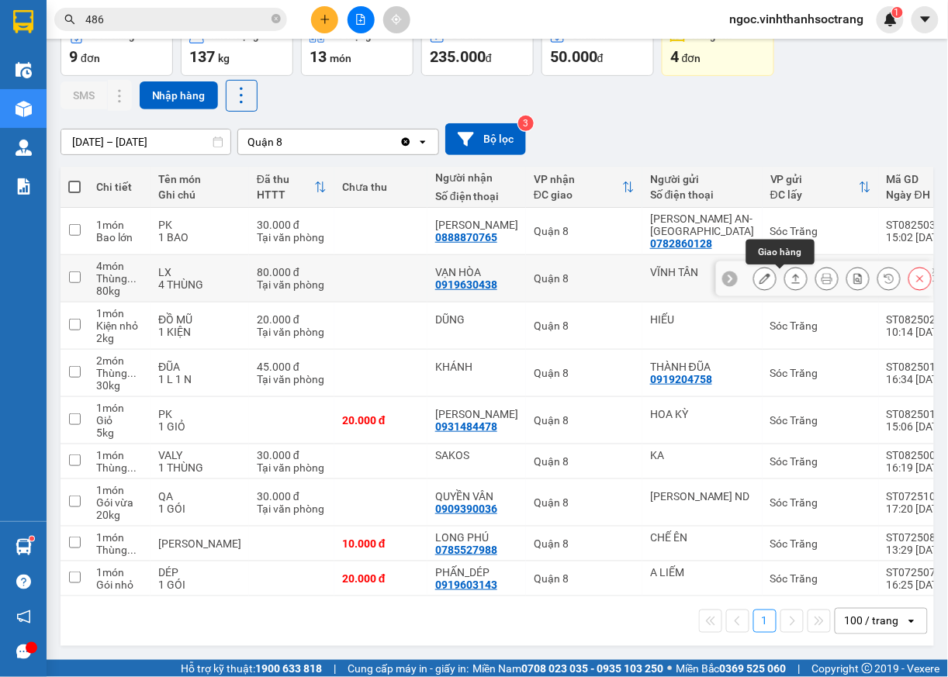
click at [791, 273] on icon at bounding box center [796, 278] width 11 height 11
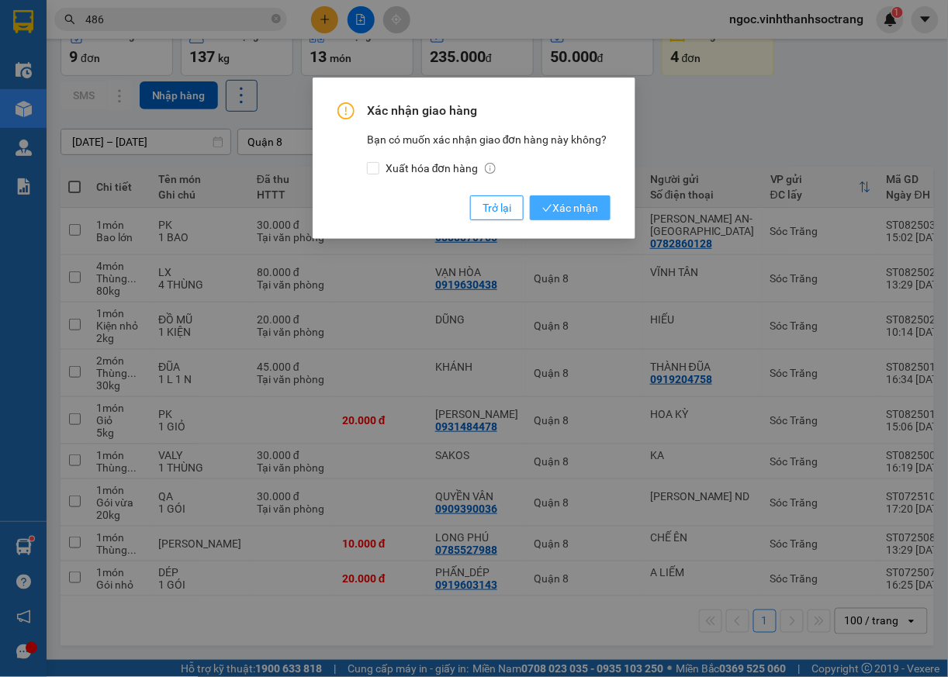
click at [588, 206] on span "Xác nhận" at bounding box center [570, 207] width 56 height 17
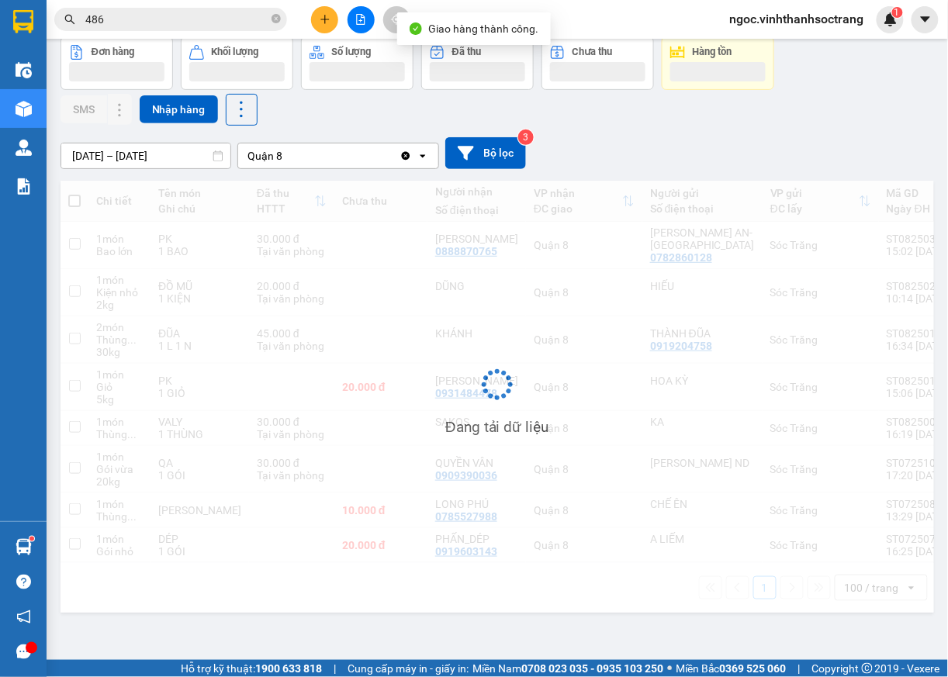
scroll to position [71, 0]
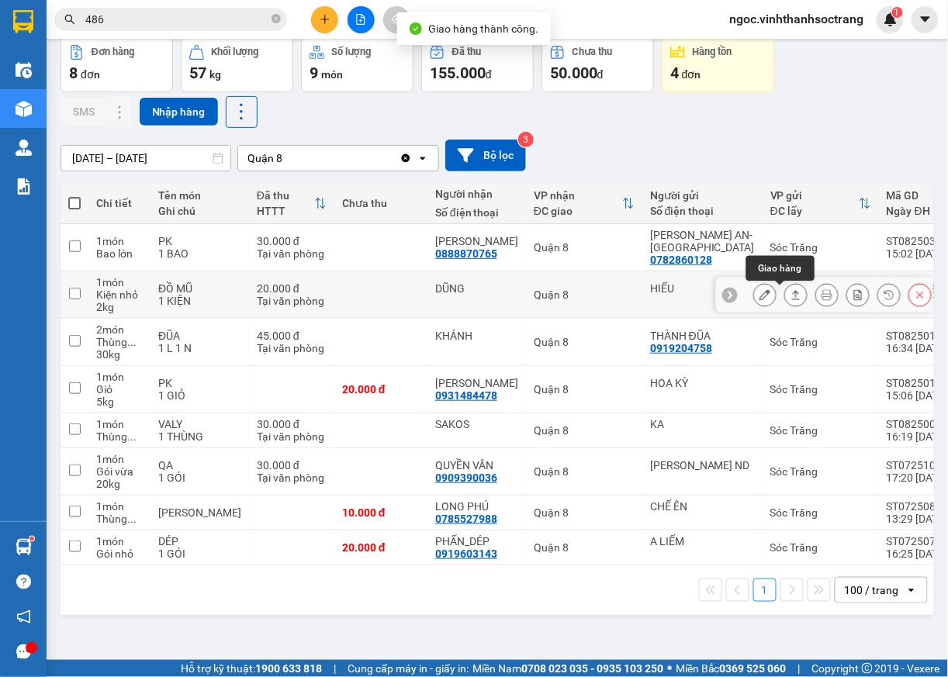
click at [792, 298] on icon at bounding box center [796, 294] width 9 height 9
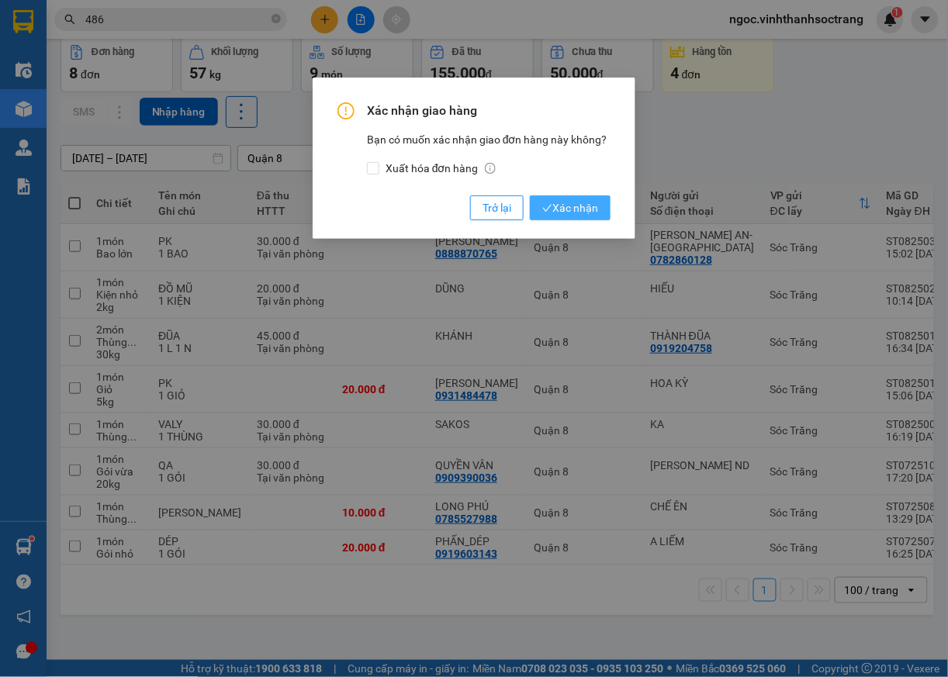
click at [587, 214] on span "Xác nhận" at bounding box center [570, 207] width 56 height 17
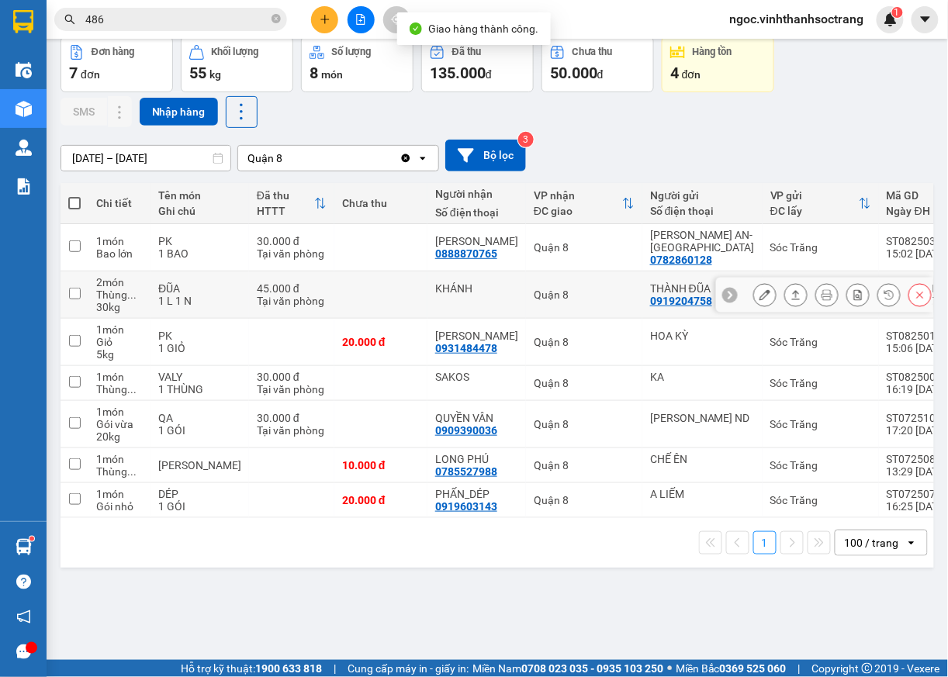
click at [791, 293] on icon at bounding box center [796, 294] width 11 height 11
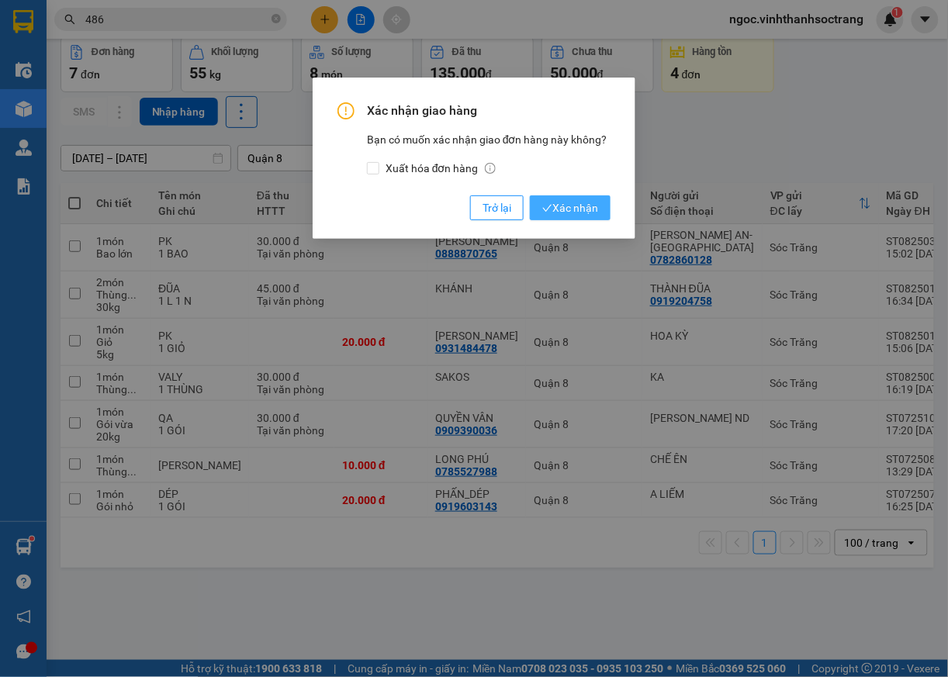
click at [566, 212] on span "Xác nhận" at bounding box center [570, 207] width 56 height 17
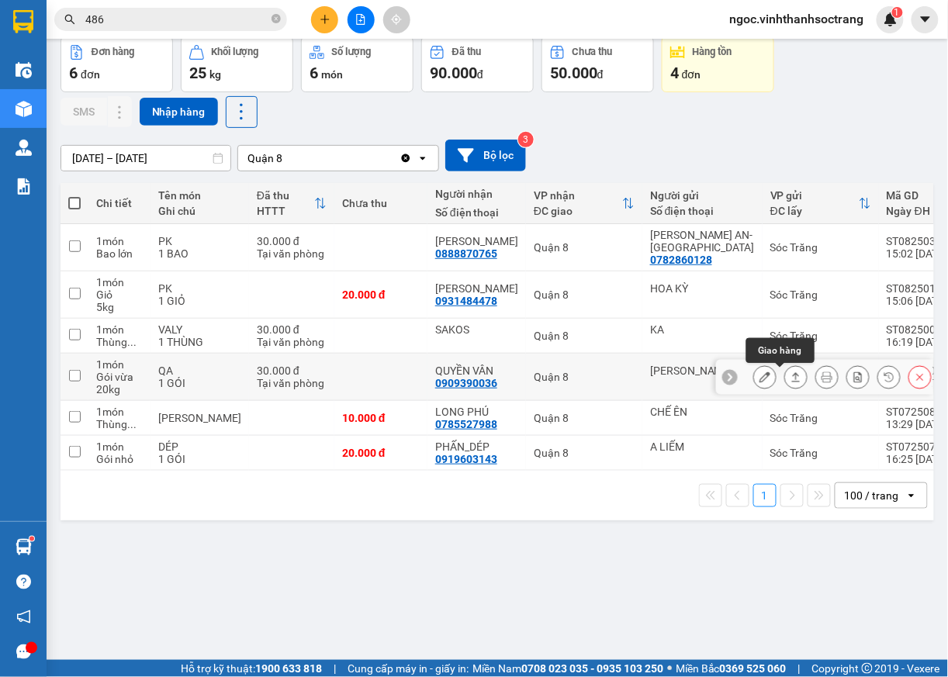
click at [791, 379] on icon at bounding box center [796, 377] width 11 height 11
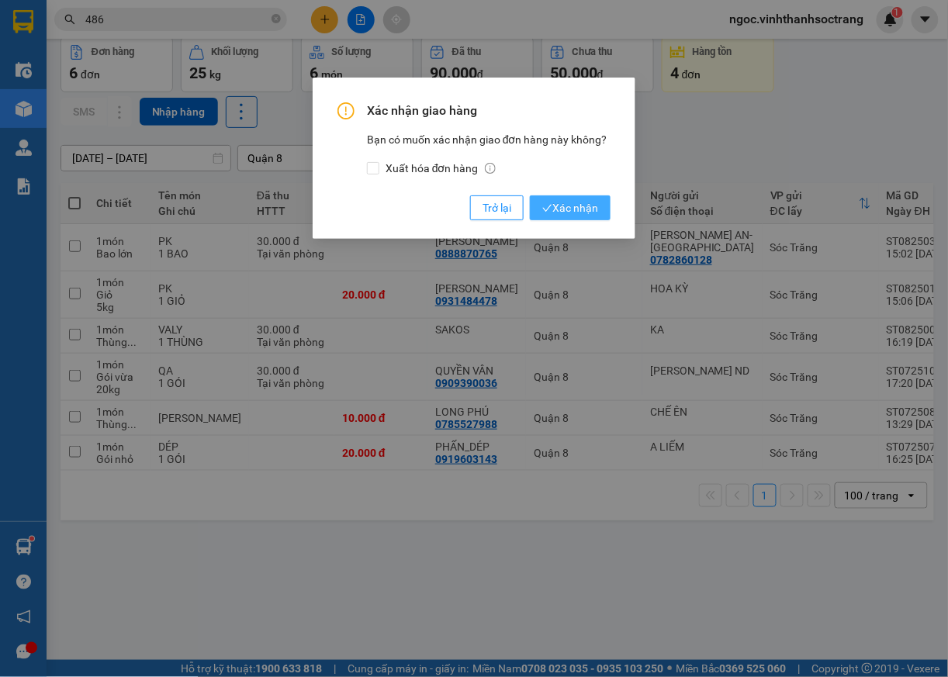
drag, startPoint x: 581, startPoint y: 203, endPoint x: 612, endPoint y: 218, distance: 34.7
click at [580, 203] on span "Xác nhận" at bounding box center [570, 207] width 56 height 17
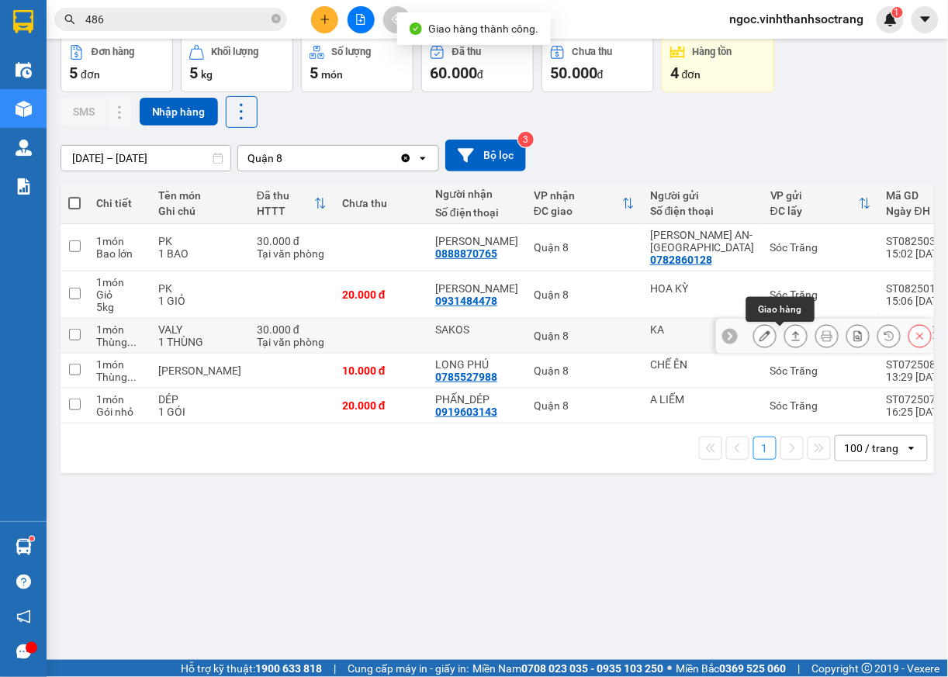
click at [792, 337] on icon at bounding box center [796, 335] width 9 height 9
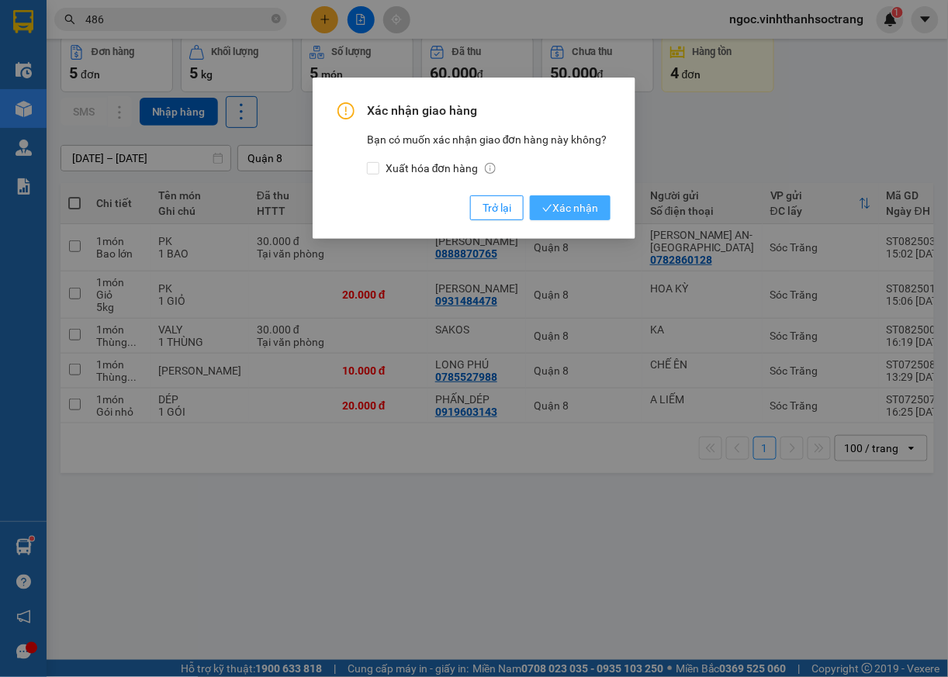
click at [571, 213] on span "Xác nhận" at bounding box center [570, 207] width 56 height 17
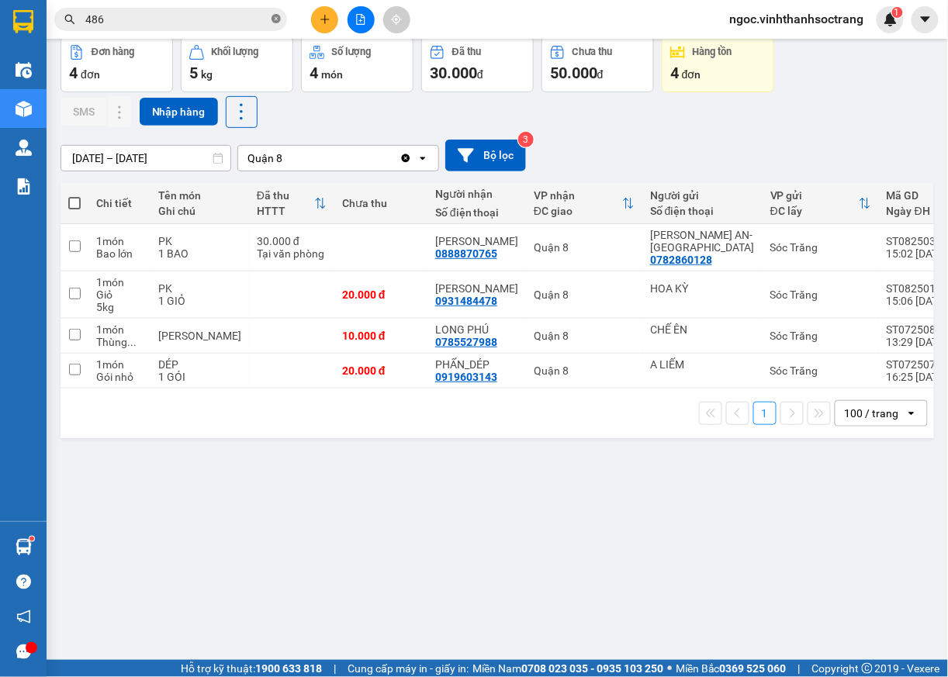
click at [279, 16] on icon "close-circle" at bounding box center [276, 18] width 9 height 9
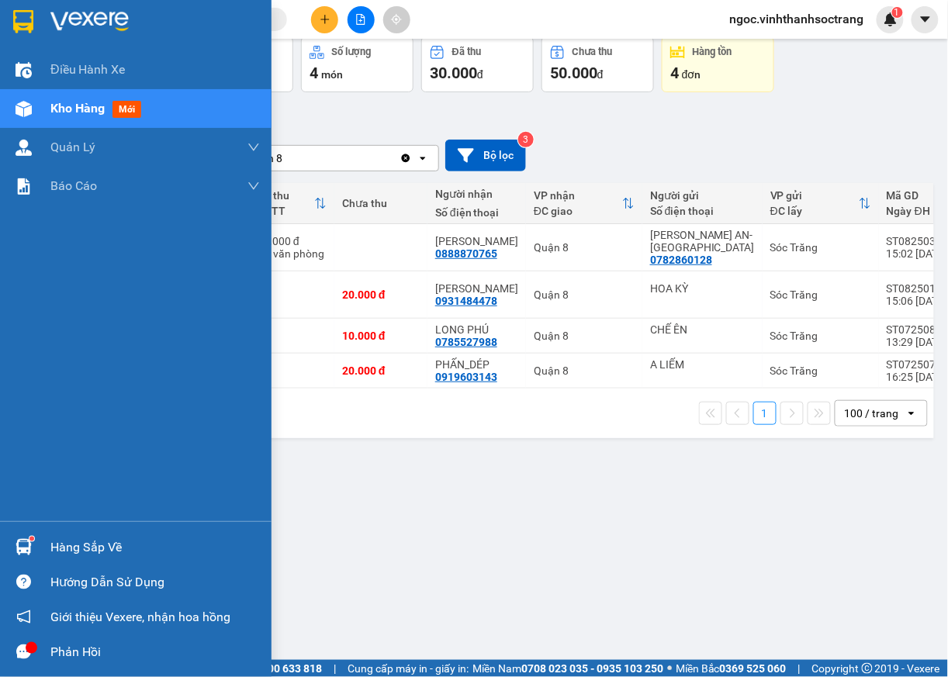
click at [35, 554] on div at bounding box center [23, 547] width 27 height 27
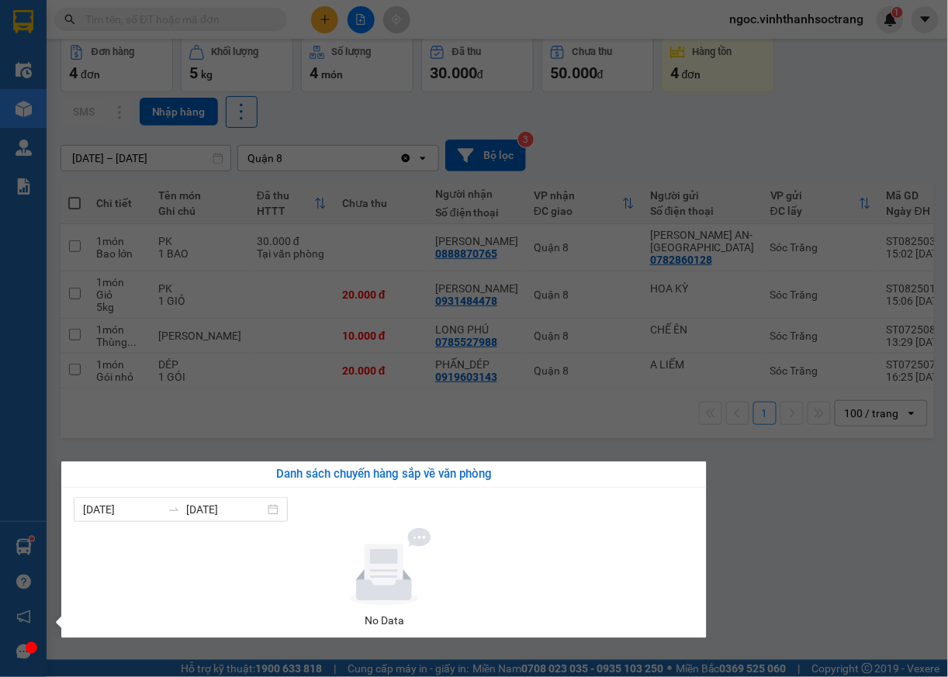
click at [900, 514] on section "Kết quả [PERSON_NAME] ( 472 ) Bộ lọc Mã ĐH Trạng thái Món hàng Thu hộ Tổng [PER…" at bounding box center [474, 338] width 948 height 677
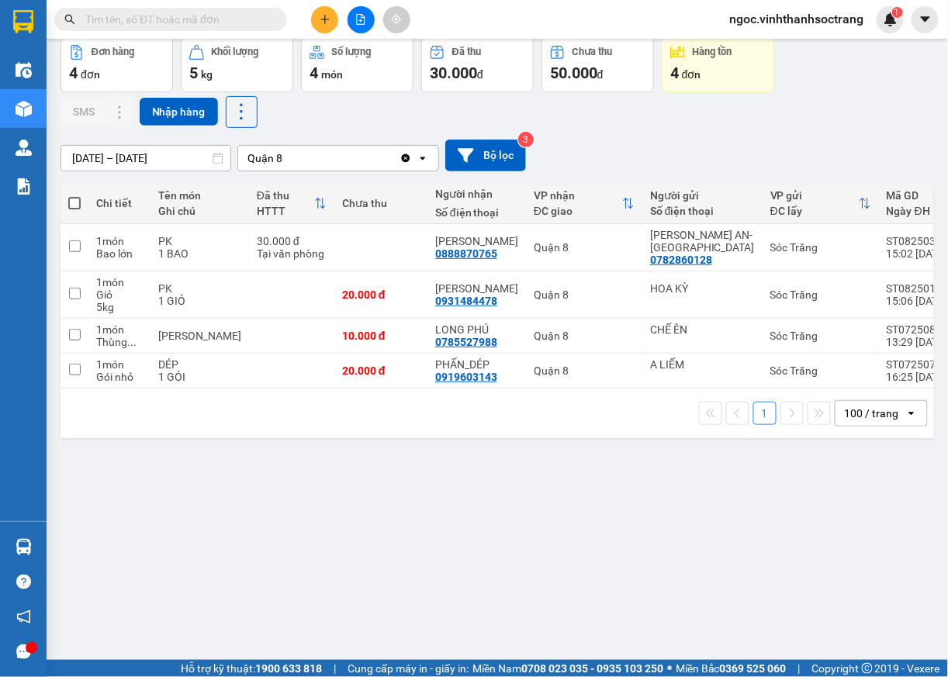
drag, startPoint x: 234, startPoint y: 528, endPoint x: 727, endPoint y: 571, distance: 494.6
click at [727, 571] on div "ver 1.8.138 Kho gửi Trên xe [PERSON_NAME] Hàng đã [PERSON_NAME] hàng 4 đơn [PER…" at bounding box center [497, 313] width 886 height 677
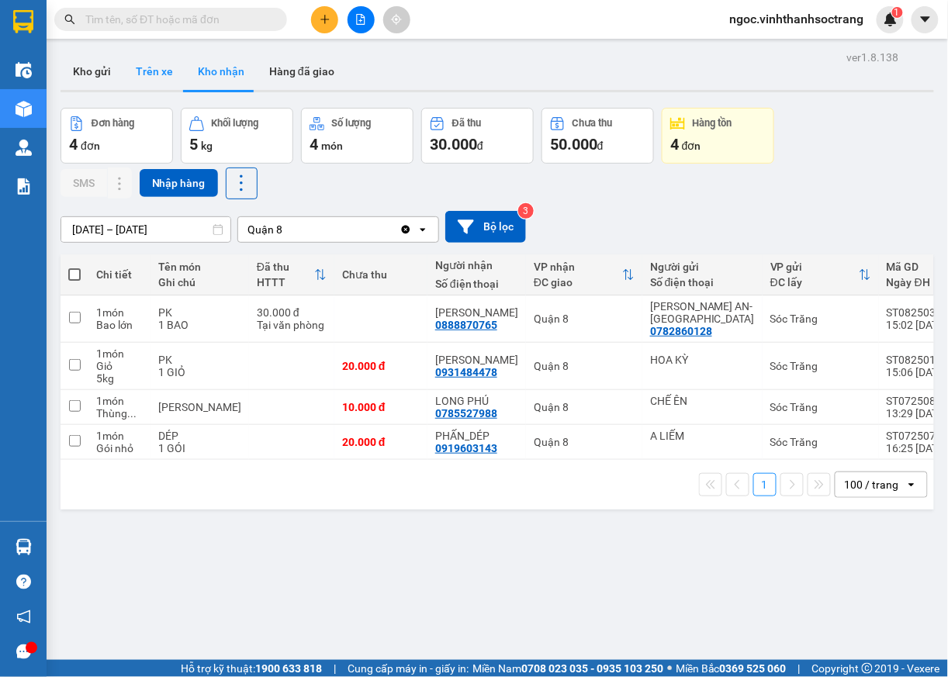
click at [150, 72] on button "Trên xe" at bounding box center [154, 71] width 62 height 37
type input "[DATE] – [DATE]"
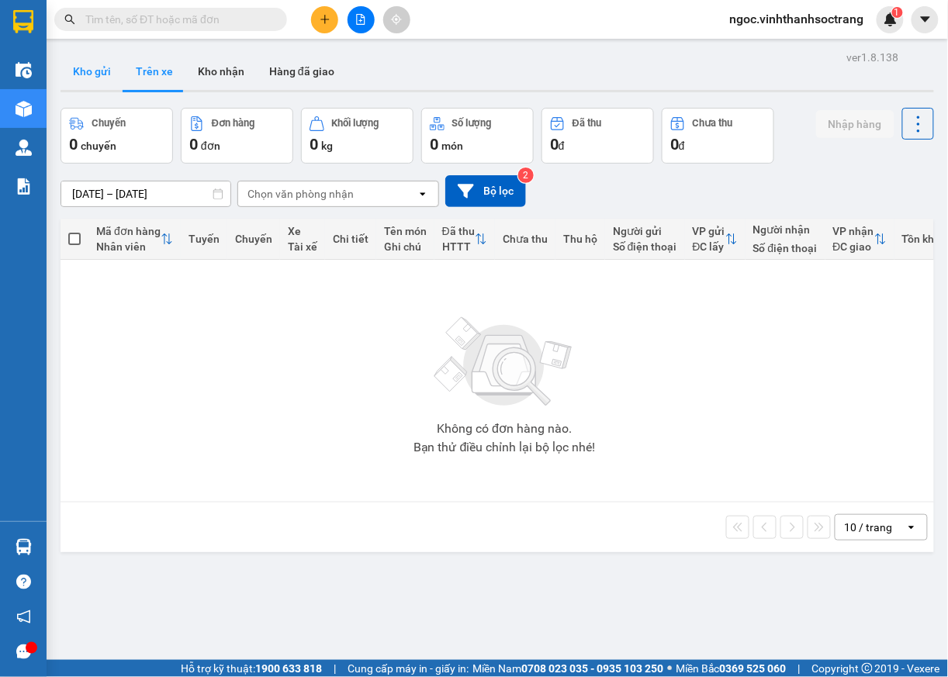
click at [87, 66] on button "Kho gửi" at bounding box center [92, 71] width 63 height 37
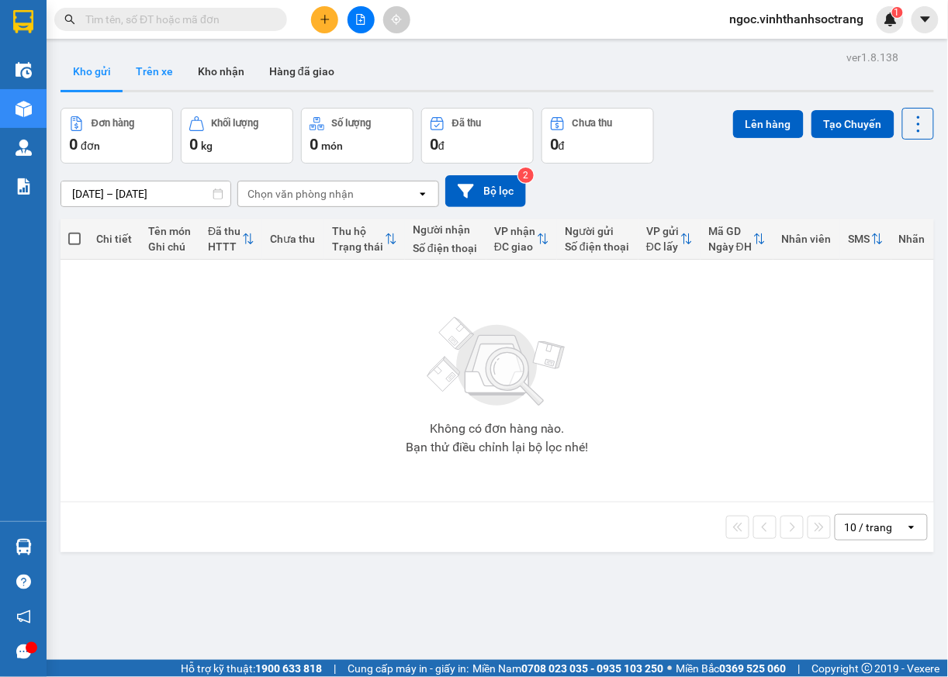
click at [157, 75] on button "Trên xe" at bounding box center [154, 71] width 62 height 37
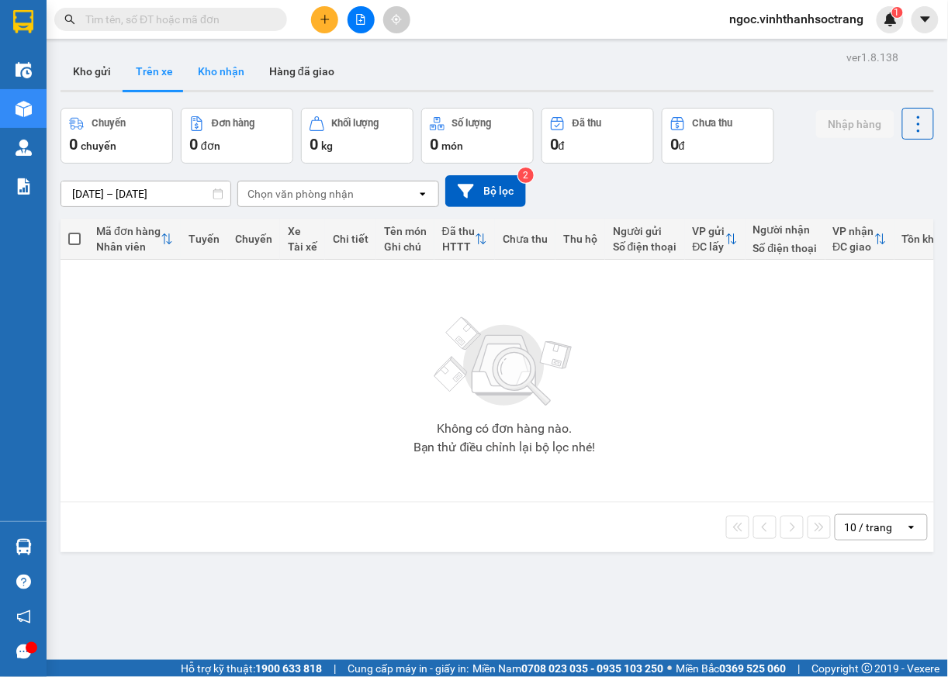
click at [220, 74] on button "Kho nhận" at bounding box center [220, 71] width 71 height 37
type input "[DATE] – [DATE]"
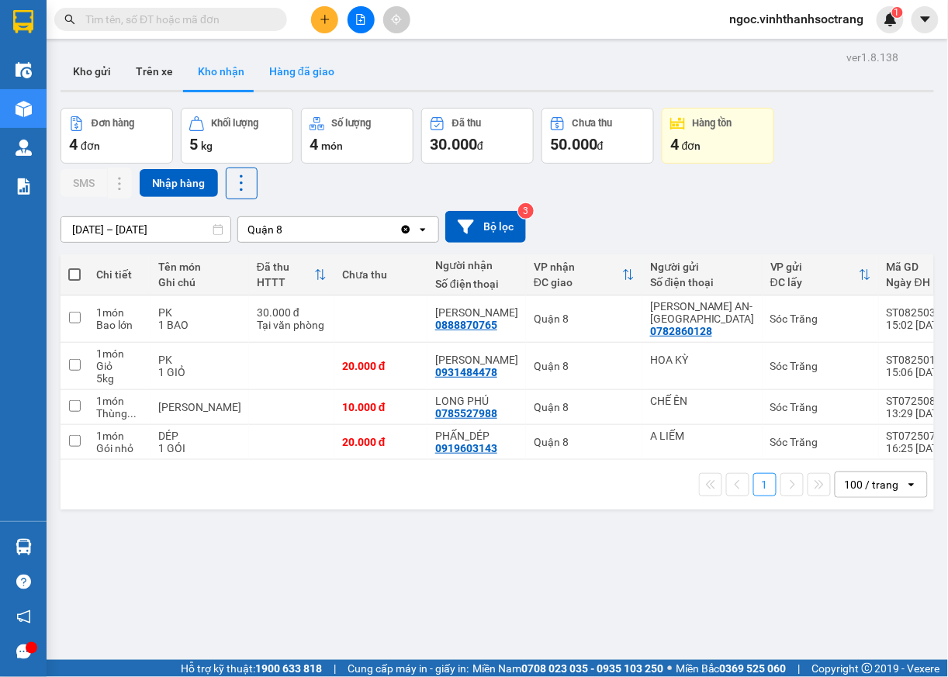
click at [306, 78] on button "Hàng đã giao" at bounding box center [302, 71] width 90 height 37
